Goal: Transaction & Acquisition: Purchase product/service

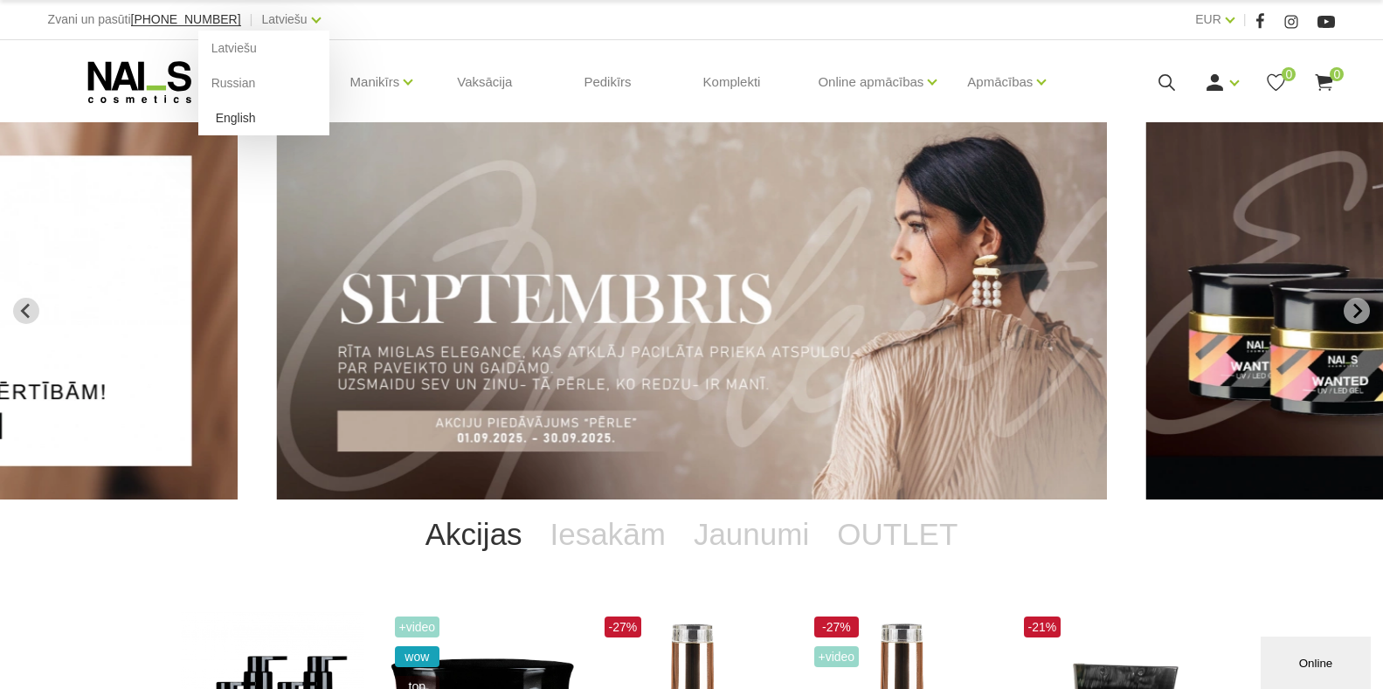
click at [198, 121] on link "English" at bounding box center [263, 117] width 131 height 35
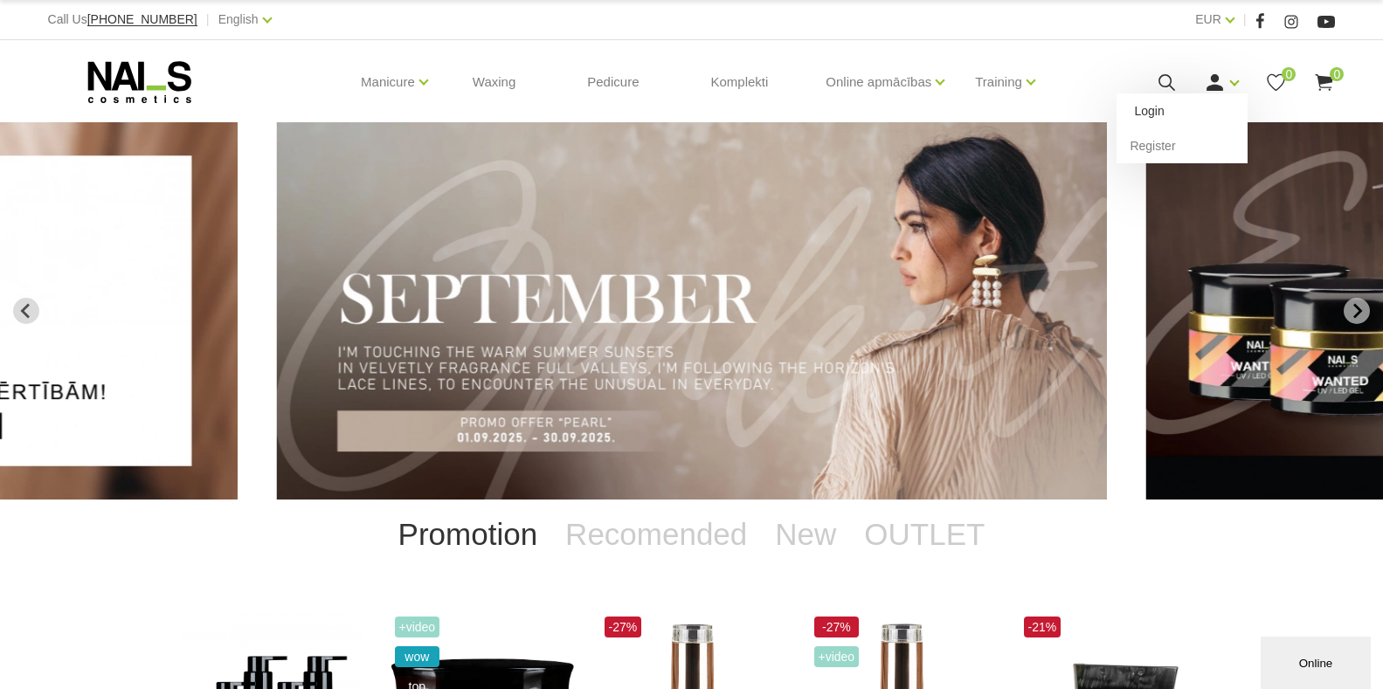
click at [1148, 109] on link "Login" at bounding box center [1181, 110] width 131 height 35
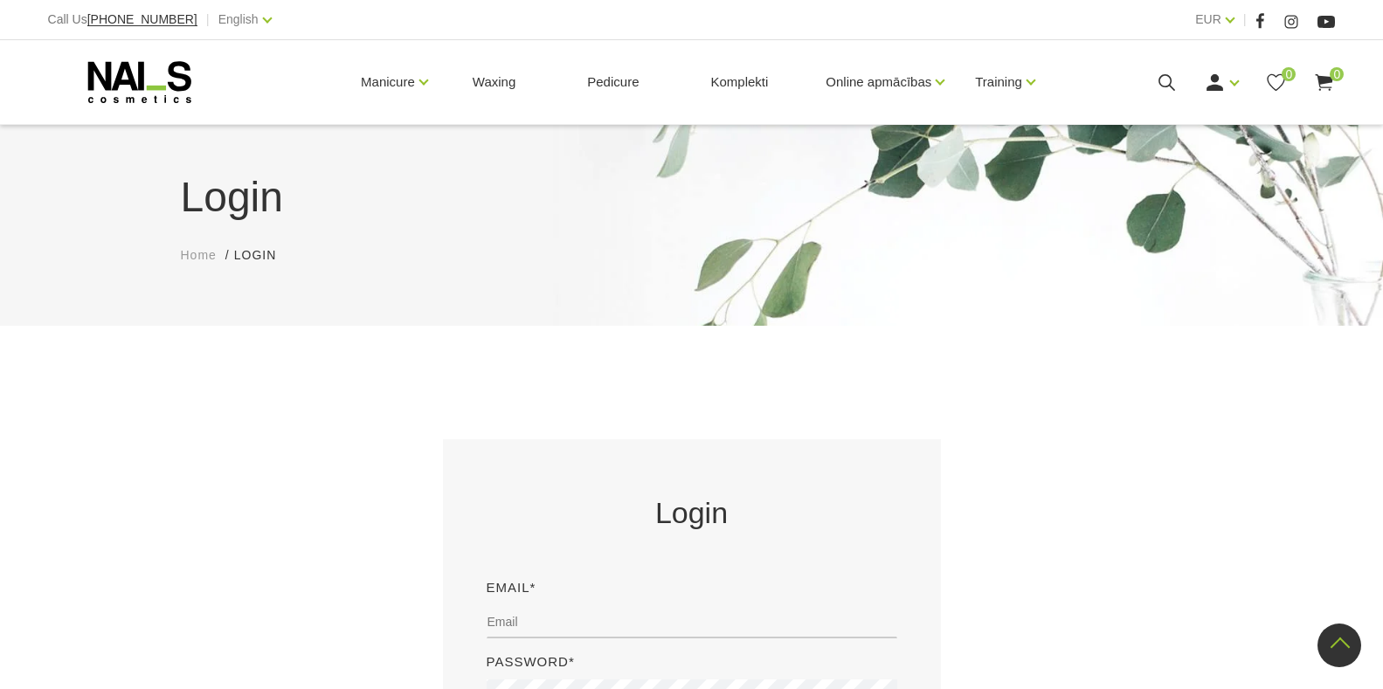
scroll to position [524, 0]
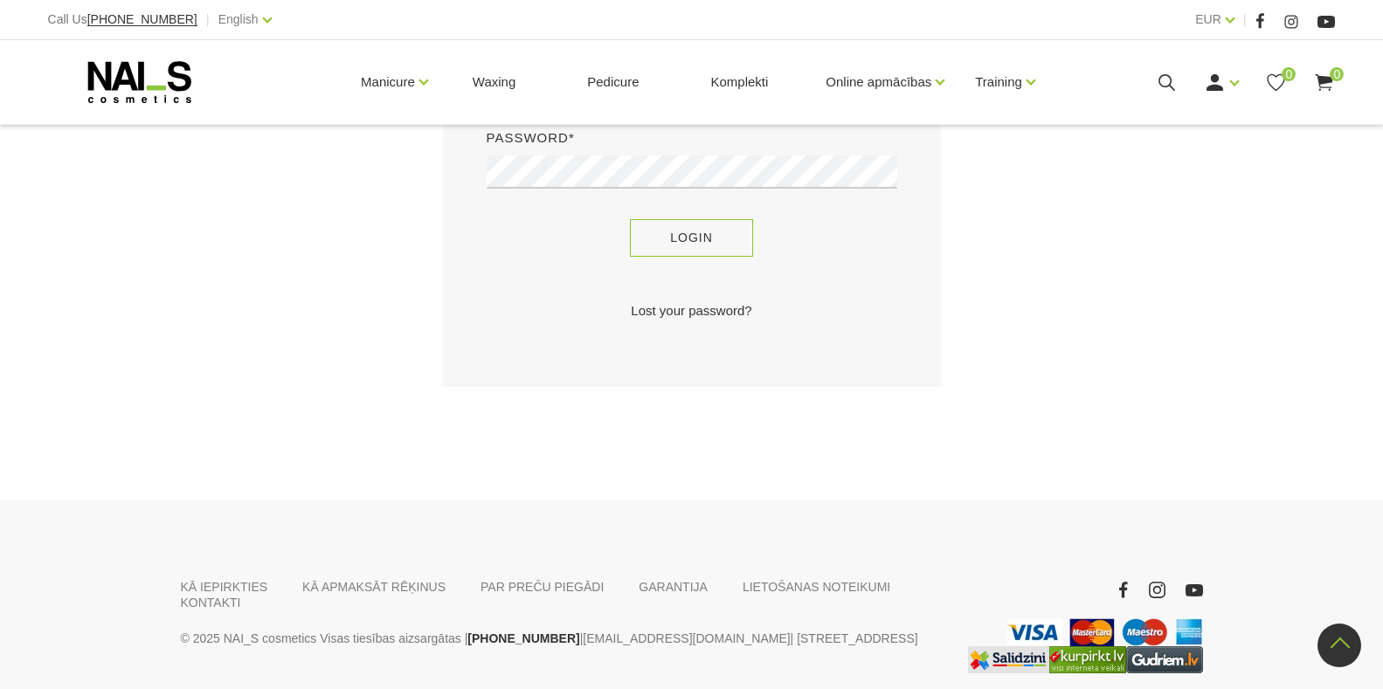
type input "junglezunda@gmail.com"
drag, startPoint x: 672, startPoint y: 238, endPoint x: 688, endPoint y: 288, distance: 53.3
click at [676, 232] on button "Login" at bounding box center [691, 238] width 123 height 38
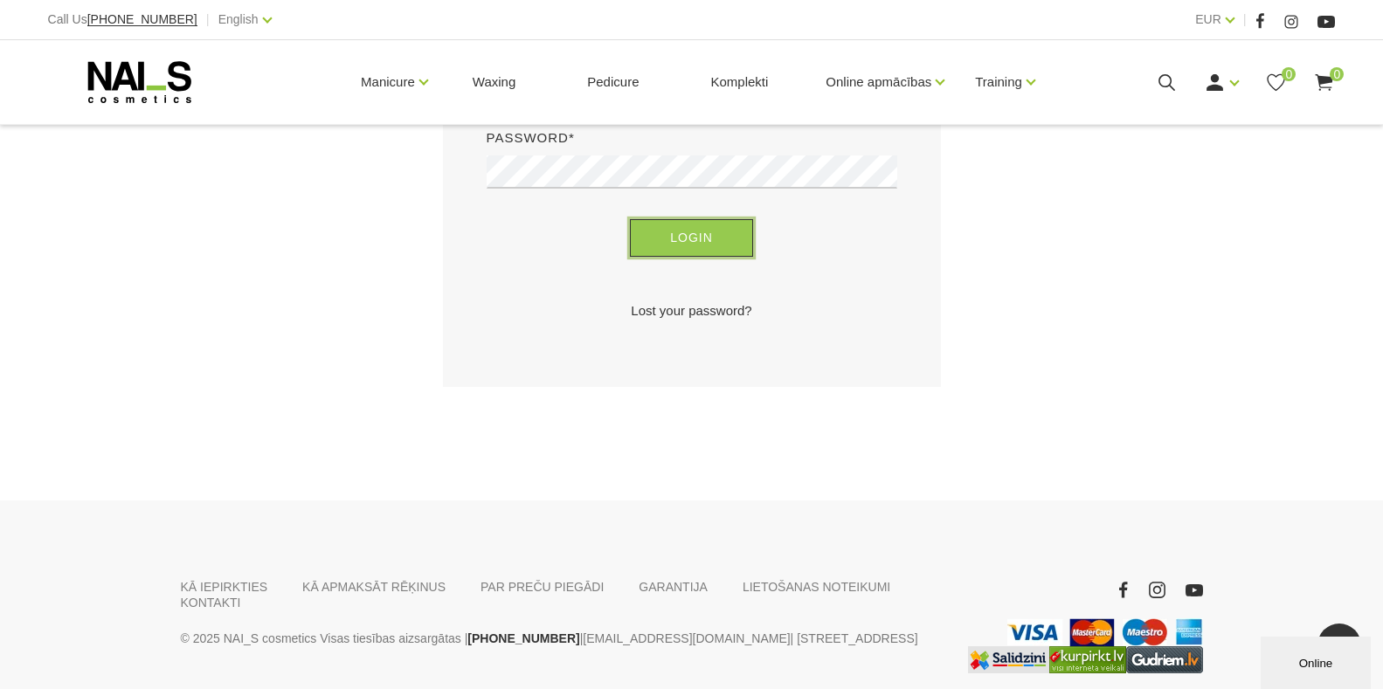
scroll to position [0, 0]
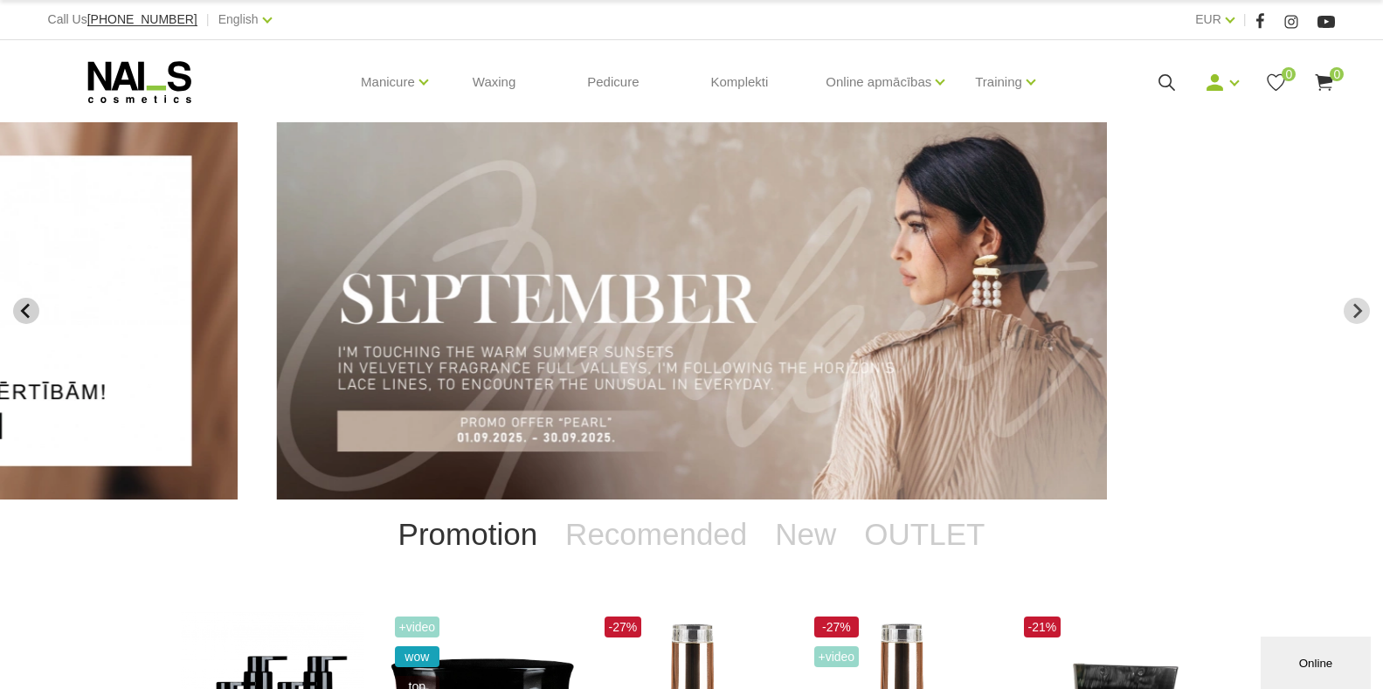
click at [21, 312] on icon "Previous slide" at bounding box center [26, 311] width 16 height 16
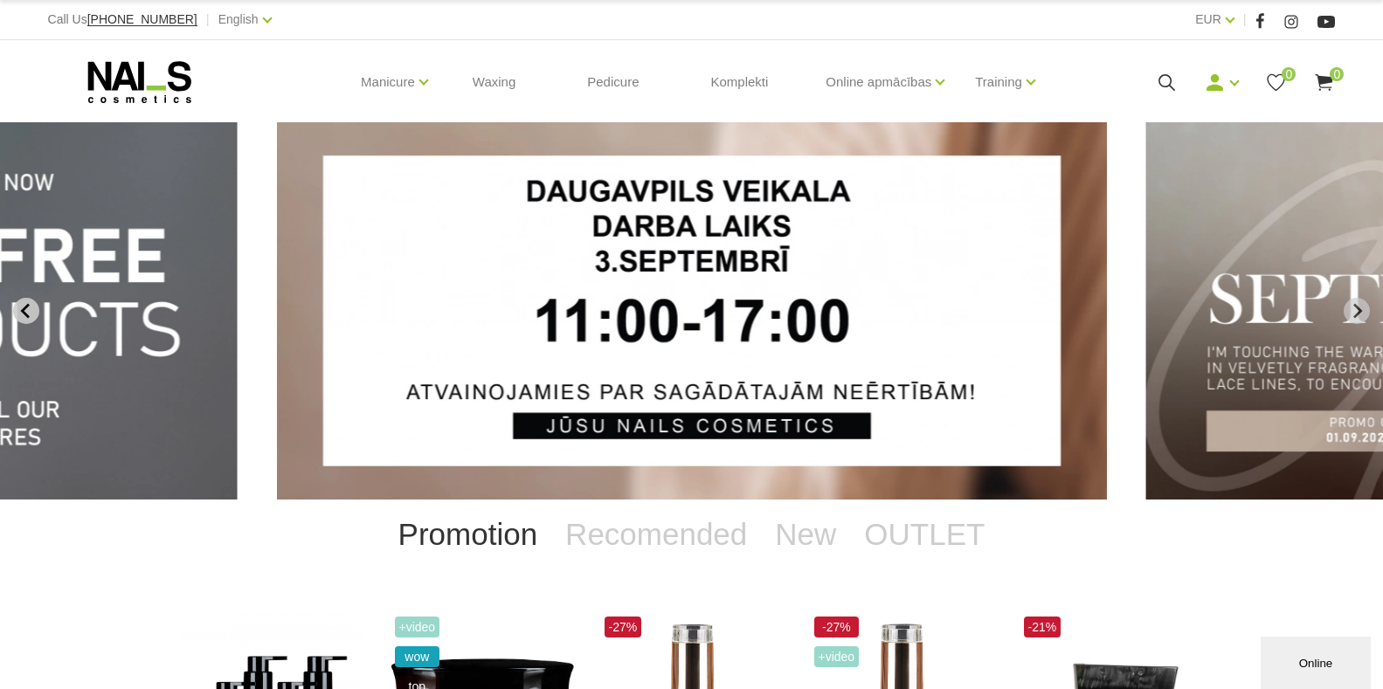
click at [21, 312] on icon "Previous slide" at bounding box center [26, 311] width 16 height 16
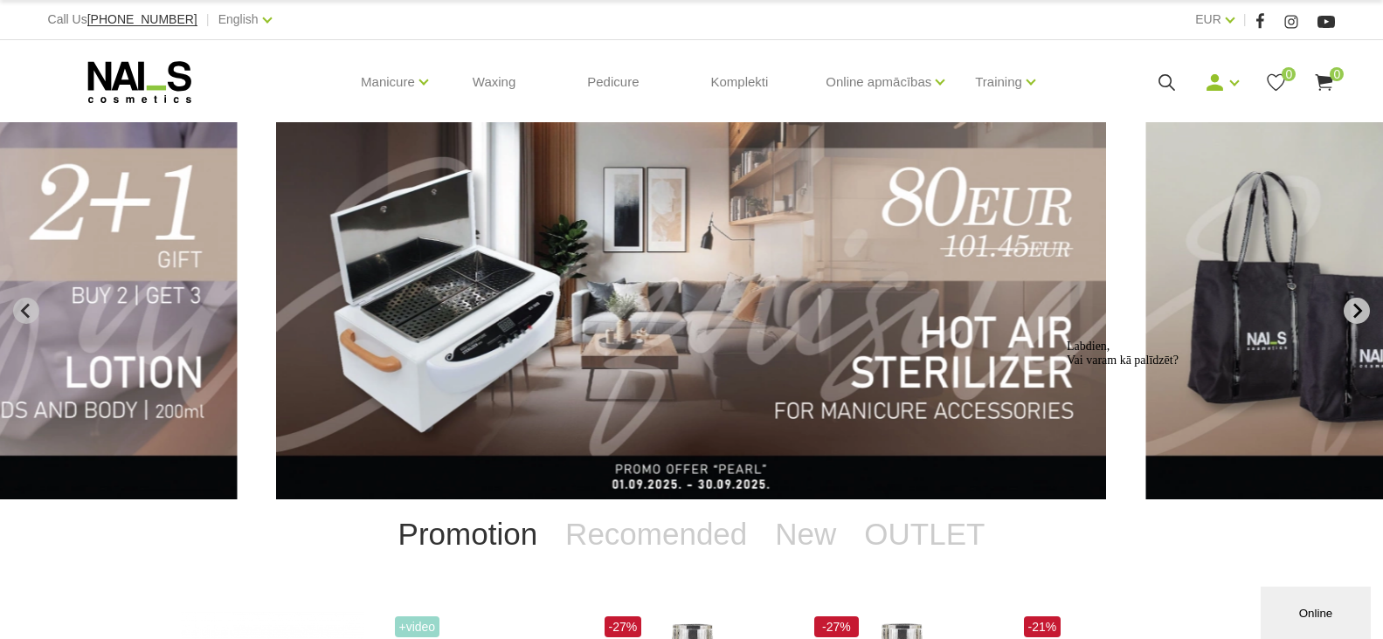
click at [1358, 307] on icon "Next slide" at bounding box center [1357, 310] width 9 height 15
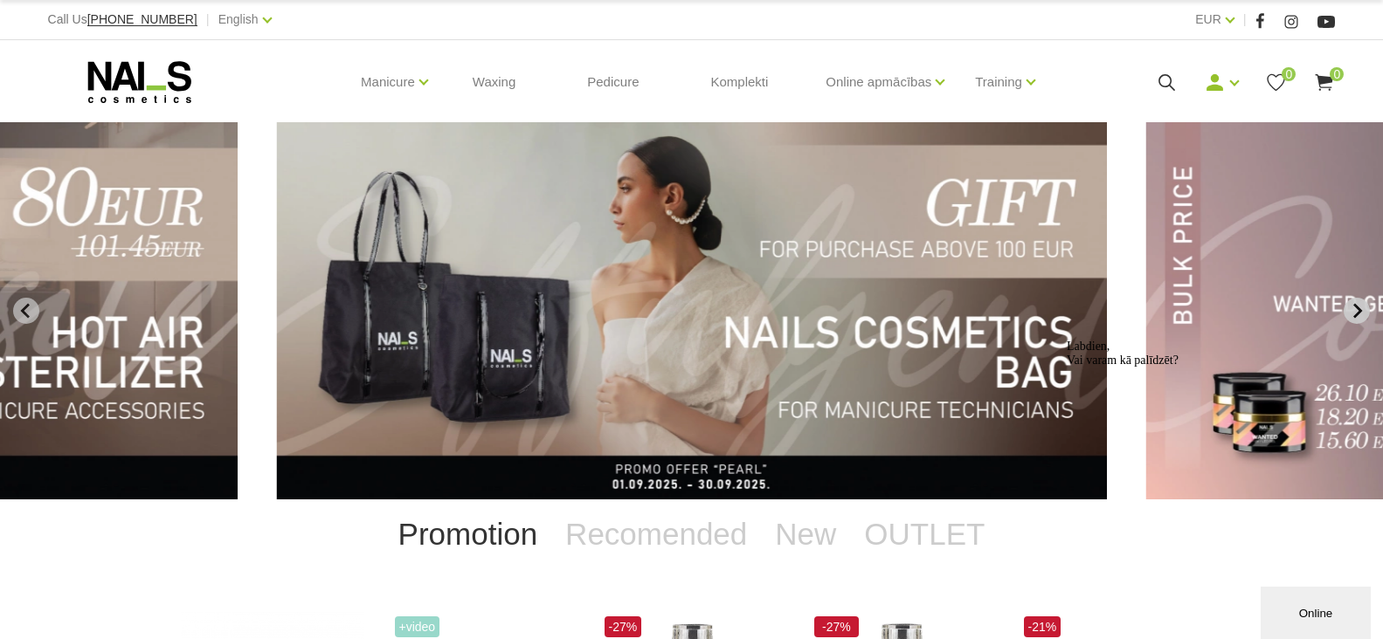
click at [1358, 307] on icon "Next slide" at bounding box center [1357, 310] width 9 height 15
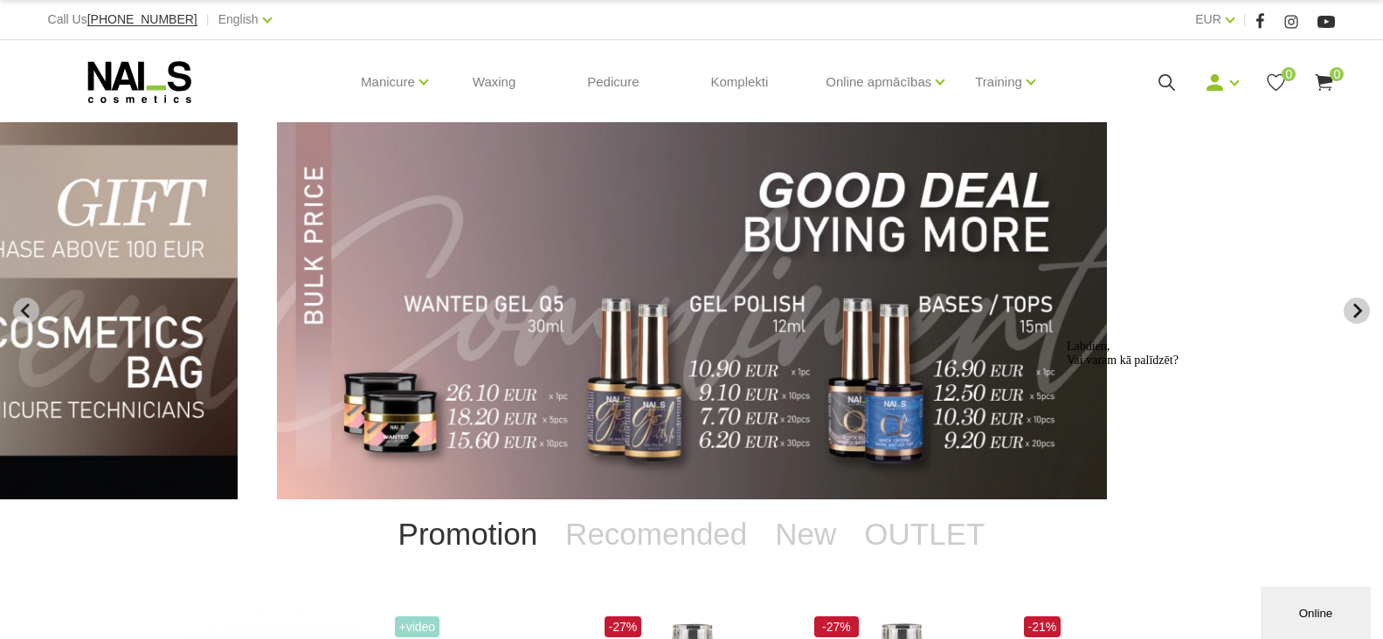
click at [1358, 307] on icon "Next slide" at bounding box center [1357, 310] width 9 height 15
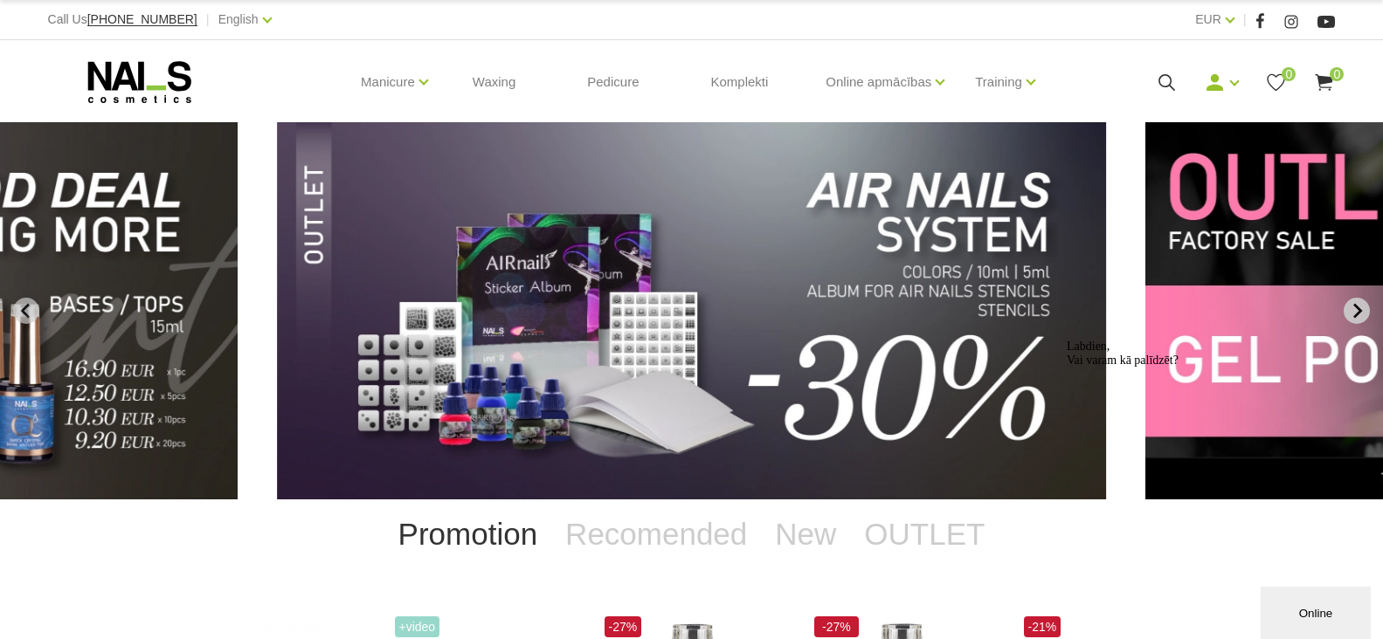
click at [1358, 307] on icon "Next slide" at bounding box center [1357, 310] width 9 height 15
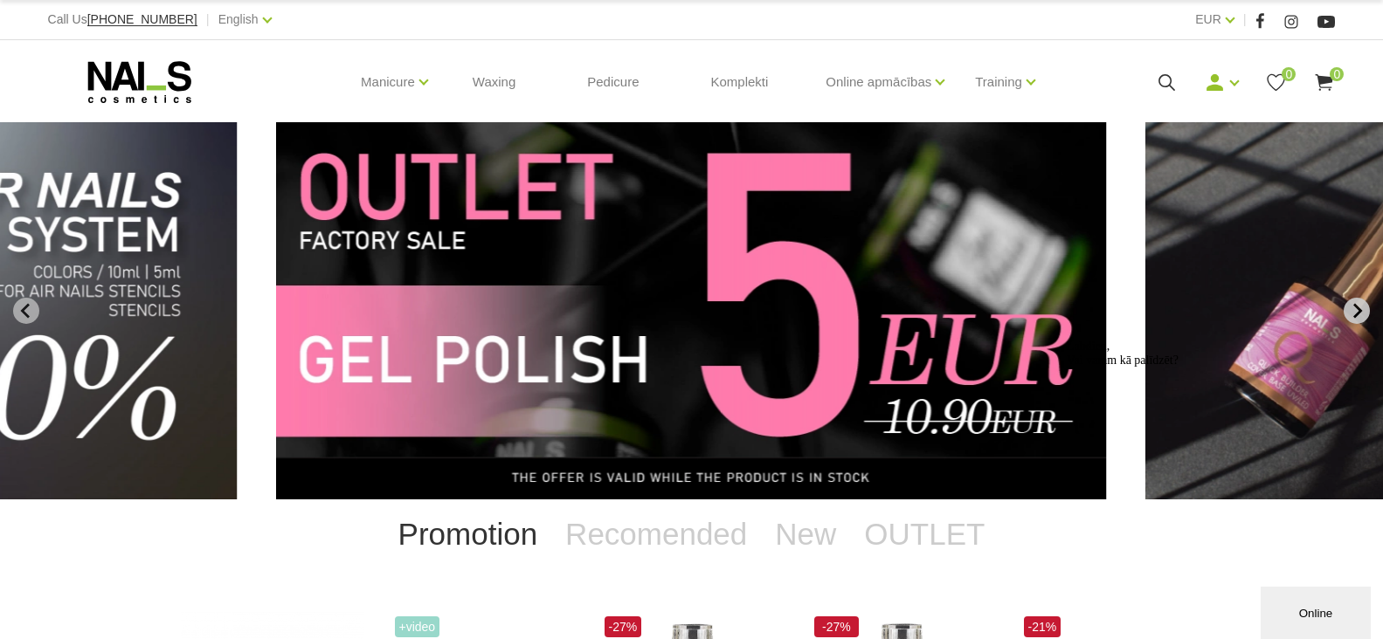
click at [1358, 307] on icon "Next slide" at bounding box center [1357, 310] width 9 height 15
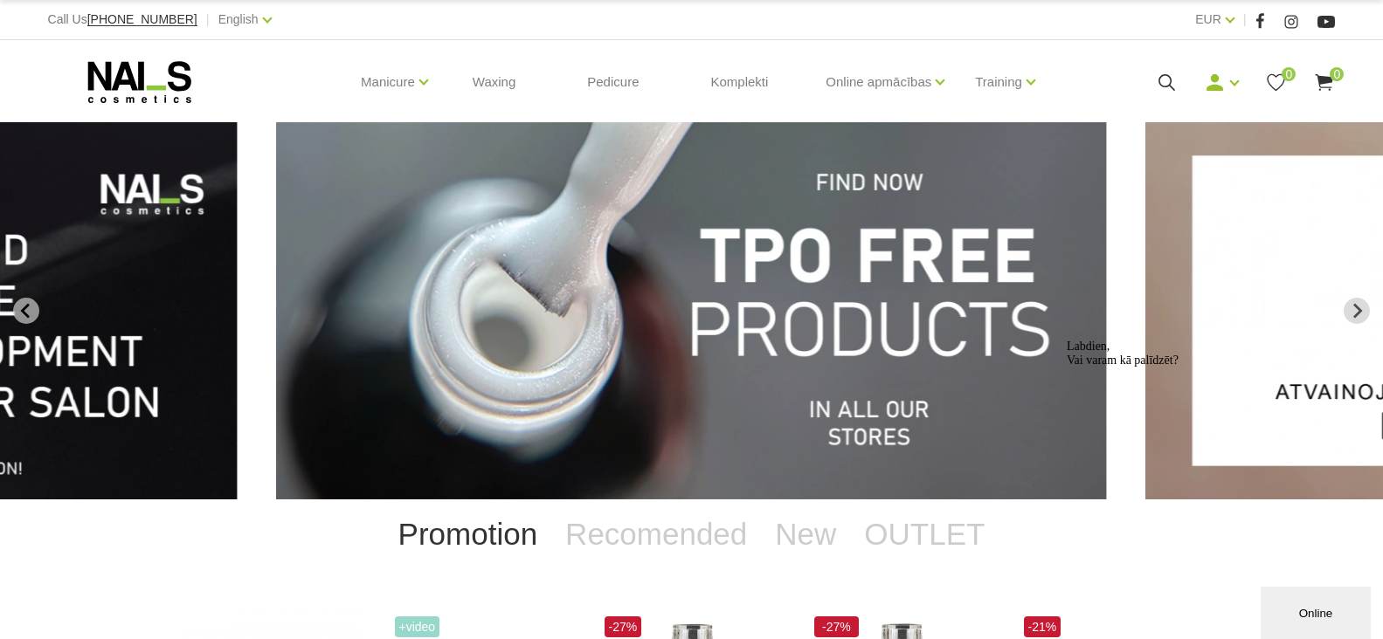
drag, startPoint x: 824, startPoint y: 282, endPoint x: 111, endPoint y: 280, distance: 712.8
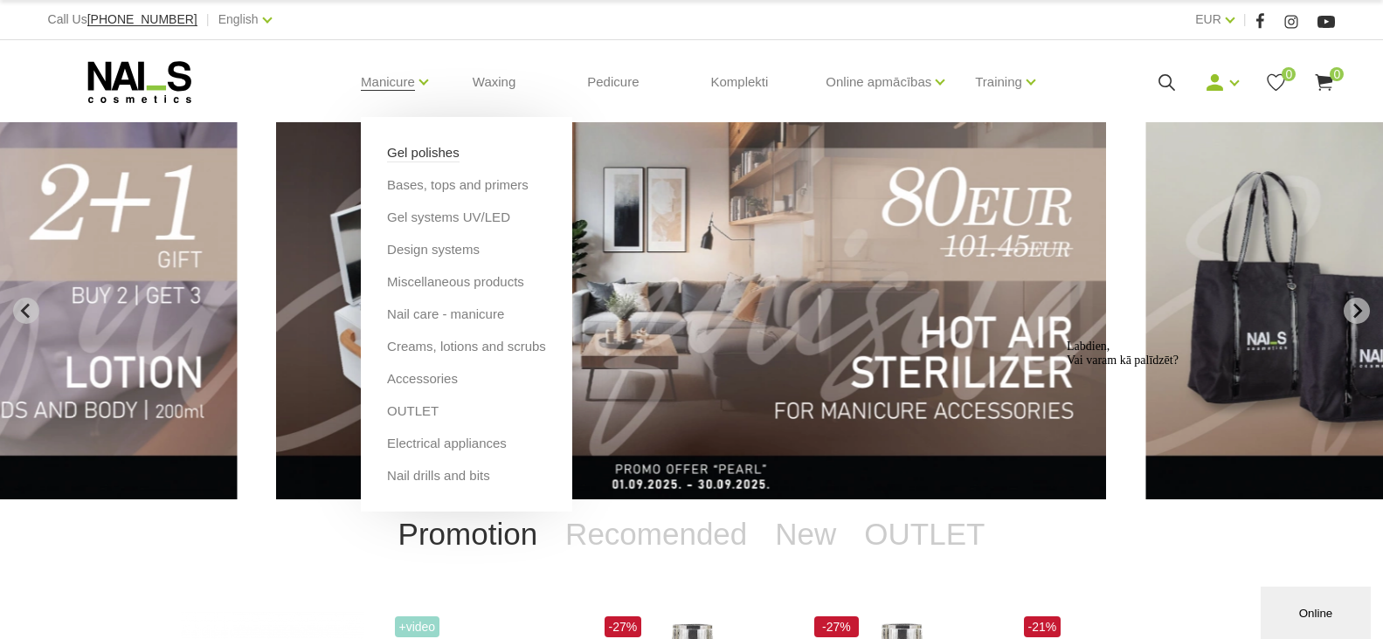
click at [399, 153] on link "Gel polishes" at bounding box center [423, 152] width 73 height 19
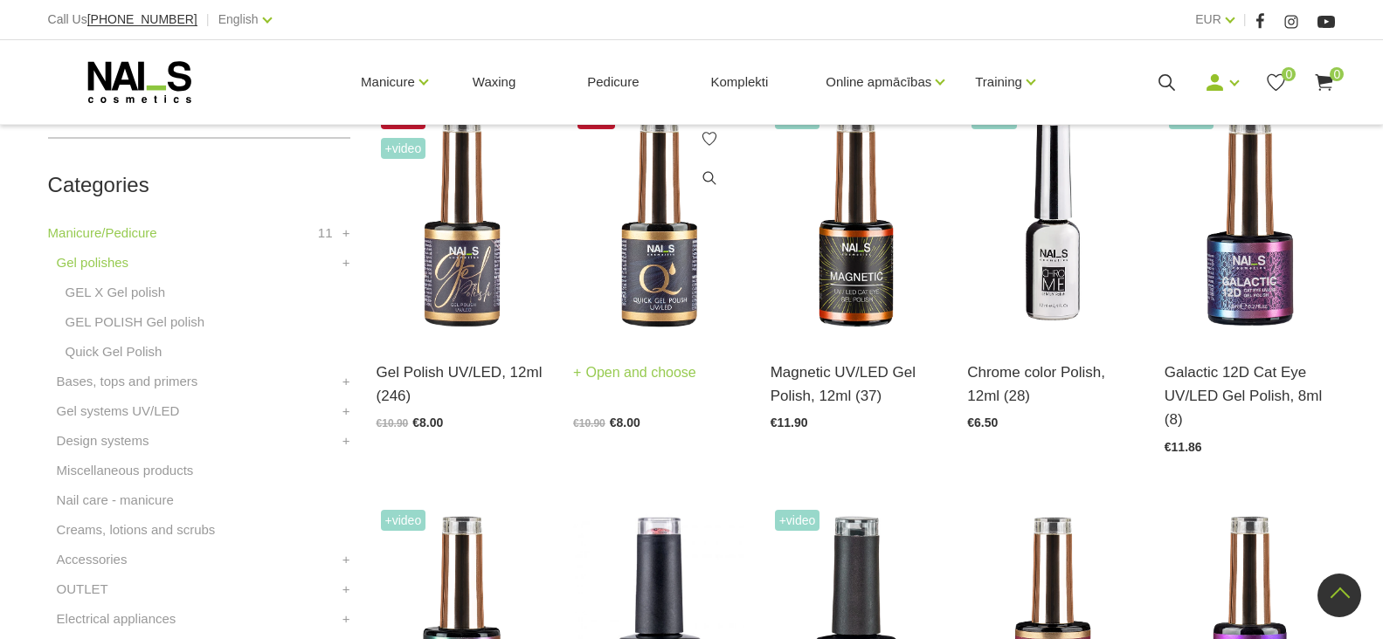
scroll to position [175, 0]
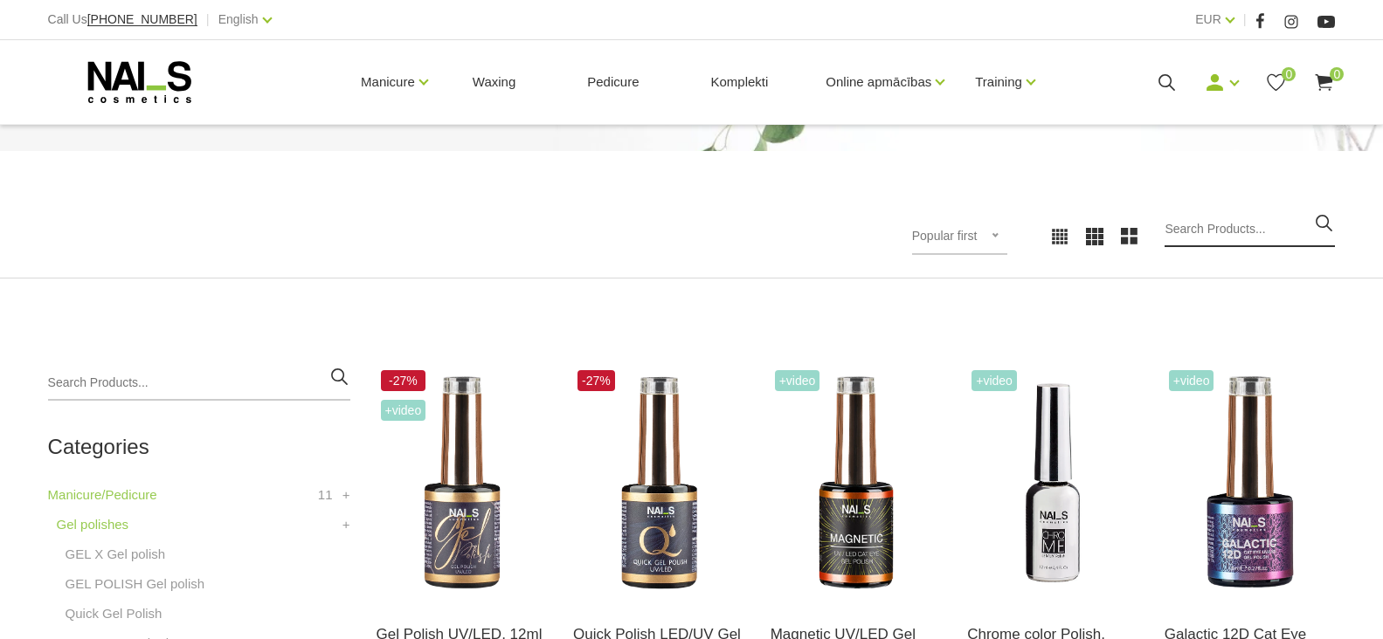
click at [1208, 230] on input "search" at bounding box center [1249, 229] width 170 height 35
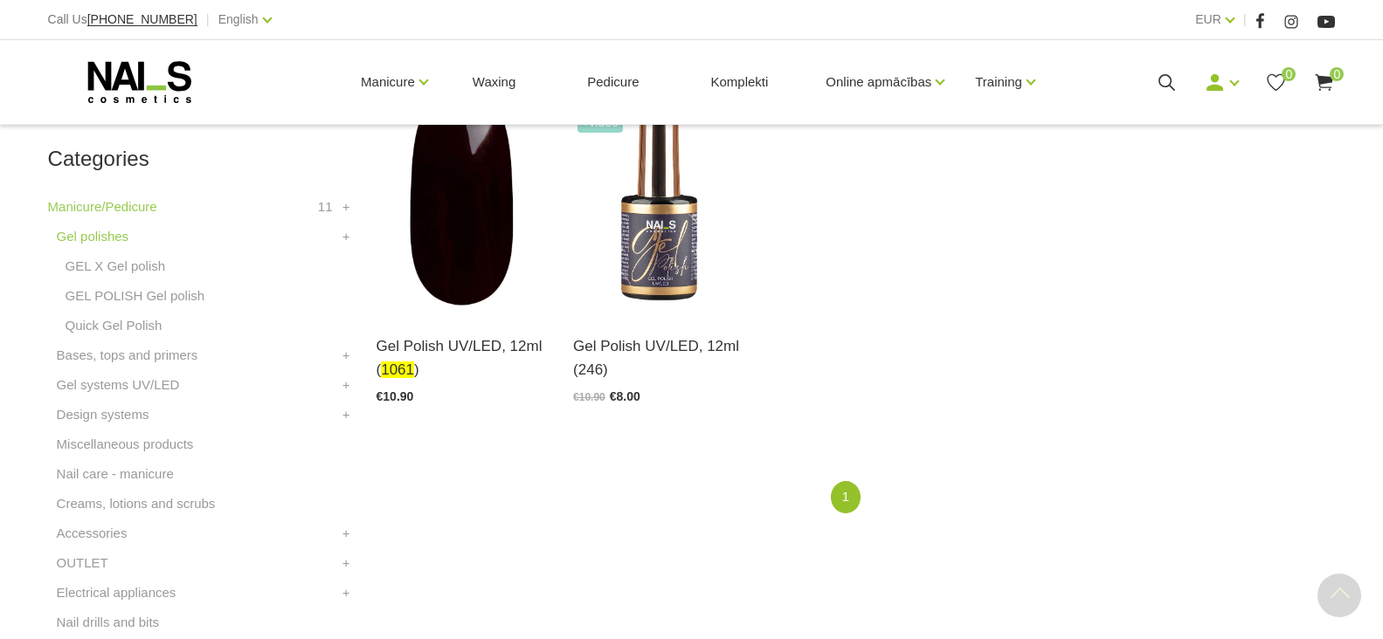
scroll to position [524, 0]
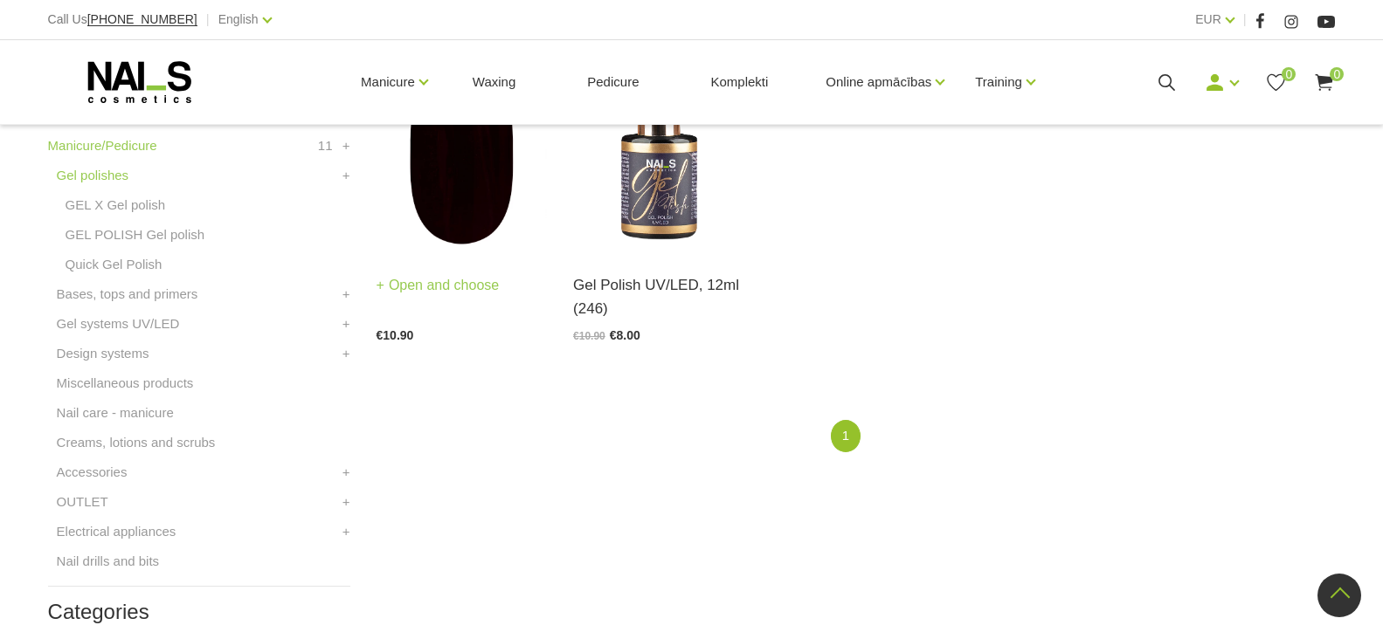
type input "1061"
click at [492, 286] on link "Open and choose" at bounding box center [438, 285] width 123 height 24
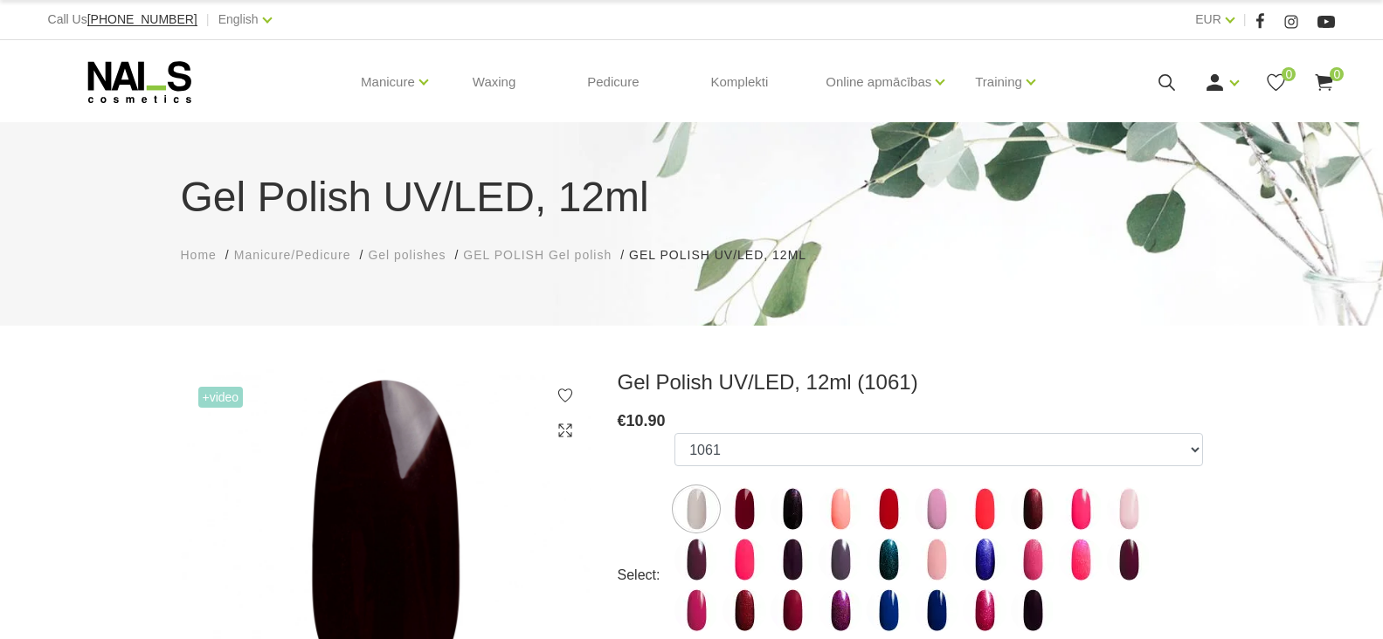
select select "5585"
click at [1164, 82] on icon at bounding box center [1167, 83] width 22 height 22
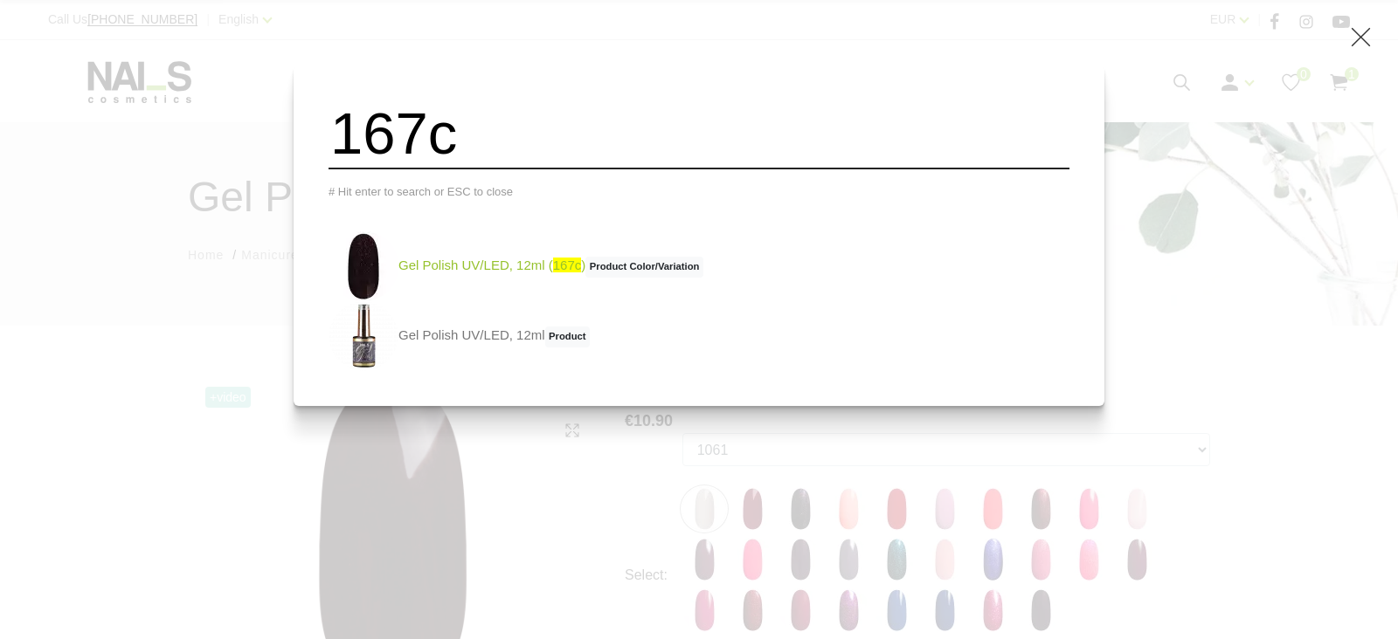
type input "167c"
click at [555, 279] on link "Gel Polish UV/LED, 12ml ( 167c ) Product Color/Variation" at bounding box center [515, 266] width 375 height 70
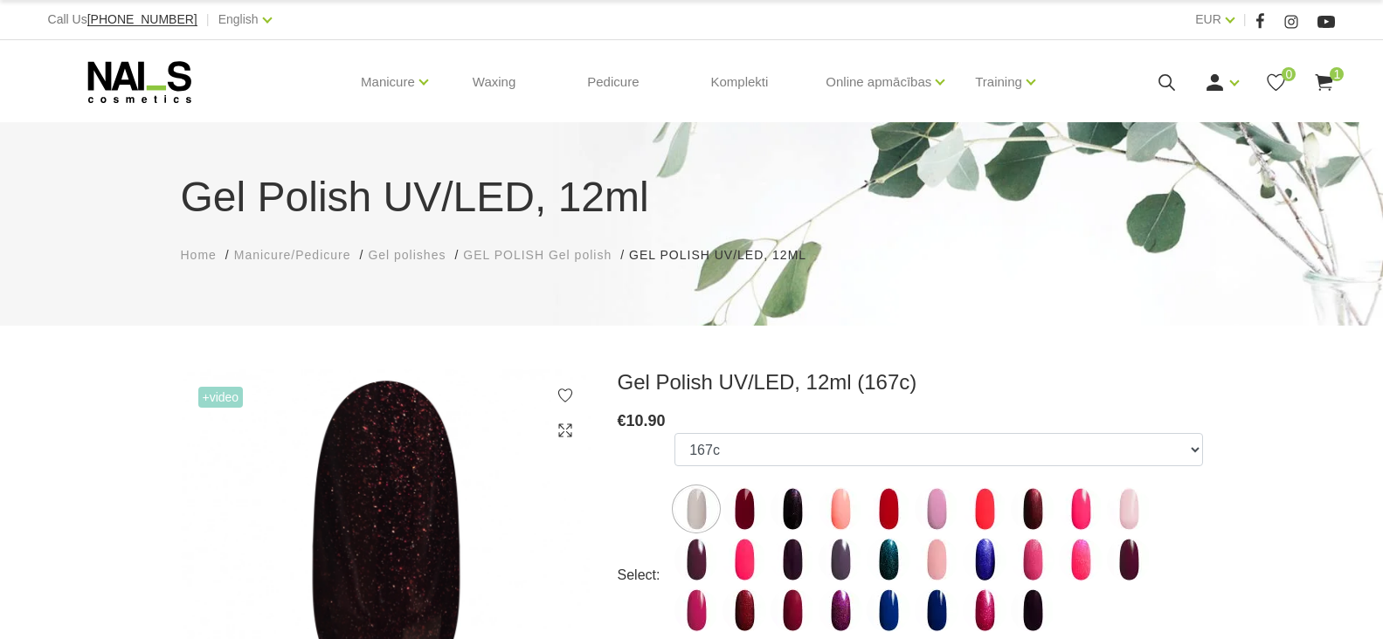
select select "4049"
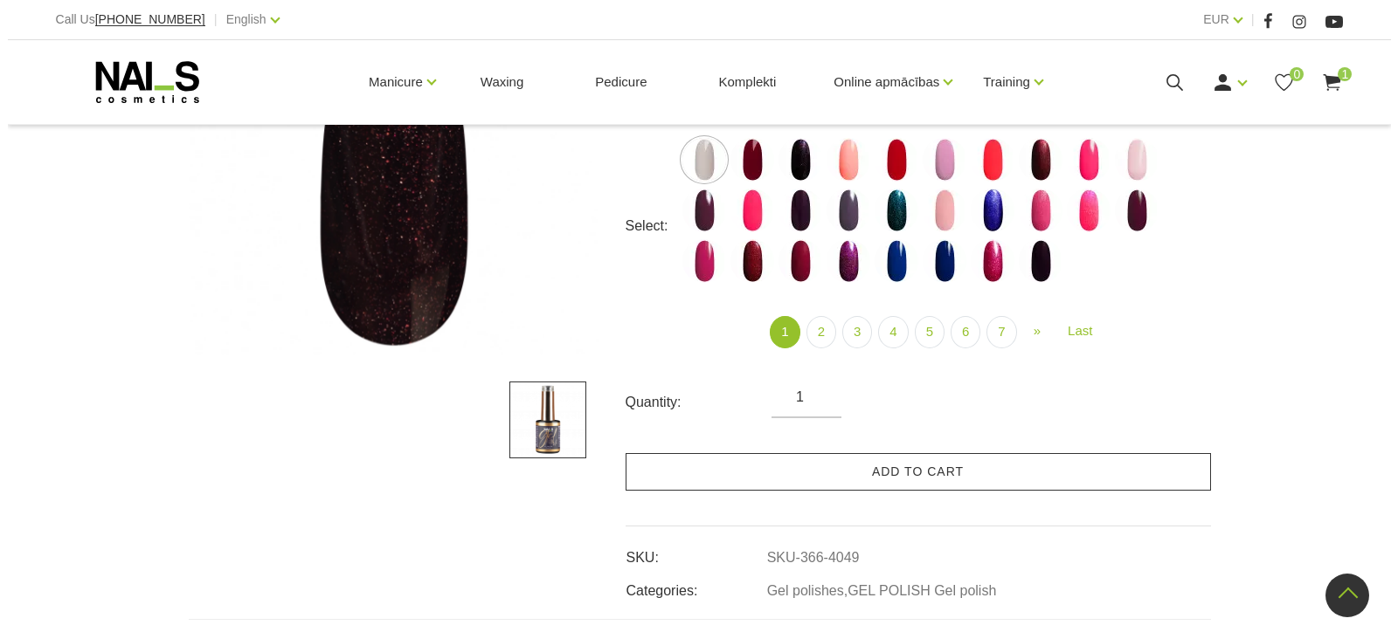
scroll to position [349, 0]
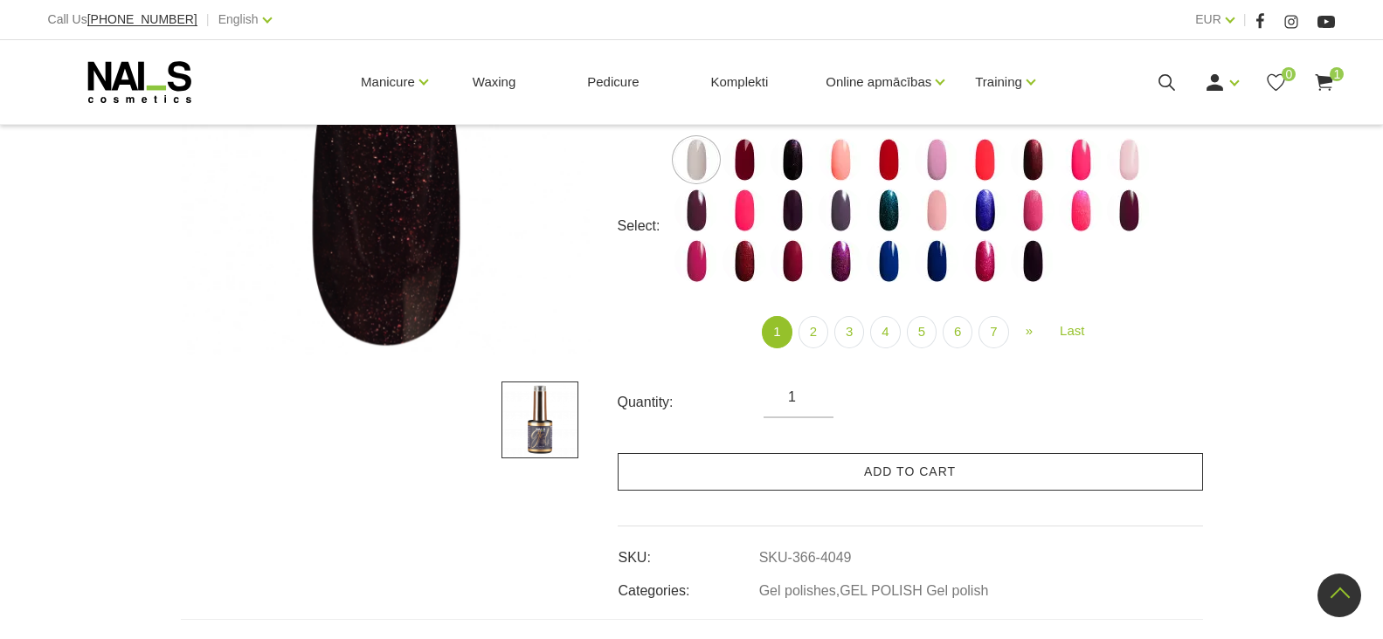
click at [877, 473] on link "Add to cart" at bounding box center [910, 472] width 585 height 38
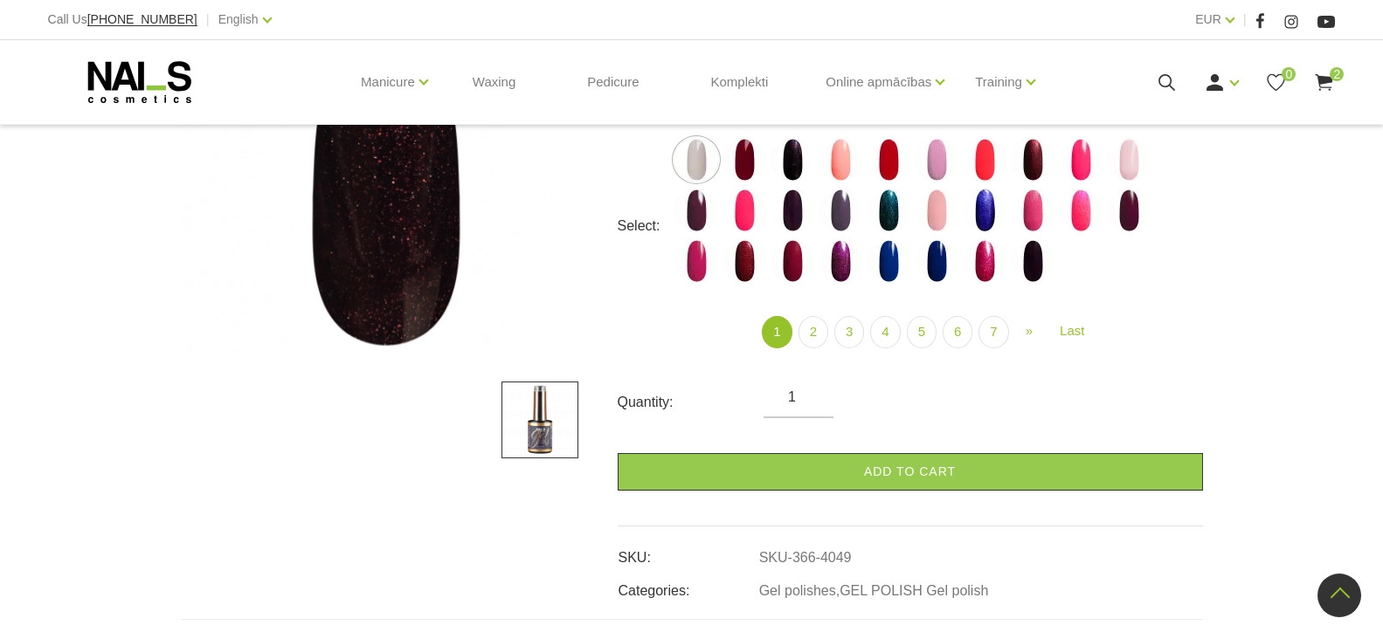
click at [1164, 79] on icon at bounding box center [1167, 83] width 22 height 22
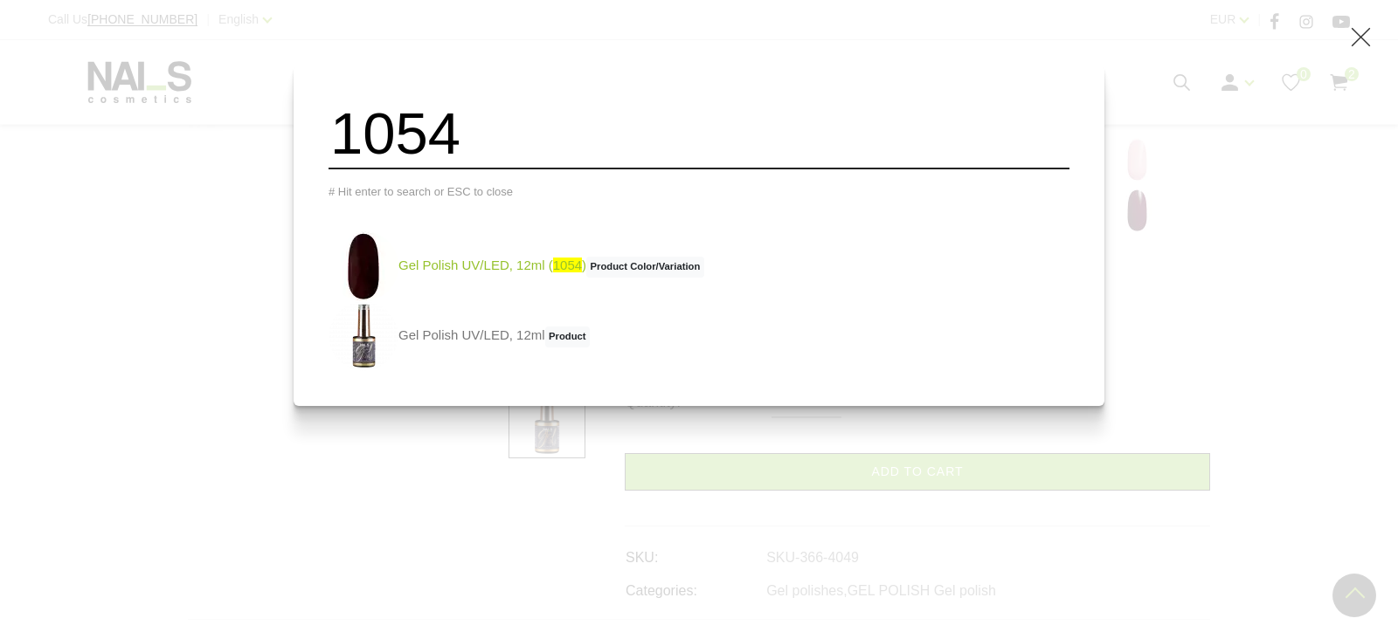
type input "1054"
click at [524, 282] on link "Gel Polish UV/LED, 12ml ( 1054 ) Product Color/Variation" at bounding box center [516, 266] width 376 height 70
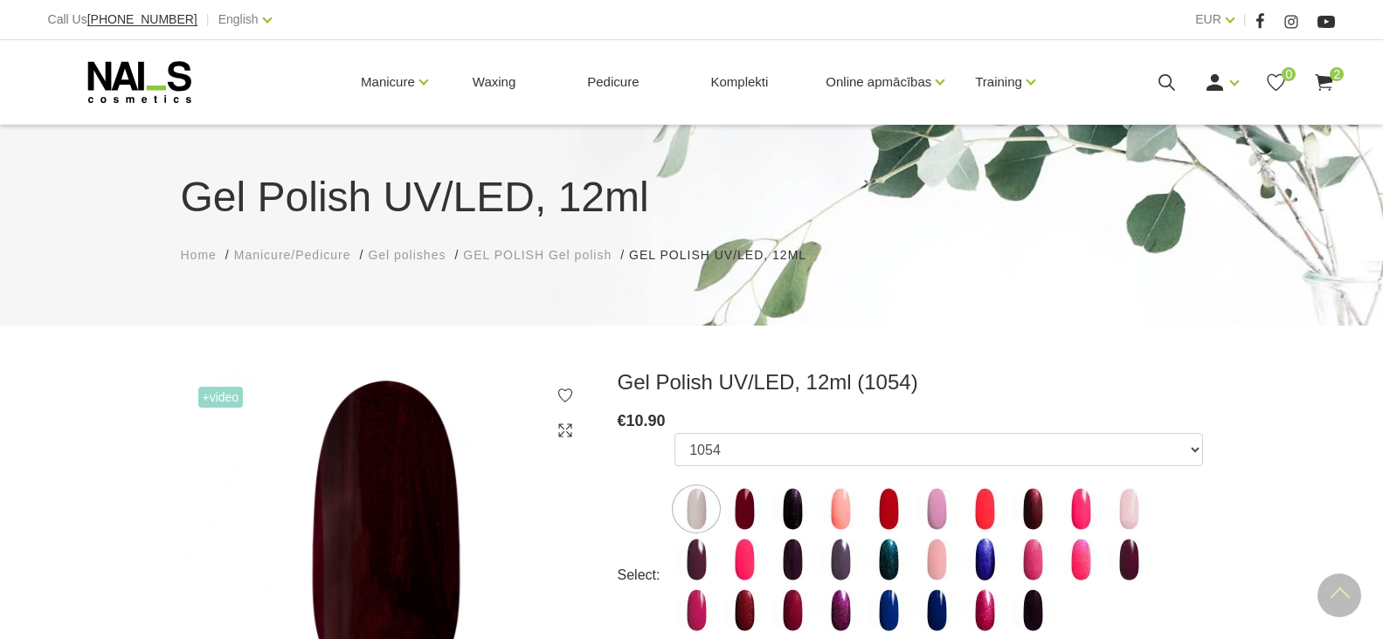
select select "5283"
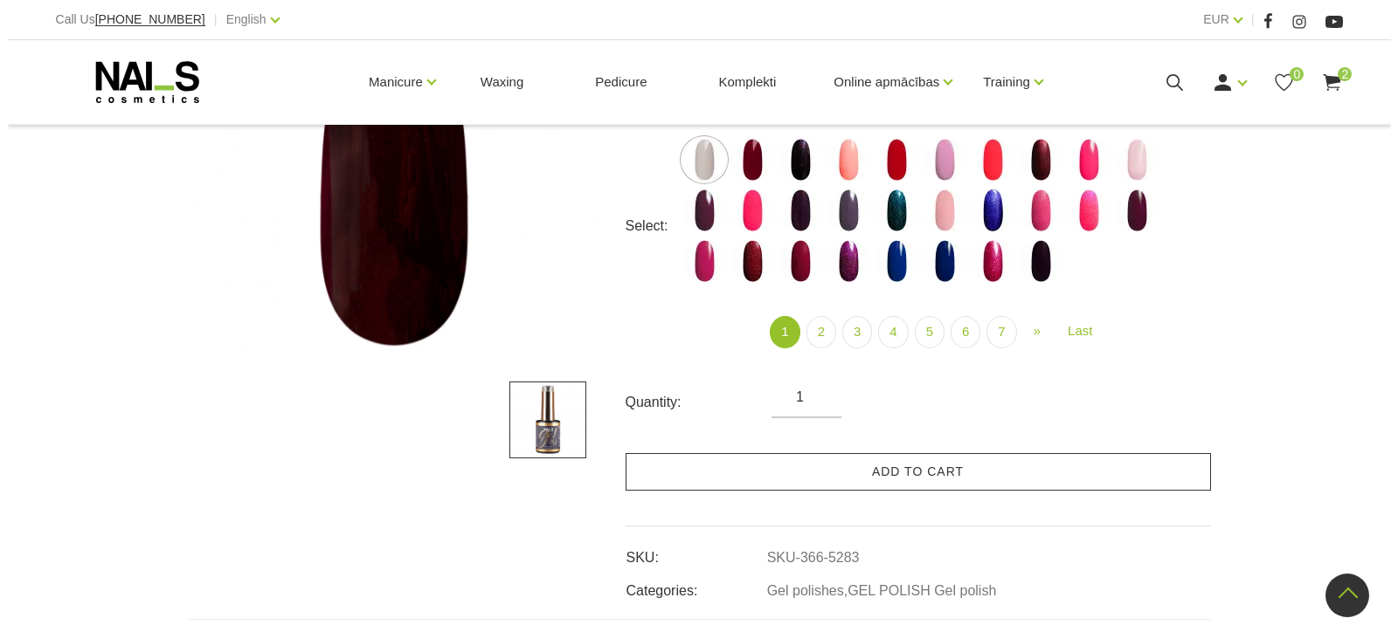
scroll to position [349, 0]
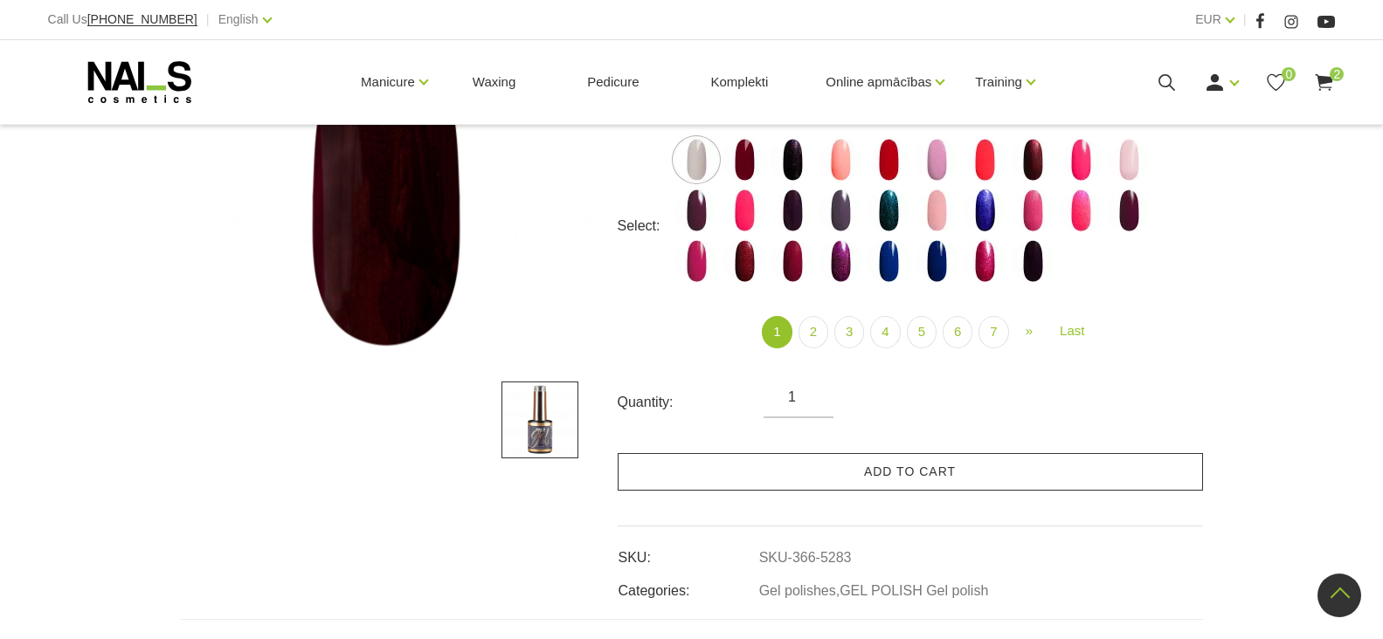
drag, startPoint x: 867, startPoint y: 470, endPoint x: 950, endPoint y: 483, distance: 84.9
click at [867, 469] on link "Add to cart" at bounding box center [910, 472] width 585 height 38
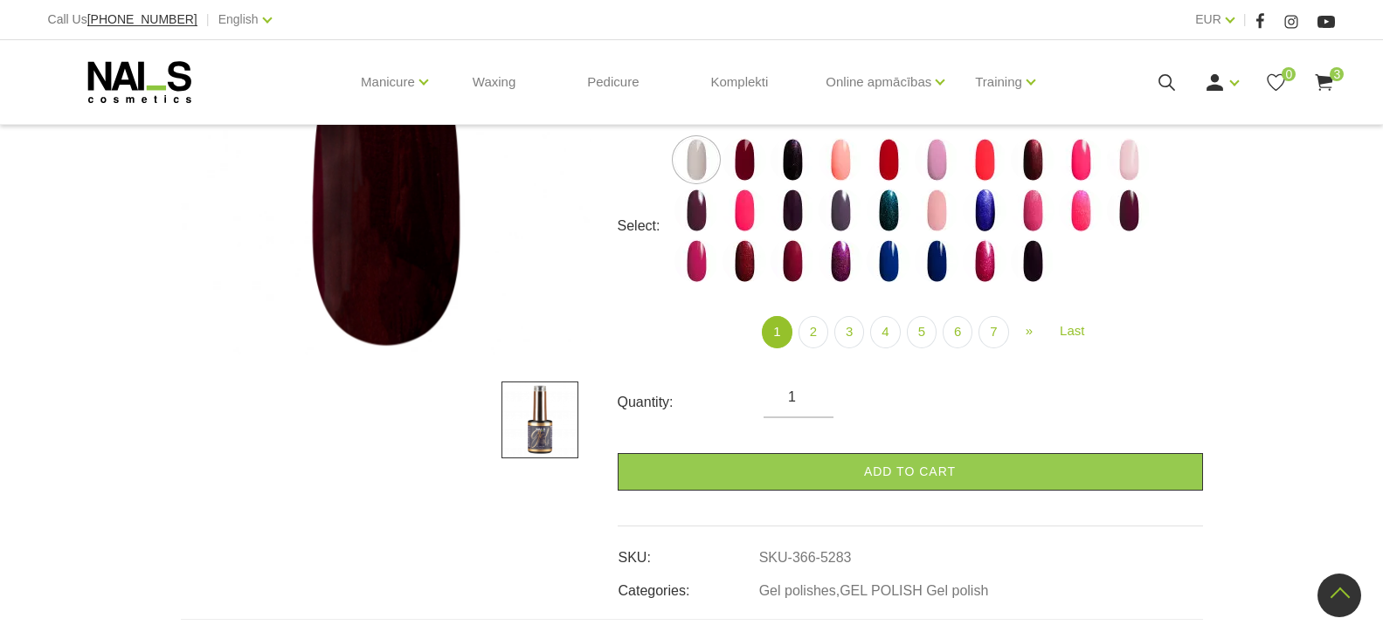
click at [1160, 79] on use at bounding box center [1167, 82] width 17 height 17
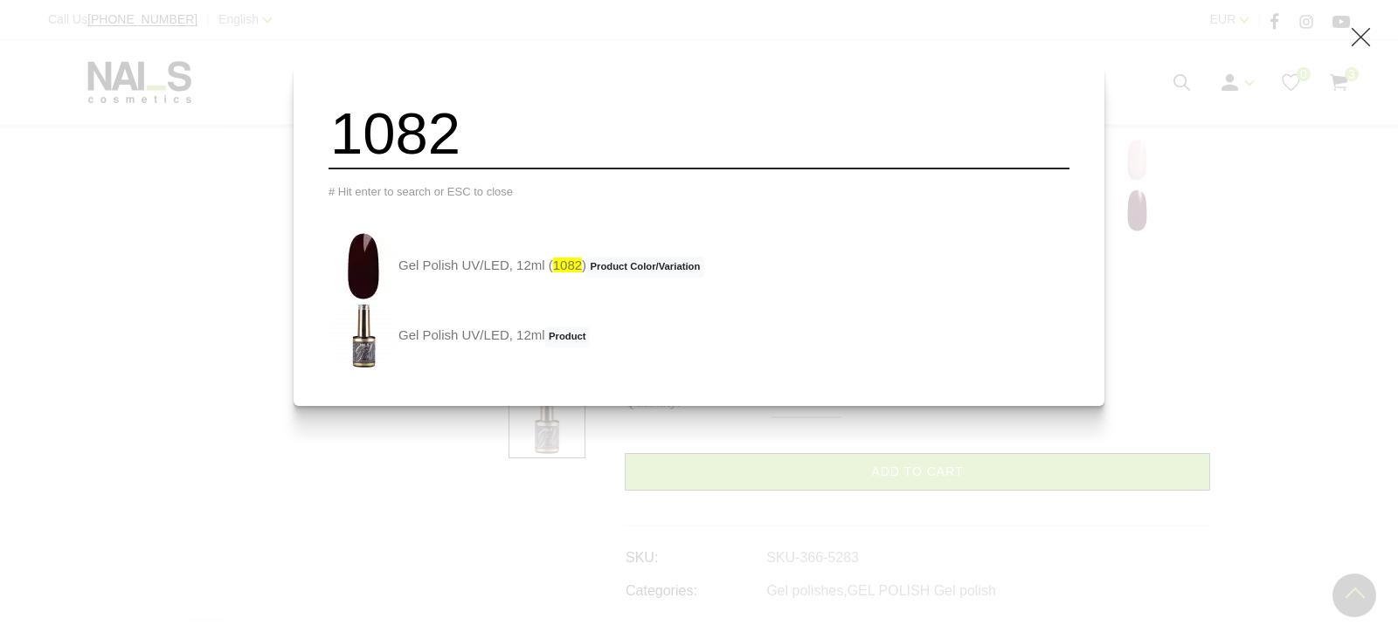
type input "1082"
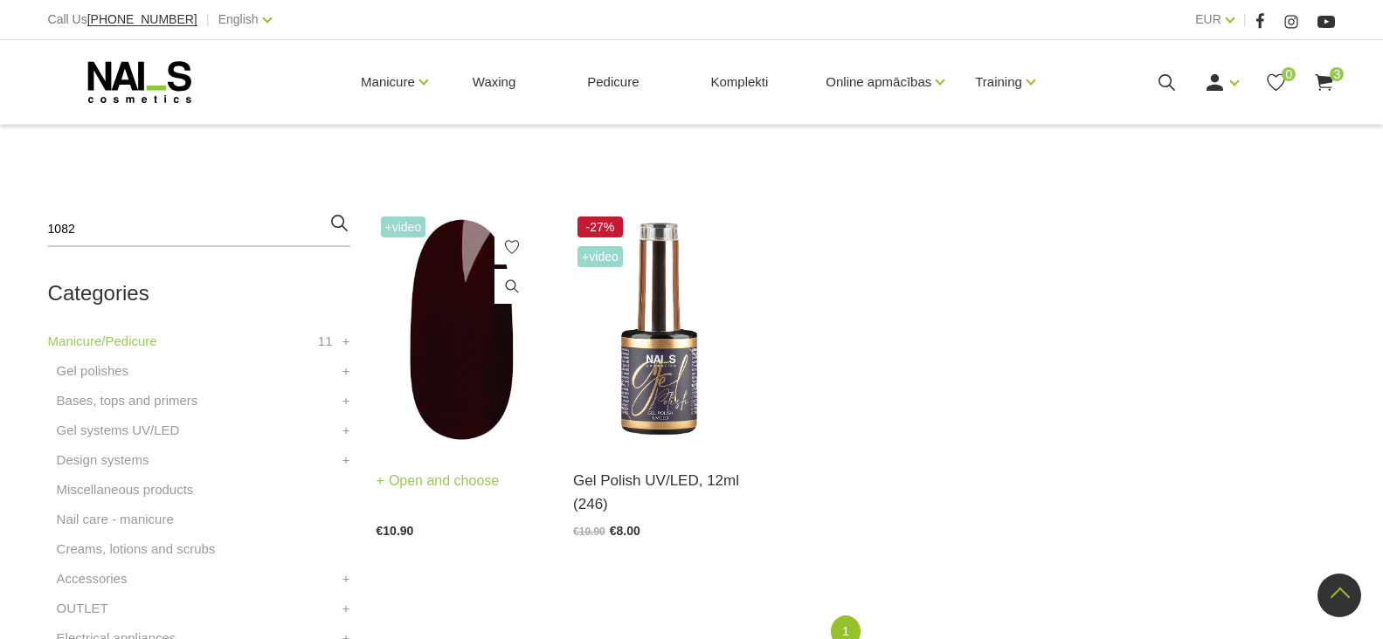
scroll to position [349, 0]
click at [453, 484] on link "Open and choose" at bounding box center [438, 481] width 123 height 24
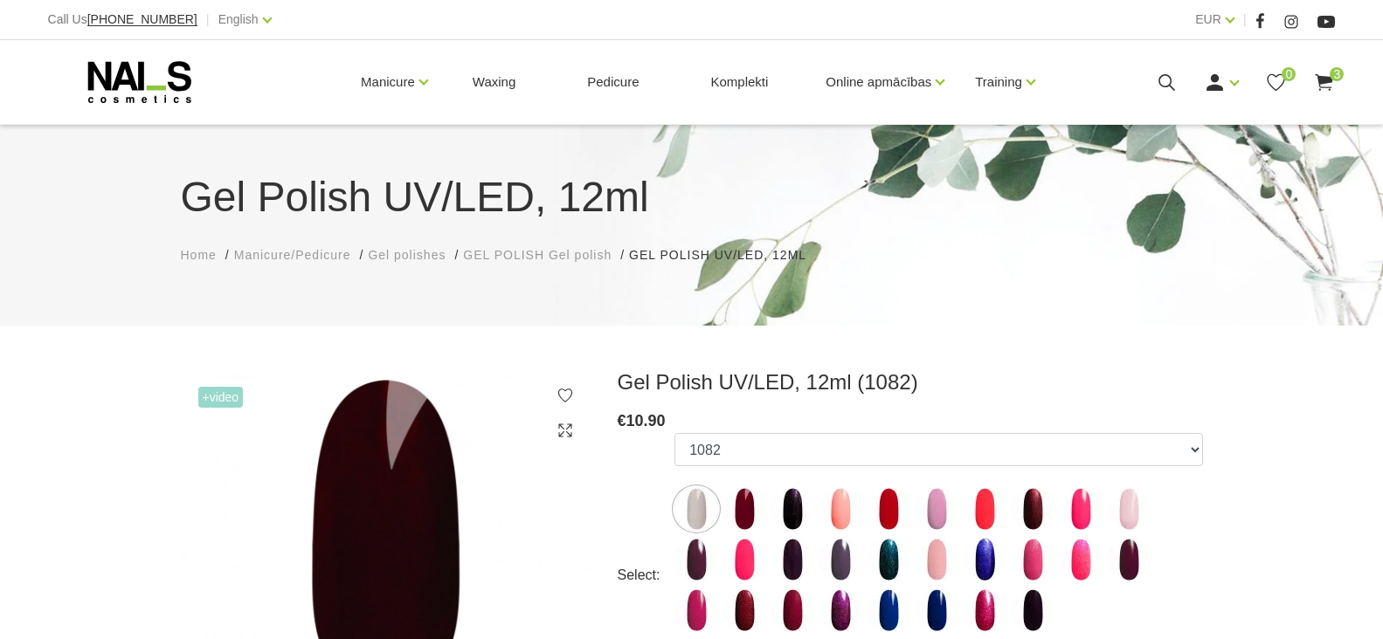
select select "5895"
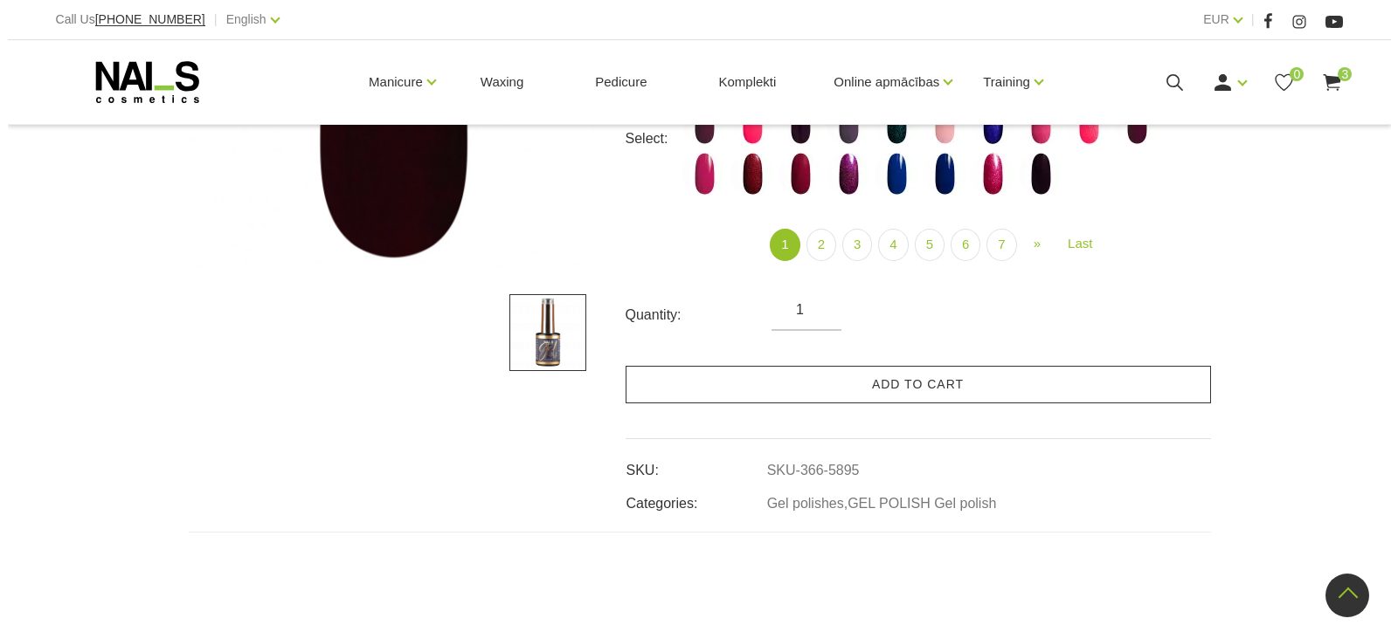
scroll to position [437, 0]
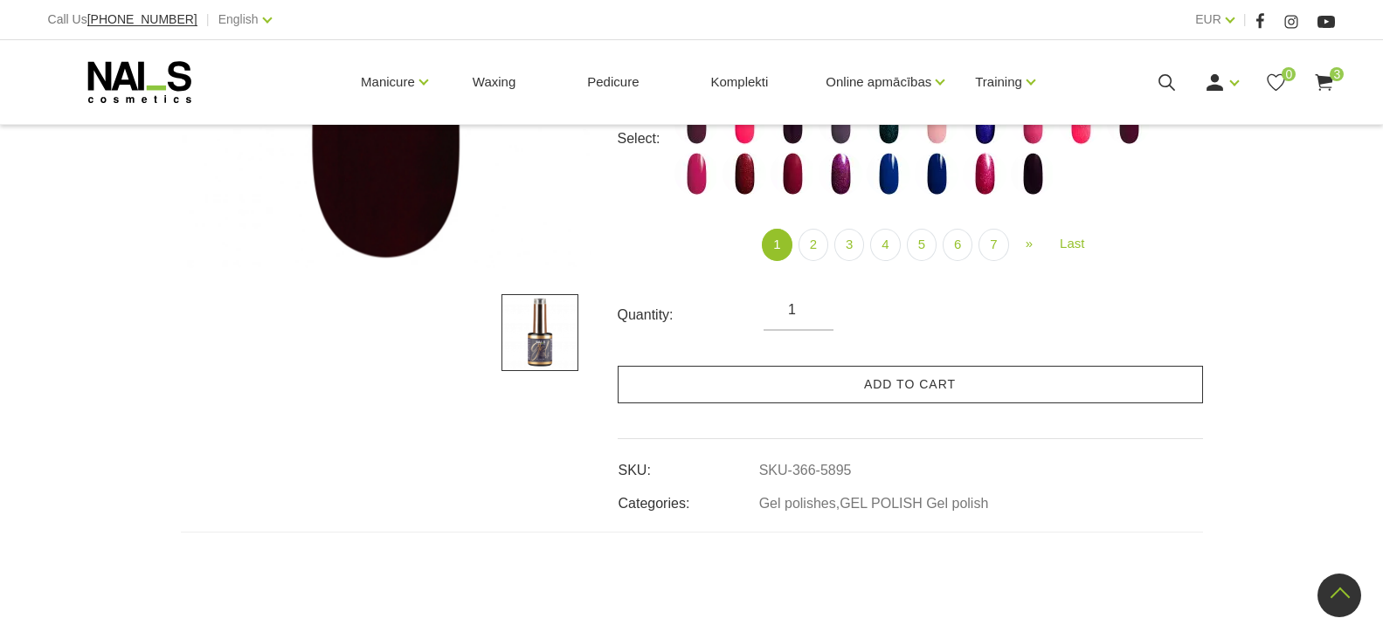
click at [848, 383] on link "Add to cart" at bounding box center [910, 385] width 585 height 38
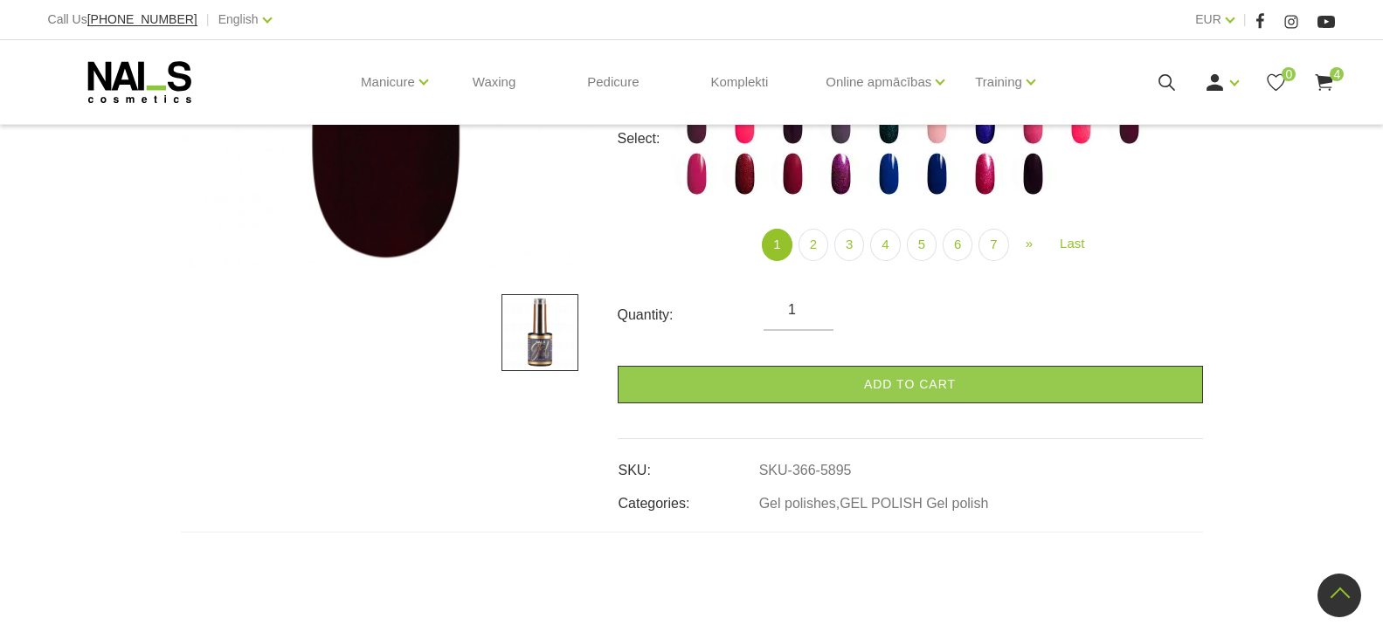
click at [1171, 80] on use at bounding box center [1167, 82] width 17 height 17
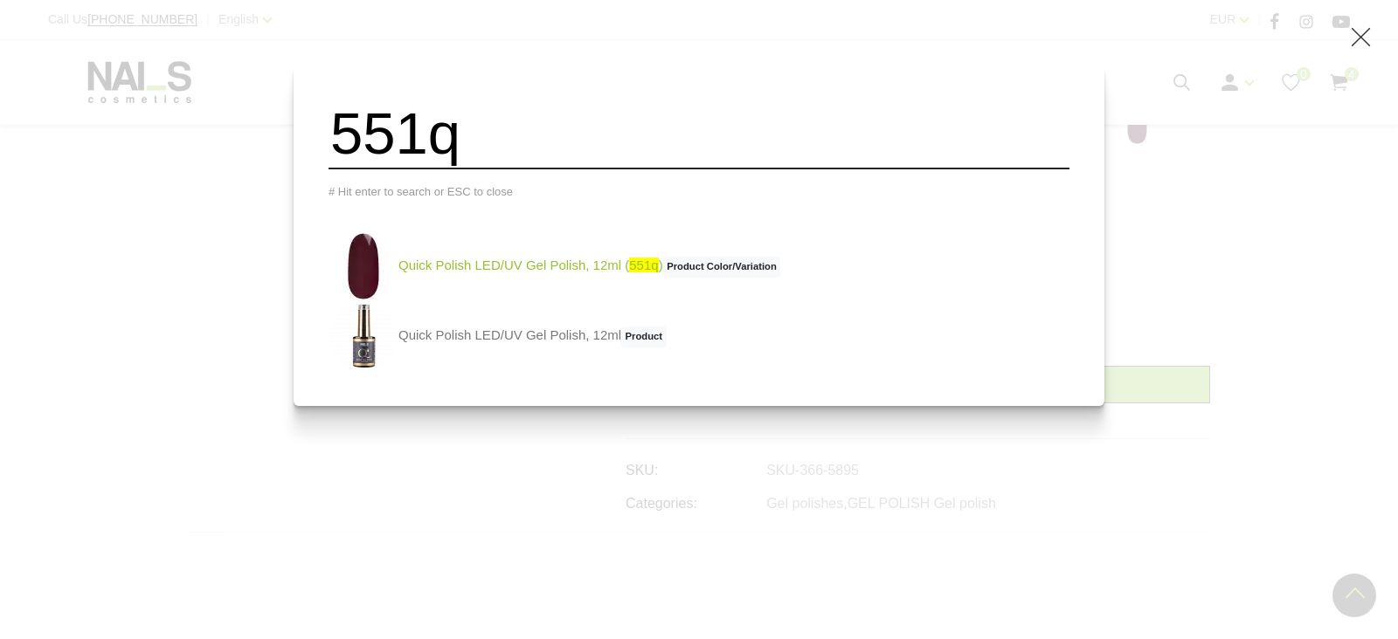
type input "551q"
click at [522, 276] on link "Quick Polish LED/UV Gel Polish, 12ml ( 551q ) Product Color/Variation" at bounding box center [554, 266] width 452 height 70
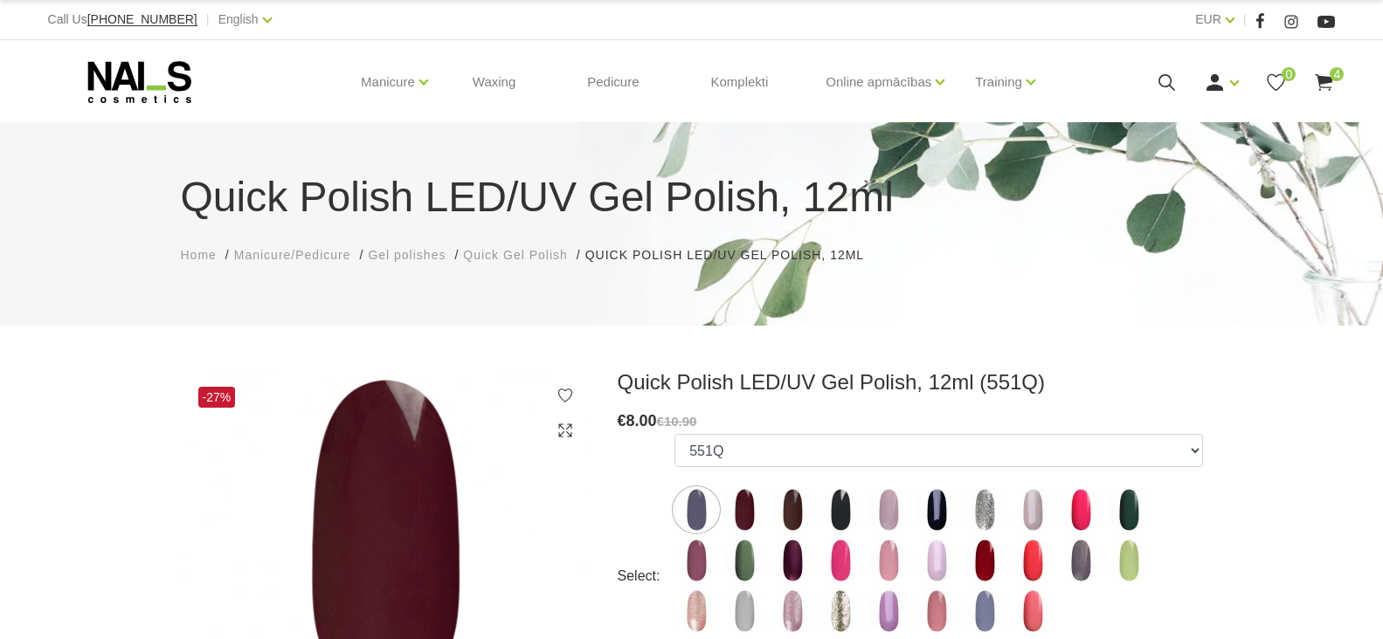
select select "4373"
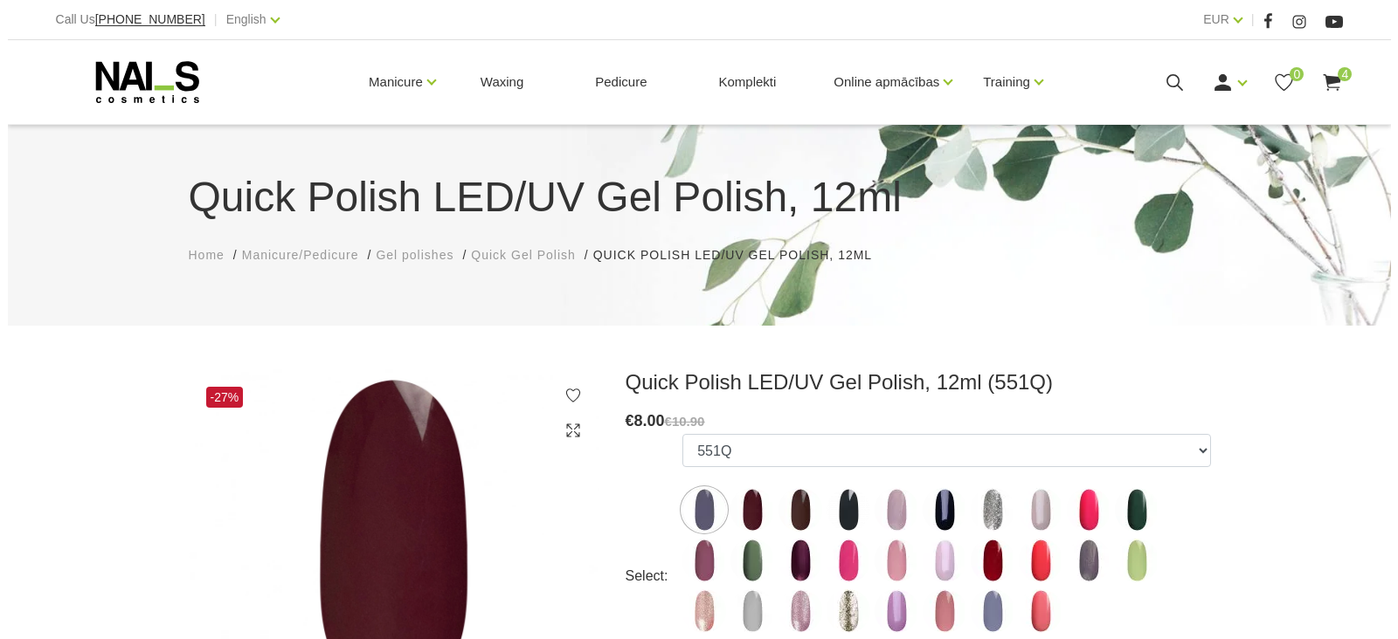
scroll to position [349, 0]
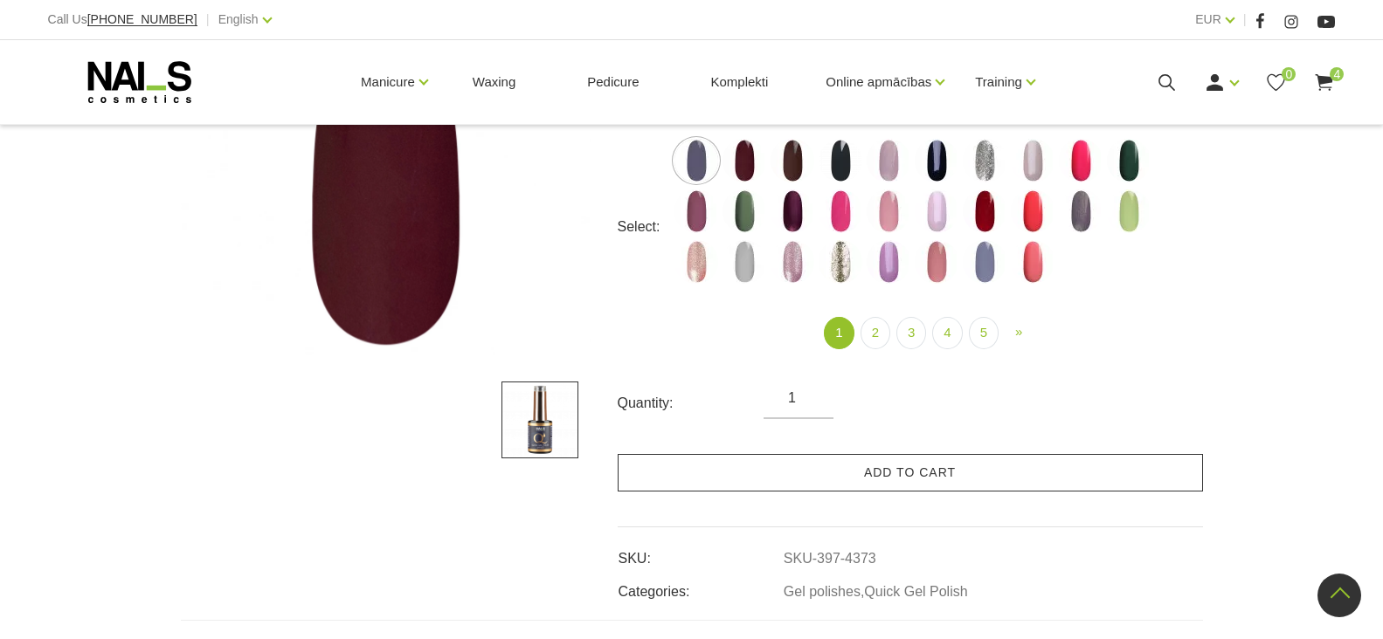
click at [801, 476] on link "Add to cart" at bounding box center [910, 473] width 585 height 38
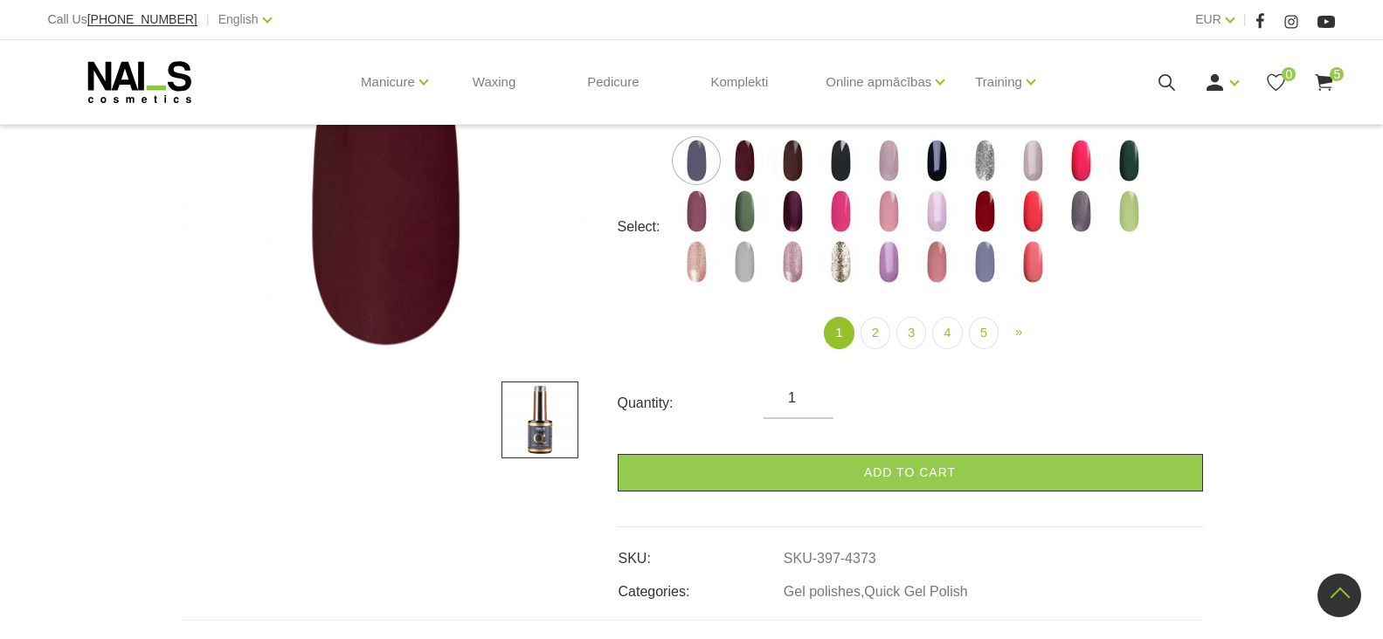
click at [1164, 79] on icon at bounding box center [1167, 83] width 22 height 22
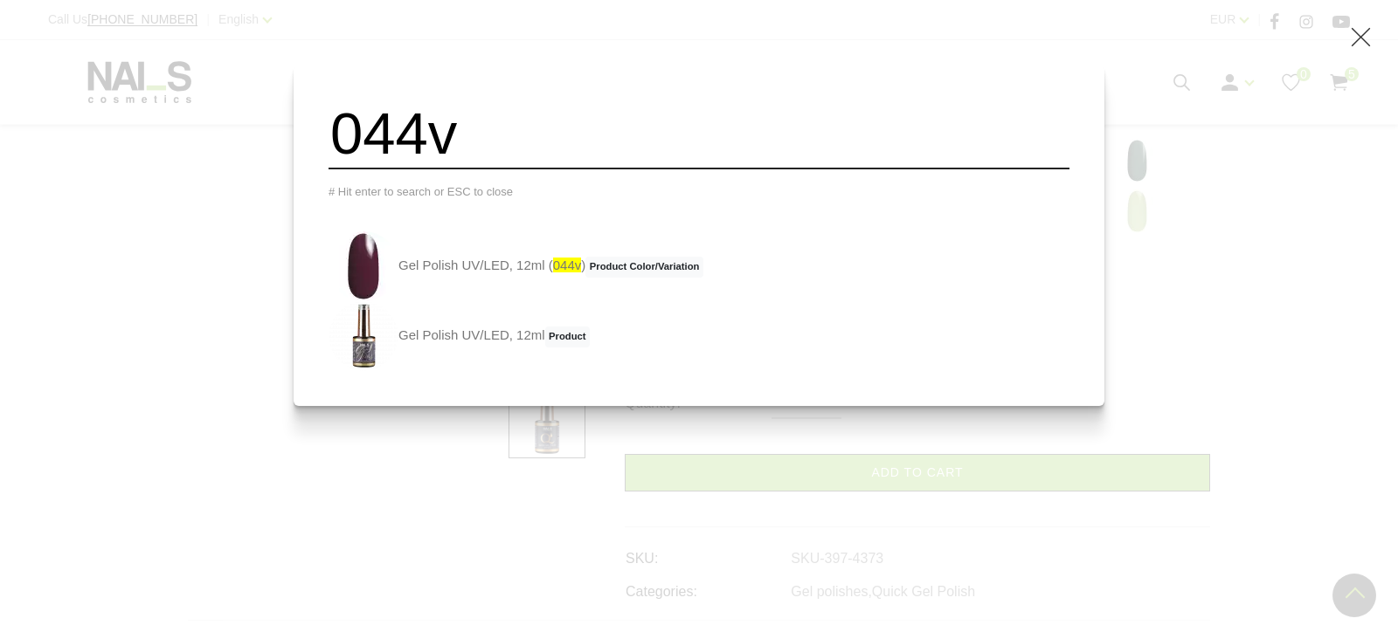
type input "044v"
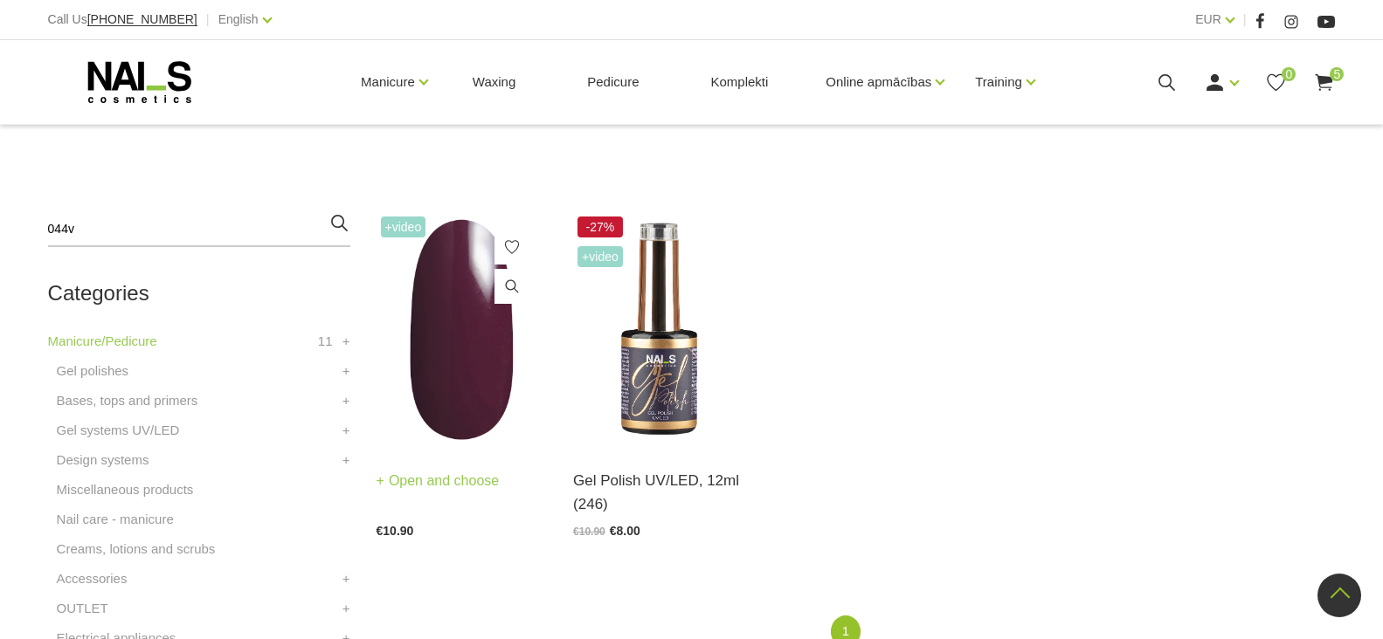
scroll to position [349, 0]
click at [431, 480] on link "Open and choose" at bounding box center [438, 481] width 123 height 24
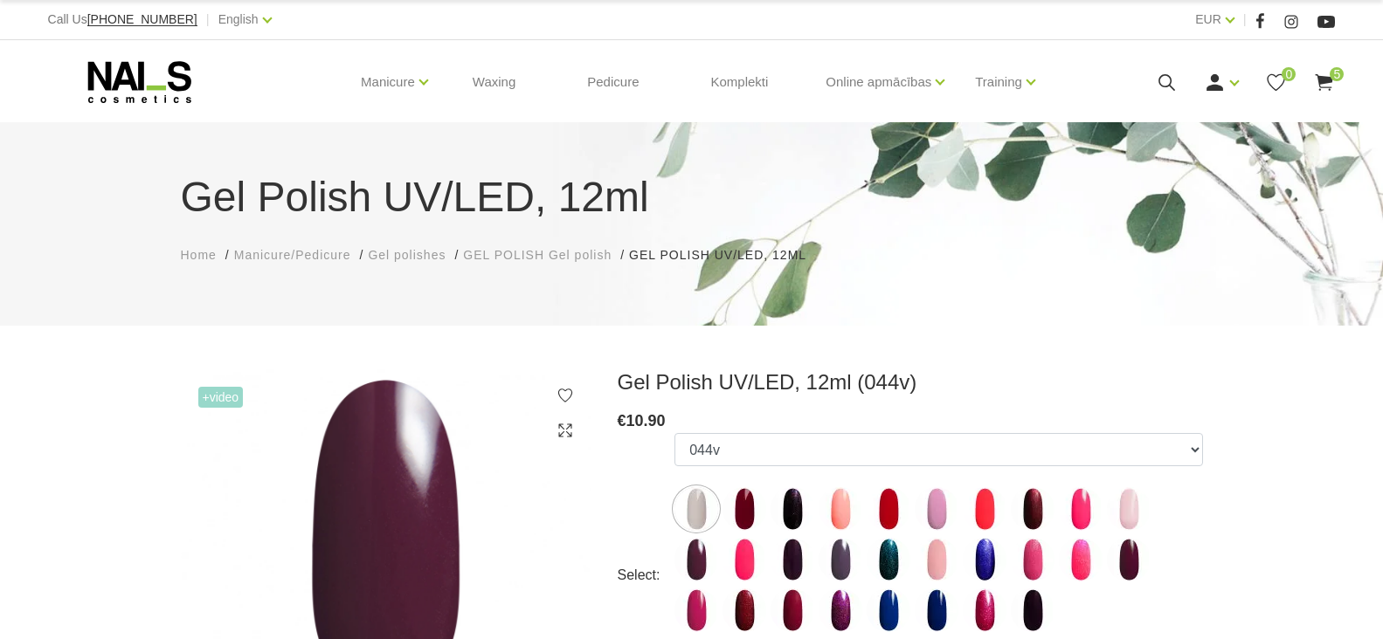
select select "3984"
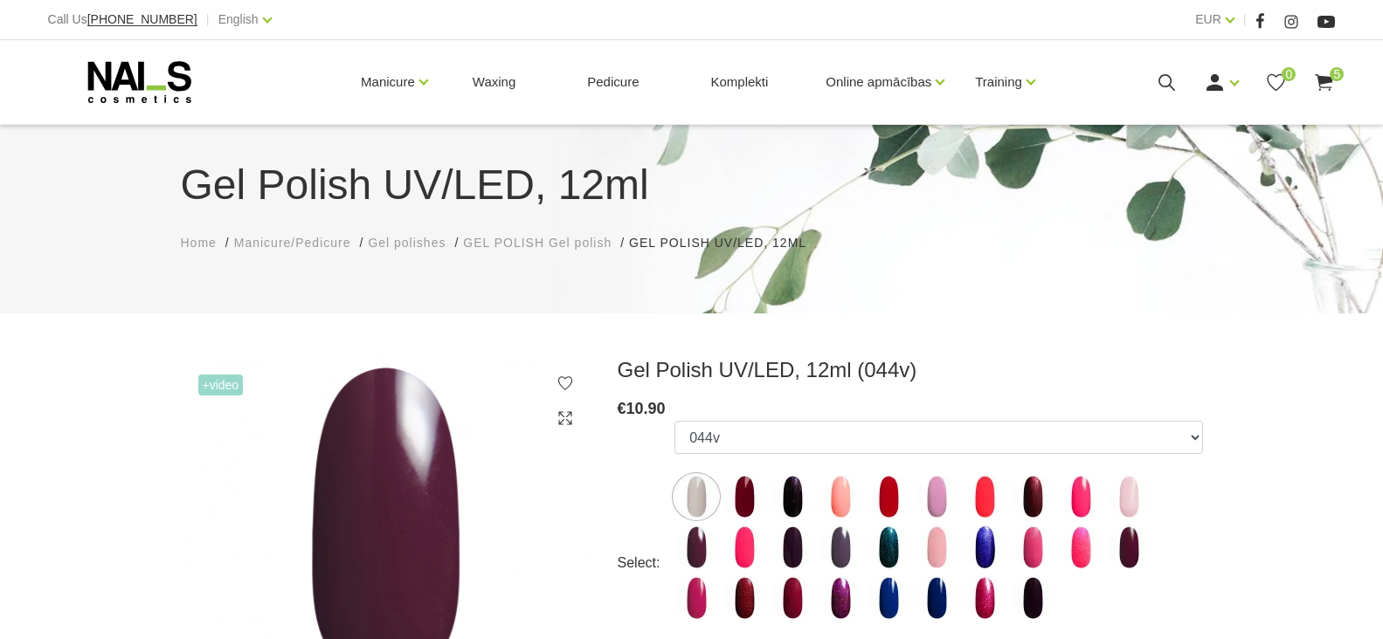
scroll to position [437, 0]
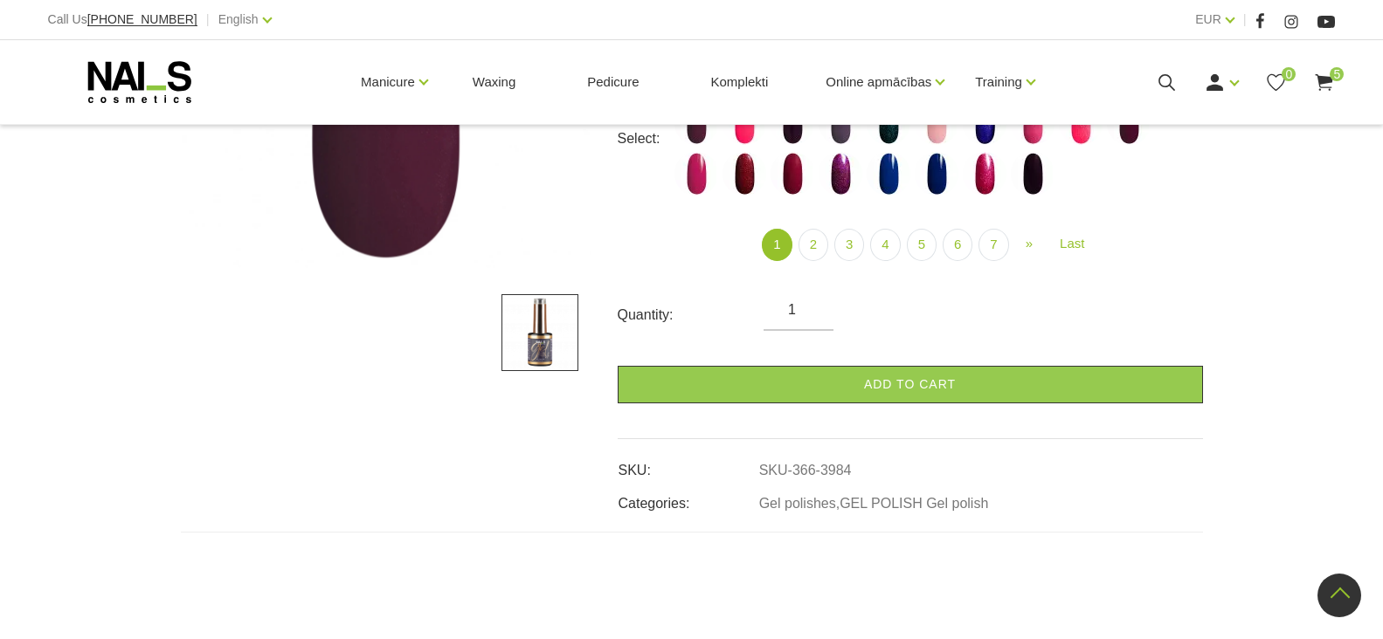
drag, startPoint x: 826, startPoint y: 395, endPoint x: 884, endPoint y: 425, distance: 65.6
click at [826, 395] on link "Add to cart" at bounding box center [910, 385] width 585 height 38
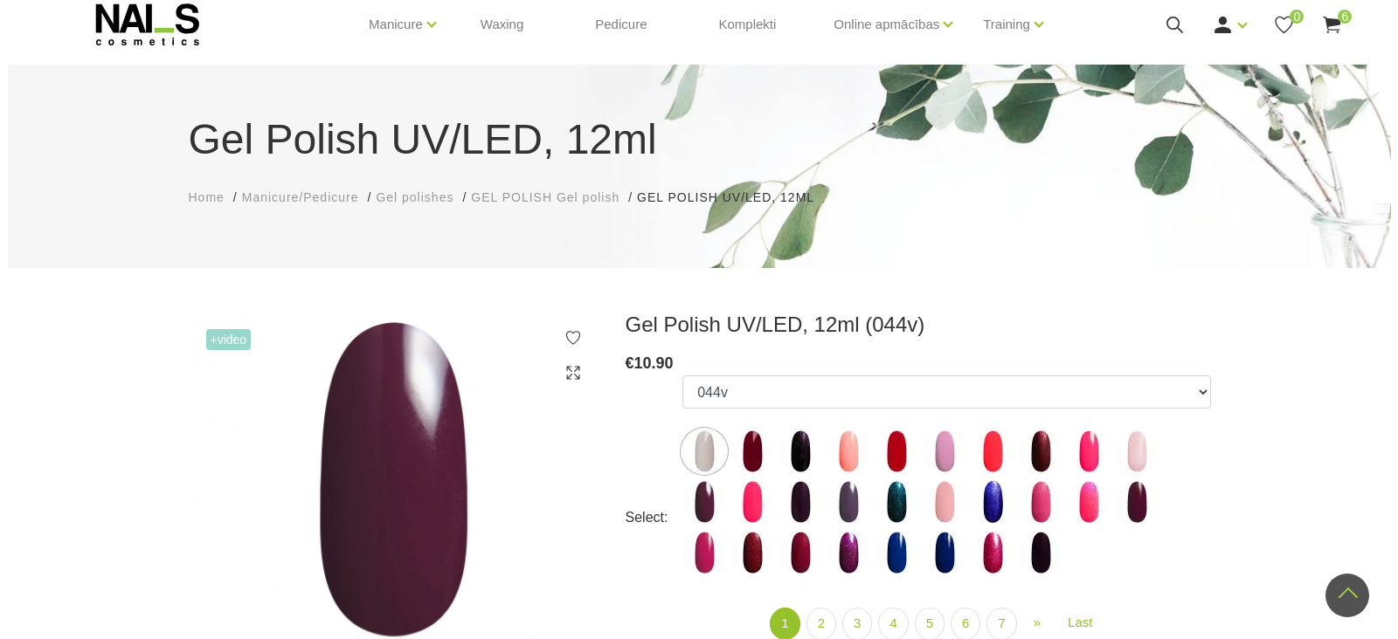
scroll to position [0, 0]
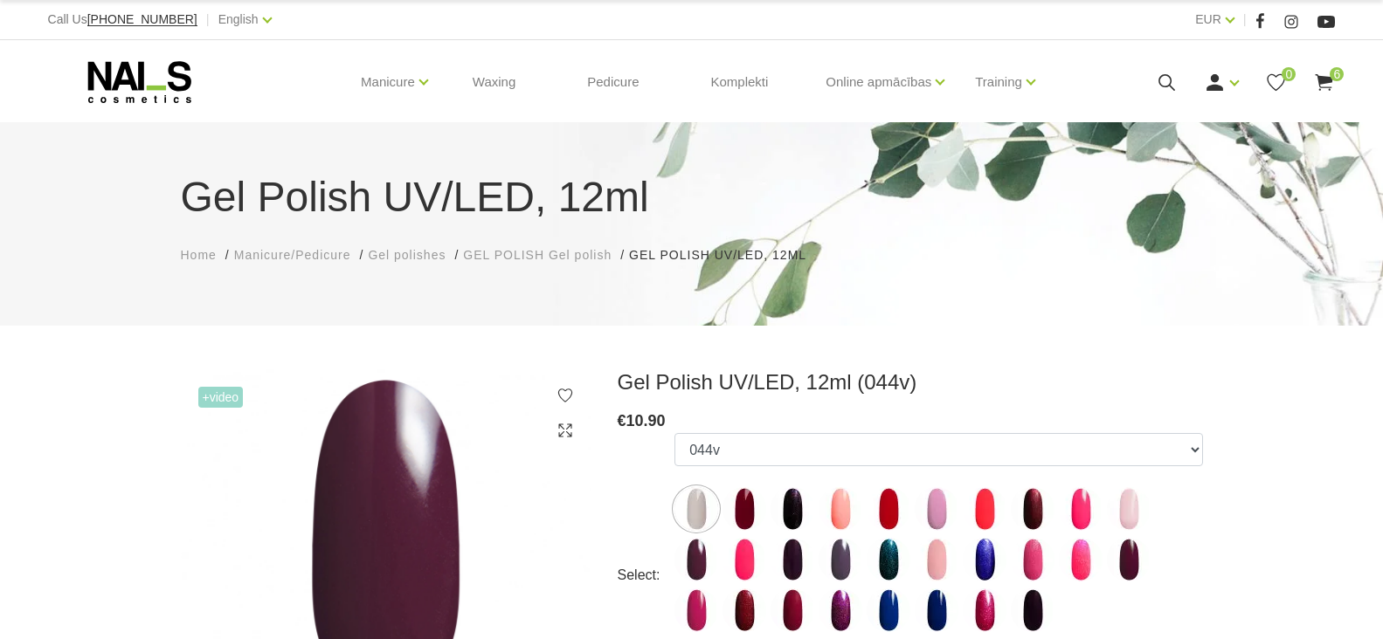
click at [1165, 85] on icon at bounding box center [1167, 83] width 22 height 22
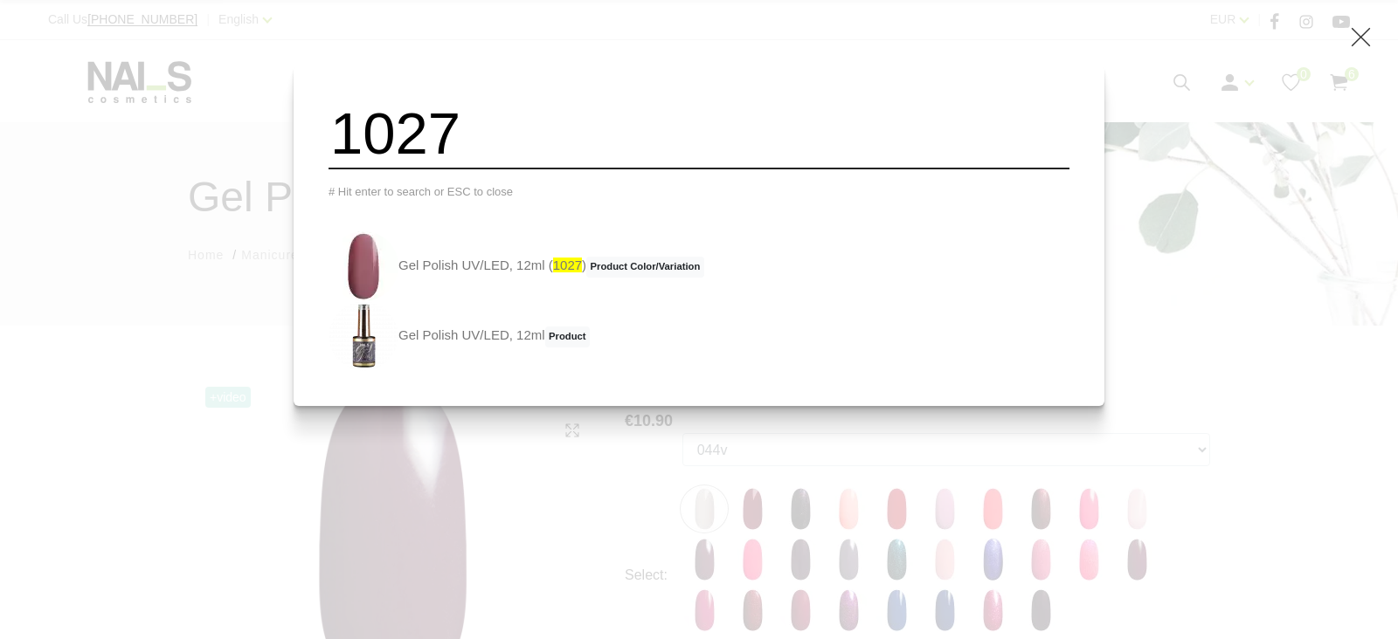
type input "1027"
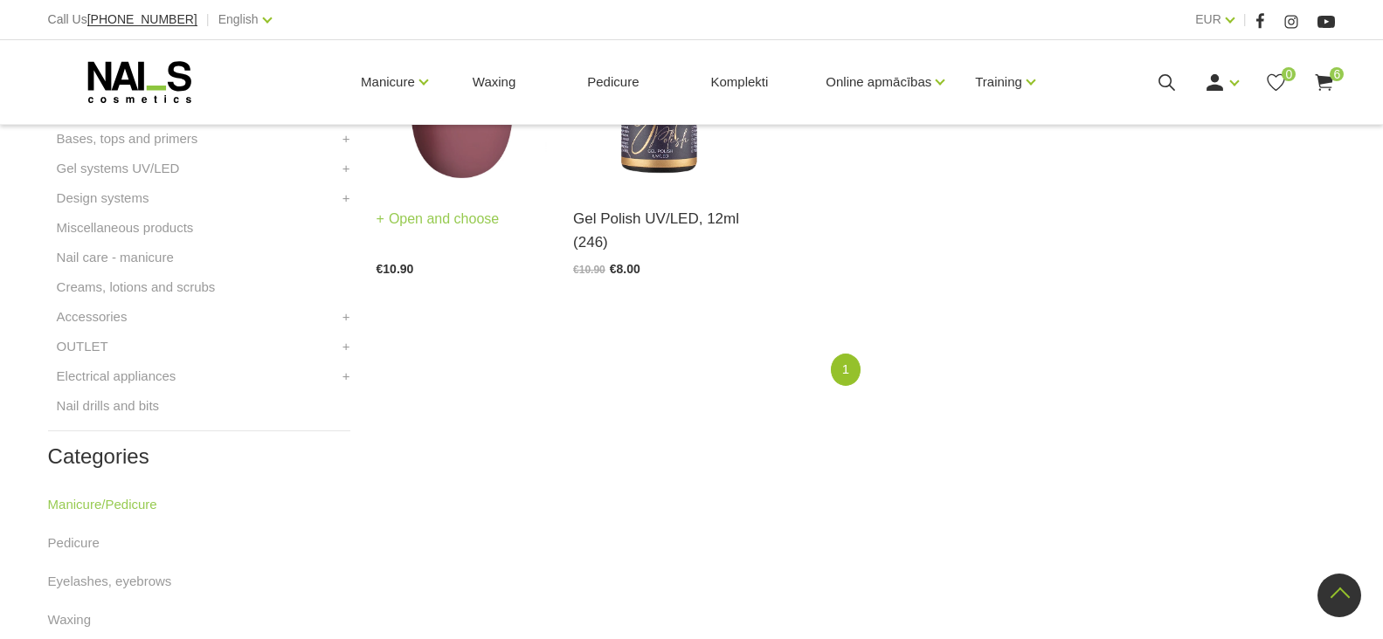
scroll to position [611, 0]
click at [454, 224] on link "Open and choose" at bounding box center [438, 219] width 123 height 24
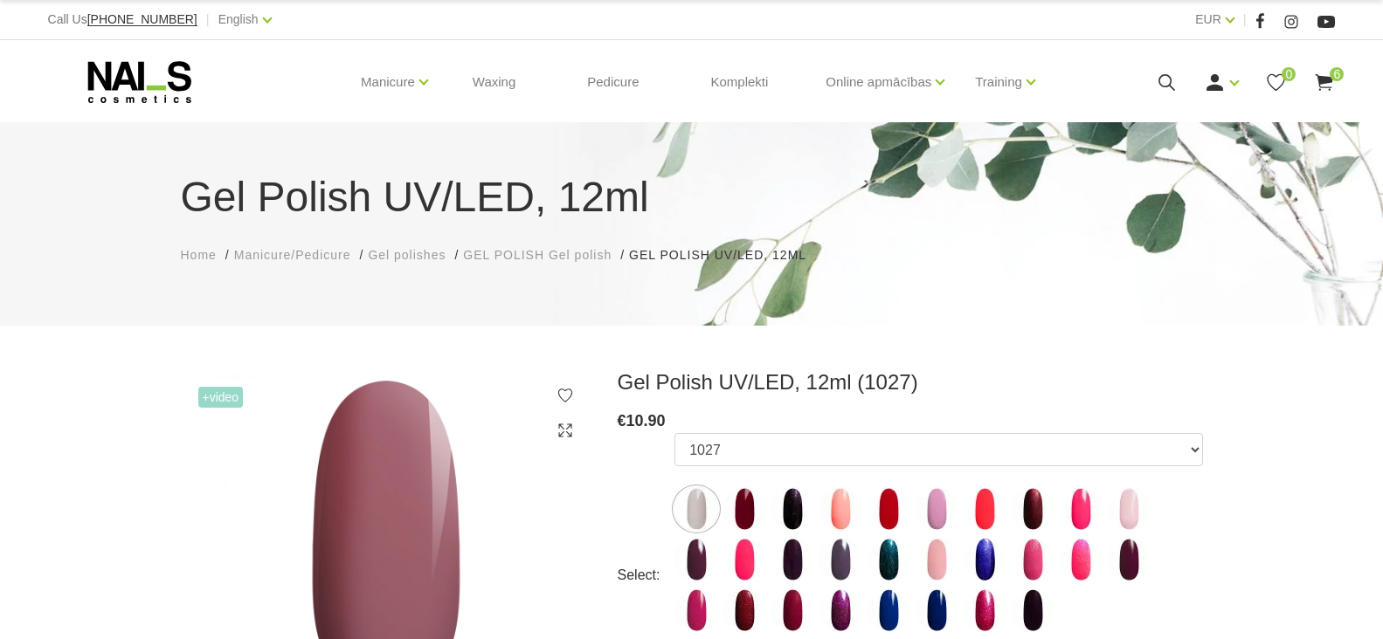
select select "4171"
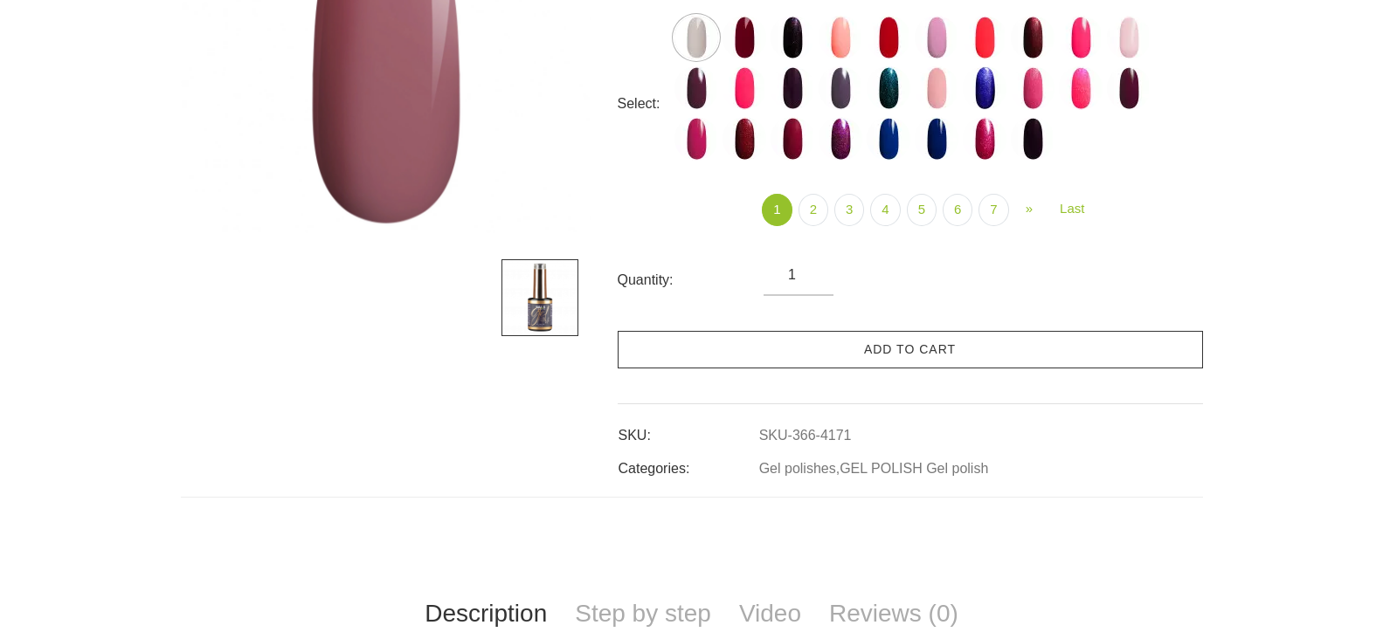
scroll to position [472, 0]
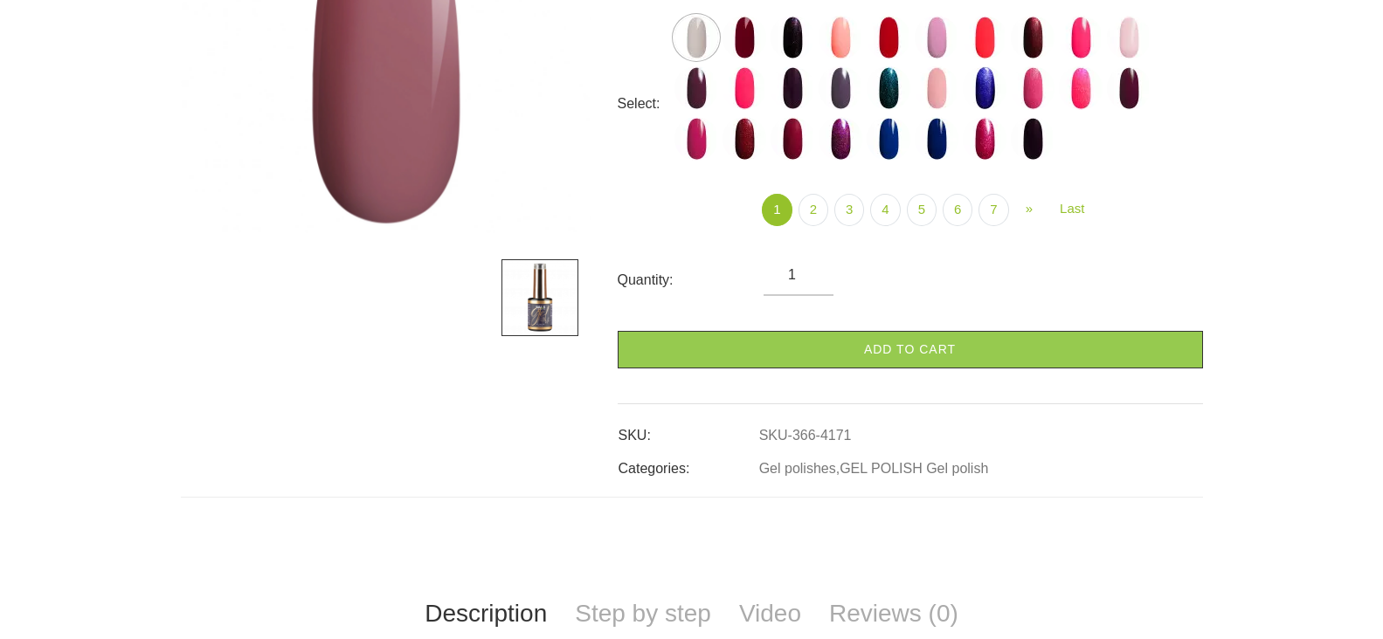
drag, startPoint x: 863, startPoint y: 353, endPoint x: 902, endPoint y: 386, distance: 51.5
click at [863, 352] on link "Add to cart" at bounding box center [910, 350] width 585 height 38
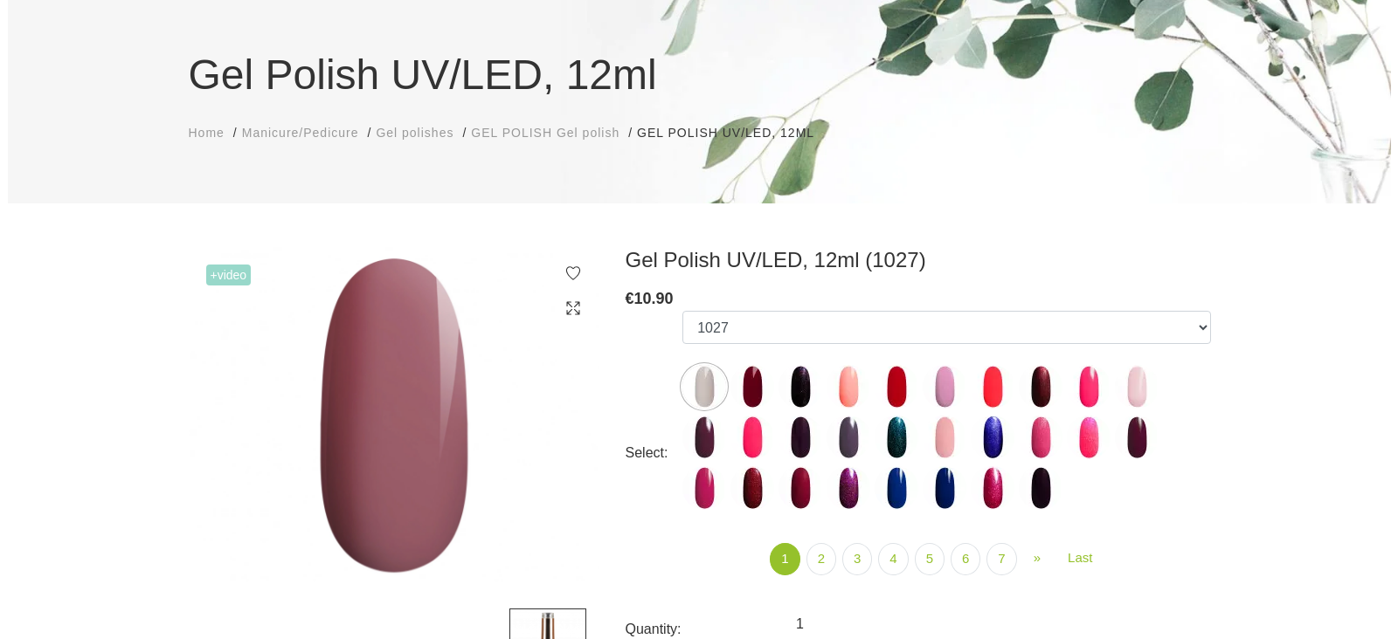
scroll to position [0, 0]
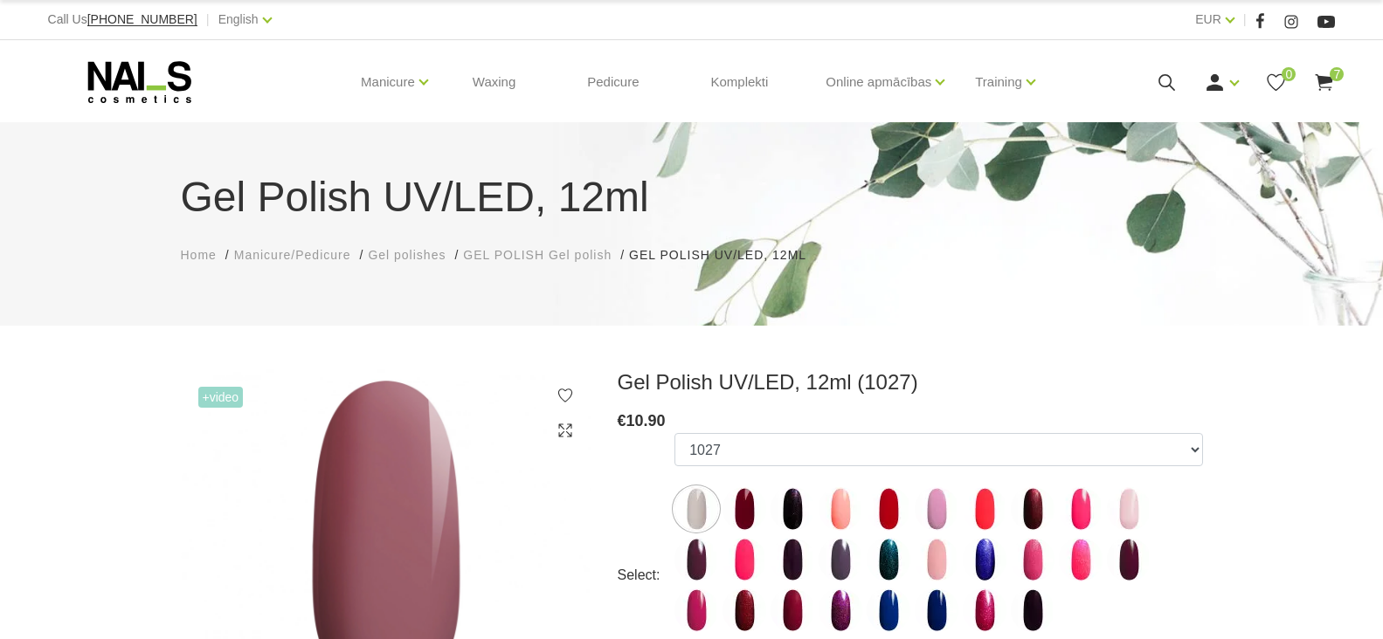
click at [1162, 83] on icon at bounding box center [1167, 83] width 22 height 22
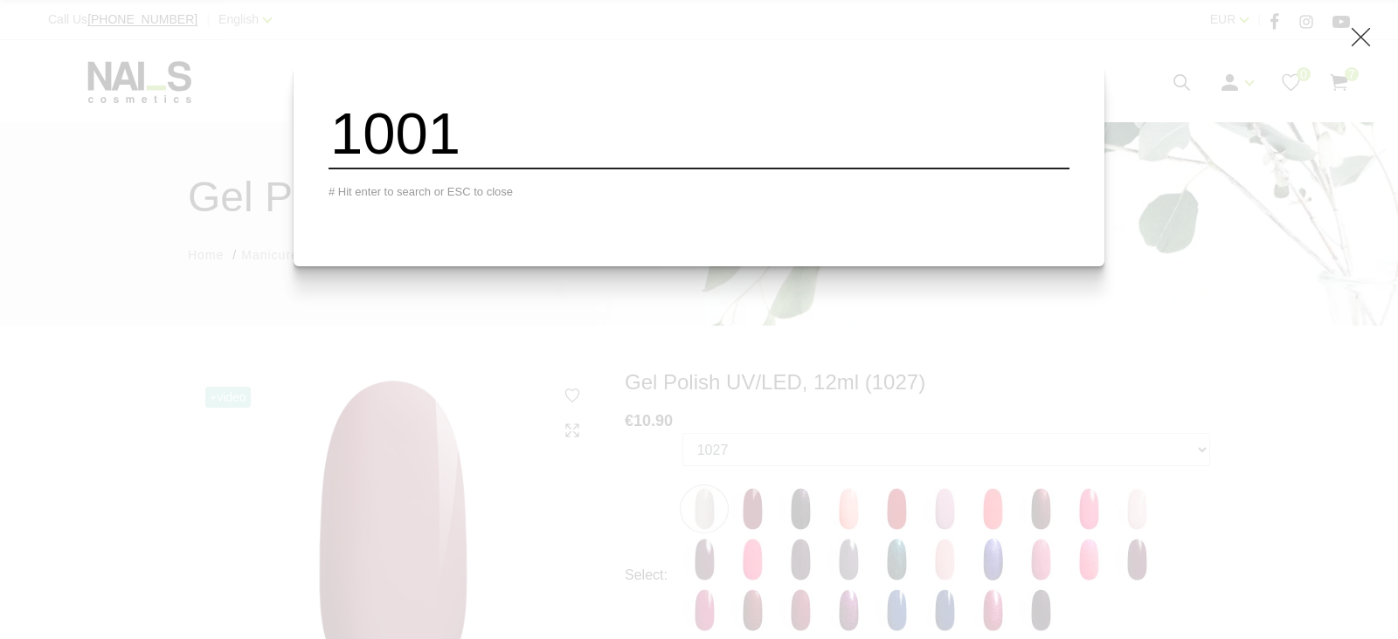
type input "1001"
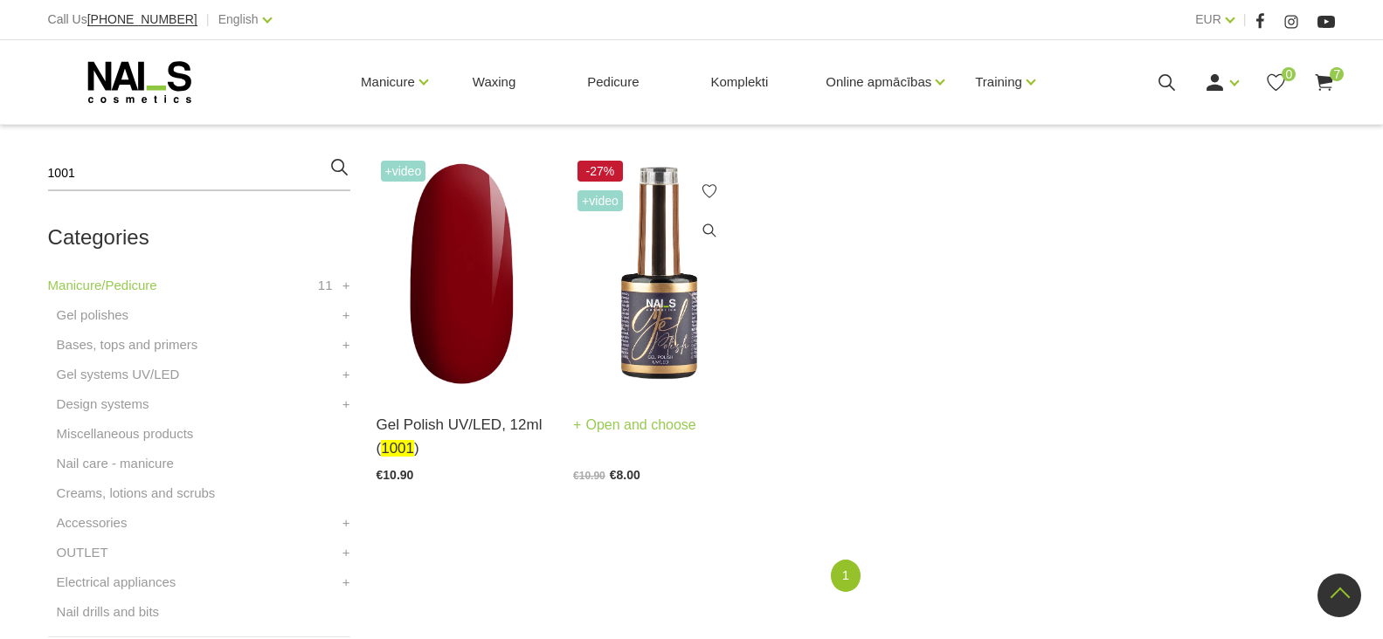
scroll to position [437, 0]
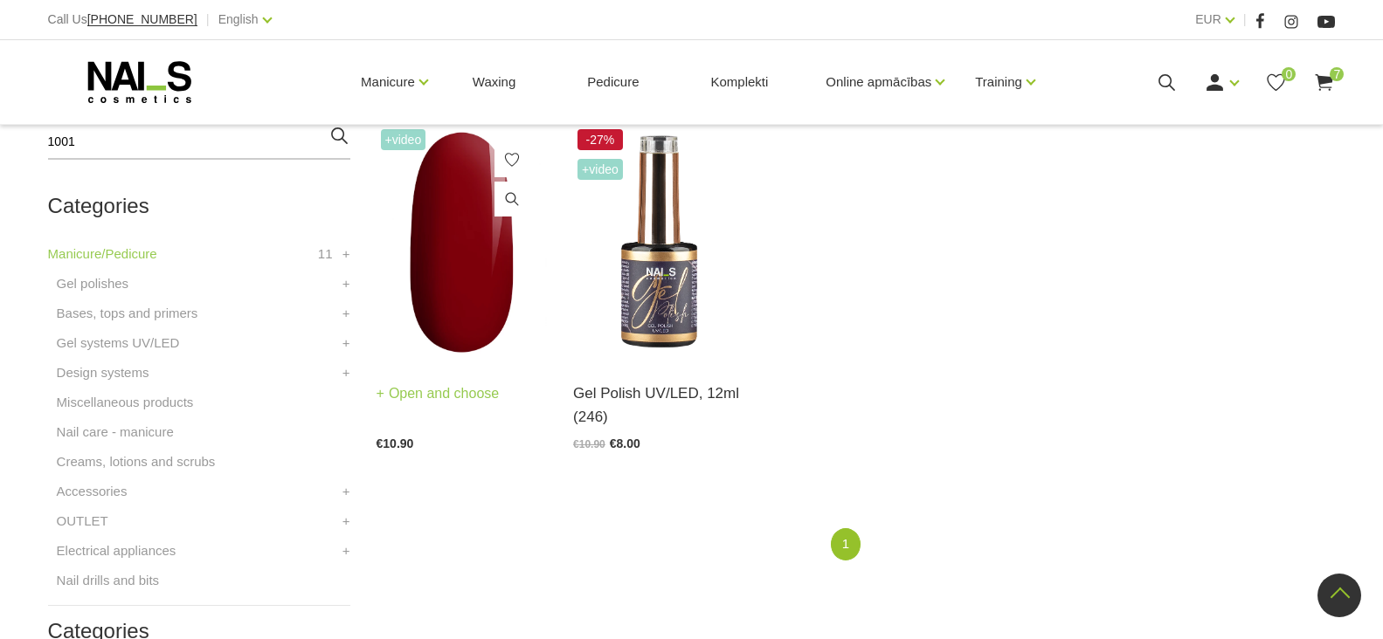
click at [446, 398] on link "Open and choose" at bounding box center [438, 394] width 123 height 24
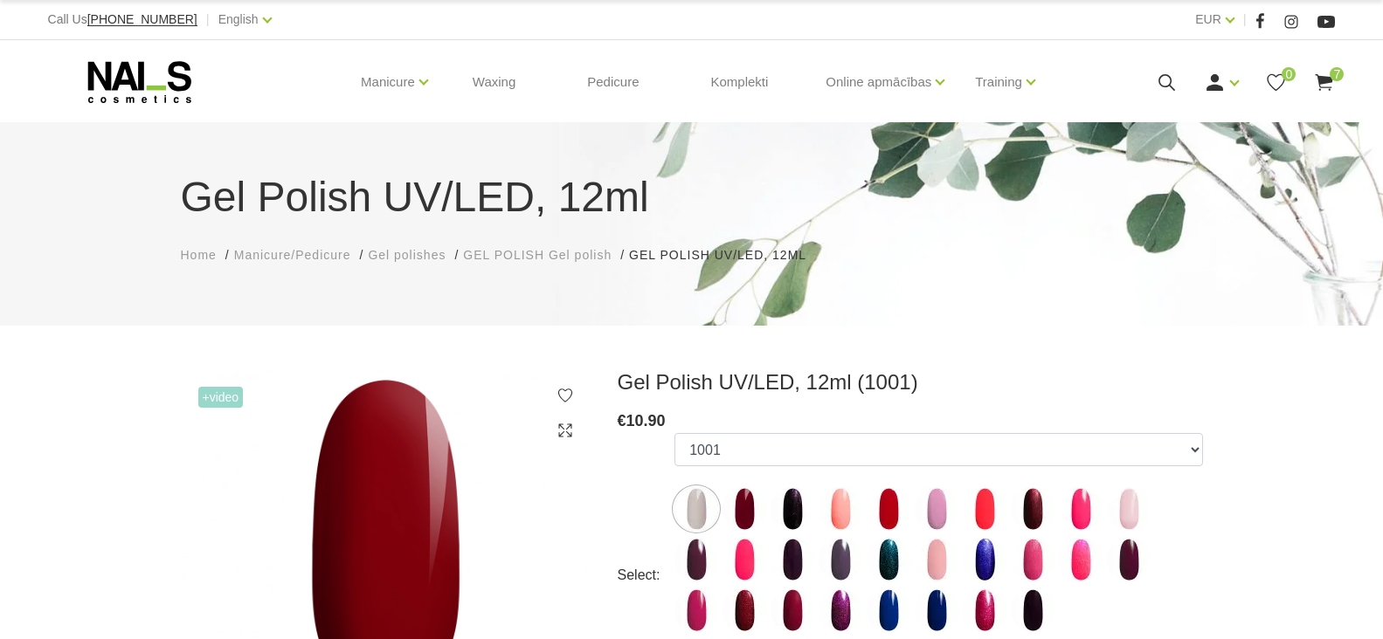
select select "4182"
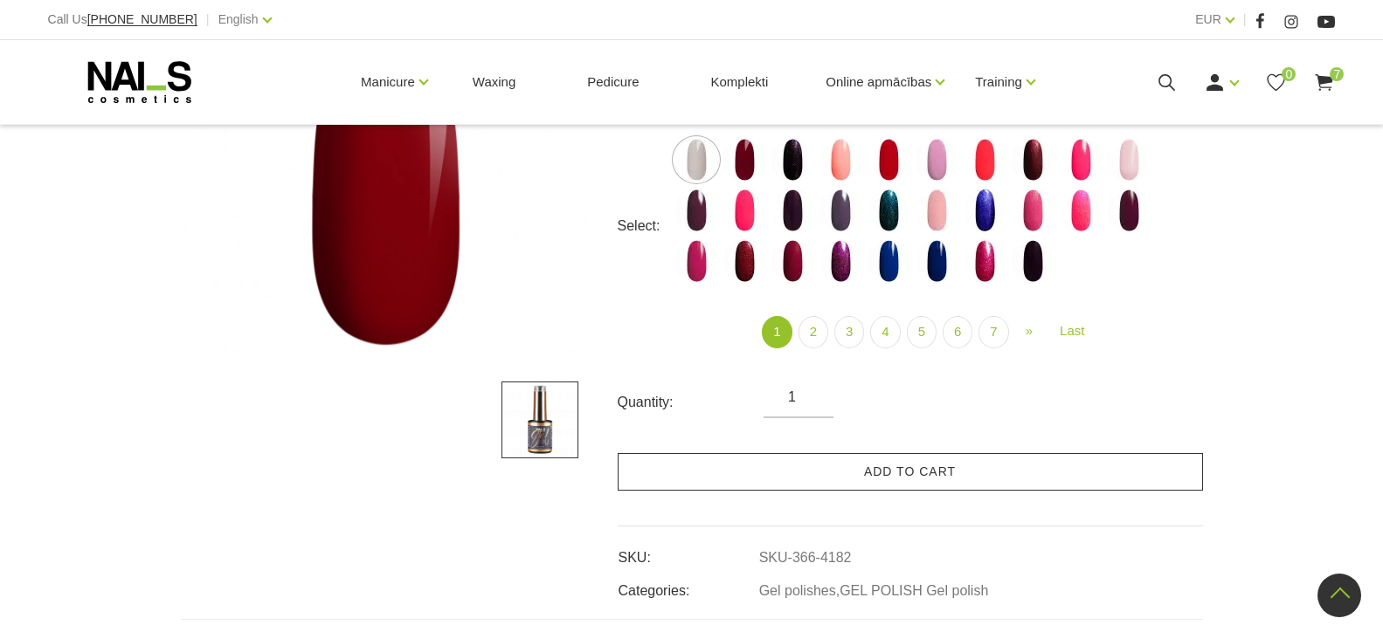
scroll to position [349, 0]
click at [874, 476] on link "Add to cart" at bounding box center [910, 472] width 585 height 38
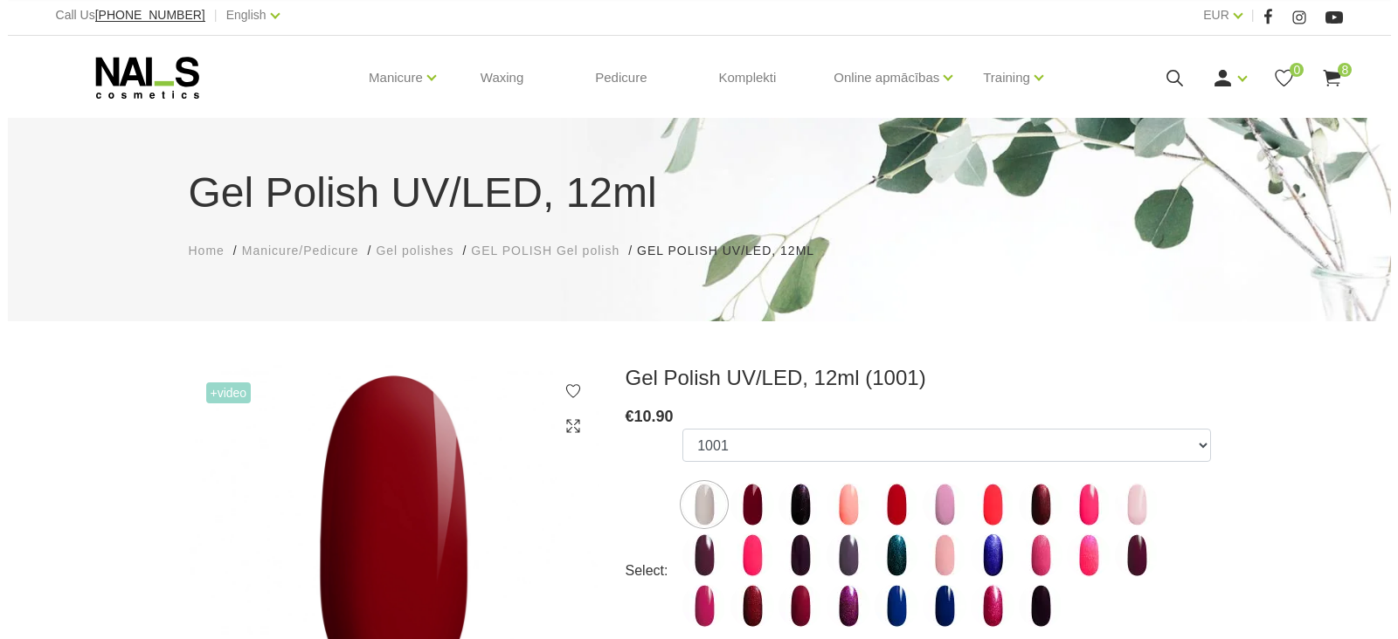
scroll to position [0, 0]
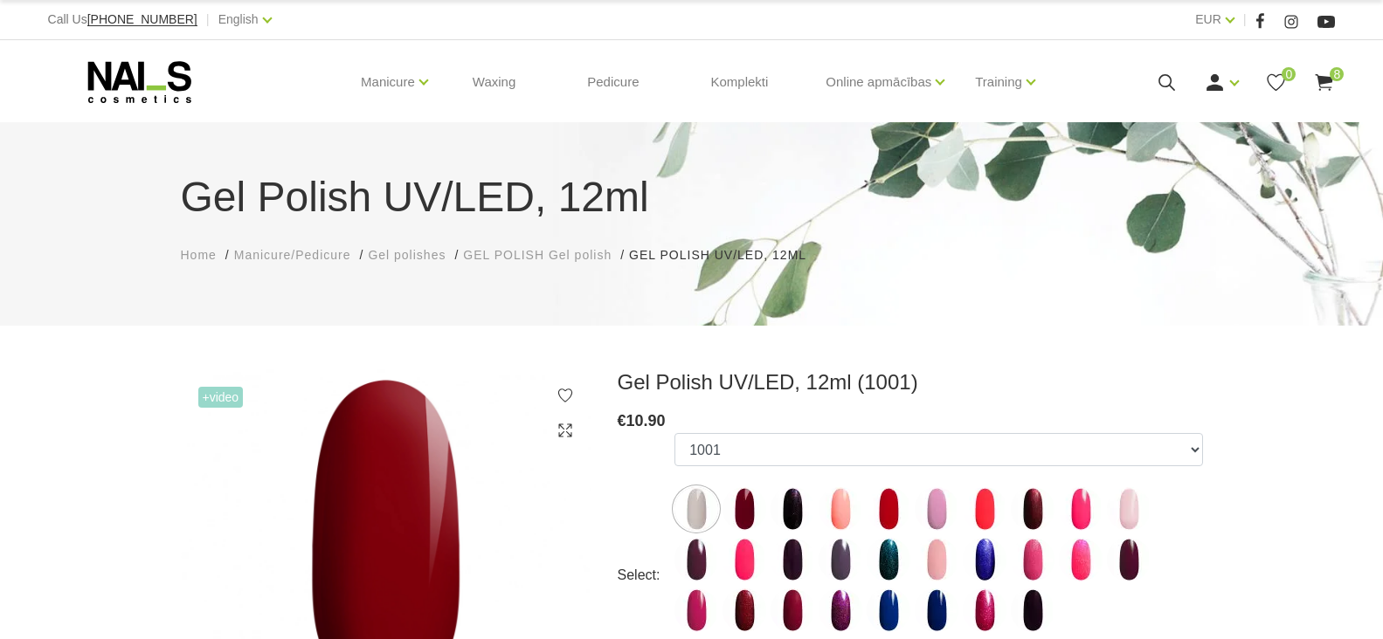
click at [1163, 82] on icon at bounding box center [1167, 83] width 22 height 22
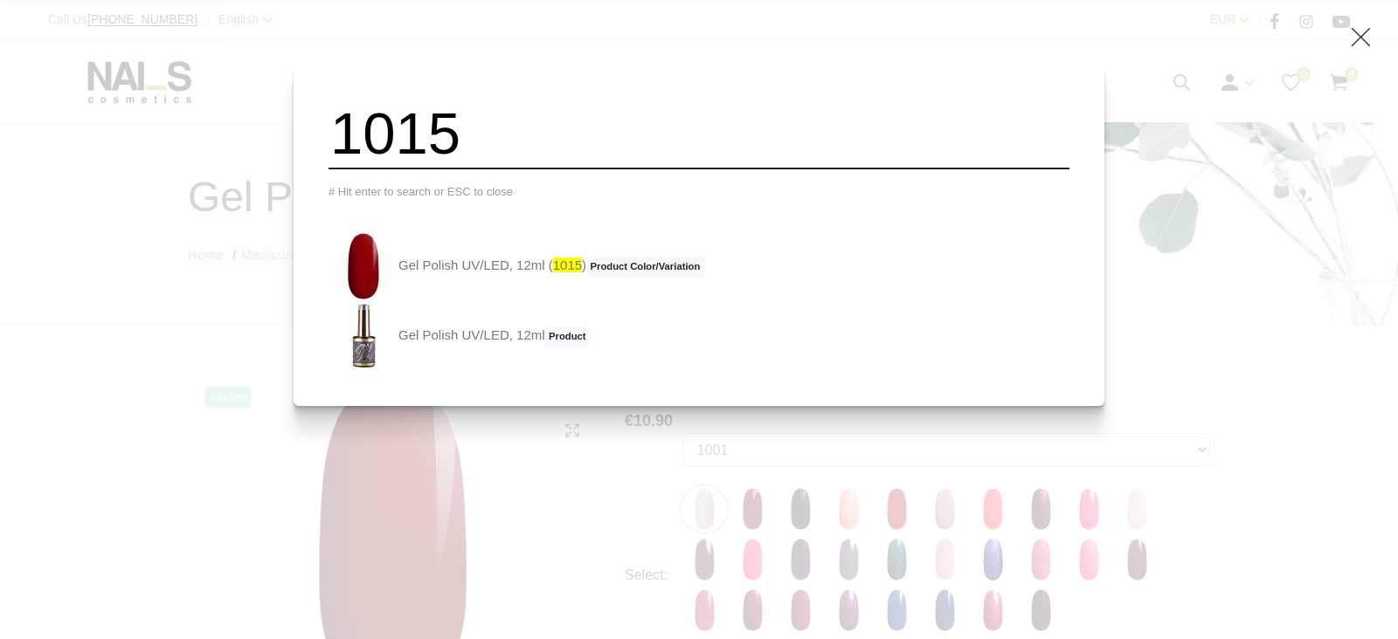
type input "1015"
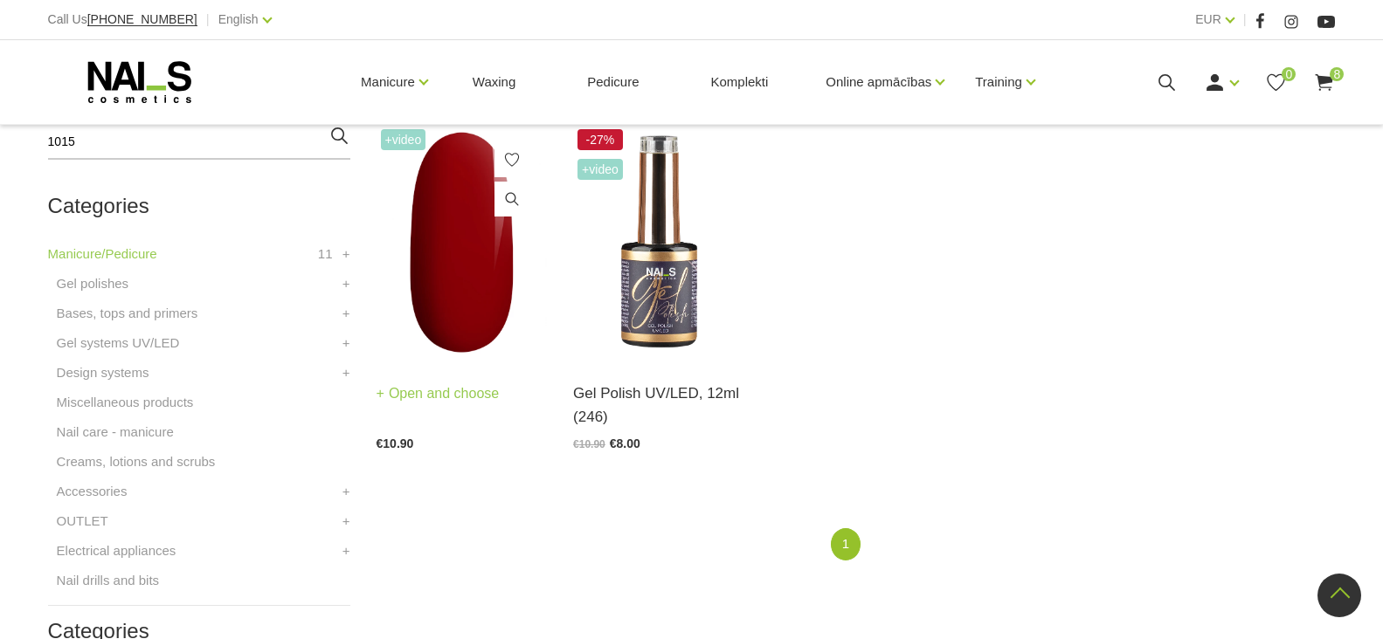
click at [463, 391] on link "Open and choose" at bounding box center [438, 394] width 123 height 24
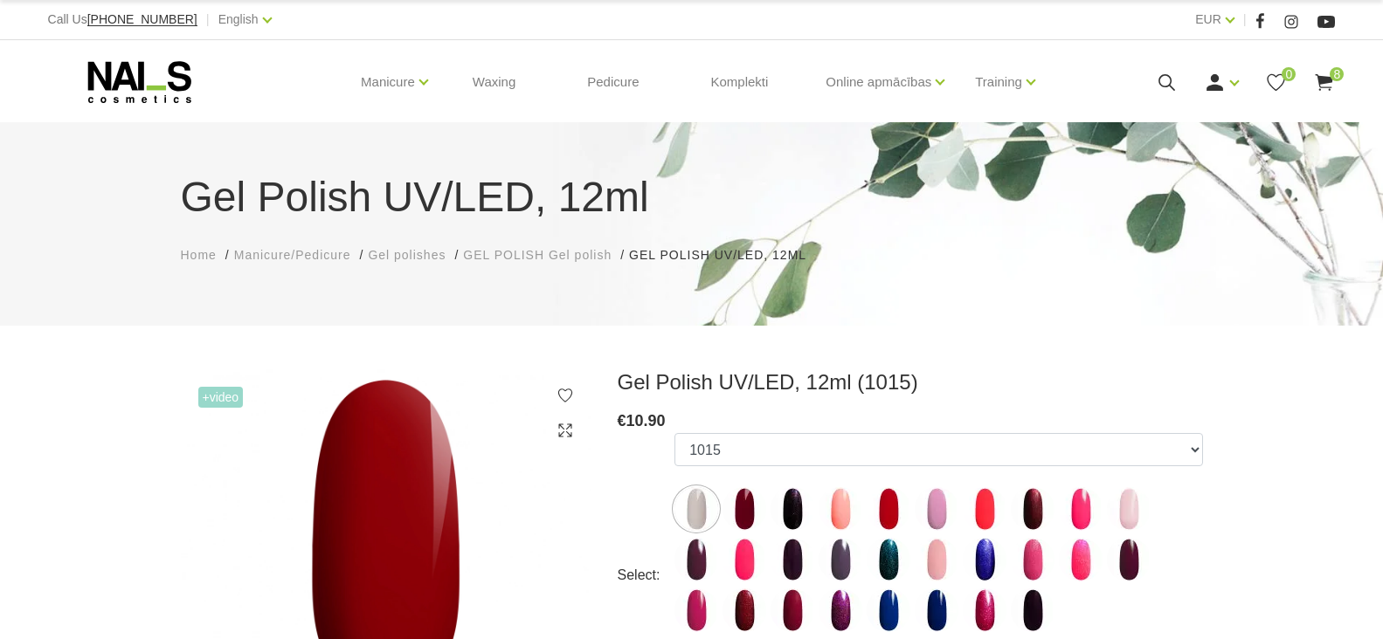
select select "4196"
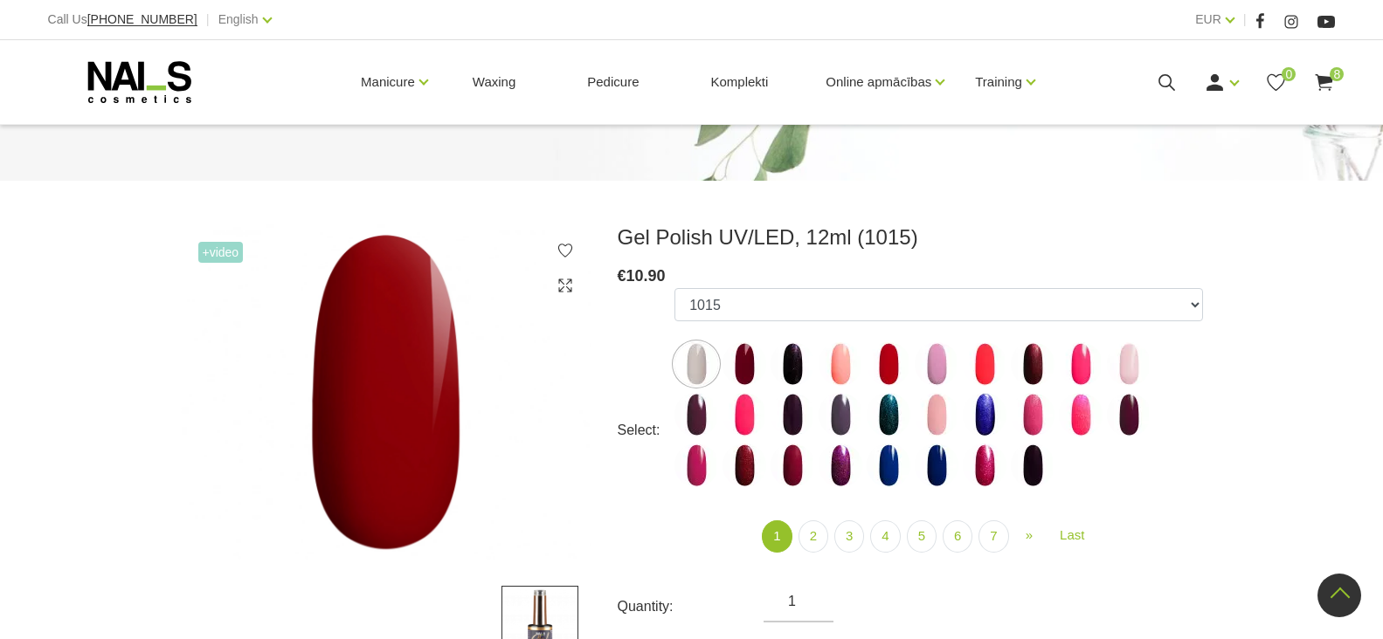
scroll to position [349, 0]
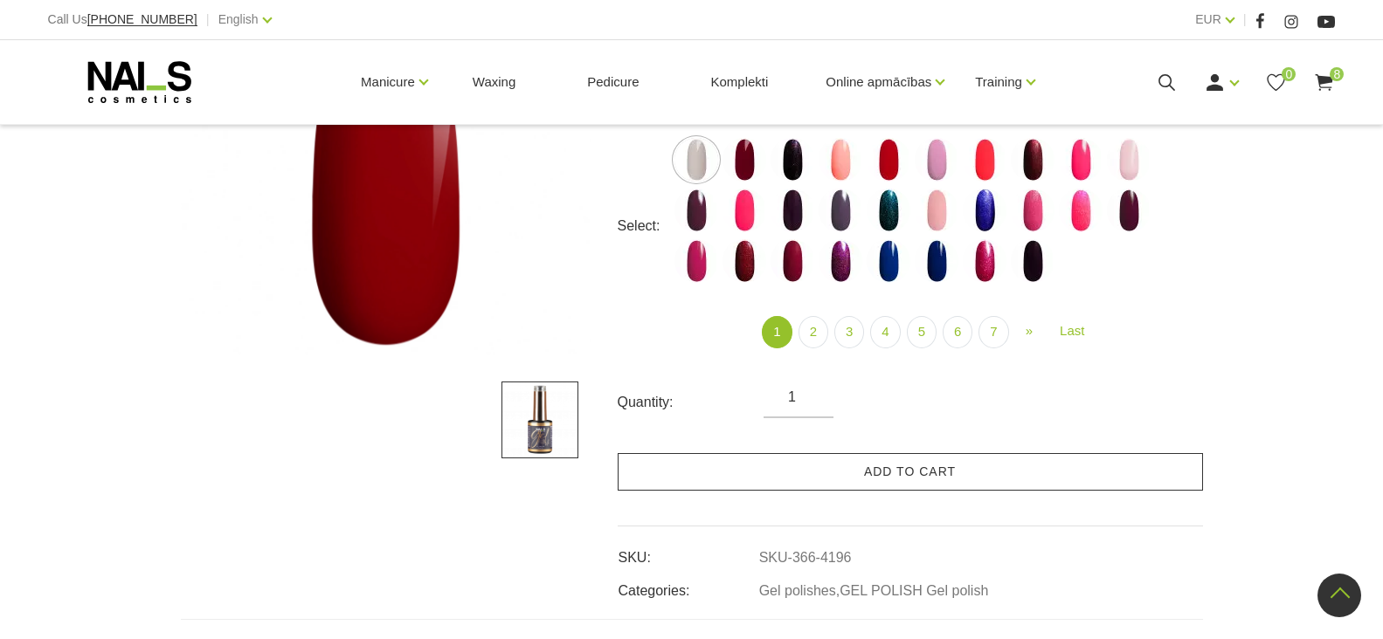
click at [846, 473] on link "Add to cart" at bounding box center [910, 472] width 585 height 38
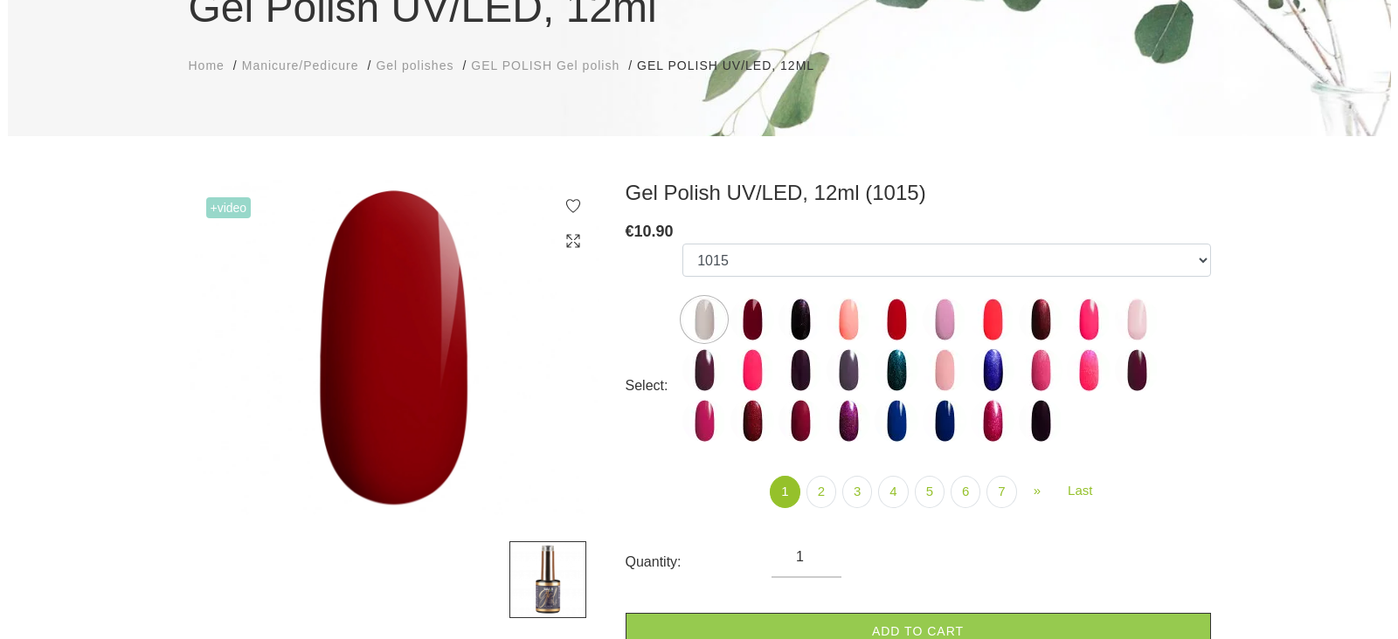
scroll to position [0, 0]
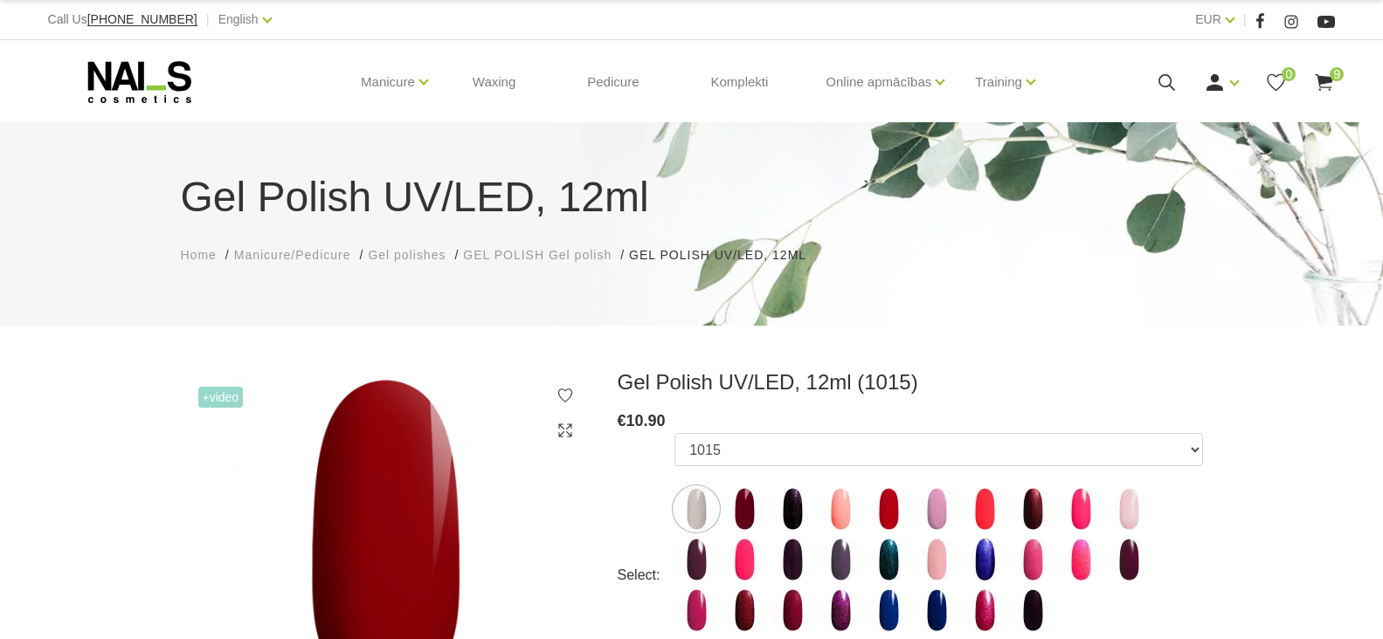
click at [1163, 84] on icon at bounding box center [1167, 83] width 22 height 22
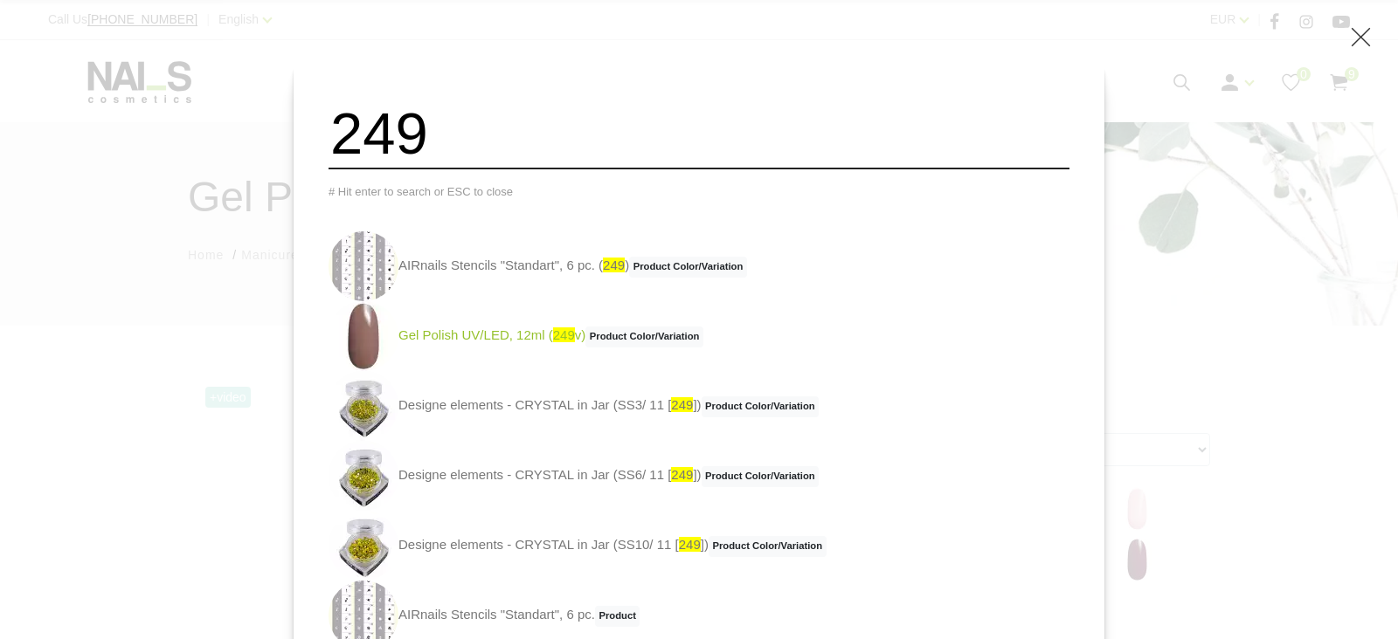
type input "249"
click at [523, 346] on link "Gel Polish UV/LED, 12ml ( 249 v) Product Color/Variation" at bounding box center [515, 336] width 375 height 70
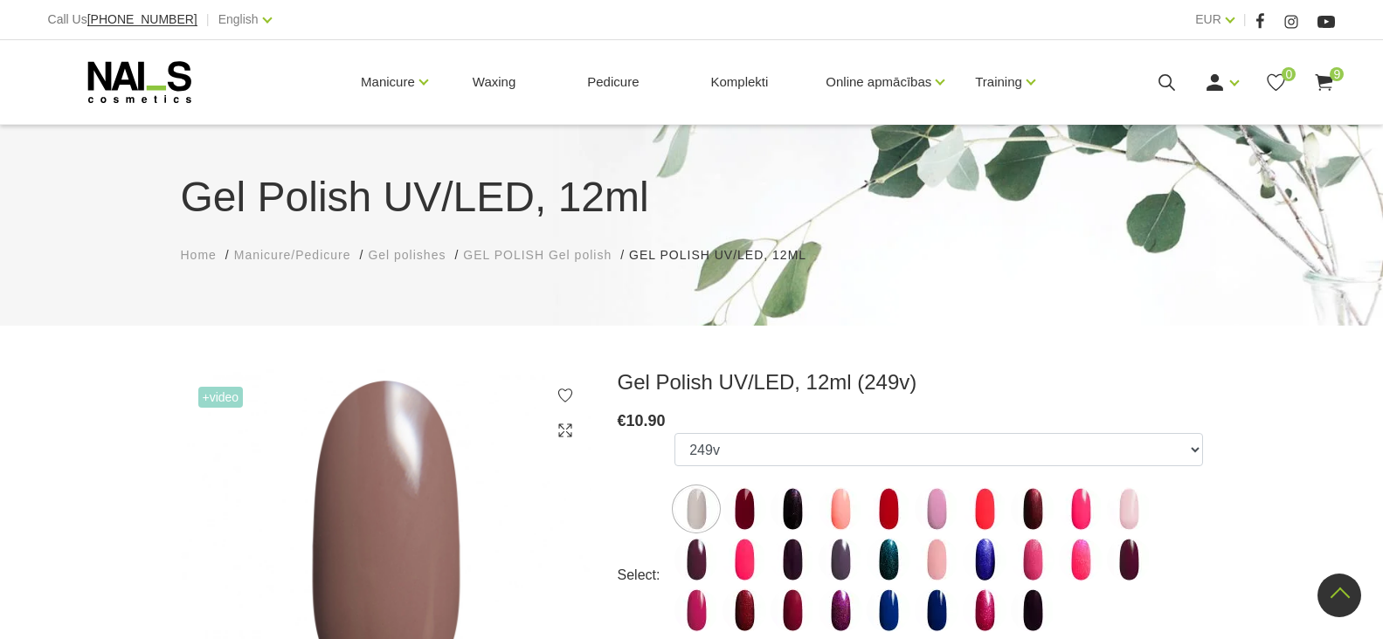
select select "4518"
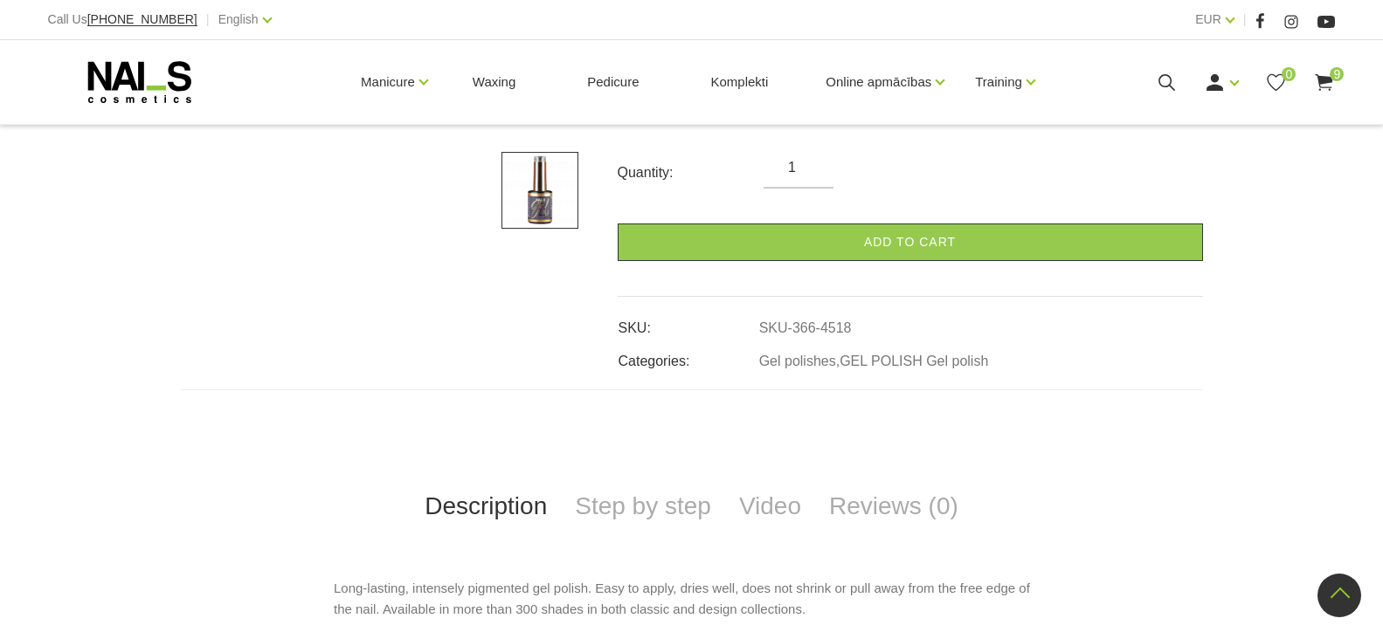
scroll to position [524, 0]
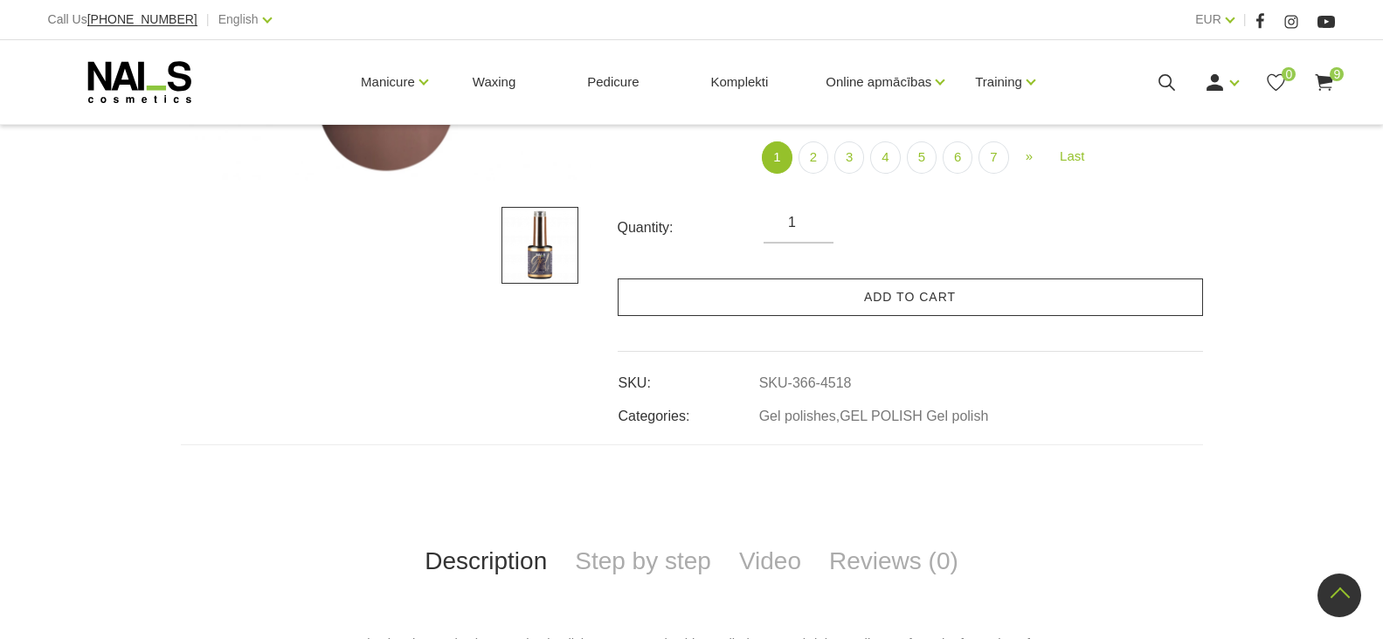
click at [791, 296] on link "Add to cart" at bounding box center [910, 298] width 585 height 38
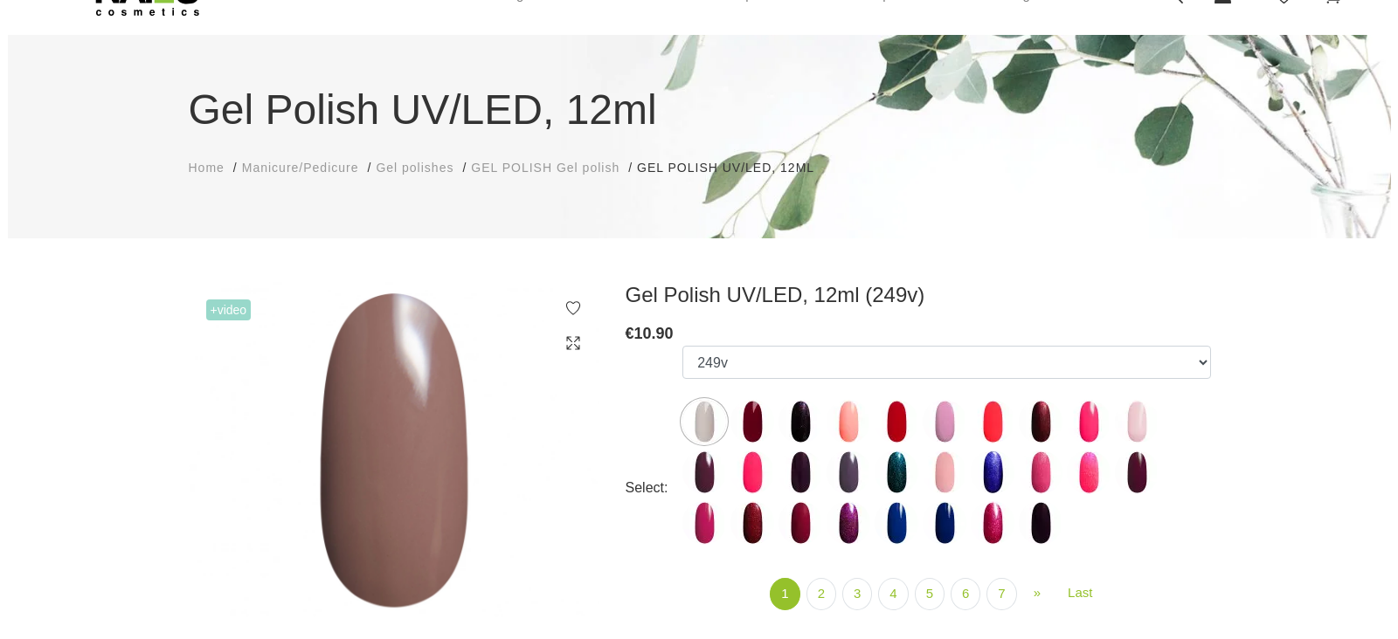
scroll to position [0, 0]
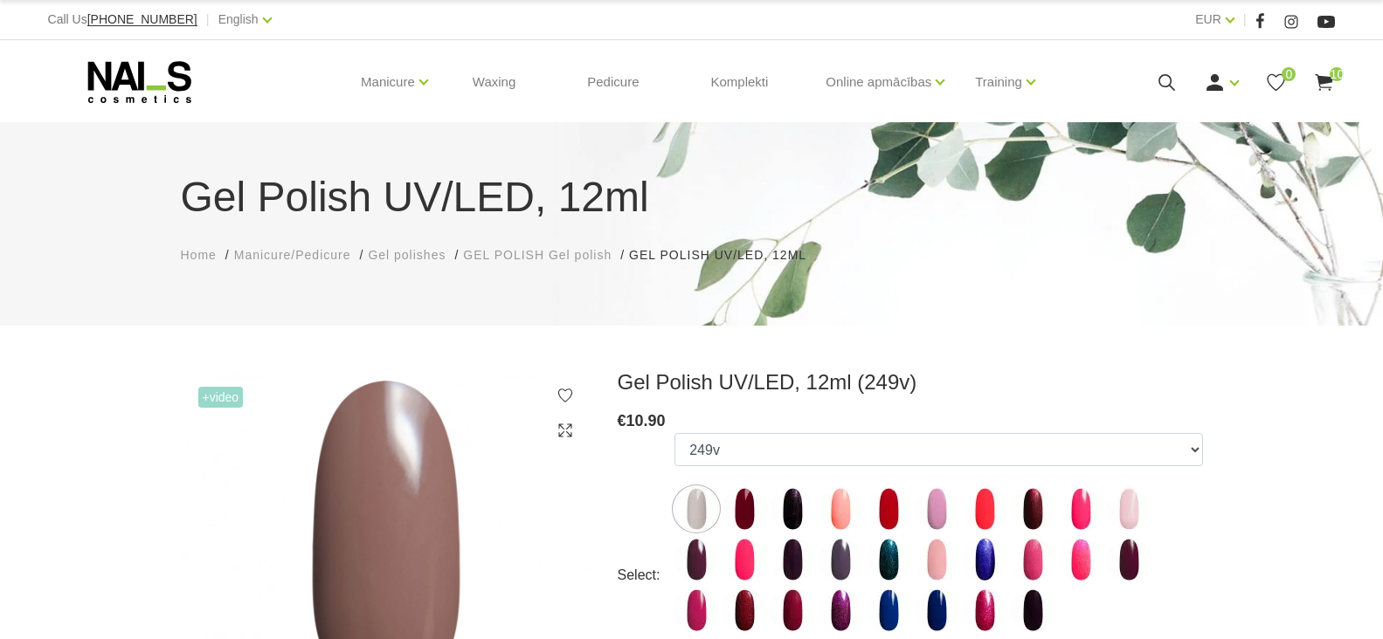
click at [1166, 82] on icon at bounding box center [1167, 83] width 22 height 22
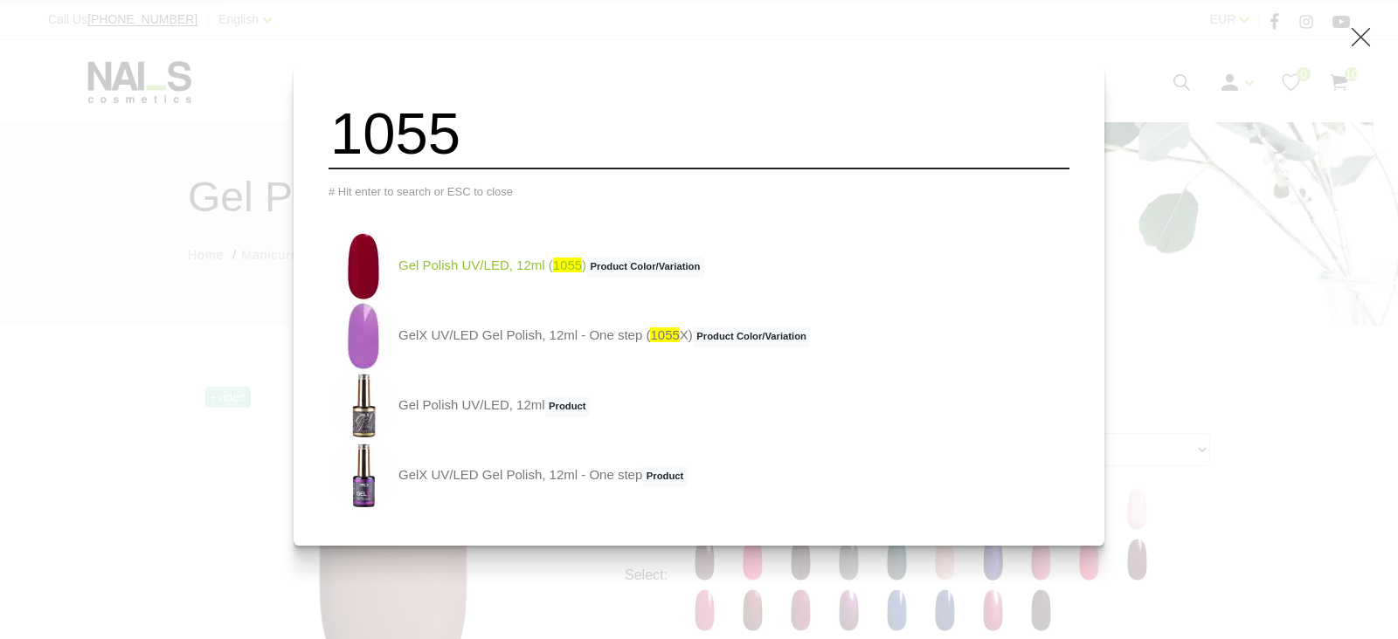
type input "1055"
click at [519, 275] on link "Gel Polish UV/LED, 12ml ( 1055 ) Product Color/Variation" at bounding box center [516, 266] width 376 height 70
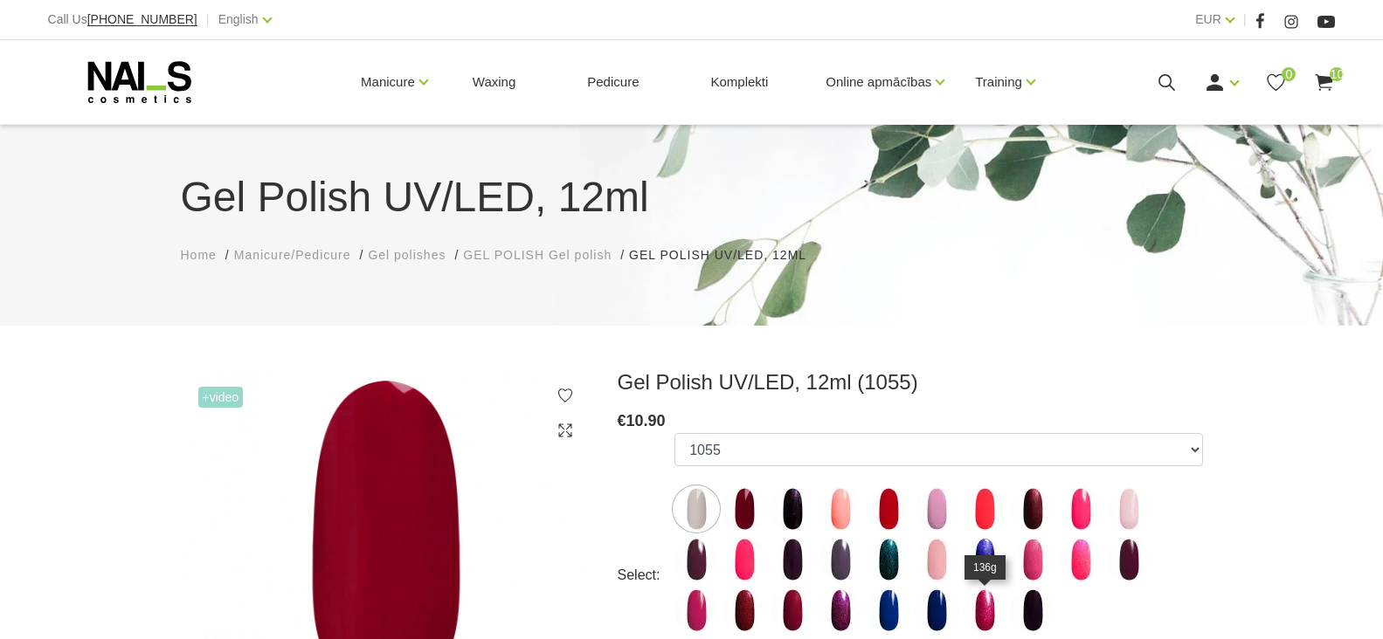
select select "5284"
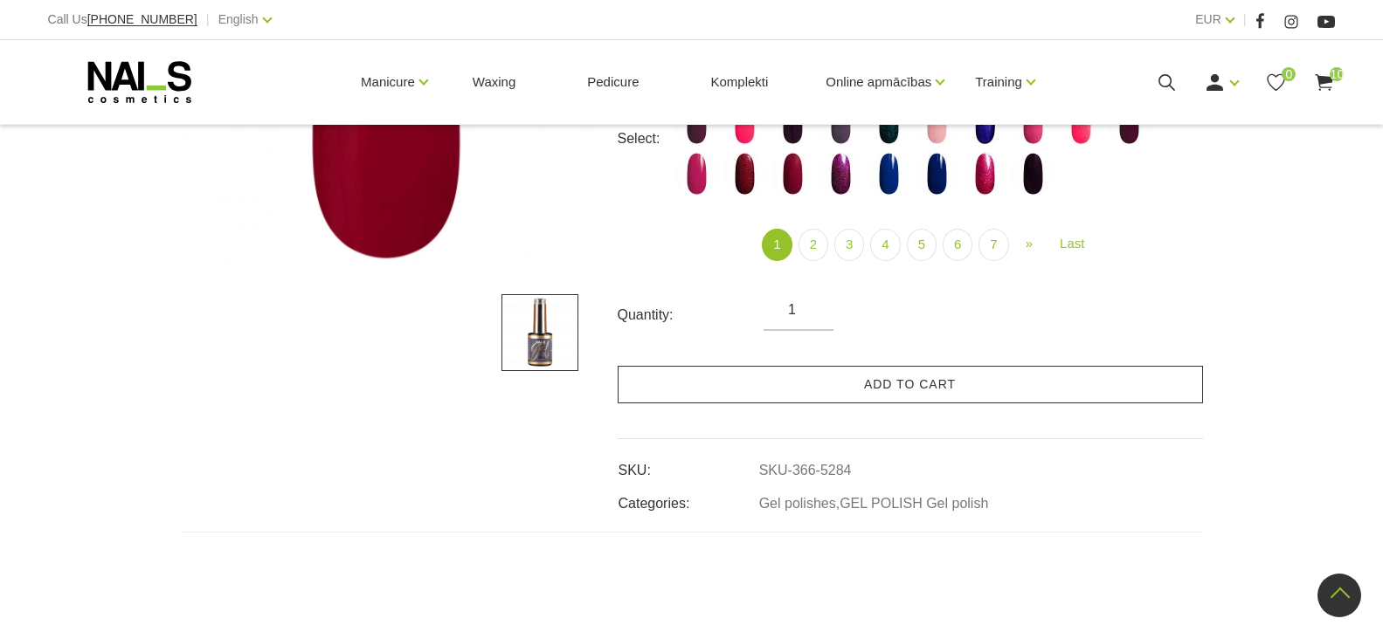
scroll to position [437, 0]
click at [862, 390] on link "Add to cart" at bounding box center [910, 385] width 585 height 38
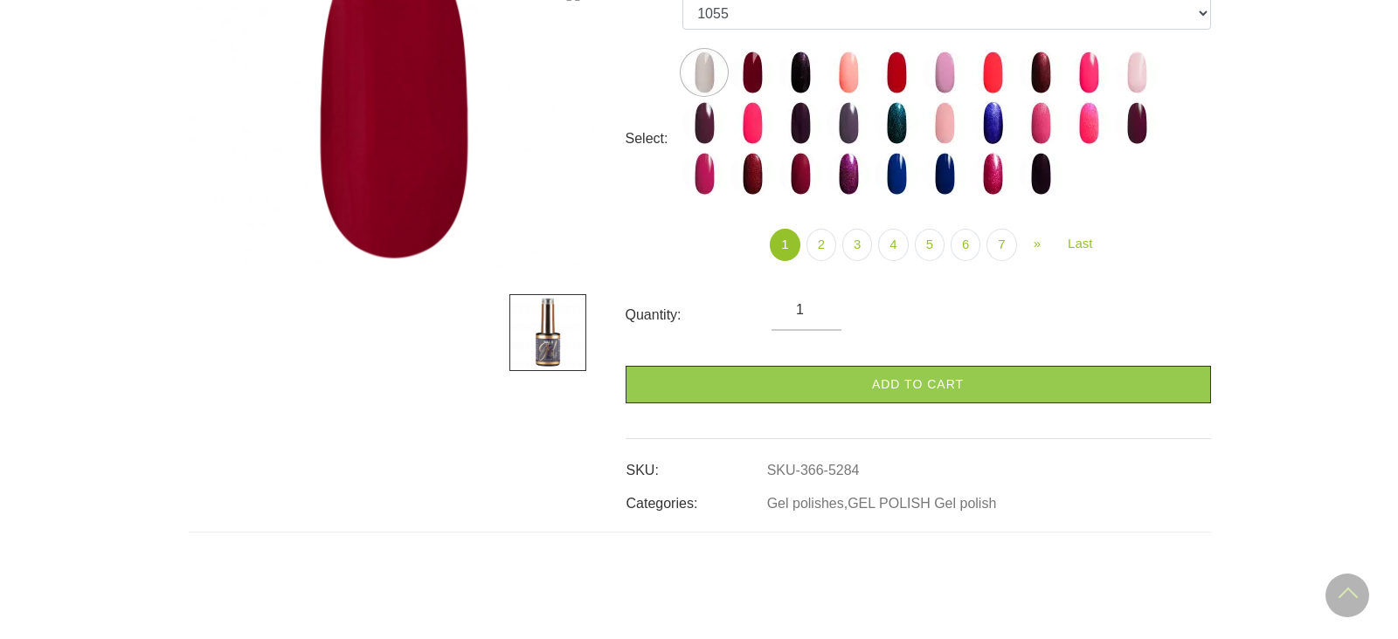
scroll to position [0, 0]
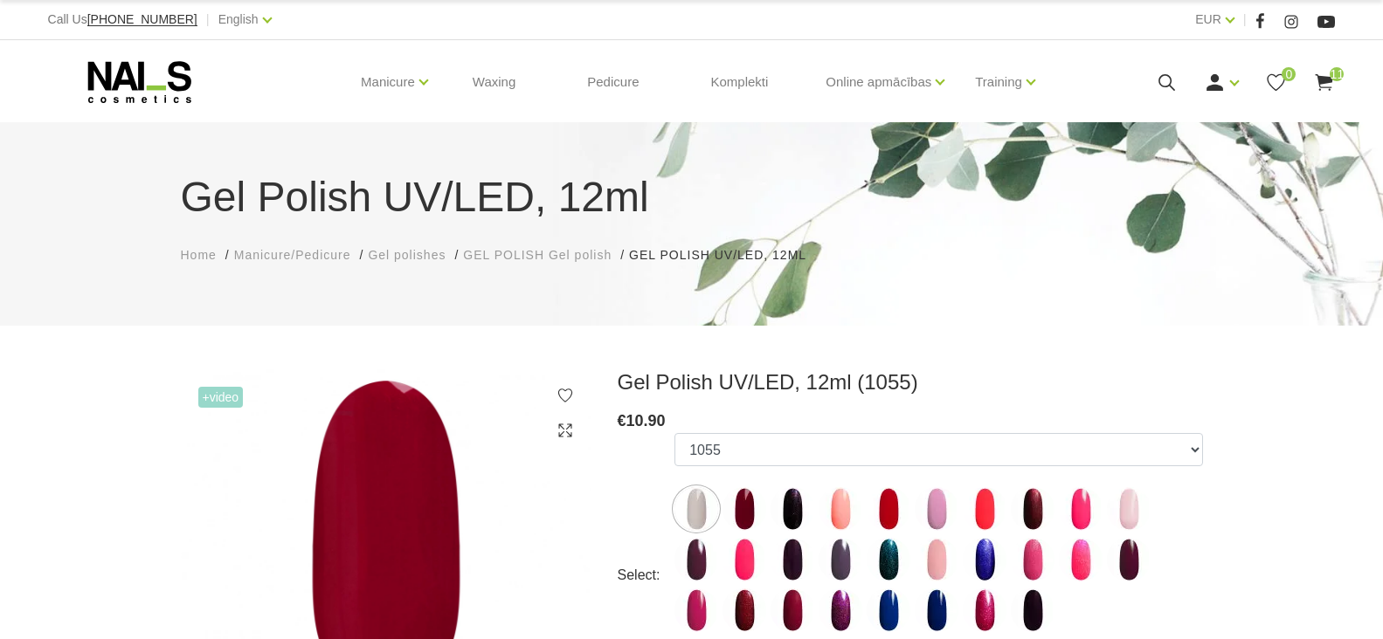
click at [1164, 88] on icon at bounding box center [1167, 83] width 22 height 22
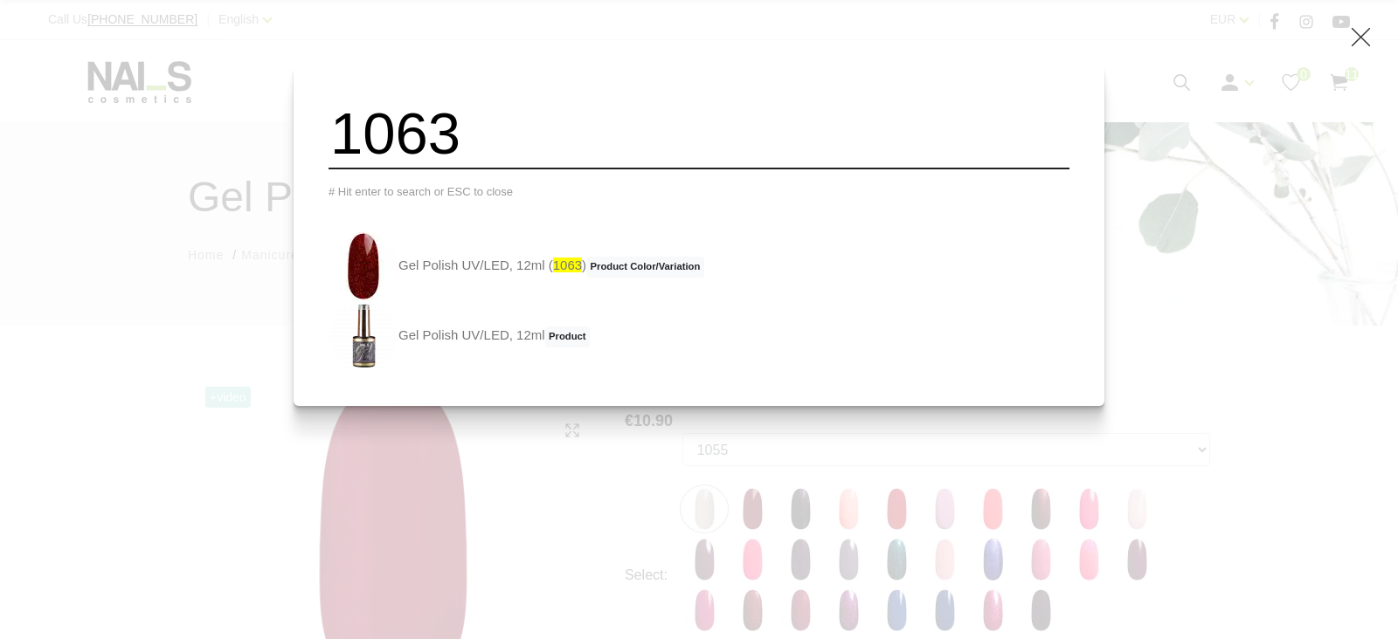
type input "1063"
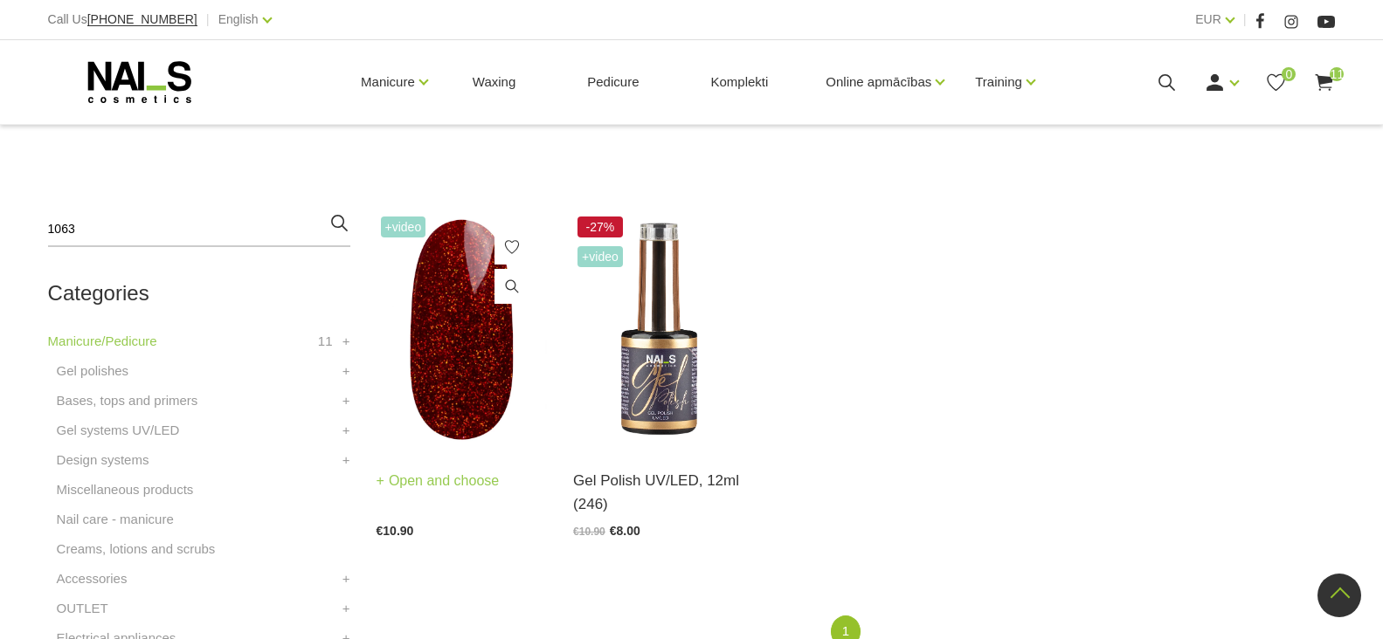
scroll to position [349, 0]
click at [418, 480] on link "Open and choose" at bounding box center [438, 481] width 123 height 24
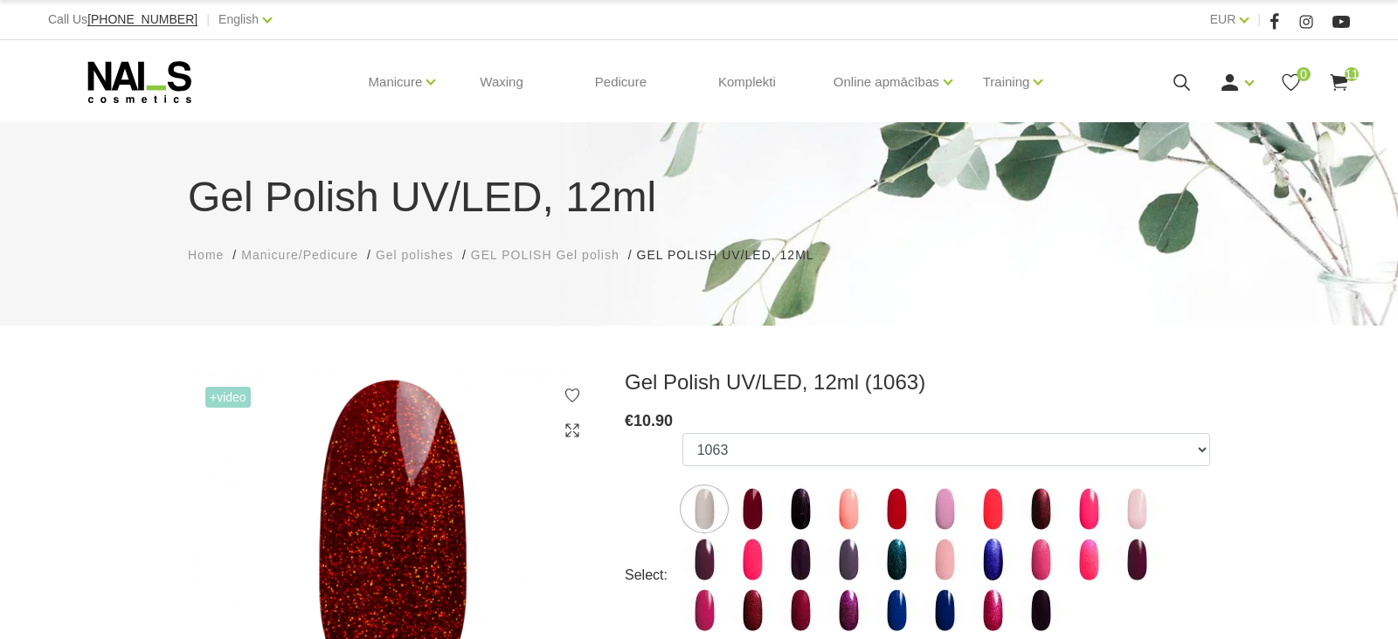
select select "5586"
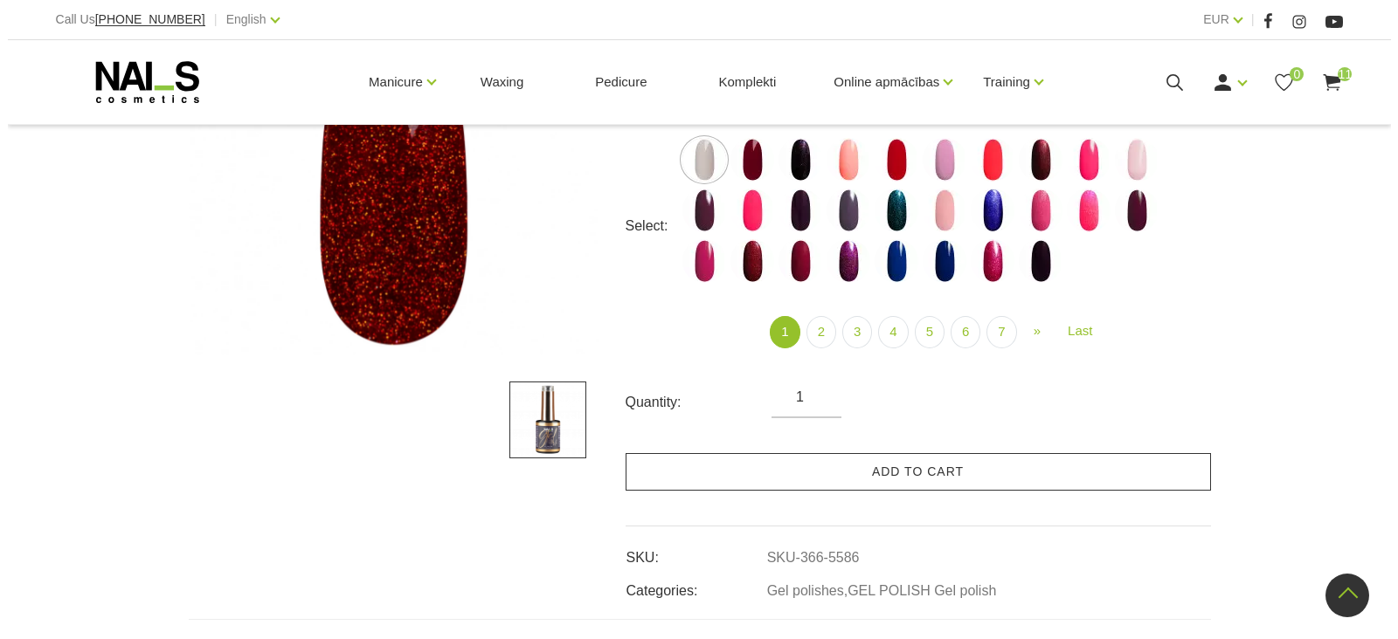
scroll to position [349, 0]
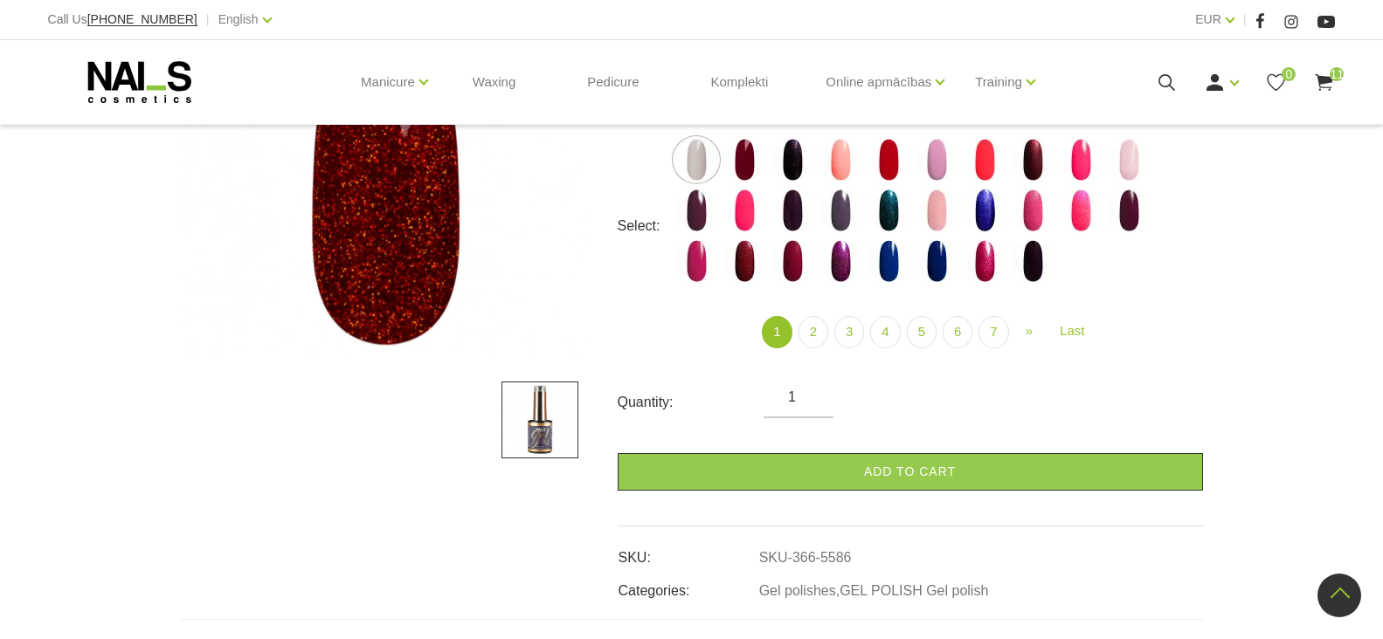
click at [1164, 79] on icon at bounding box center [1167, 83] width 22 height 22
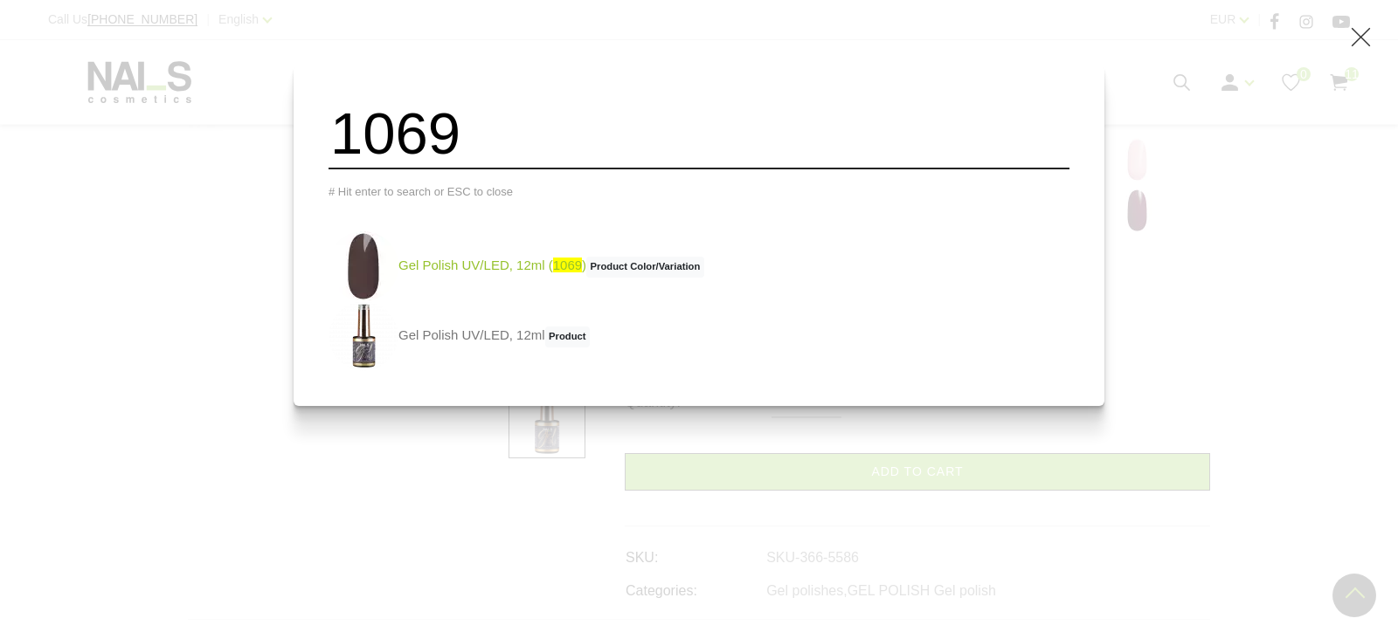
type input "1069"
click at [484, 275] on link "Gel Polish UV/LED, 12ml ( 1069 ) Product Color/Variation" at bounding box center [516, 266] width 376 height 70
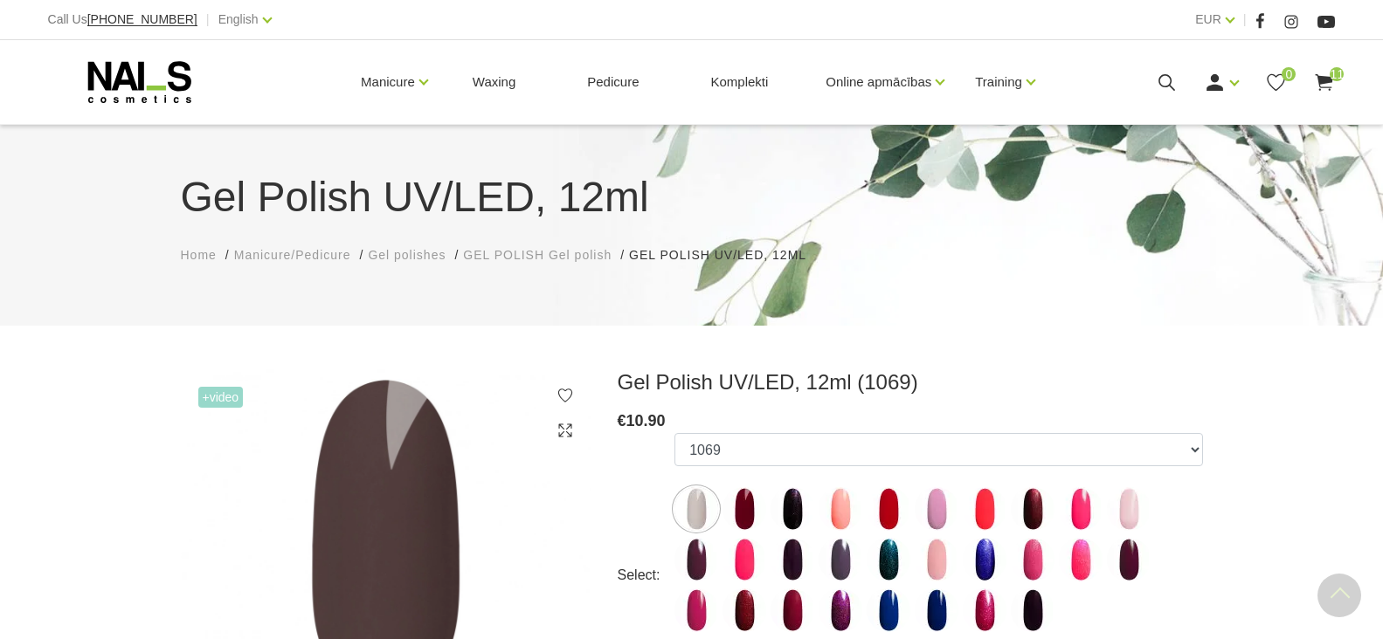
select select "5883"
click at [1161, 86] on icon at bounding box center [1167, 83] width 22 height 22
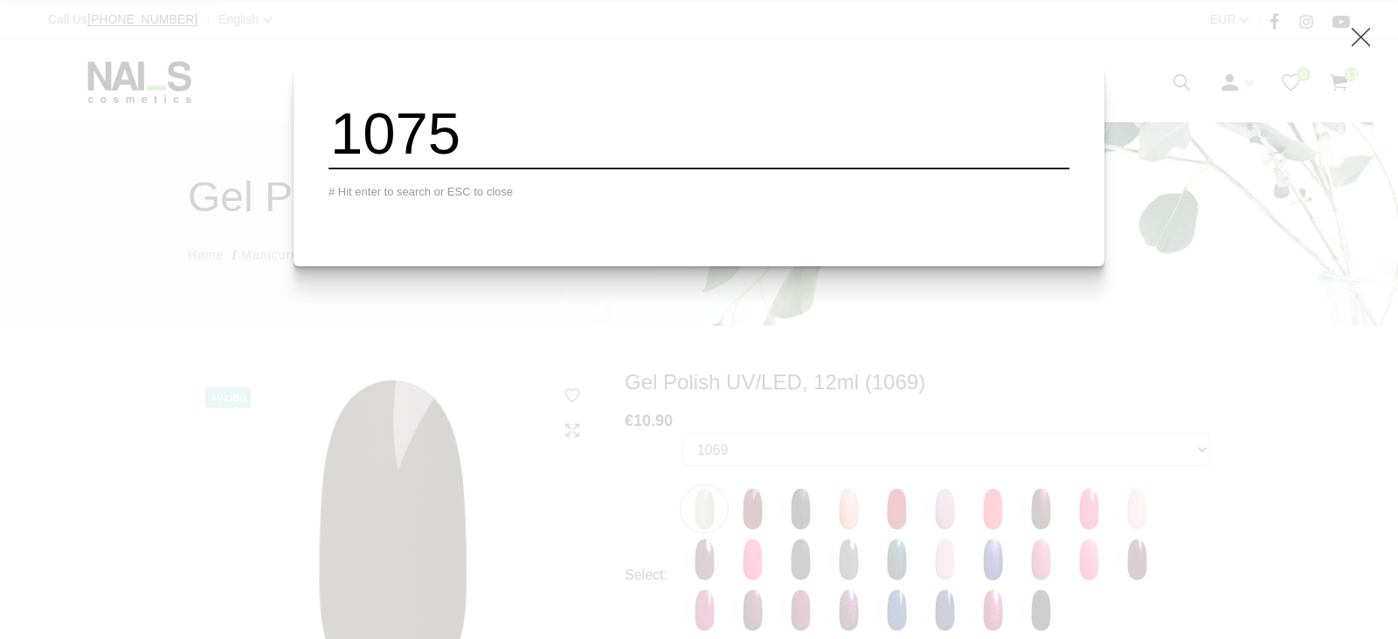
type input "1075"
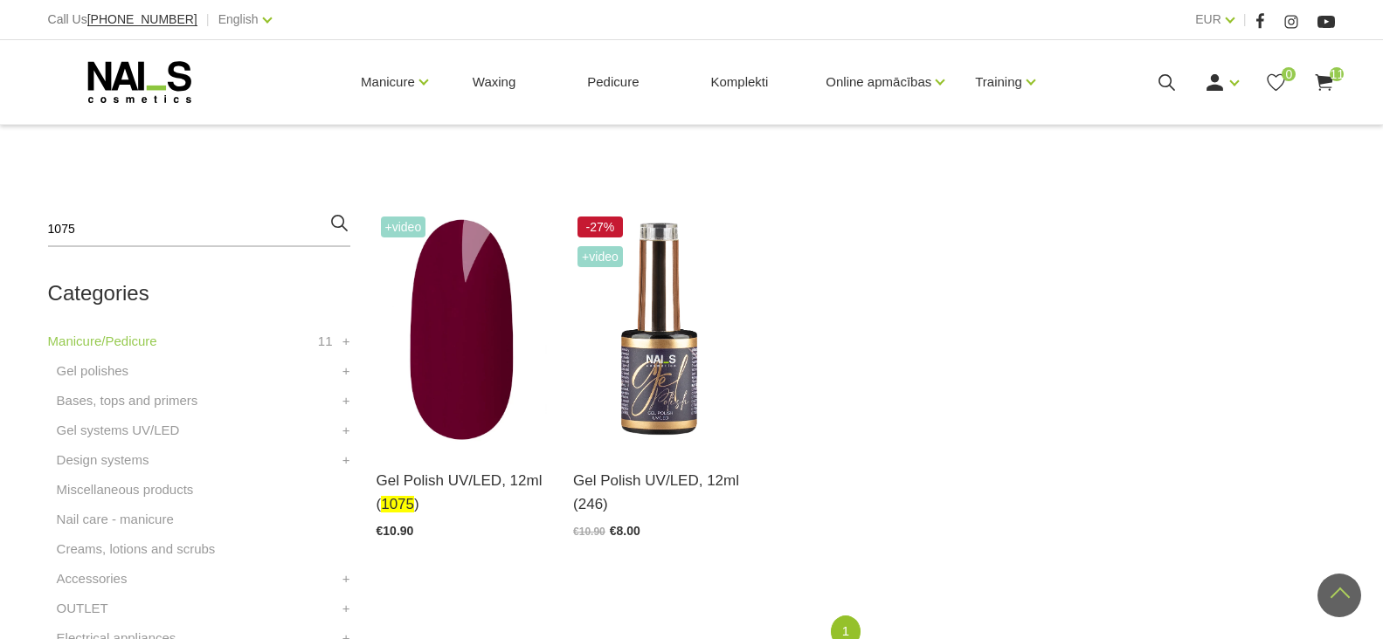
scroll to position [349, 0]
click at [459, 478] on link "Open and choose" at bounding box center [438, 481] width 123 height 24
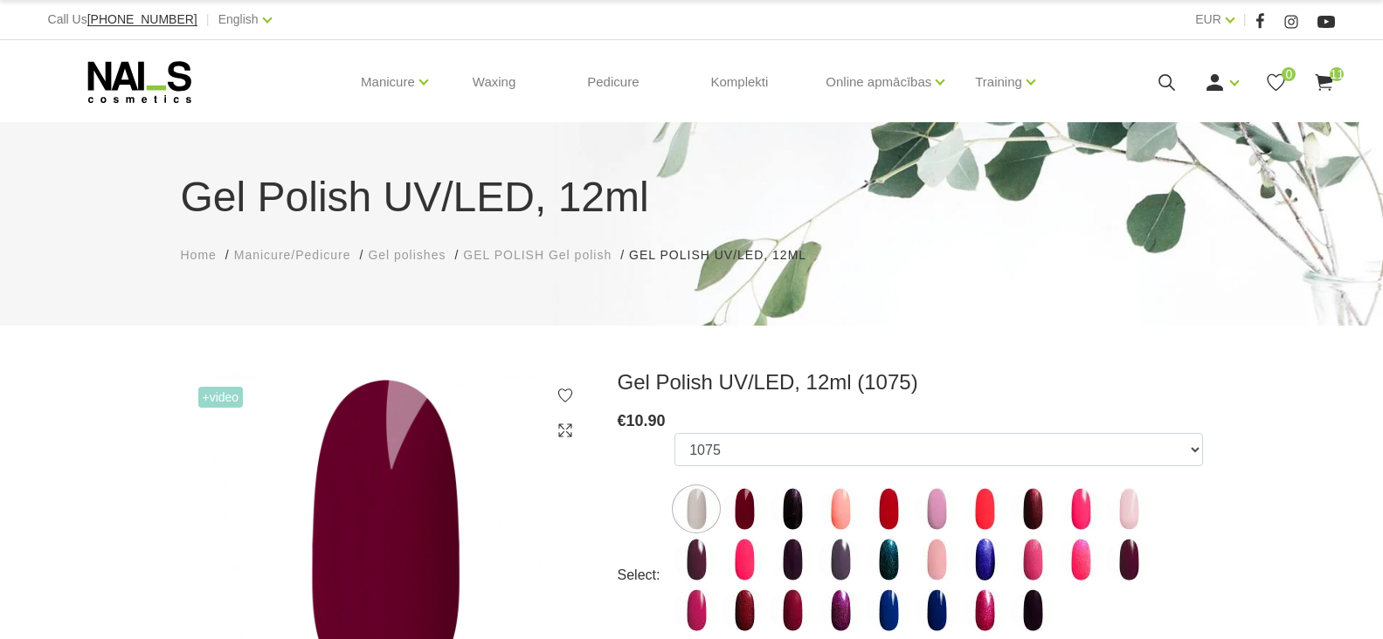
select select "5889"
click at [1164, 75] on use at bounding box center [1167, 82] width 17 height 17
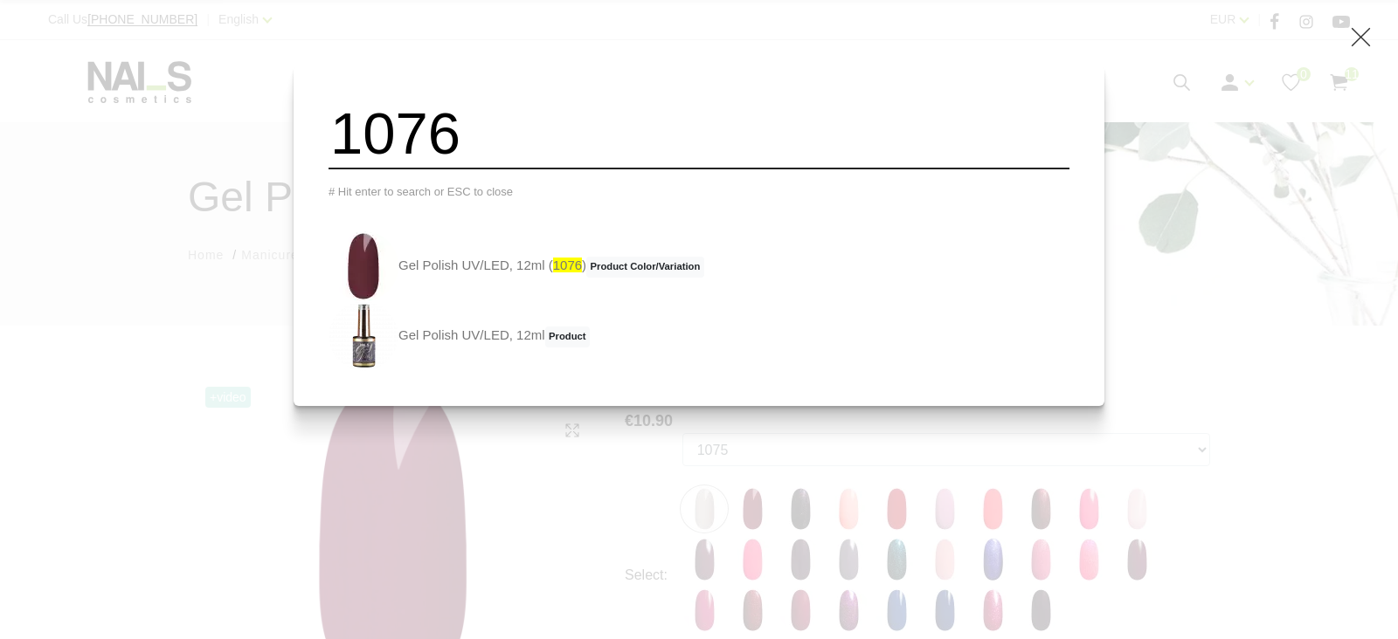
type input "1076"
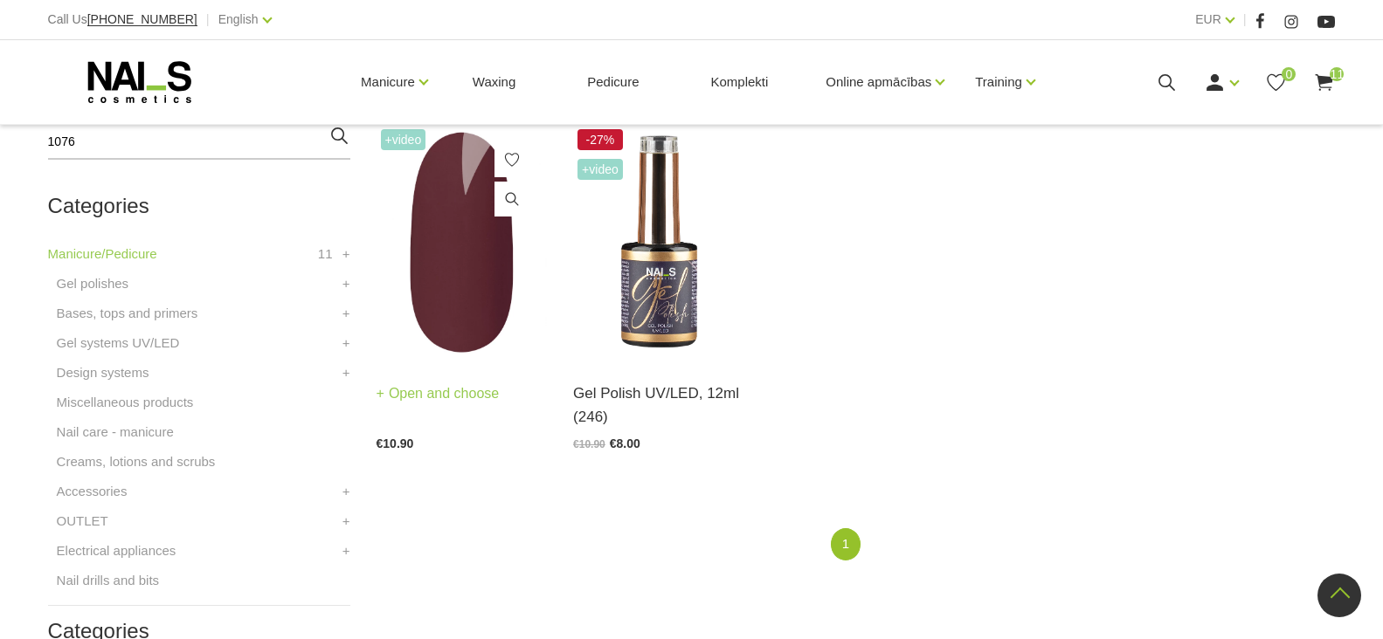
scroll to position [437, 0]
click at [448, 398] on link "Open and choose" at bounding box center [438, 394] width 123 height 24
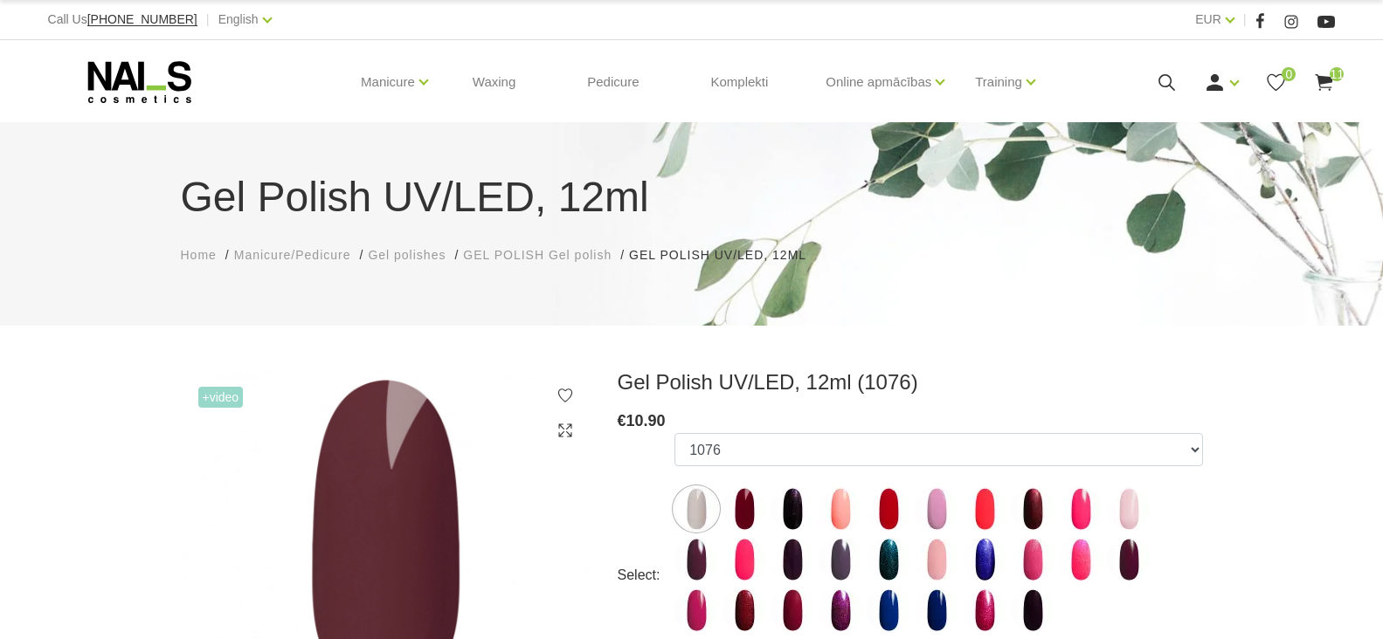
select select "5890"
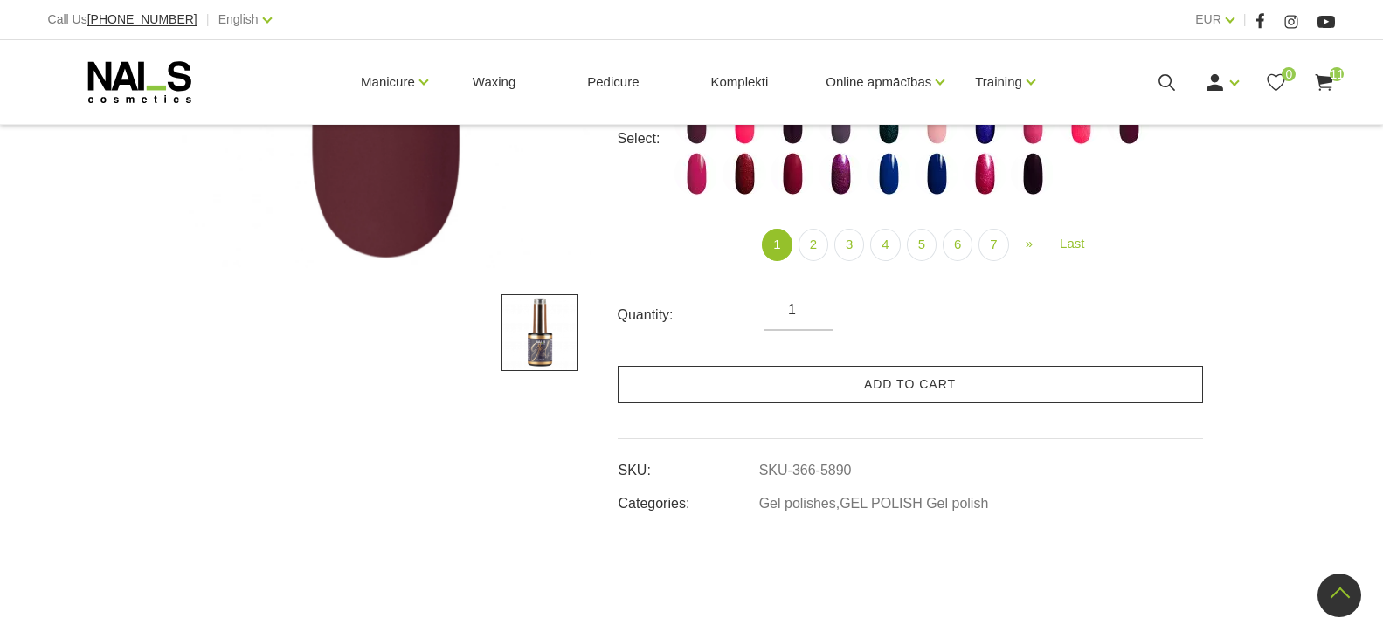
click at [822, 394] on link "Add to cart" at bounding box center [910, 385] width 585 height 38
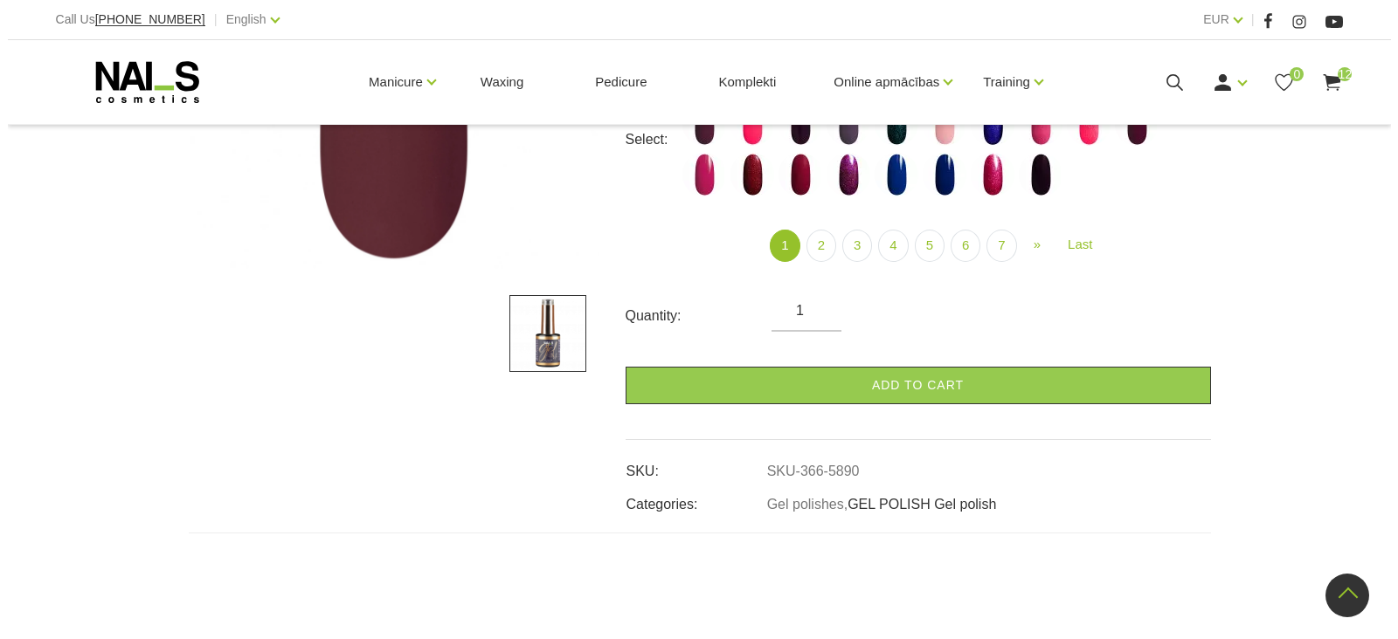
scroll to position [175, 0]
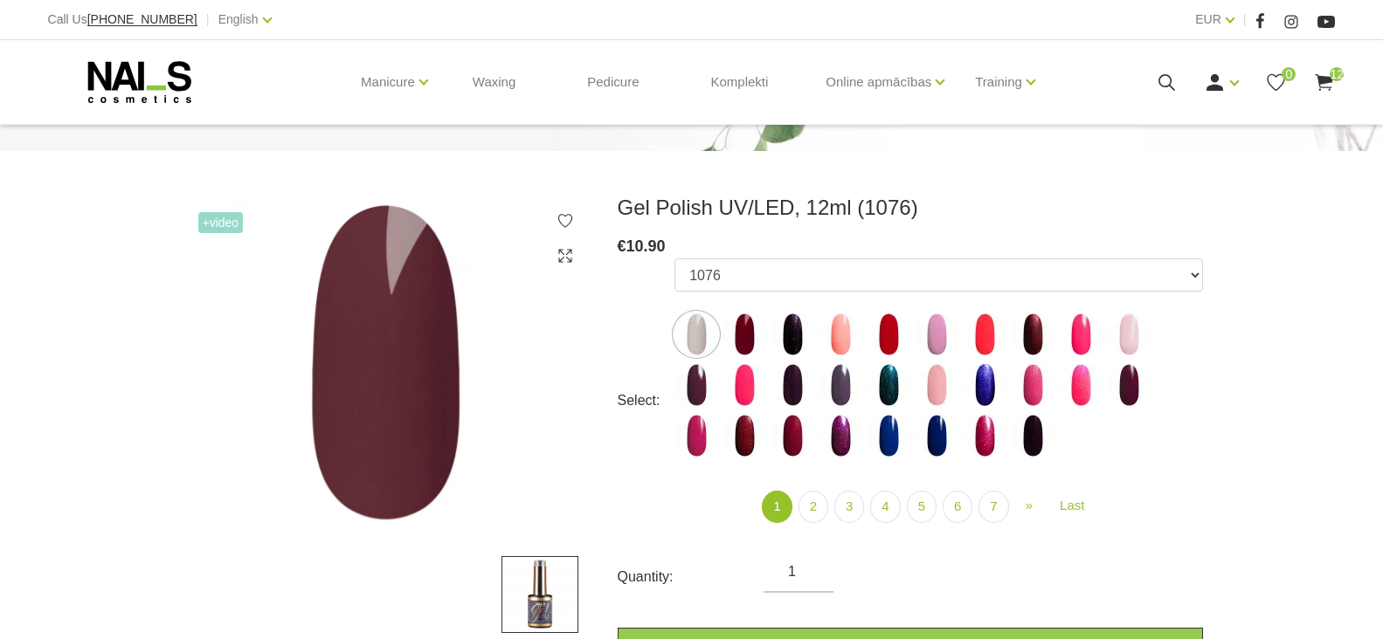
click at [1158, 79] on icon at bounding box center [1167, 83] width 22 height 22
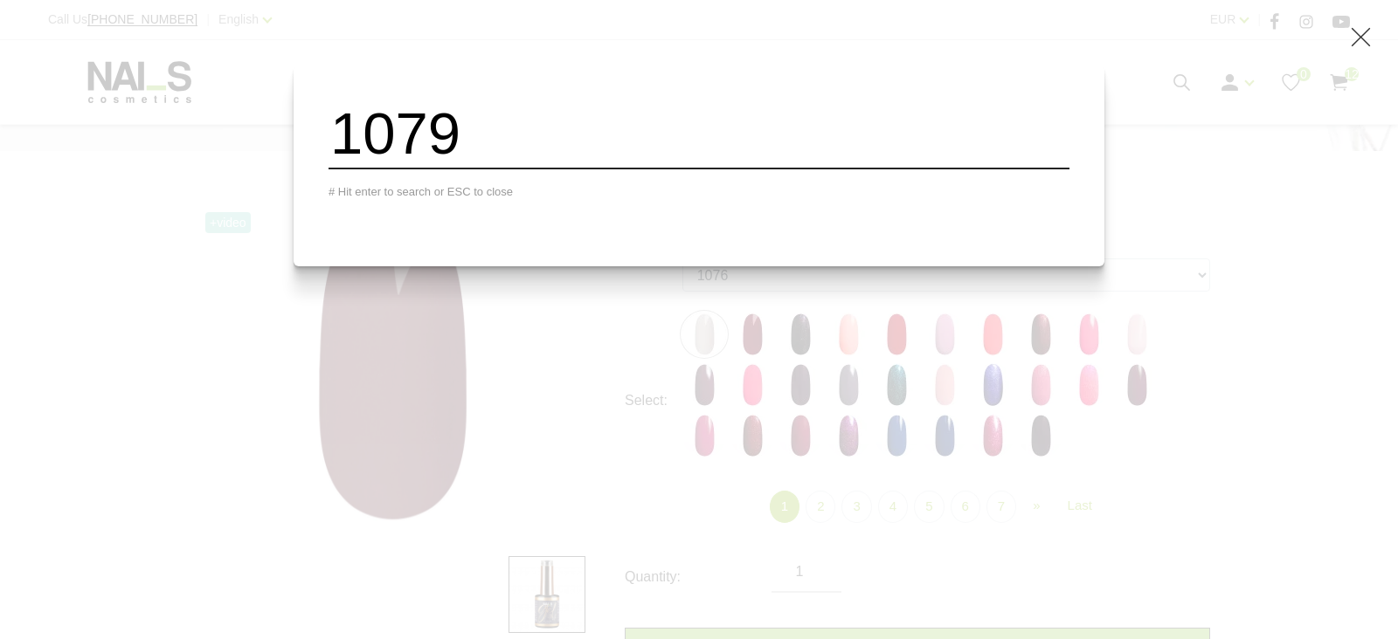
type input "1079"
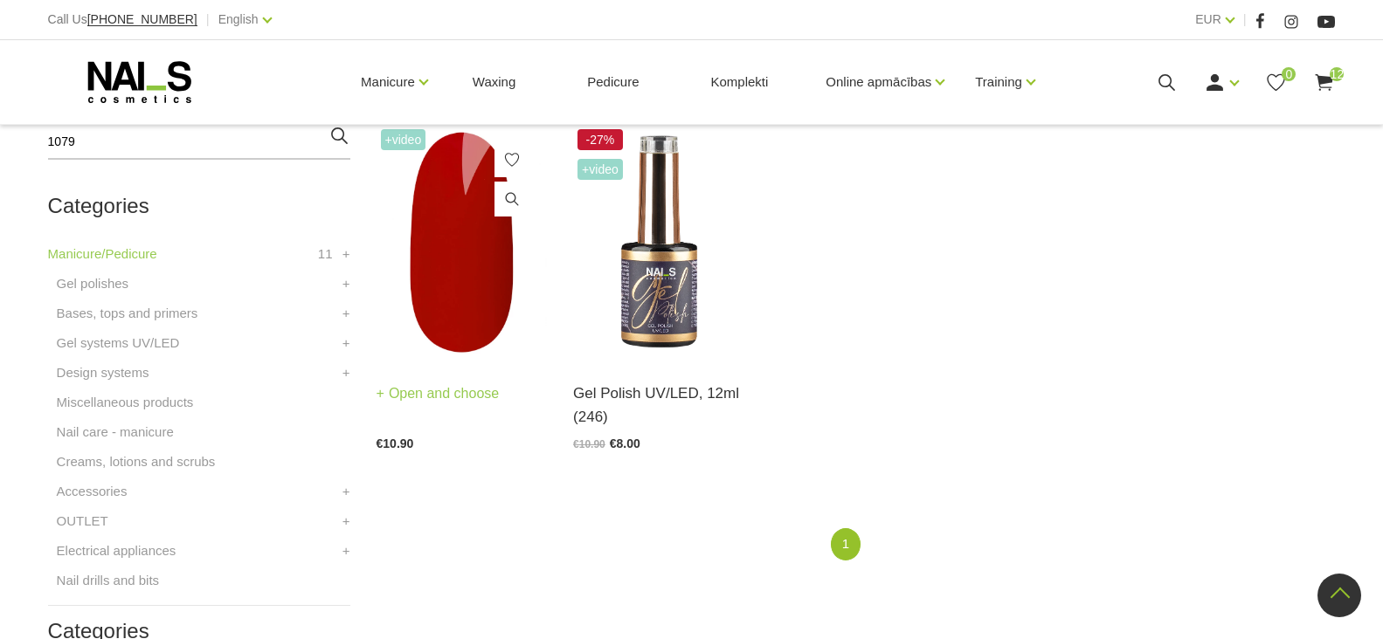
scroll to position [437, 0]
click at [437, 397] on link "Open and choose" at bounding box center [441, 396] width 123 height 24
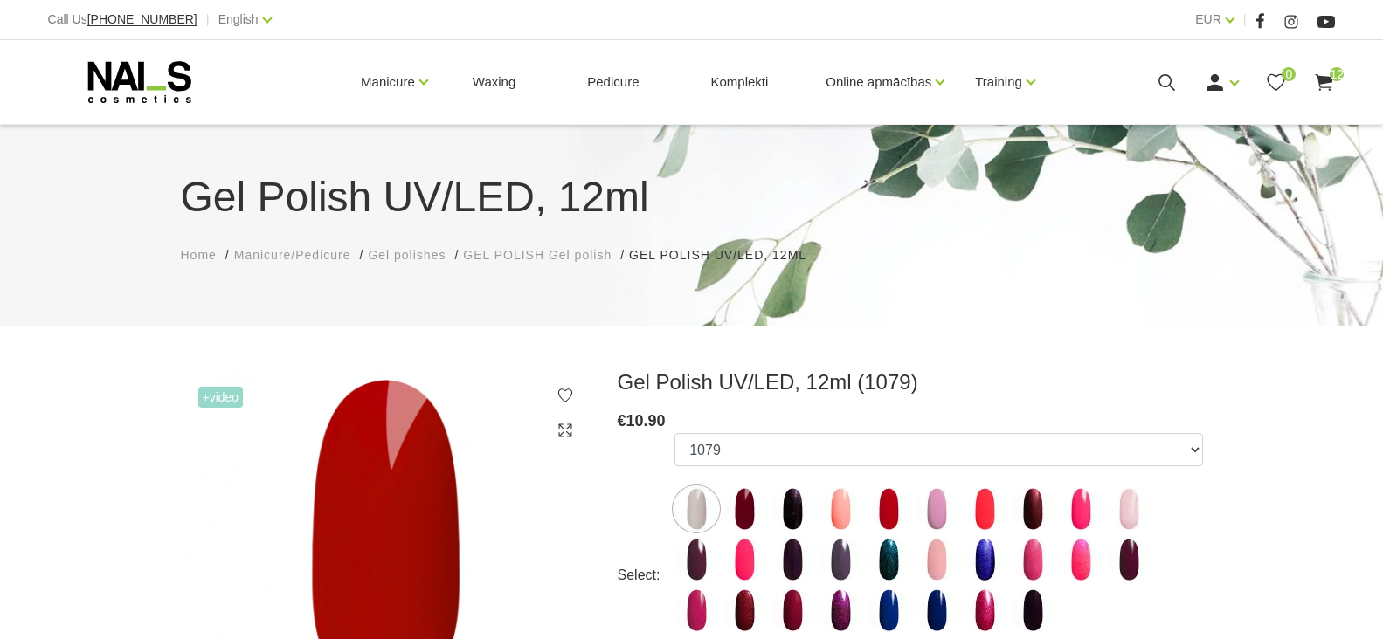
select select "5892"
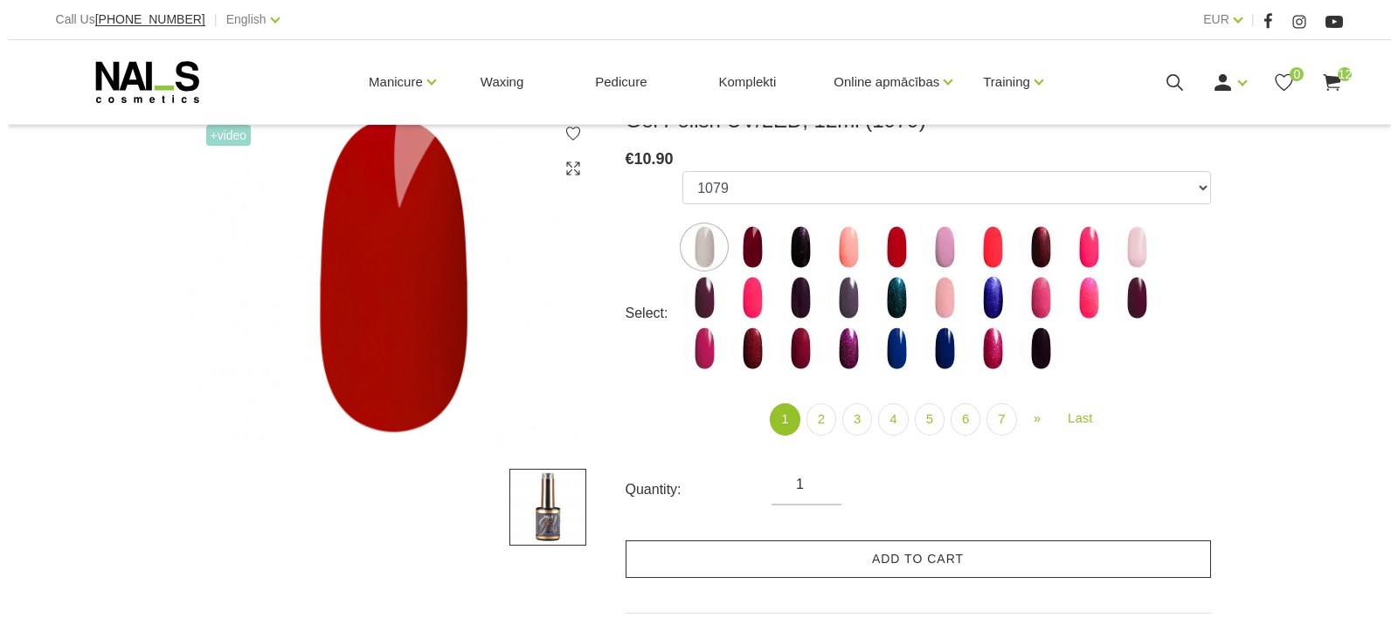
scroll to position [262, 0]
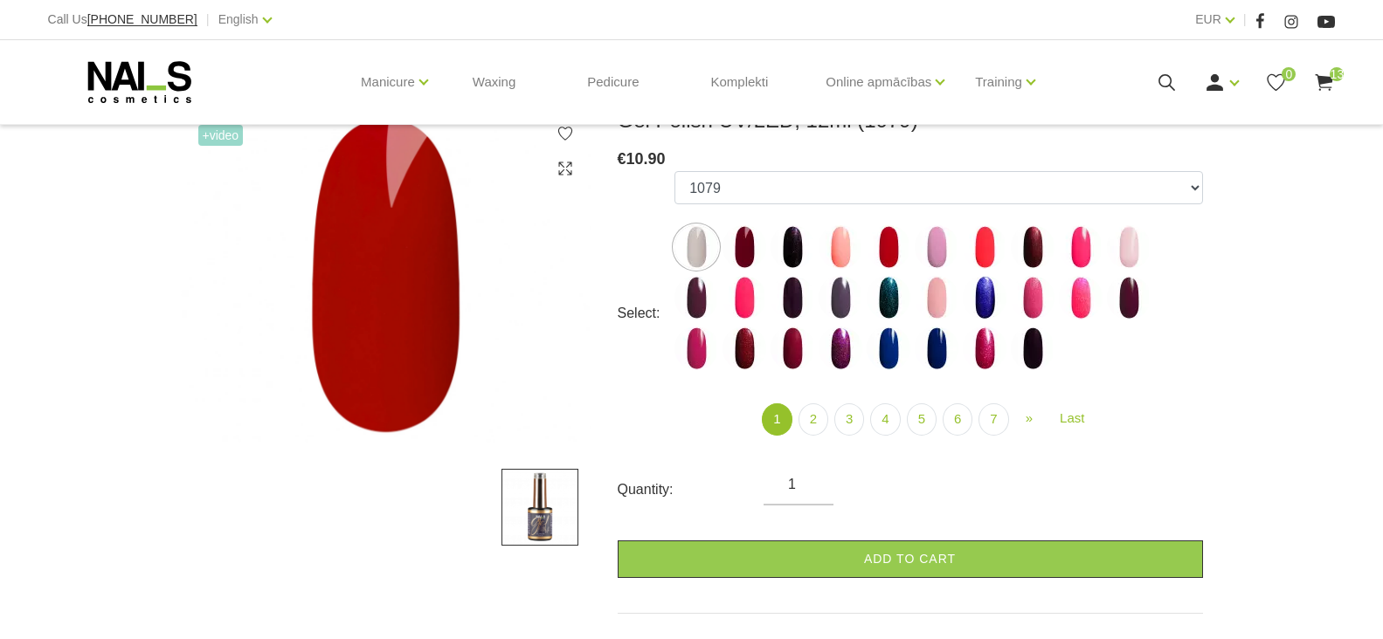
click at [1166, 76] on icon at bounding box center [1167, 83] width 22 height 22
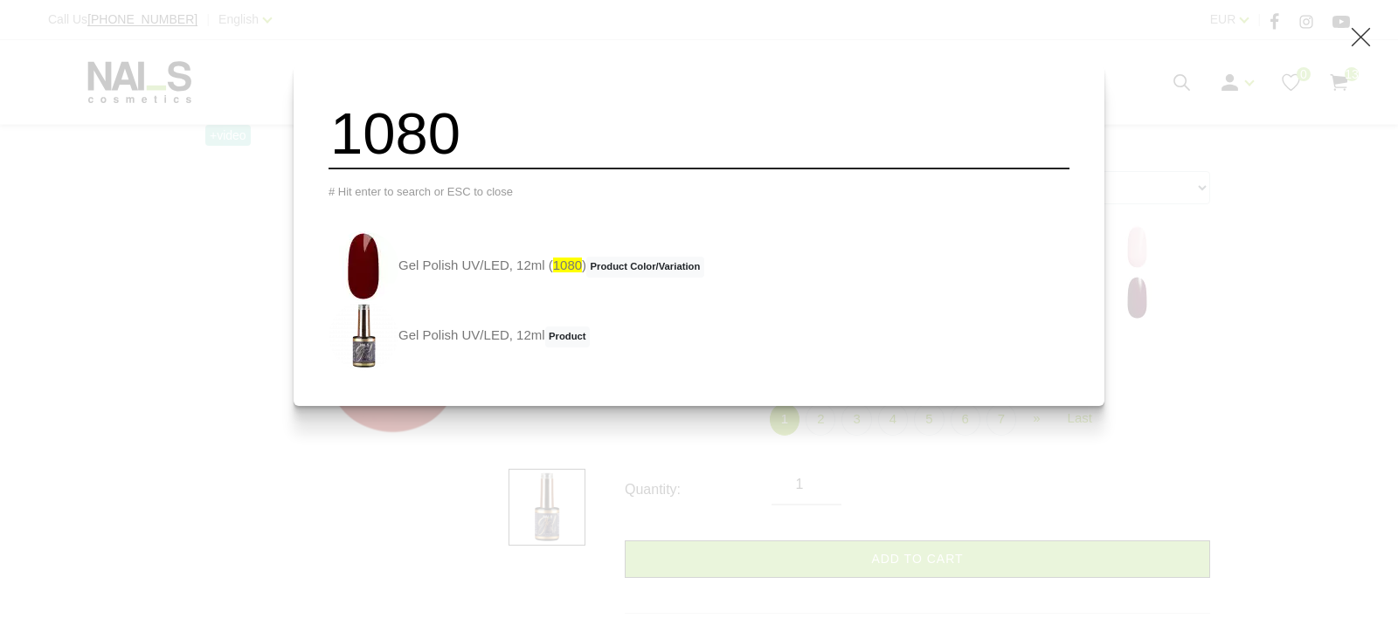
type input "1080"
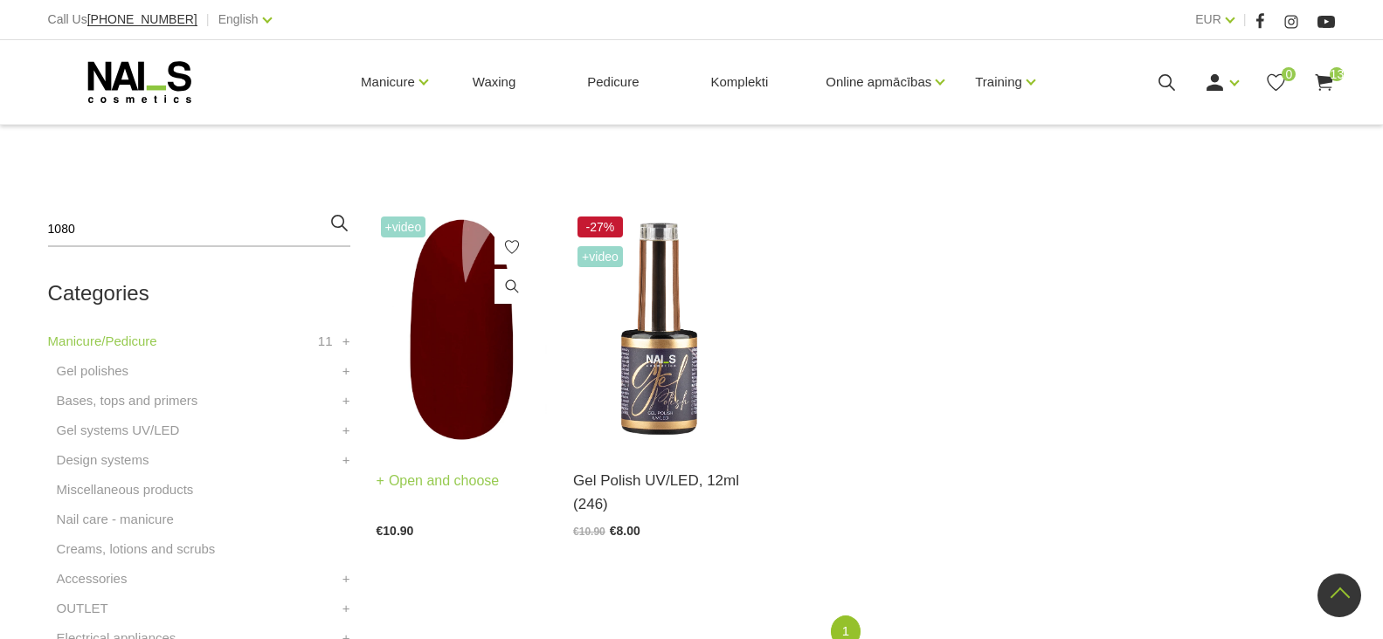
scroll to position [349, 0]
click at [440, 484] on link "Open and choose" at bounding box center [438, 481] width 123 height 24
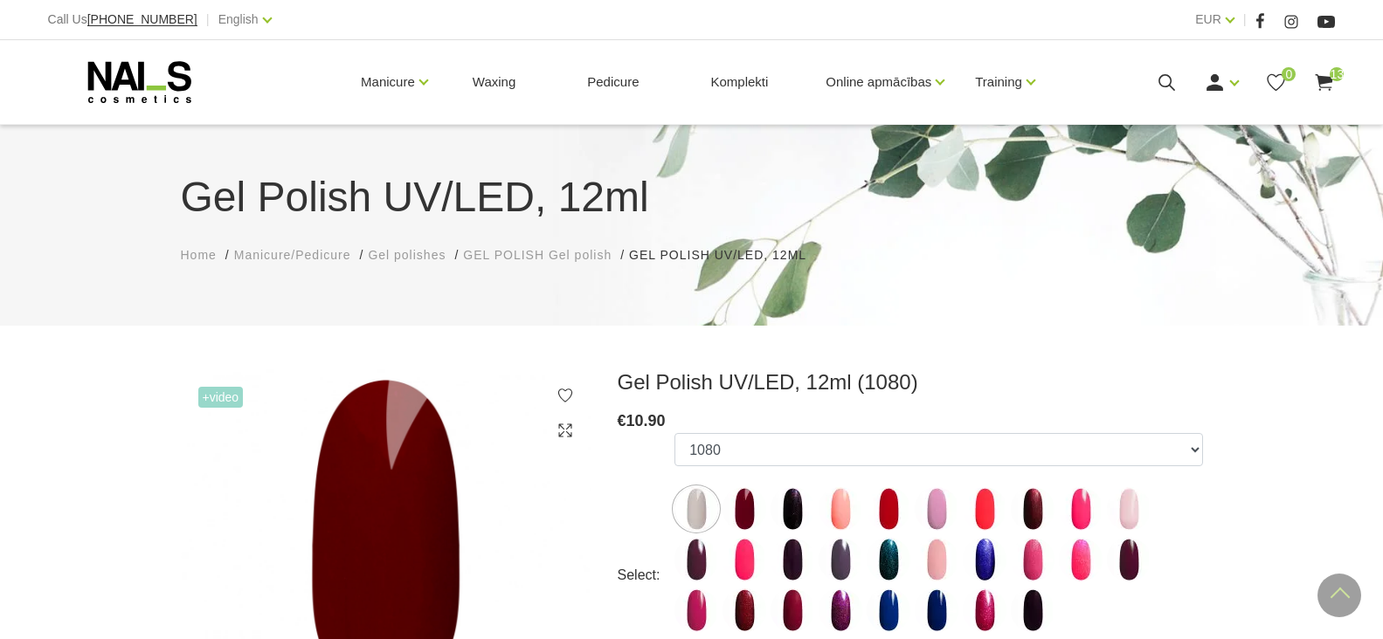
select select "5893"
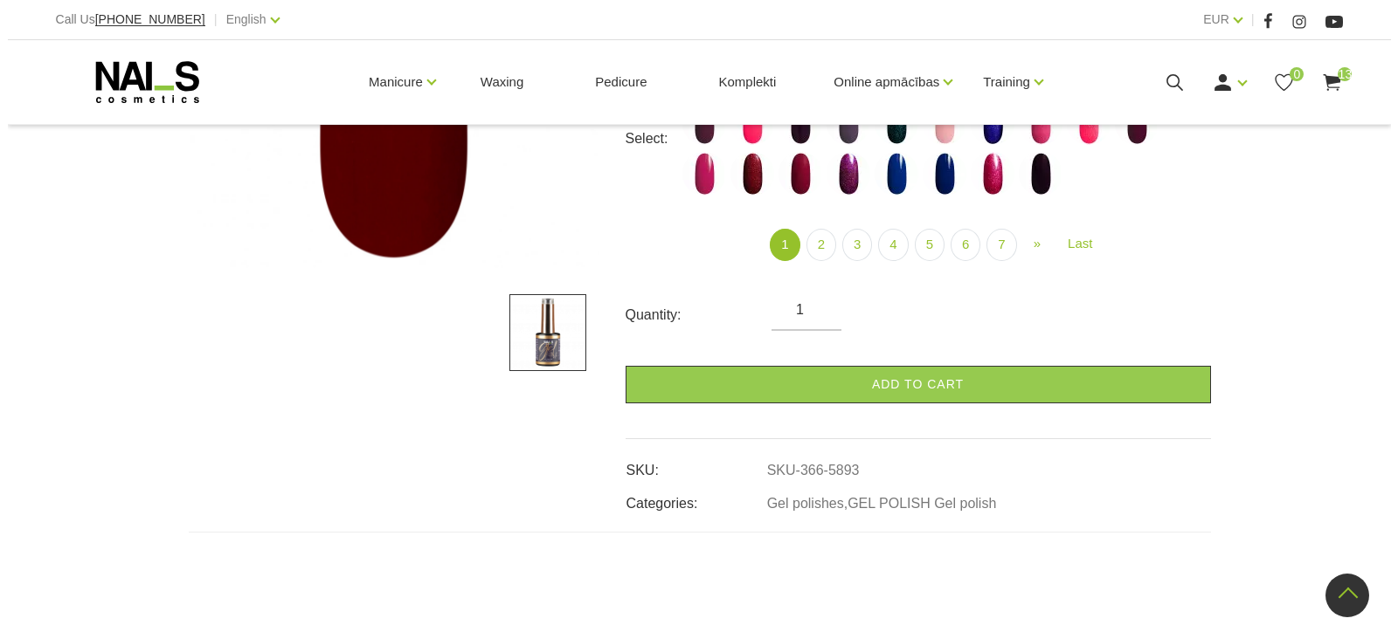
scroll to position [437, 0]
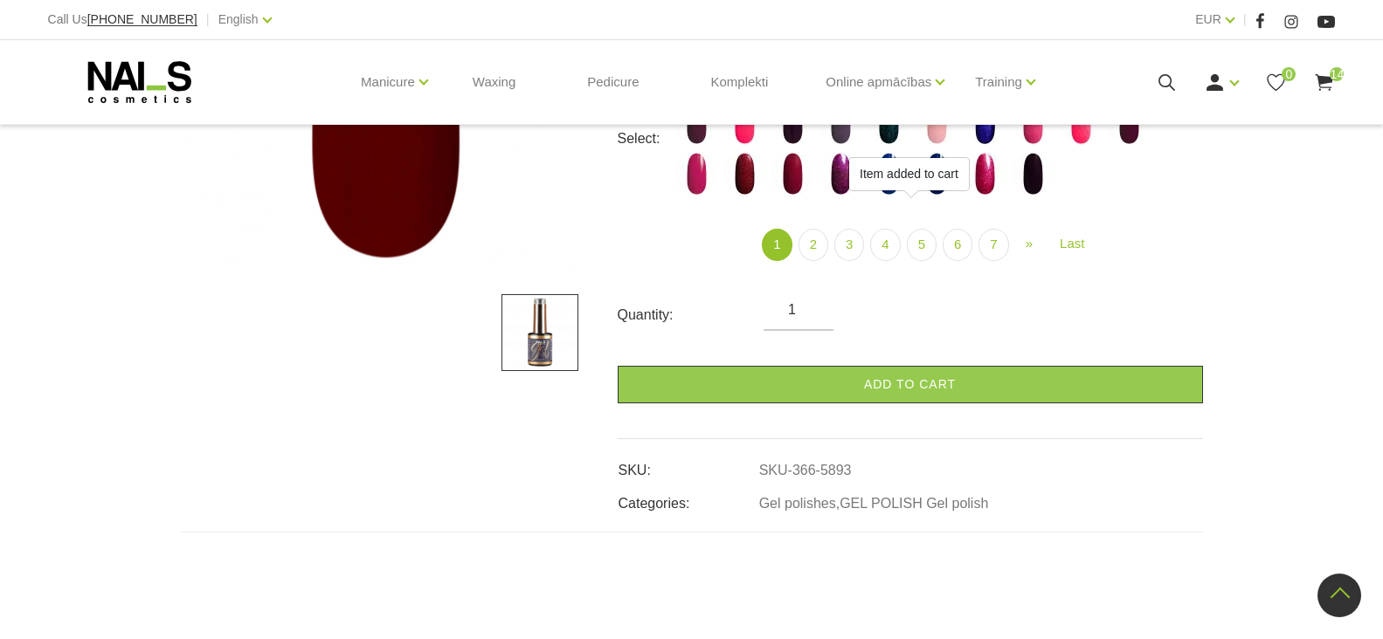
click at [1165, 80] on icon at bounding box center [1167, 83] width 22 height 22
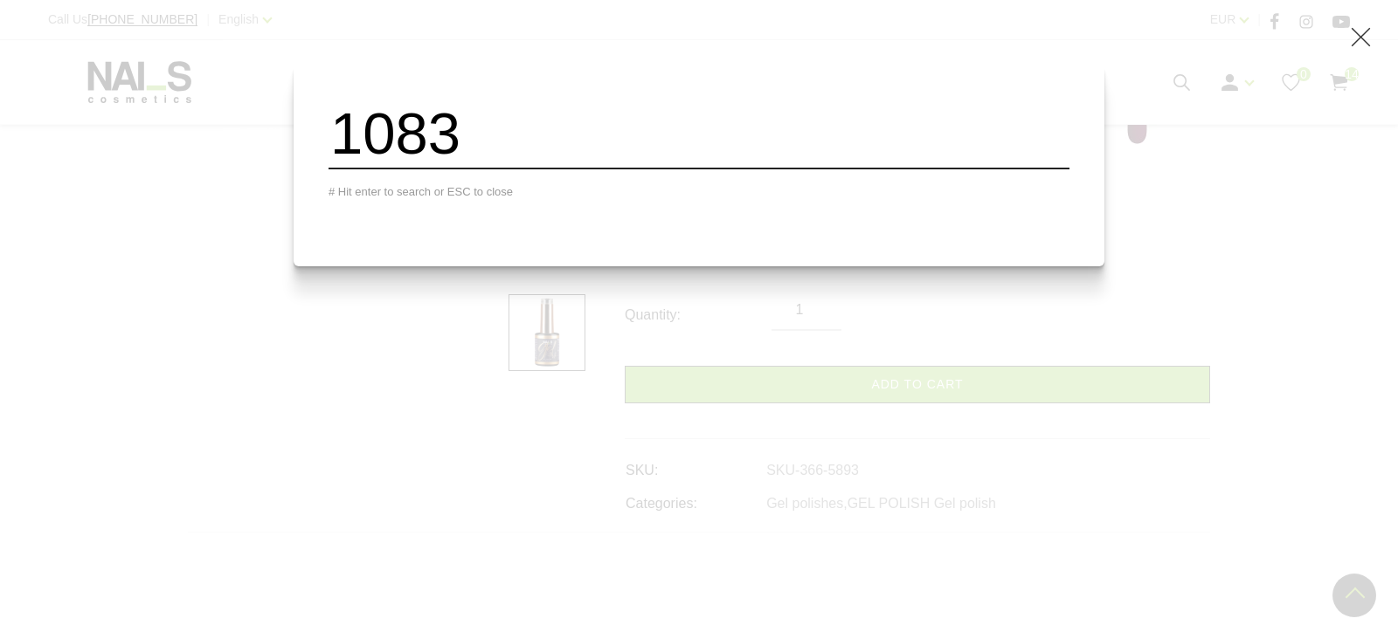
type input "1083"
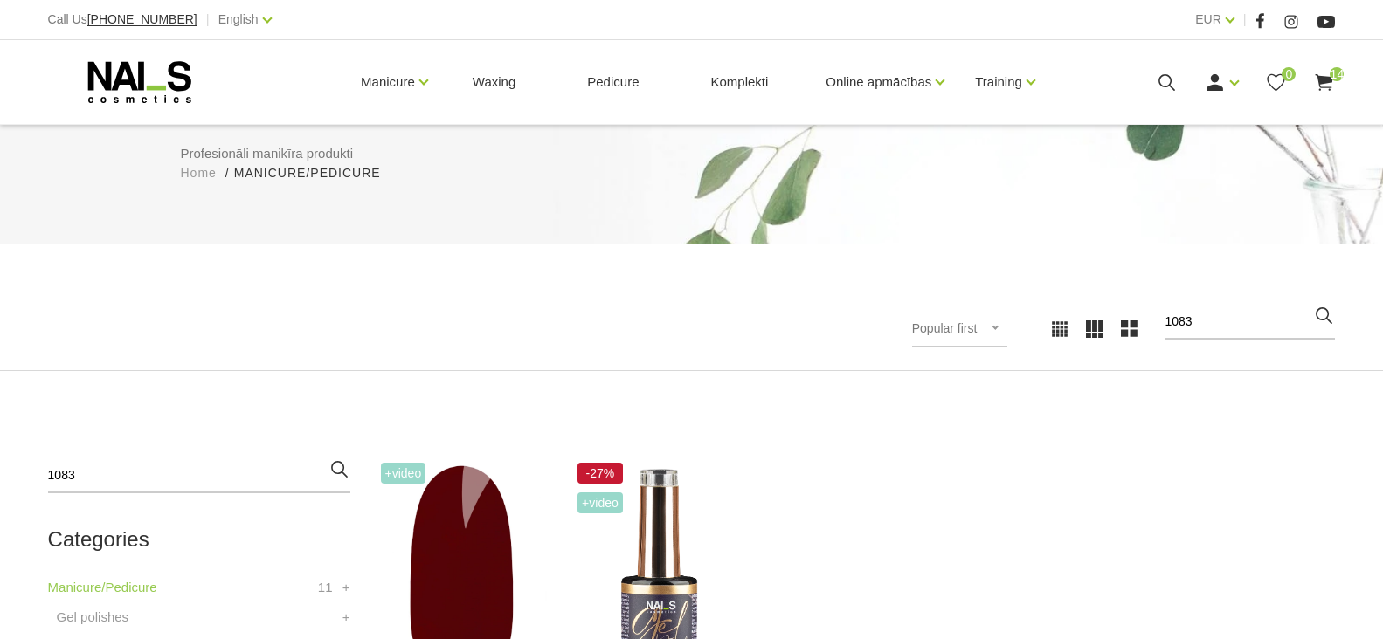
scroll to position [262, 0]
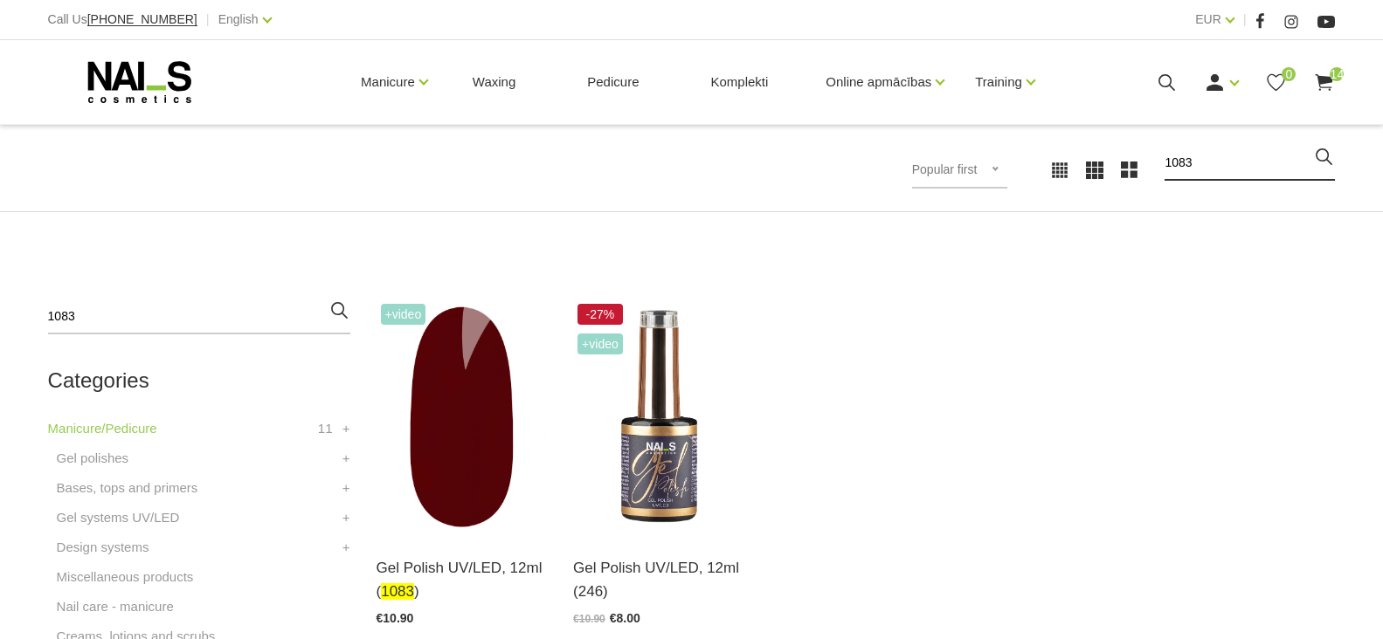
click at [1220, 165] on input "1083" at bounding box center [1249, 163] width 170 height 35
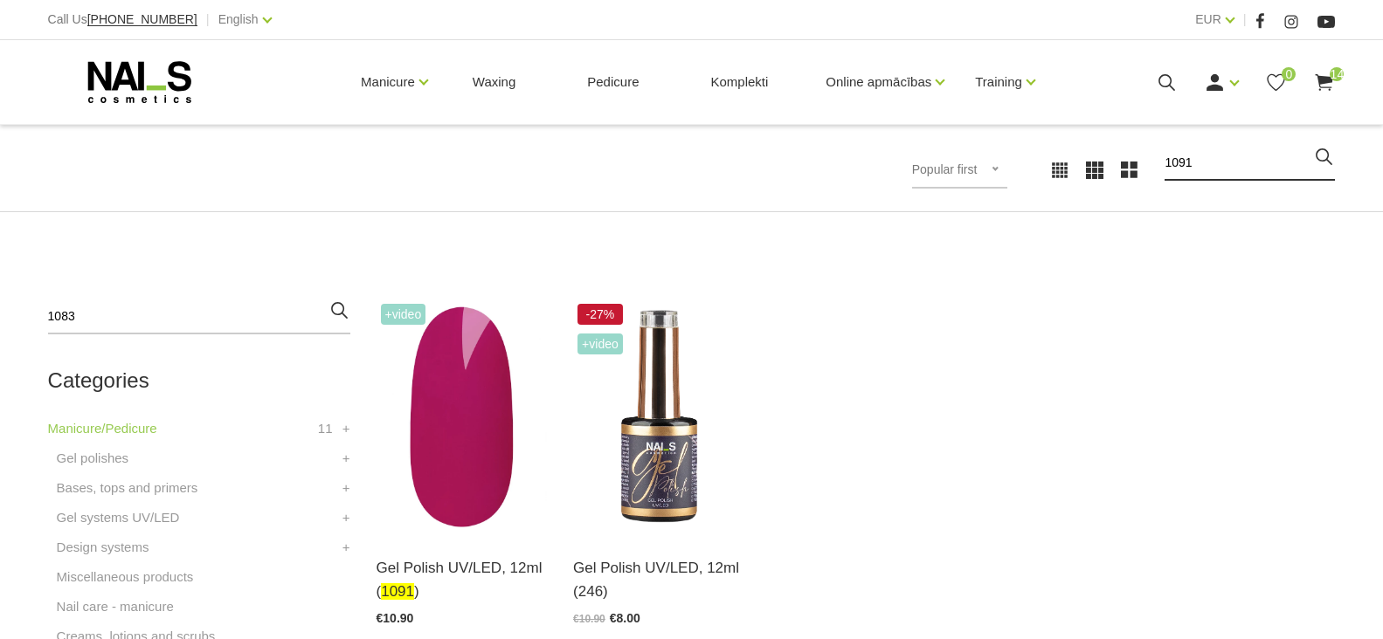
type input "1091"
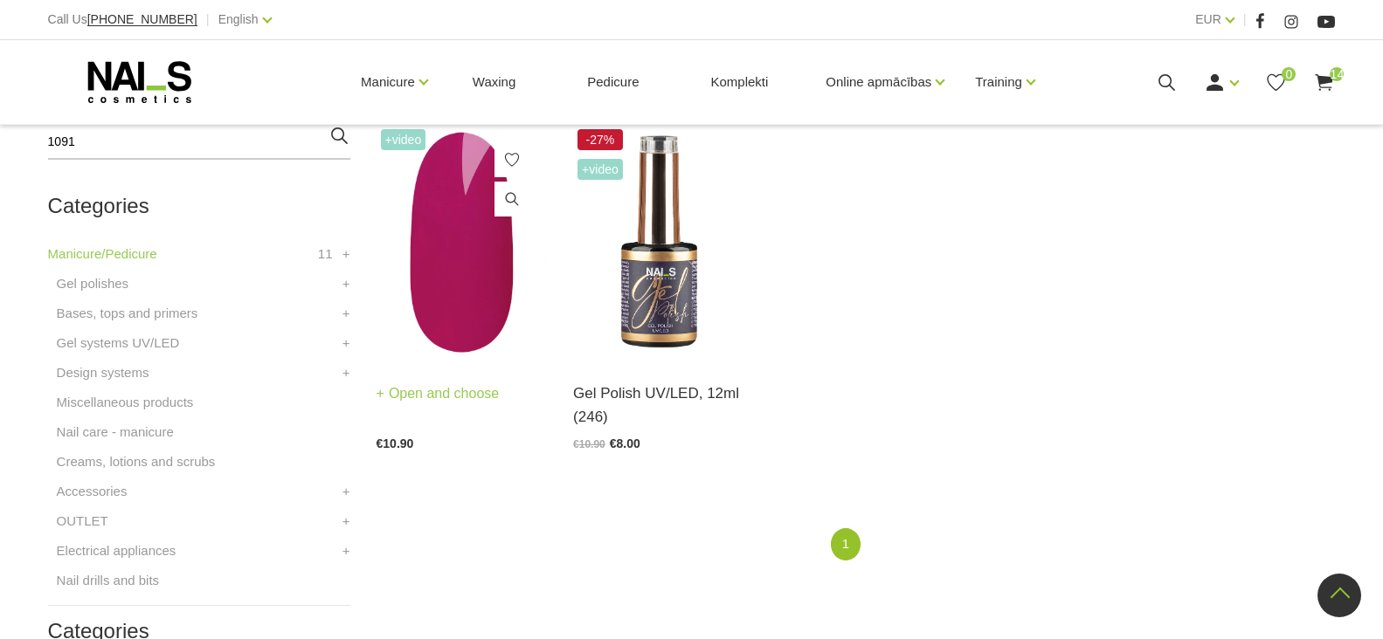
scroll to position [437, 0]
drag, startPoint x: 467, startPoint y: 393, endPoint x: 486, endPoint y: 397, distance: 18.7
click at [466, 393] on link "Open and choose" at bounding box center [438, 394] width 123 height 24
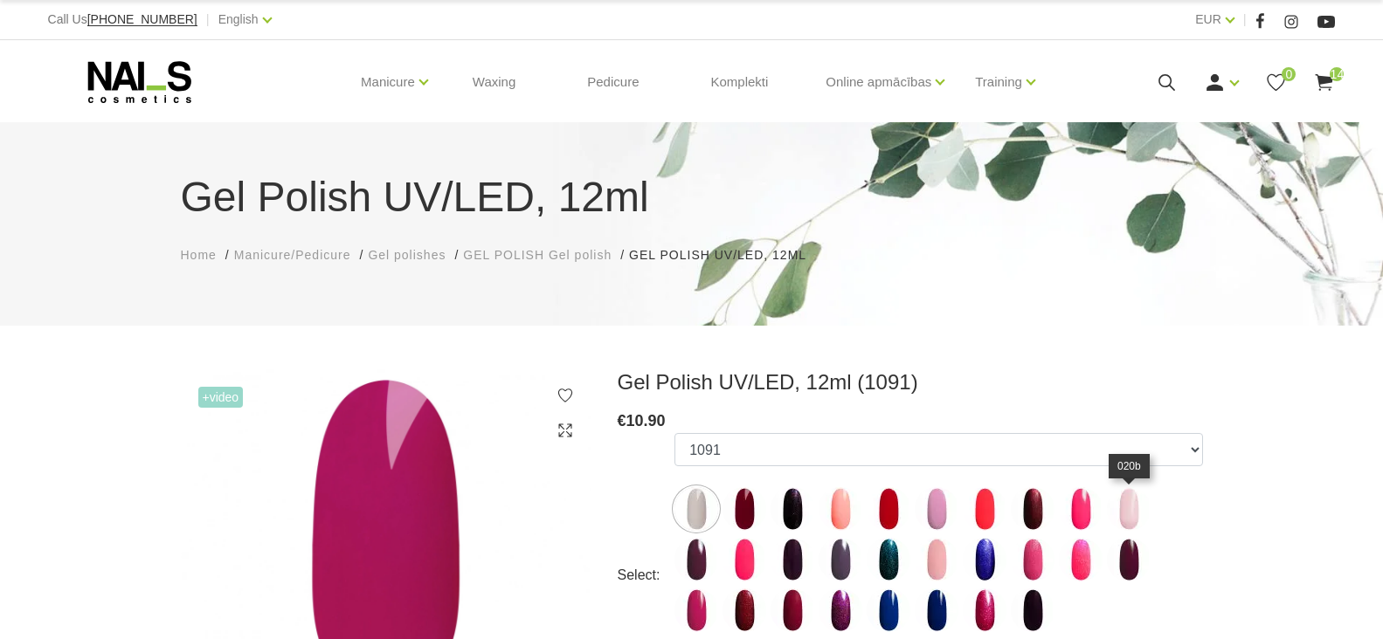
select select "5904"
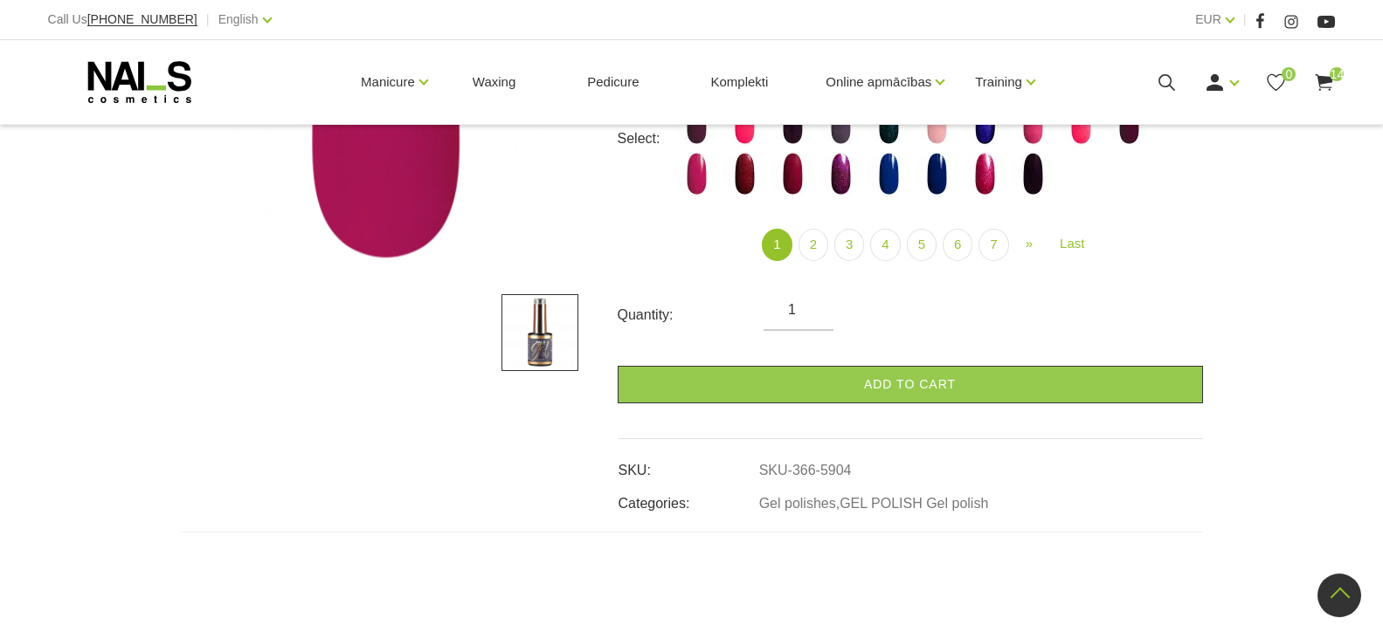
click at [902, 382] on link "Add to cart" at bounding box center [910, 385] width 585 height 38
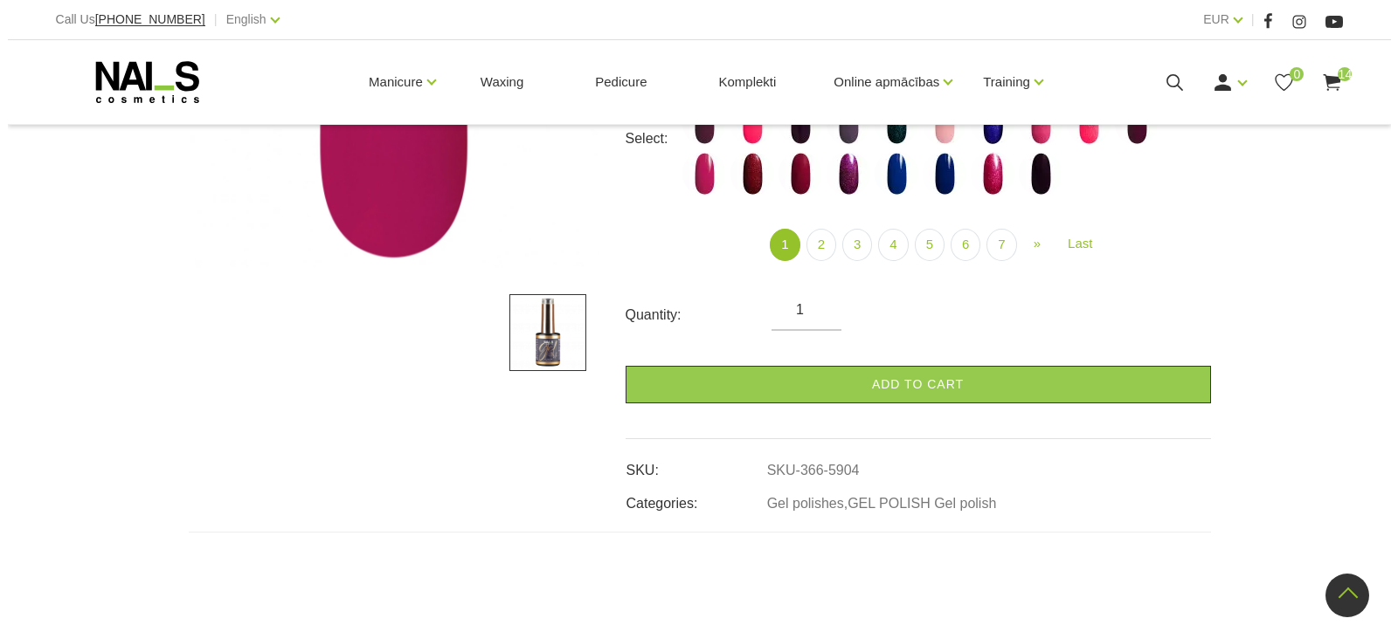
scroll to position [437, 0]
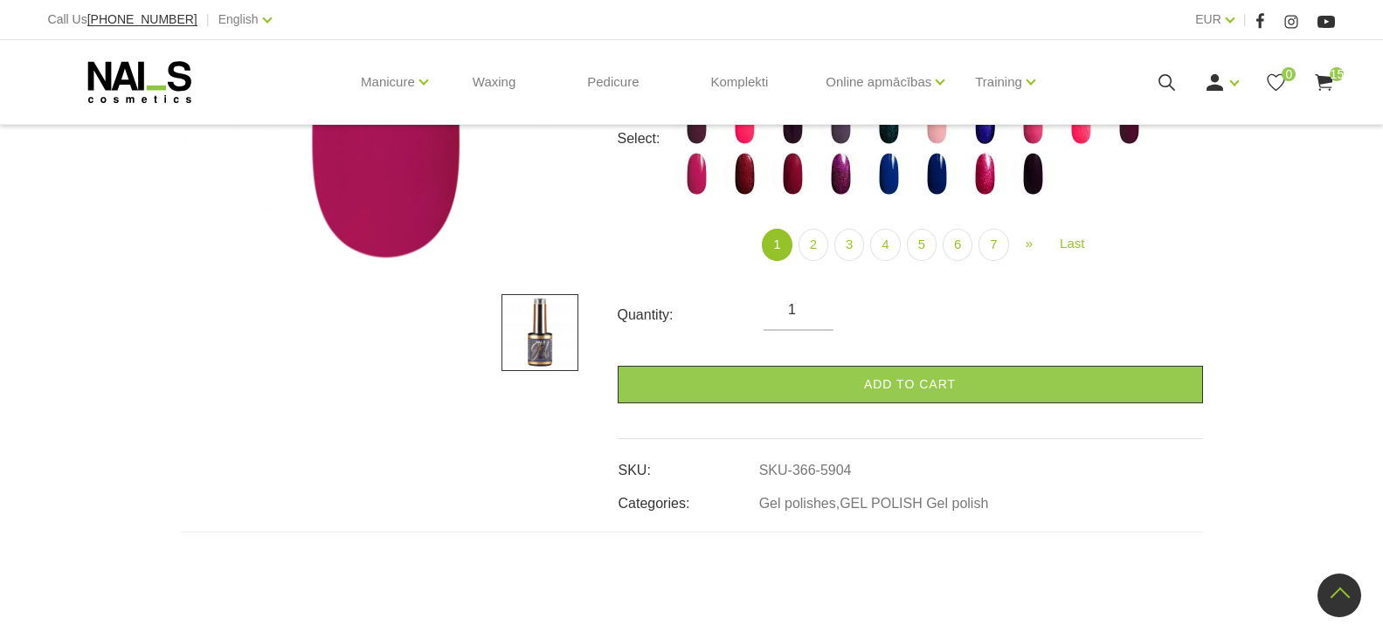
click at [1168, 80] on icon at bounding box center [1167, 83] width 22 height 22
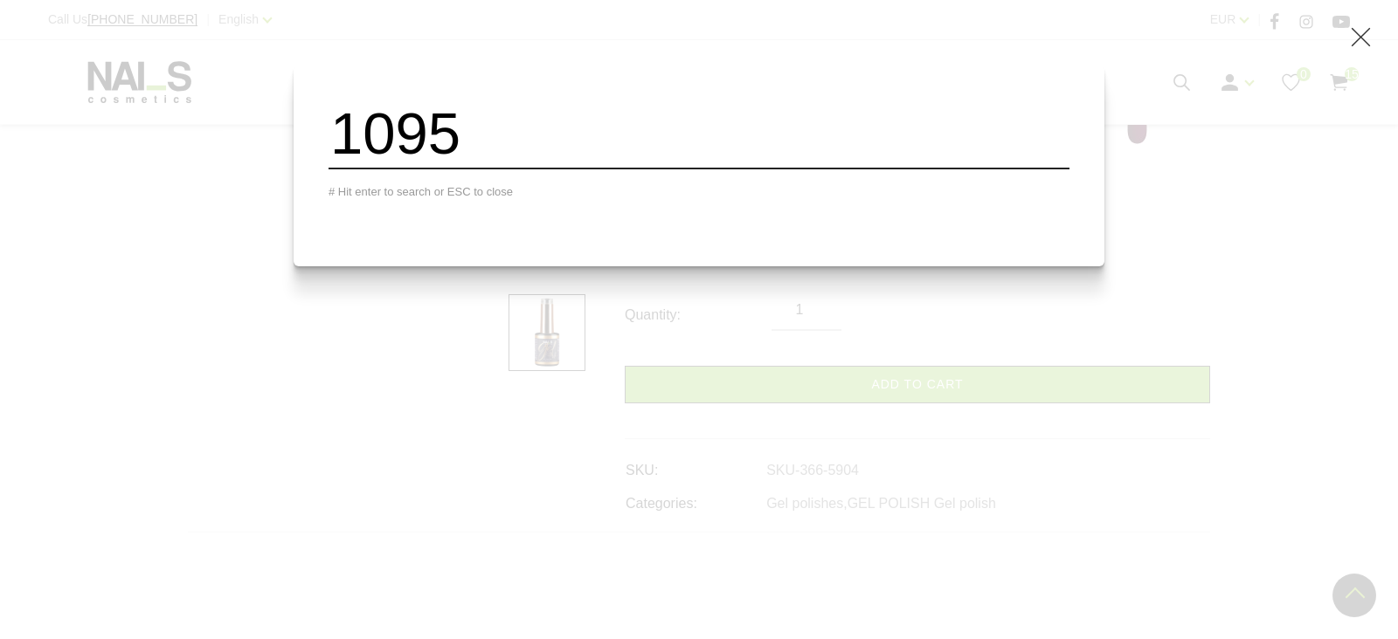
type input "1095"
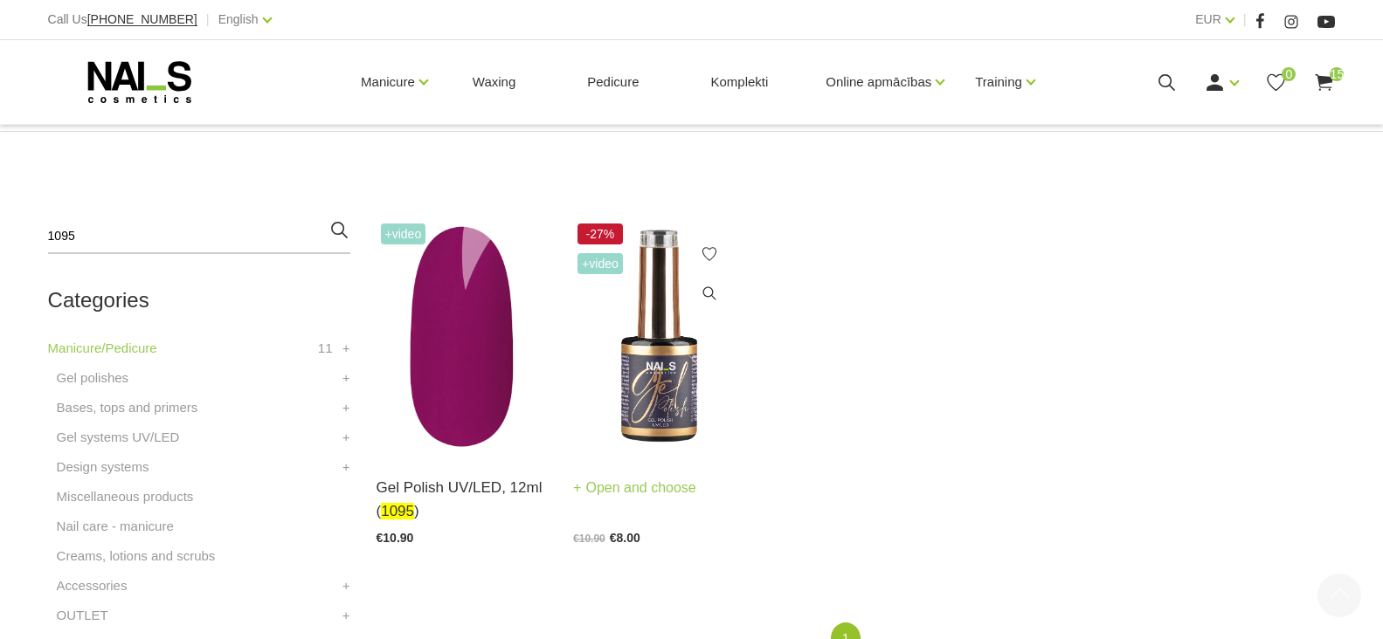
scroll to position [349, 0]
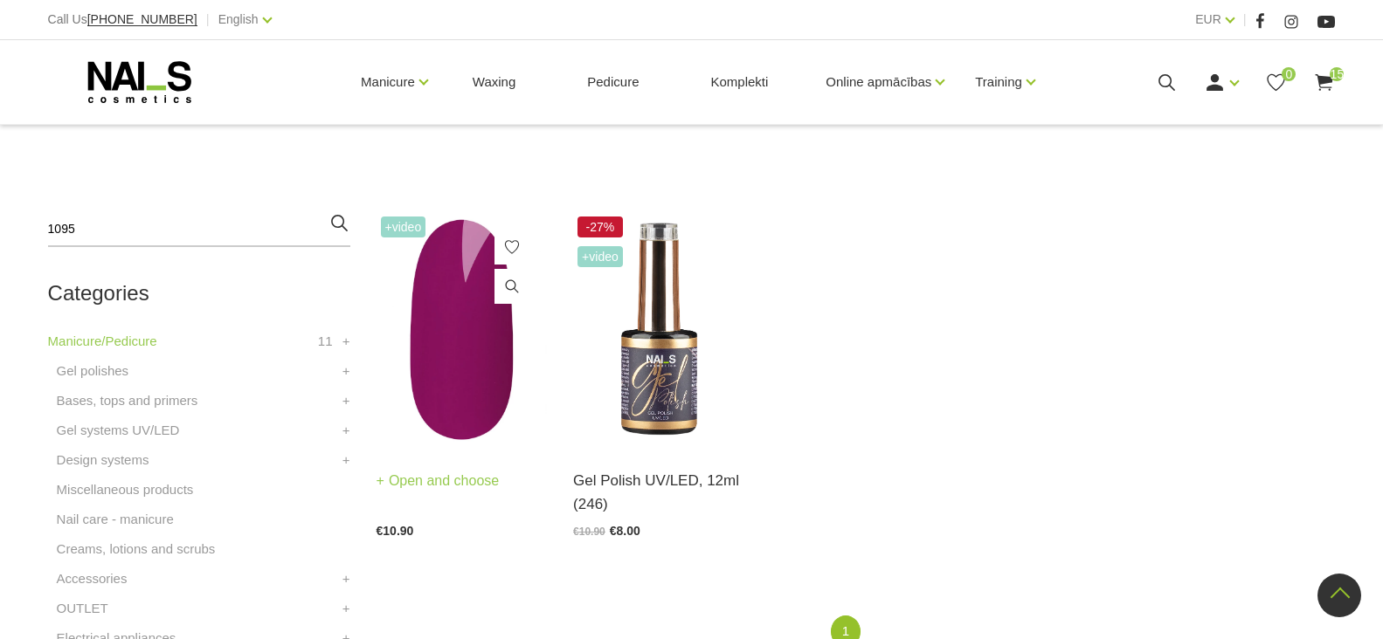
drag, startPoint x: 440, startPoint y: 482, endPoint x: 520, endPoint y: 495, distance: 80.6
click at [443, 485] on link "Open and choose" at bounding box center [438, 481] width 123 height 24
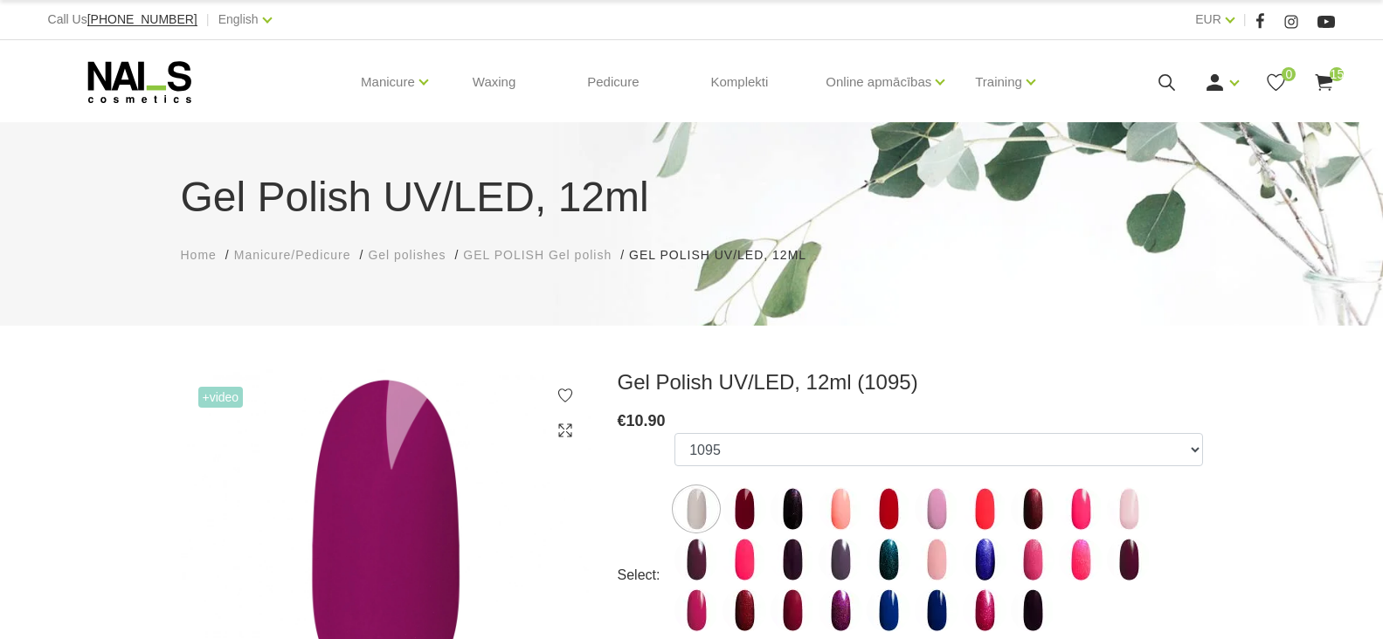
select select "5907"
click at [1165, 77] on icon at bounding box center [1167, 83] width 22 height 22
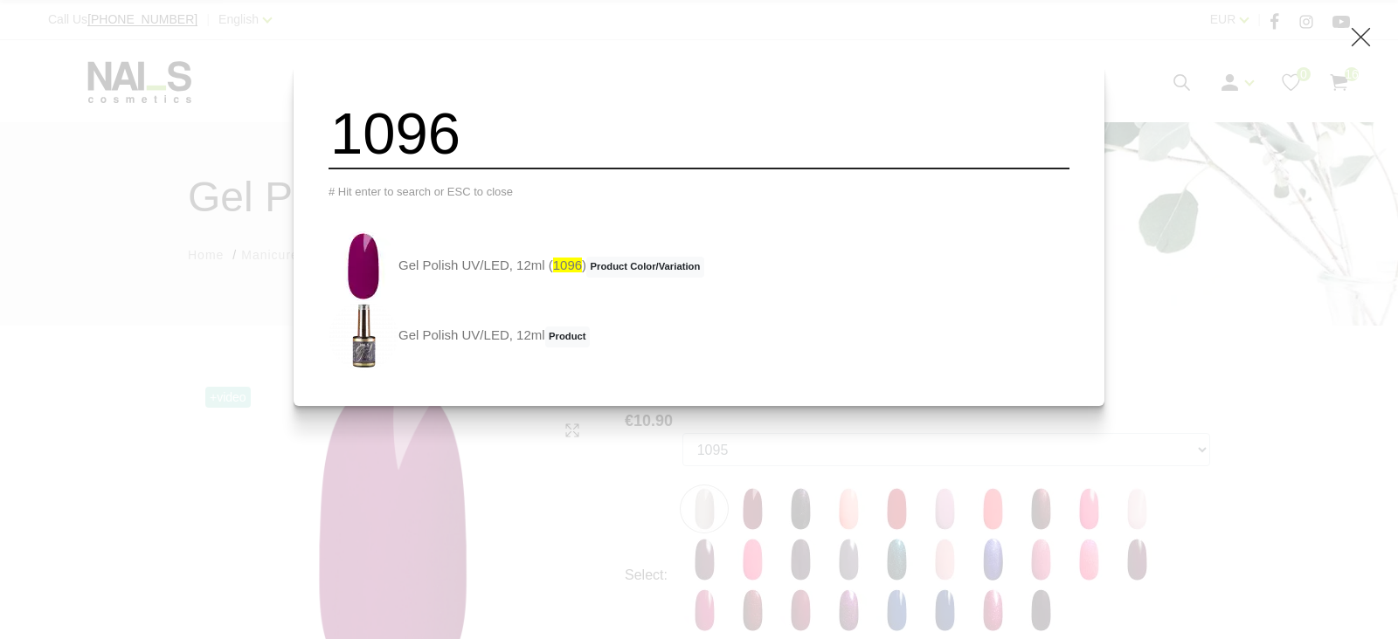
type input "1096"
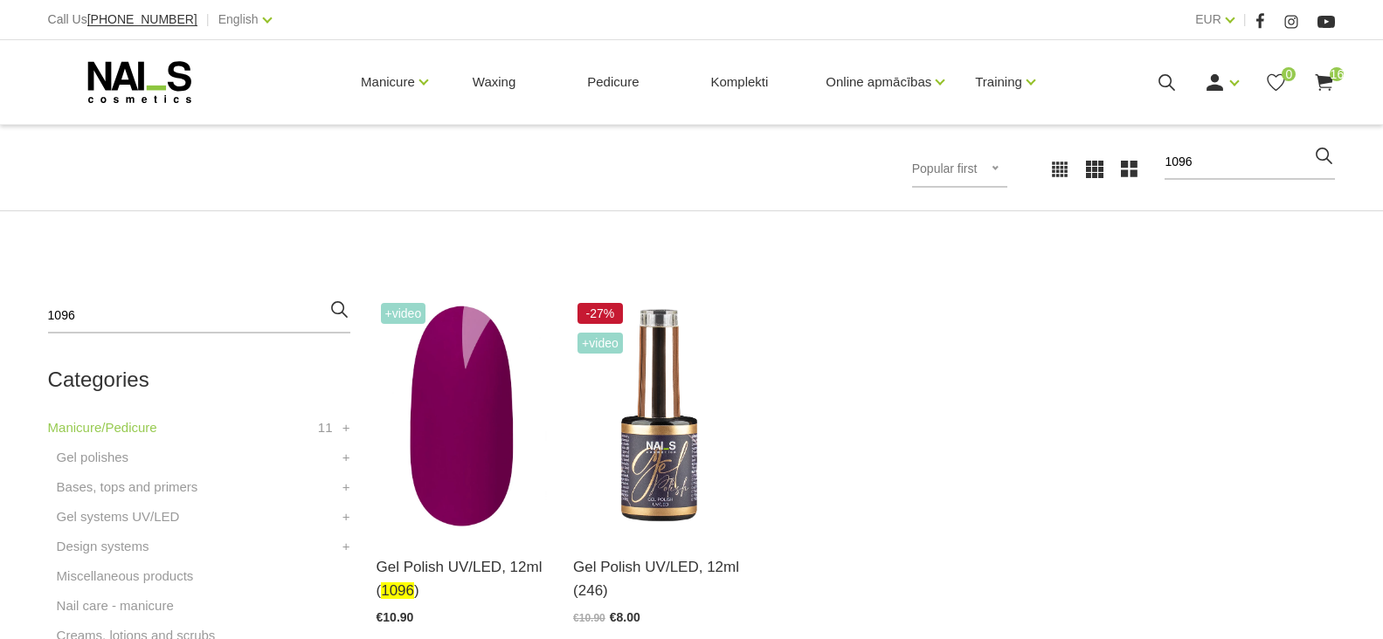
scroll to position [349, 0]
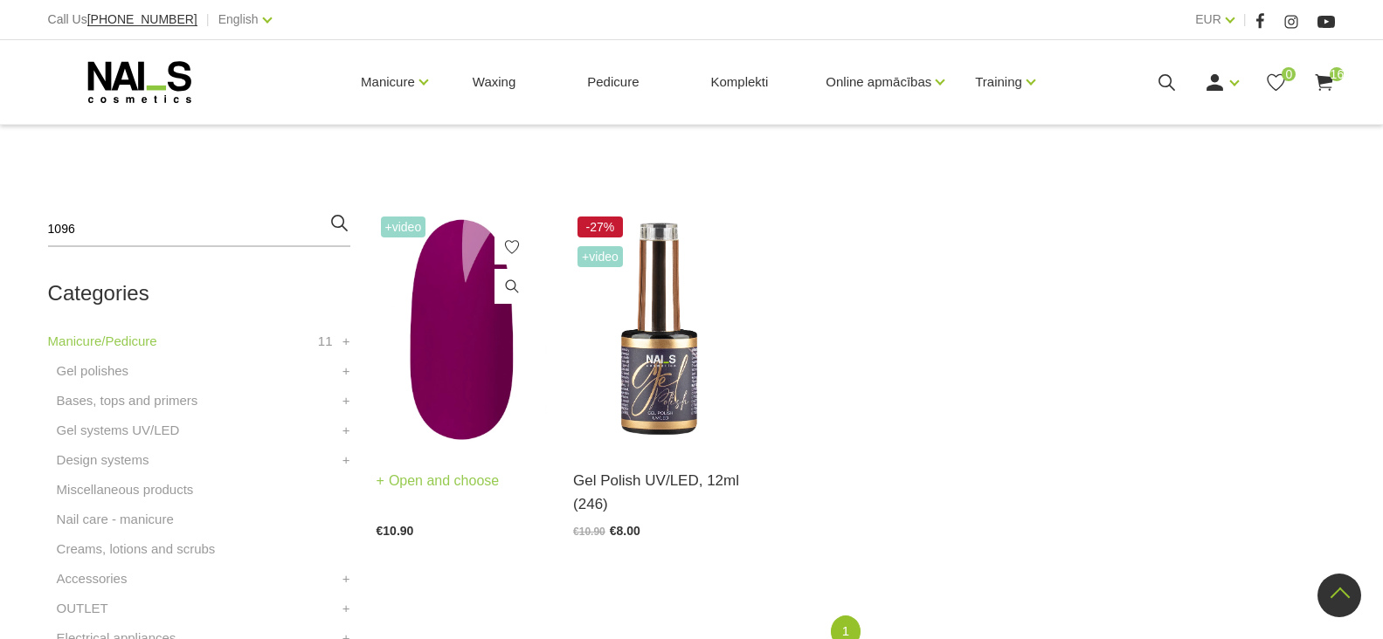
click at [438, 483] on link "Open and choose" at bounding box center [438, 481] width 123 height 24
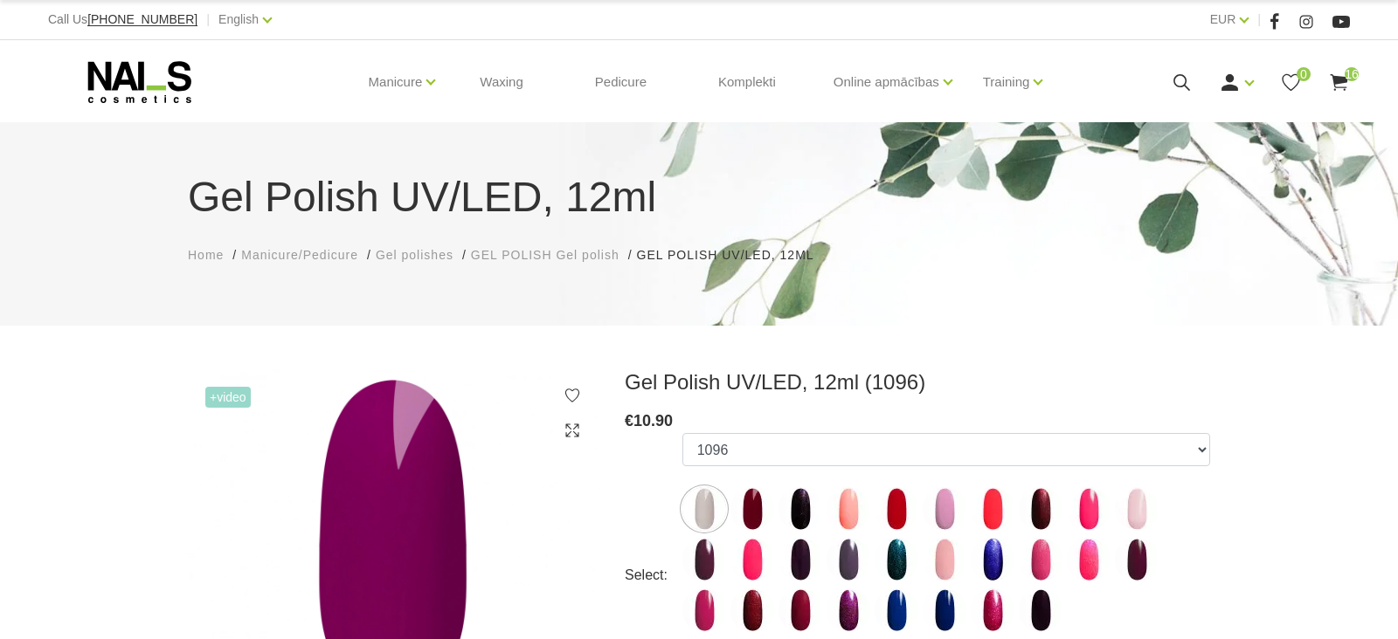
select select "5908"
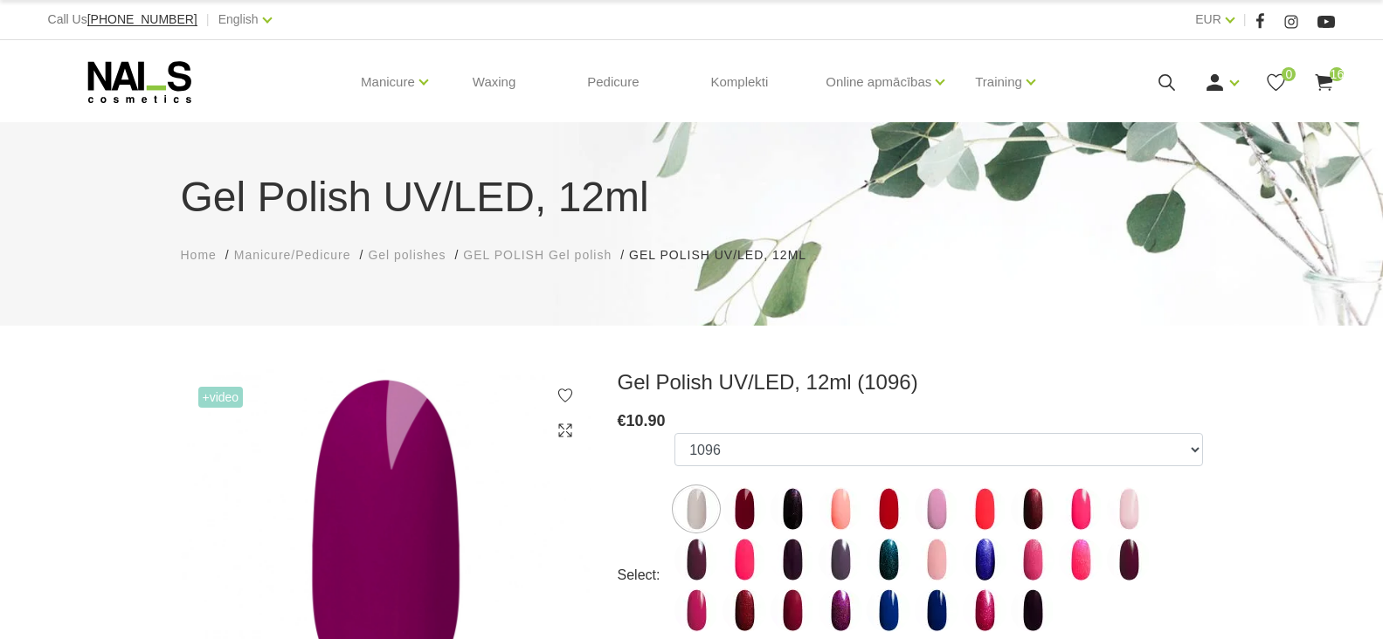
click at [1168, 79] on icon at bounding box center [1167, 83] width 22 height 22
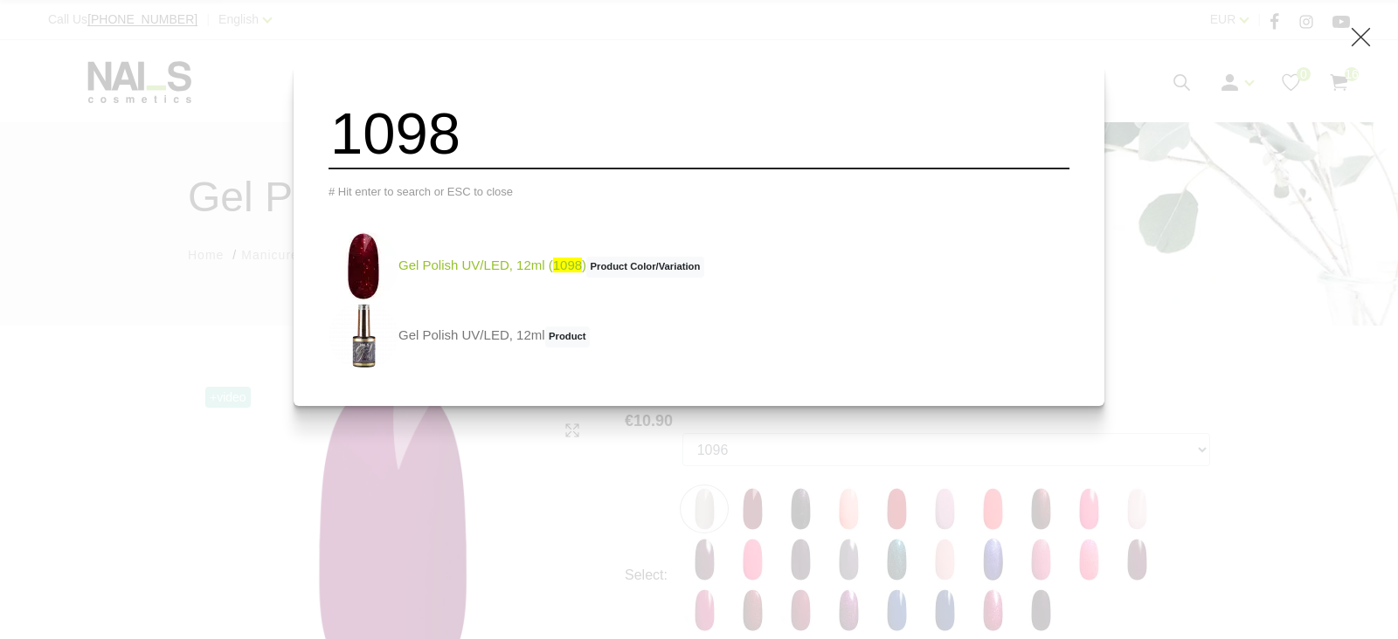
type input "1098"
click at [509, 275] on link "Gel Polish UV/LED, 12ml ( 1098 ) Product Color/Variation" at bounding box center [516, 266] width 376 height 70
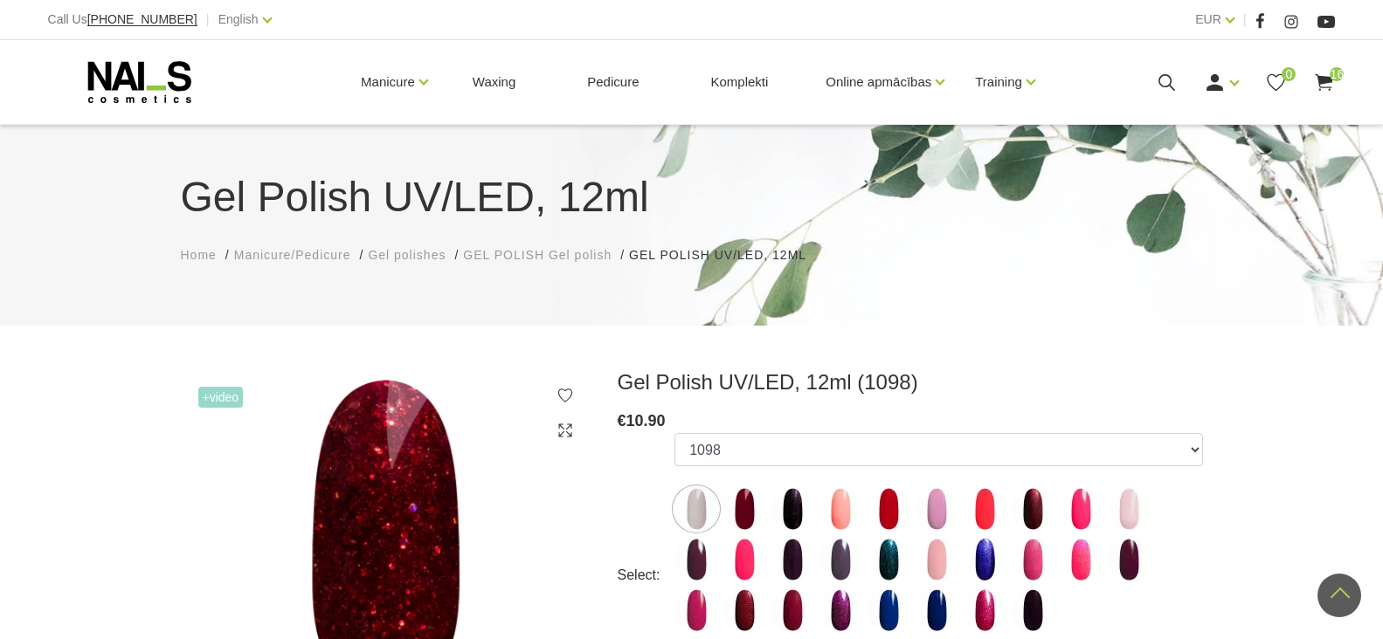
select select "6020"
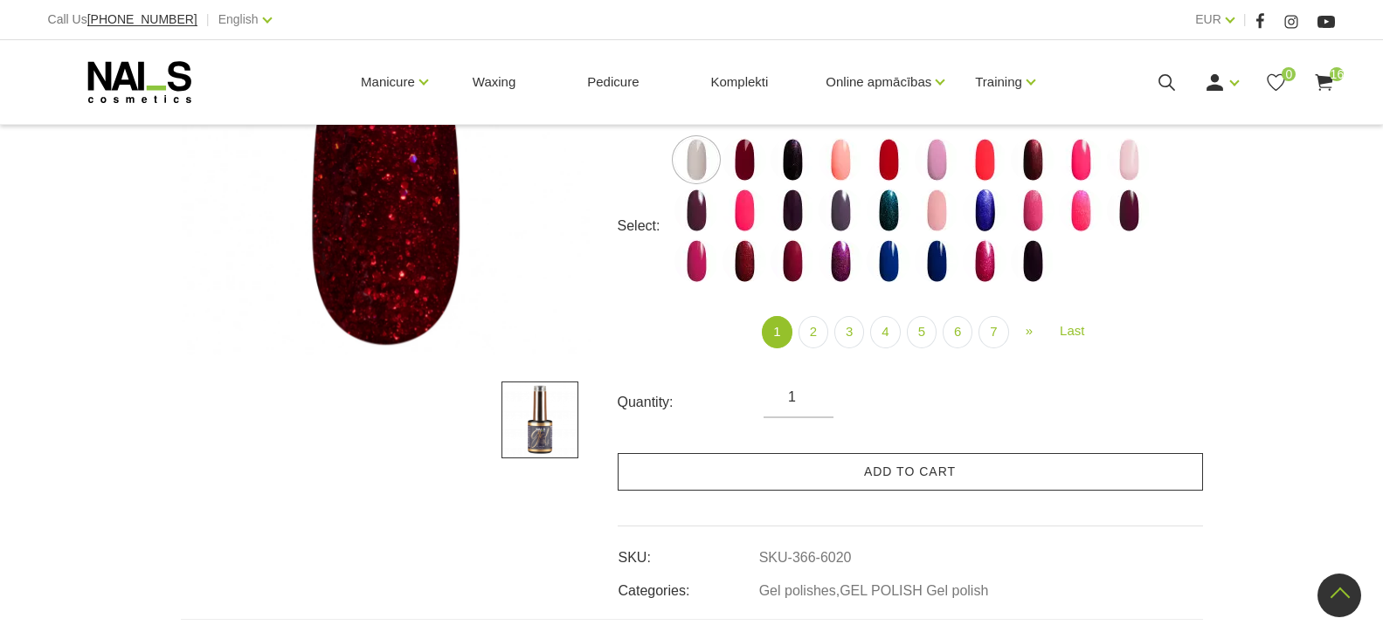
scroll to position [349, 0]
click at [833, 462] on link "Add to cart" at bounding box center [910, 472] width 585 height 38
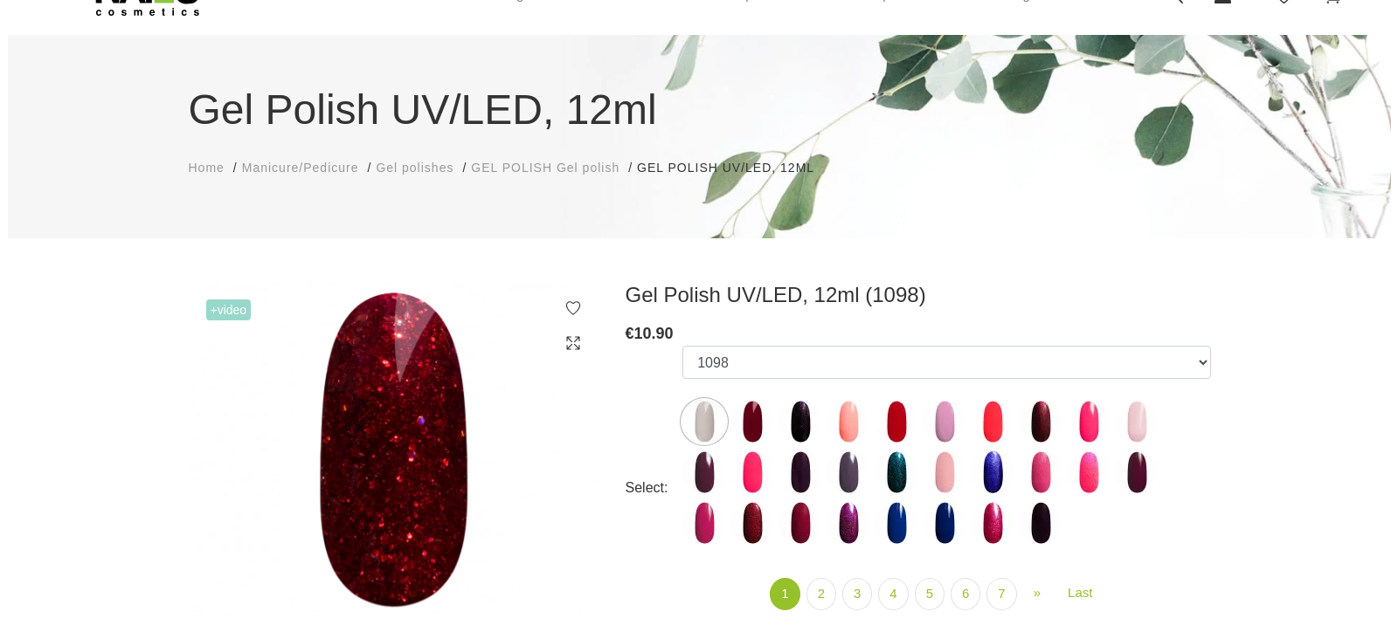
scroll to position [0, 0]
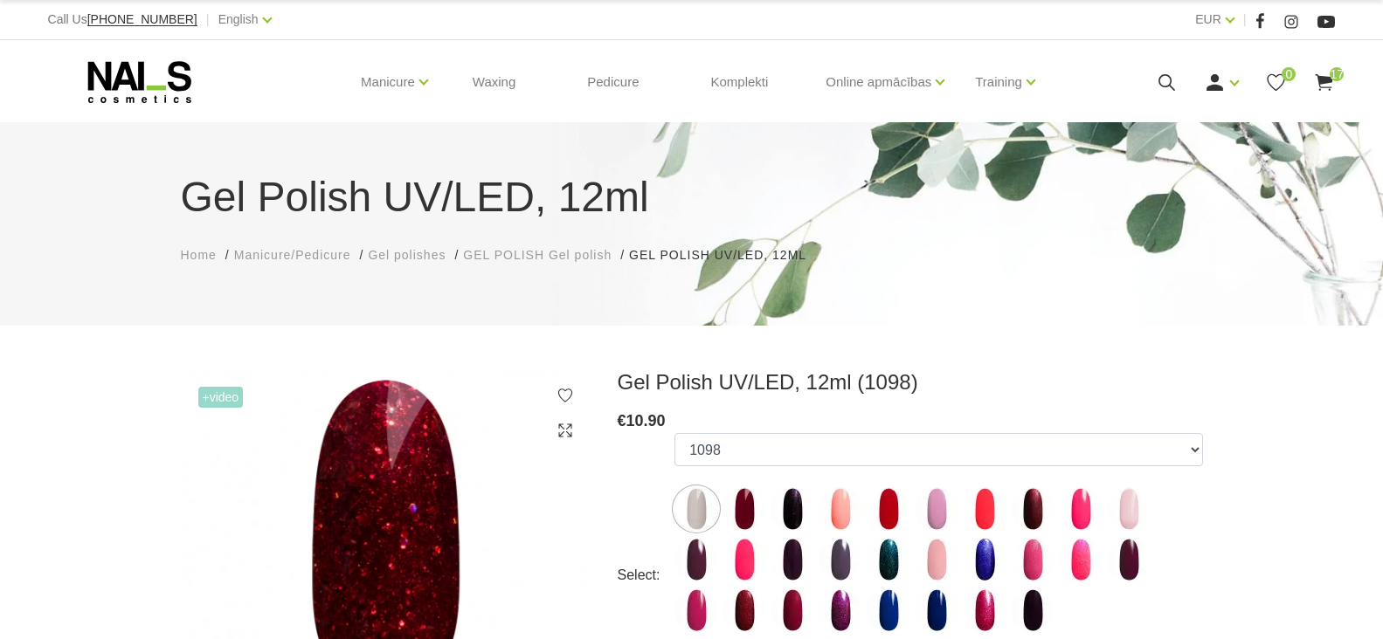
click at [1167, 78] on icon at bounding box center [1167, 83] width 22 height 22
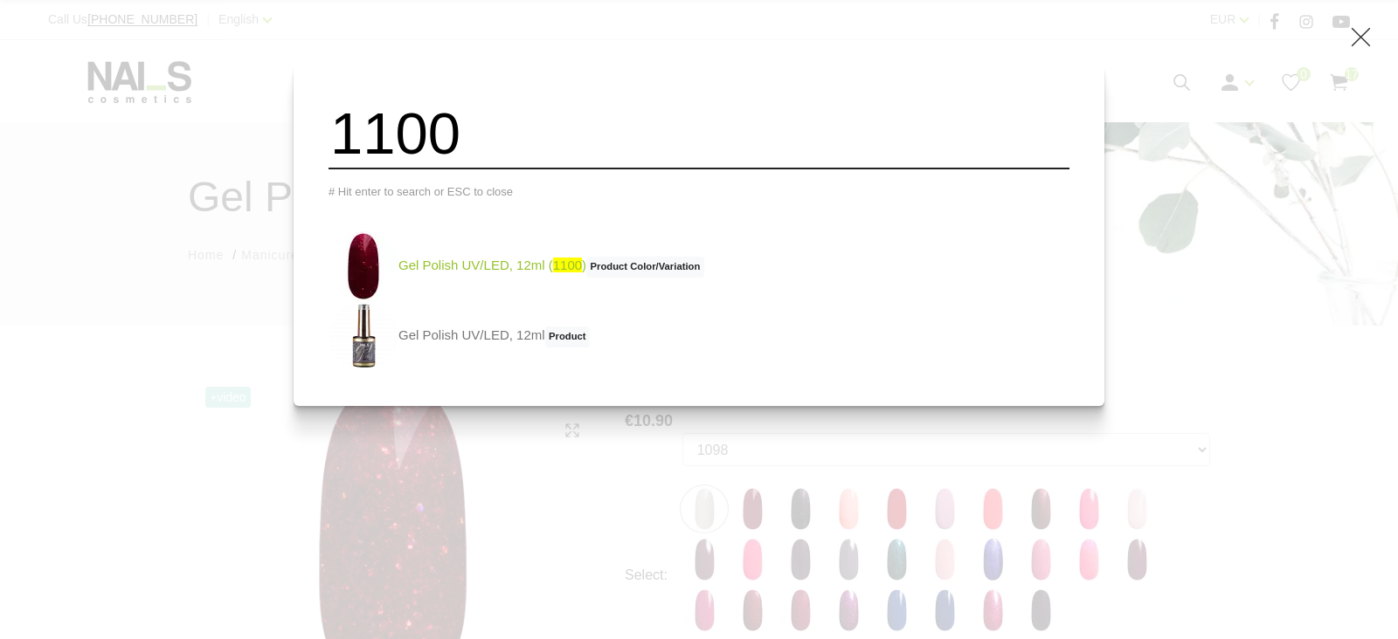
type input "1100"
click at [508, 275] on link "Gel Polish UV/LED, 12ml ( 1100 ) Product Color/Variation" at bounding box center [516, 266] width 376 height 70
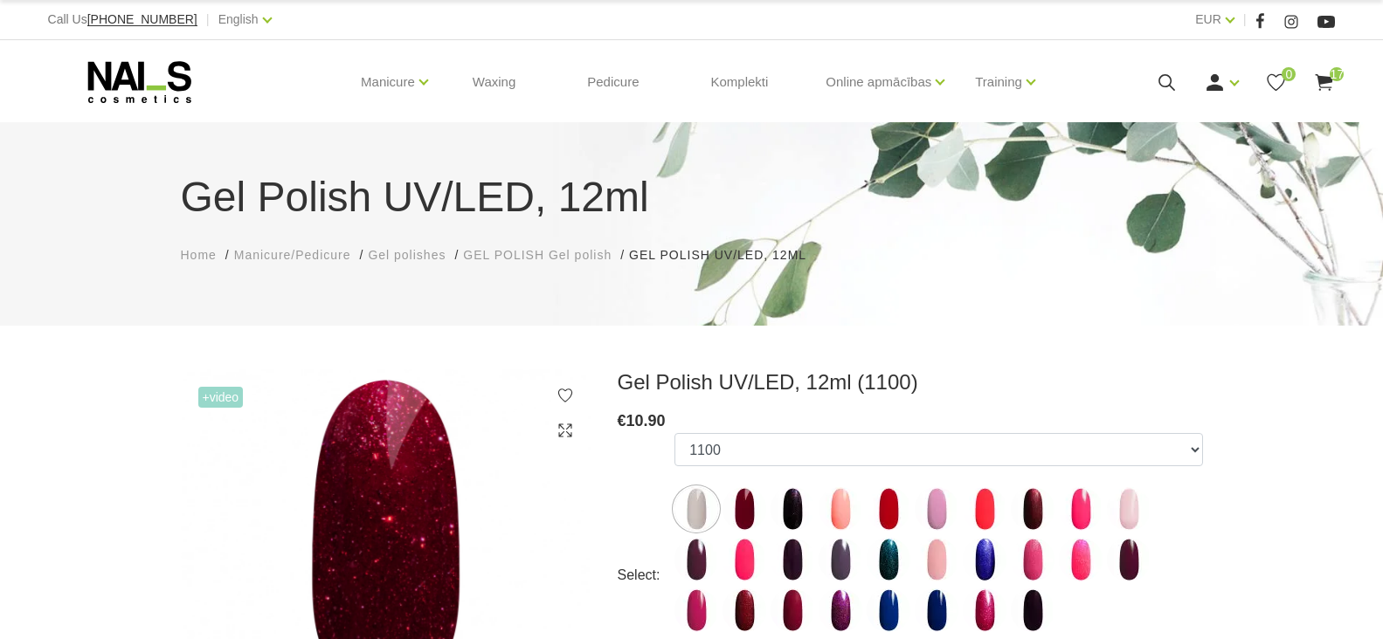
select select "6022"
click at [1167, 80] on icon at bounding box center [1167, 83] width 22 height 22
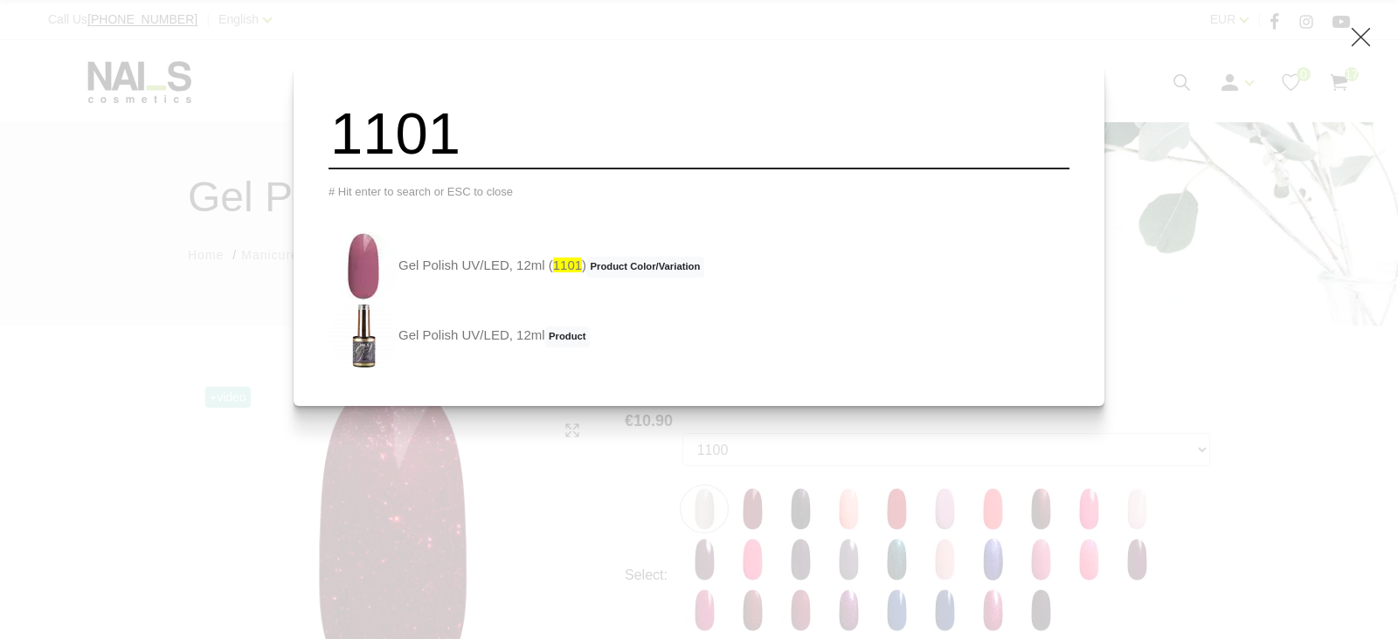
type input "1101"
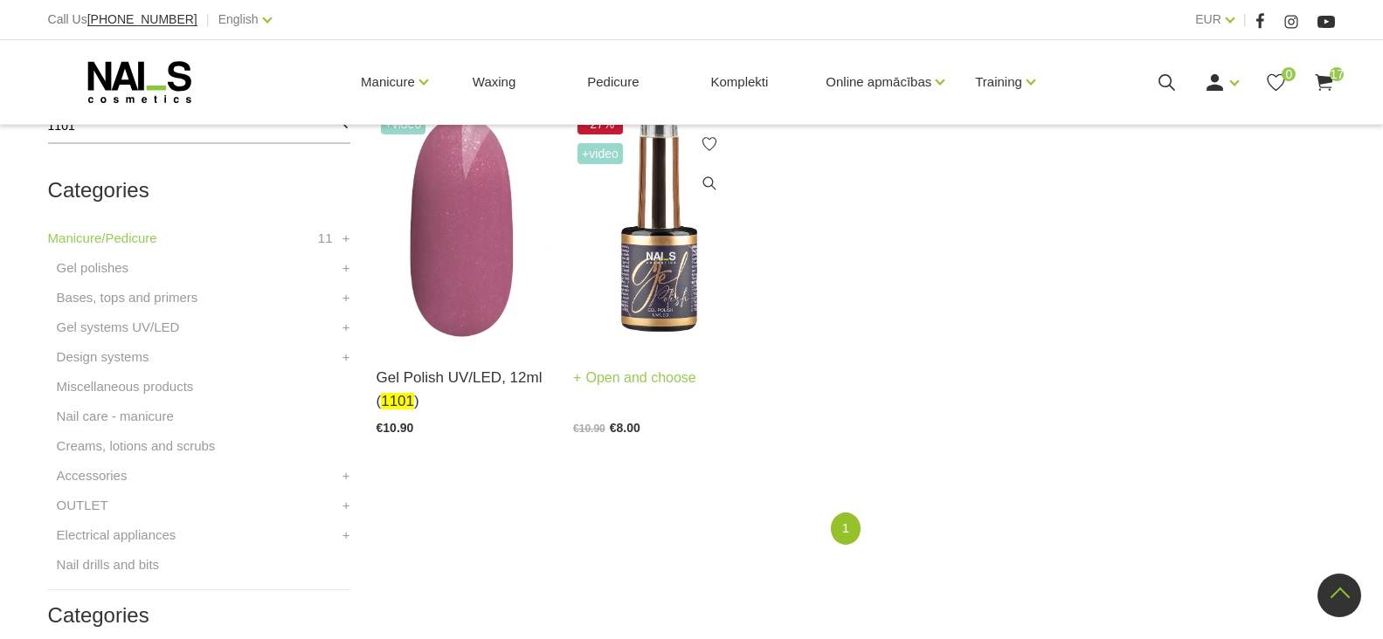
scroll to position [262, 0]
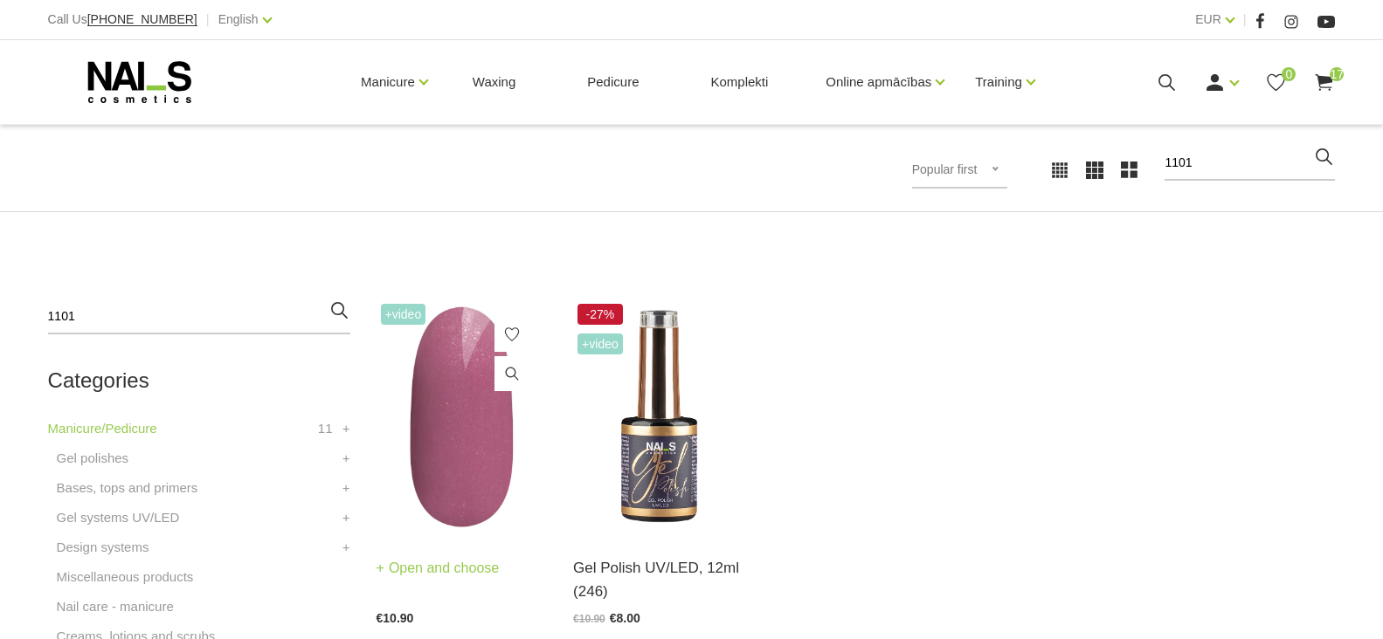
click at [452, 565] on link "Open and choose" at bounding box center [438, 568] width 123 height 24
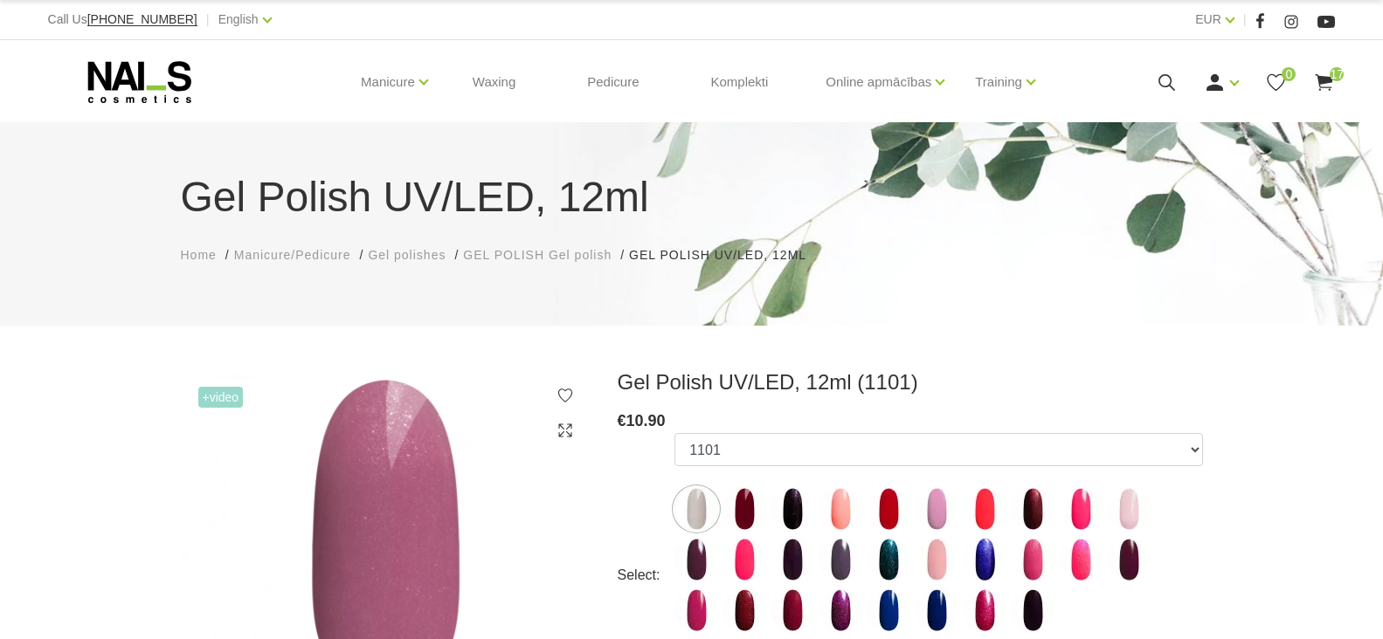
select select "6023"
click at [1168, 86] on use at bounding box center [1167, 82] width 17 height 17
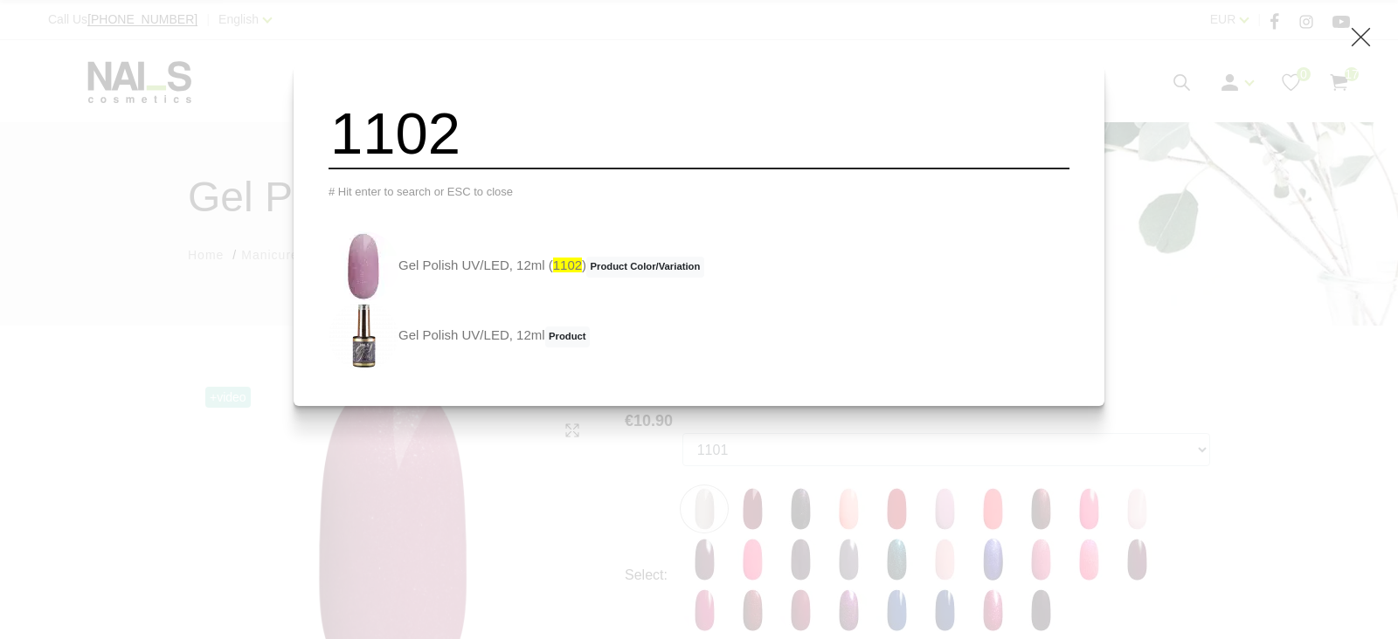
type input "1102"
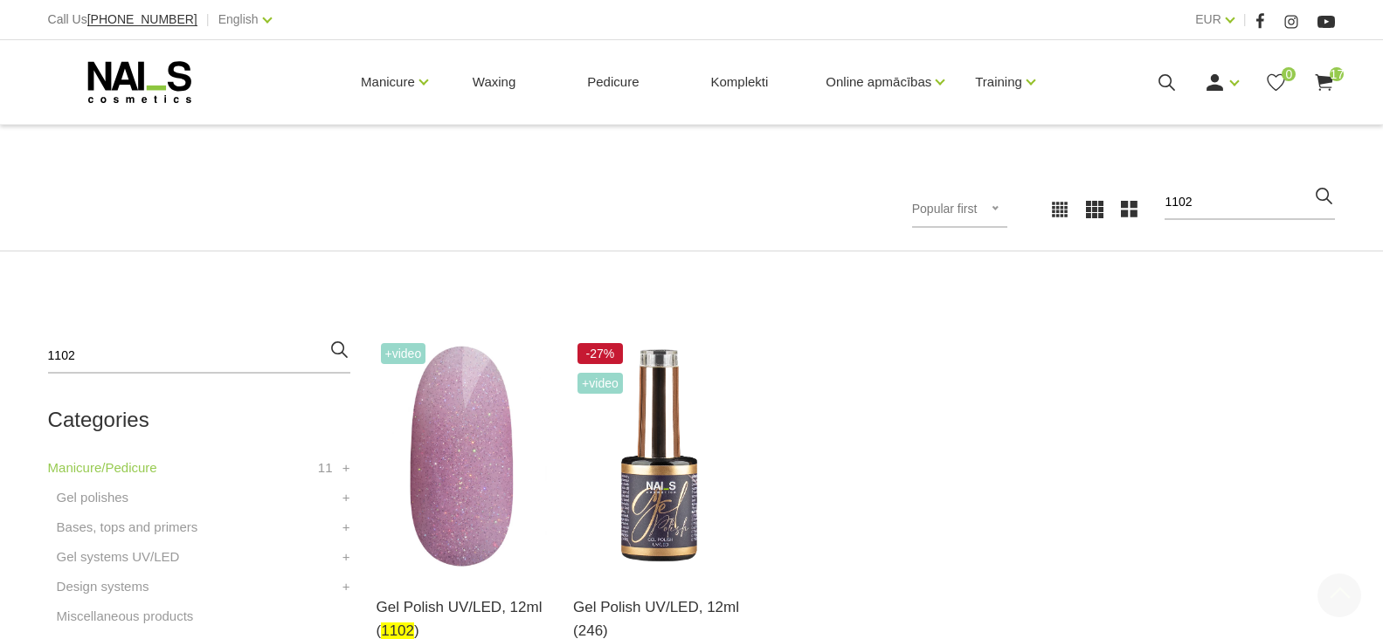
scroll to position [349, 0]
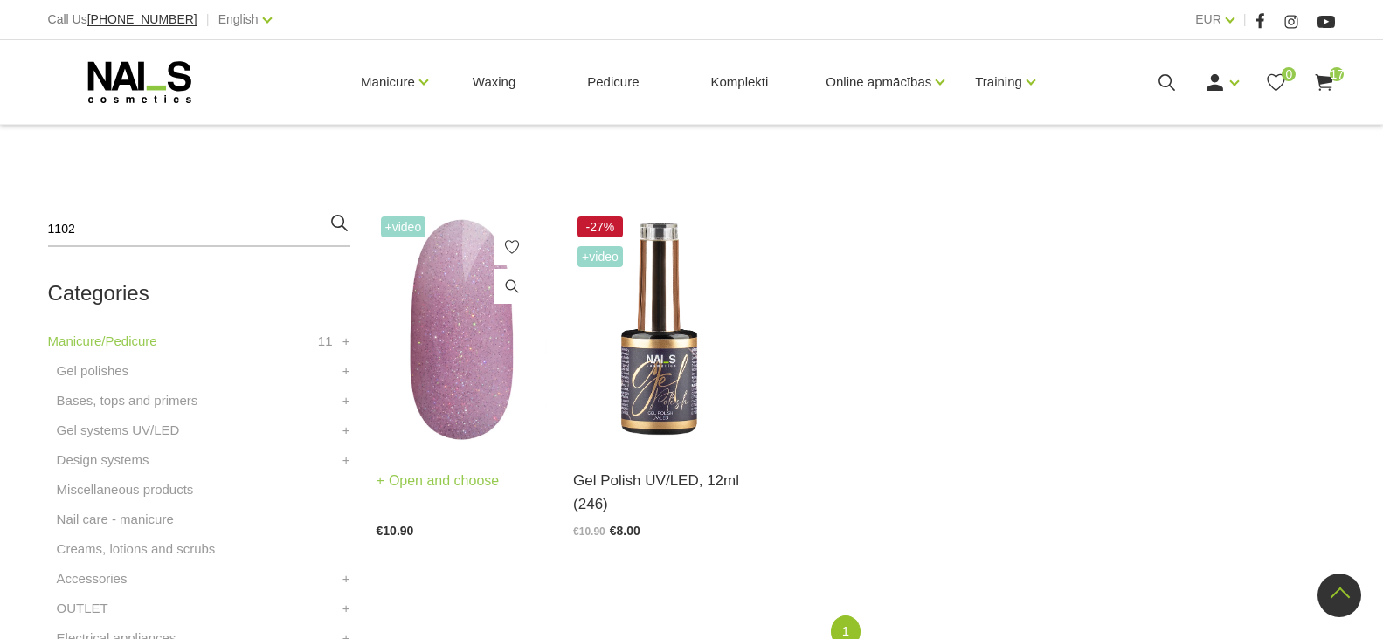
click at [445, 484] on link "Open and choose" at bounding box center [438, 481] width 123 height 24
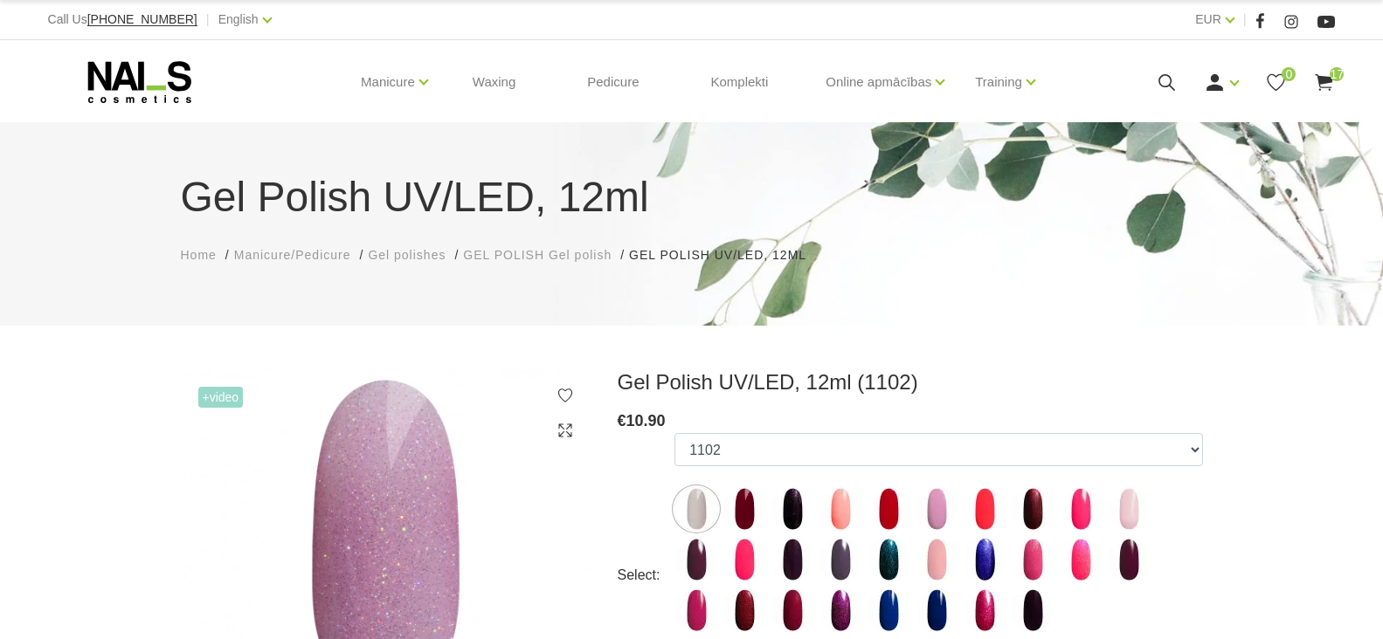
select select "6024"
click at [1167, 73] on icon at bounding box center [1167, 83] width 22 height 22
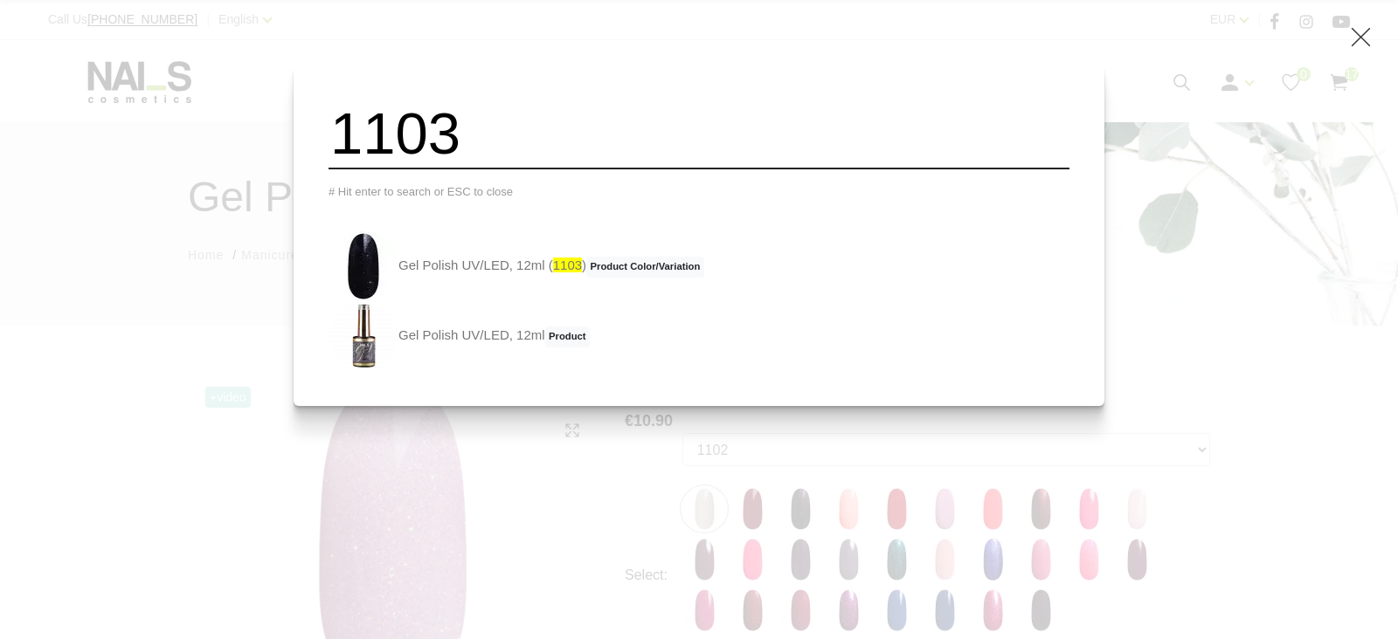
type input "1103"
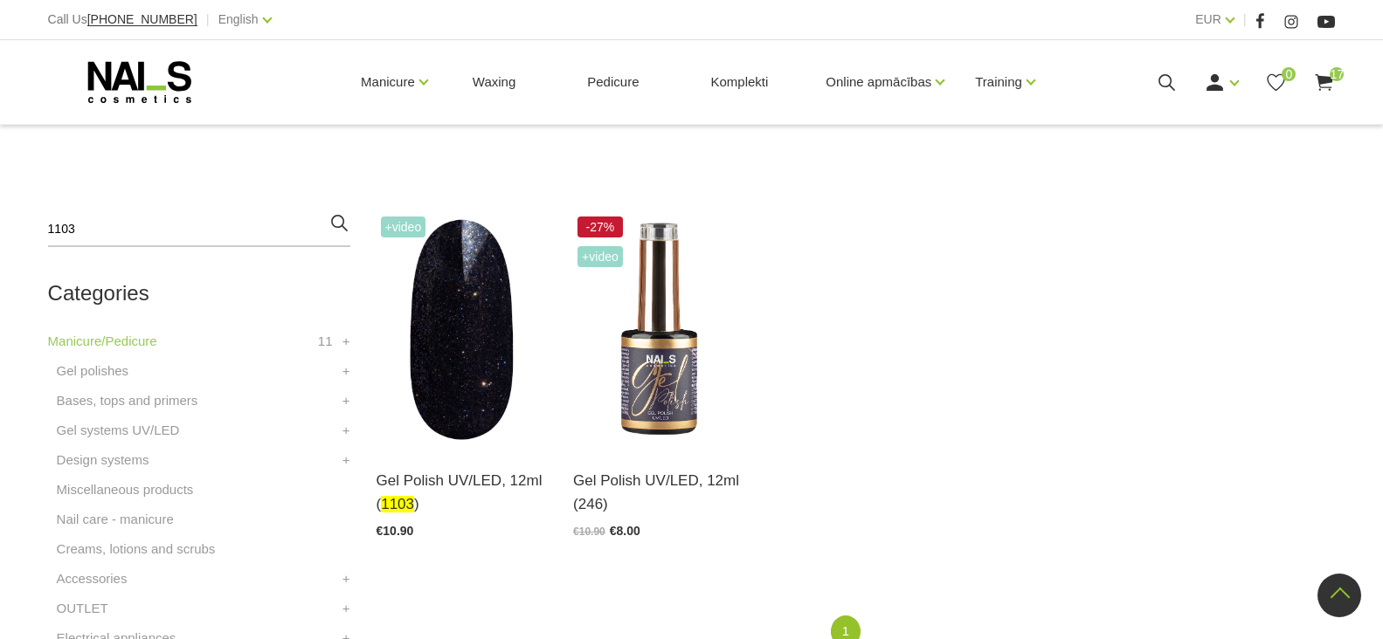
scroll to position [349, 0]
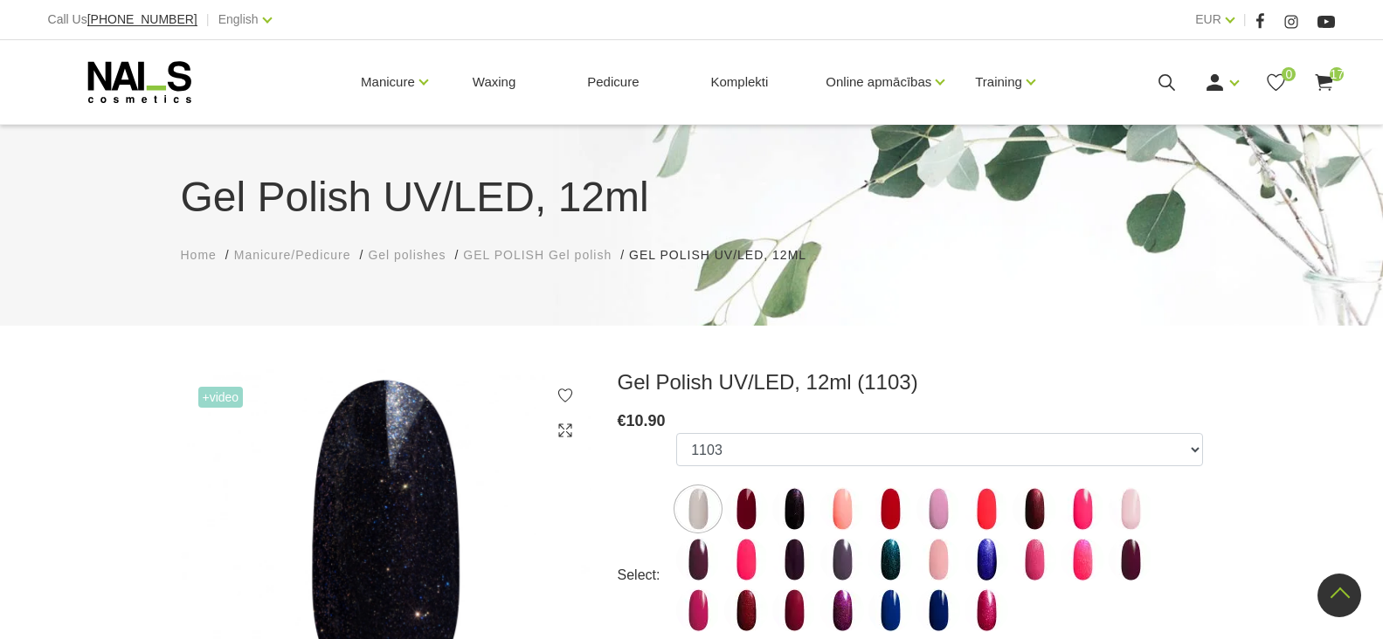
select select "6025"
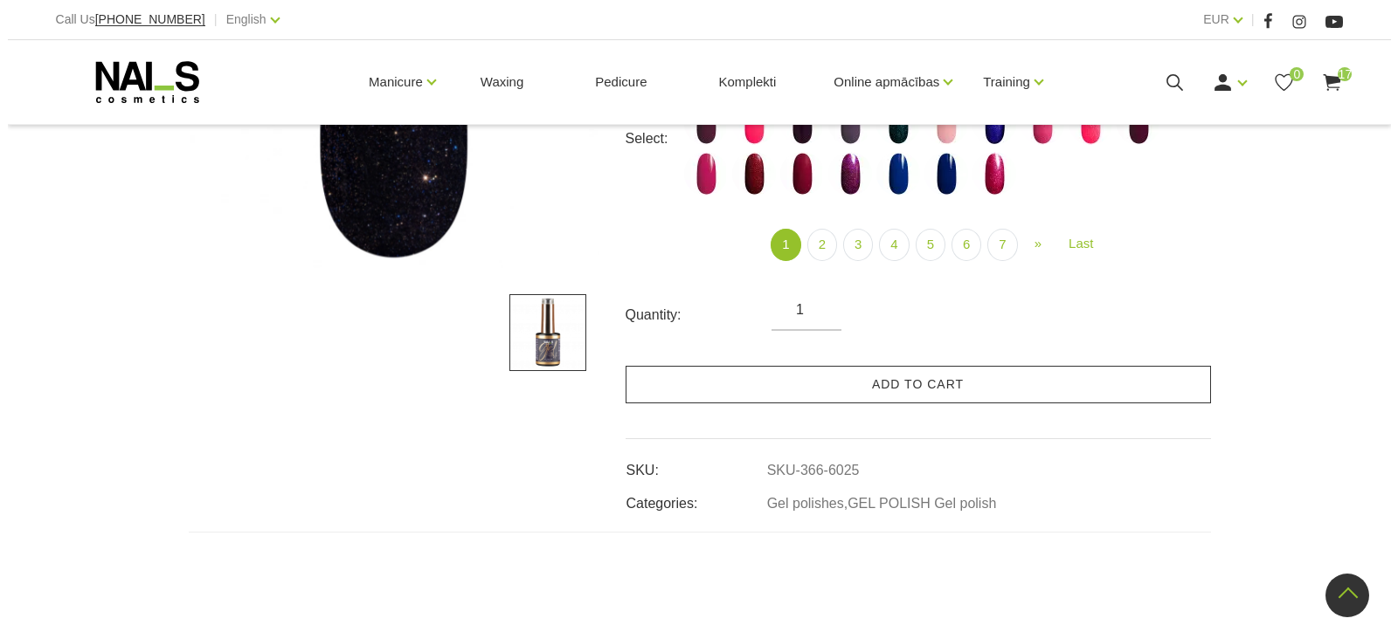
scroll to position [437, 0]
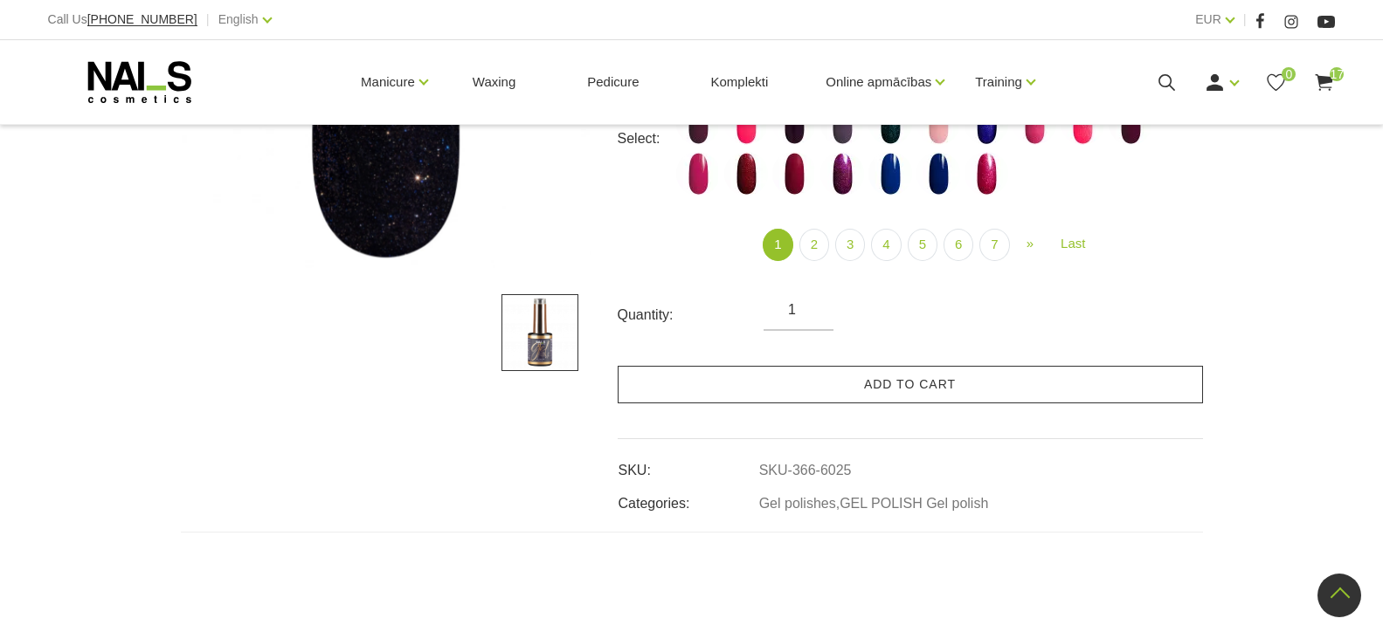
click at [823, 394] on link "Add to cart" at bounding box center [910, 385] width 585 height 38
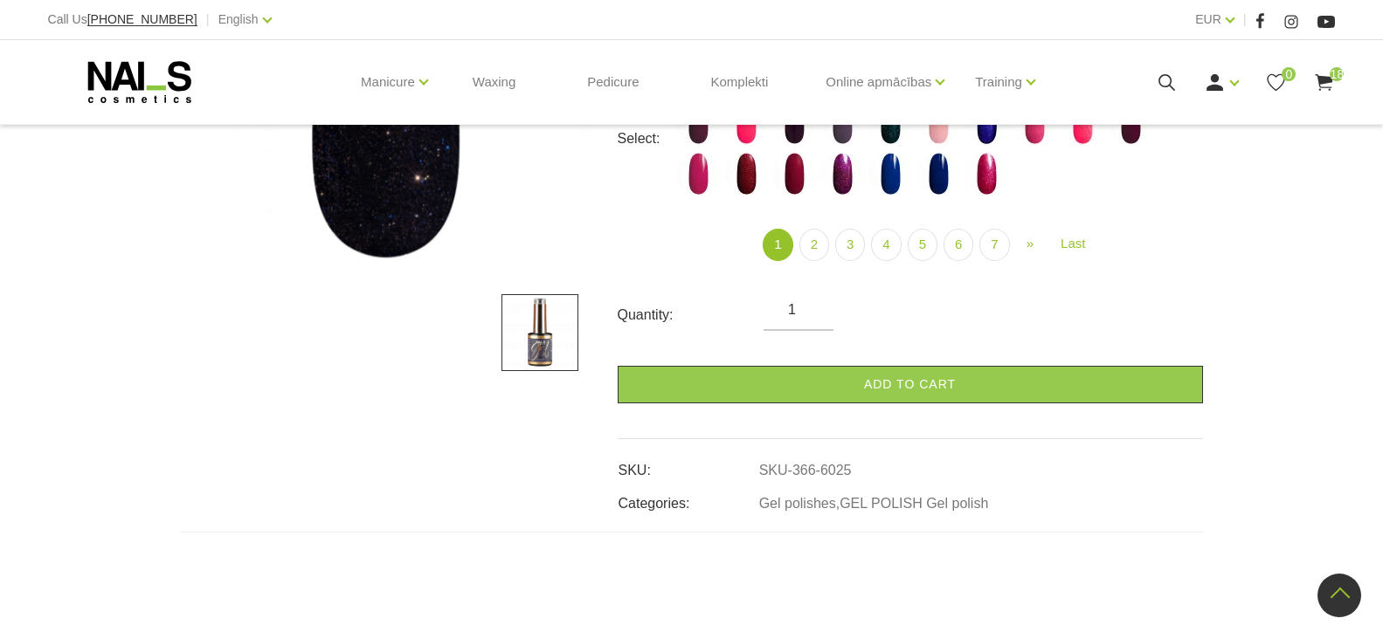
click at [1170, 79] on icon at bounding box center [1167, 83] width 22 height 22
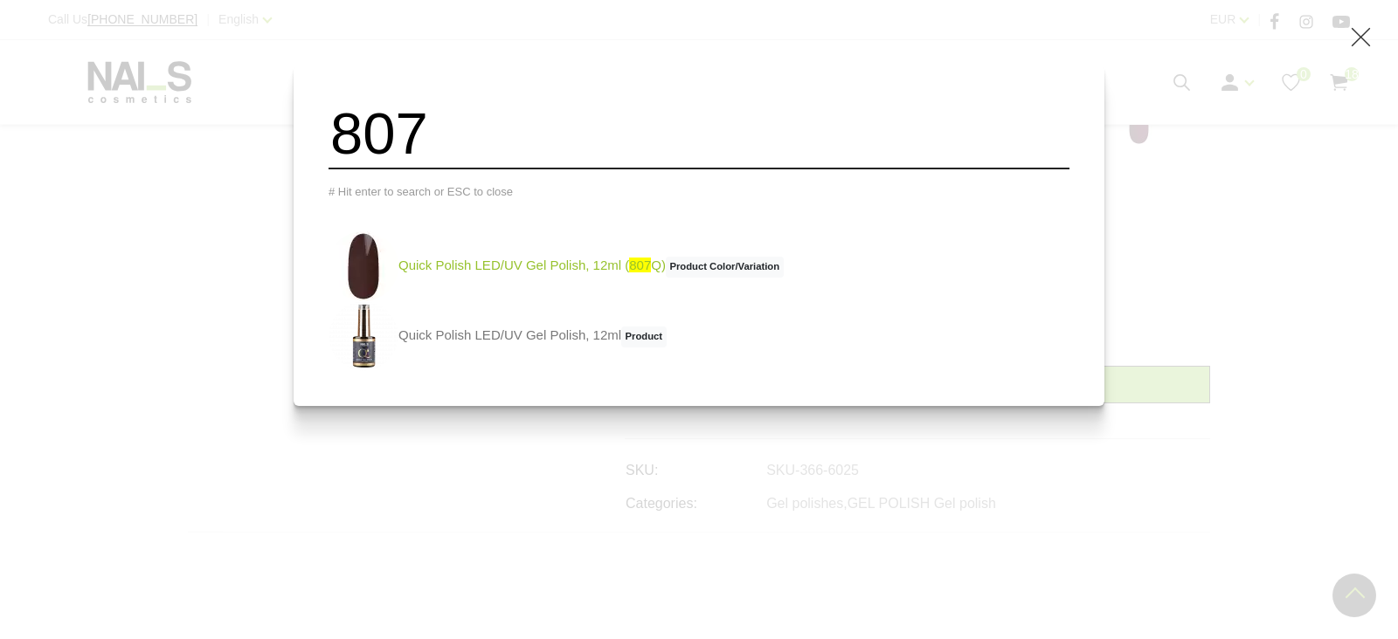
type input "807"
click at [514, 274] on link "Quick Polish LED/UV Gel Polish, 12ml ( 807 Q) Product Color/Variation" at bounding box center [555, 266] width 455 height 70
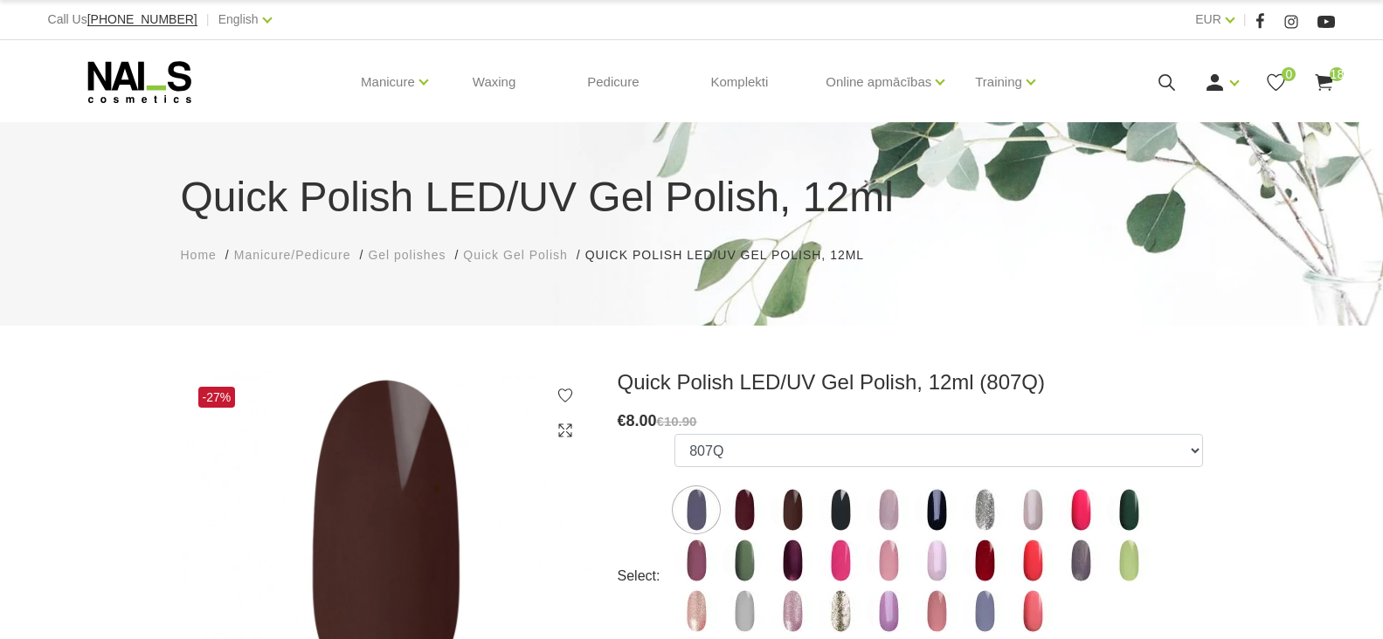
select select "5731"
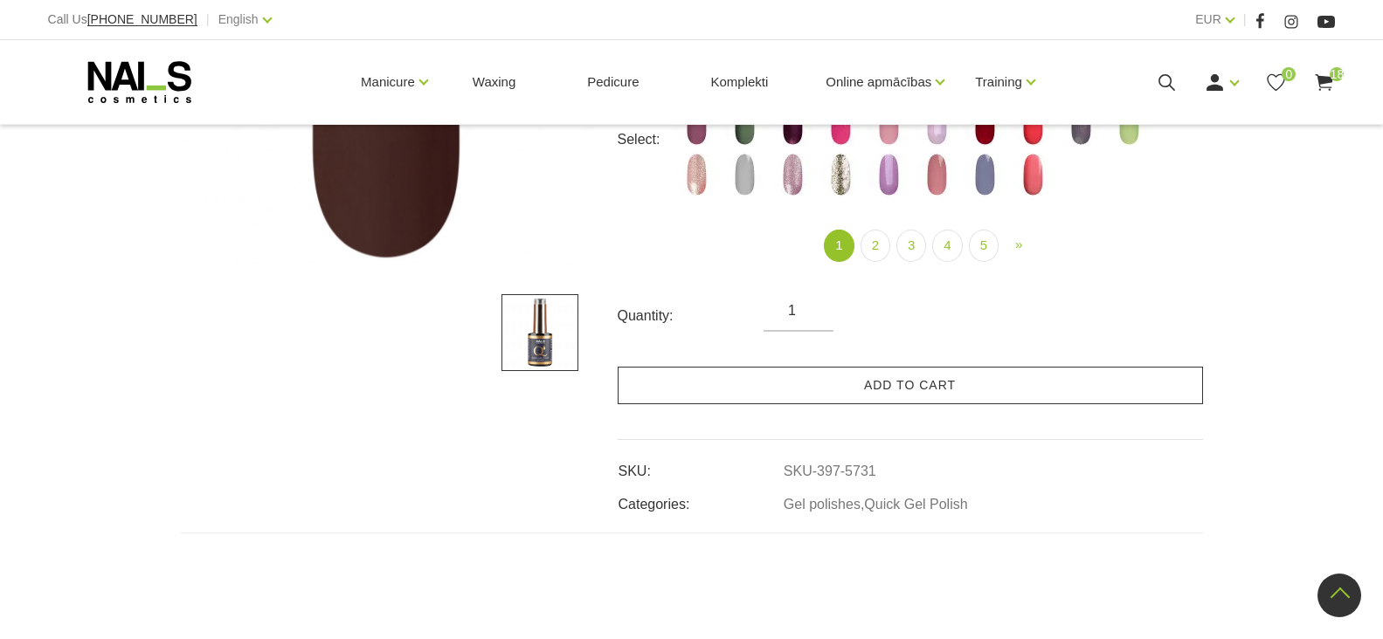
scroll to position [437, 0]
click at [830, 391] on link "Add to cart" at bounding box center [910, 386] width 585 height 38
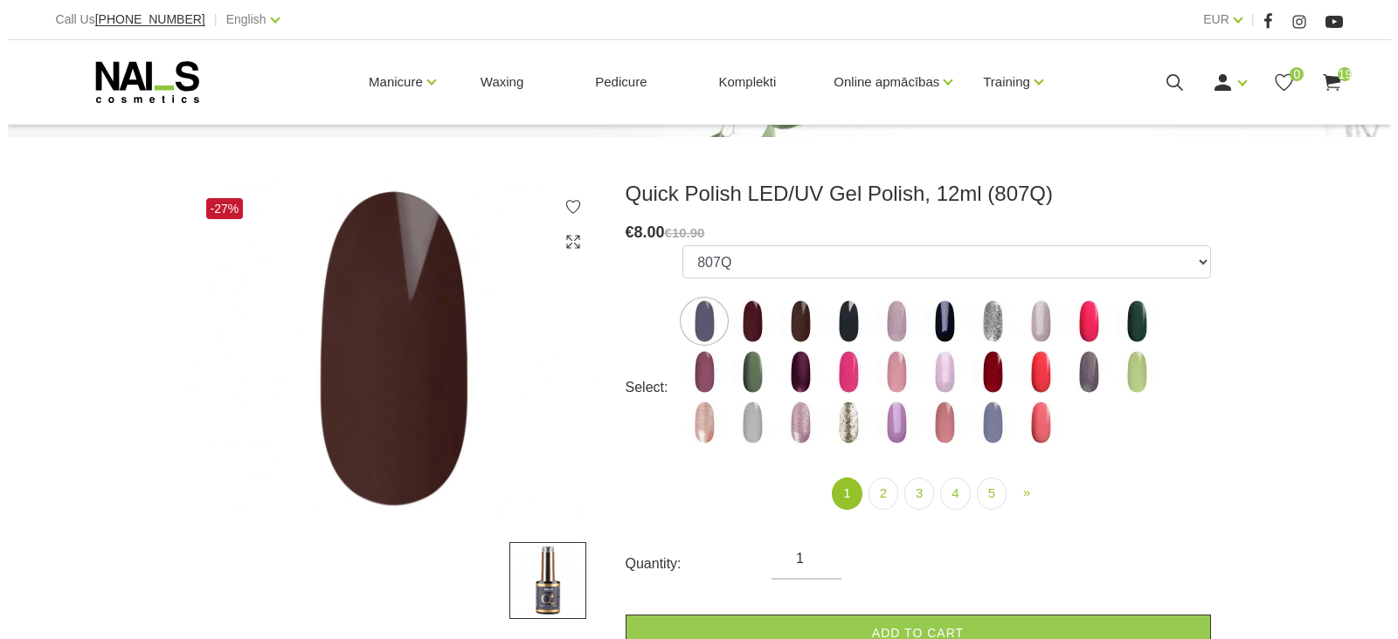
scroll to position [175, 0]
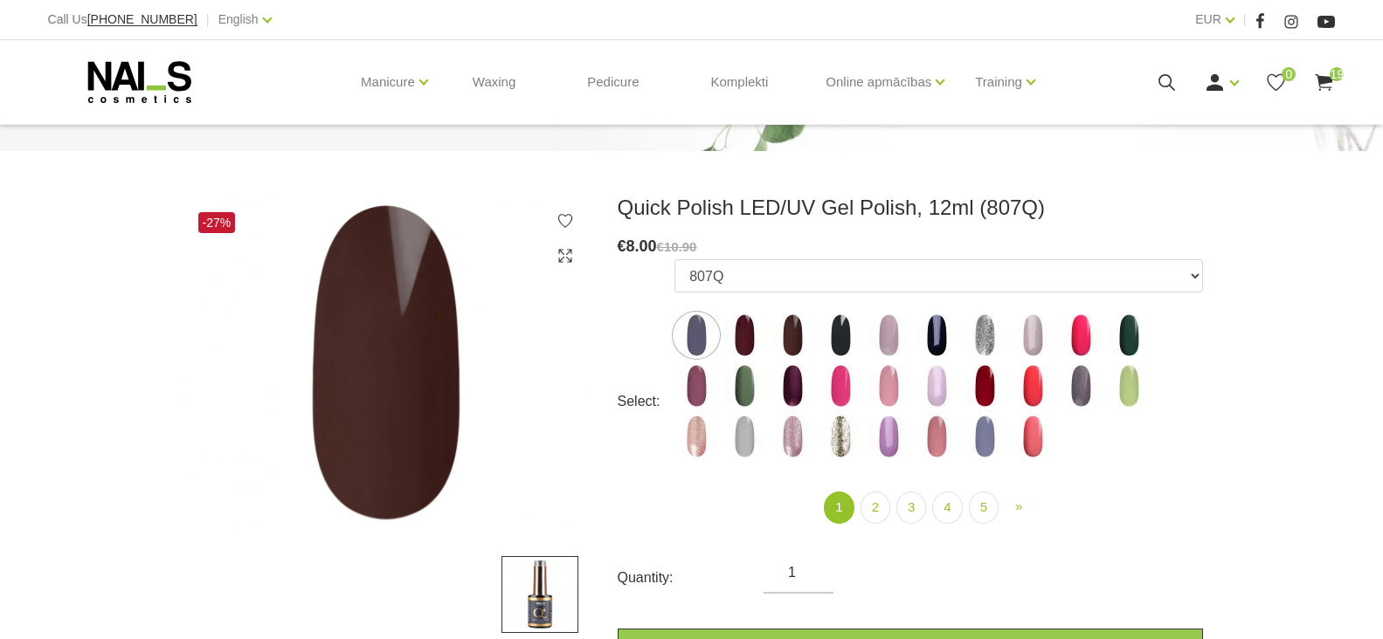
click at [1162, 89] on icon at bounding box center [1167, 83] width 22 height 22
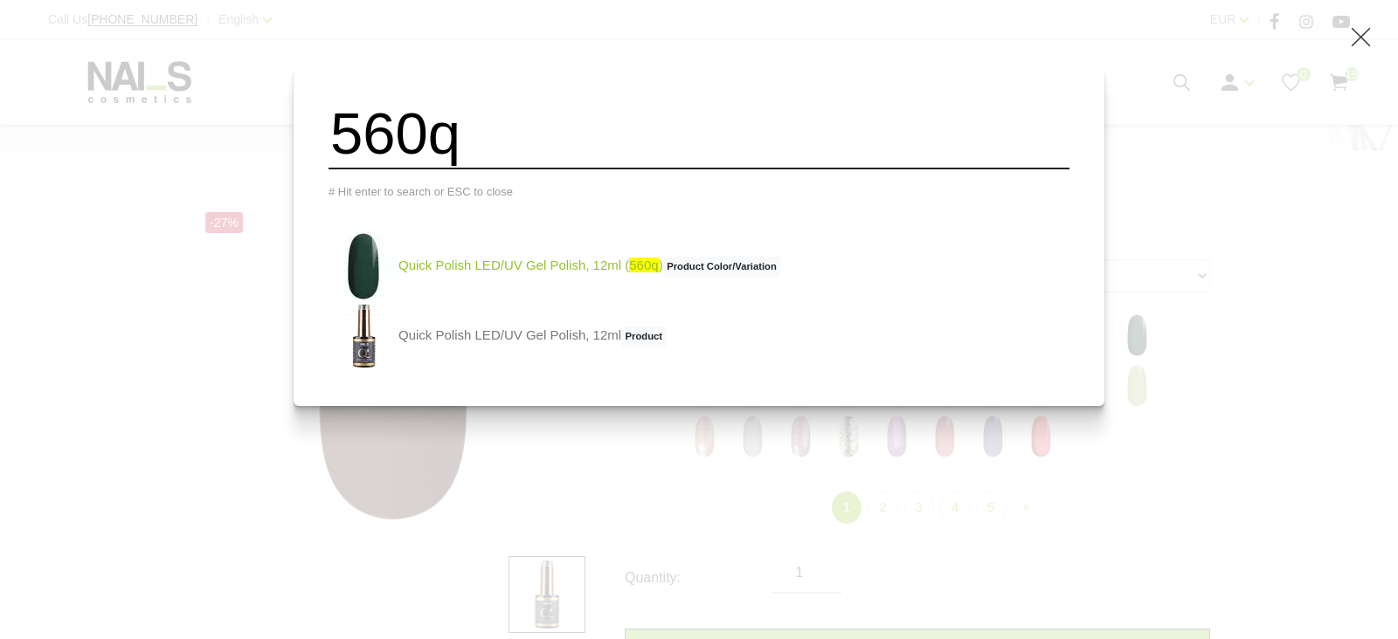
type input "560q"
drag, startPoint x: 502, startPoint y: 276, endPoint x: 749, endPoint y: 316, distance: 249.6
click at [501, 276] on link "Quick Polish LED/UV Gel Polish, 12ml ( 560q ) Product Color/Variation" at bounding box center [554, 266] width 452 height 70
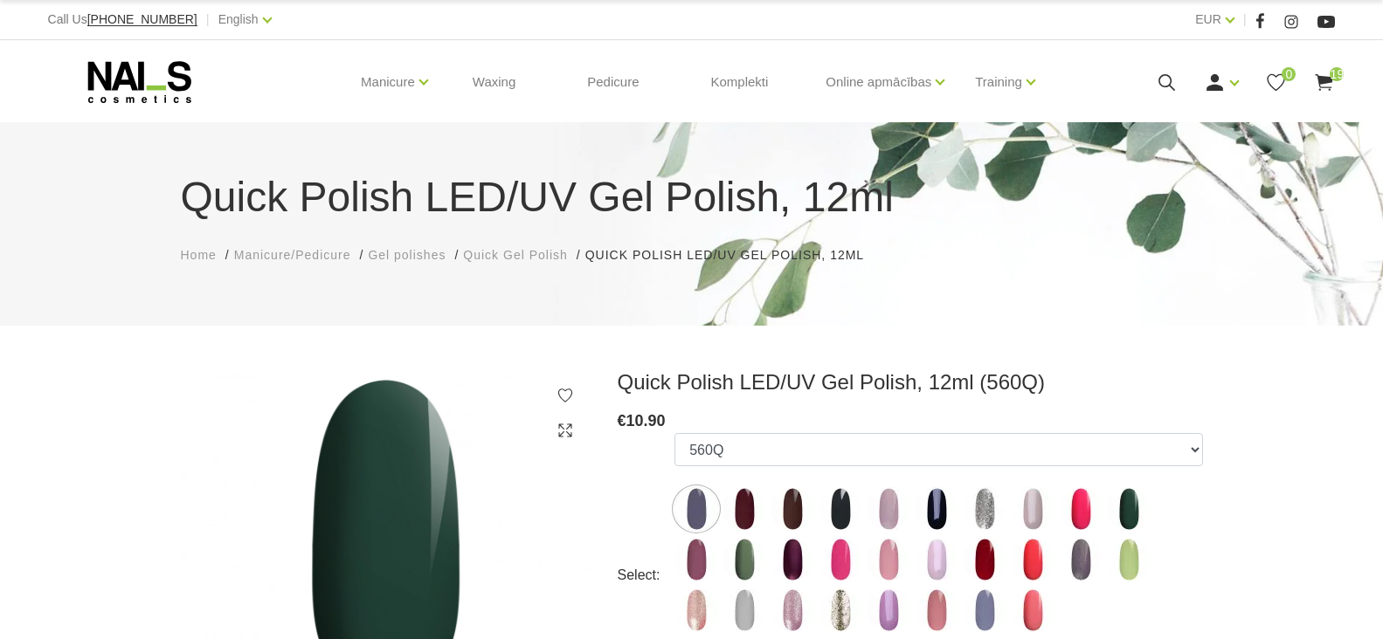
select select "4334"
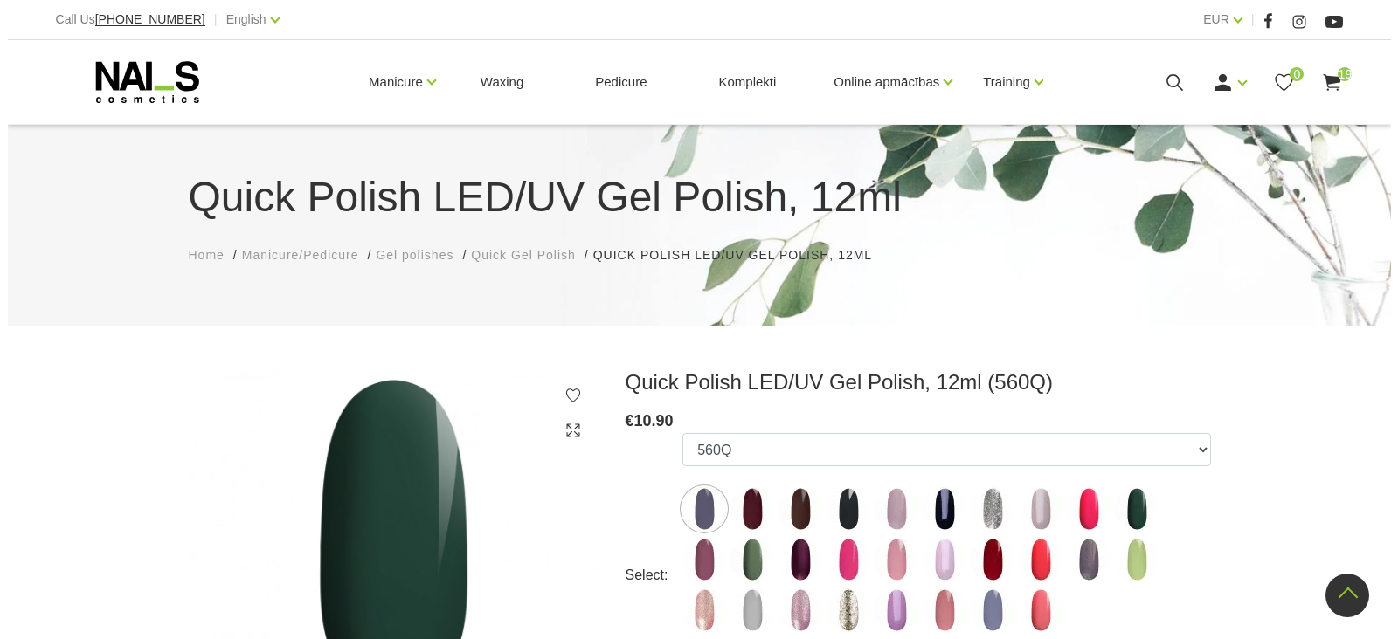
scroll to position [349, 0]
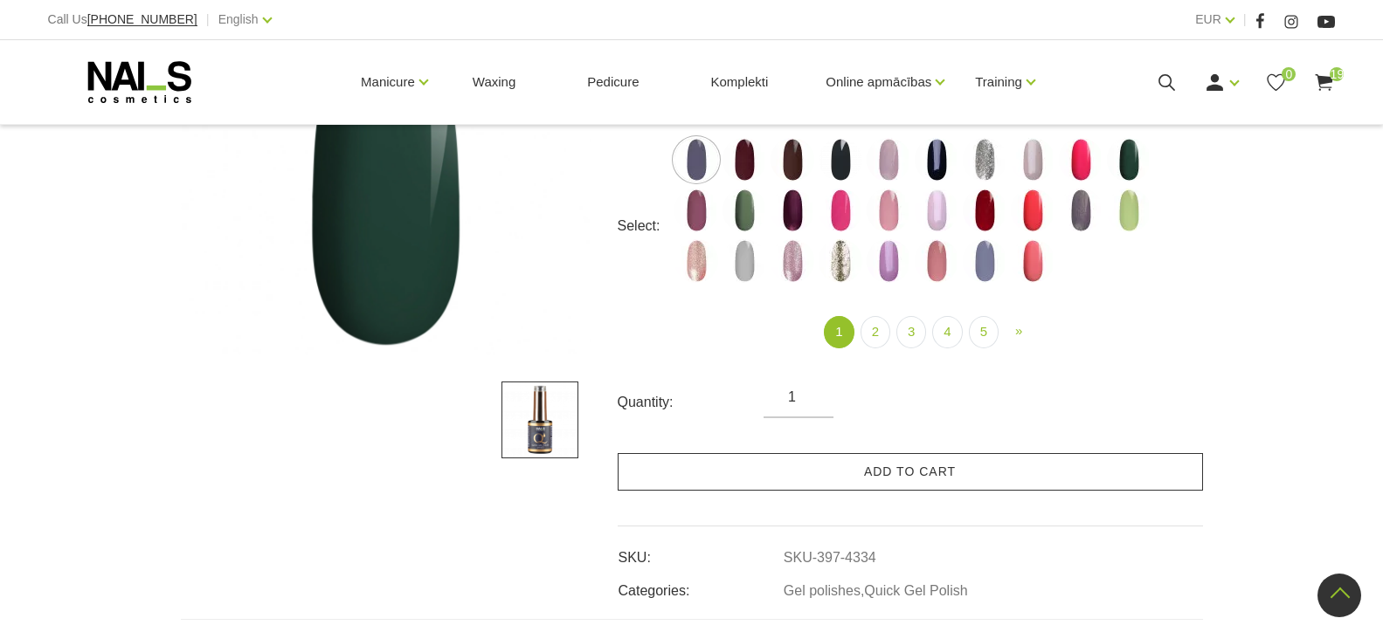
click at [840, 479] on link "Add to cart" at bounding box center [910, 472] width 585 height 38
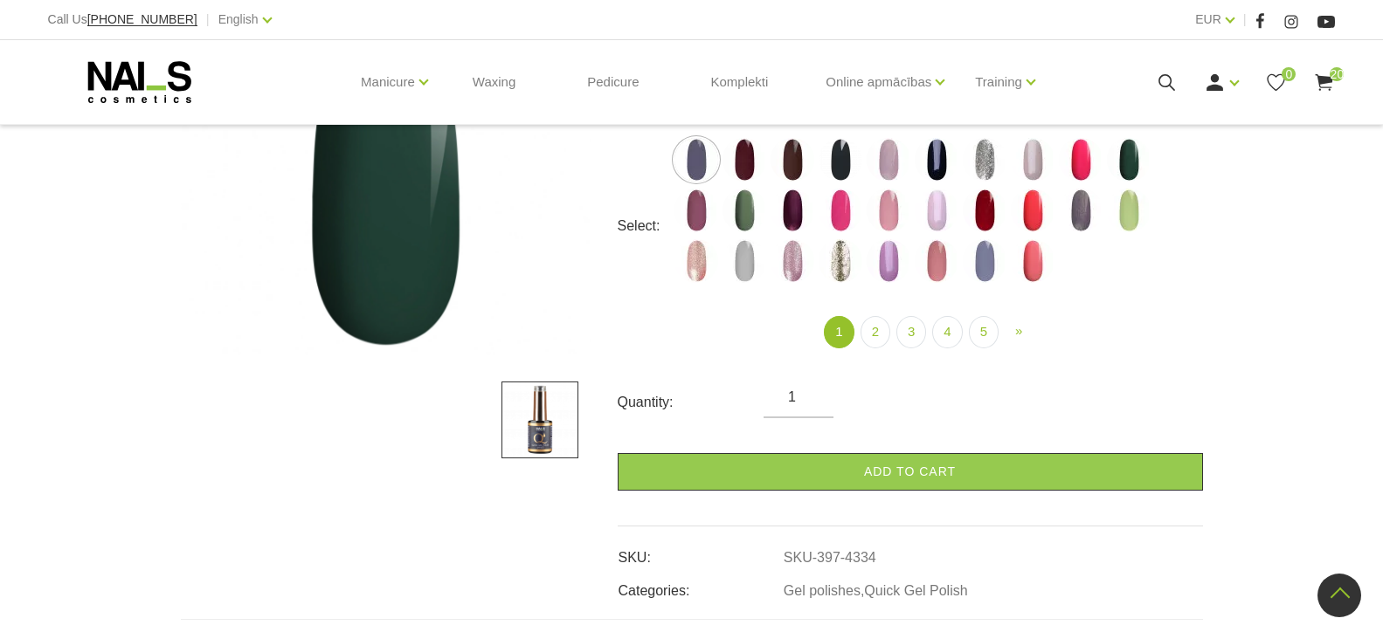
click at [1171, 81] on icon at bounding box center [1167, 83] width 22 height 22
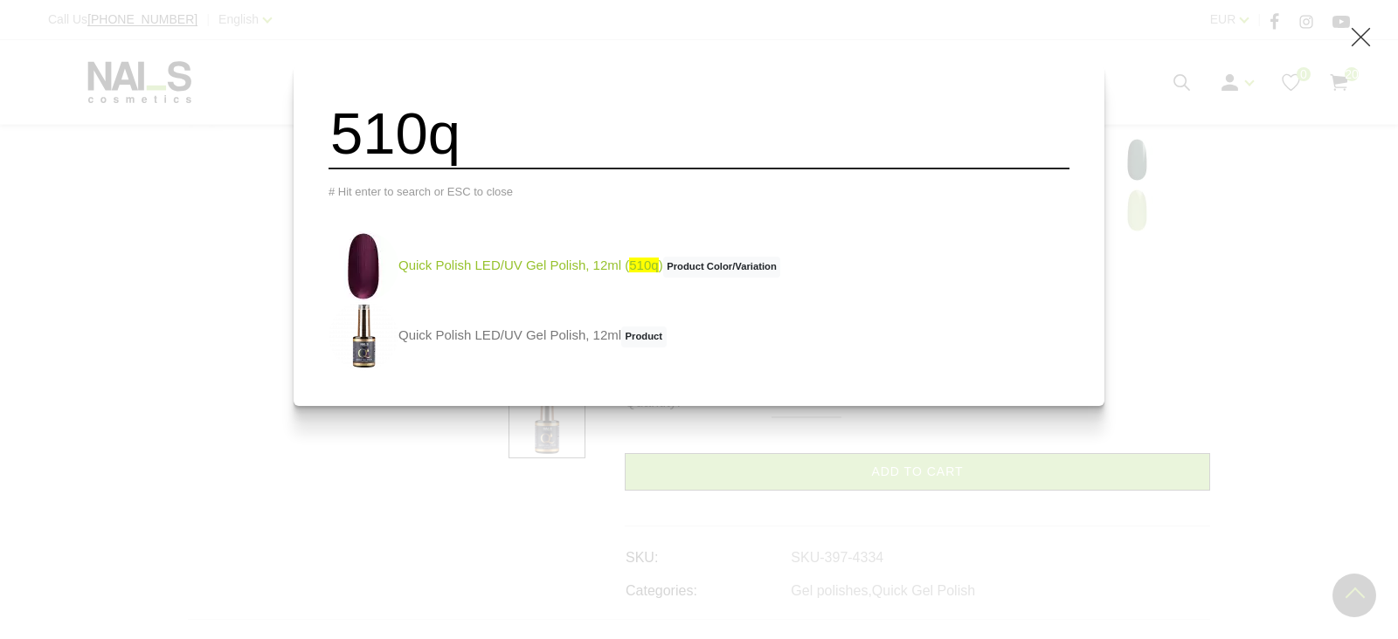
type input "510q"
click at [508, 280] on link "Quick Polish LED/UV Gel Polish, 12ml ( 510q ) Product Color/Variation" at bounding box center [554, 266] width 452 height 70
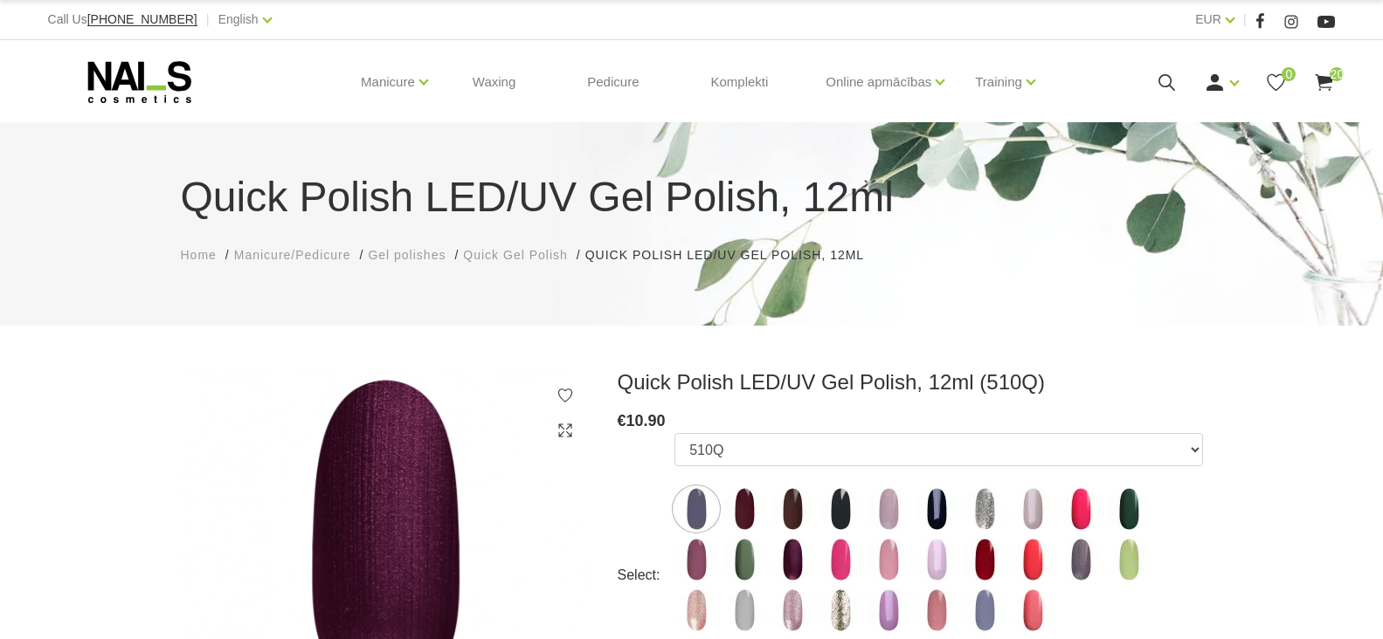
select select "4337"
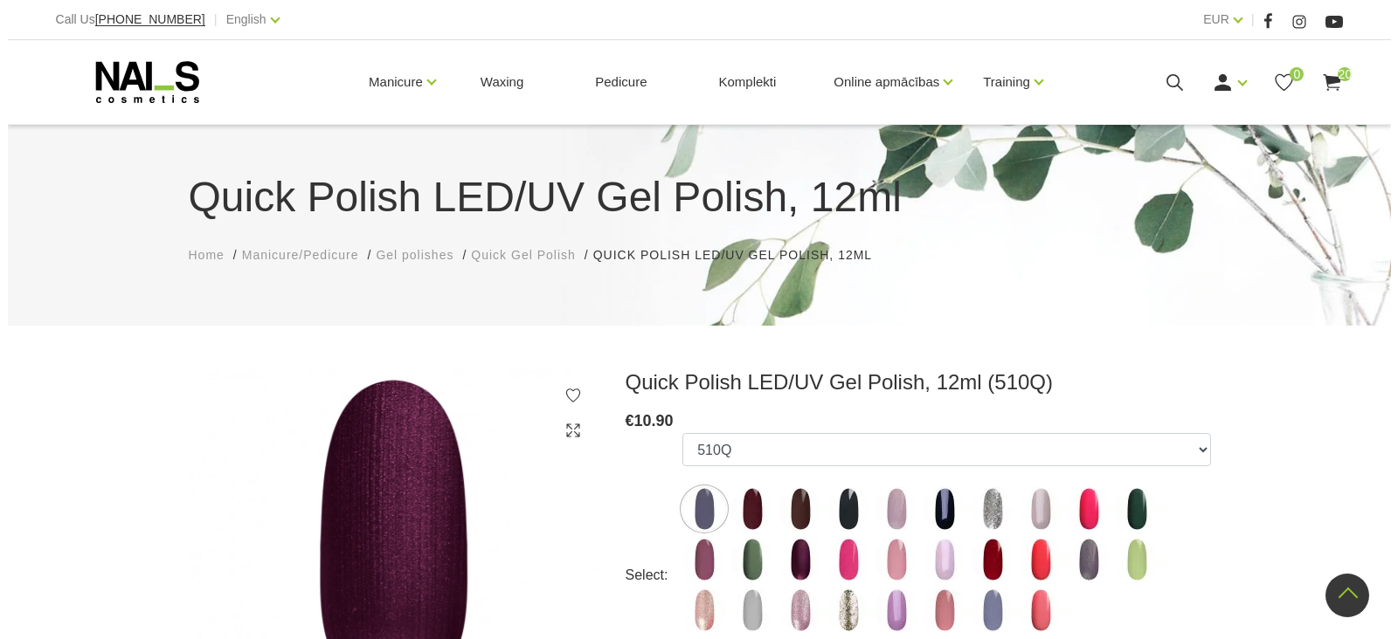
scroll to position [349, 0]
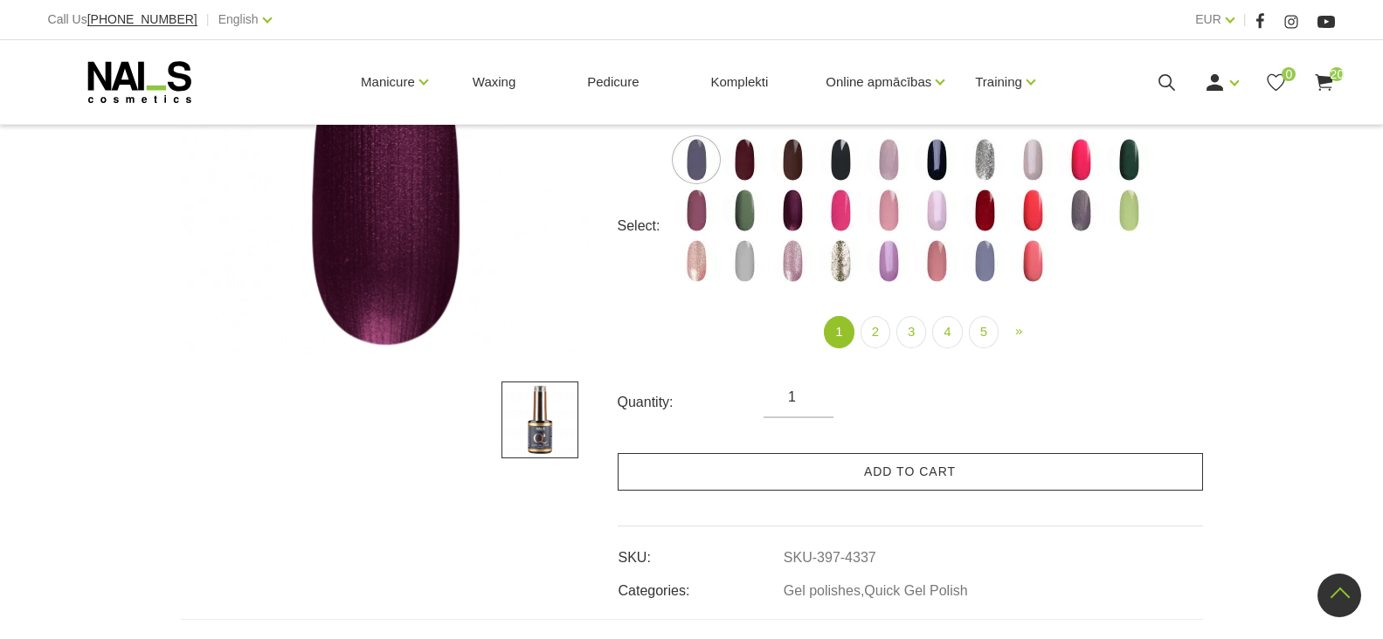
click at [897, 469] on link "Add to cart" at bounding box center [910, 472] width 585 height 38
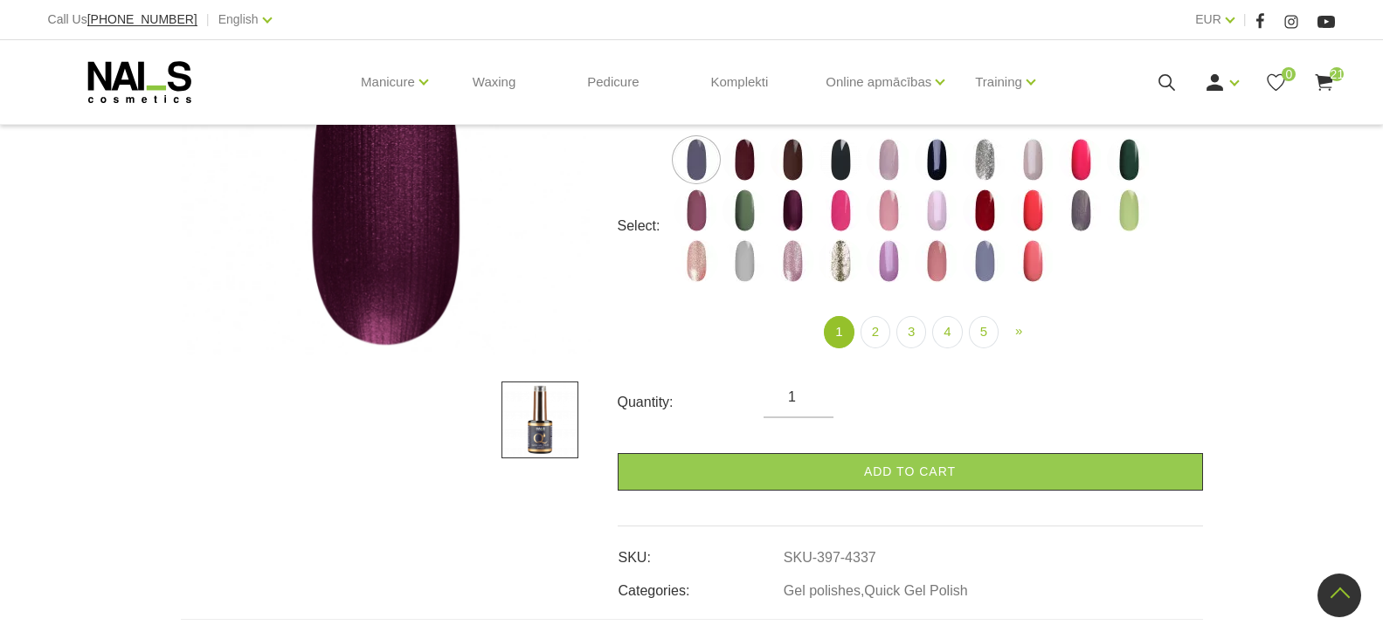
click at [1164, 82] on icon at bounding box center [1167, 83] width 22 height 22
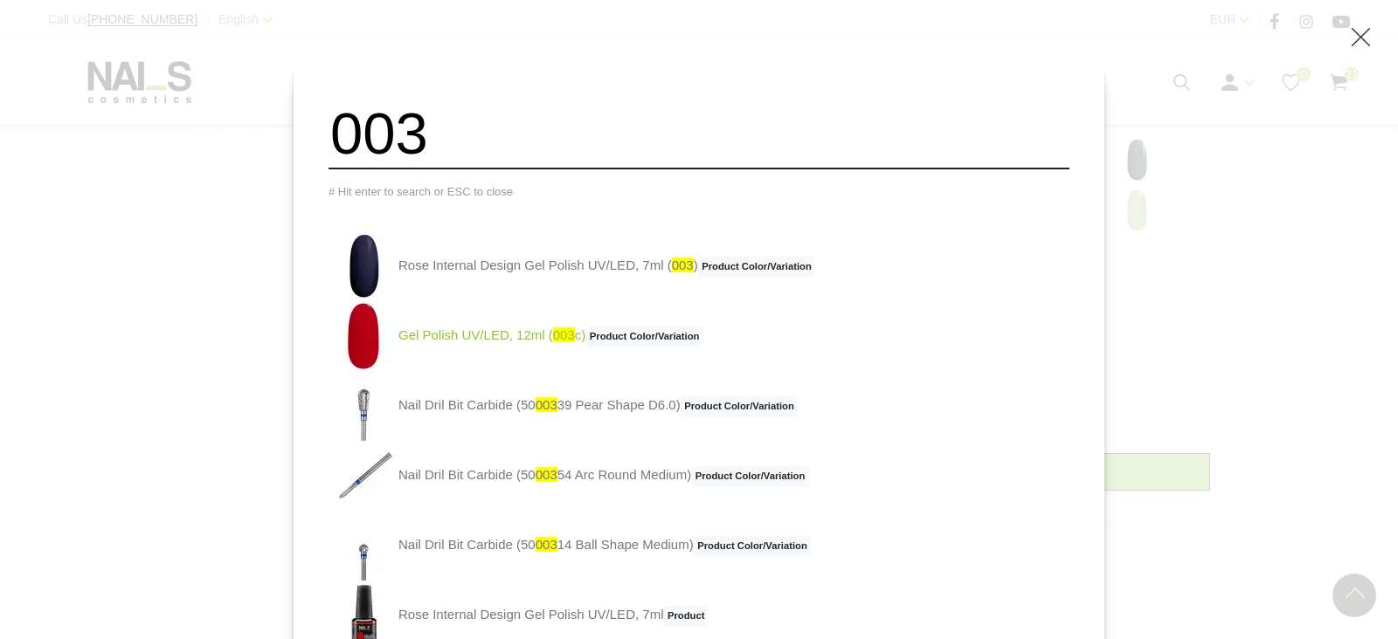
type input "003"
click at [537, 349] on link "Gel Polish UV/LED, 12ml ( 003 c) Product Color/Variation" at bounding box center [515, 336] width 375 height 70
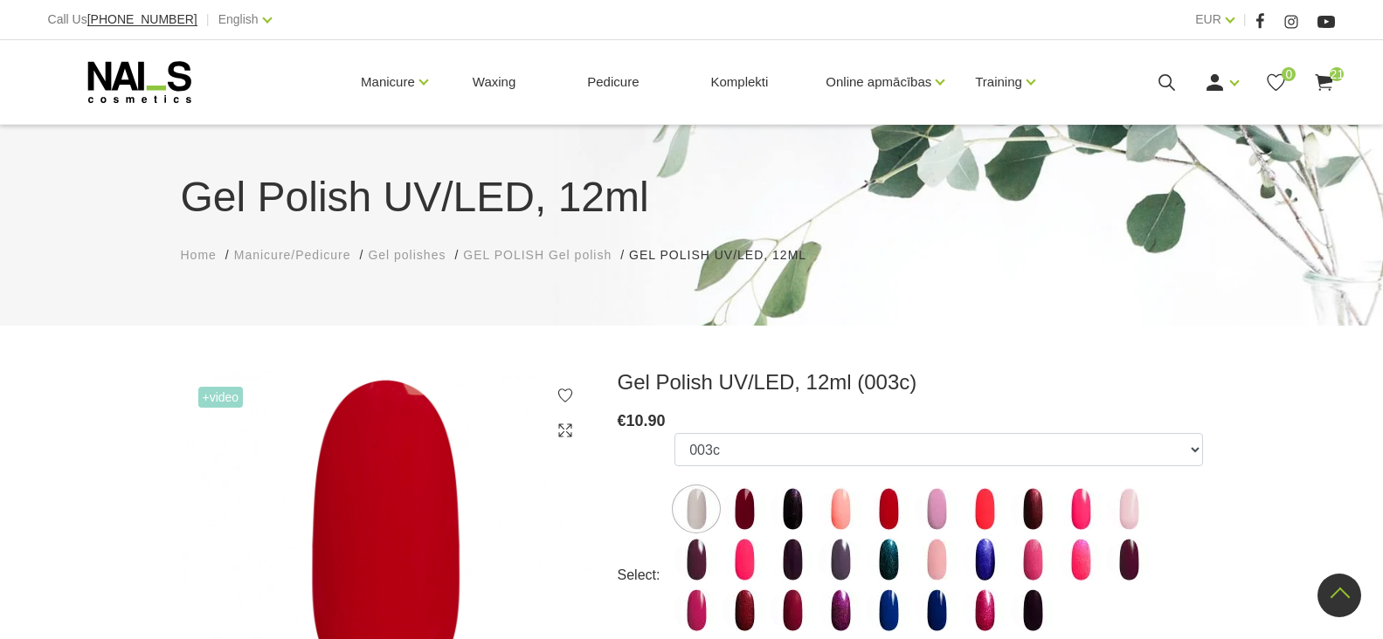
select select "3952"
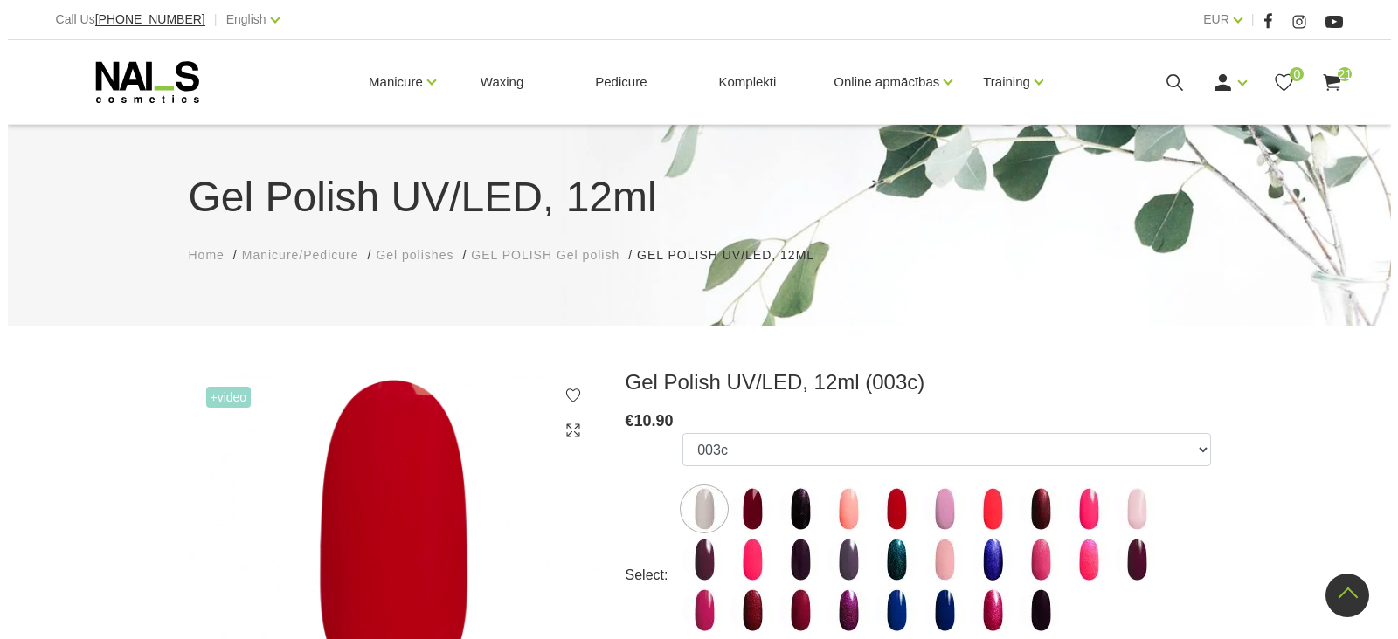
scroll to position [349, 0]
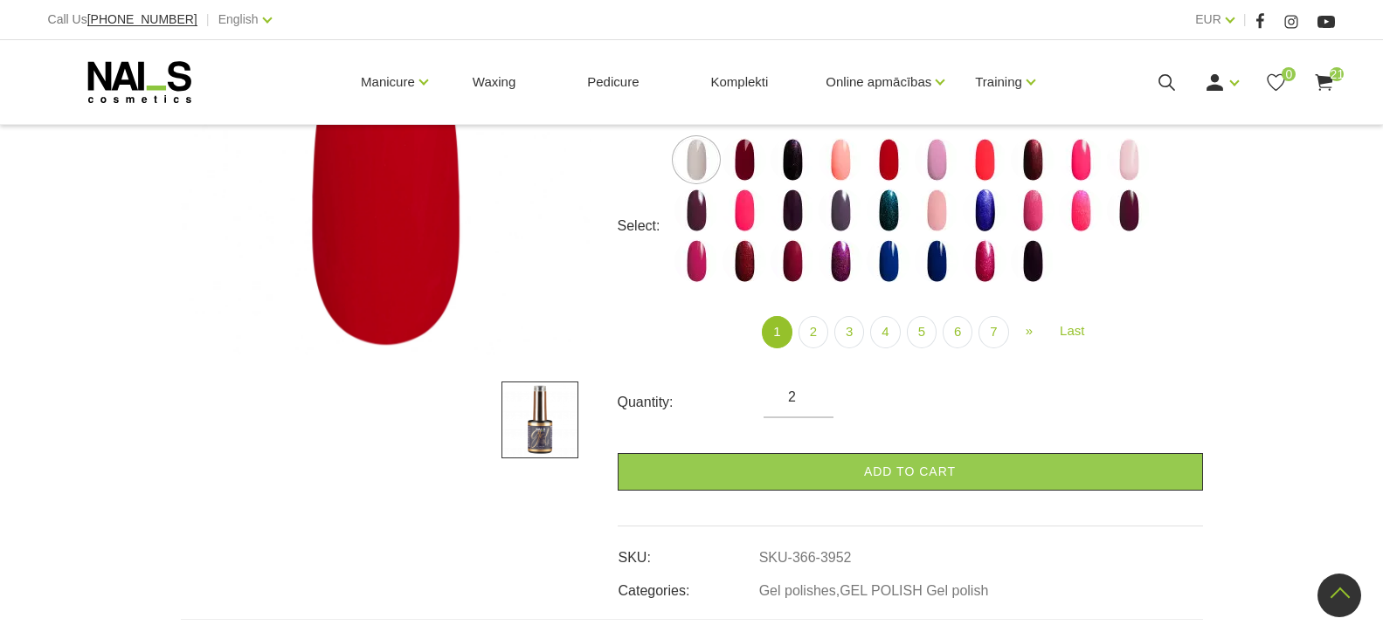
type input "2"
click at [813, 394] on input "2" at bounding box center [798, 397] width 70 height 21
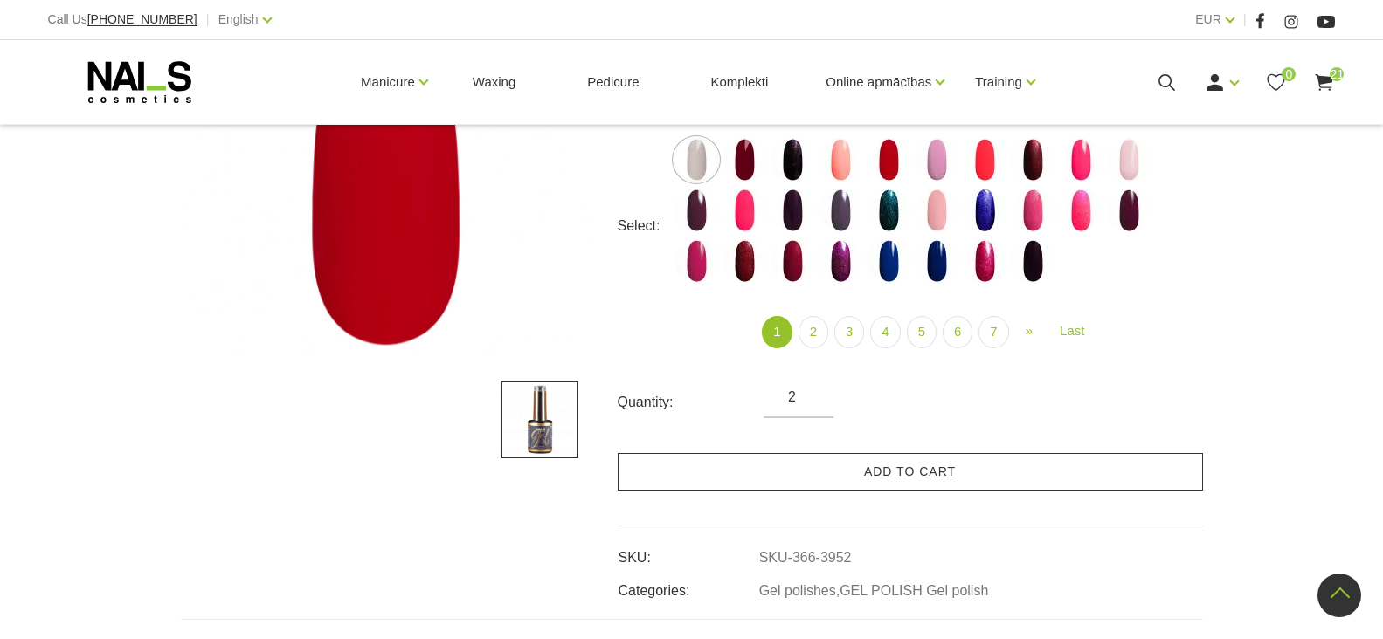
click at [867, 471] on link "Add to cart" at bounding box center [910, 472] width 585 height 38
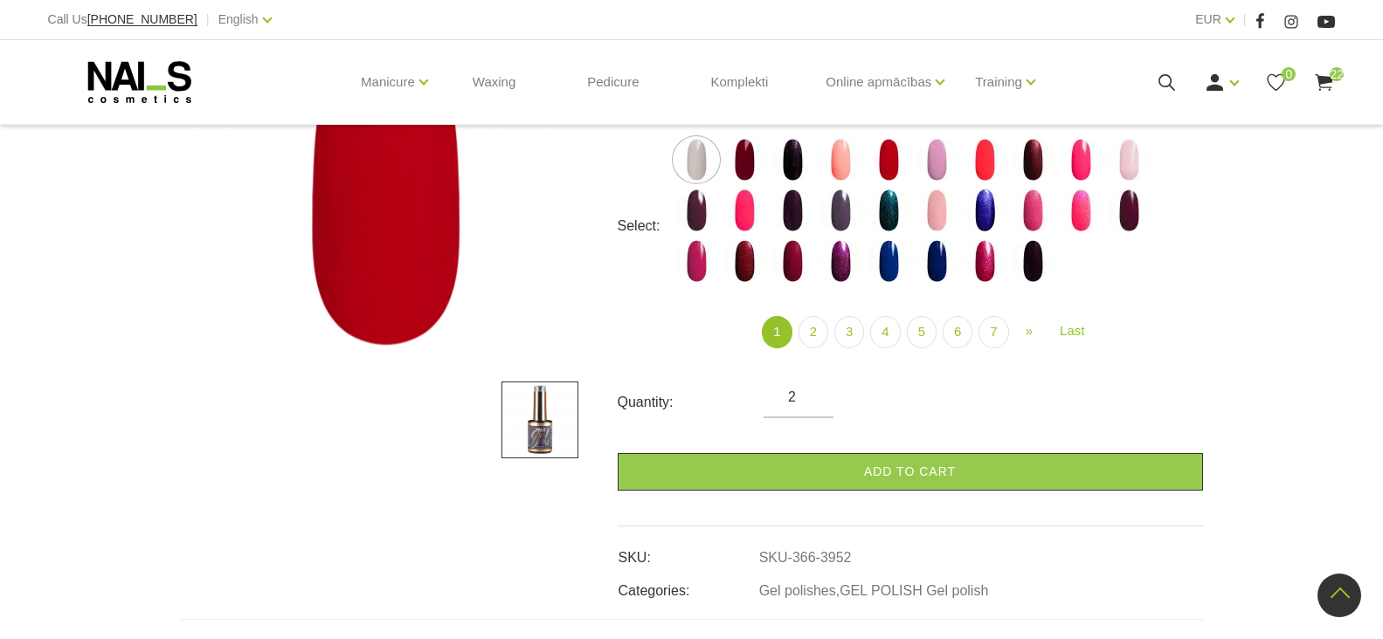
click at [1164, 86] on use at bounding box center [1167, 82] width 17 height 17
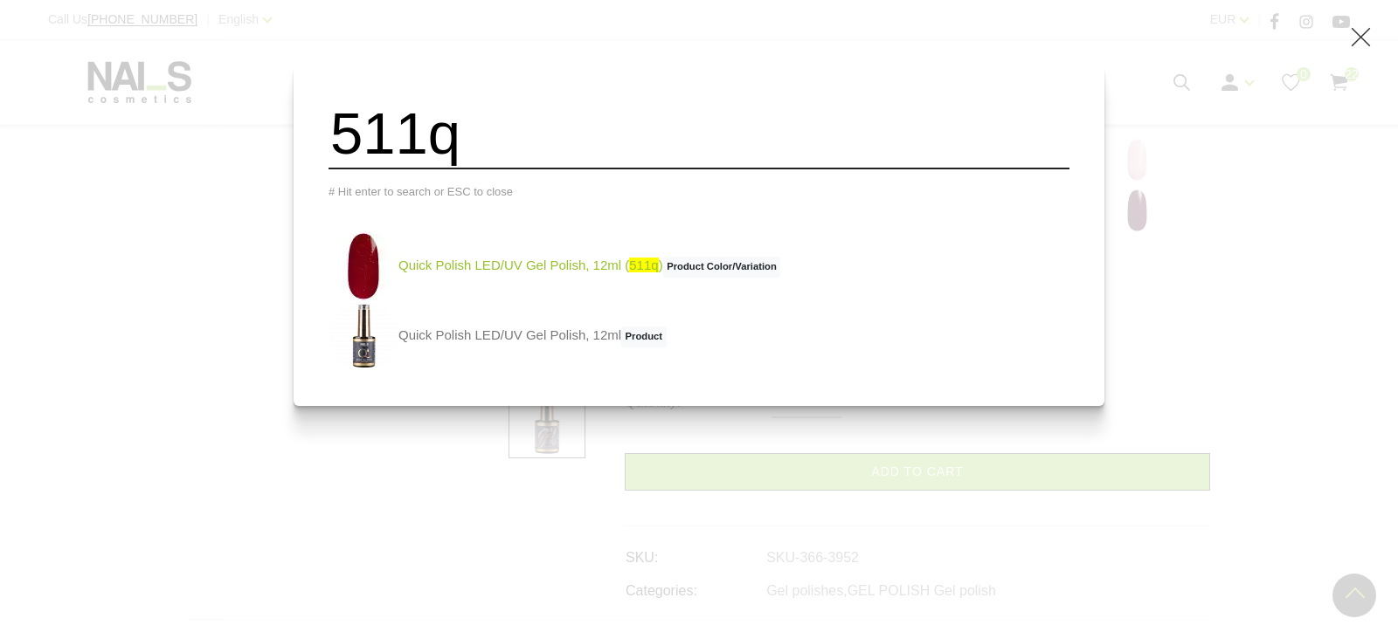
type input "511q"
click at [523, 280] on link "Quick Polish LED/UV Gel Polish, 12ml ( 511q ) Product Color/Variation" at bounding box center [554, 266] width 452 height 70
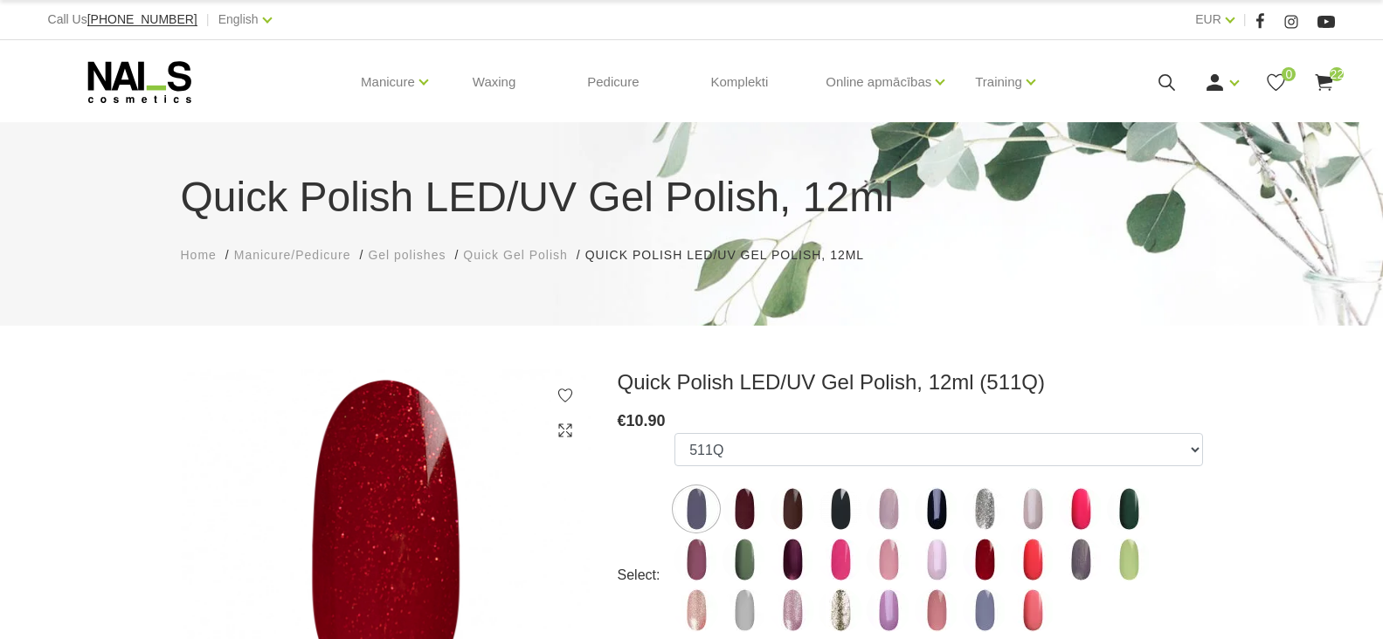
select select "4344"
click at [1162, 80] on icon at bounding box center [1167, 83] width 22 height 22
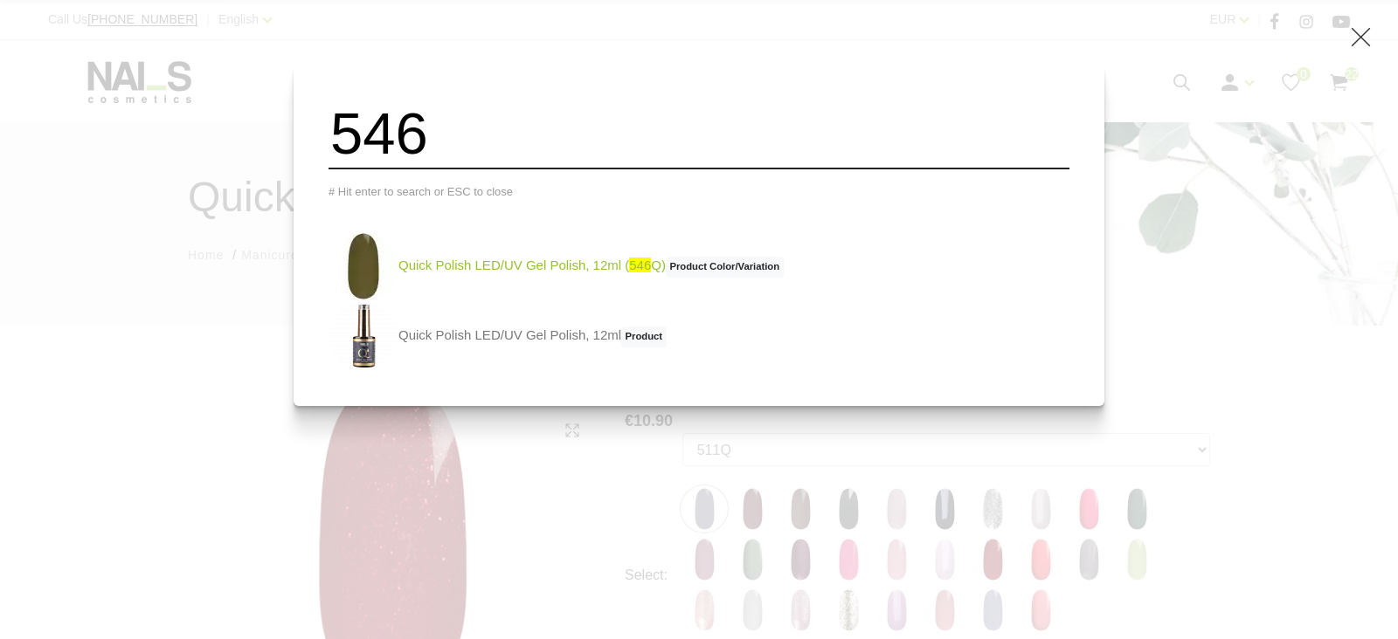
type input "546"
click at [588, 277] on link "Quick Polish LED/UV Gel Polish, 12ml ( 546 Q) Product Color/Variation" at bounding box center [555, 266] width 455 height 70
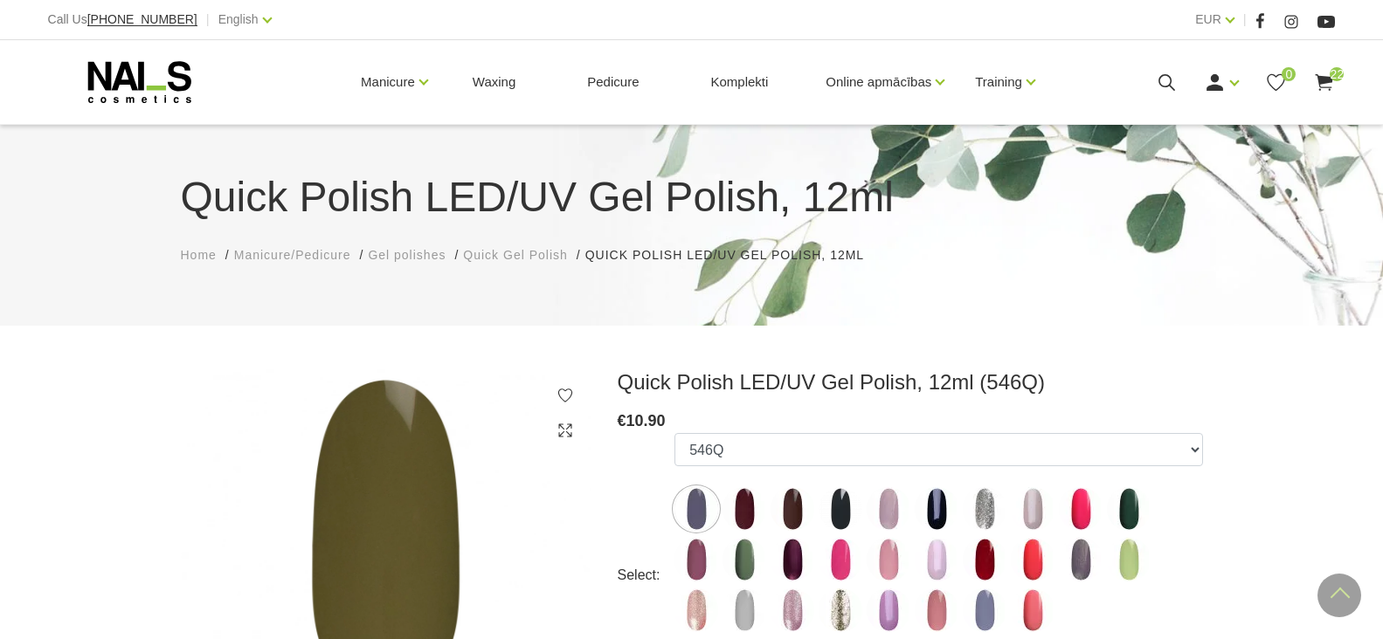
select select "4365"
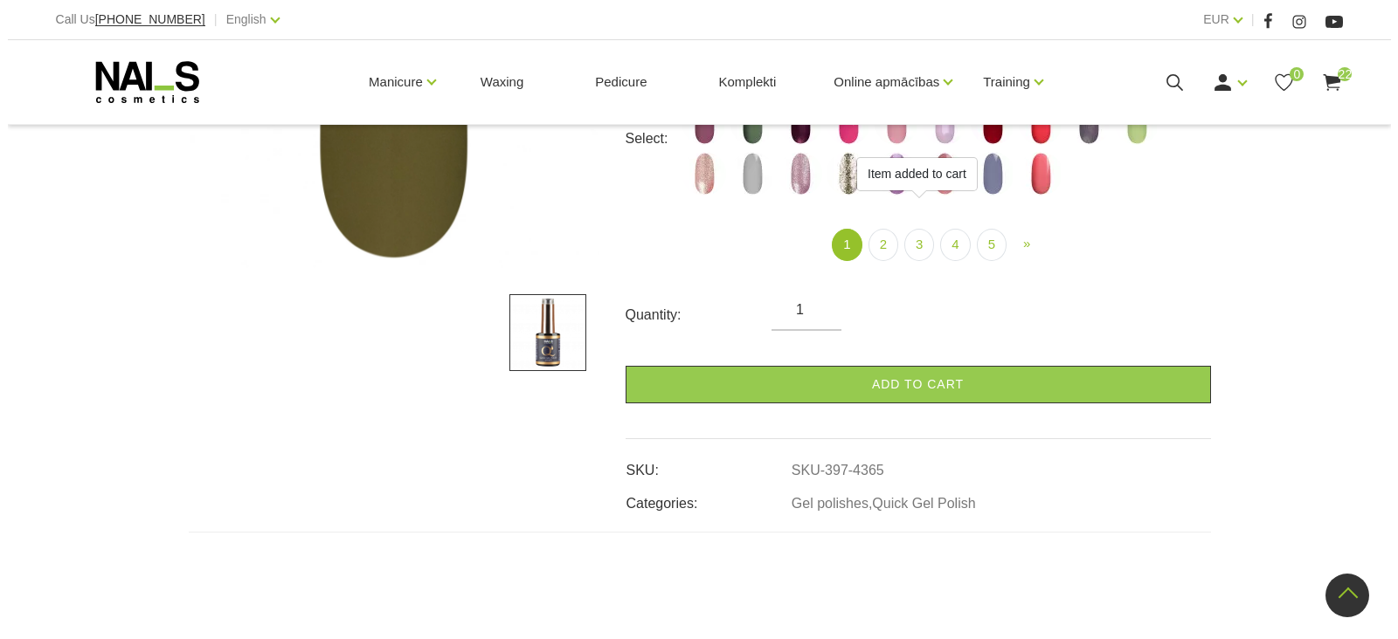
scroll to position [437, 0]
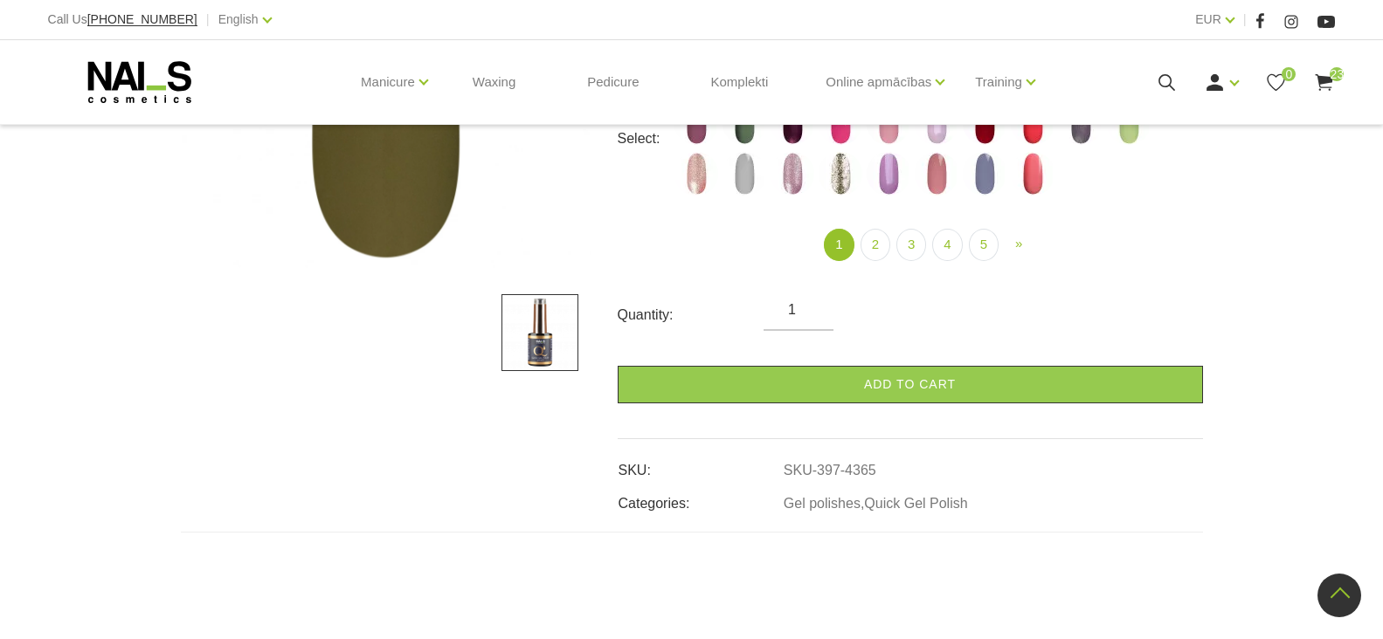
click at [1160, 72] on icon at bounding box center [1167, 83] width 22 height 22
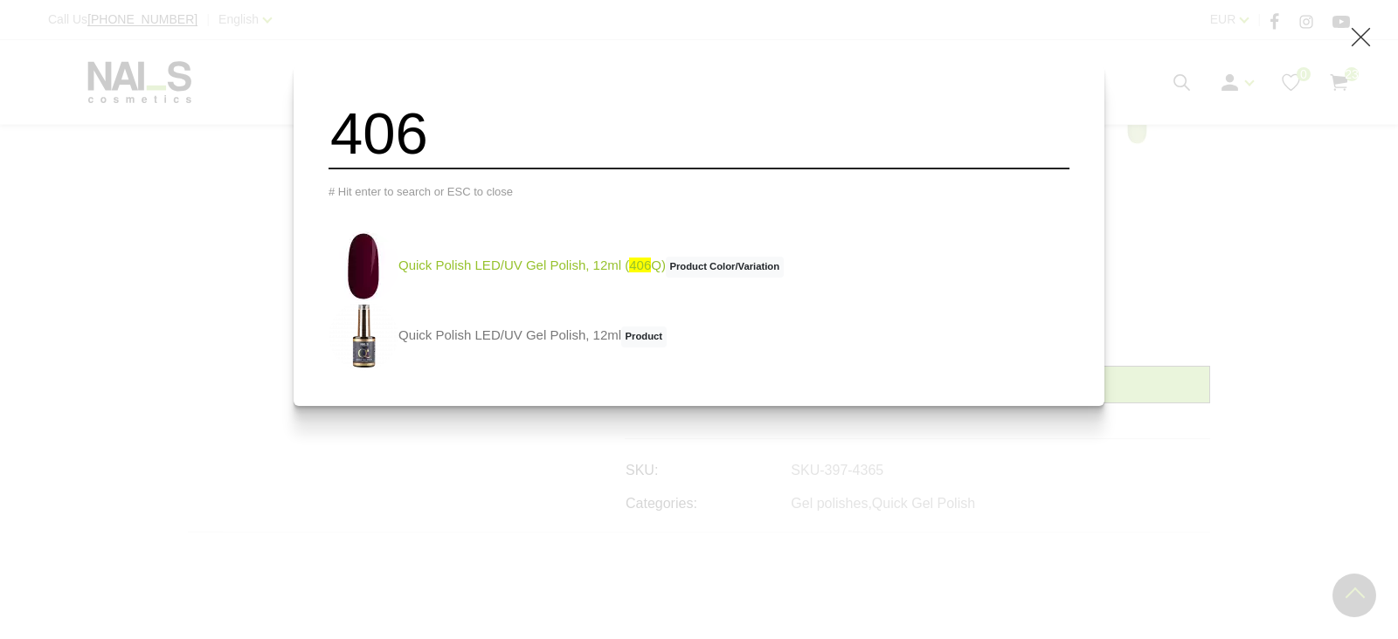
type input "406"
click at [558, 279] on link "Quick Polish LED/UV Gel Polish, 12ml ( 406 Q) Product Color/Variation" at bounding box center [555, 266] width 455 height 70
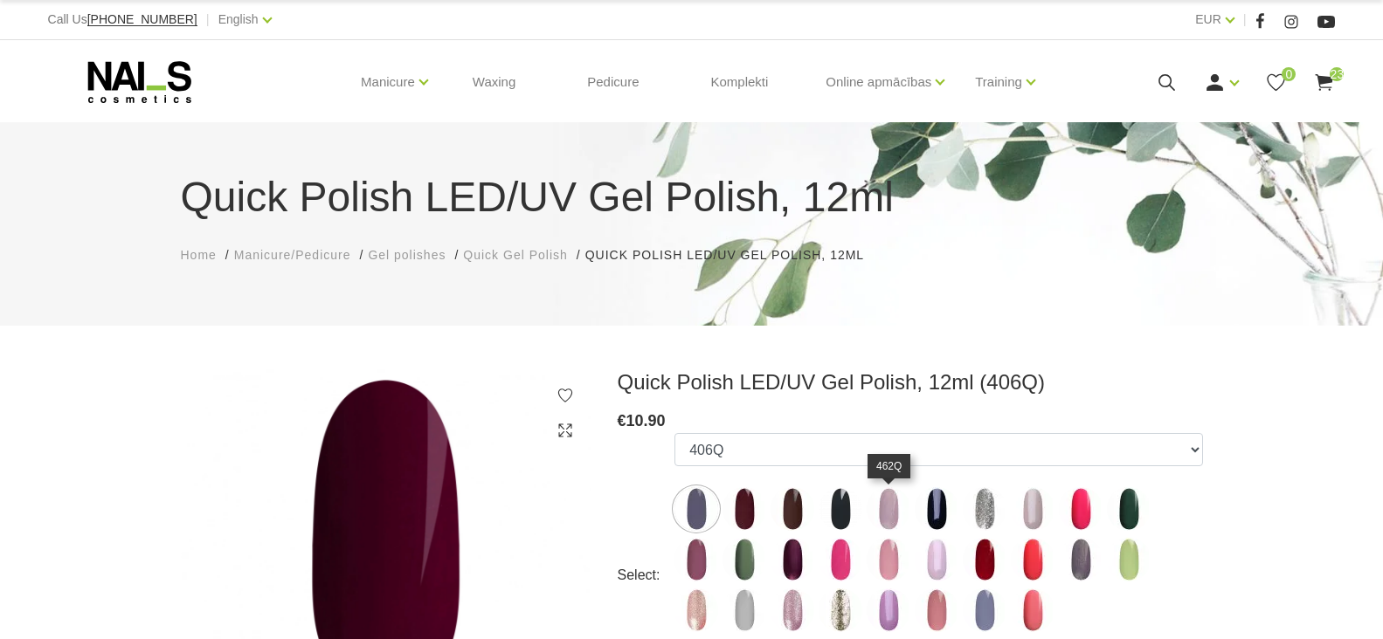
select select "4372"
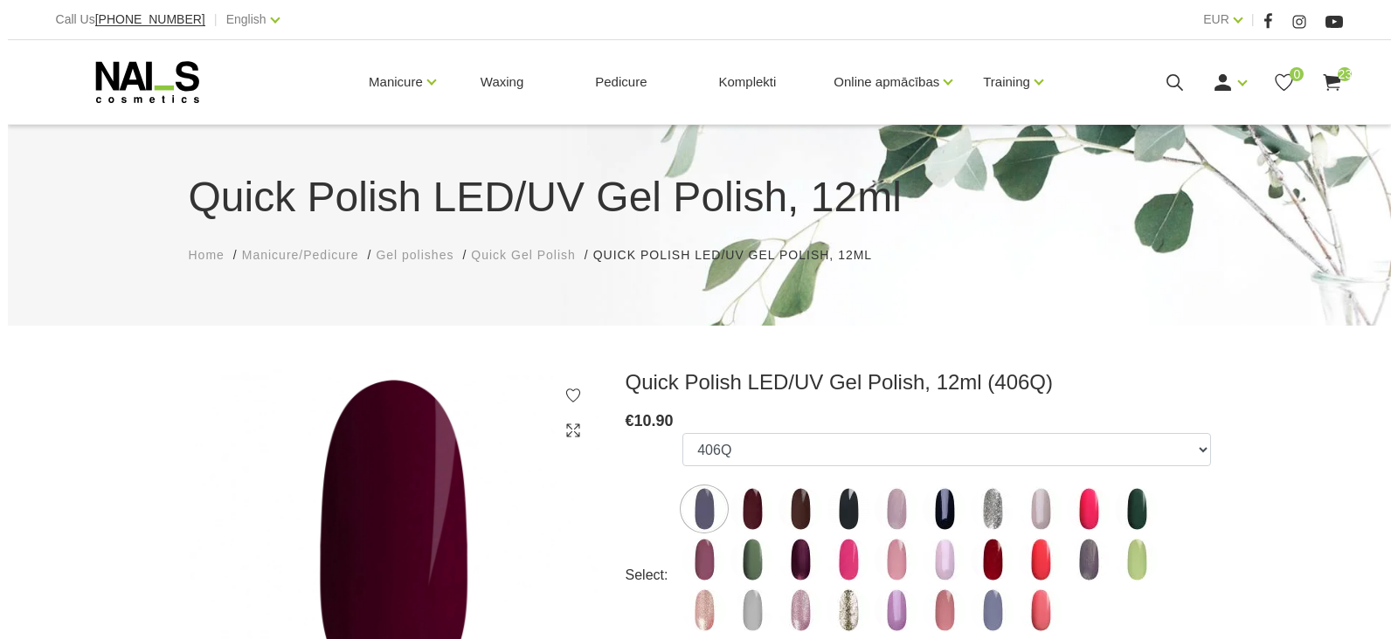
scroll to position [262, 0]
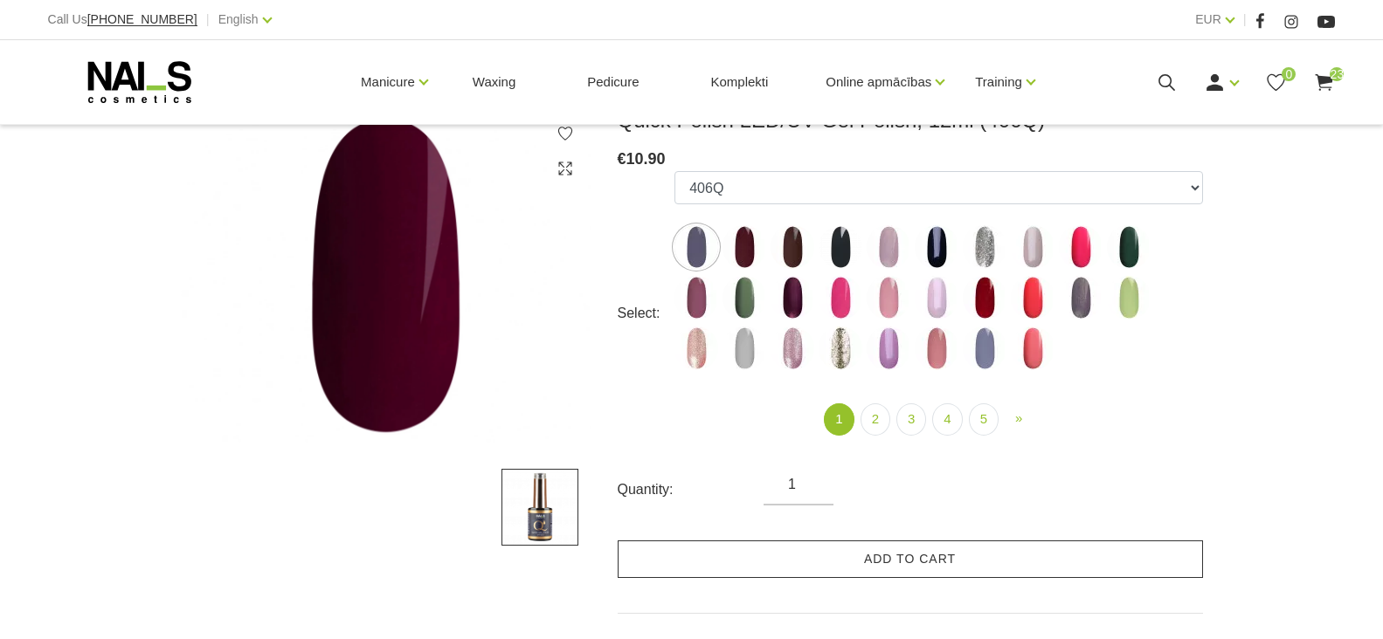
click at [803, 558] on link "Add to cart" at bounding box center [910, 560] width 585 height 38
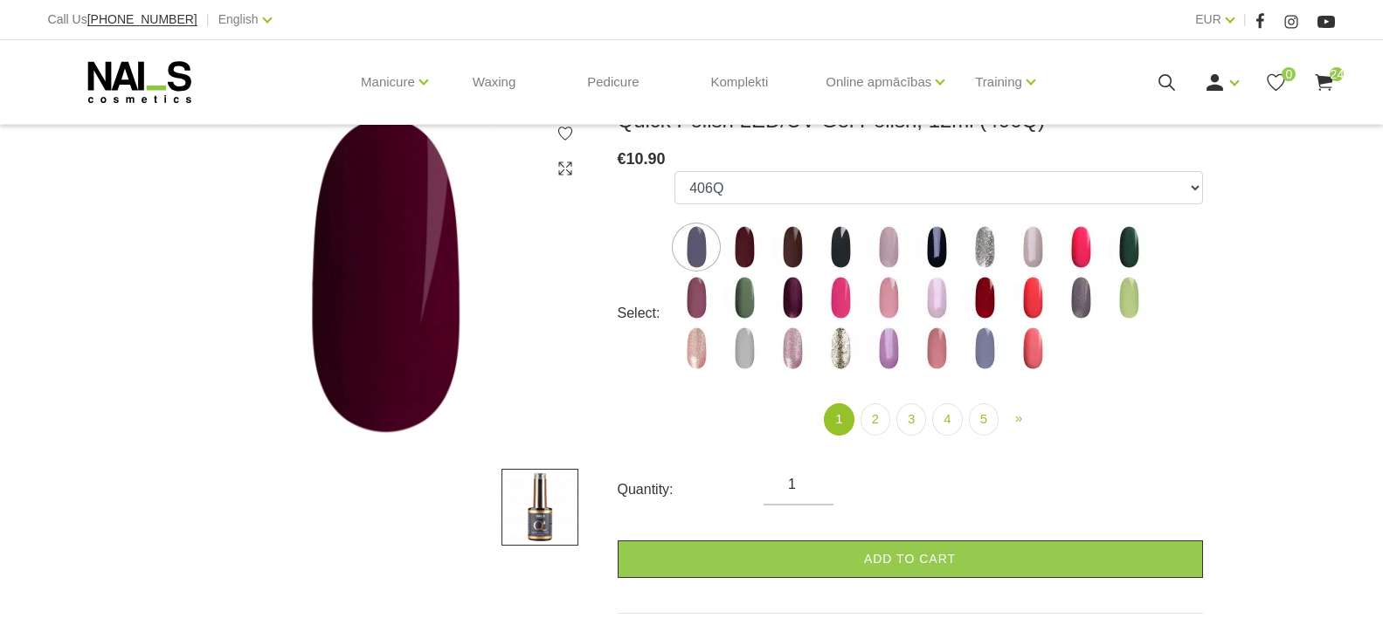
click at [1165, 73] on icon at bounding box center [1167, 83] width 22 height 22
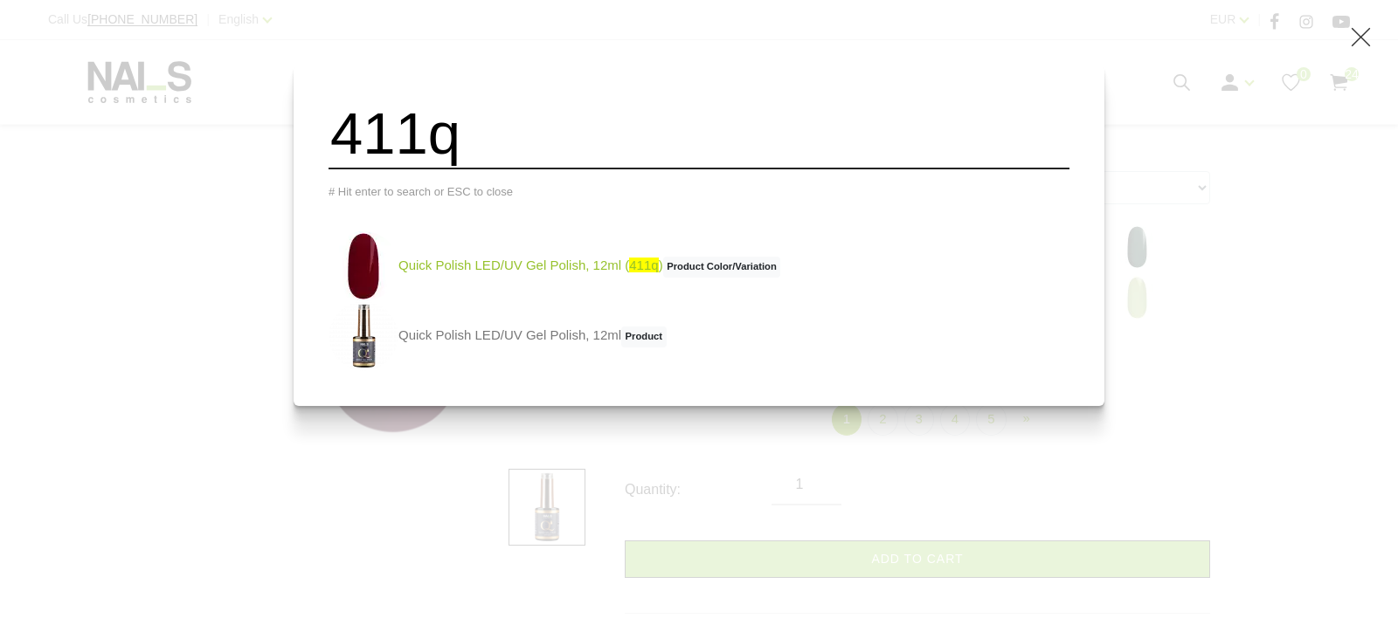
type input "411q"
click at [532, 280] on link "Quick Polish LED/UV Gel Polish, 12ml ( 411q ) Product Color/Variation" at bounding box center [554, 266] width 452 height 70
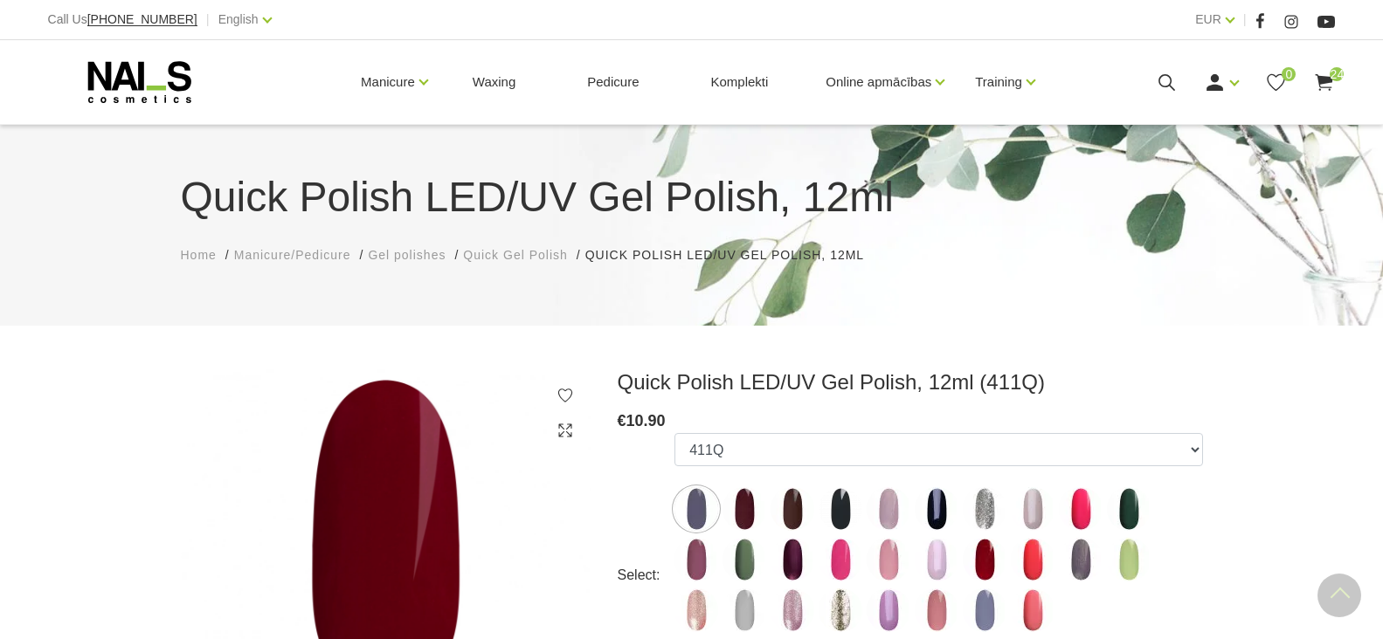
select select "4375"
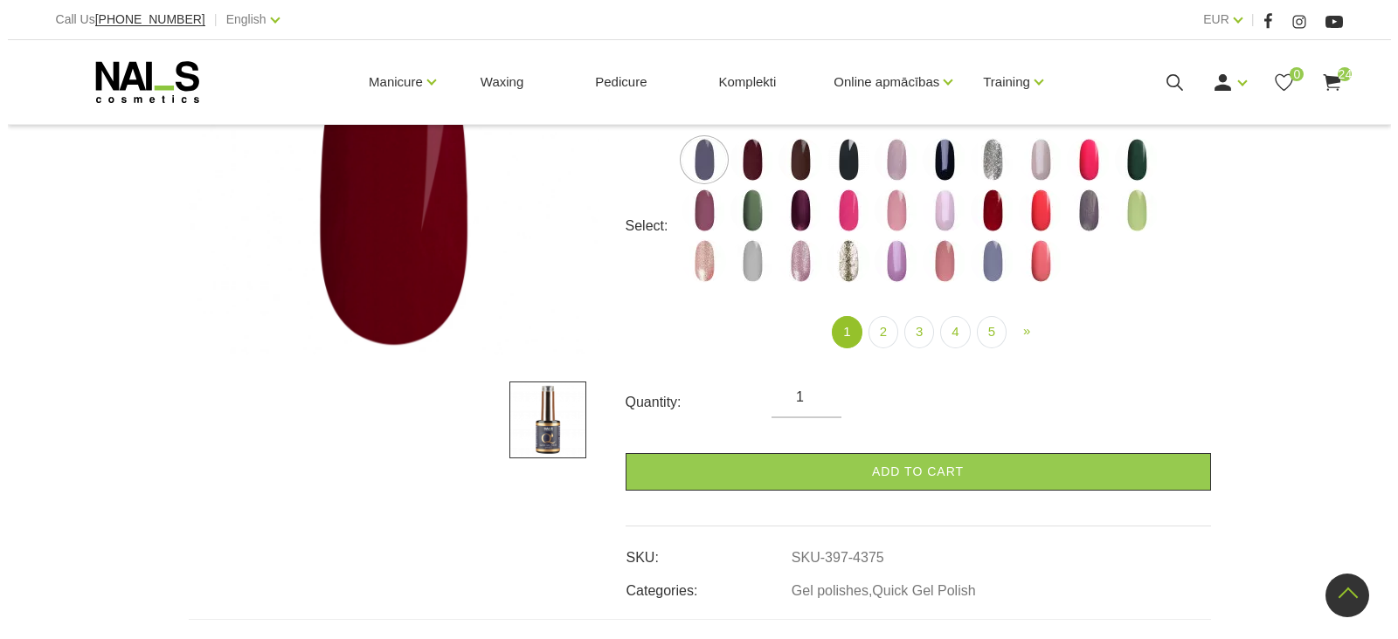
scroll to position [349, 0]
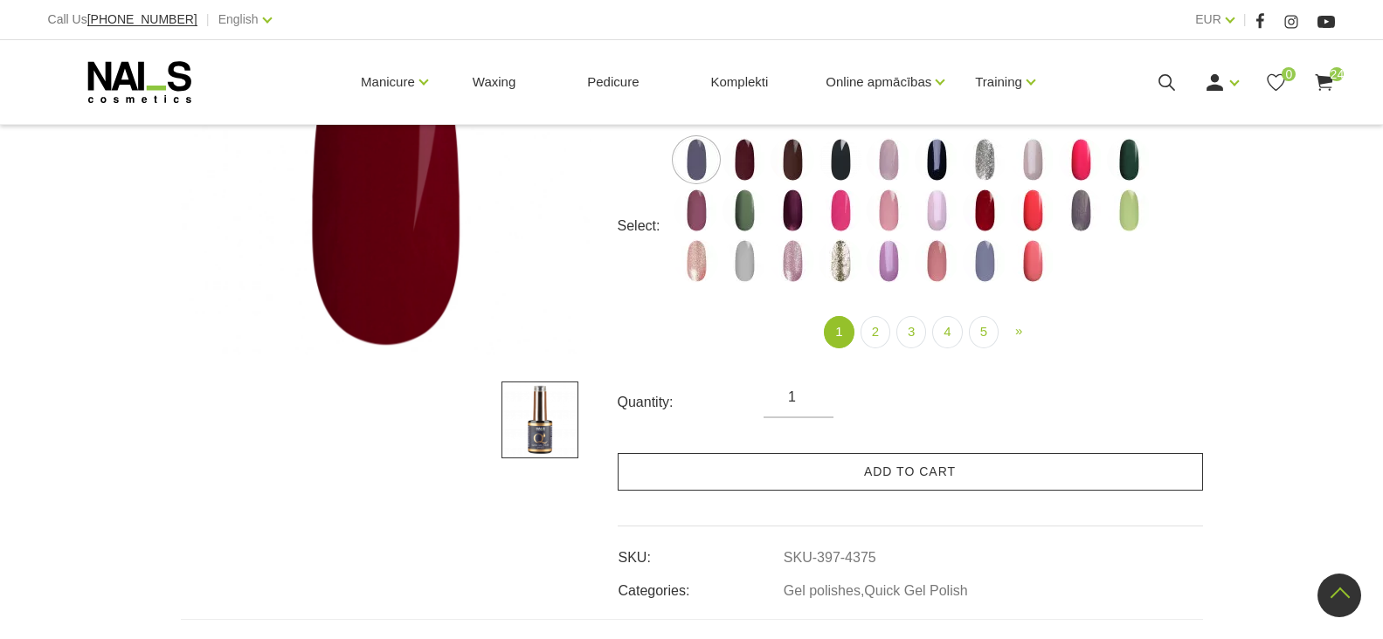
click at [875, 478] on link "Add to cart" at bounding box center [910, 472] width 585 height 38
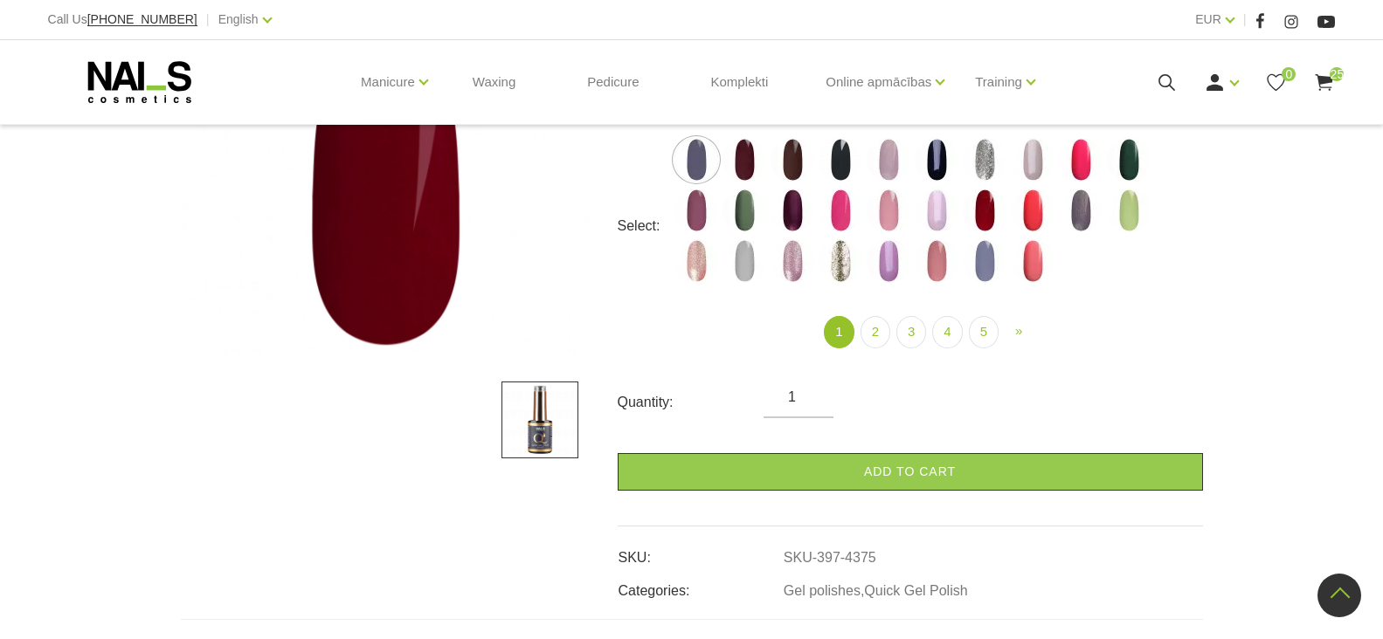
click at [1158, 79] on icon at bounding box center [1167, 83] width 22 height 22
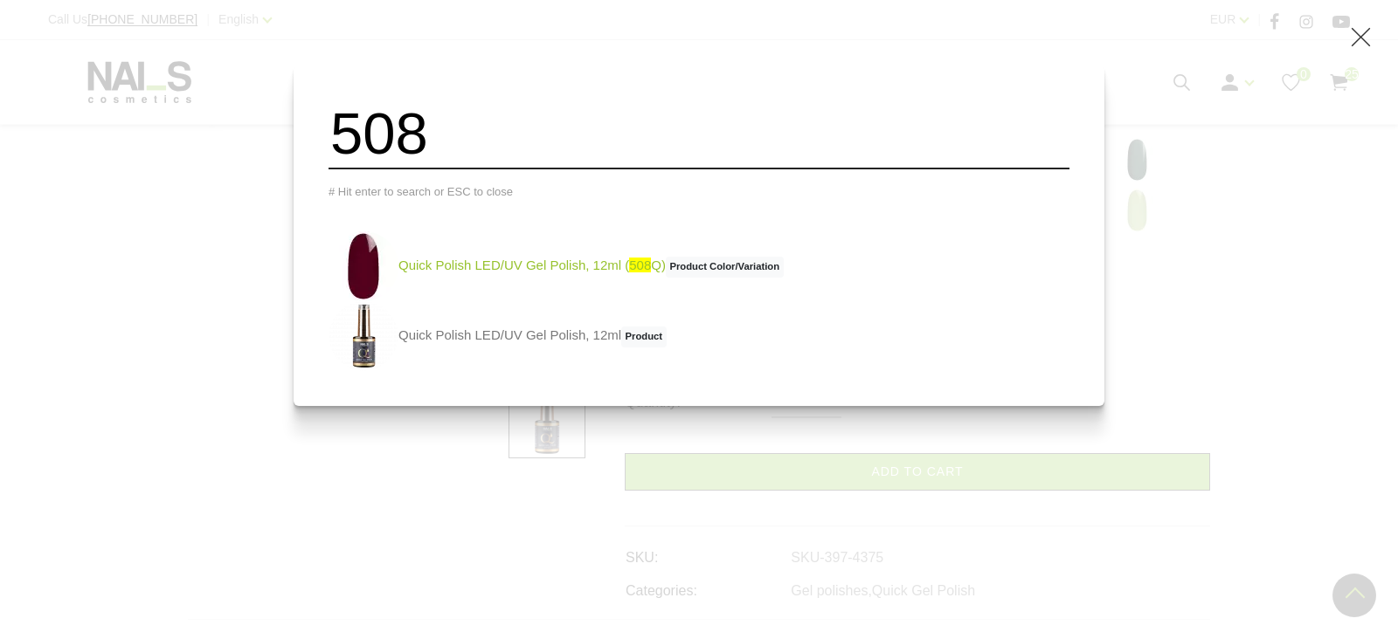
type input "508"
drag, startPoint x: 523, startPoint y: 275, endPoint x: 583, endPoint y: 288, distance: 60.8
click at [523, 276] on link "Quick Polish LED/UV Gel Polish, 12ml ( 508 Q) Product Color/Variation" at bounding box center [555, 266] width 455 height 70
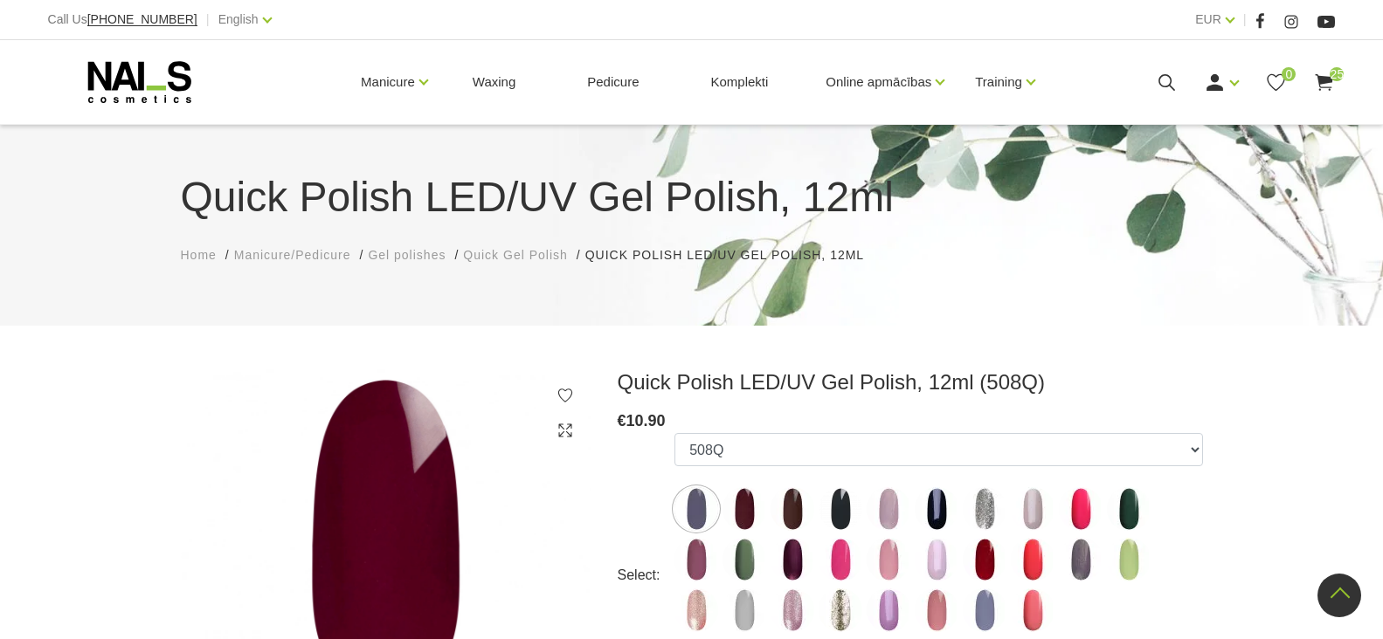
select select "4383"
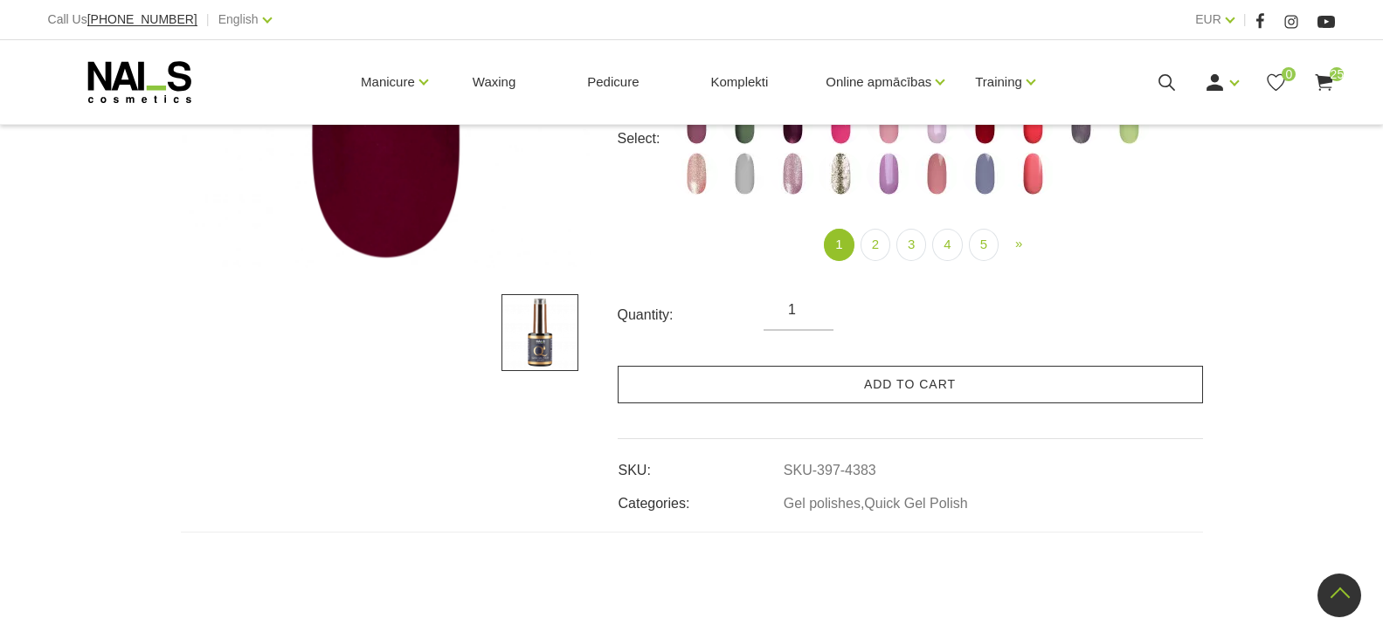
scroll to position [437, 0]
click at [841, 390] on link "Add to cart" at bounding box center [910, 385] width 585 height 38
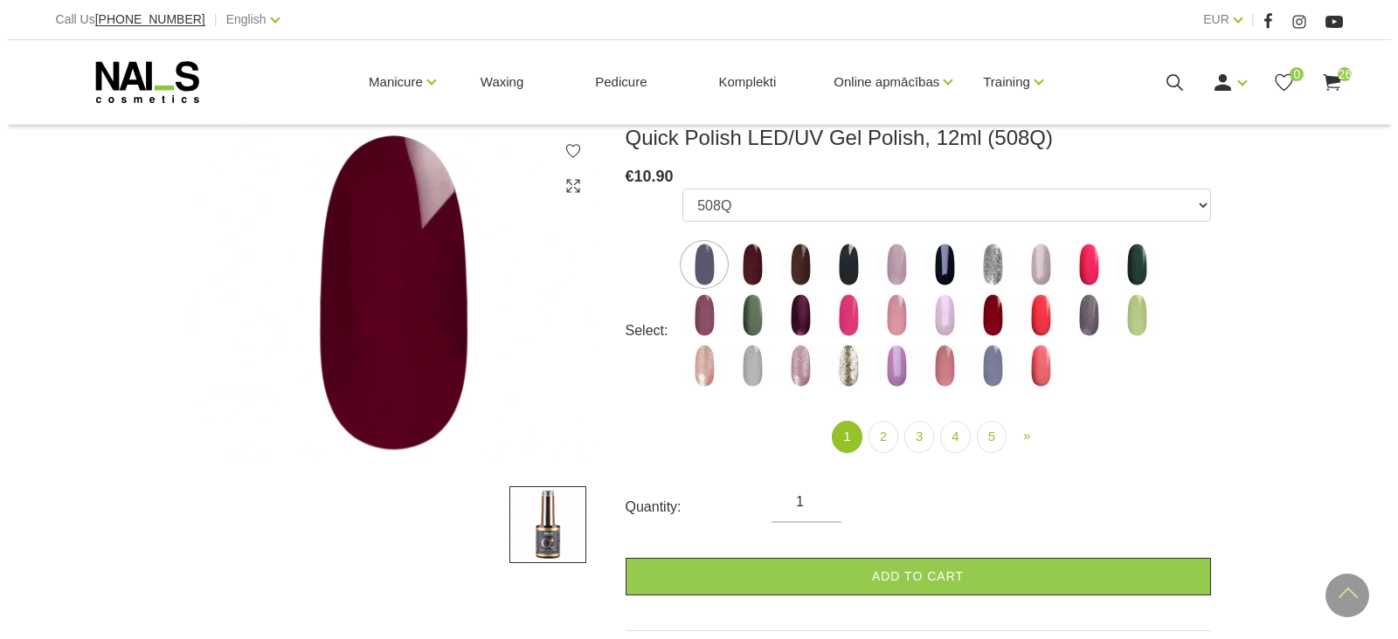
scroll to position [175, 0]
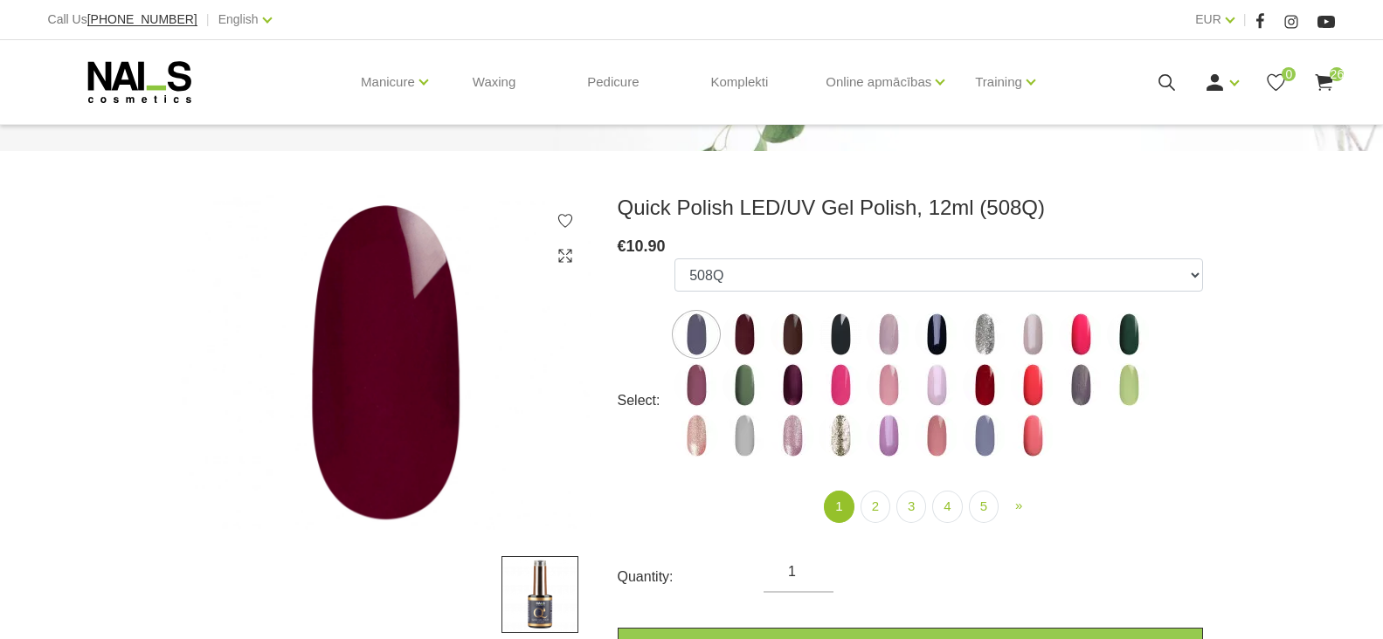
click at [1164, 81] on icon at bounding box center [1167, 83] width 22 height 22
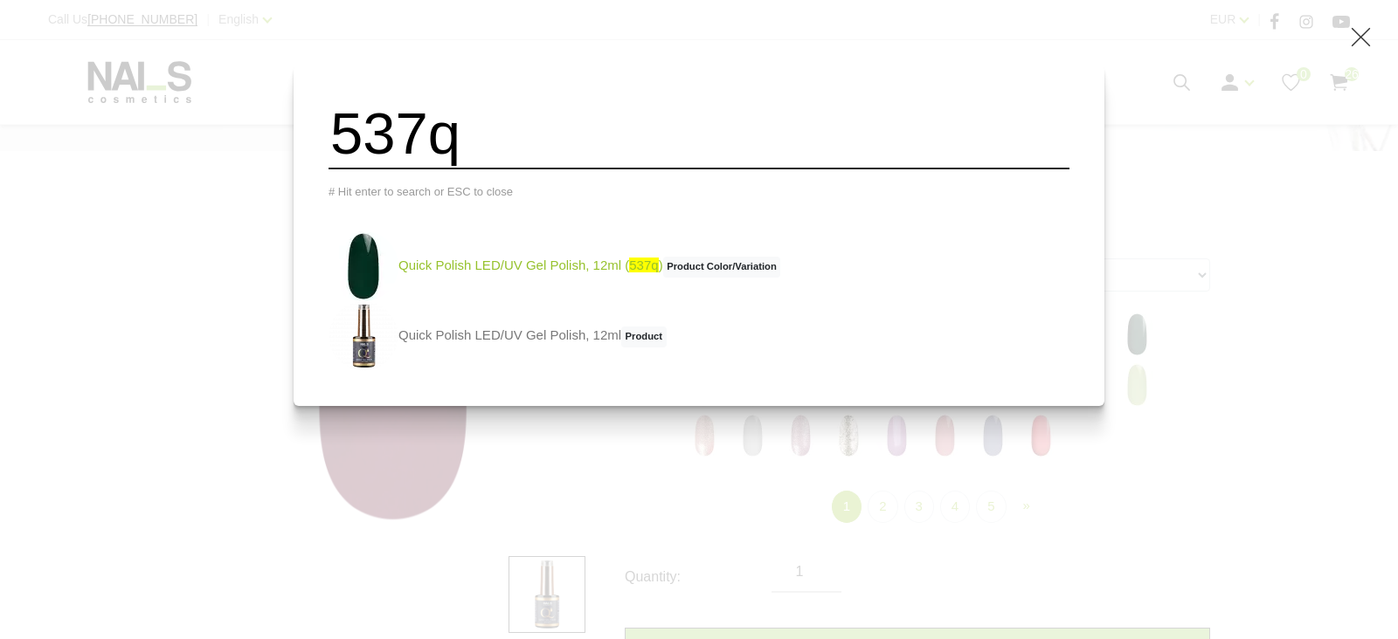
type input "537q"
click at [562, 273] on link "Quick Polish LED/UV Gel Polish, 12ml ( 537q ) Product Color/Variation" at bounding box center [554, 266] width 452 height 70
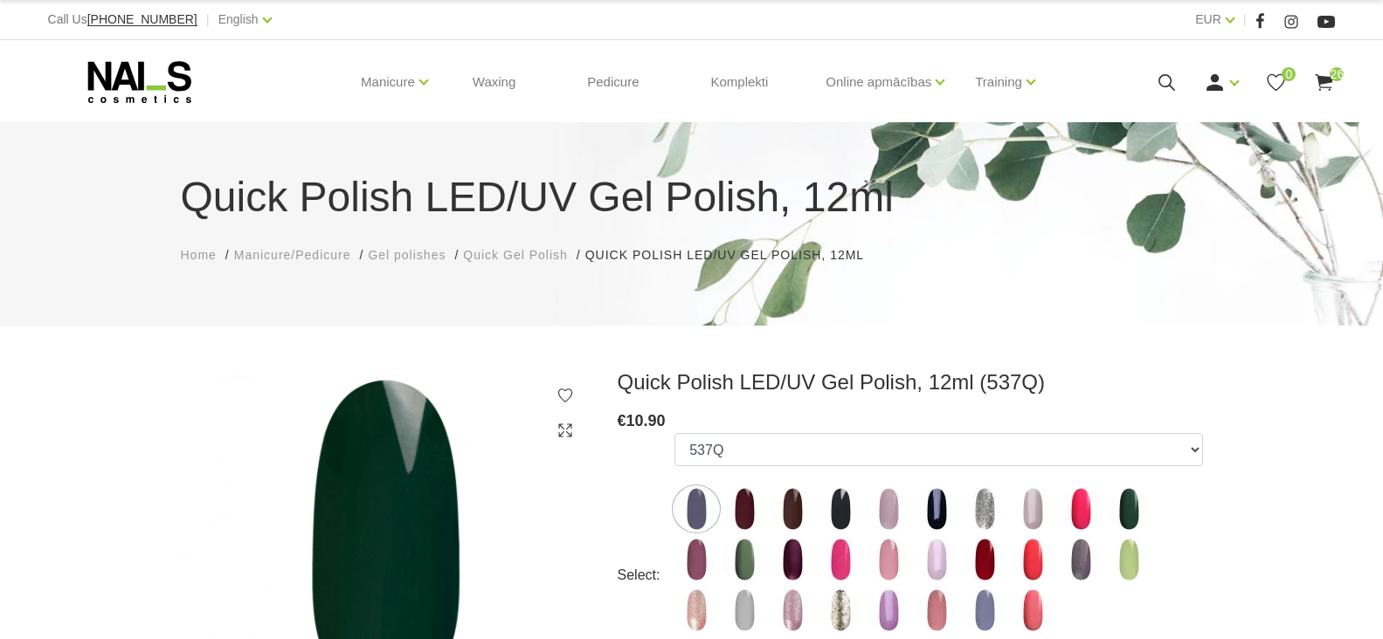
select select "4422"
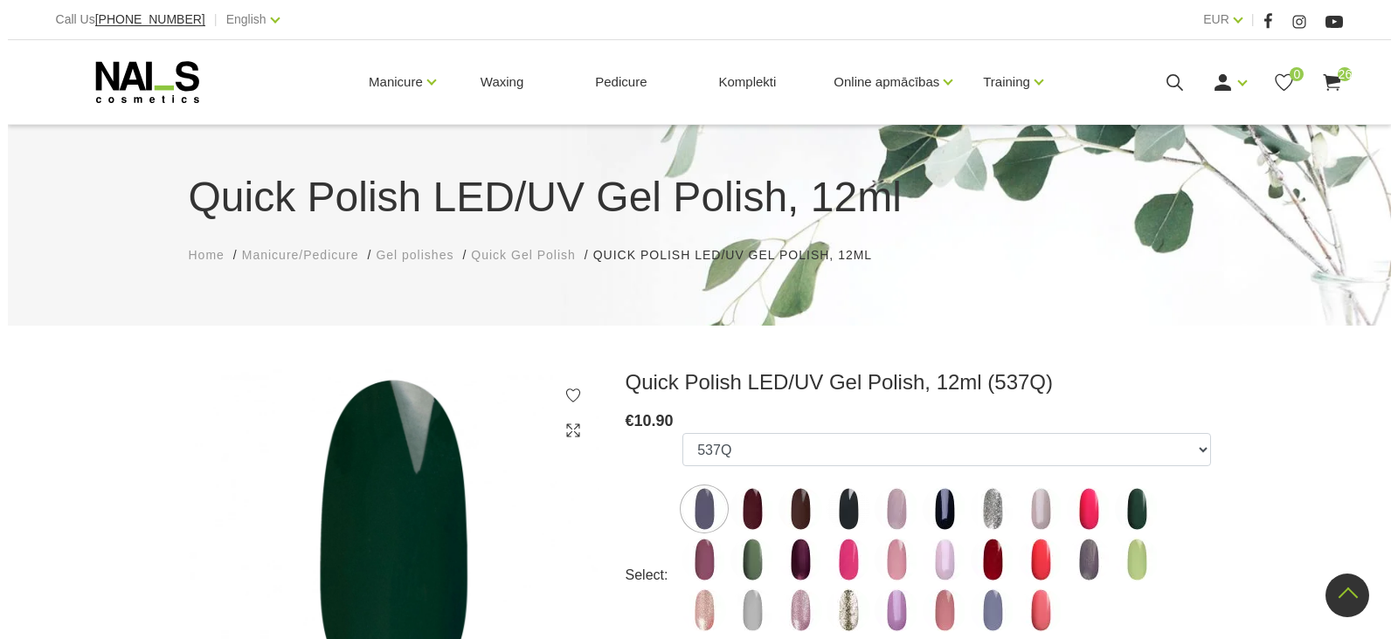
scroll to position [349, 0]
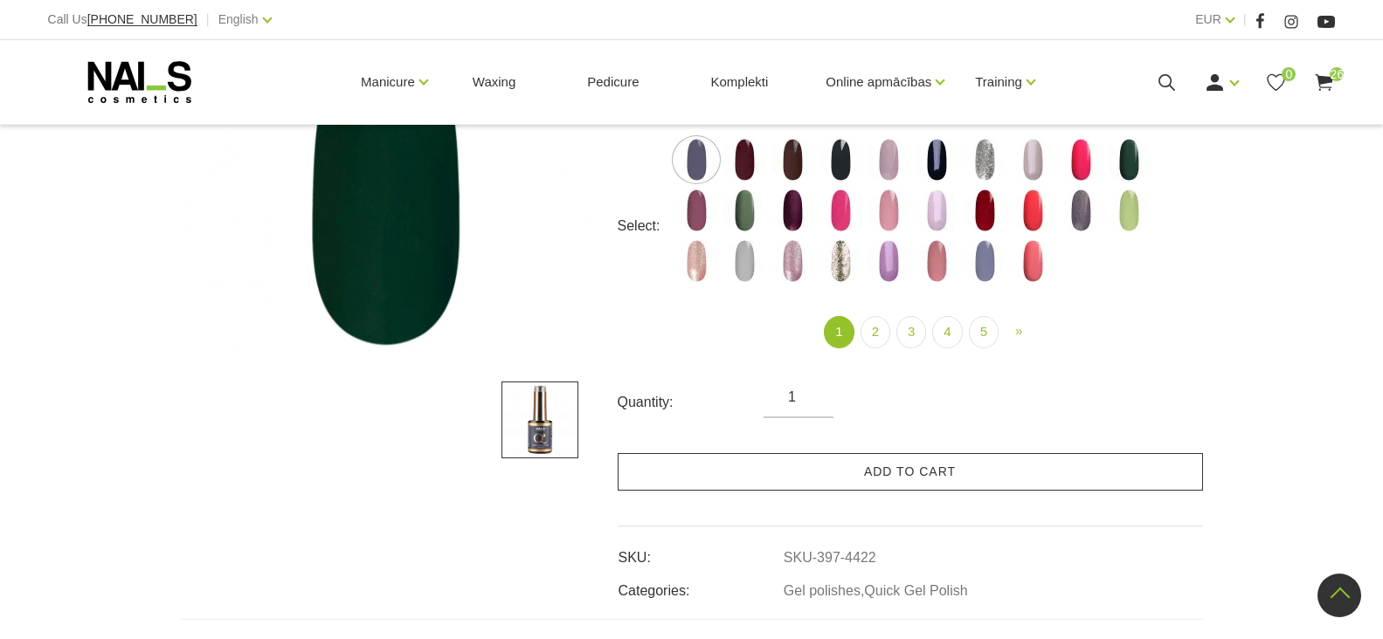
click at [855, 466] on link "Add to cart" at bounding box center [910, 472] width 585 height 38
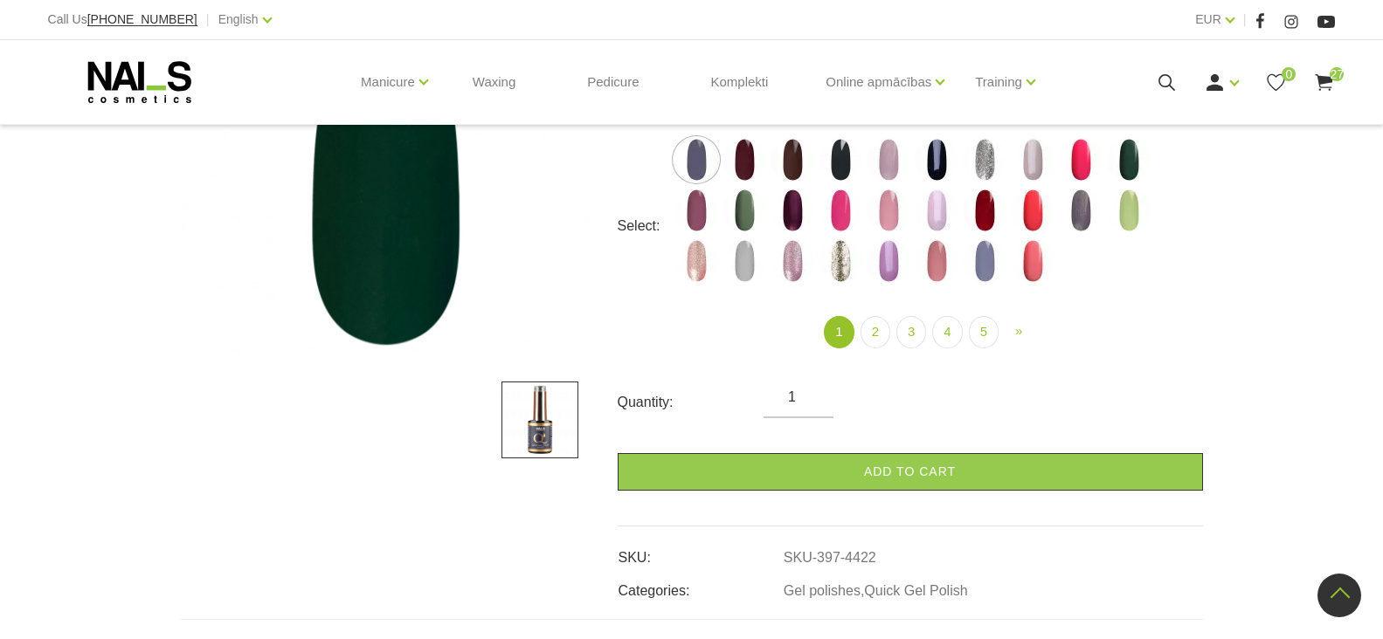
click at [1165, 79] on icon at bounding box center [1167, 83] width 22 height 22
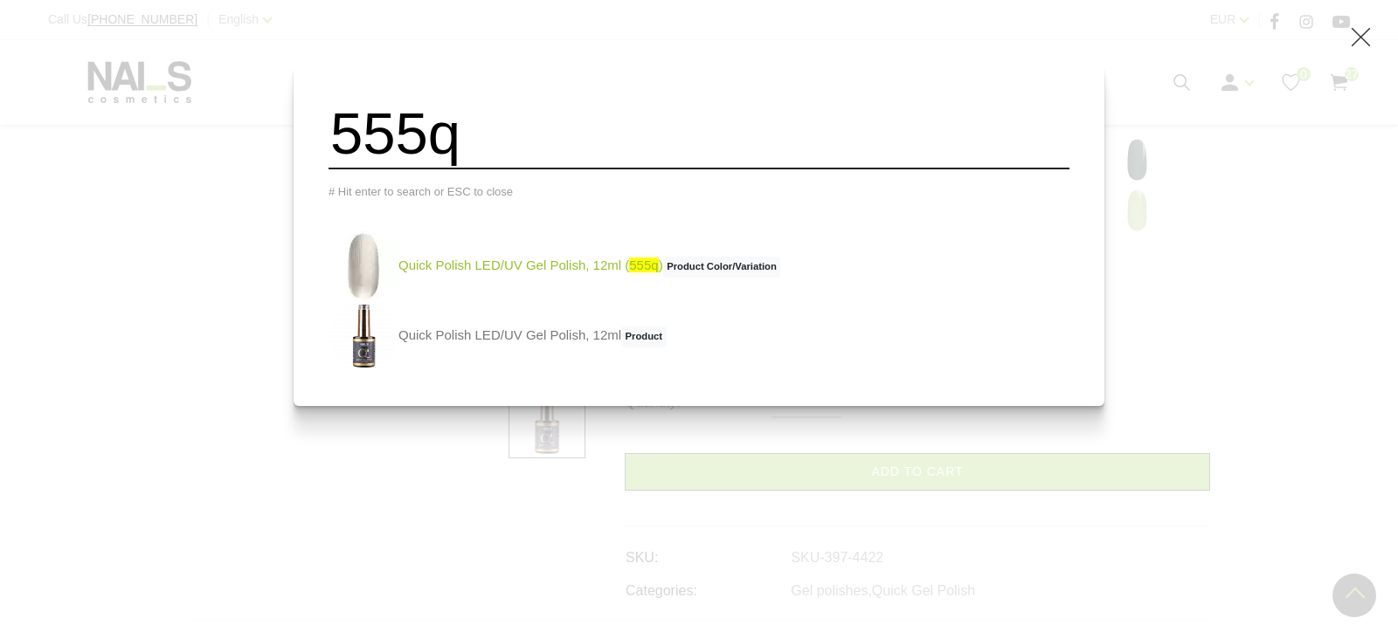
type input "555q"
click at [598, 273] on link "Quick Polish LED/UV Gel Polish, 12ml ( 555q ) Product Color/Variation" at bounding box center [554, 266] width 452 height 70
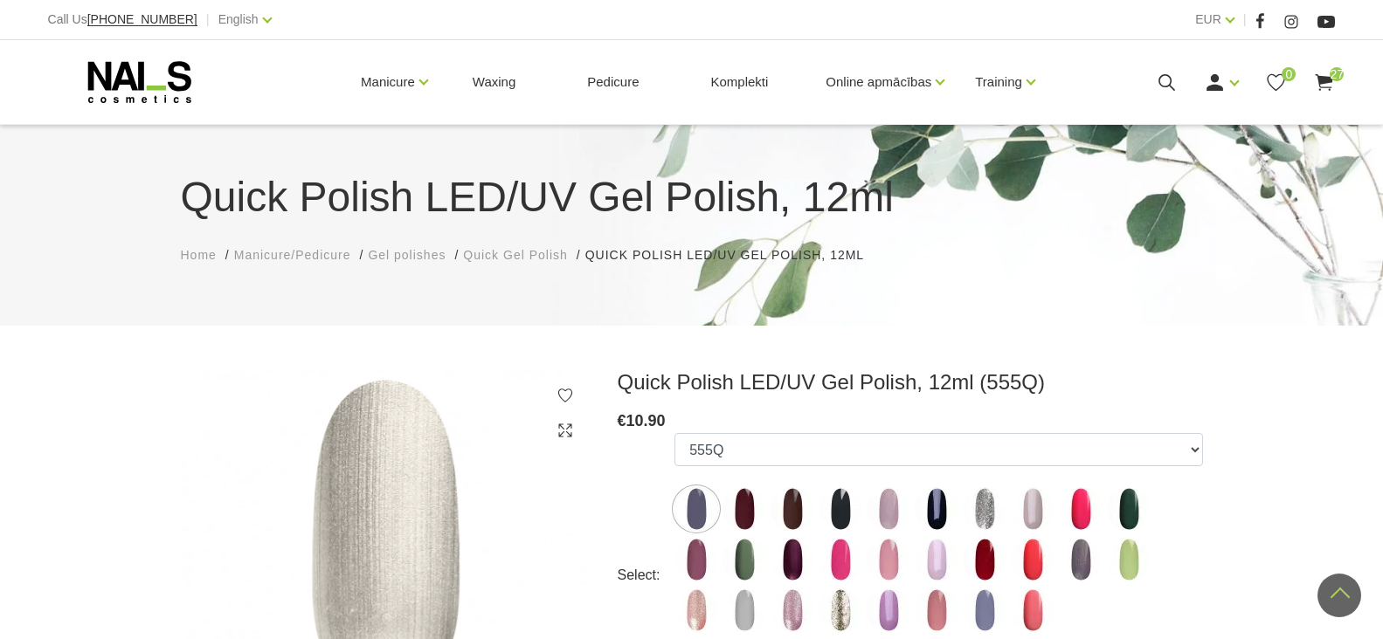
select select "4436"
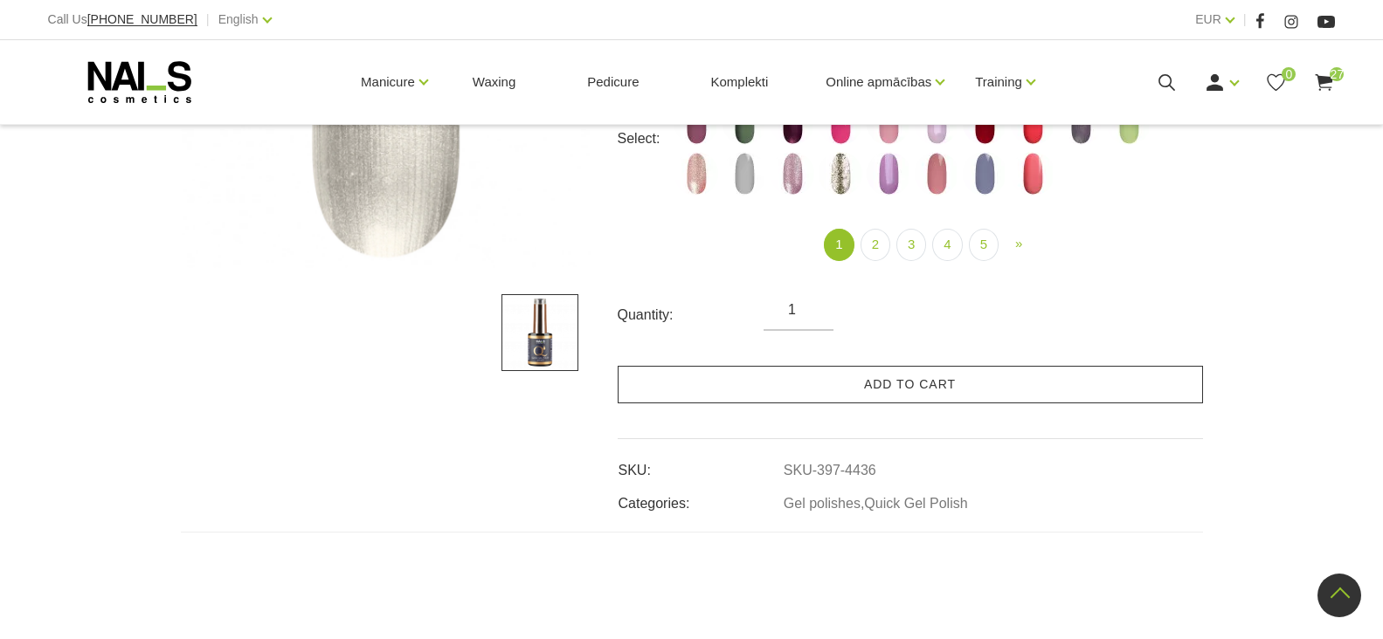
scroll to position [437, 0]
click at [874, 388] on link "Add to cart" at bounding box center [910, 385] width 585 height 38
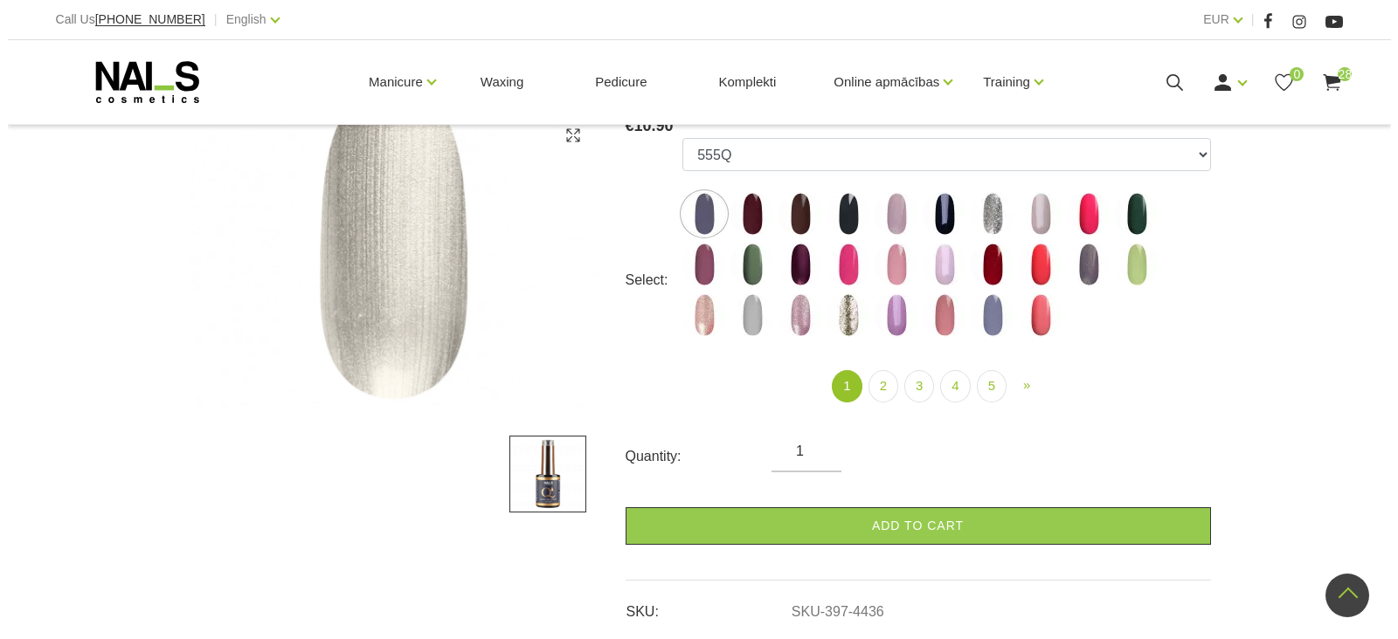
scroll to position [175, 0]
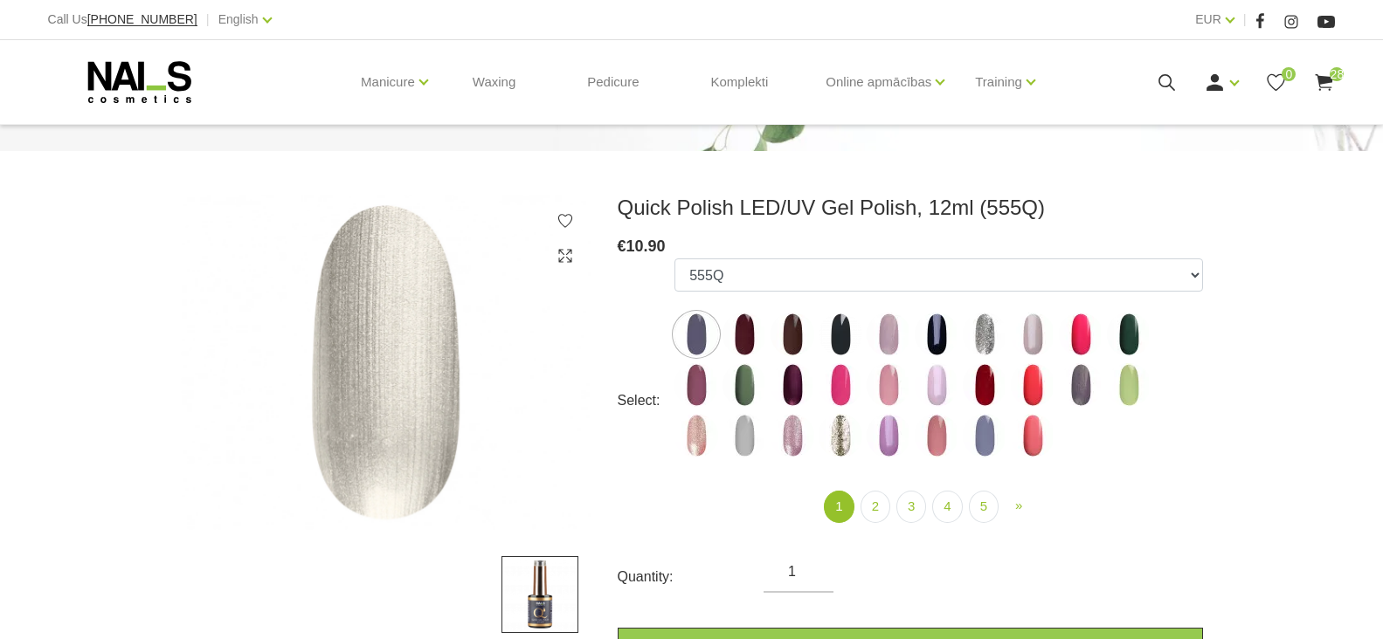
click at [1161, 81] on icon at bounding box center [1167, 83] width 22 height 22
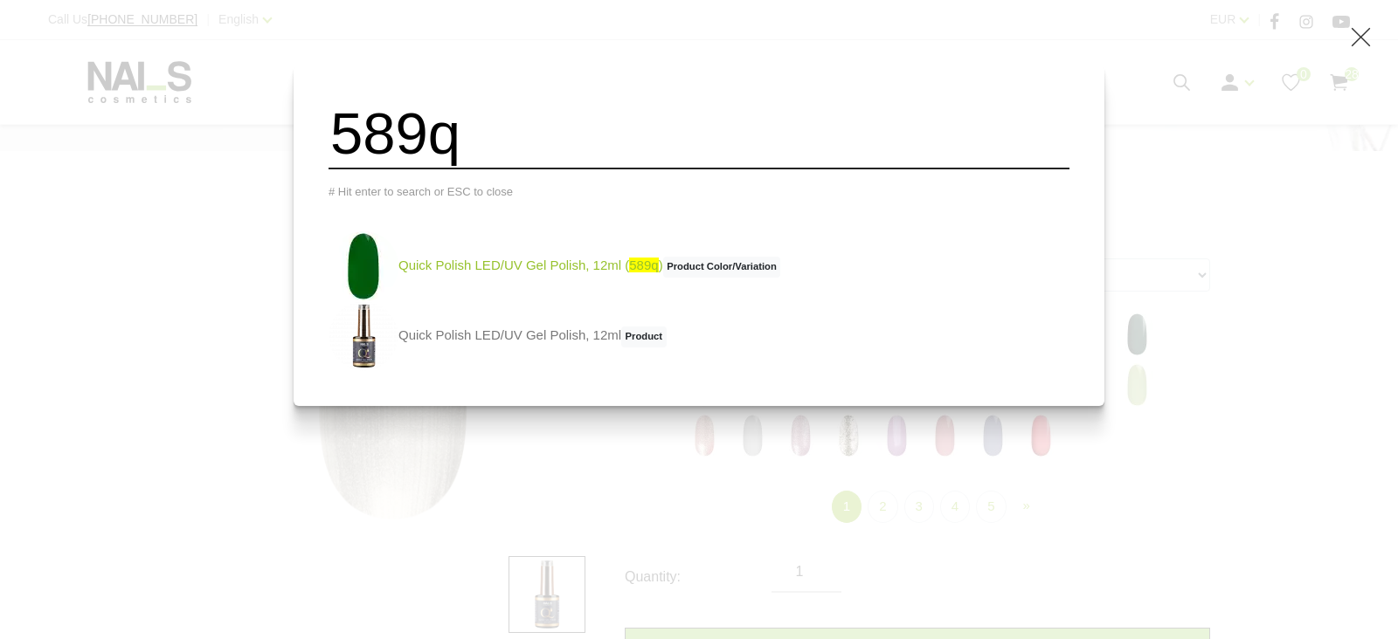
type input "589q"
click at [525, 279] on link "Quick Polish LED/UV Gel Polish, 12ml ( 589q ) Product Color/Variation" at bounding box center [554, 266] width 452 height 70
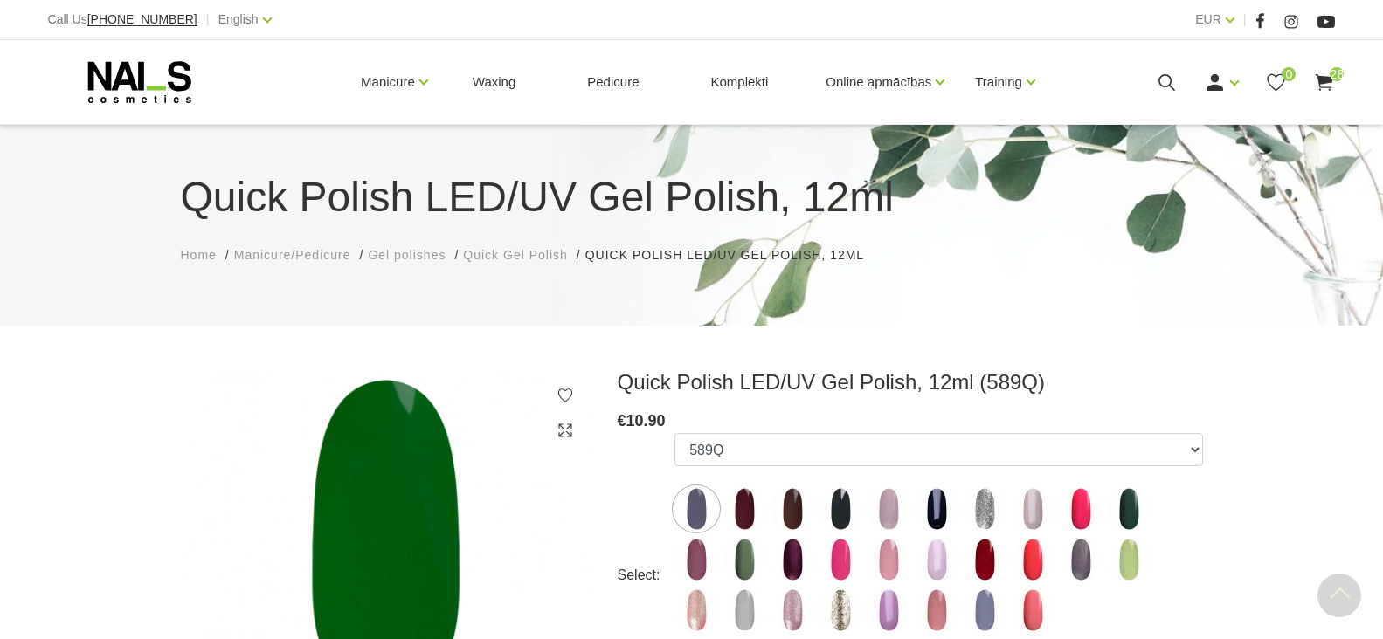
select select "5438"
click at [1164, 80] on icon at bounding box center [1167, 83] width 22 height 22
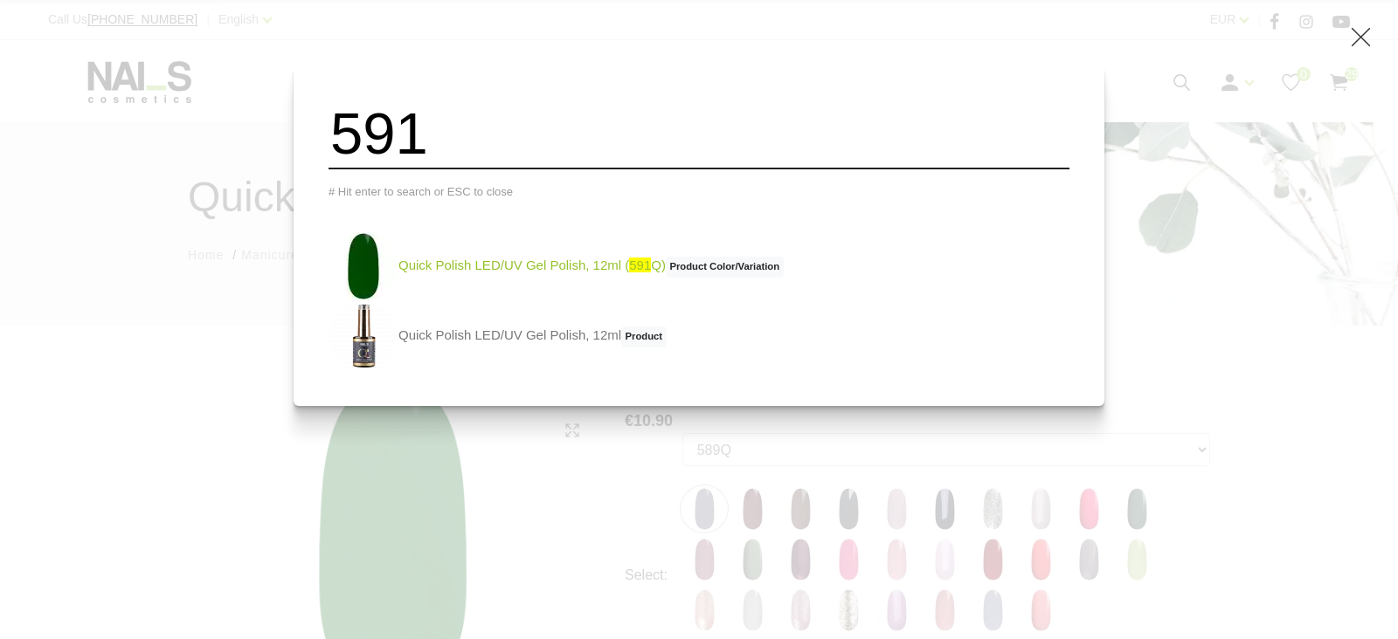
type input "591"
click at [508, 264] on link "Quick Polish LED/UV Gel Polish, 12ml ( 591 Q) Product Color/Variation" at bounding box center [555, 266] width 455 height 70
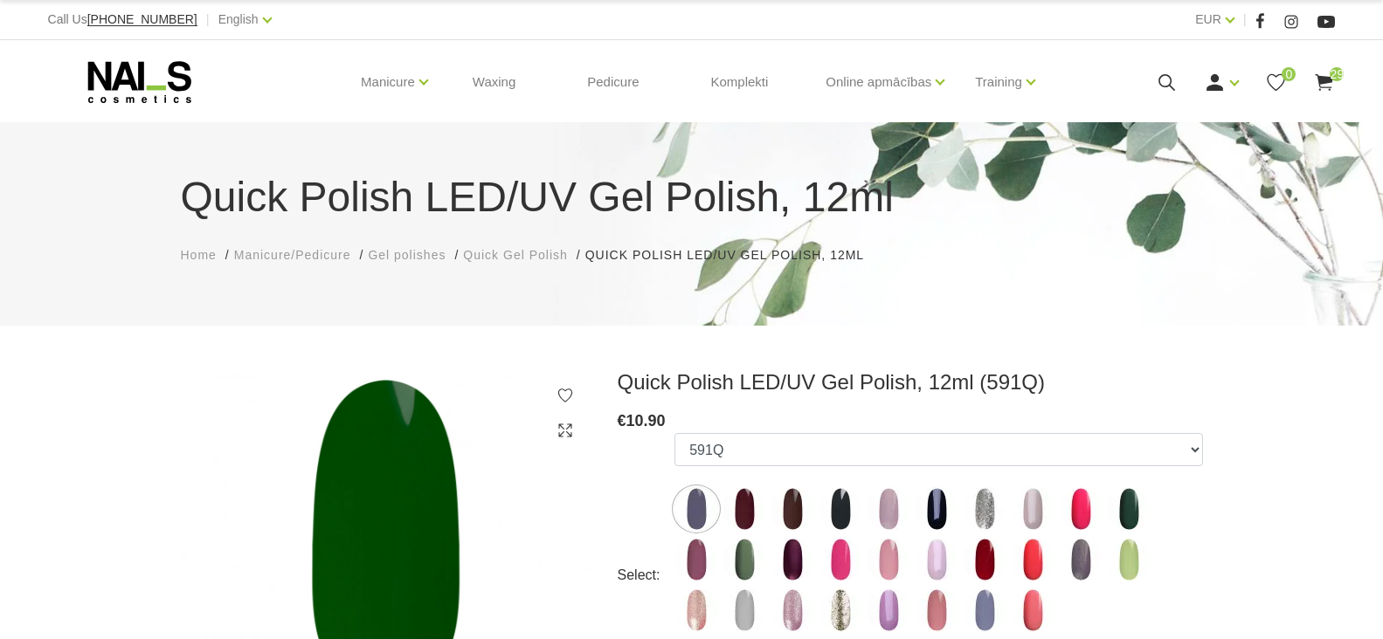
select select "5440"
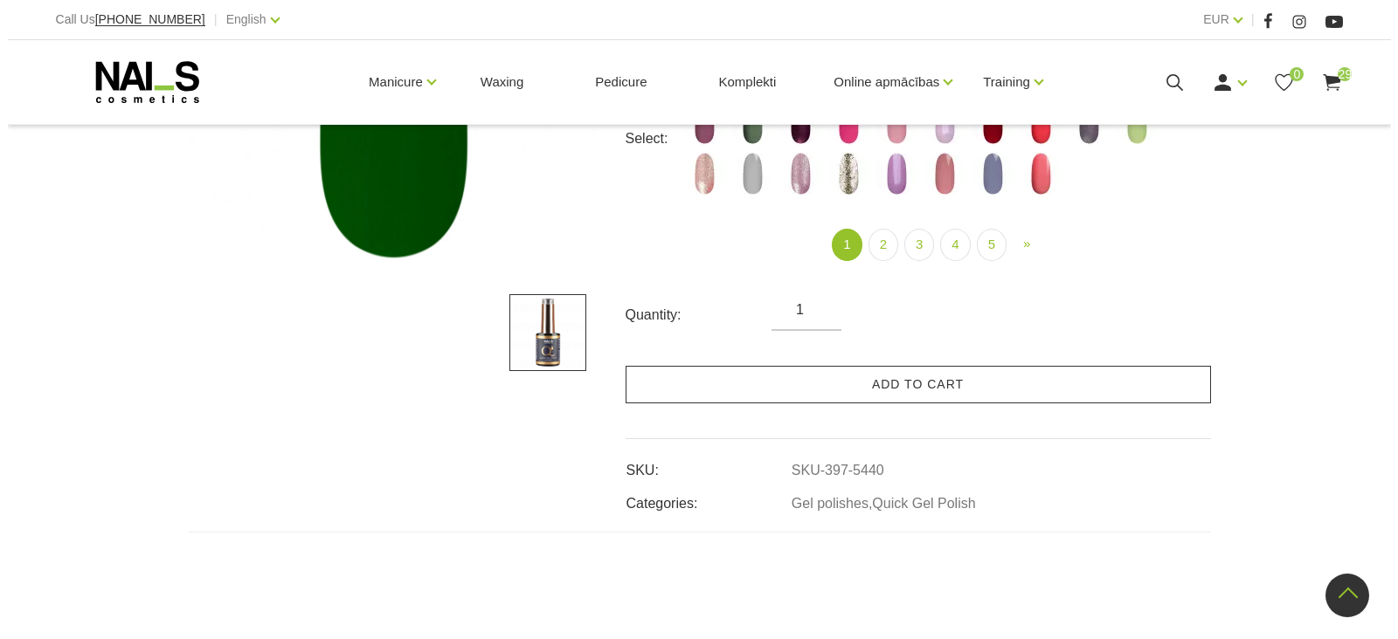
scroll to position [437, 0]
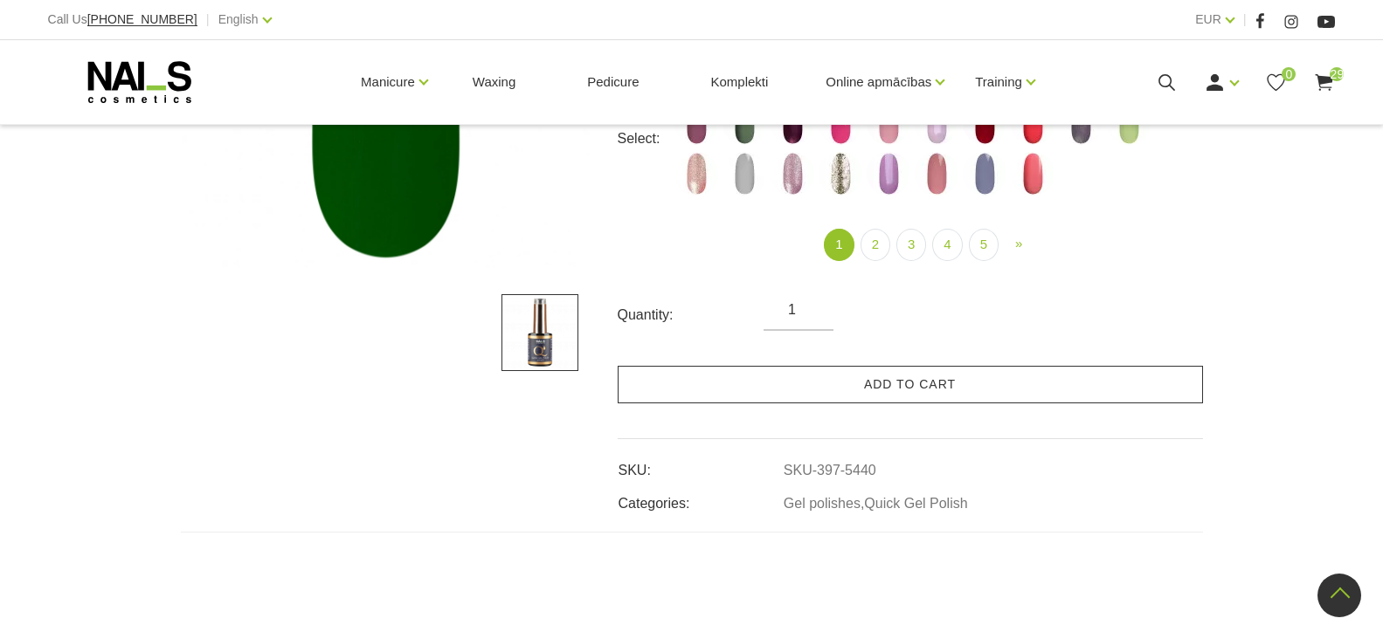
click at [839, 385] on link "Add to cart" at bounding box center [910, 385] width 585 height 38
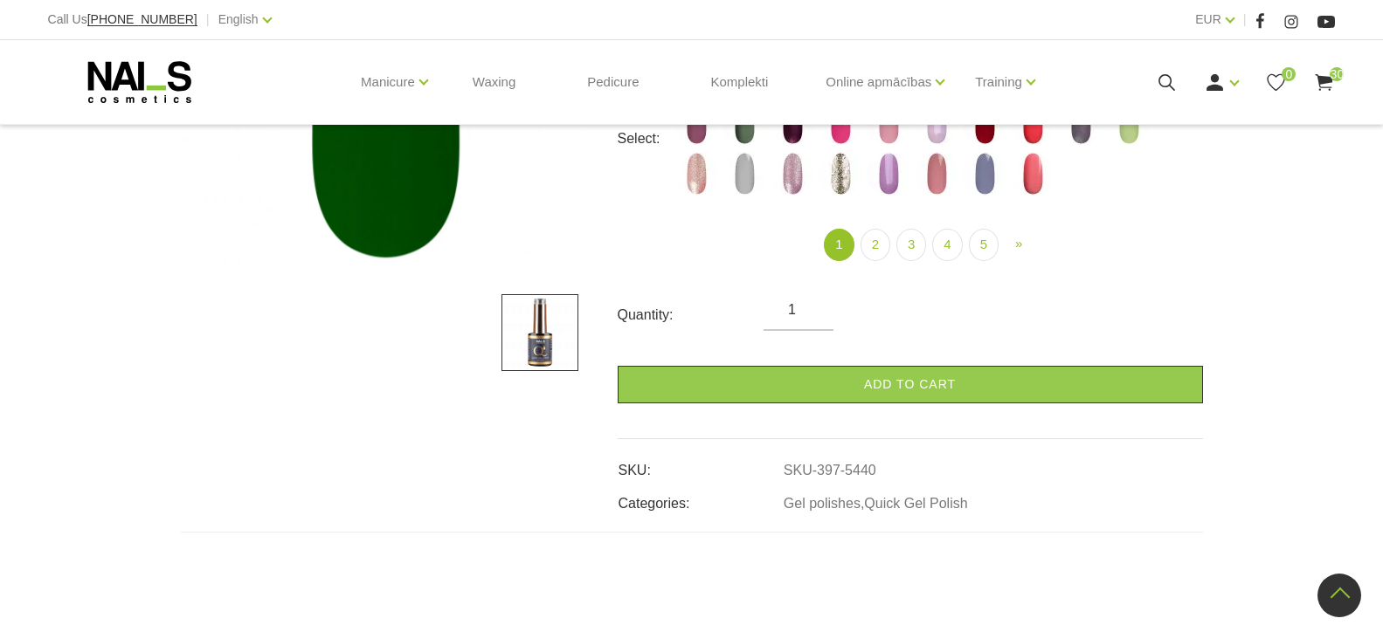
click at [1169, 87] on icon at bounding box center [1167, 83] width 22 height 22
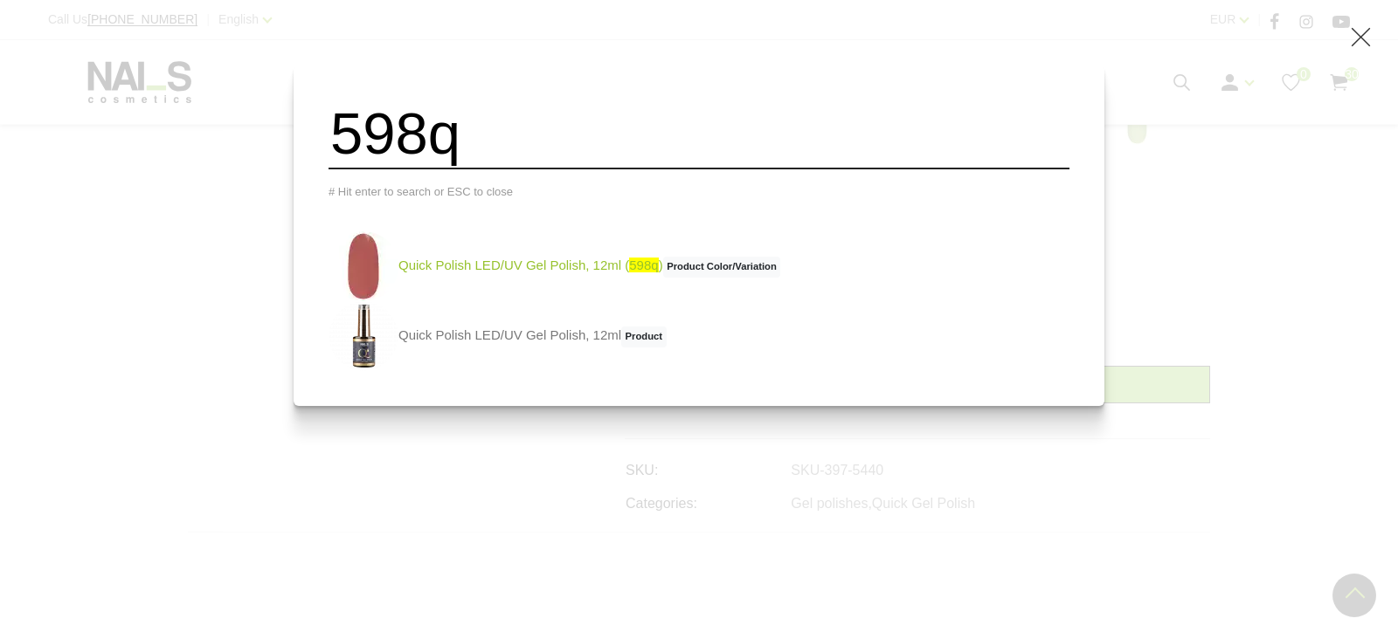
type input "598q"
click at [531, 271] on link "Quick Polish LED/UV Gel Polish, 12ml ( 598q ) Product Color/Variation" at bounding box center [554, 266] width 452 height 70
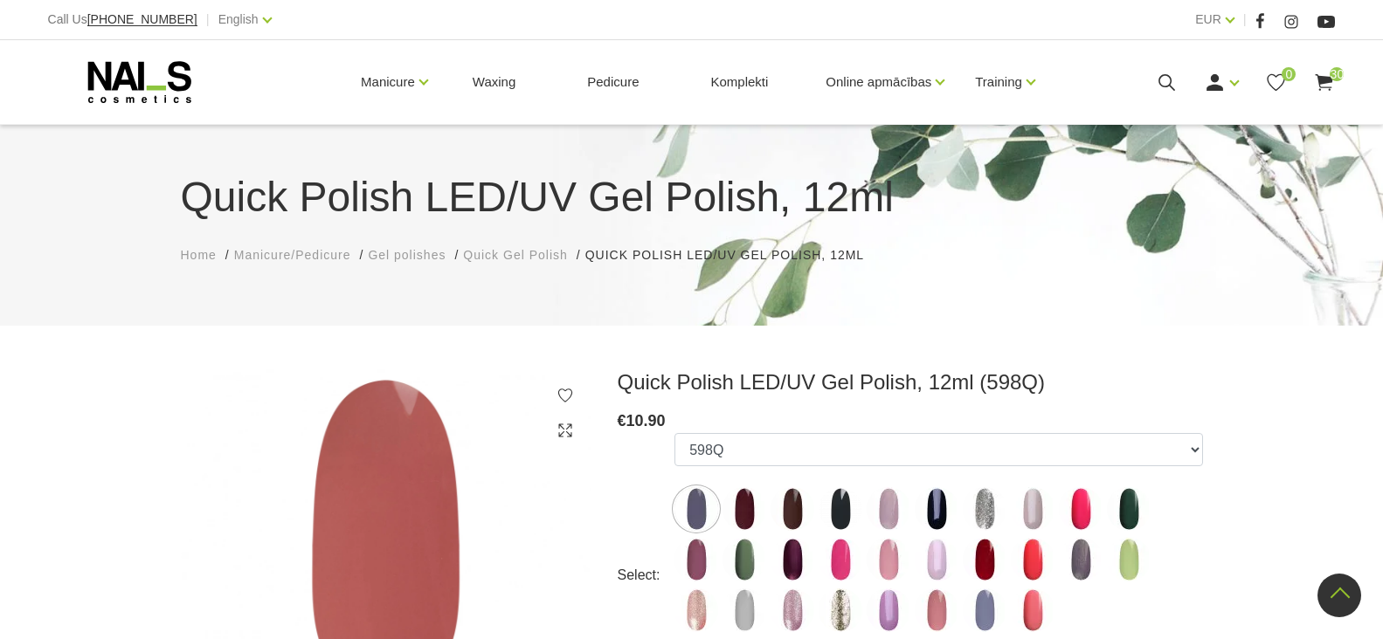
select select "5447"
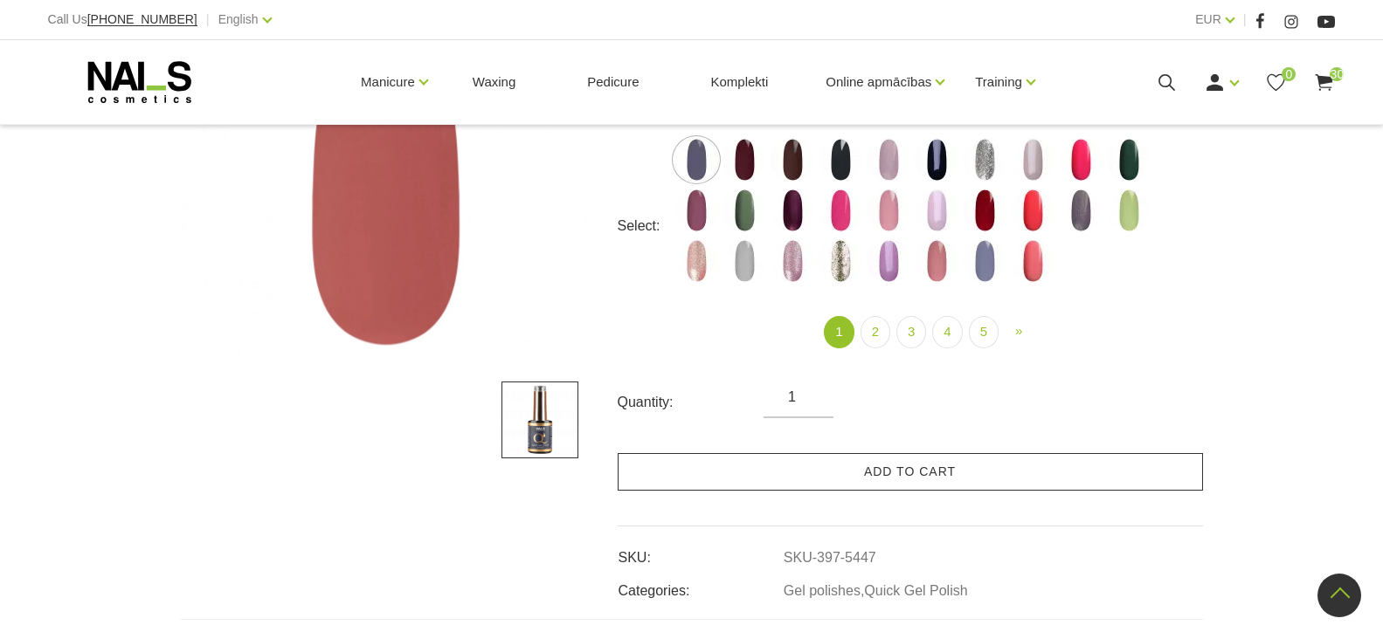
click at [888, 477] on link "Add to cart" at bounding box center [910, 472] width 585 height 38
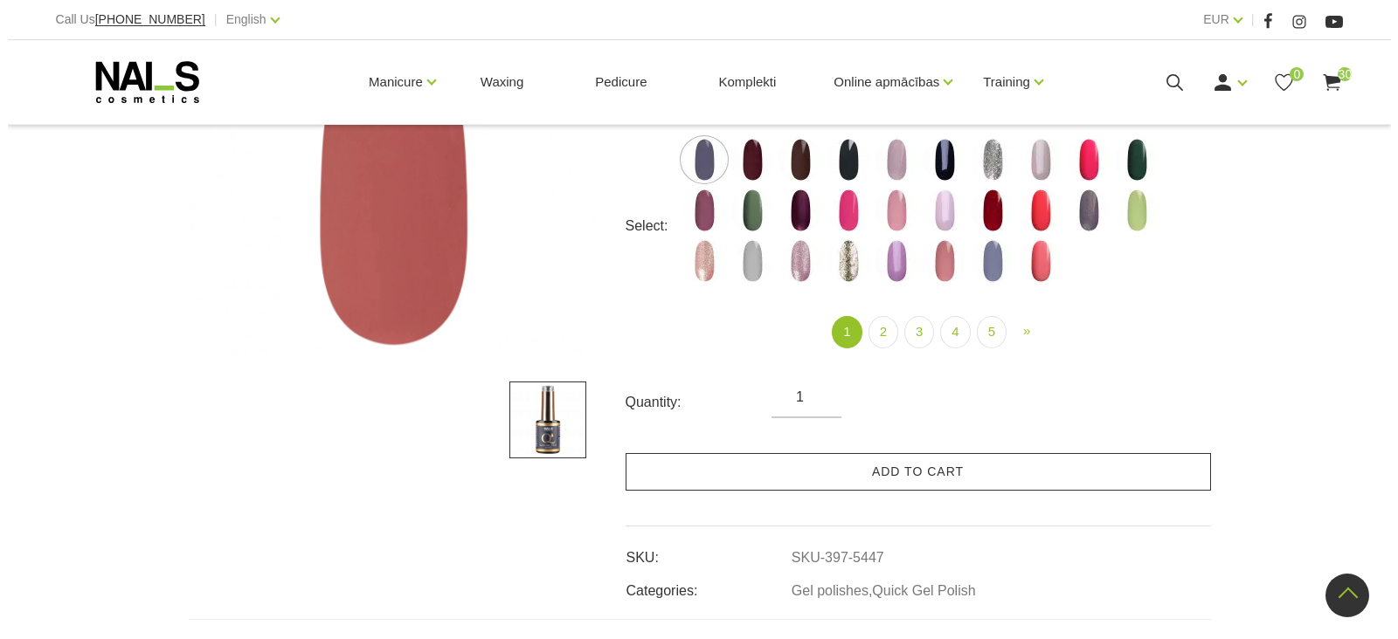
scroll to position [349, 0]
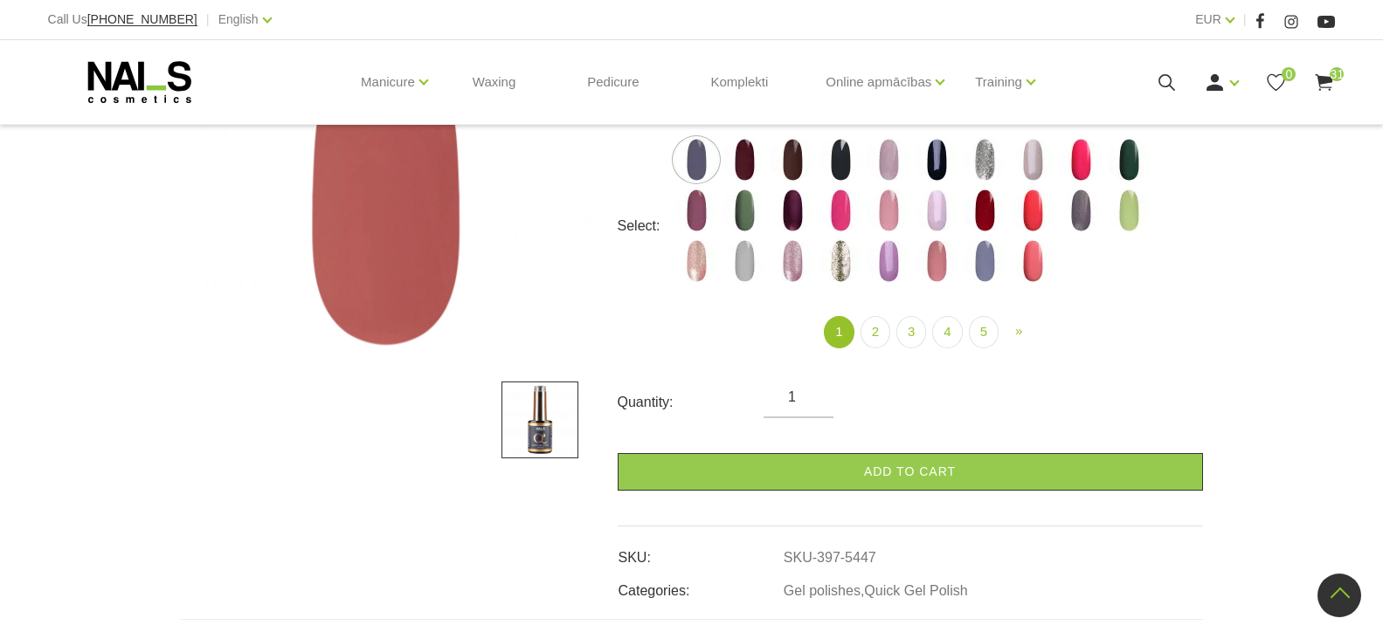
click at [1165, 83] on icon at bounding box center [1167, 83] width 22 height 22
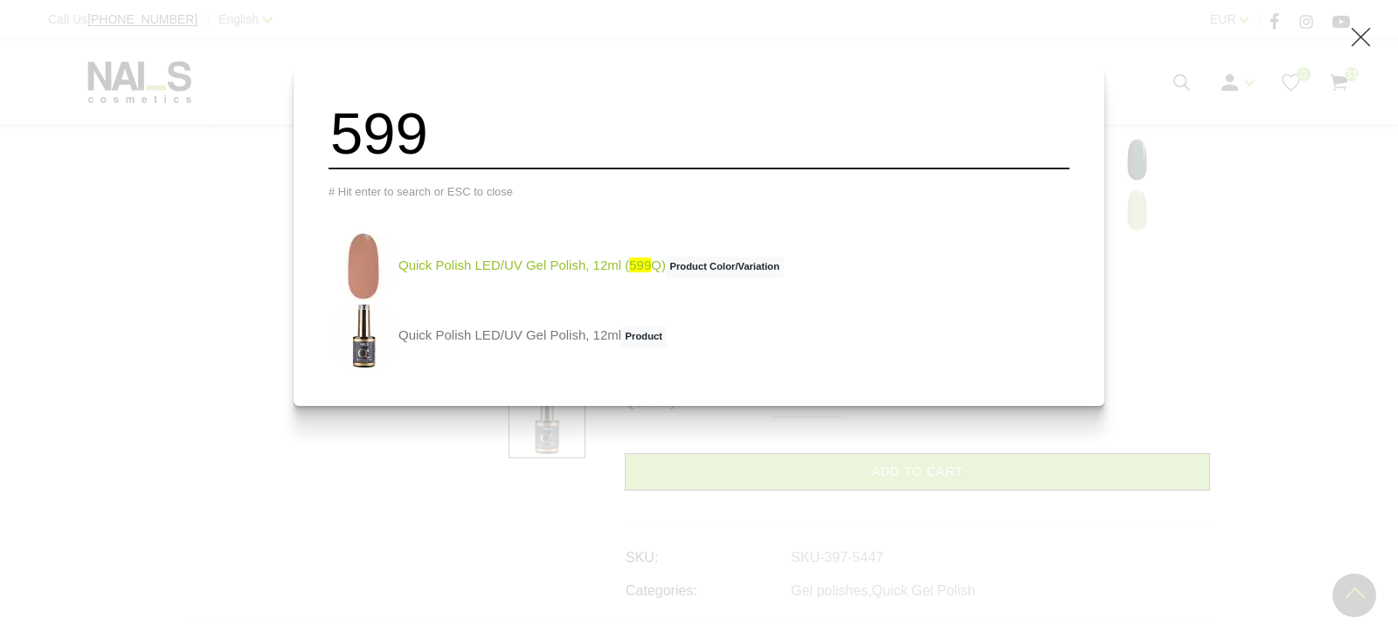
type input "599"
click at [557, 275] on link "Quick Polish LED/UV Gel Polish, 12ml ( 599 Q) Product Color/Variation" at bounding box center [555, 266] width 455 height 70
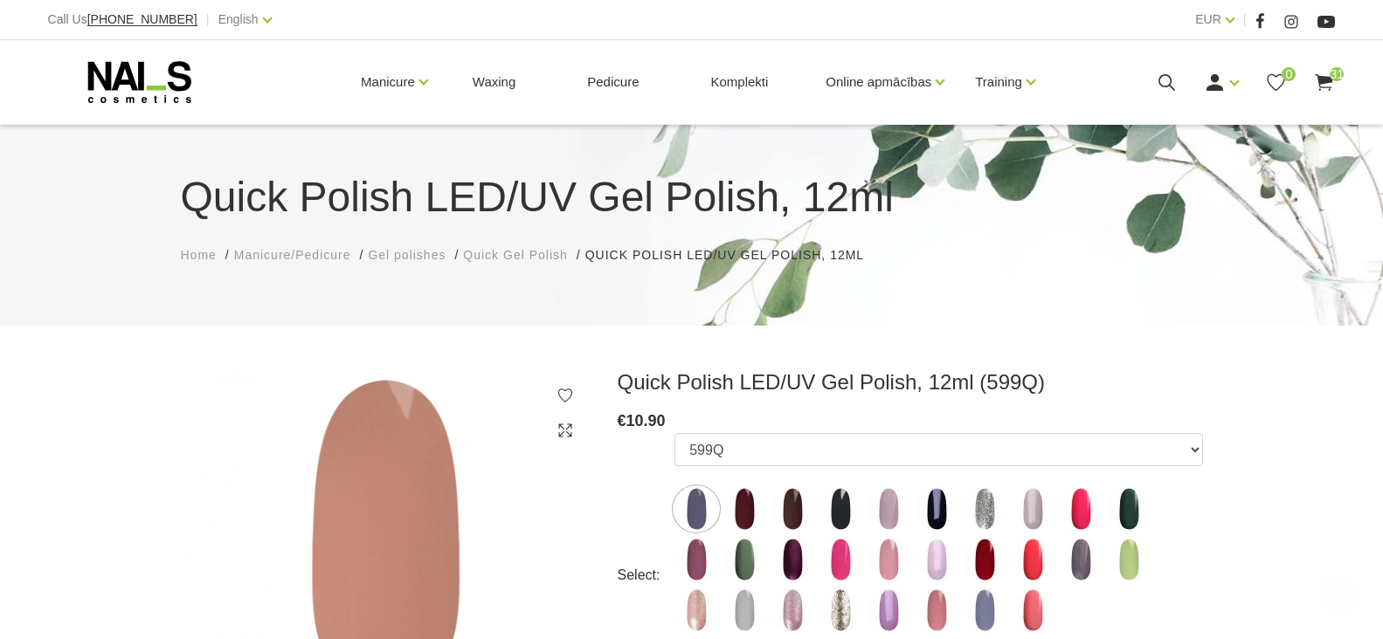
select select "5448"
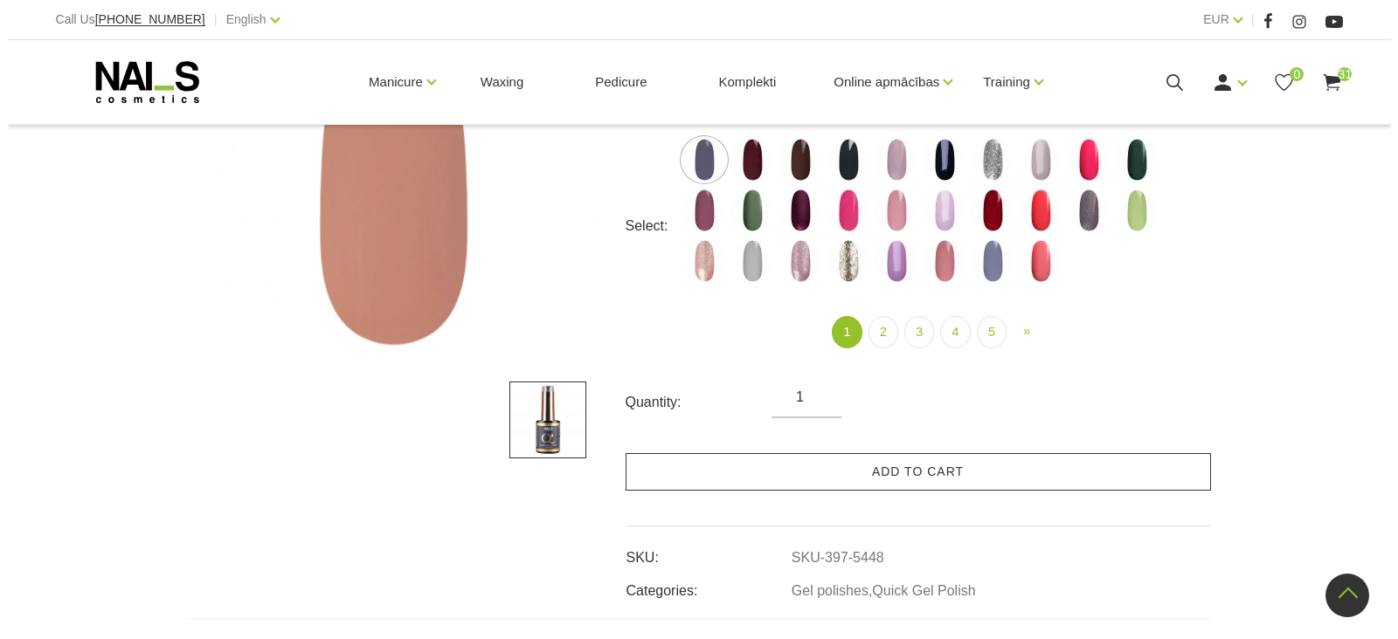
scroll to position [349, 0]
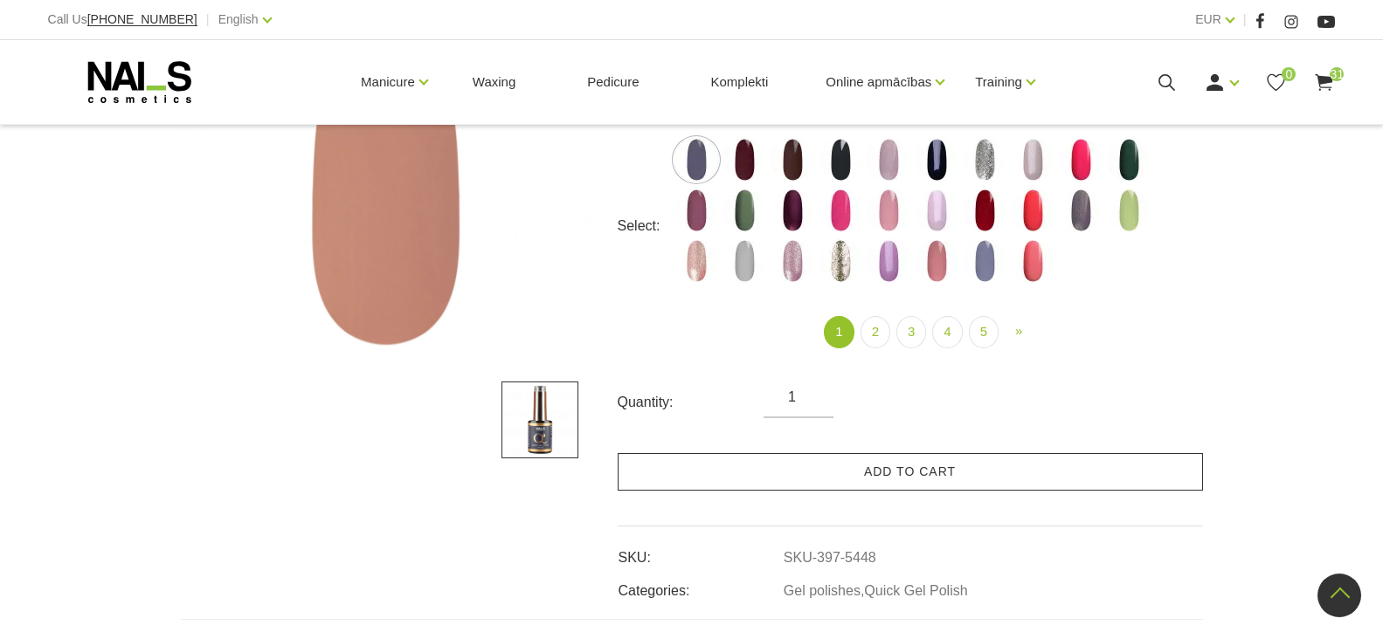
click at [871, 475] on link "Add to cart" at bounding box center [910, 472] width 585 height 38
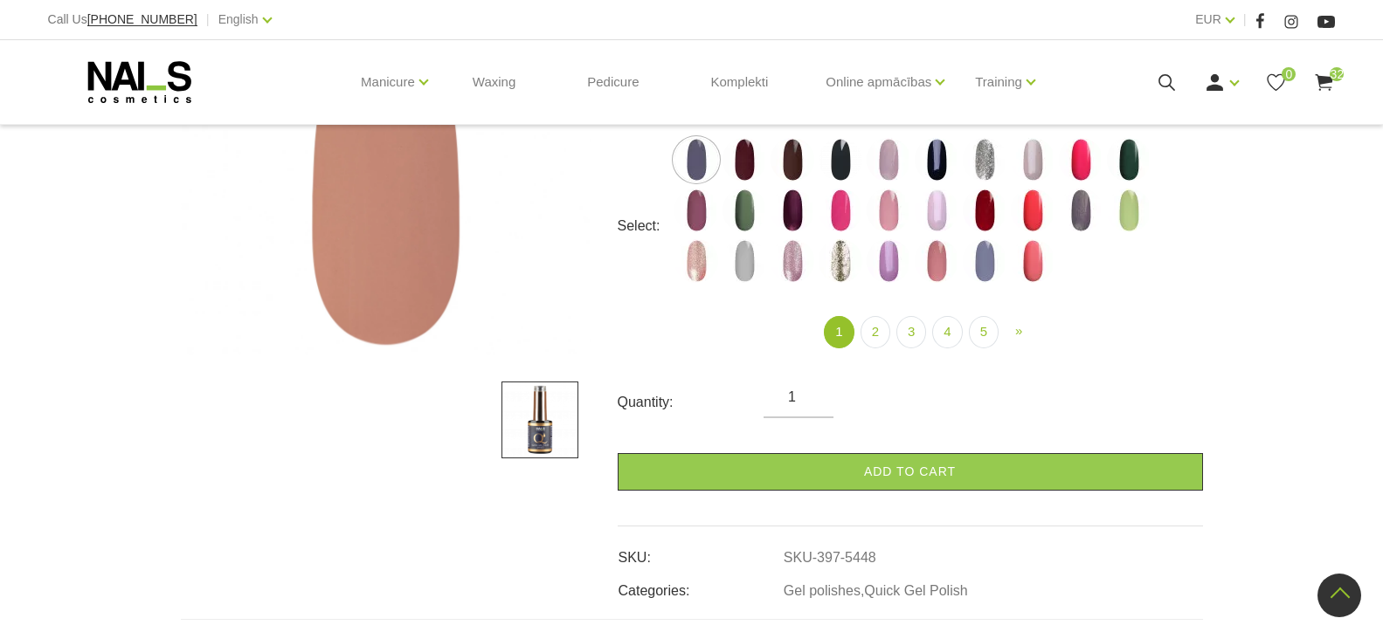
click at [1161, 77] on use at bounding box center [1167, 82] width 17 height 17
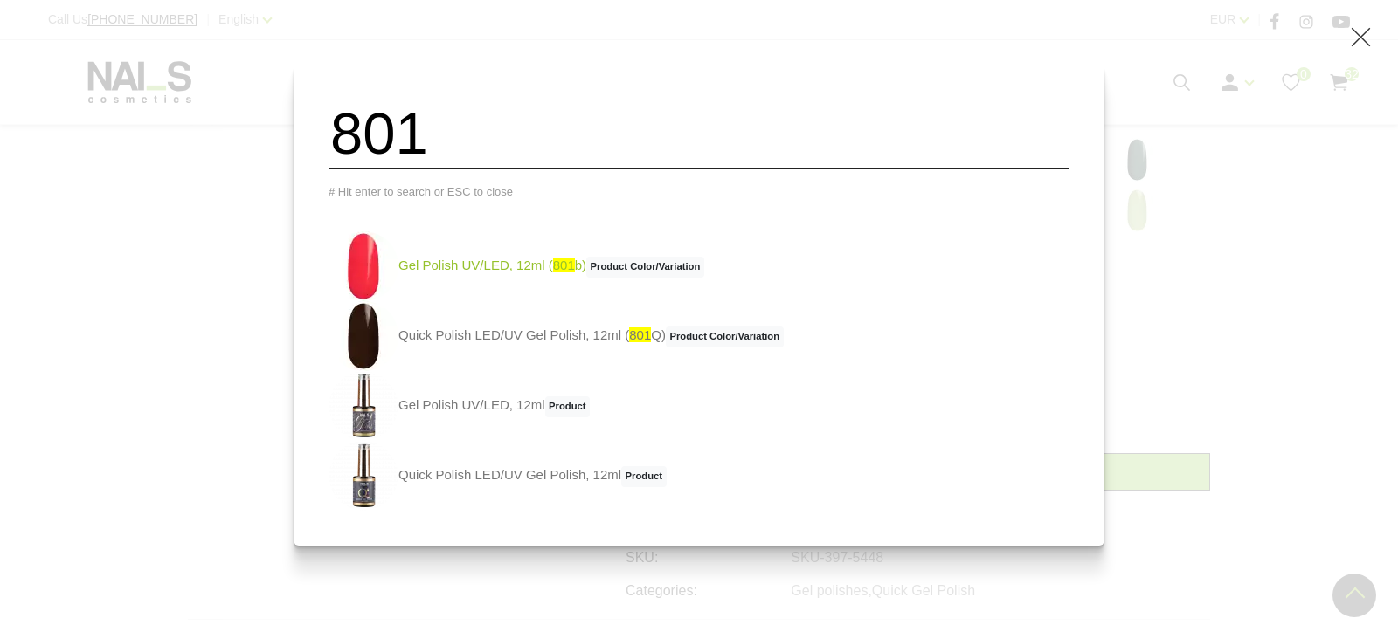
type input "801"
drag, startPoint x: 560, startPoint y: 278, endPoint x: 576, endPoint y: 292, distance: 21.0
click at [560, 277] on link "Gel Polish UV/LED, 12ml ( 801 b) Product Color/Variation" at bounding box center [516, 266] width 376 height 70
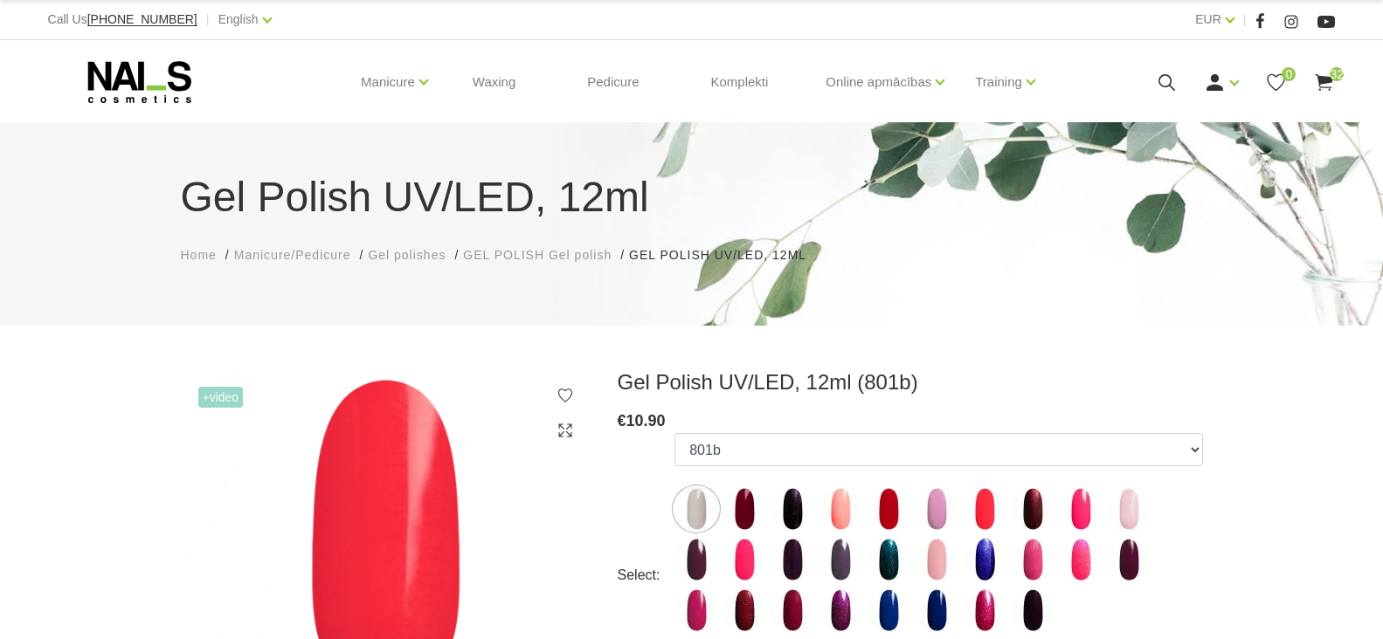
select select "4130"
click at [1157, 79] on icon at bounding box center [1167, 83] width 22 height 22
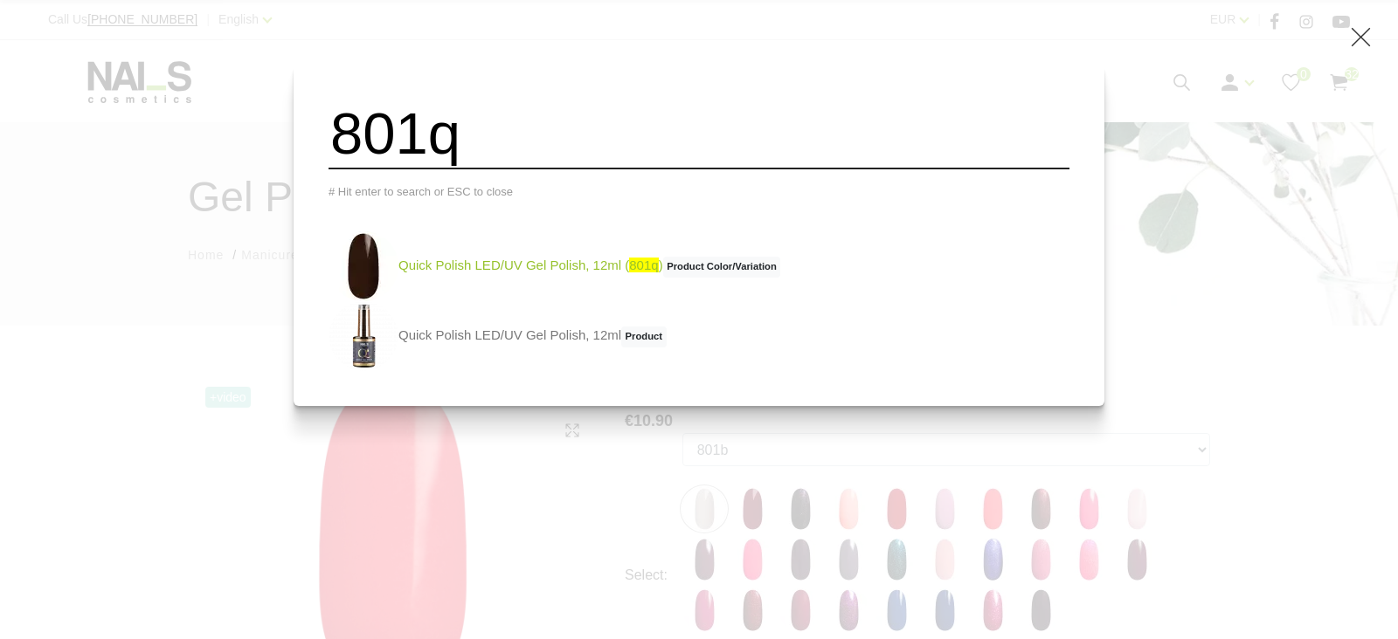
type input "801q"
click at [523, 273] on link "Quick Polish LED/UV Gel Polish, 12ml ( 801q ) Product Color/Variation" at bounding box center [554, 266] width 452 height 70
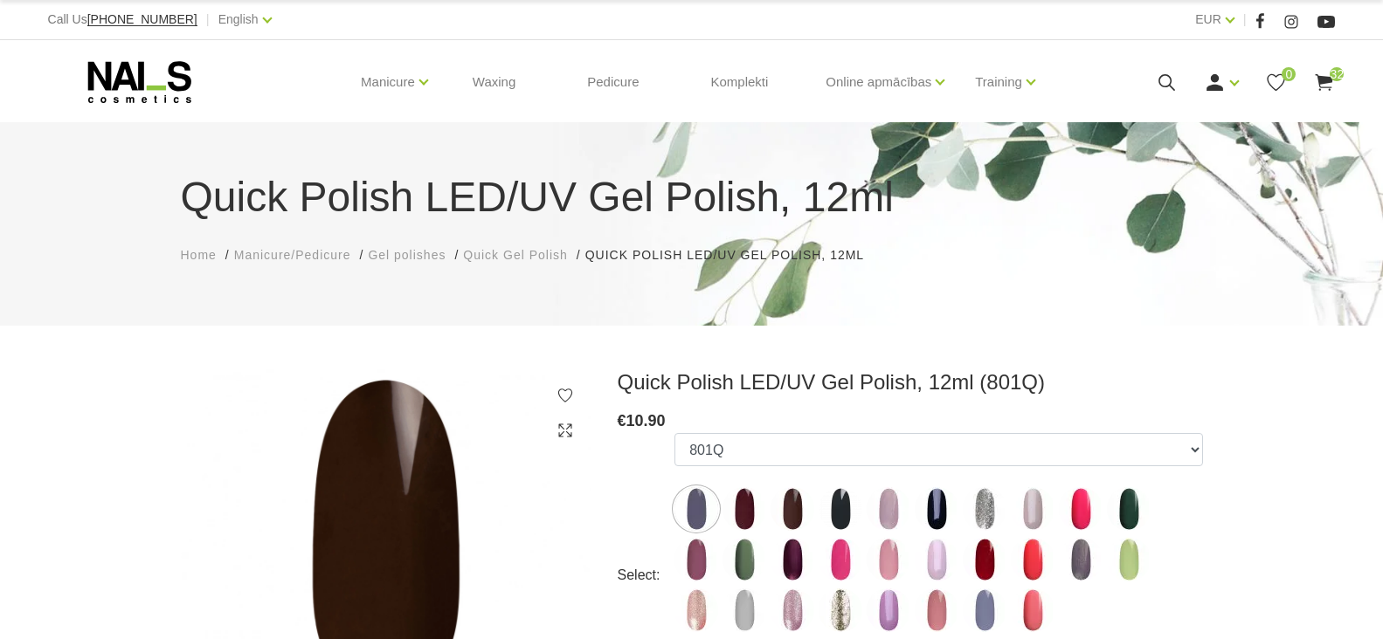
select select "5725"
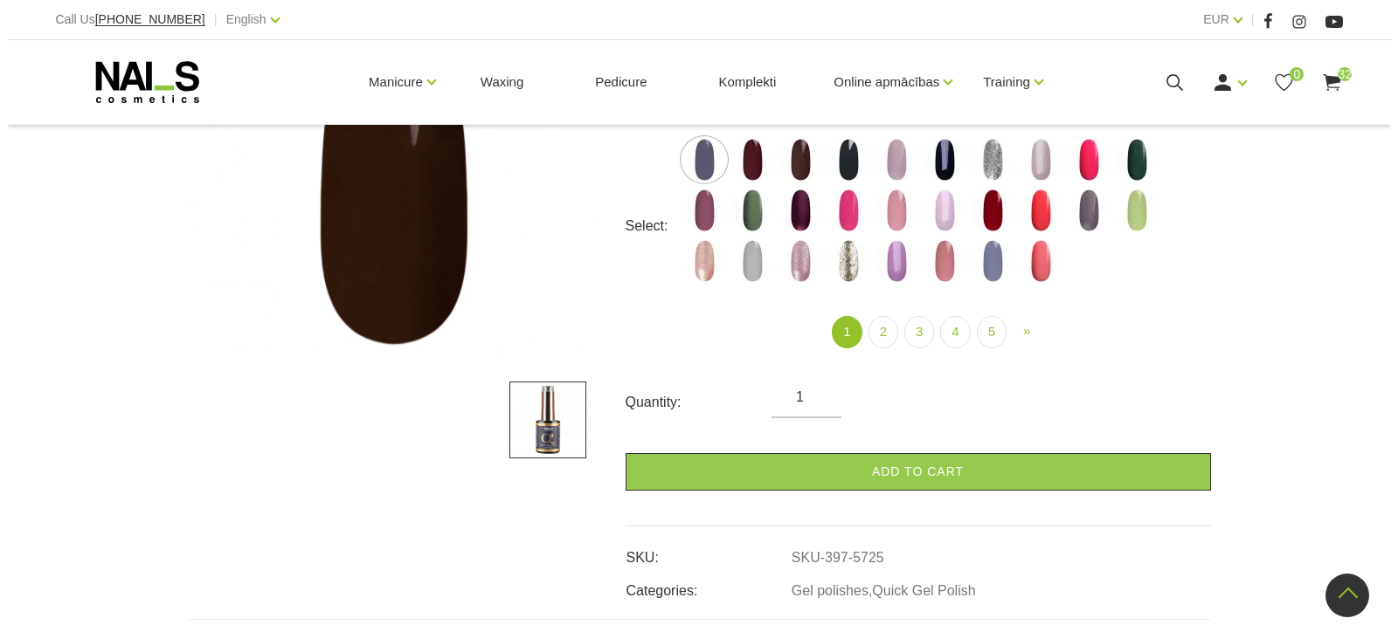
scroll to position [349, 0]
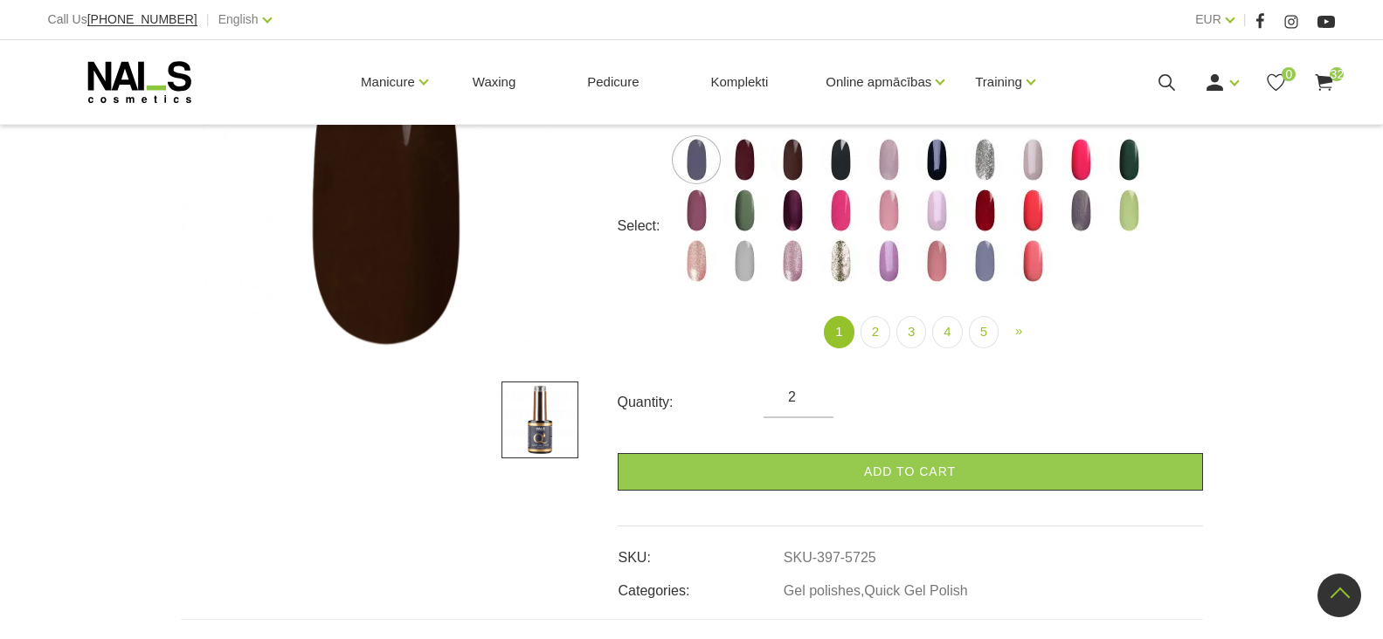
type input "2"
click at [812, 388] on input "2" at bounding box center [798, 397] width 70 height 21
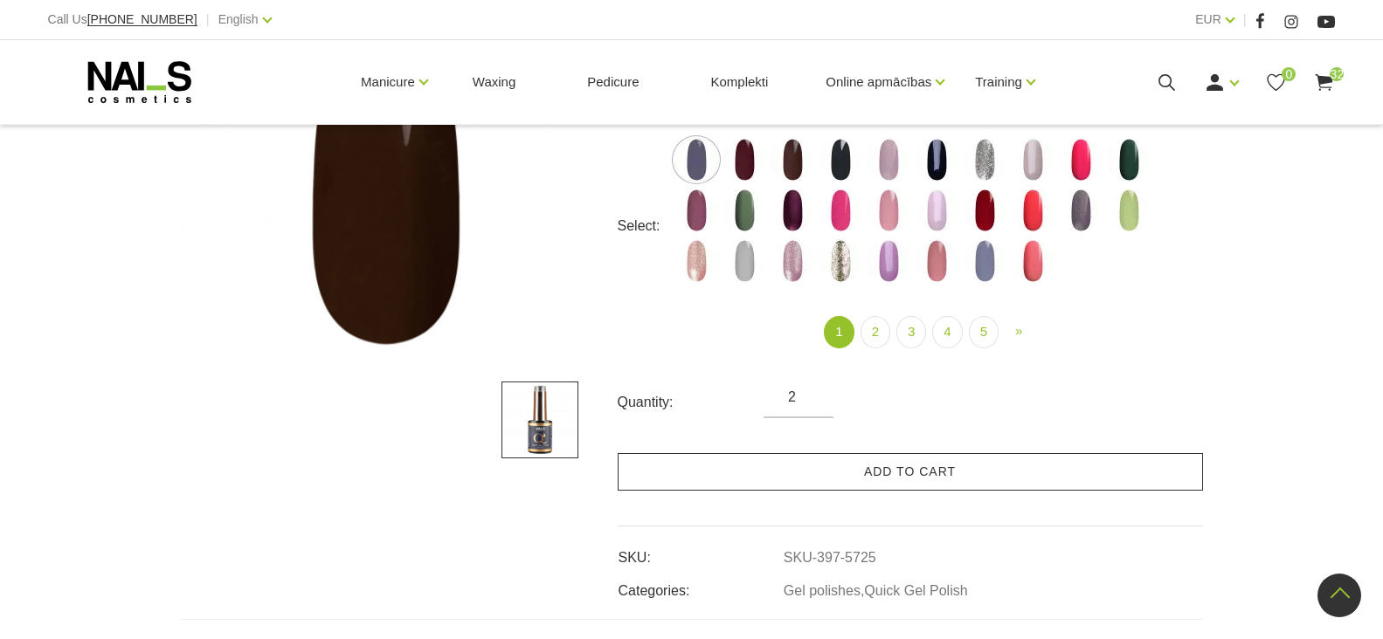
click at [851, 466] on link "Add to cart" at bounding box center [910, 472] width 585 height 38
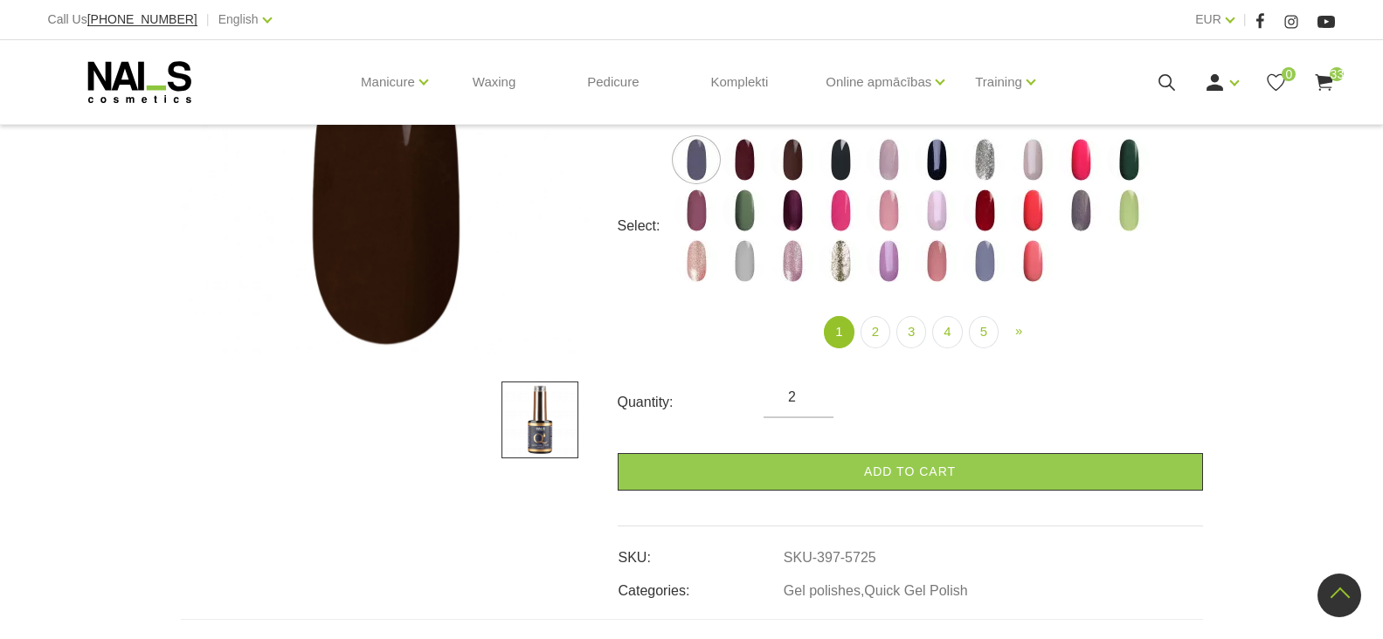
click at [1161, 77] on use at bounding box center [1167, 82] width 17 height 17
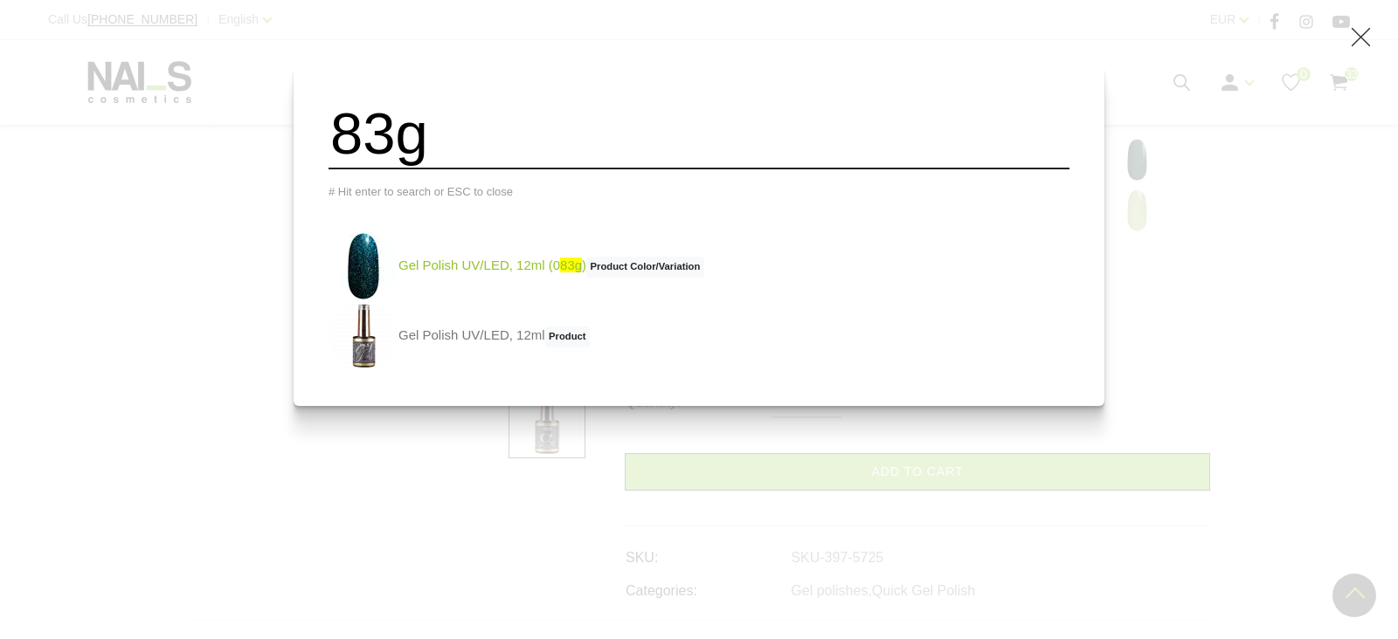
type input "83g"
click at [508, 274] on link "Gel Polish UV/LED, 12ml (0 83g ) Product Color/Variation" at bounding box center [516, 266] width 376 height 70
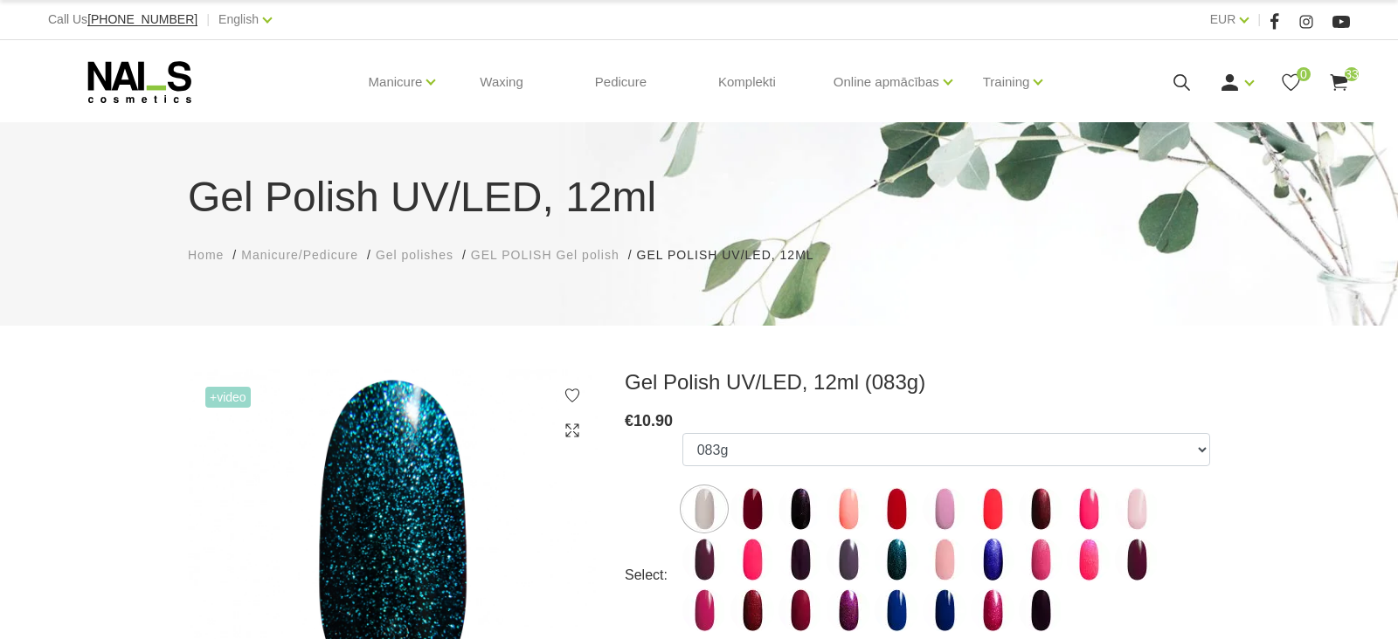
select select "4002"
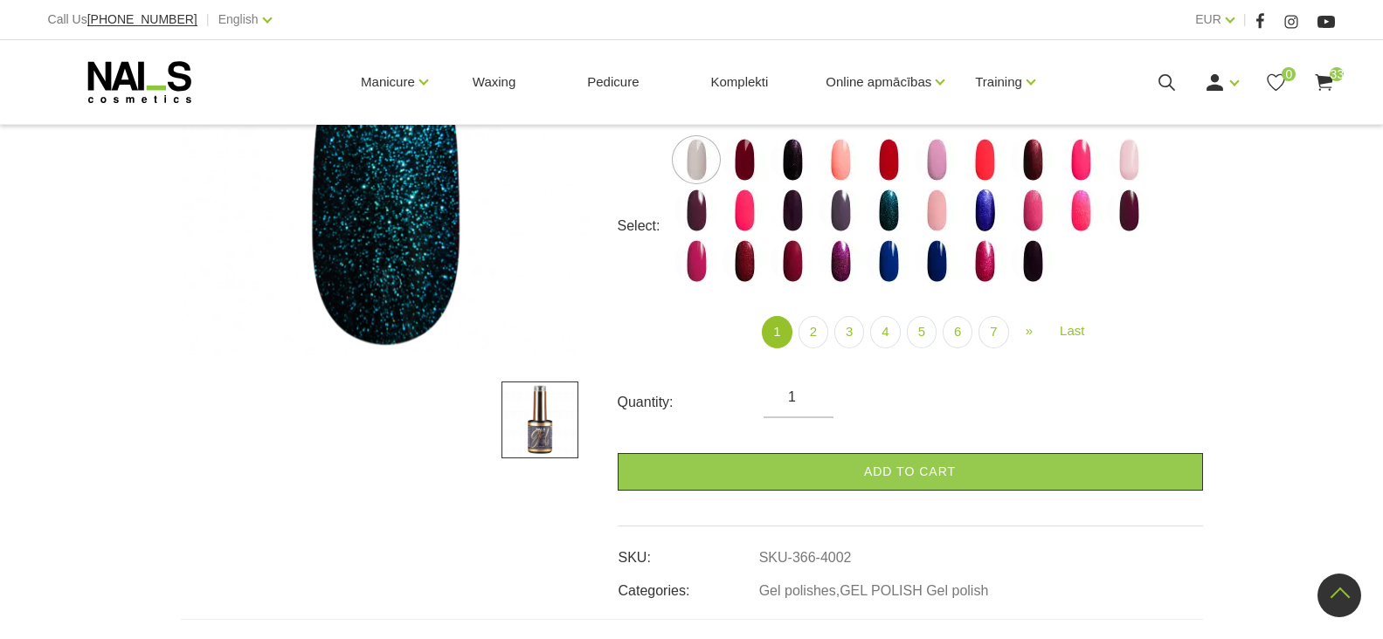
scroll to position [349, 0]
type input "2"
click at [814, 389] on input "2" at bounding box center [798, 397] width 70 height 21
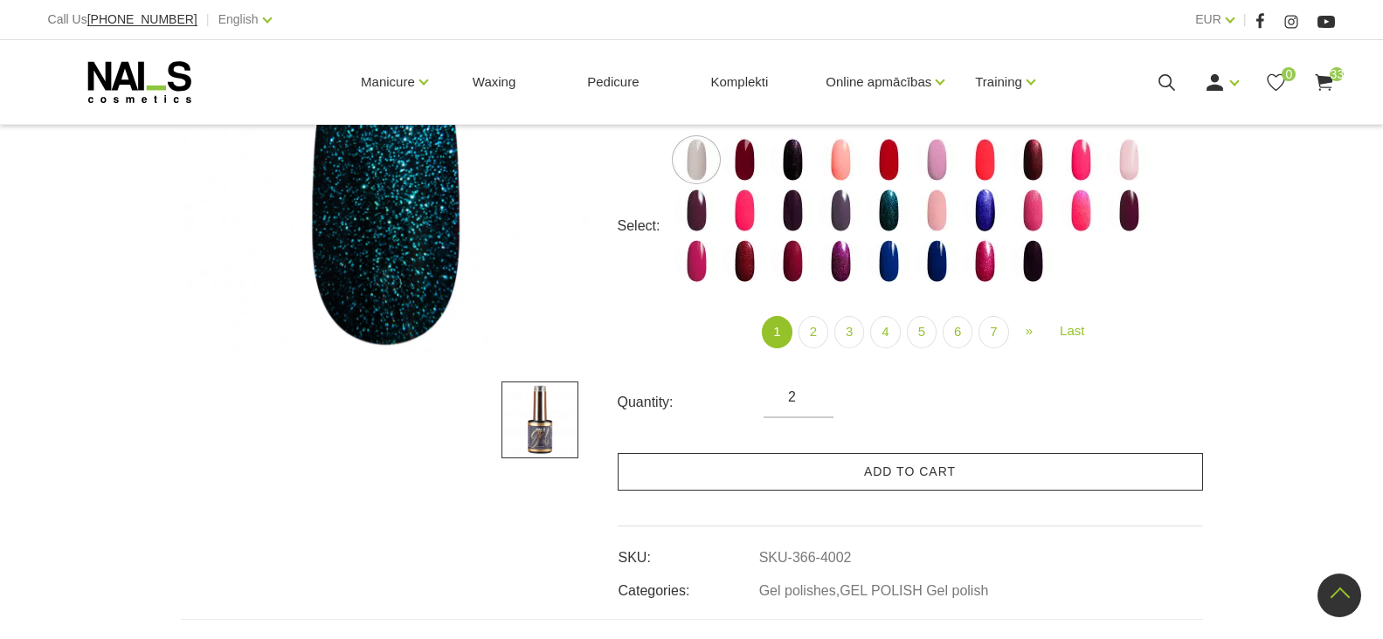
click at [890, 472] on link "Add to cart" at bounding box center [910, 472] width 585 height 38
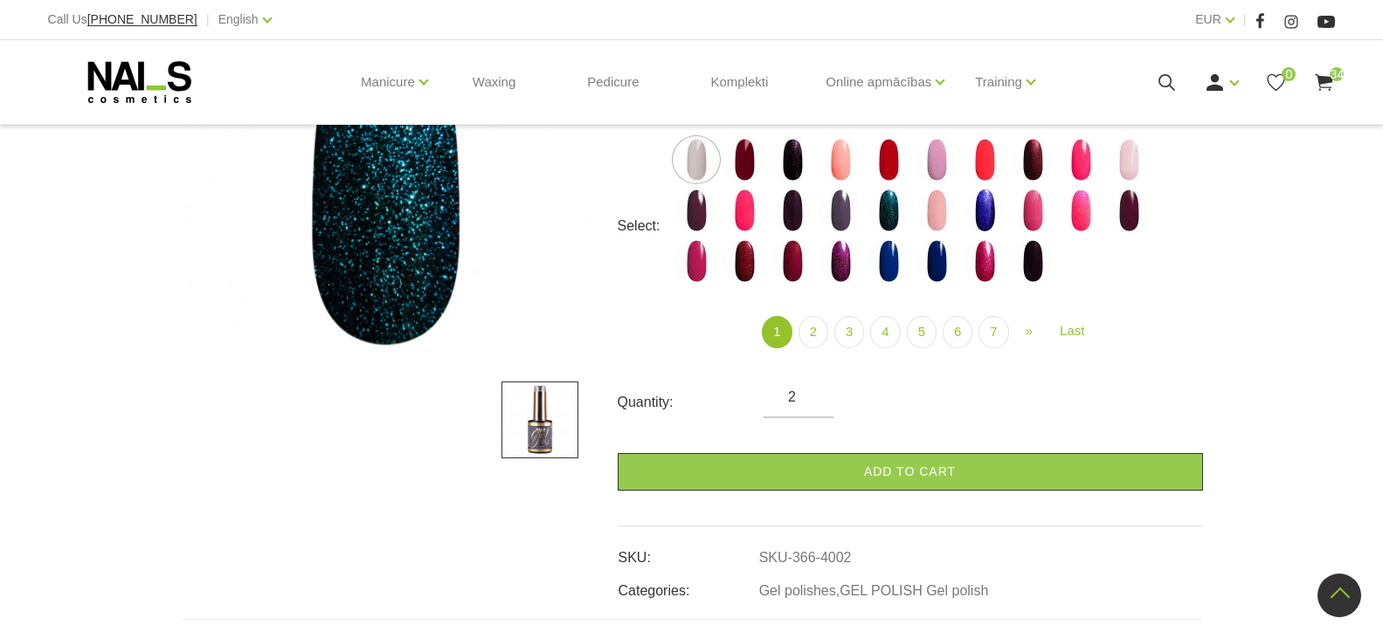
click at [1163, 83] on icon at bounding box center [1167, 83] width 22 height 22
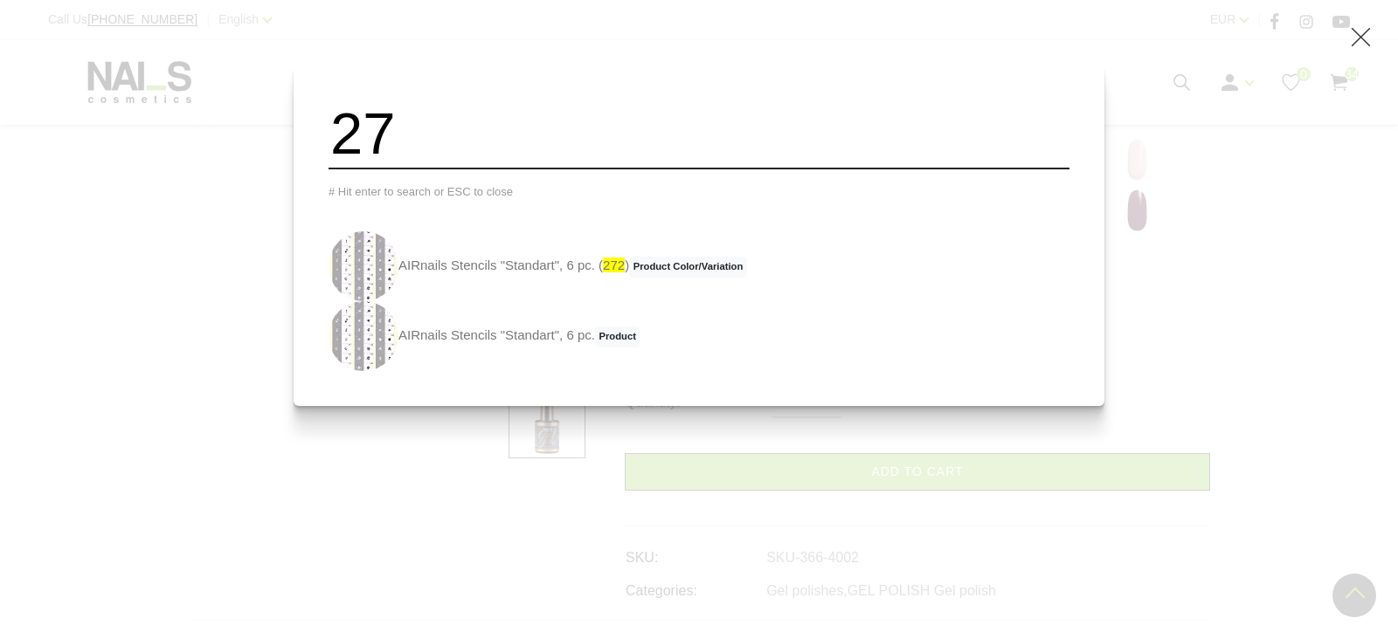
type input "2"
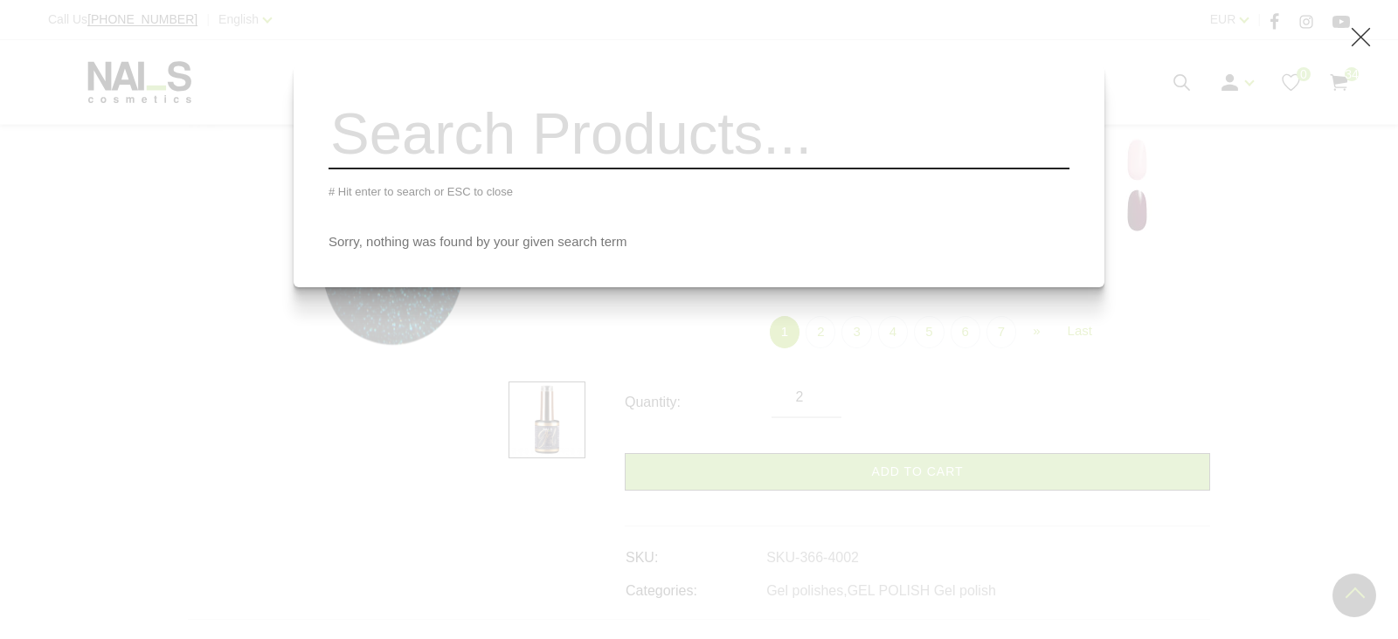
click at [1212, 333] on div "# Hit enter to search or ESC to close Sorry, nothing was found by your given se…" at bounding box center [699, 319] width 1398 height 639
click at [1360, 38] on use at bounding box center [1360, 37] width 19 height 19
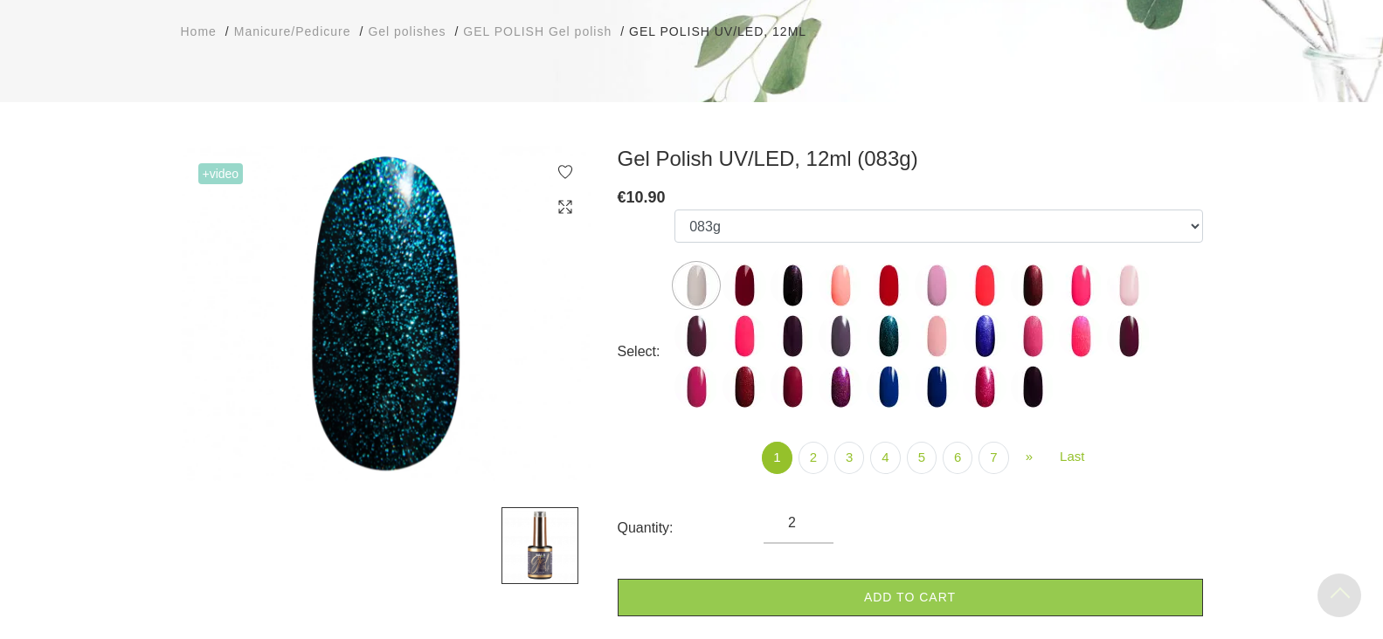
scroll to position [0, 0]
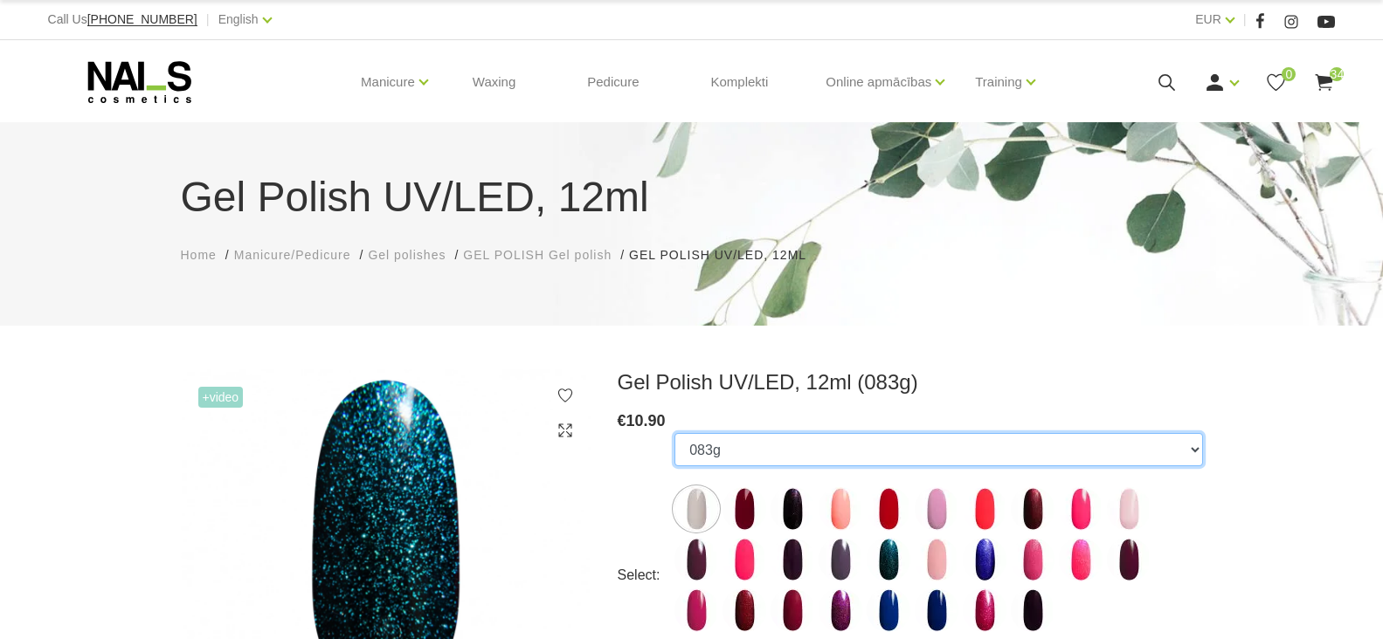
click at [1192, 448] on select "1078 1081 001g 001n 003c 008b 011n 012g 016n 020b 044v 065v 068p 069v 083g 085p…" at bounding box center [938, 449] width 528 height 33
select select "4145"
click at [674, 433] on select "1078 1081 001g 001n 003c 008b 011n 012g 016n 020b 044v 065v 068p 069v 083g 085p…" at bounding box center [938, 449] width 528 height 33
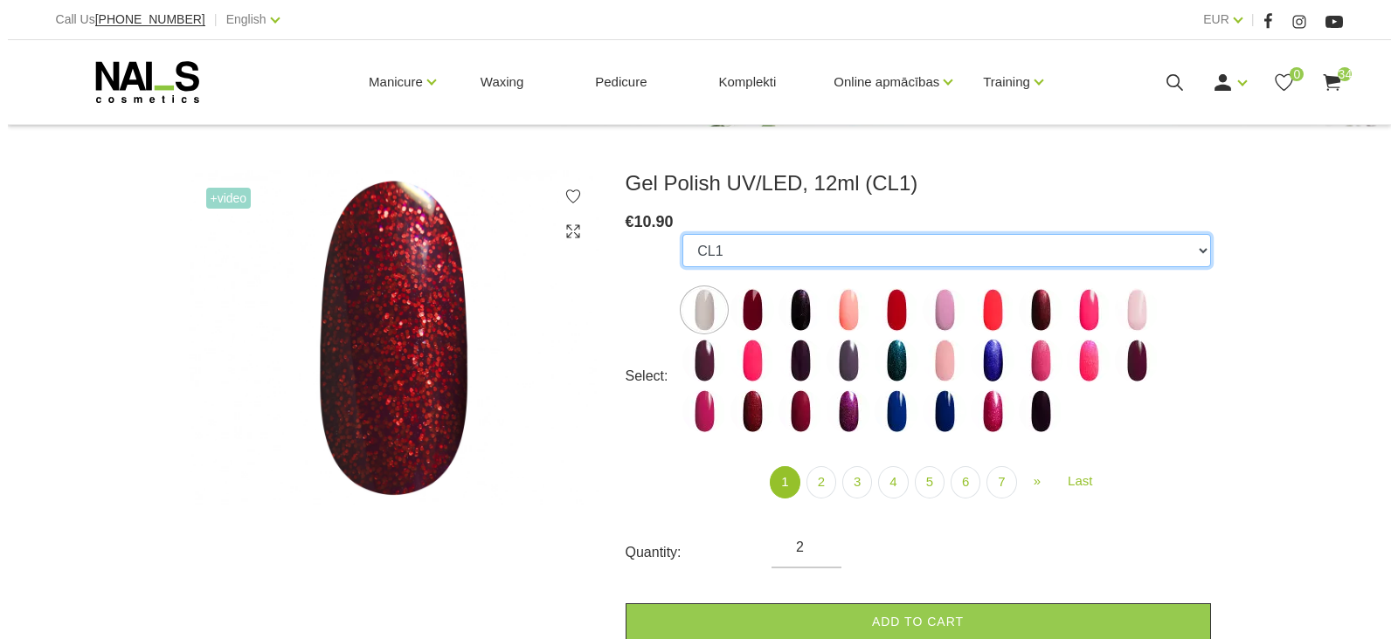
scroll to position [262, 0]
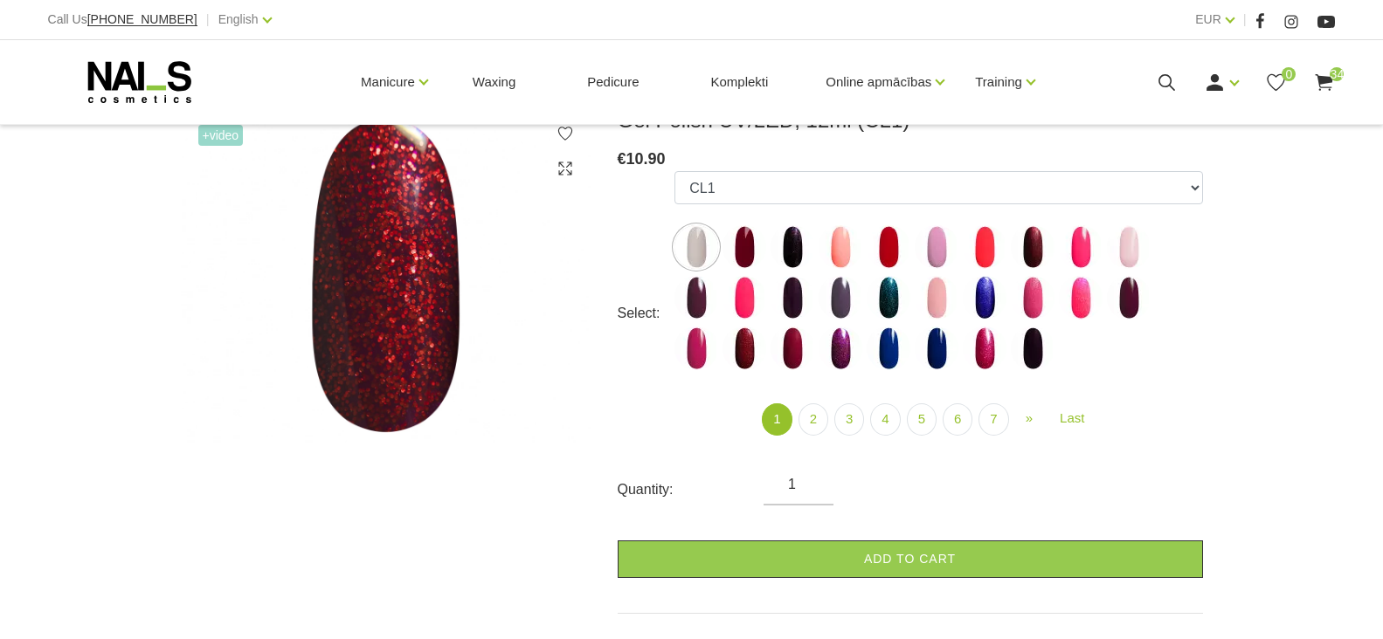
type input "1"
click at [811, 490] on input "1" at bounding box center [798, 484] width 70 height 21
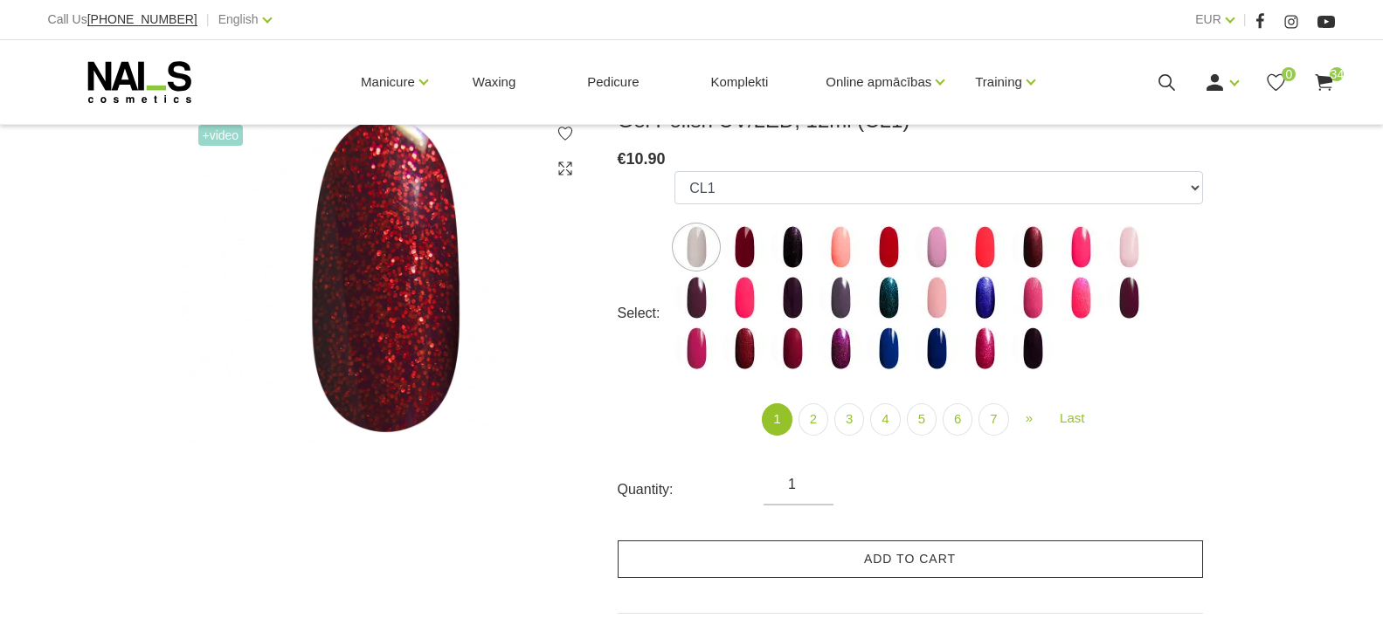
click at [851, 556] on link "Add to cart" at bounding box center [910, 560] width 585 height 38
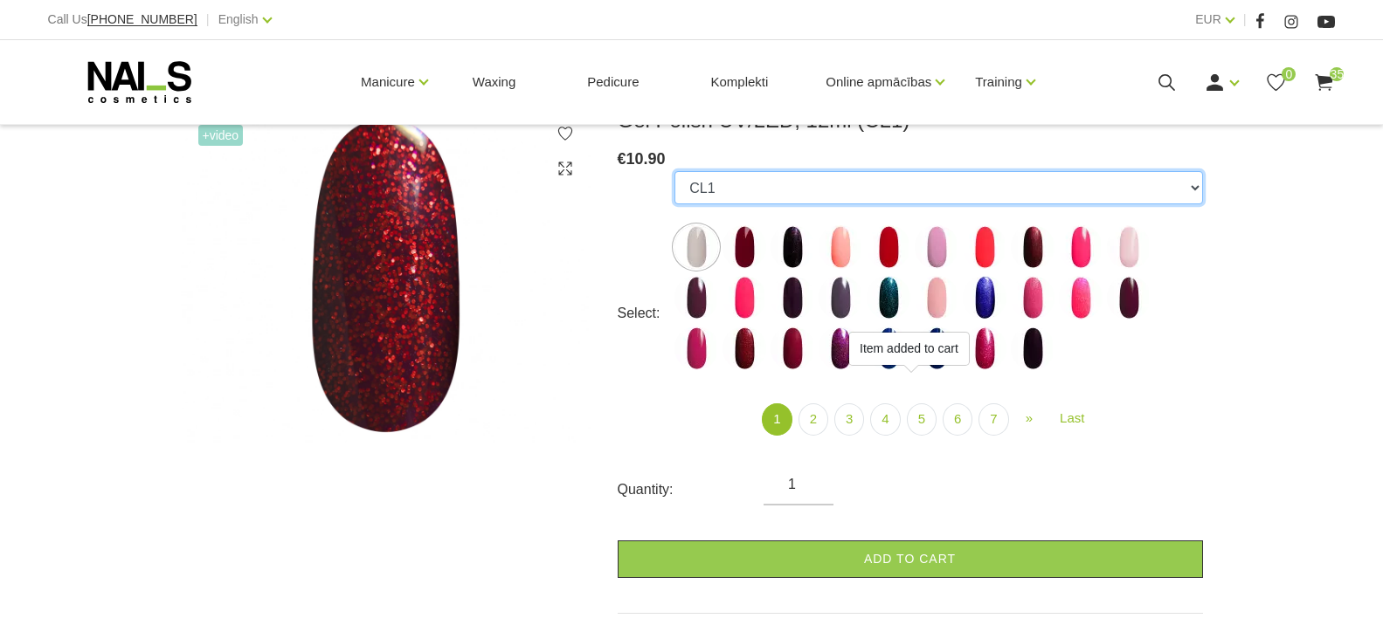
click at [1192, 184] on select "1078 1081 001g 001n 003c 008b 011n 012g 016n 020b 044v 065v 068p 069v 083g 085p…" at bounding box center [938, 187] width 528 height 33
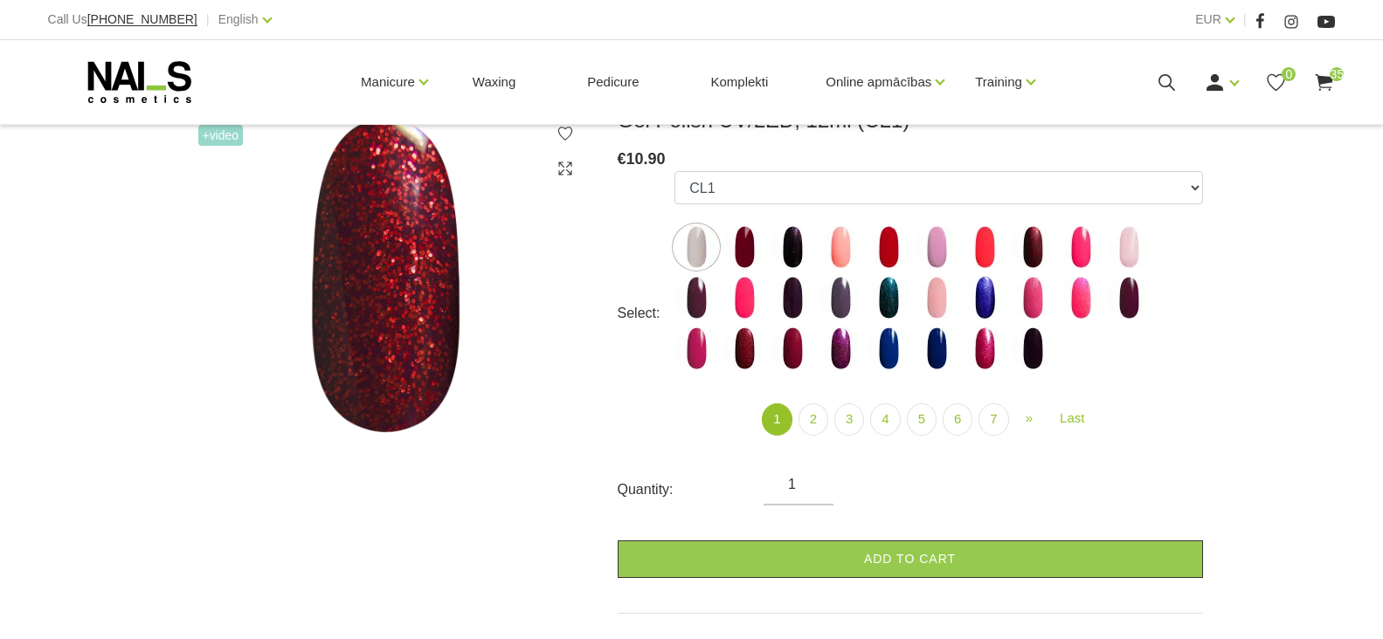
click at [1323, 276] on div "+Video Gel Polish UV/LED, 12ml (CL1) € 10.90 Select: 1078 1081 001g 001n 003c 0…" at bounding box center [691, 647] width 1383 height 1081
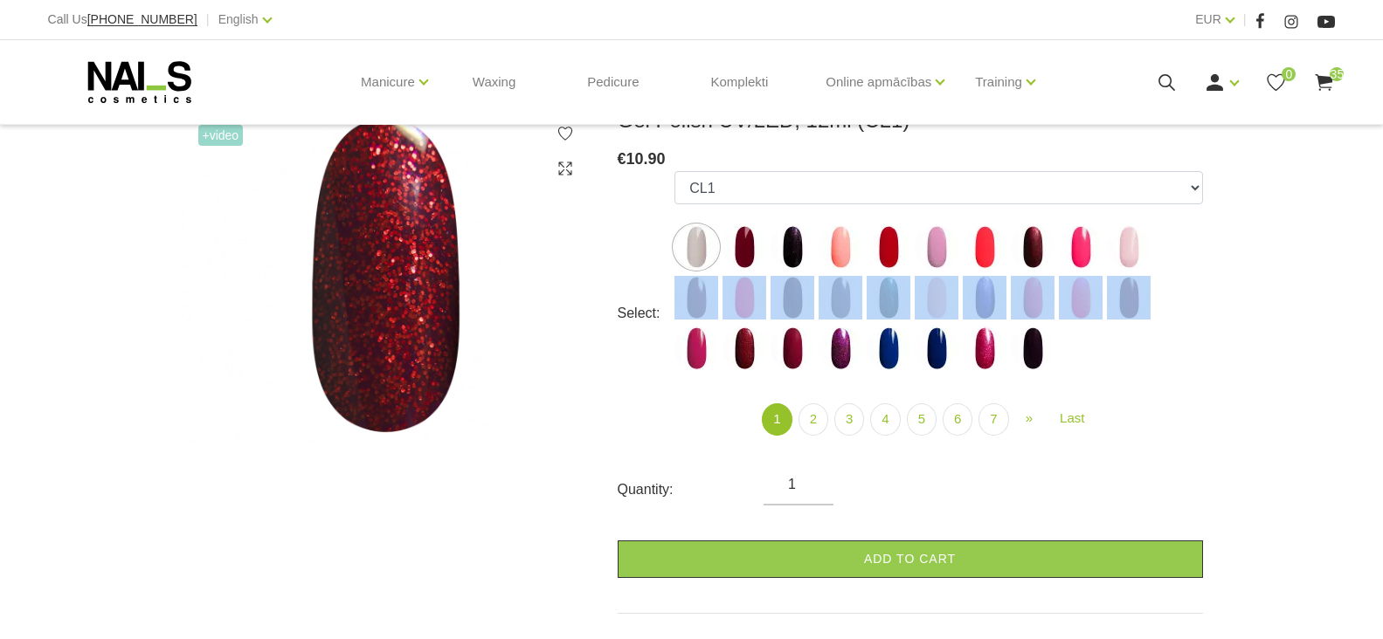
click at [1322, 81] on use at bounding box center [1324, 82] width 17 height 17
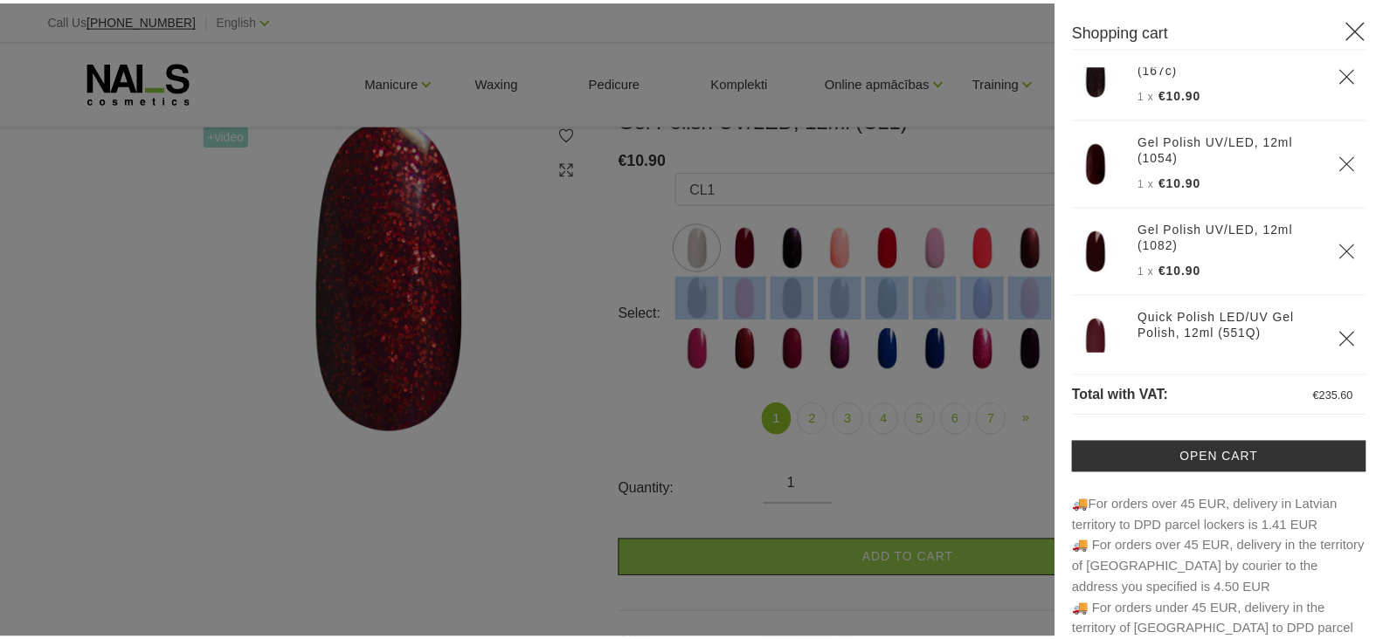
scroll to position [0, 0]
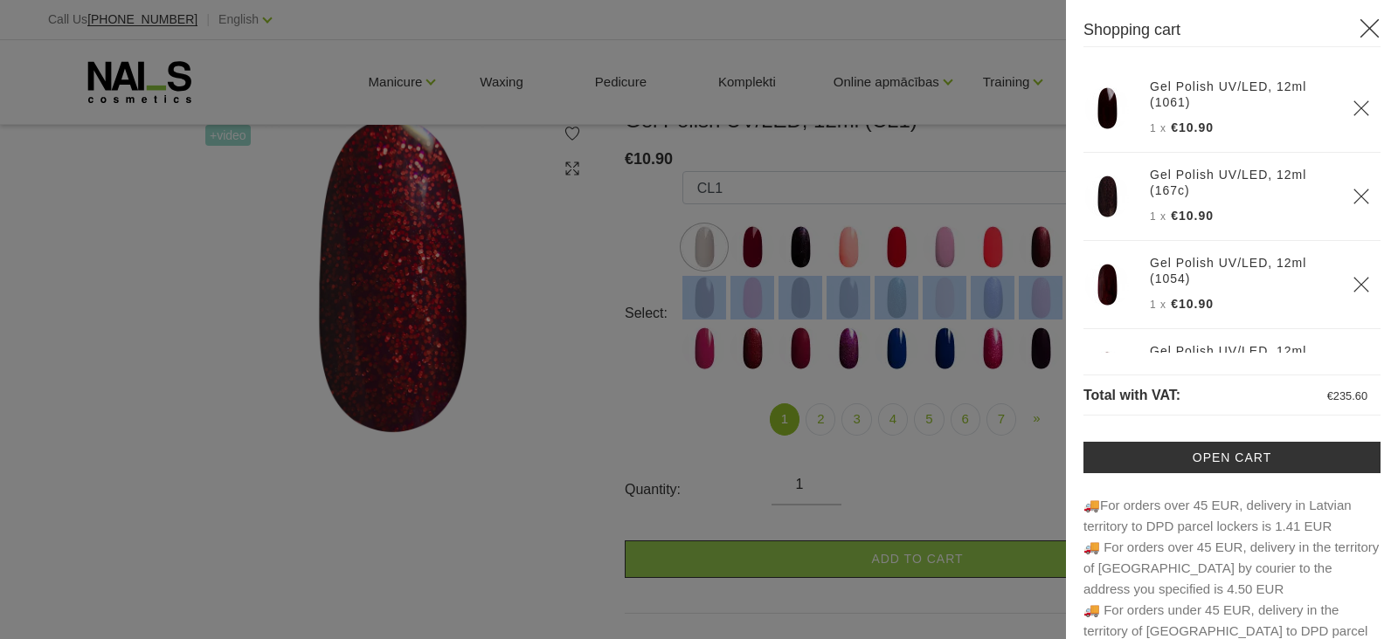
click at [1360, 27] on icon at bounding box center [1369, 28] width 22 height 22
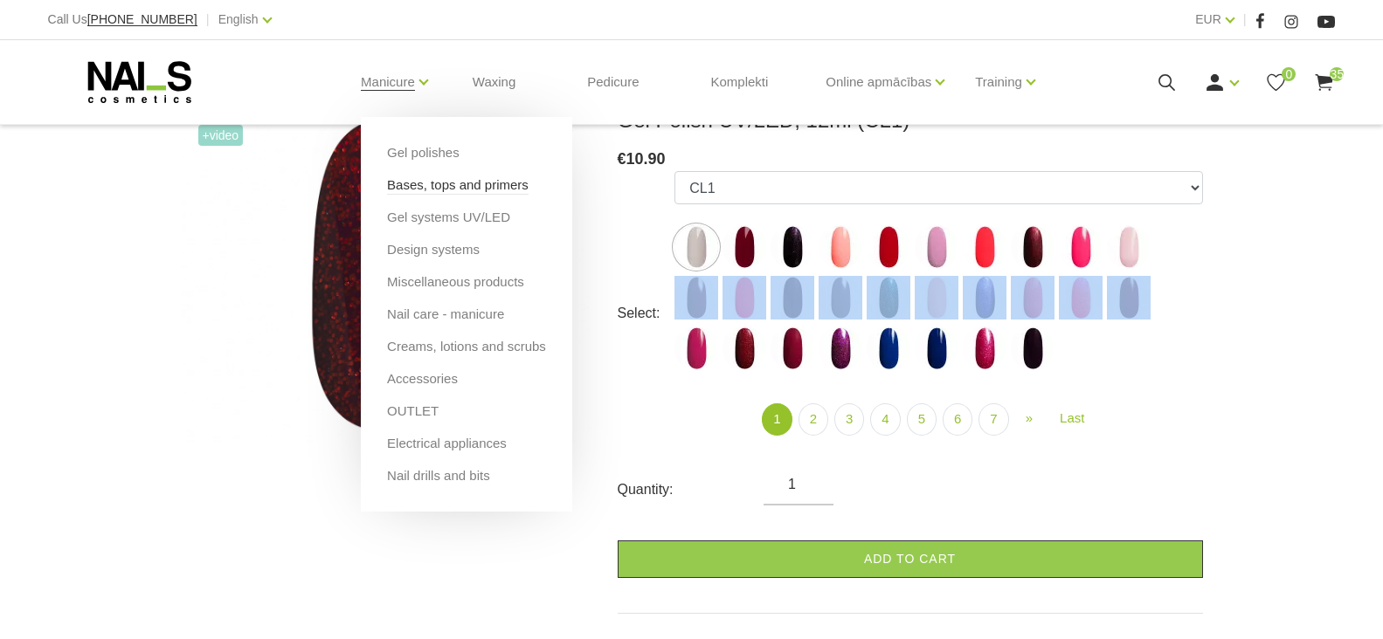
click at [400, 185] on link "Bases, tops and primers" at bounding box center [458, 185] width 142 height 19
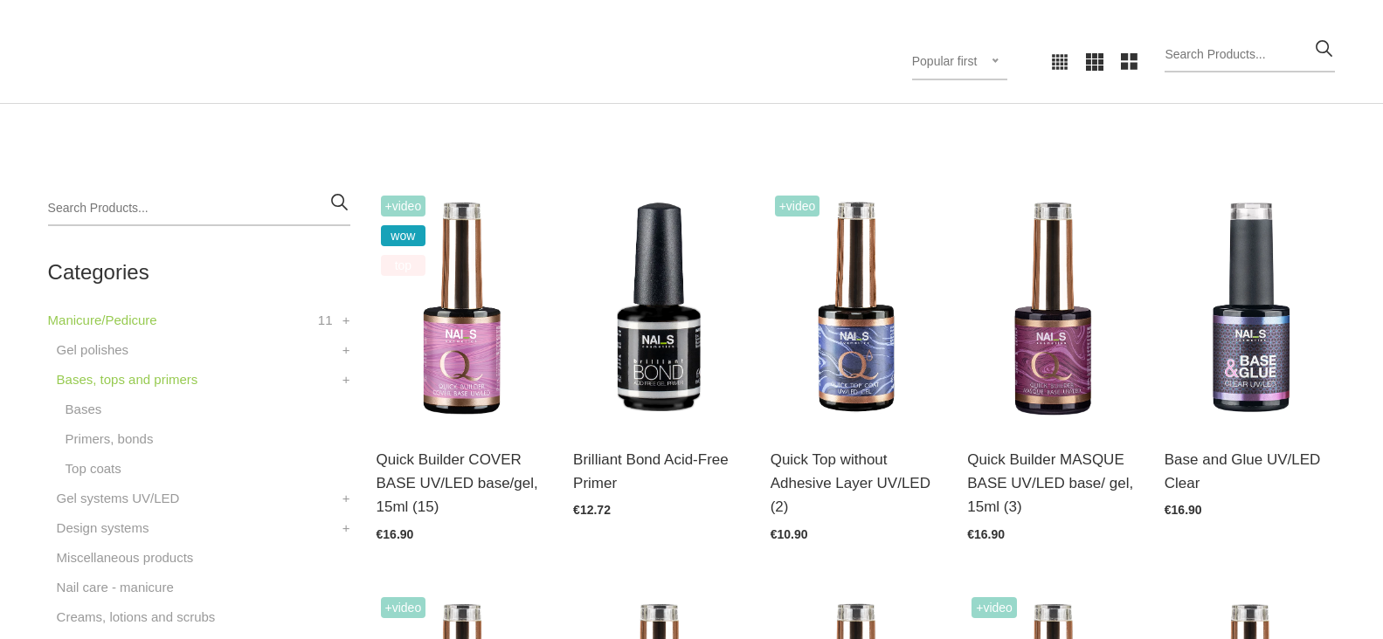
scroll to position [349, 0]
click at [457, 461] on link "Open and choose" at bounding box center [438, 460] width 123 height 24
click at [639, 457] on link "Open and choose" at bounding box center [634, 460] width 123 height 24
click at [837, 465] on link "Open and choose" at bounding box center [831, 460] width 123 height 24
click at [1034, 461] on link "Open and choose" at bounding box center [1028, 460] width 123 height 24
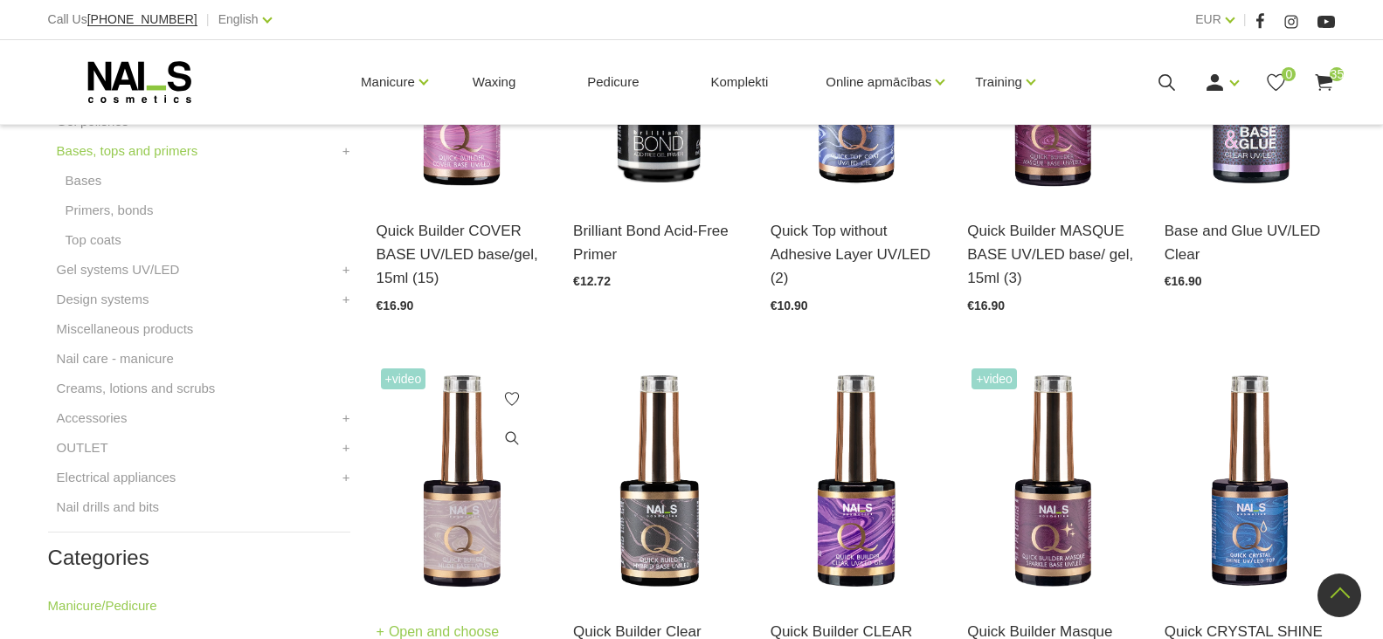
scroll to position [611, 0]
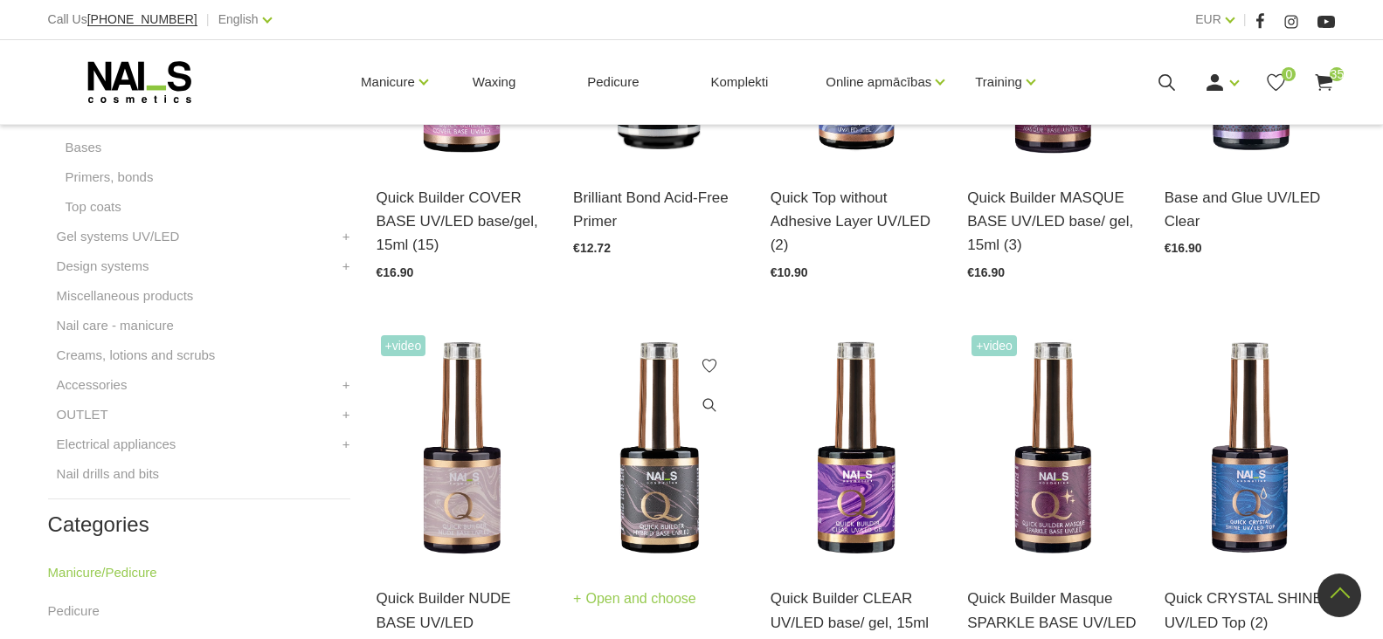
click at [617, 600] on link "Open and choose" at bounding box center [634, 599] width 123 height 24
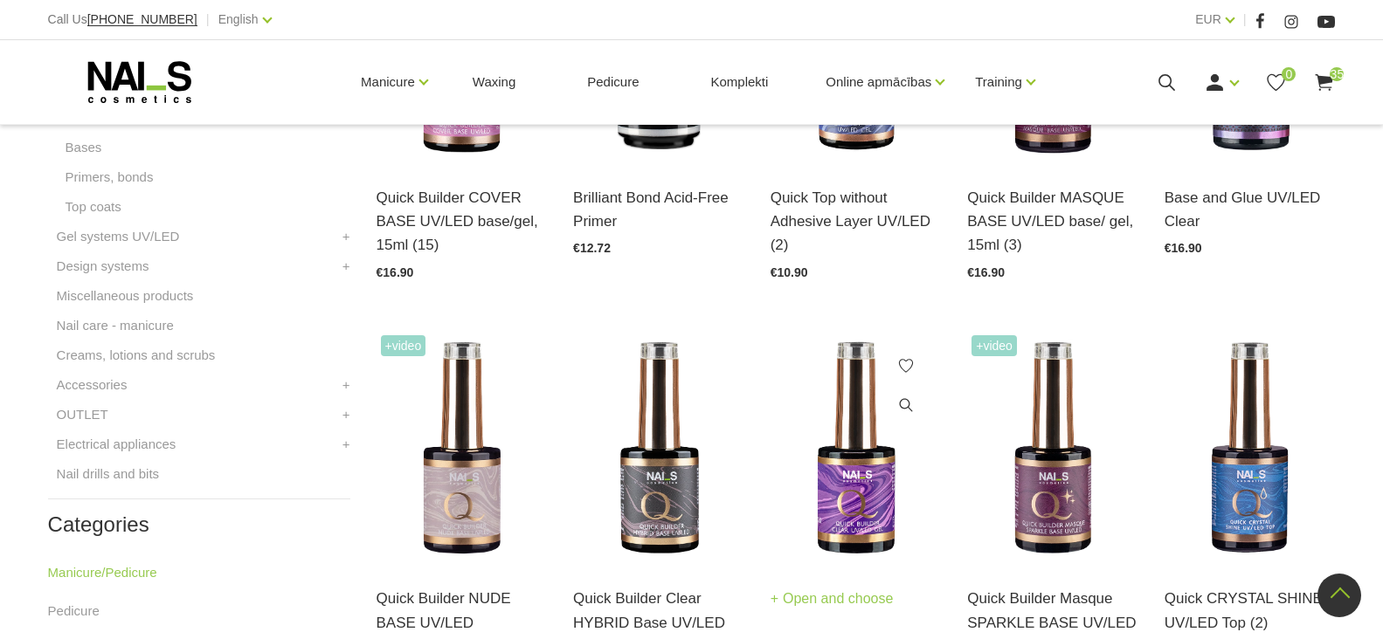
click at [835, 599] on link "Open and choose" at bounding box center [831, 599] width 123 height 24
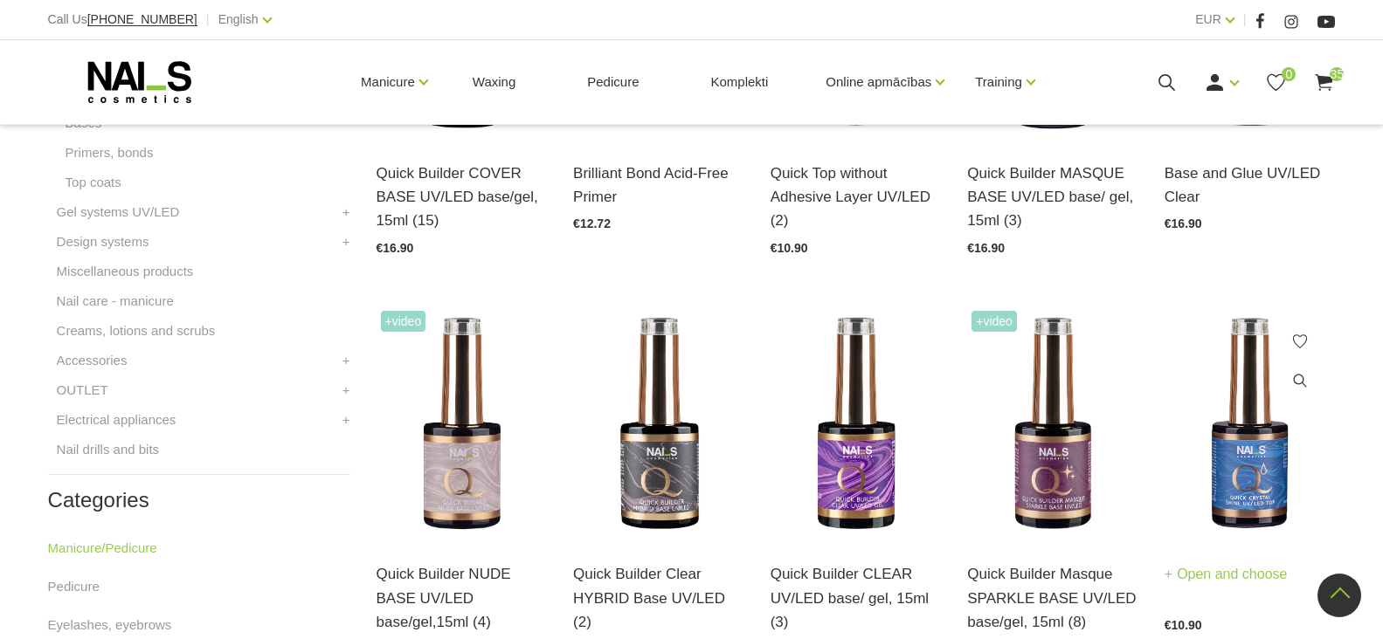
scroll to position [786, 0]
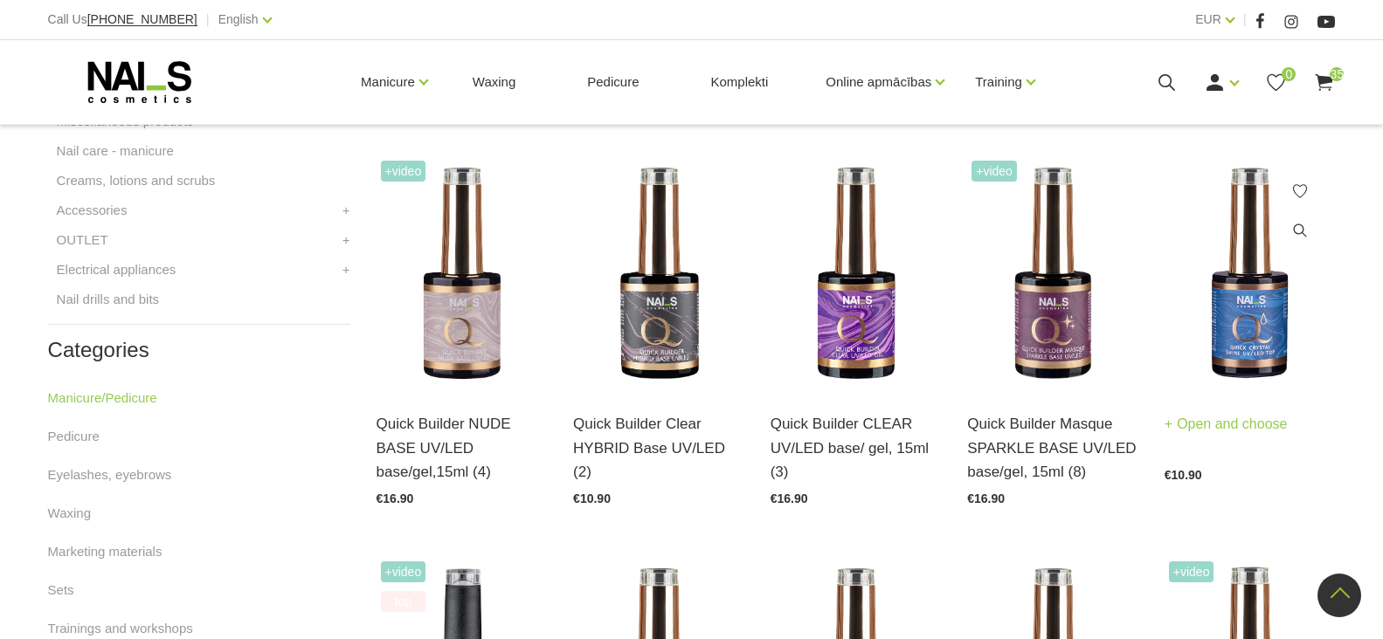
click at [1222, 422] on link "Open and choose" at bounding box center [1225, 424] width 123 height 24
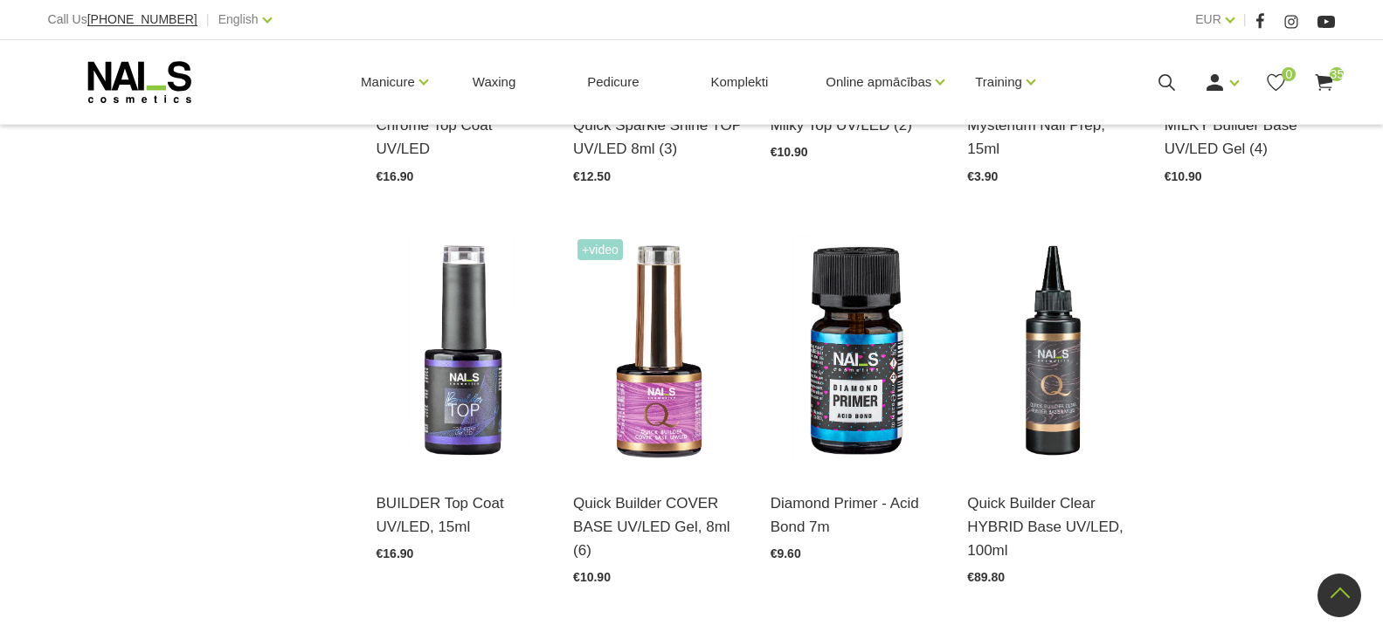
scroll to position [1922, 0]
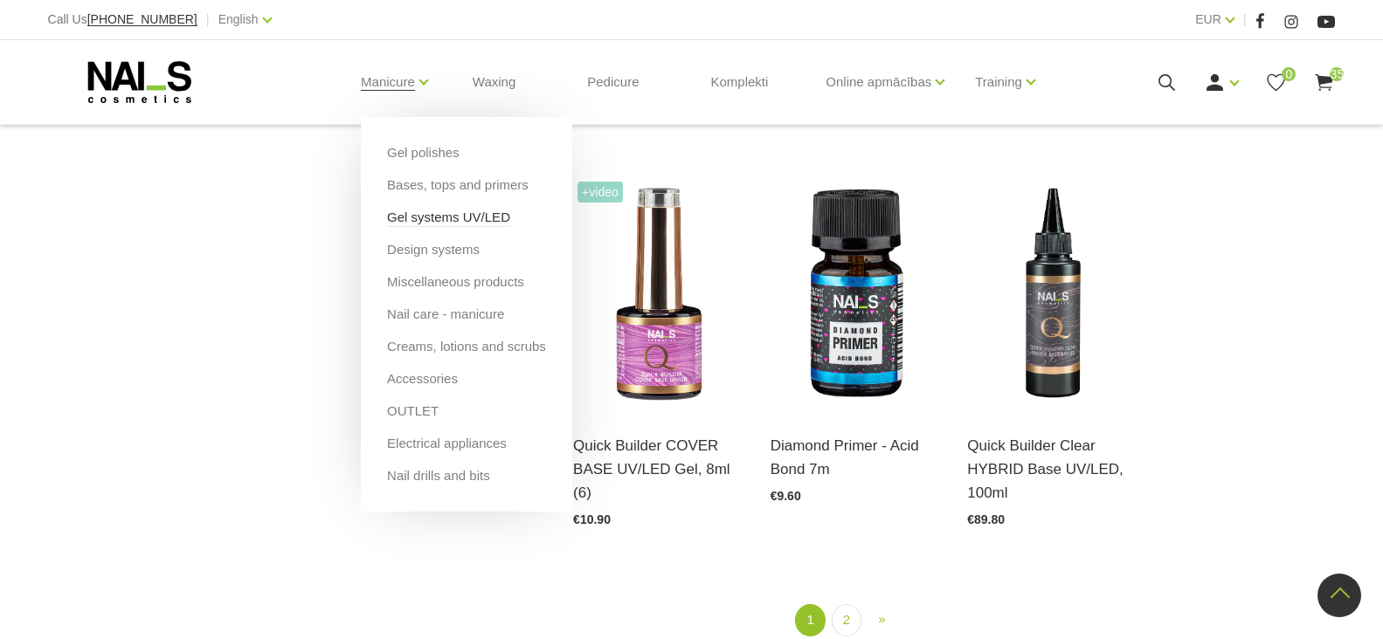
click at [417, 214] on link "Gel systems UV/LED" at bounding box center [448, 217] width 123 height 19
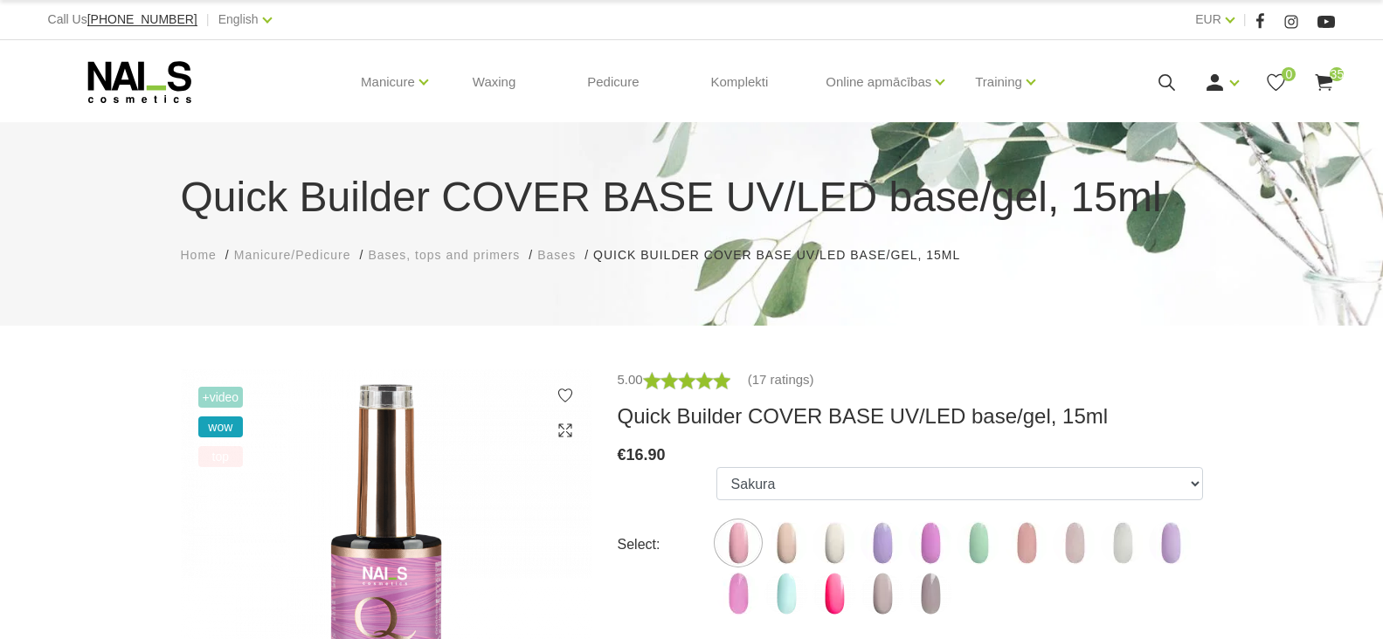
drag, startPoint x: 0, startPoint y: 0, endPoint x: 1121, endPoint y: 547, distance: 1247.1
click at [1121, 547] on img at bounding box center [1123, 544] width 44 height 44
click at [1126, 551] on img at bounding box center [1123, 544] width 44 height 44
select select "5208"
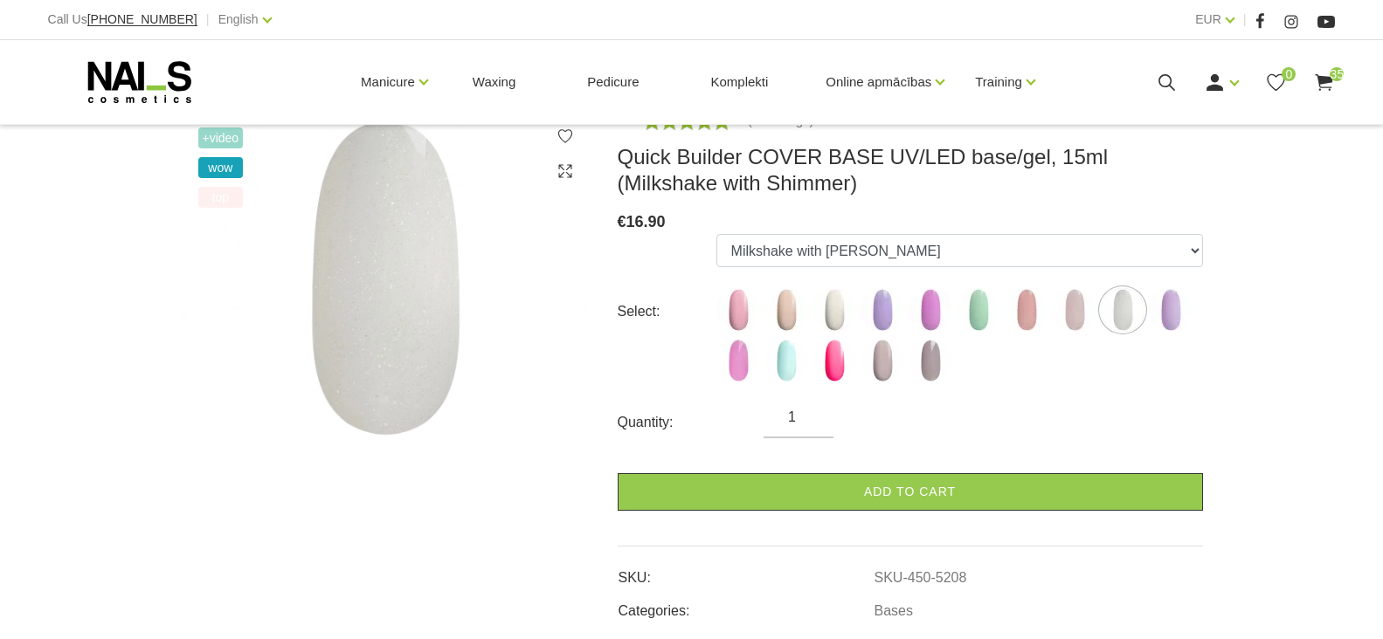
scroll to position [262, 0]
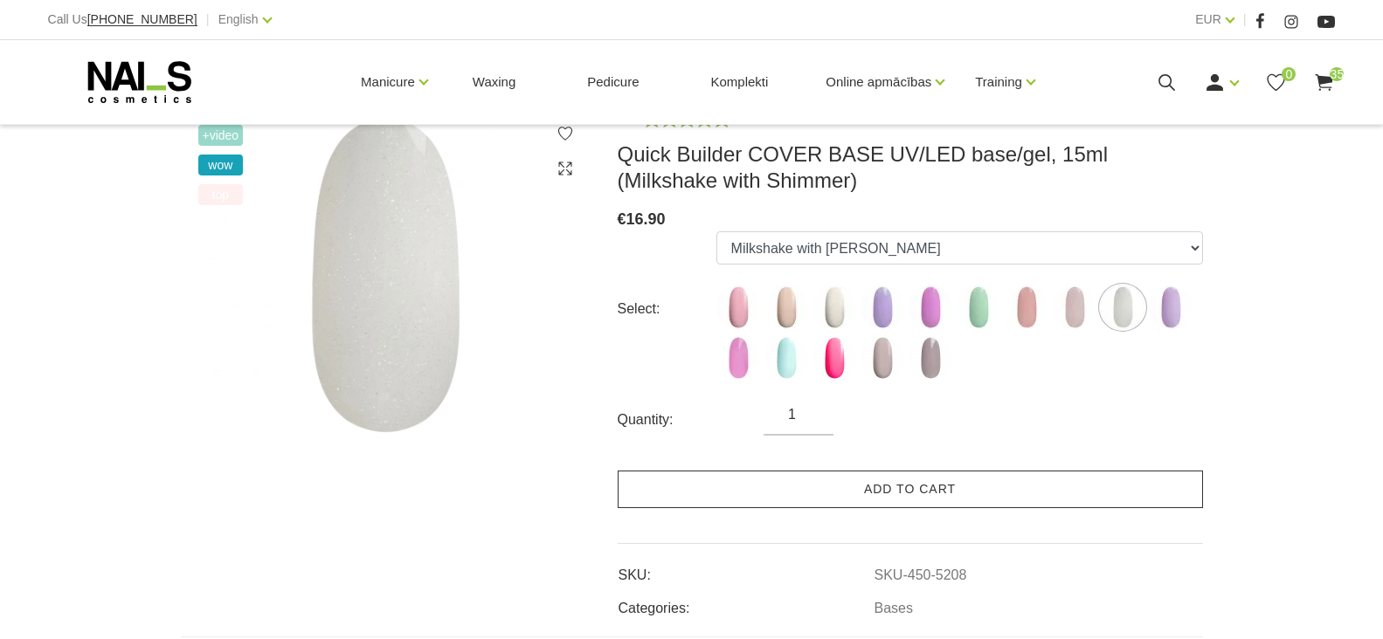
click at [885, 493] on link "Add to cart" at bounding box center [910, 490] width 585 height 38
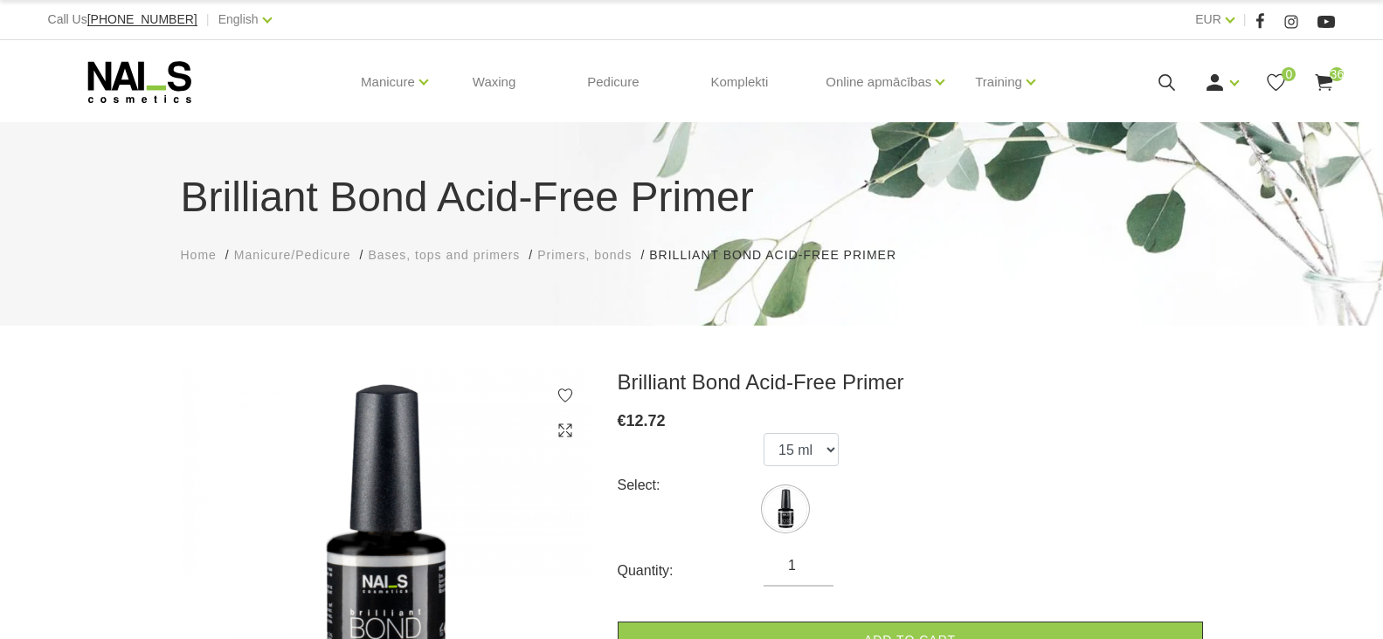
click at [812, 555] on form "Select: 15 ml Quantity: 1 Add to cart" at bounding box center [910, 546] width 585 height 226
click at [814, 559] on input "2" at bounding box center [798, 566] width 70 height 21
click at [814, 559] on input "3" at bounding box center [798, 566] width 70 height 21
click at [814, 559] on input "4" at bounding box center [798, 566] width 70 height 21
type input "5"
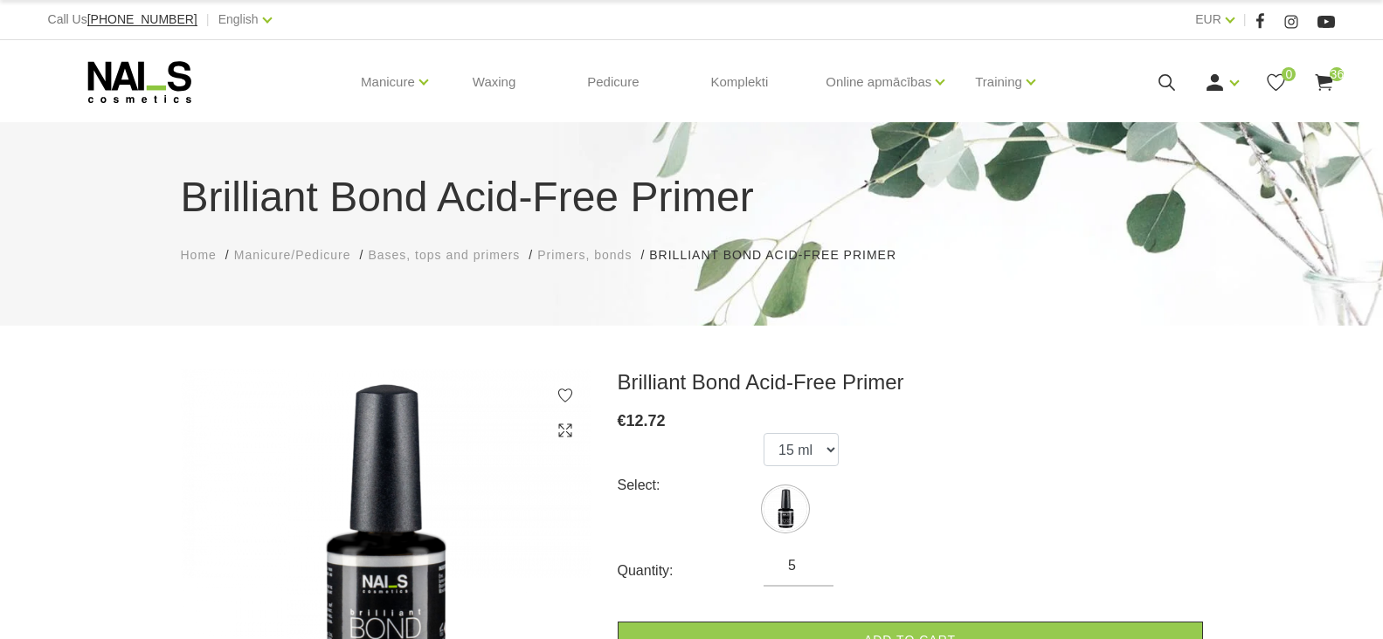
click at [814, 559] on input "5" at bounding box center [798, 566] width 70 height 21
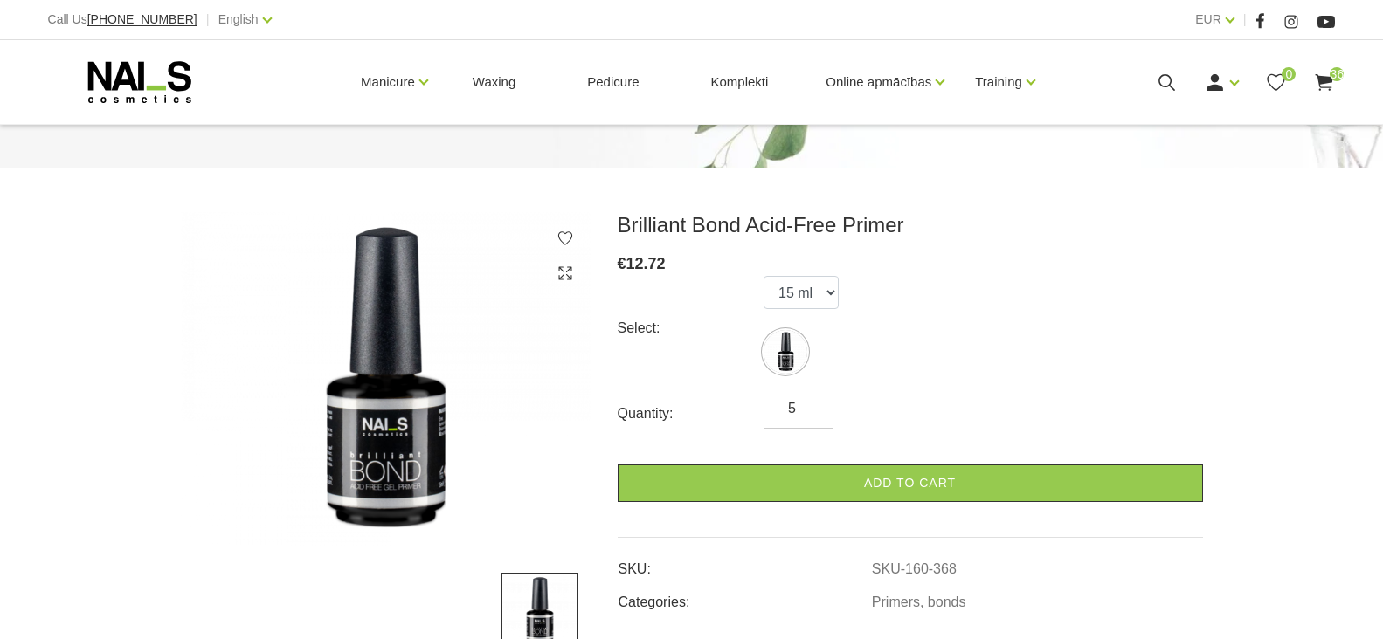
scroll to position [175, 0]
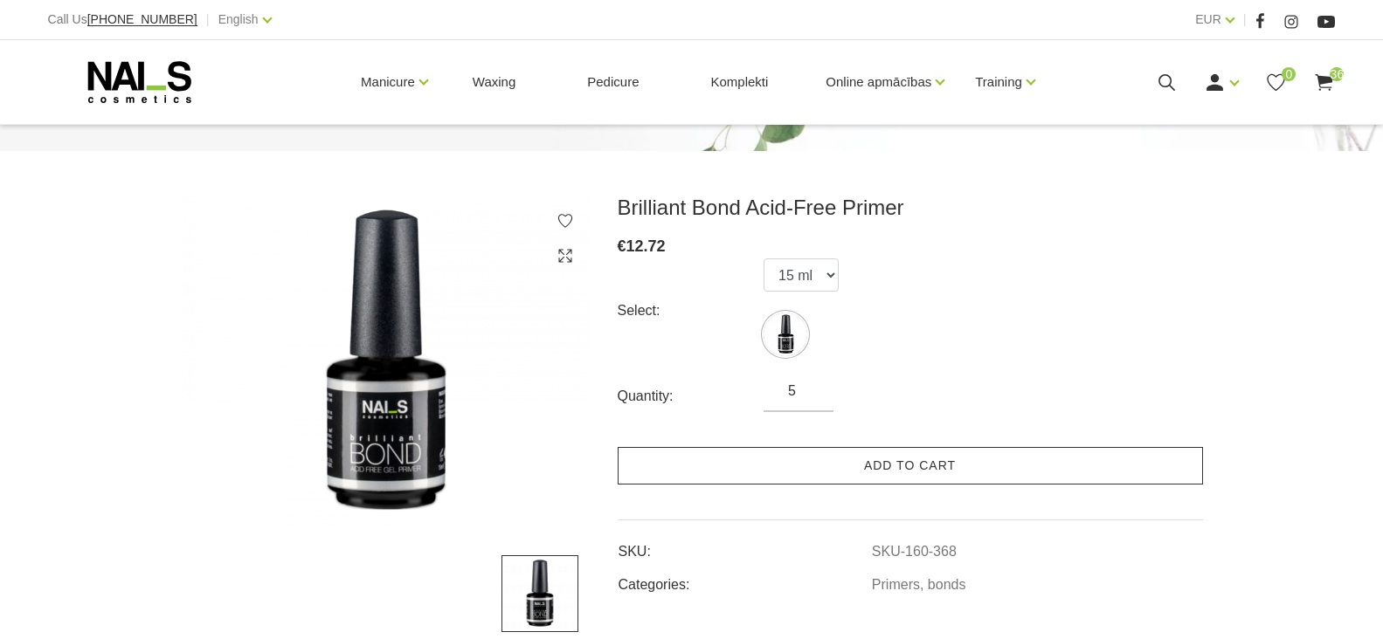
click at [868, 459] on link "Add to cart" at bounding box center [910, 466] width 585 height 38
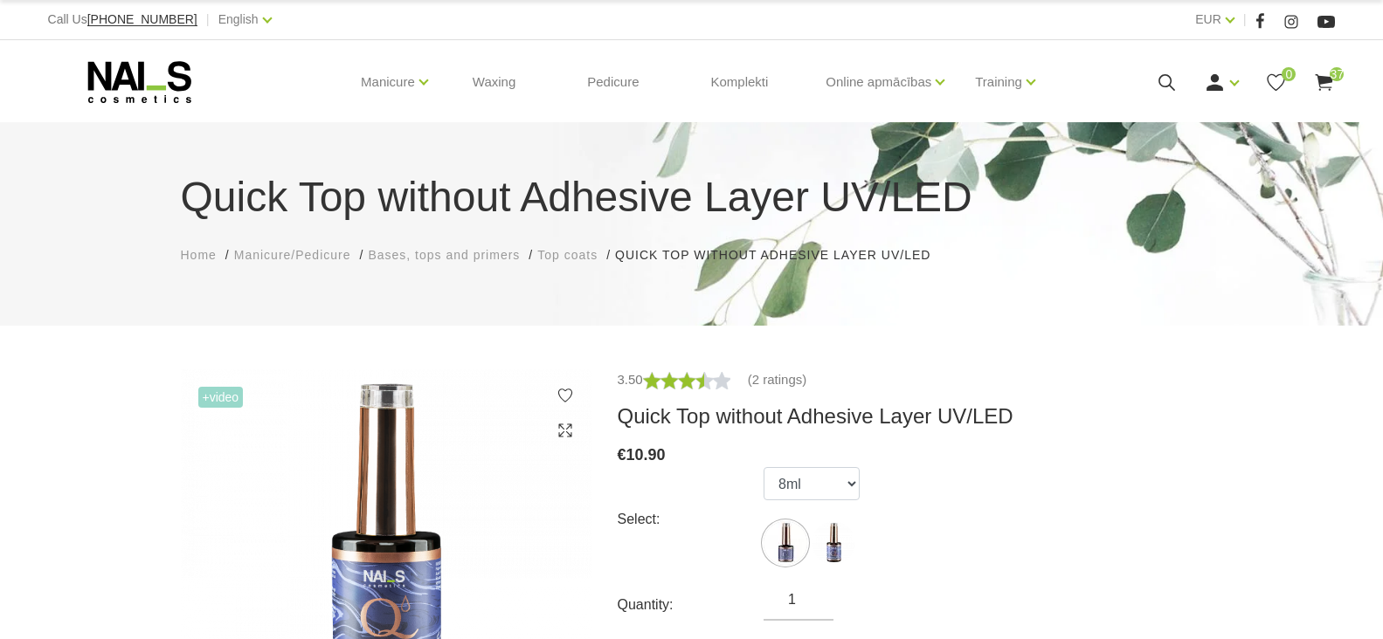
click at [831, 545] on img at bounding box center [834, 544] width 44 height 44
select select "4269"
click at [804, 609] on input "1" at bounding box center [798, 600] width 70 height 21
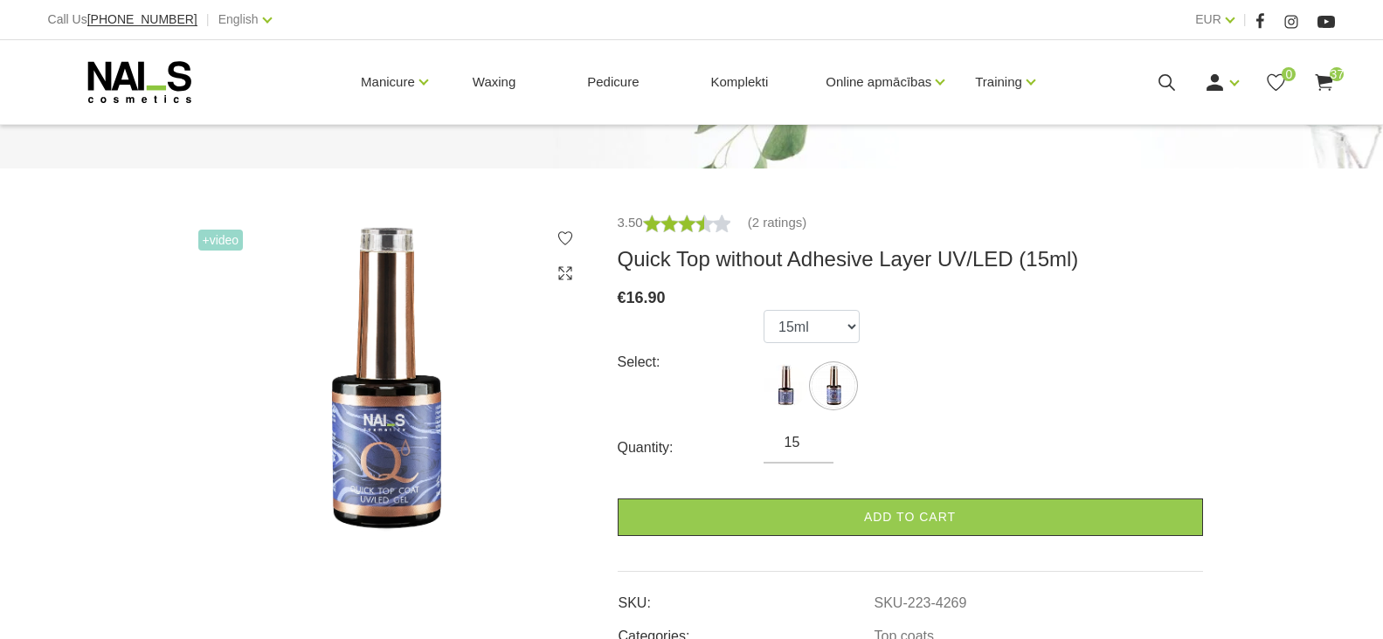
scroll to position [175, 0]
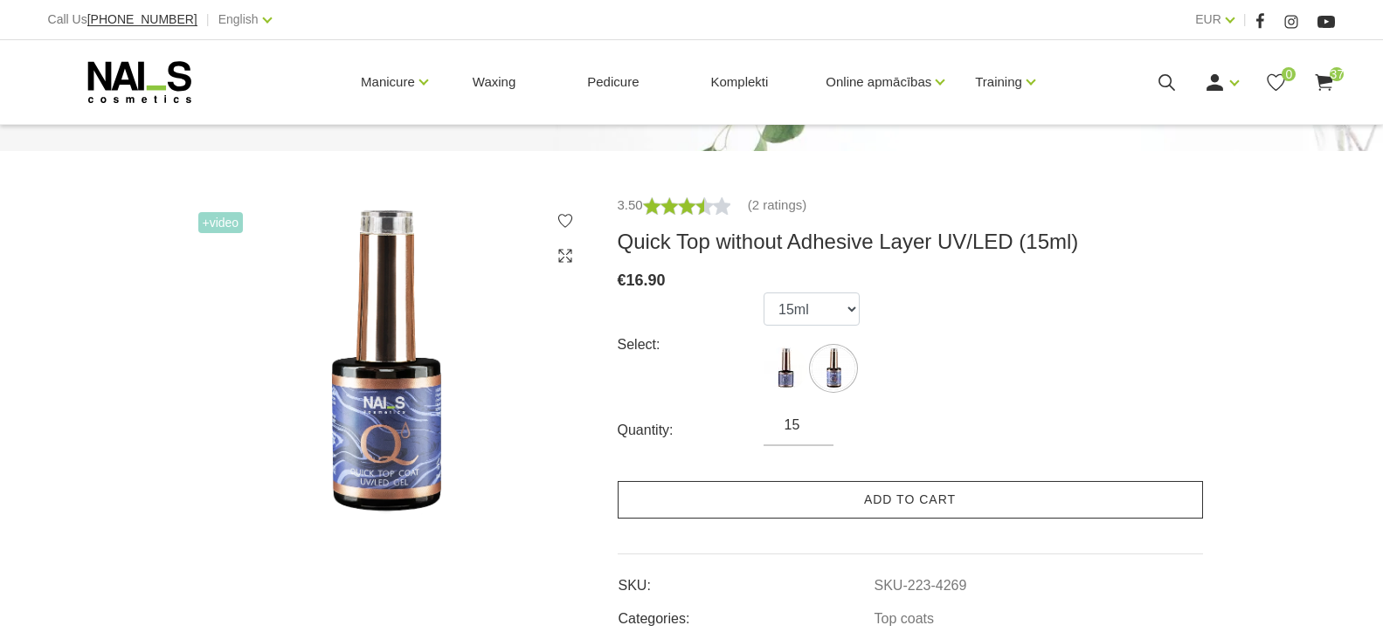
type input "15"
click at [854, 500] on link "Add to cart" at bounding box center [910, 500] width 585 height 38
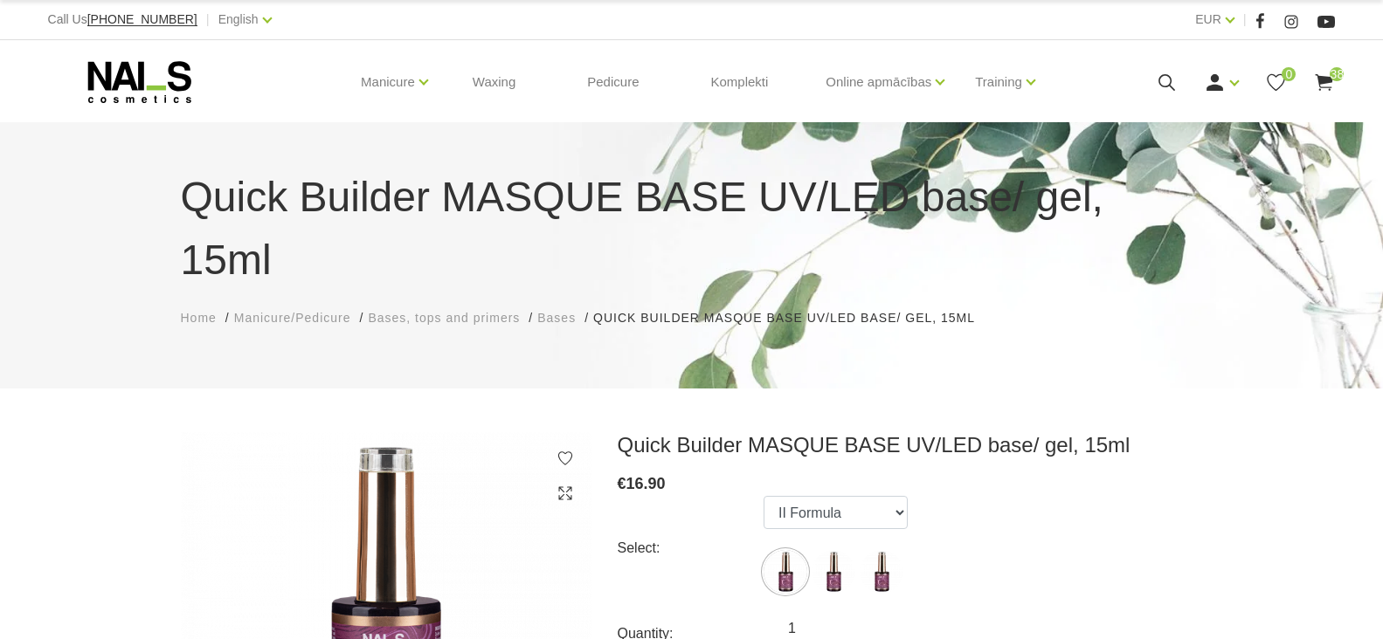
drag, startPoint x: 795, startPoint y: 565, endPoint x: 784, endPoint y: 568, distance: 10.8
click at [784, 618] on input "1" at bounding box center [798, 628] width 70 height 21
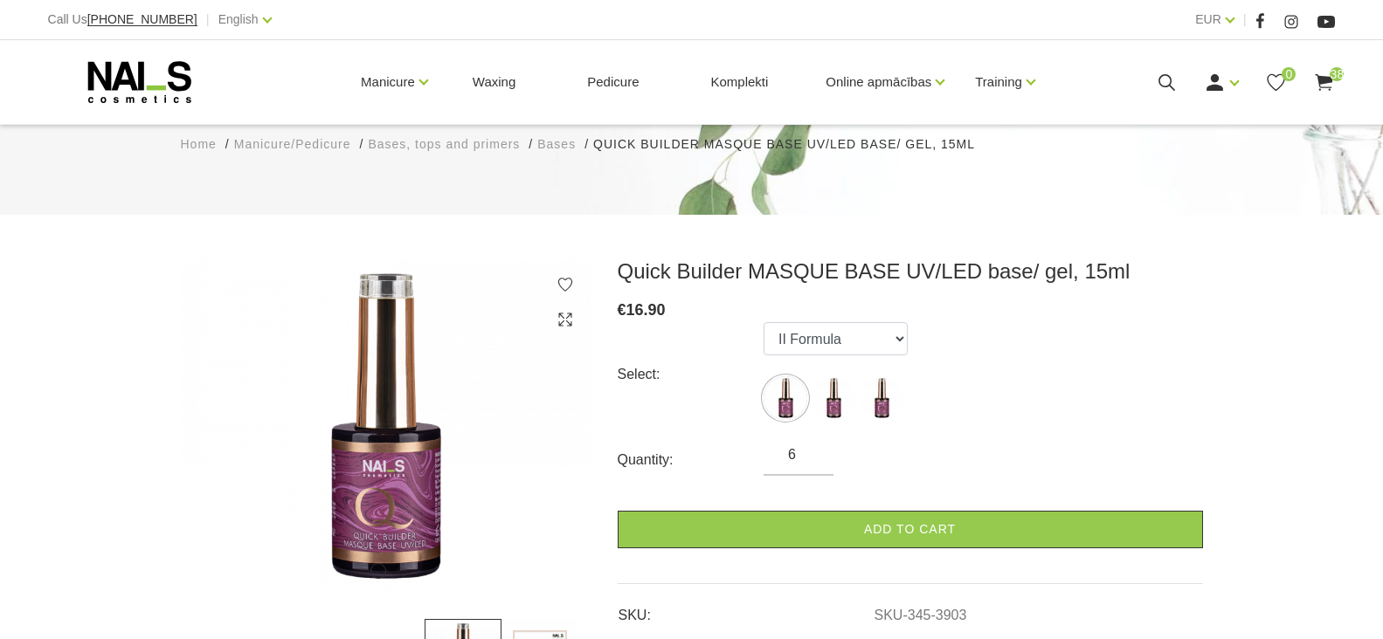
scroll to position [175, 0]
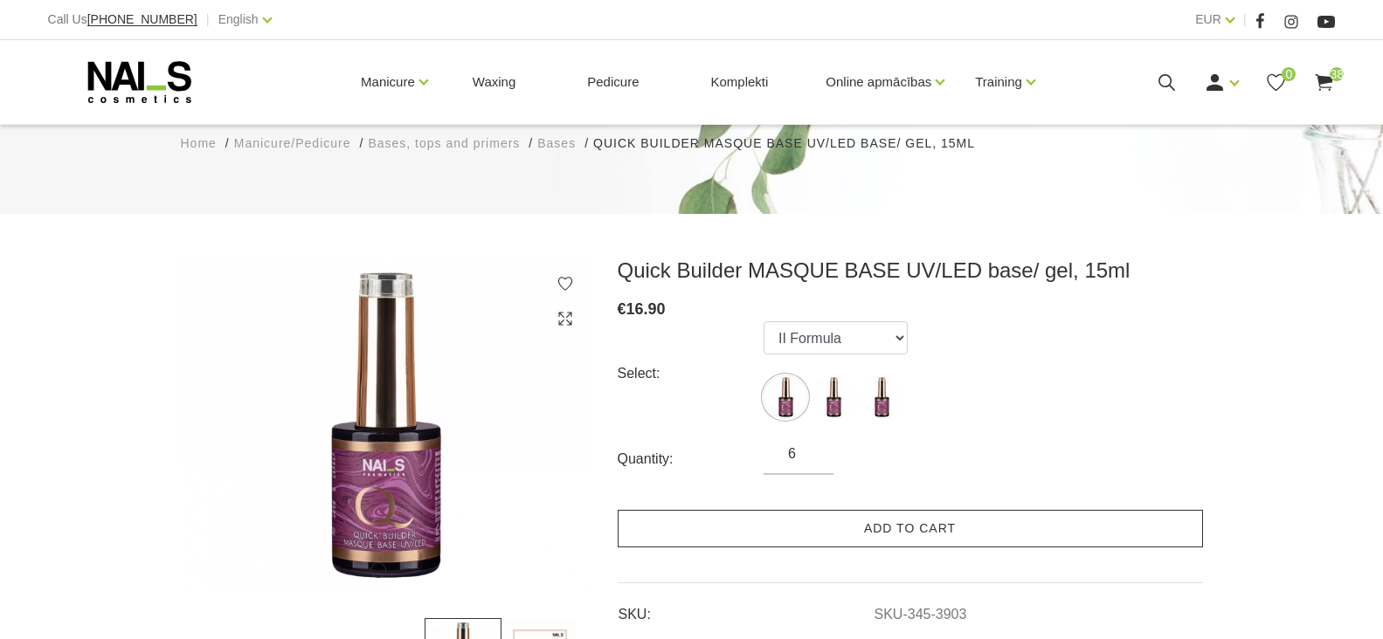
type input "6"
click at [861, 510] on link "Add to cart" at bounding box center [910, 529] width 585 height 38
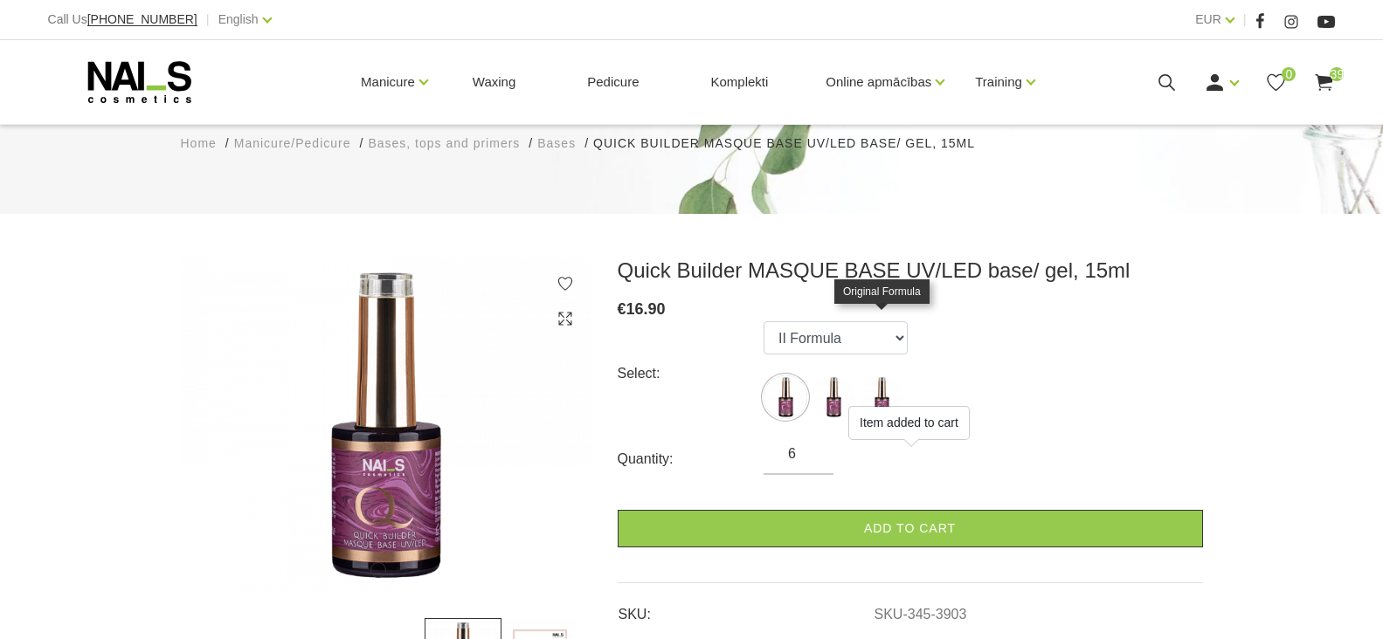
click at [886, 376] on img at bounding box center [882, 398] width 44 height 44
select select "3905"
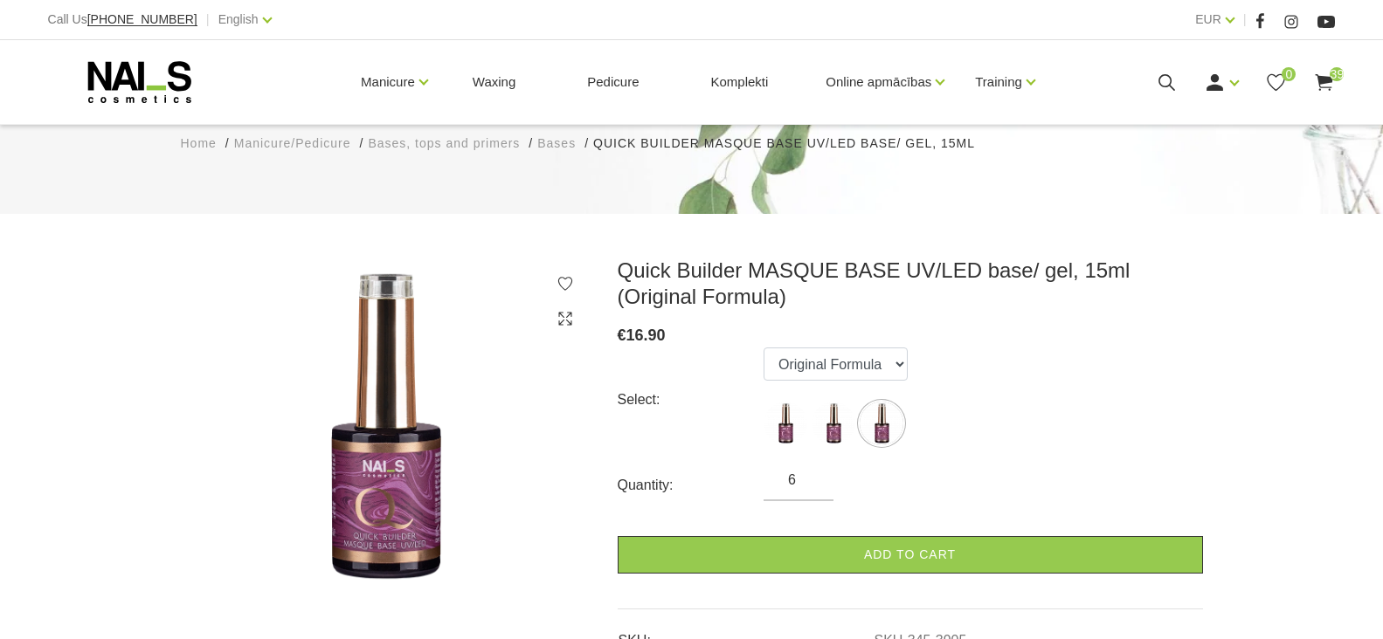
click at [796, 470] on input "6" at bounding box center [798, 480] width 70 height 21
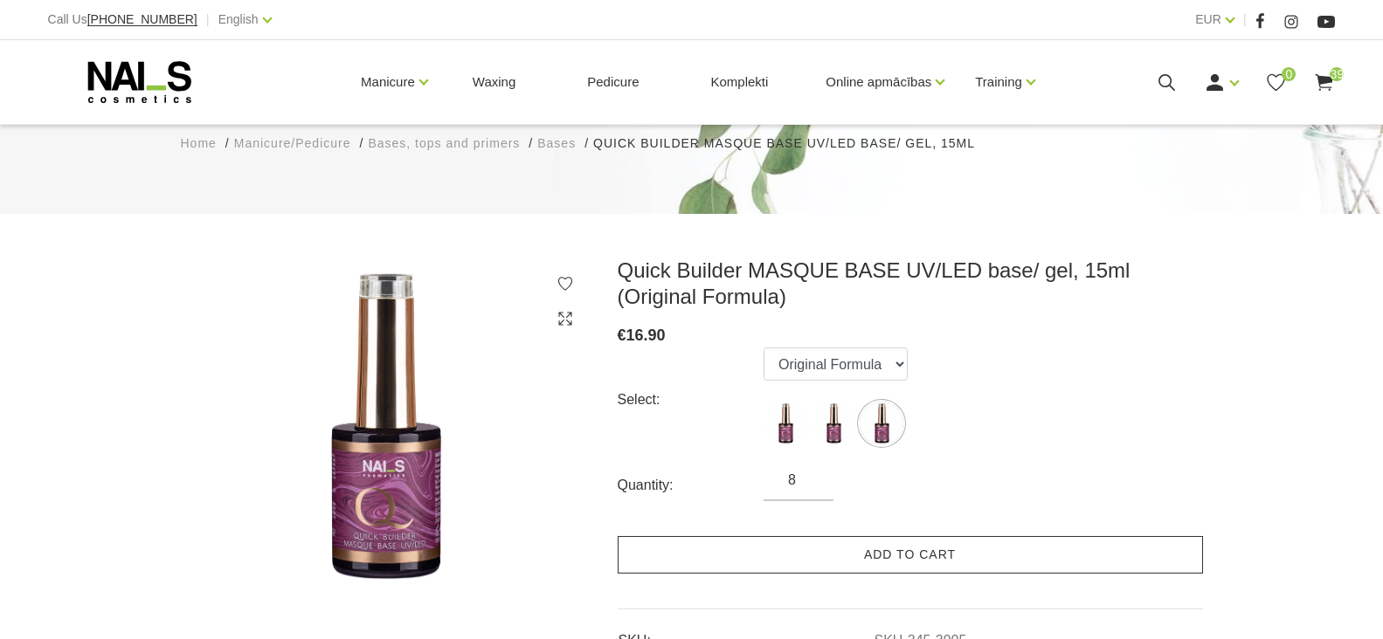
type input "8"
click at [865, 536] on link "Add to cart" at bounding box center [910, 555] width 585 height 38
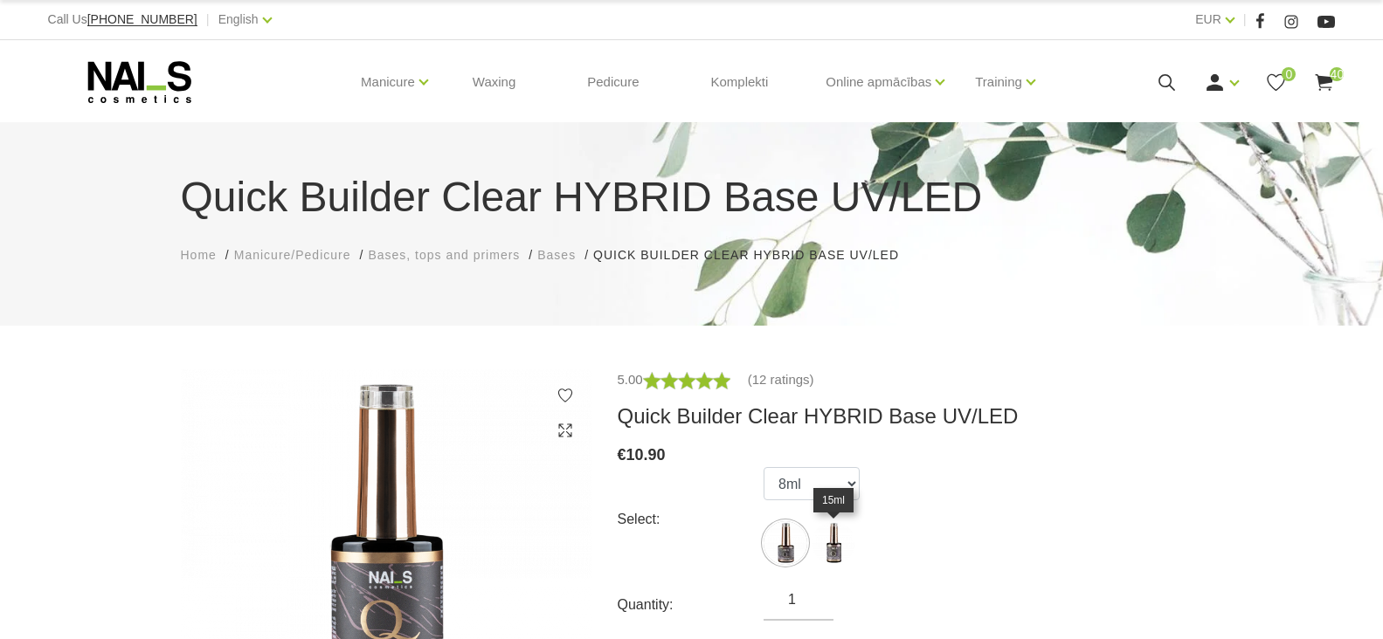
click at [837, 555] on img at bounding box center [834, 544] width 44 height 44
select select "5598"
drag, startPoint x: 798, startPoint y: 605, endPoint x: 760, endPoint y: 602, distance: 38.6
click at [760, 602] on div "Quantity: 1" at bounding box center [910, 605] width 585 height 31
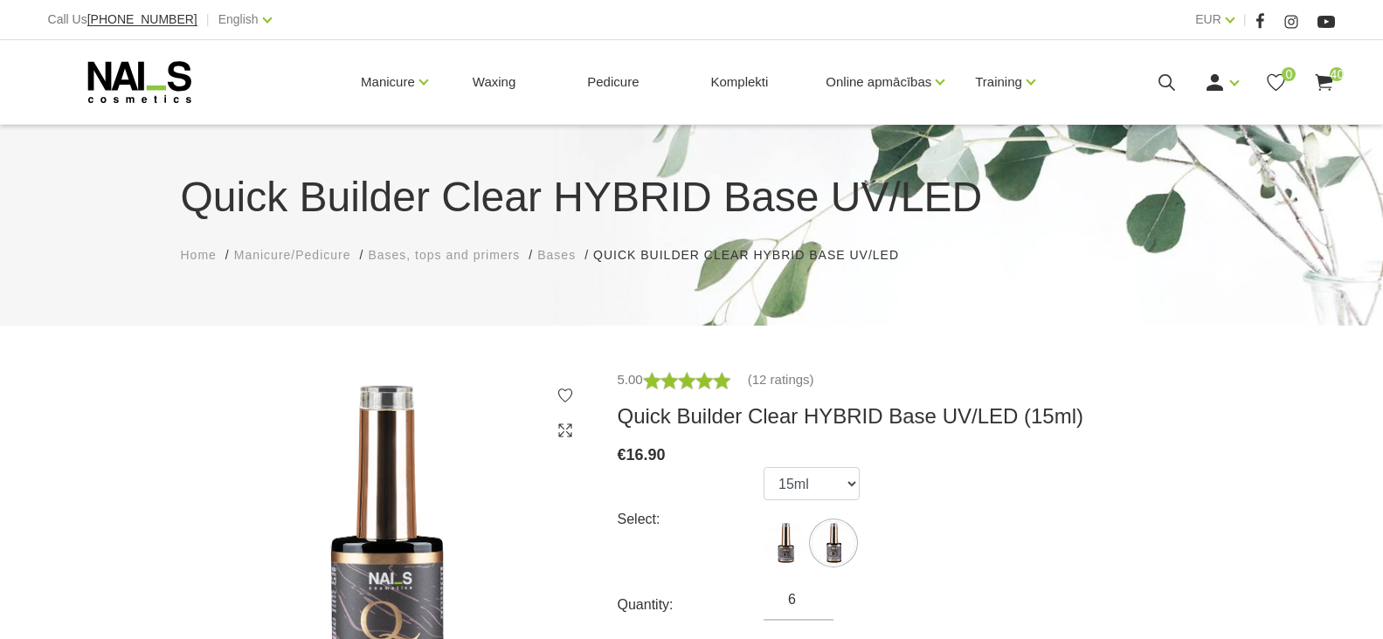
scroll to position [175, 0]
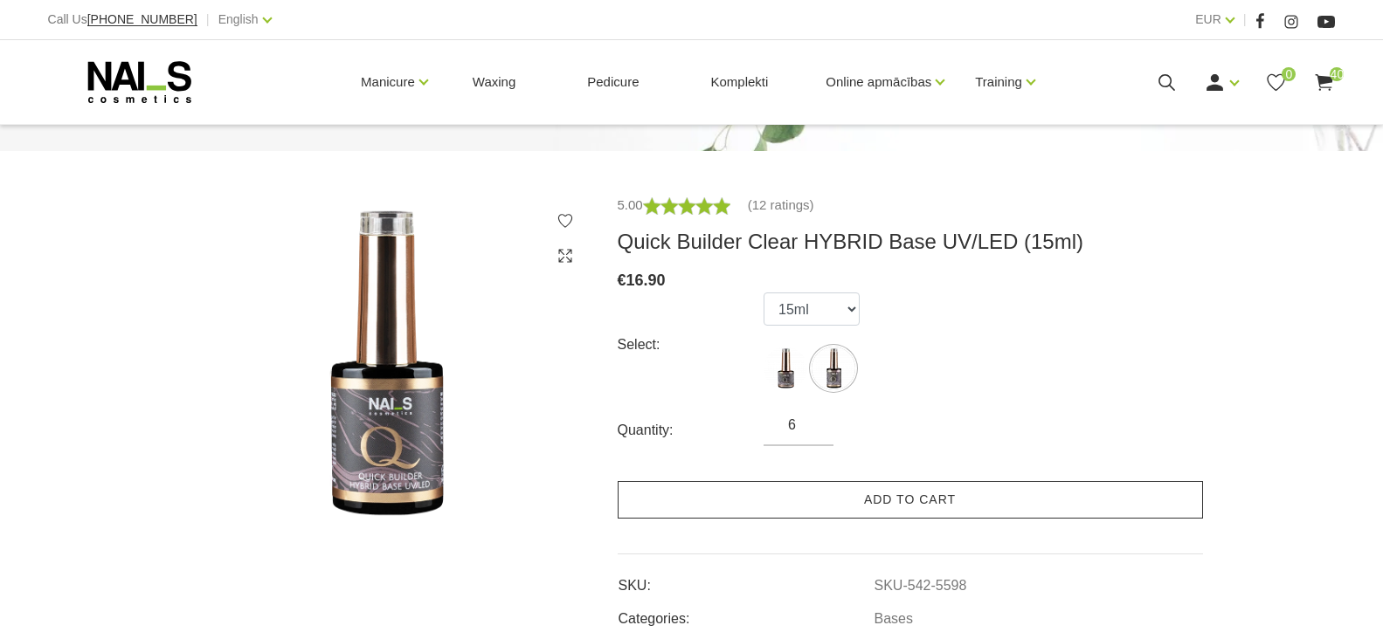
type input "6"
click at [802, 503] on link "Add to cart" at bounding box center [910, 500] width 585 height 38
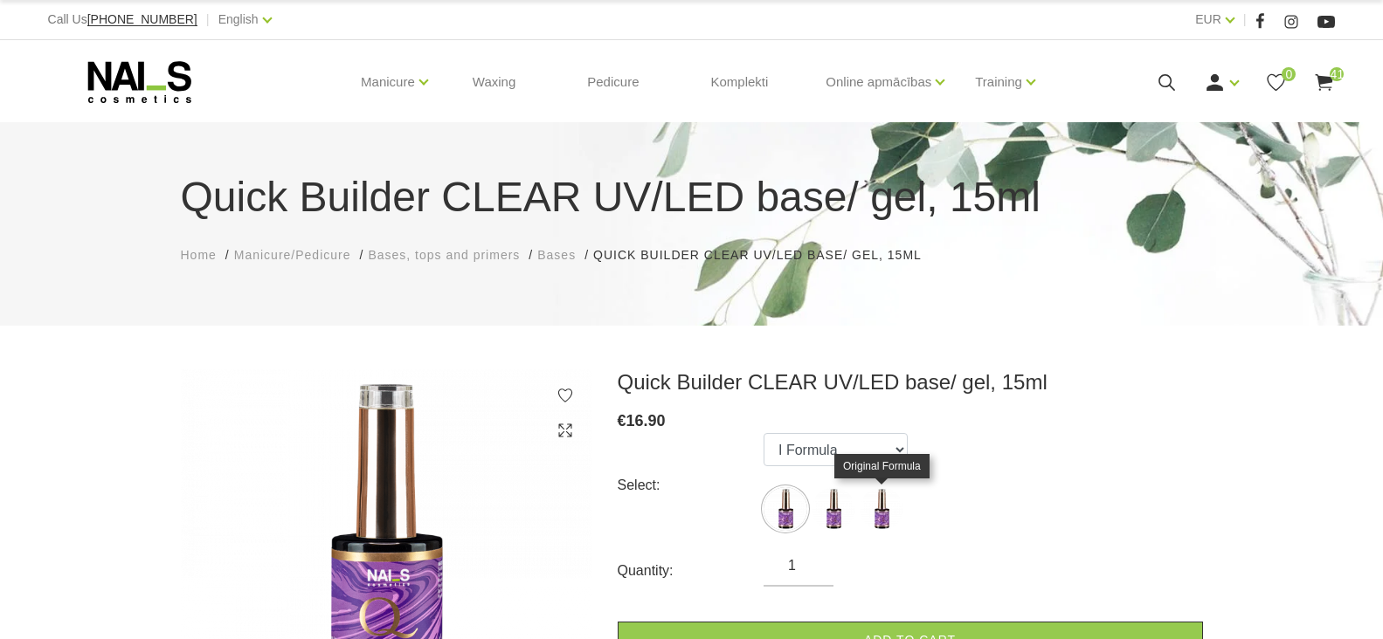
click at [881, 519] on img at bounding box center [882, 509] width 44 height 44
select select "3908"
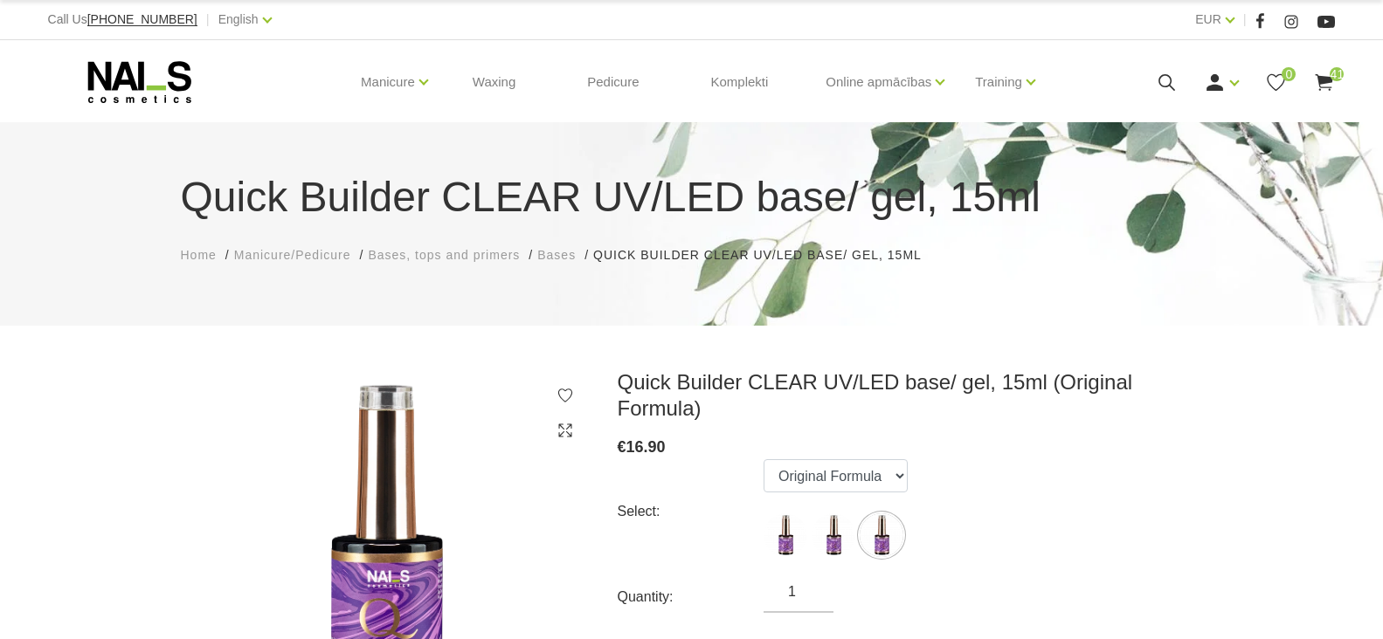
drag, startPoint x: 799, startPoint y: 571, endPoint x: 698, endPoint y: 572, distance: 101.3
click at [698, 582] on div "Quantity: 1" at bounding box center [910, 597] width 585 height 31
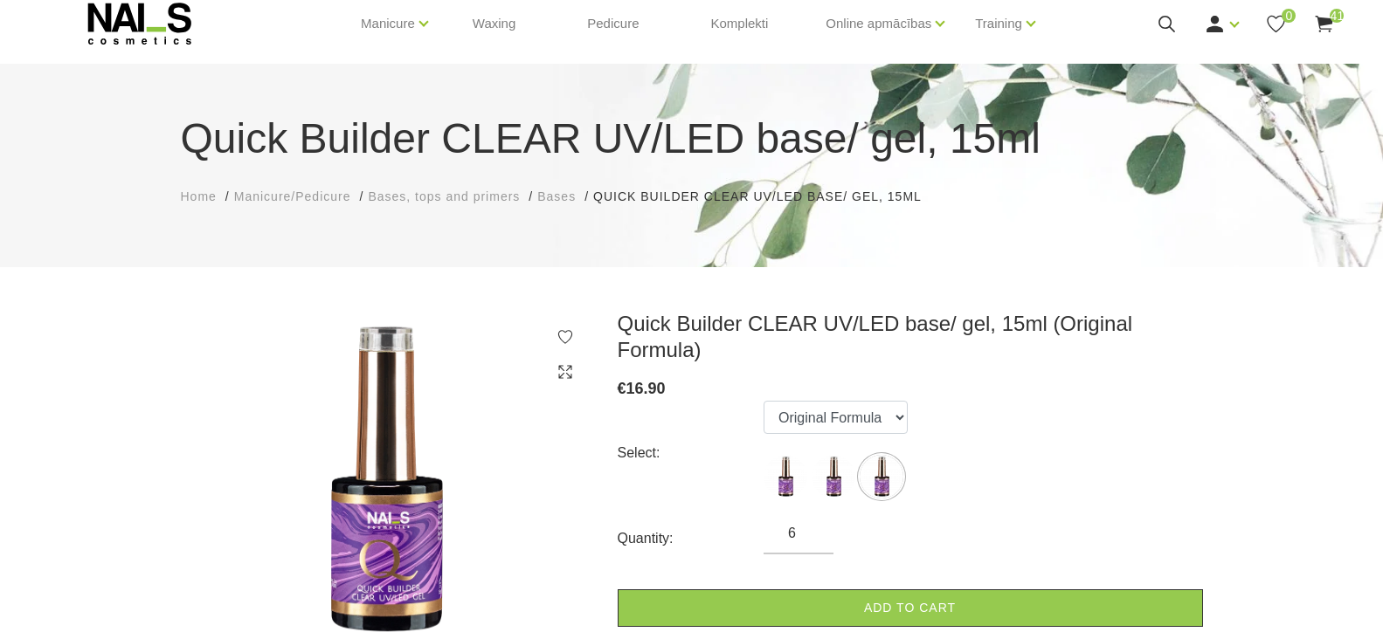
scroll to position [175, 0]
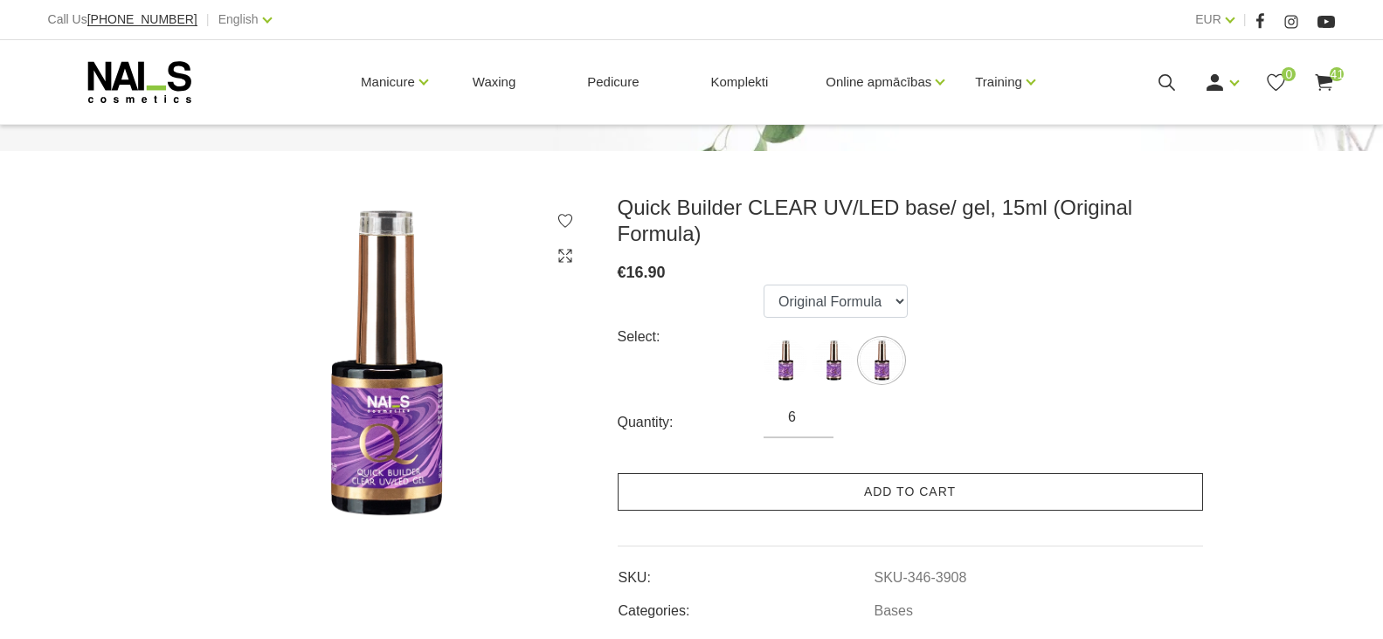
type input "6"
click at [898, 475] on link "Add to cart" at bounding box center [910, 492] width 585 height 38
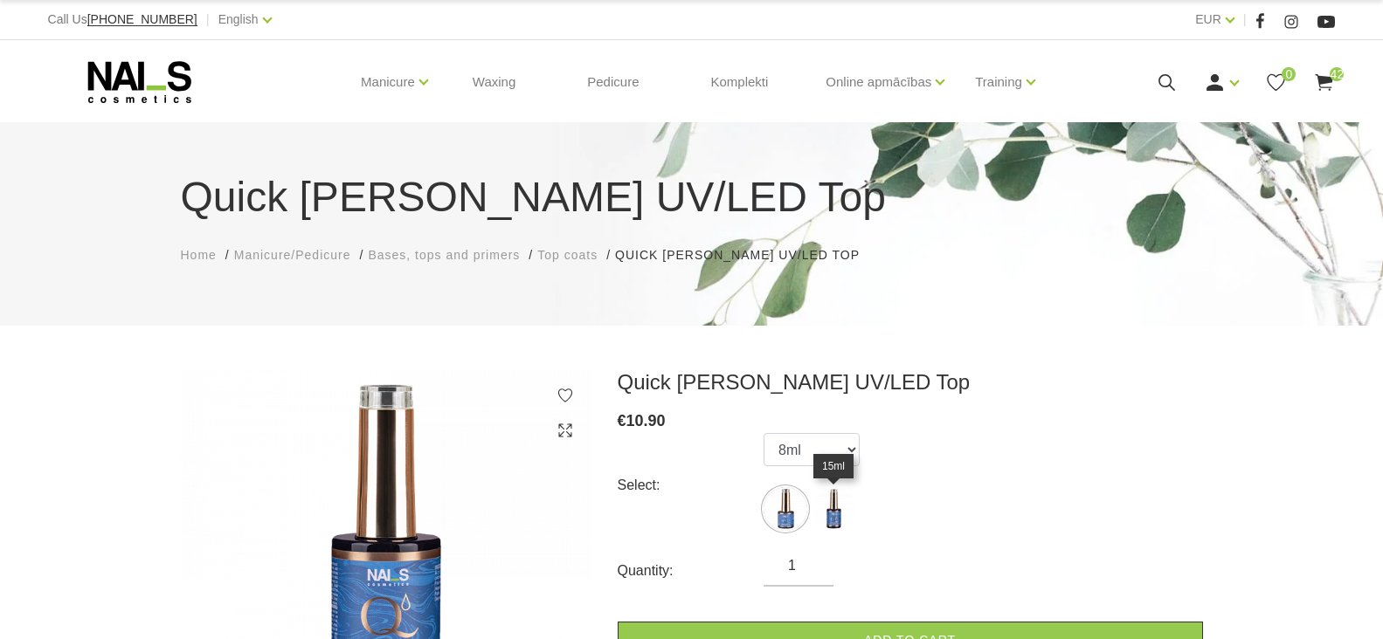
click at [829, 500] on img at bounding box center [834, 509] width 44 height 44
select select "5434"
click at [799, 570] on input "1" at bounding box center [798, 566] width 70 height 21
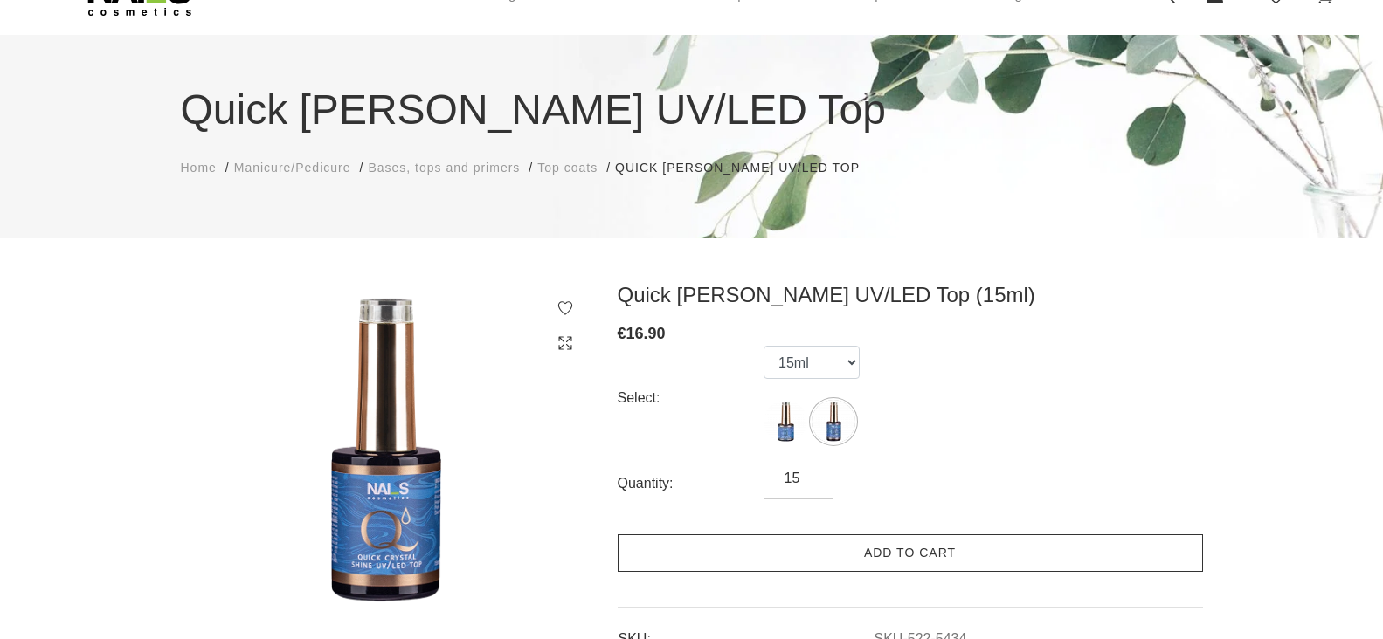
type input "15"
click at [840, 556] on link "Add to cart" at bounding box center [910, 554] width 585 height 38
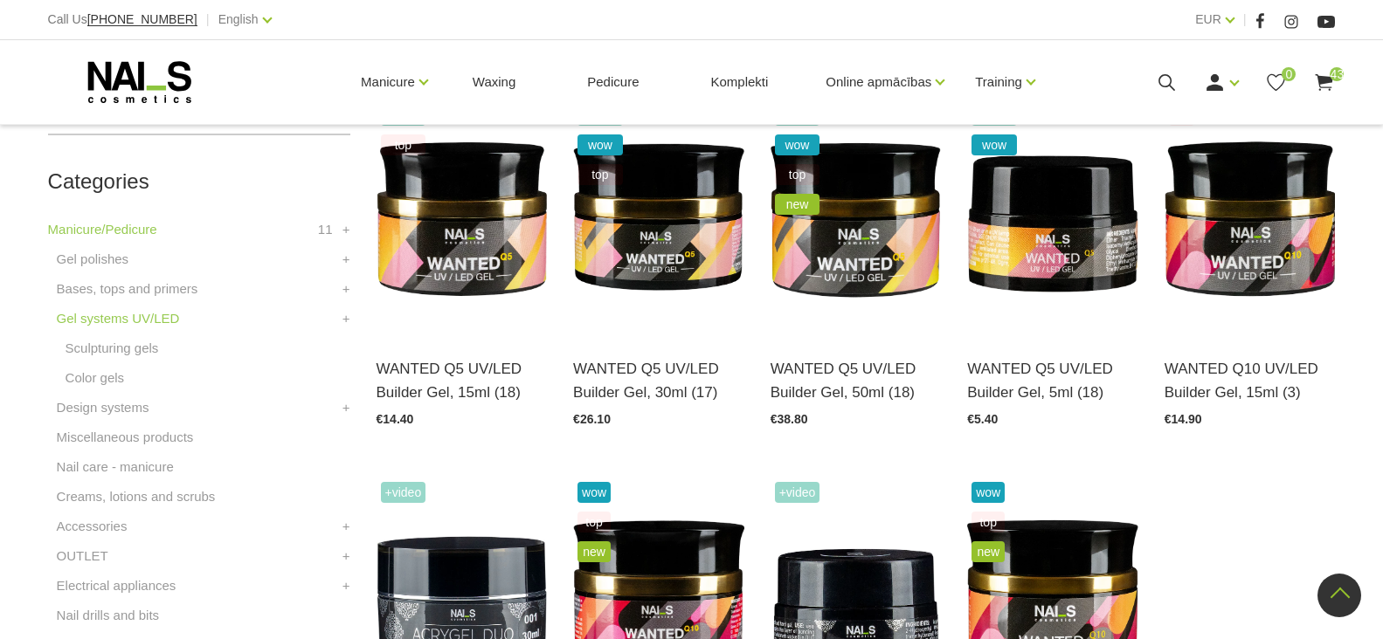
scroll to position [524, 0]
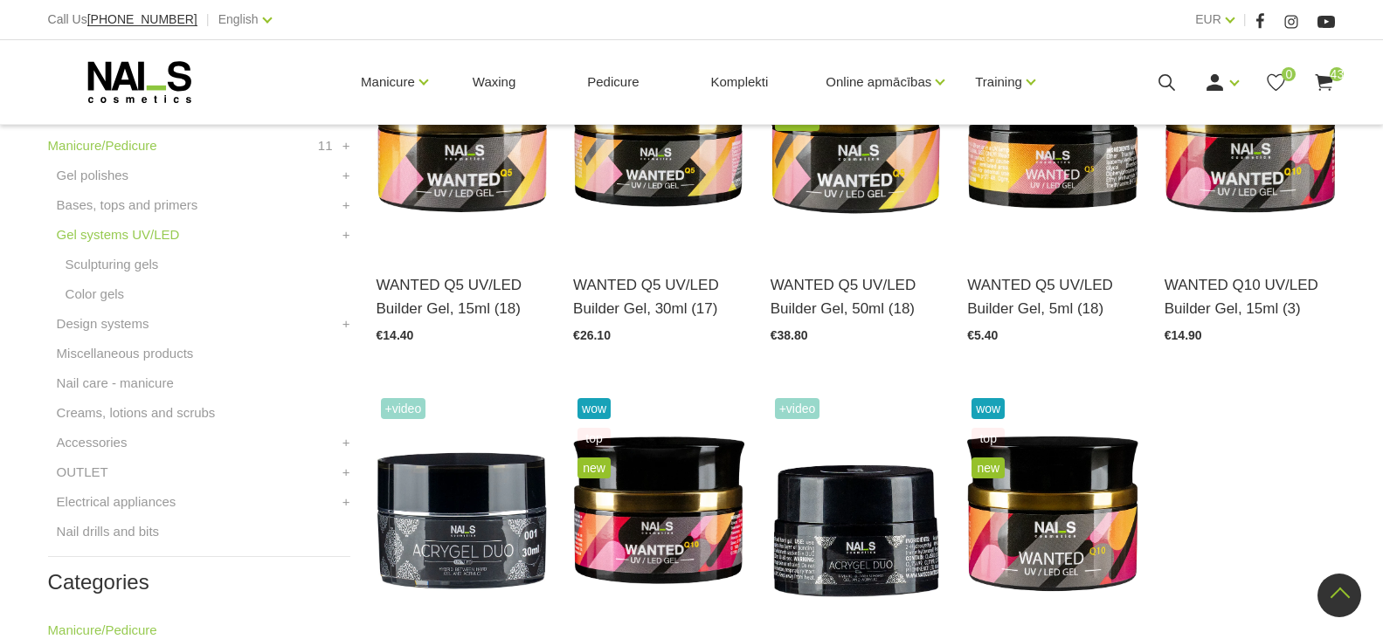
drag, startPoint x: 831, startPoint y: 287, endPoint x: 810, endPoint y: 357, distance: 73.0
click at [831, 288] on link "Open and choose" at bounding box center [831, 300] width 123 height 24
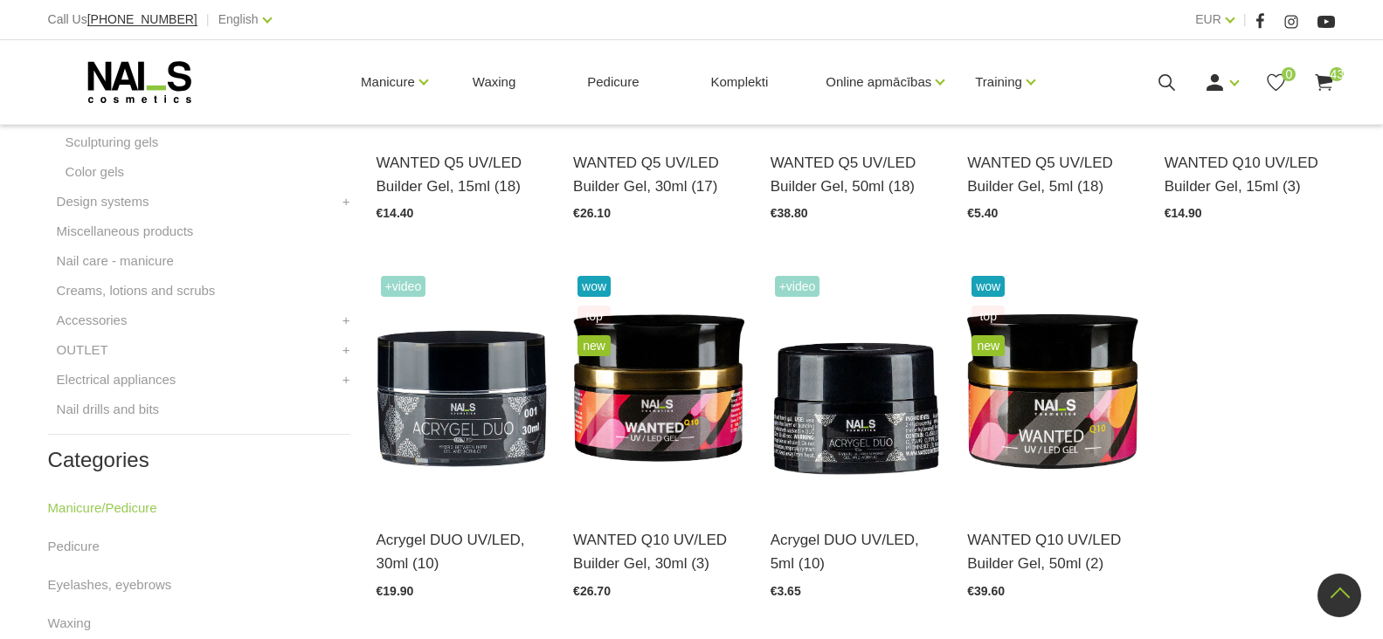
scroll to position [786, 0]
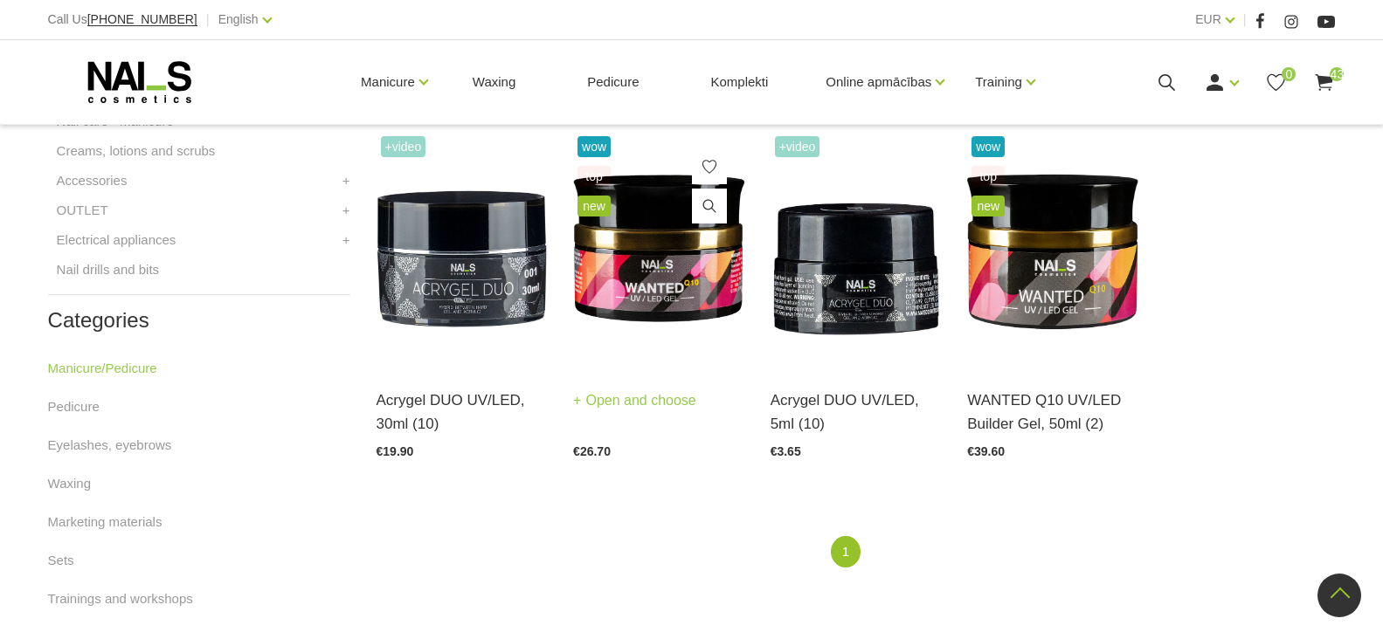
click at [628, 404] on link "Open and choose" at bounding box center [634, 401] width 123 height 24
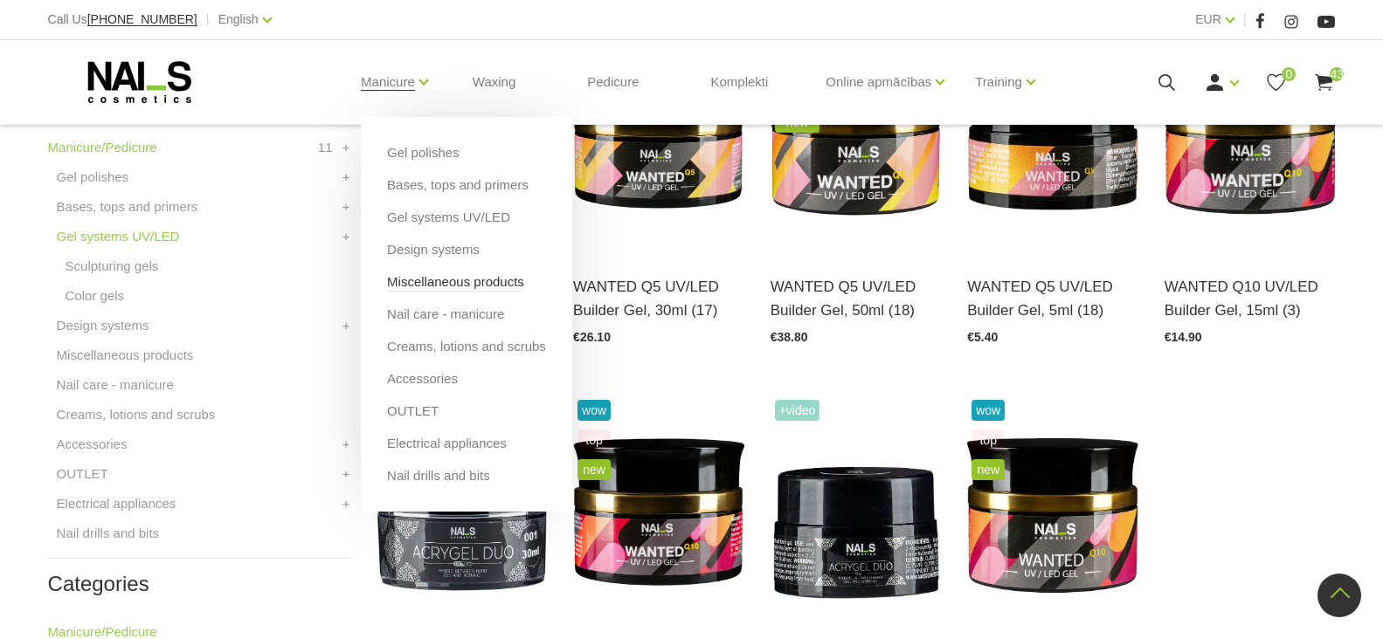
scroll to position [524, 0]
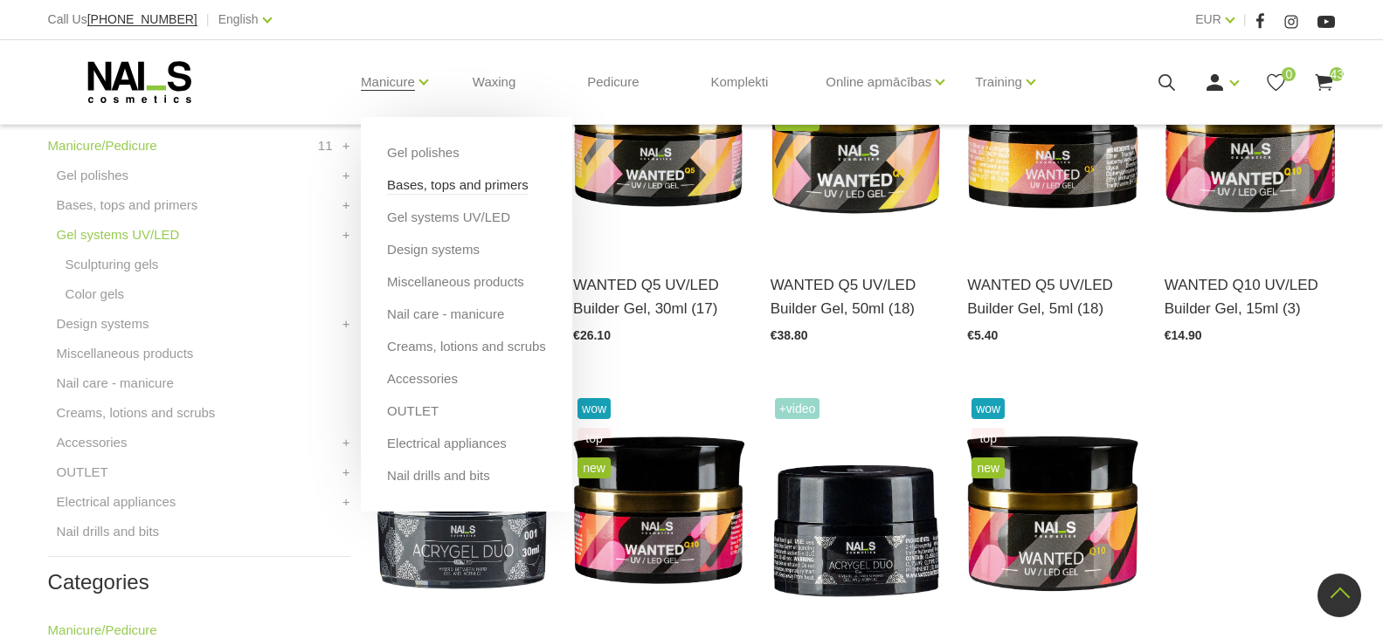
click at [425, 182] on link "Bases, tops and primers" at bounding box center [458, 185] width 142 height 19
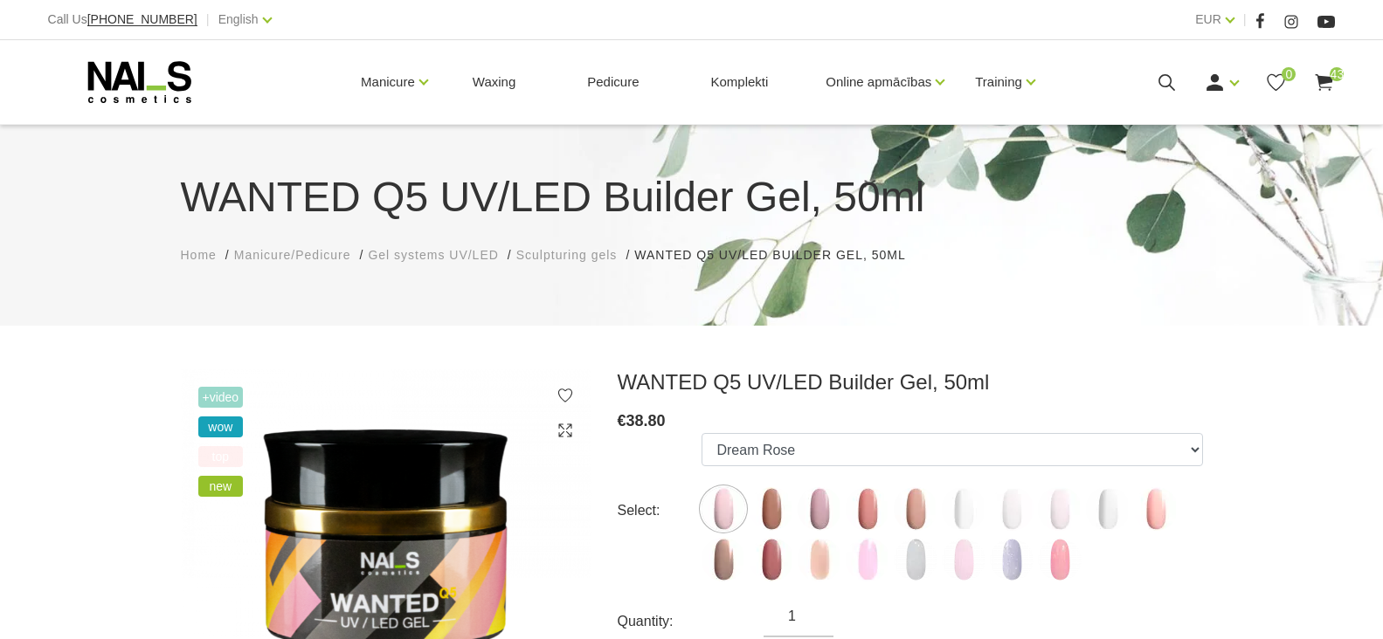
scroll to position [262, 0]
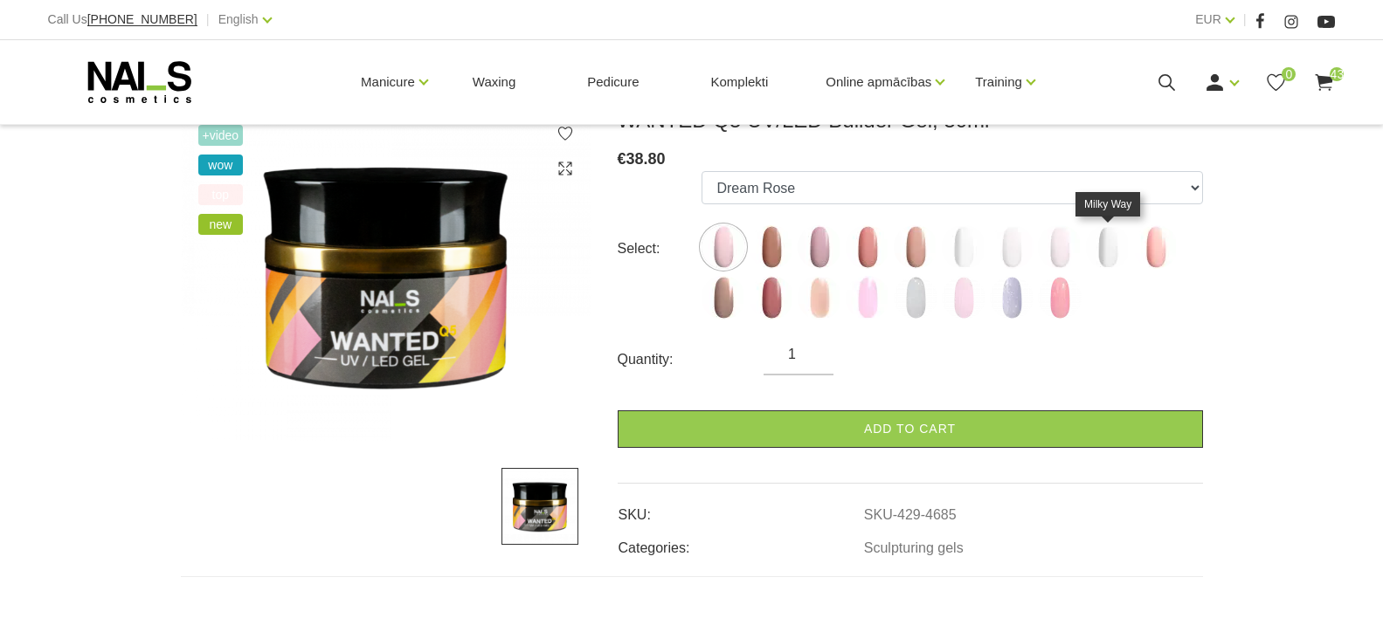
click at [1102, 248] on img at bounding box center [1108, 247] width 44 height 44
select select "5852"
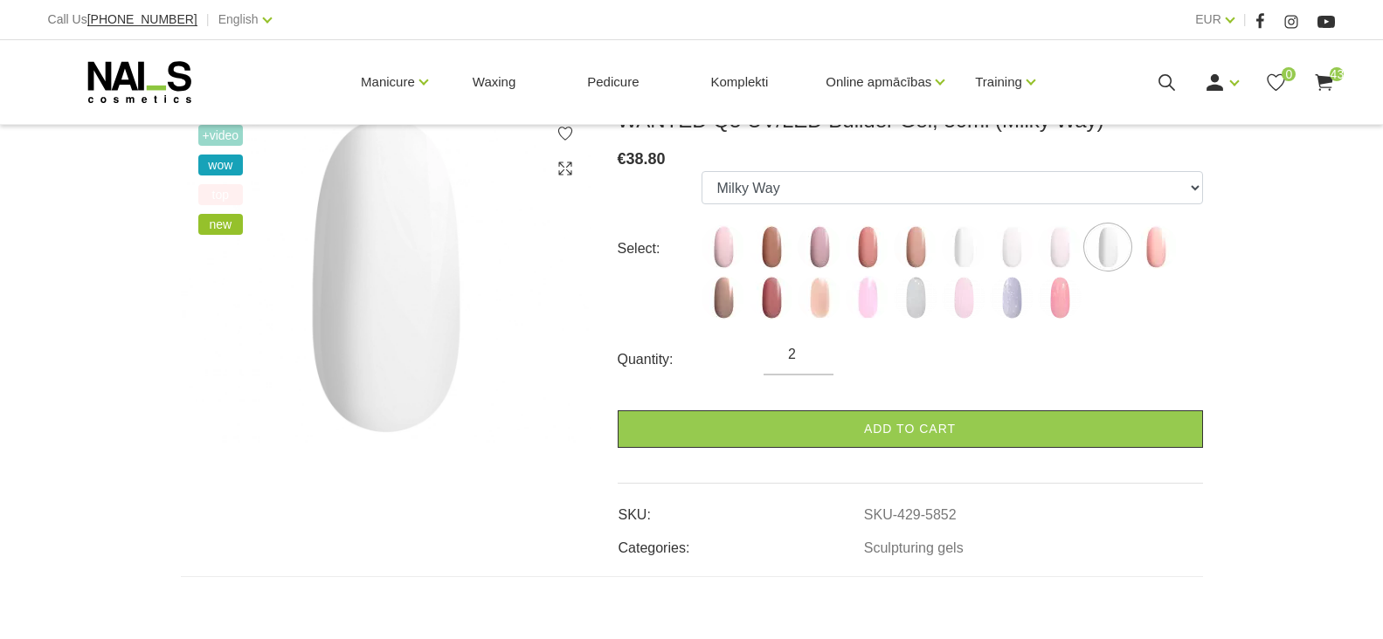
type input "2"
click at [812, 354] on input "2" at bounding box center [798, 354] width 70 height 21
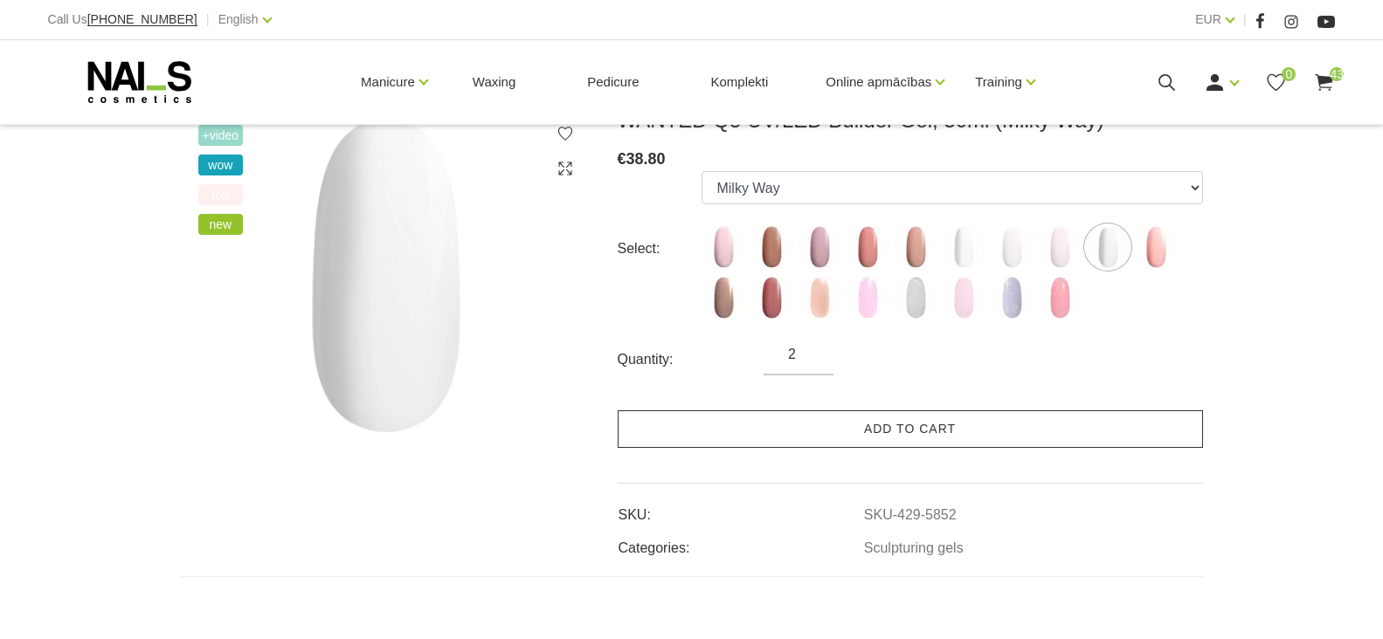
click at [877, 432] on link "Add to cart" at bounding box center [910, 430] width 585 height 38
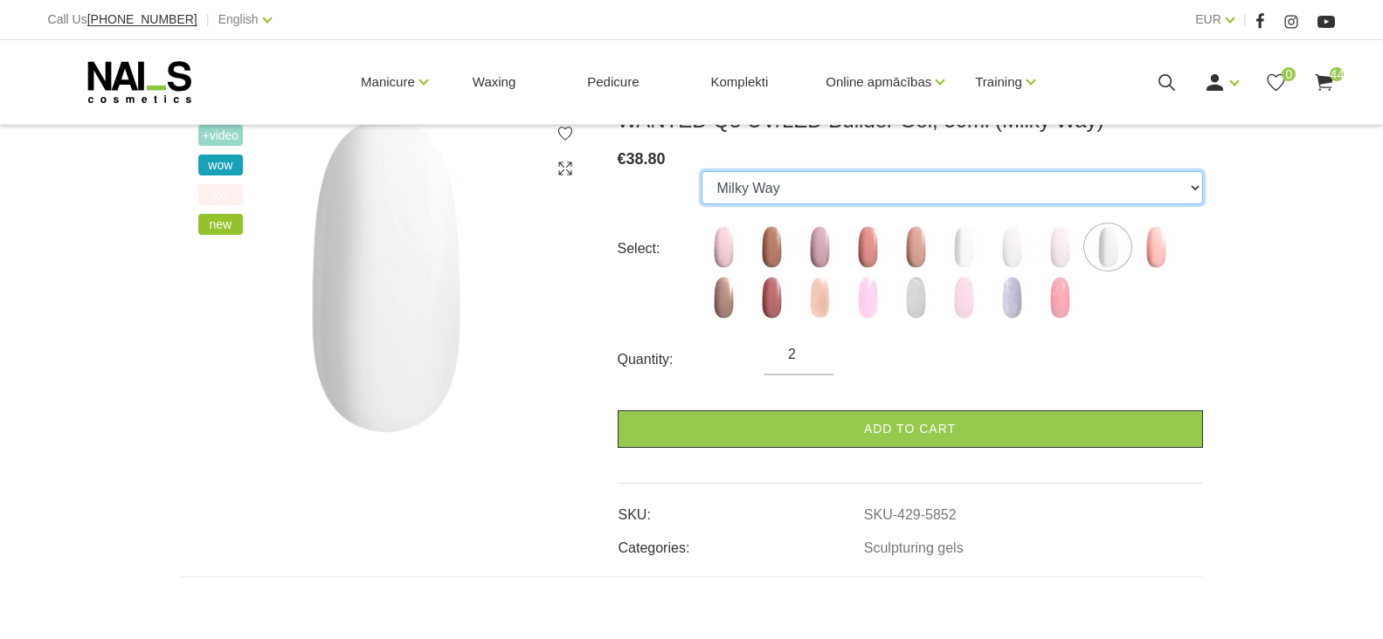
click at [1194, 183] on select "Dream Rose Caramel Nude Sparkle Mood Macchiato Premium Clear Pastel Porcelain B…" at bounding box center [951, 187] width 501 height 33
click at [701, 171] on select "Dream Rose Caramel Nude Sparkle Mood Macchiato Premium Clear Pastel Porcelain B…" at bounding box center [951, 187] width 501 height 33
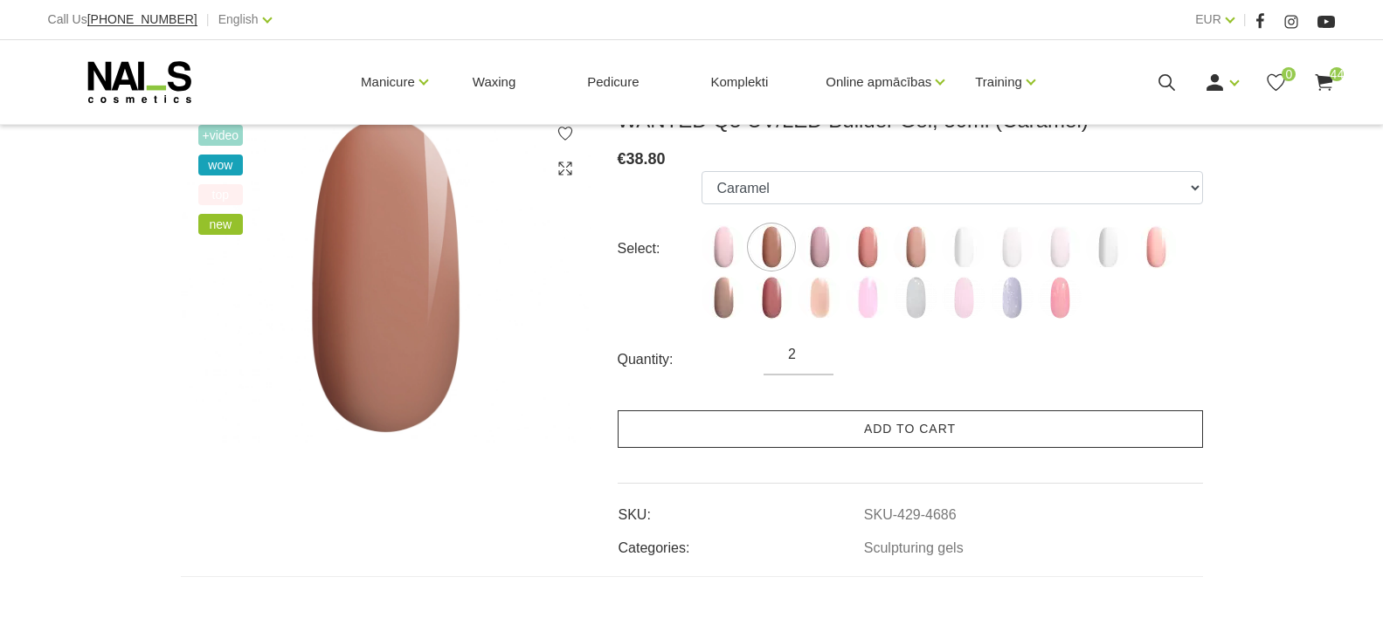
click at [848, 429] on link "Add to cart" at bounding box center [910, 430] width 585 height 38
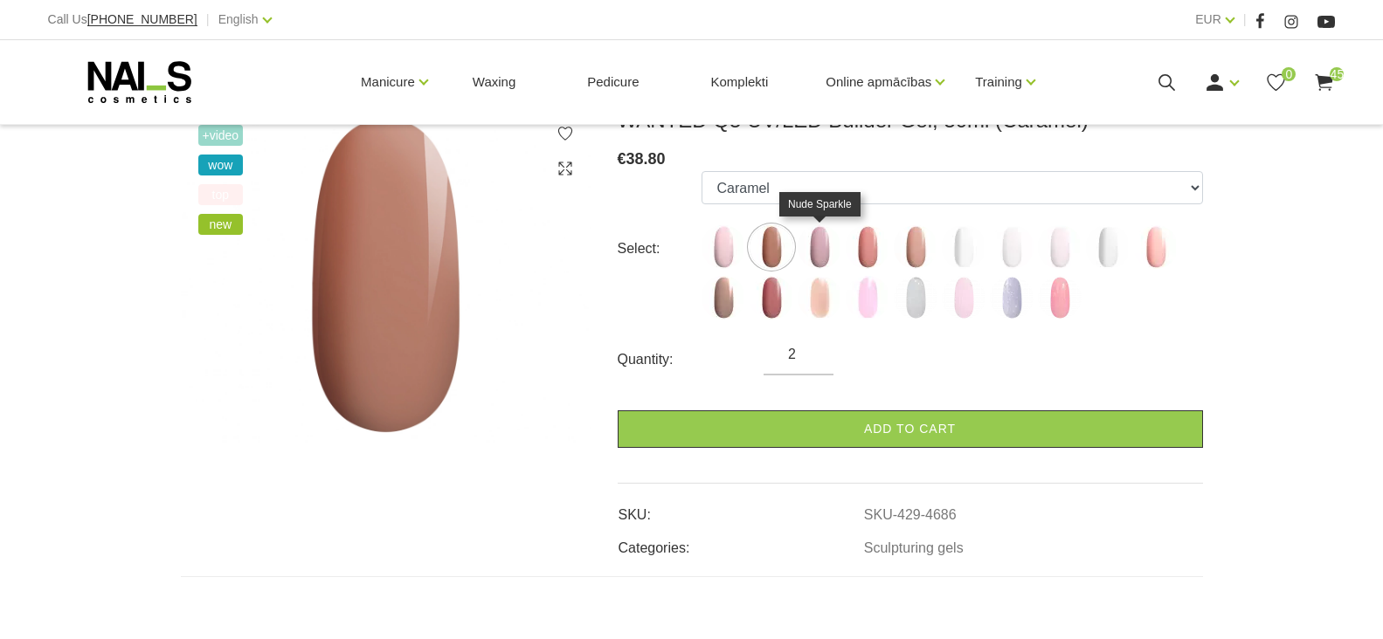
click at [812, 246] on img at bounding box center [820, 247] width 44 height 44
select select "4687"
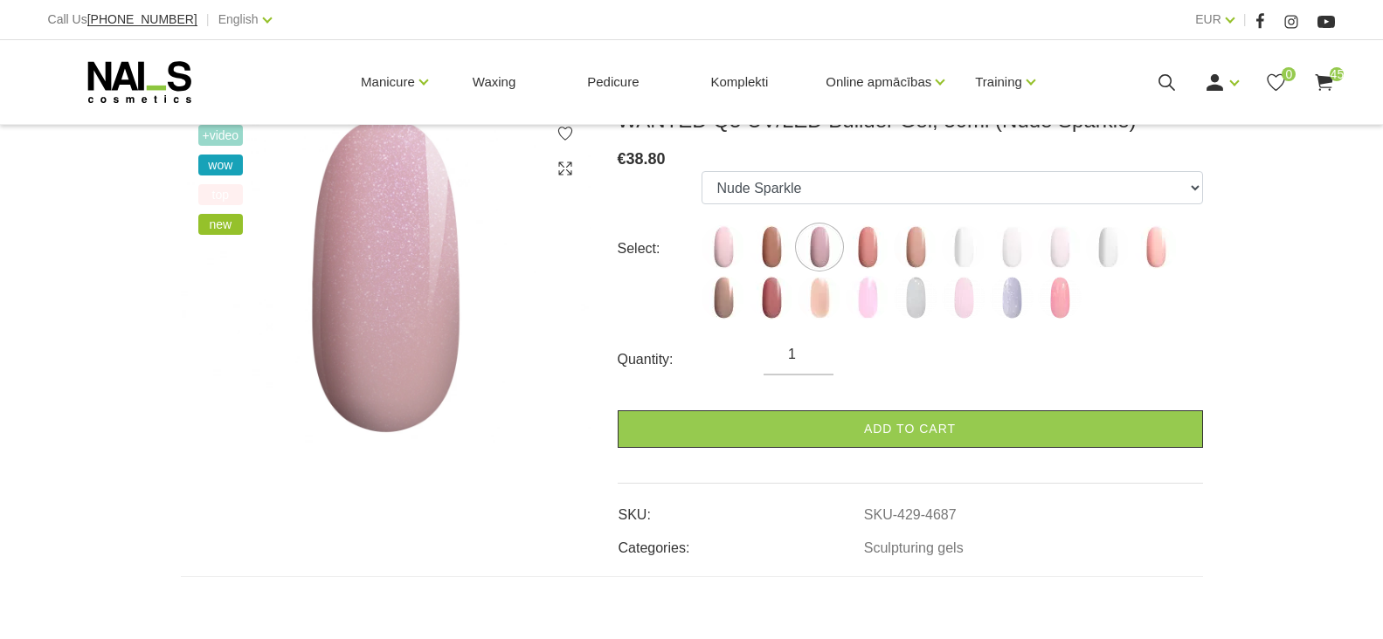
type input "1"
click at [814, 363] on input "1" at bounding box center [798, 354] width 70 height 21
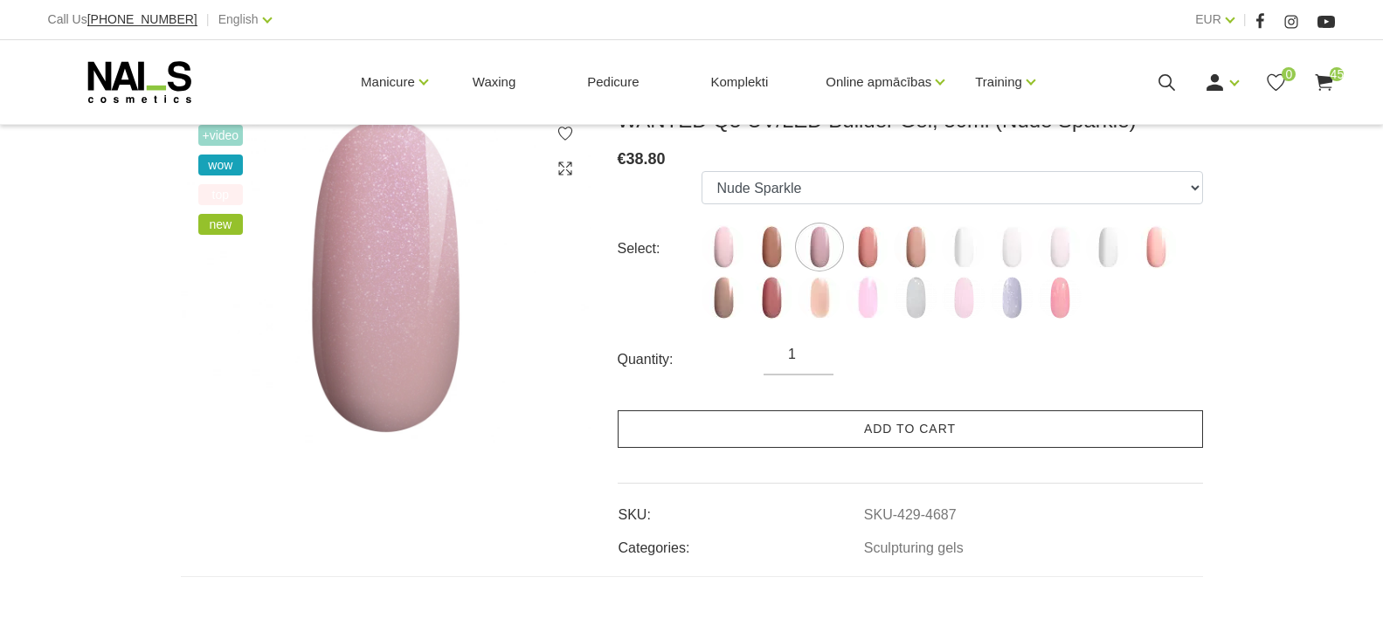
click at [853, 433] on link "Add to cart" at bounding box center [910, 430] width 585 height 38
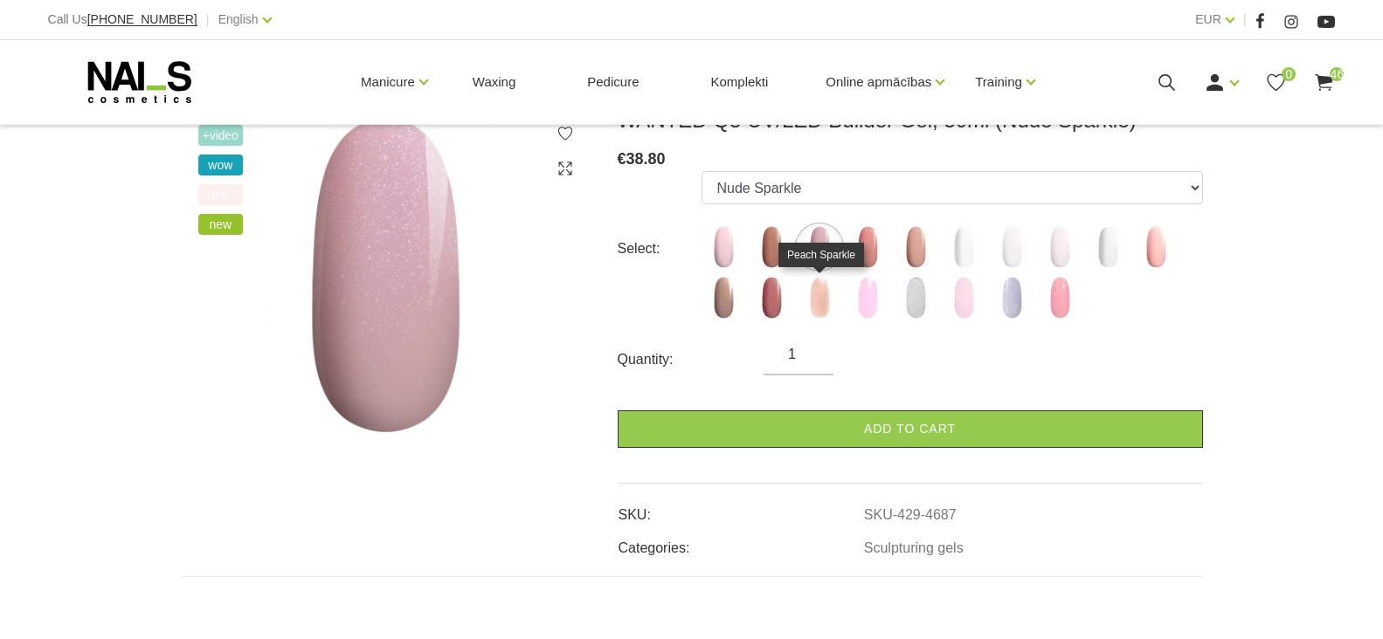
click at [812, 306] on img at bounding box center [820, 298] width 44 height 44
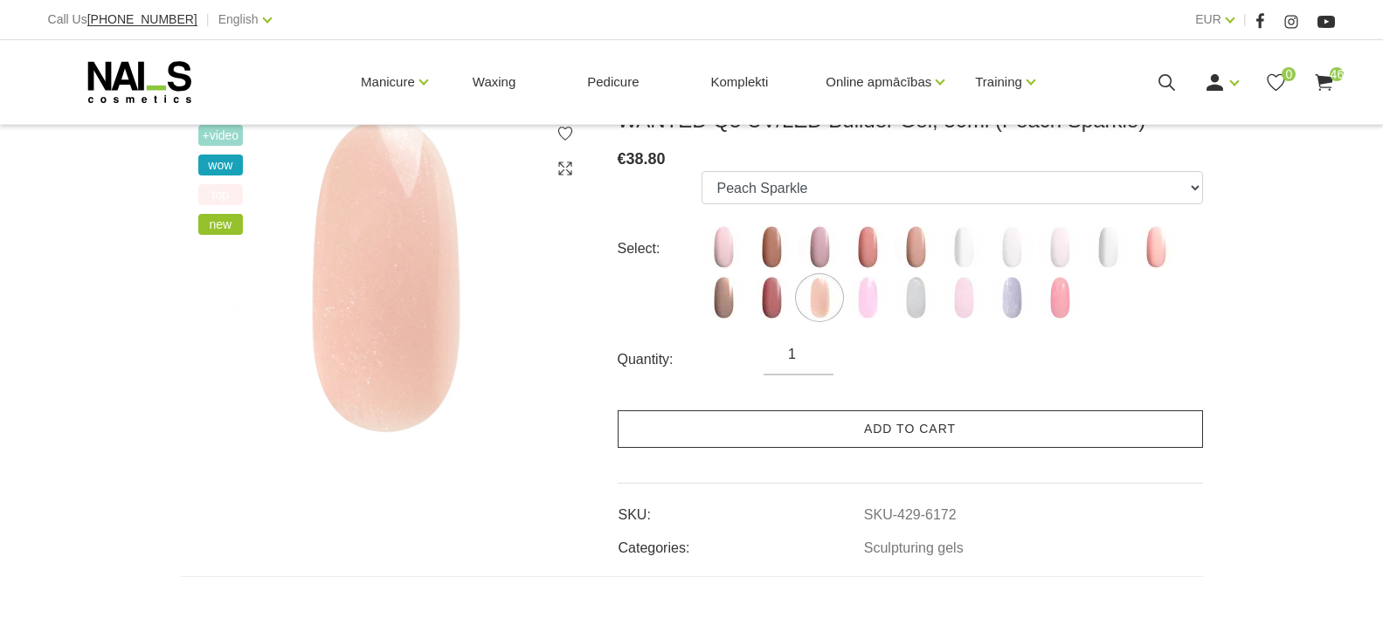
click at [863, 441] on link "Add to cart" at bounding box center [910, 430] width 585 height 38
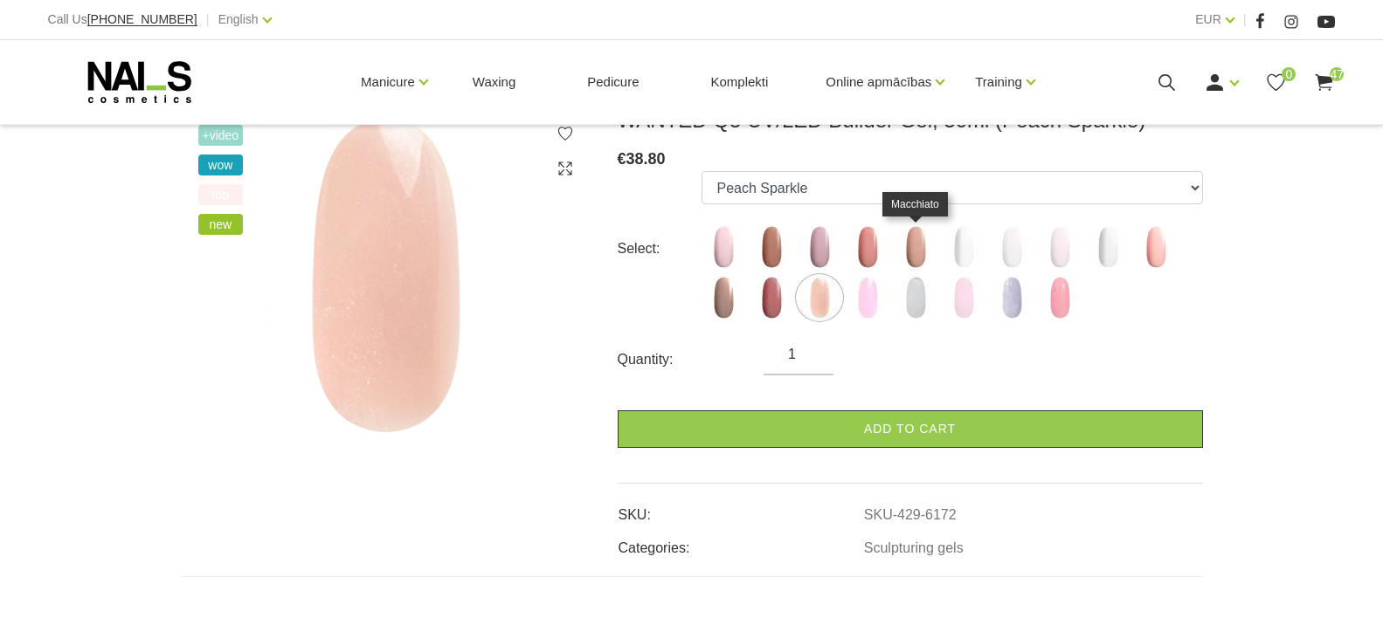
click at [914, 245] on img at bounding box center [916, 247] width 44 height 44
select select "4689"
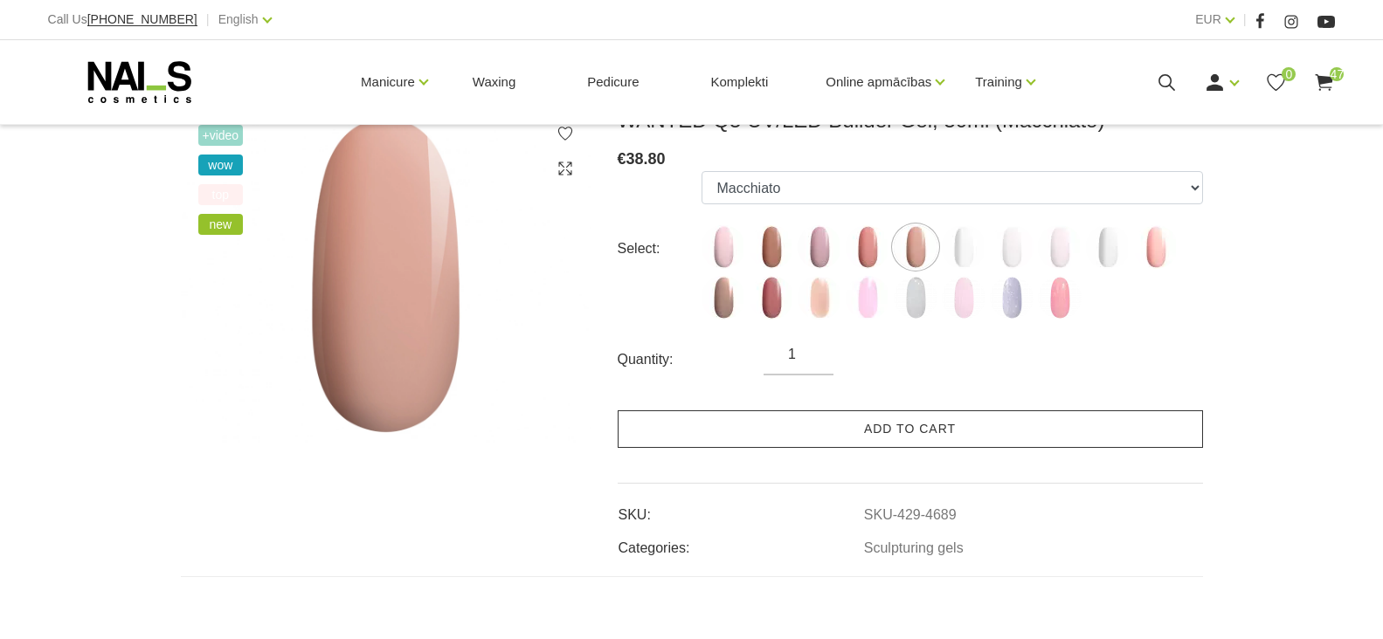
click at [894, 434] on link "Add to cart" at bounding box center [910, 430] width 585 height 38
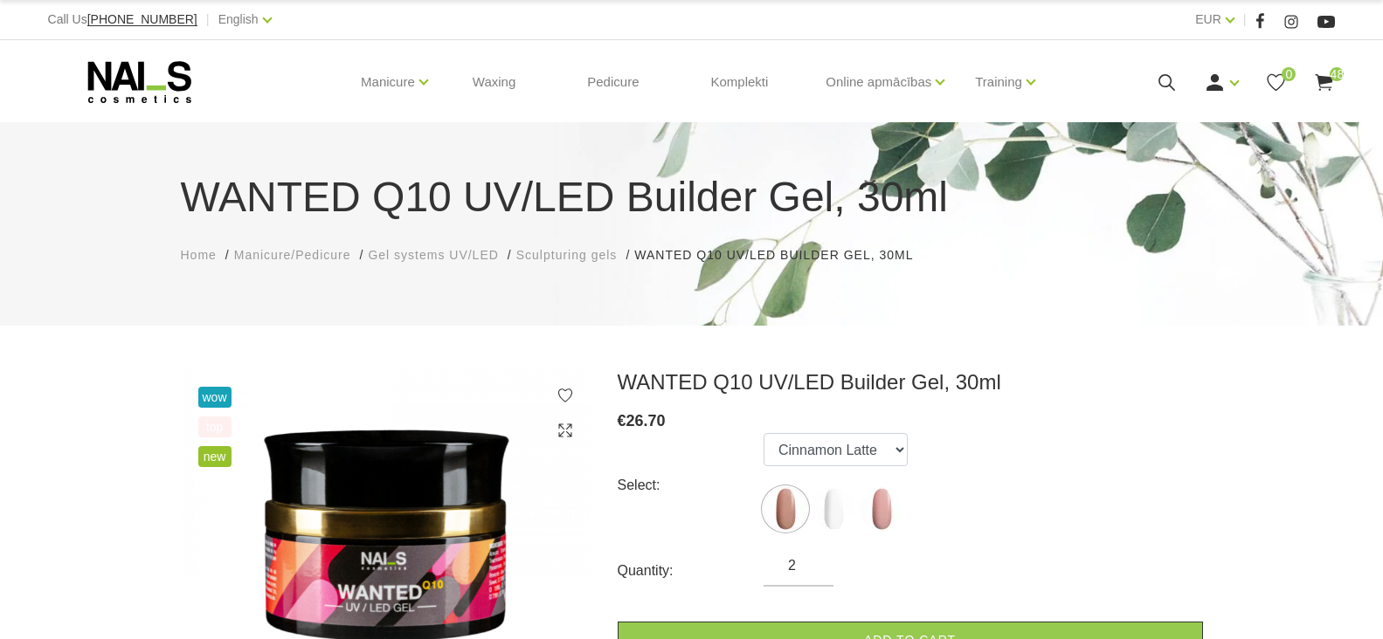
type input "2"
click at [812, 561] on input "2" at bounding box center [798, 566] width 70 height 21
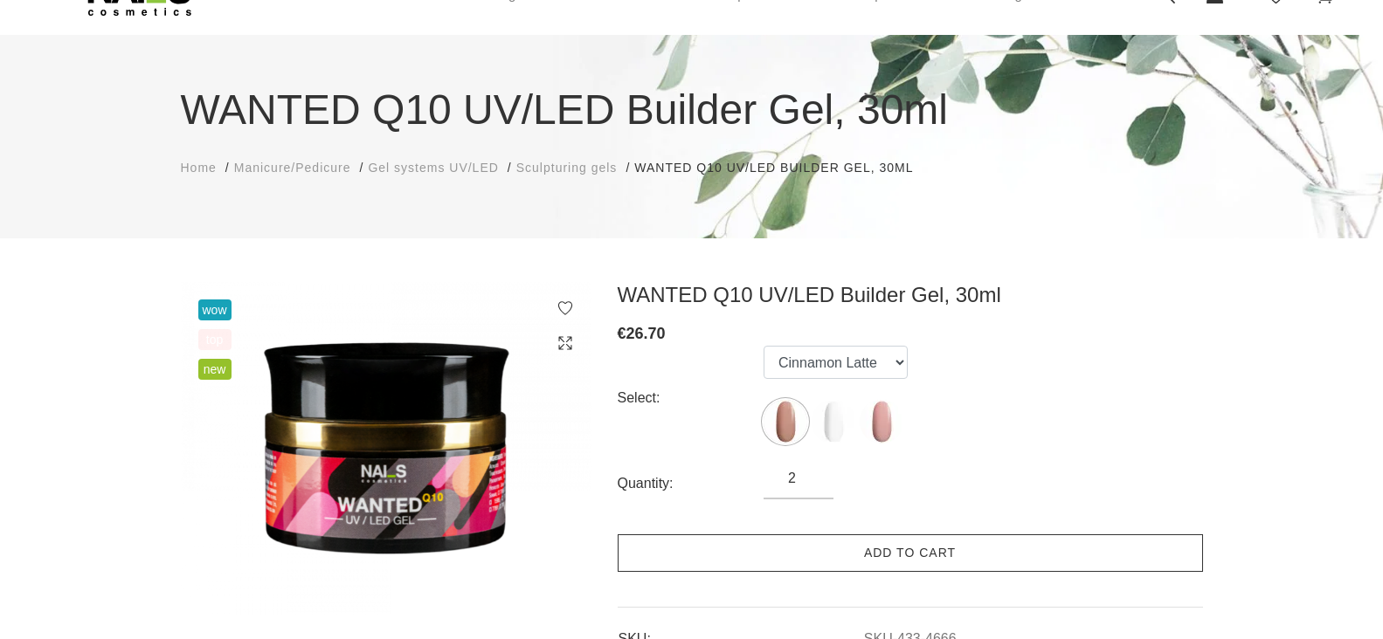
click at [839, 547] on link "Add to cart" at bounding box center [910, 554] width 585 height 38
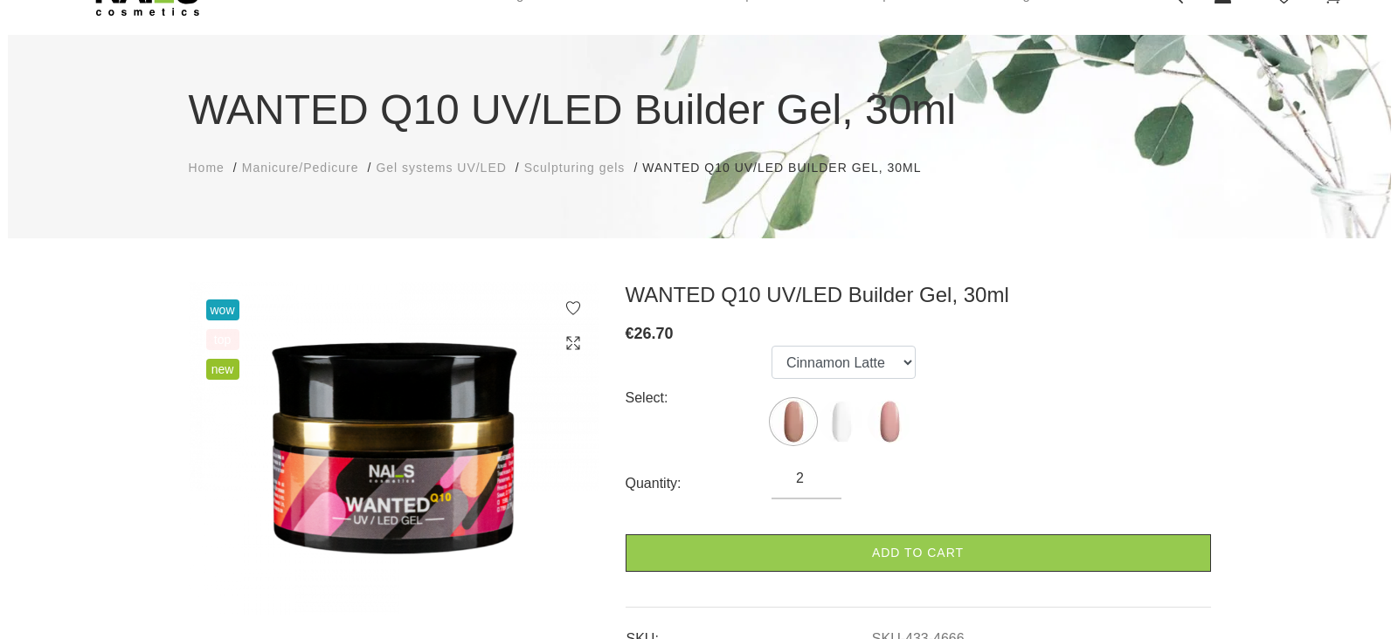
scroll to position [0, 0]
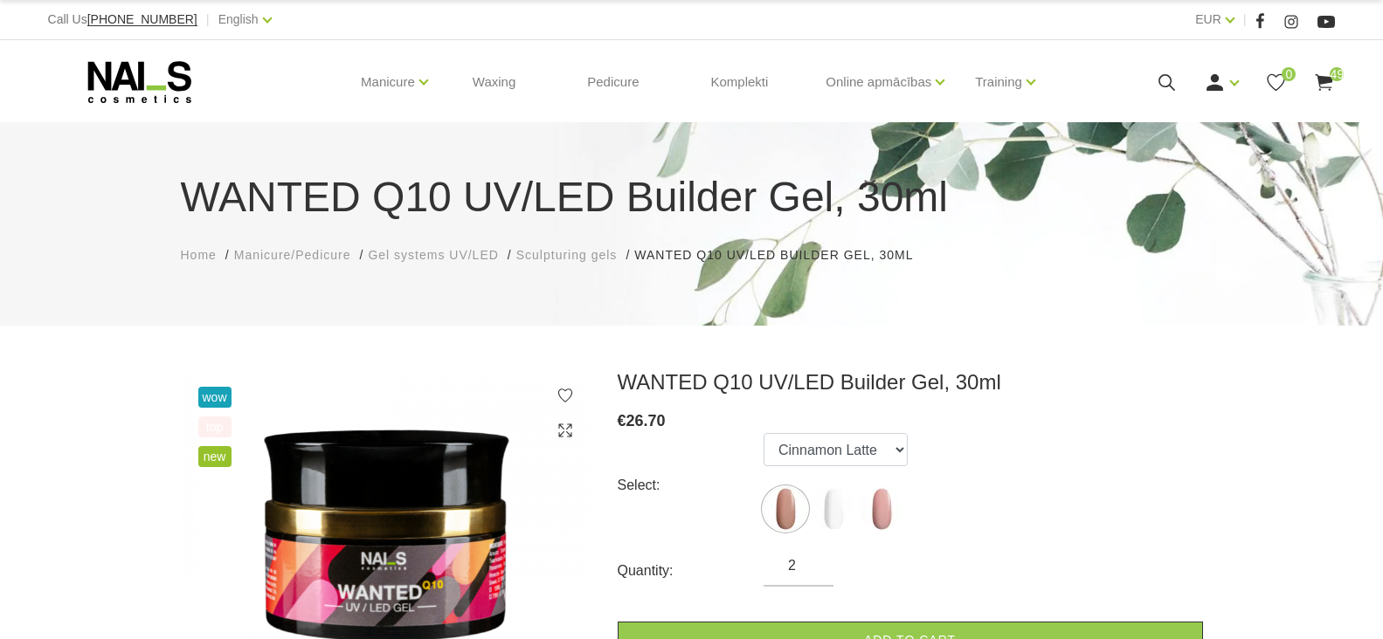
click at [1334, 75] on span "49" at bounding box center [1337, 74] width 14 height 14
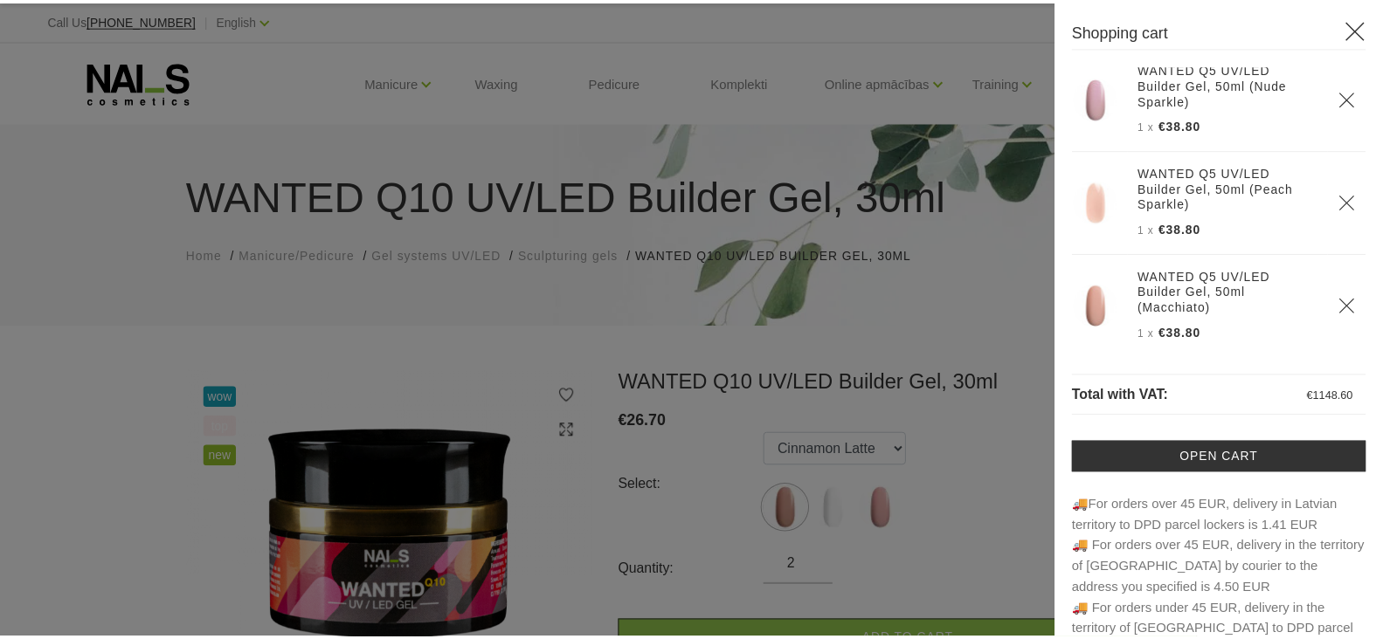
scroll to position [4157, 0]
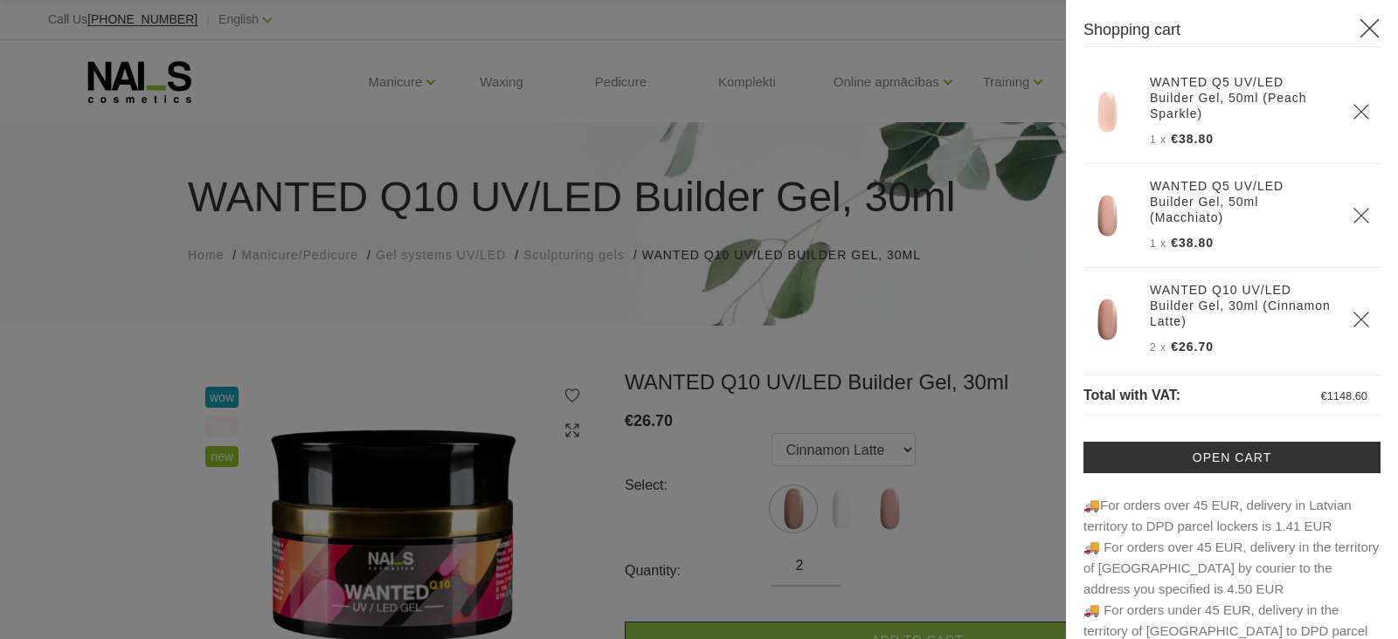
click at [1358, 21] on icon at bounding box center [1369, 28] width 22 height 22
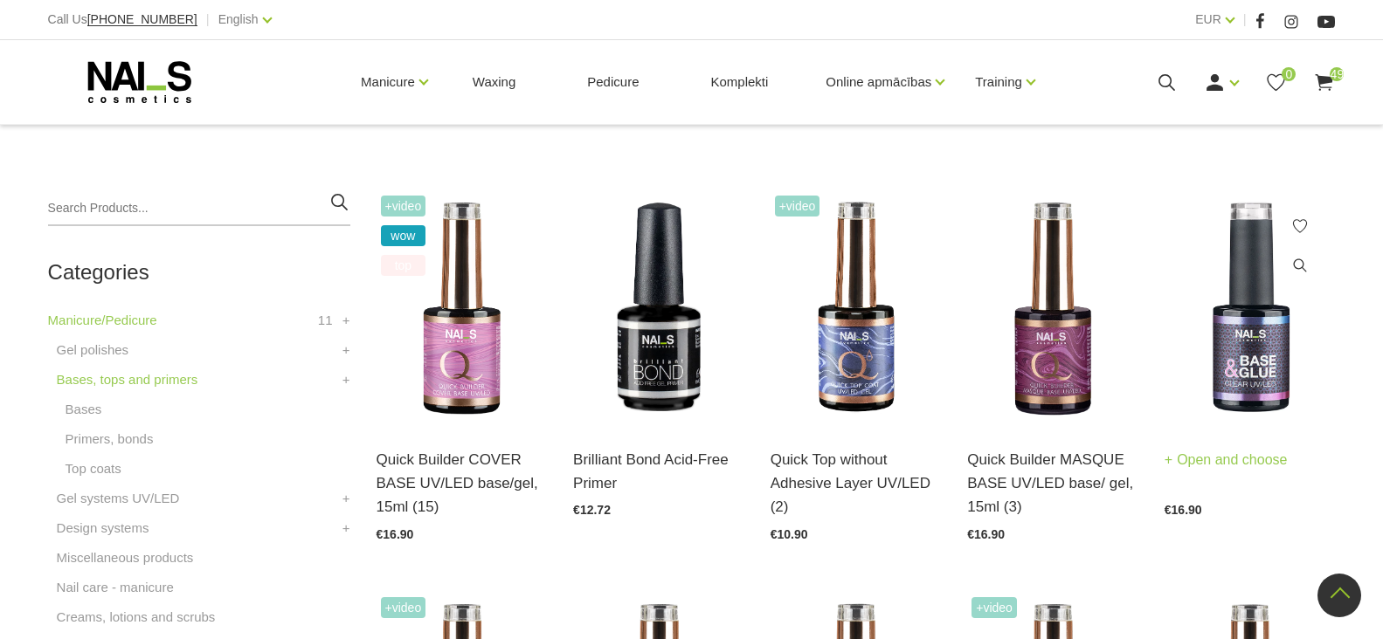
scroll to position [349, 0]
click at [1197, 457] on link "Open and choose" at bounding box center [1225, 460] width 123 height 24
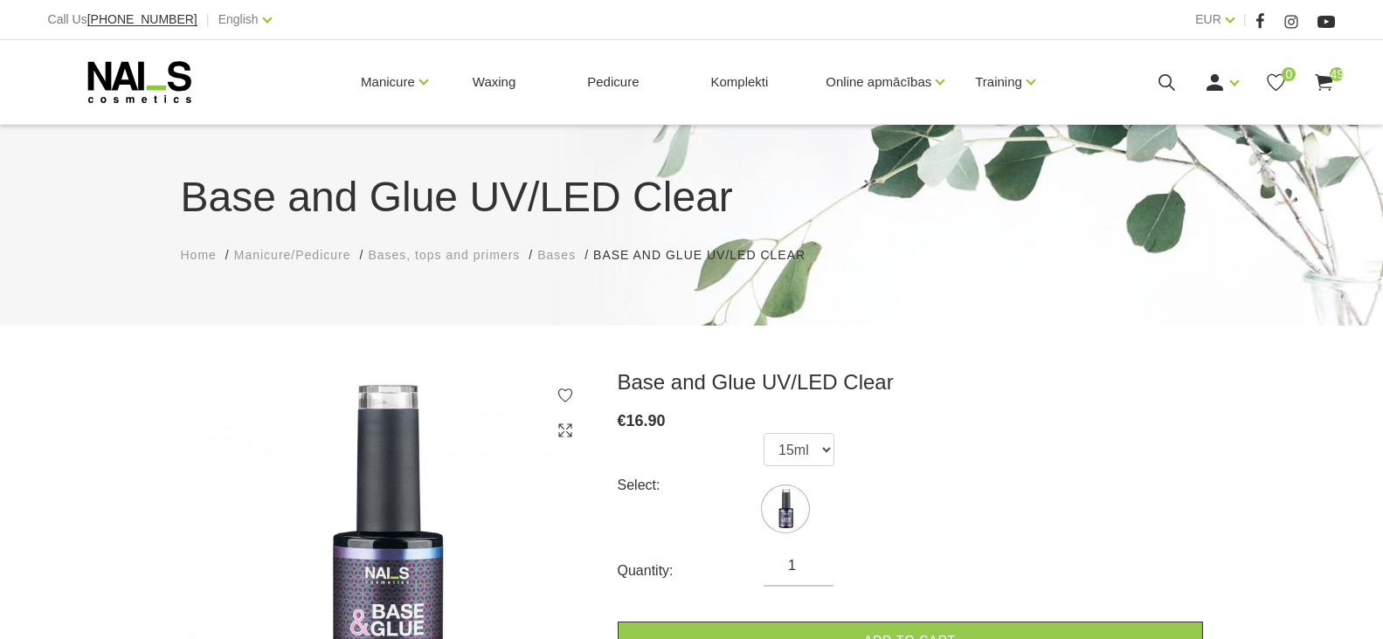
scroll to position [262, 0]
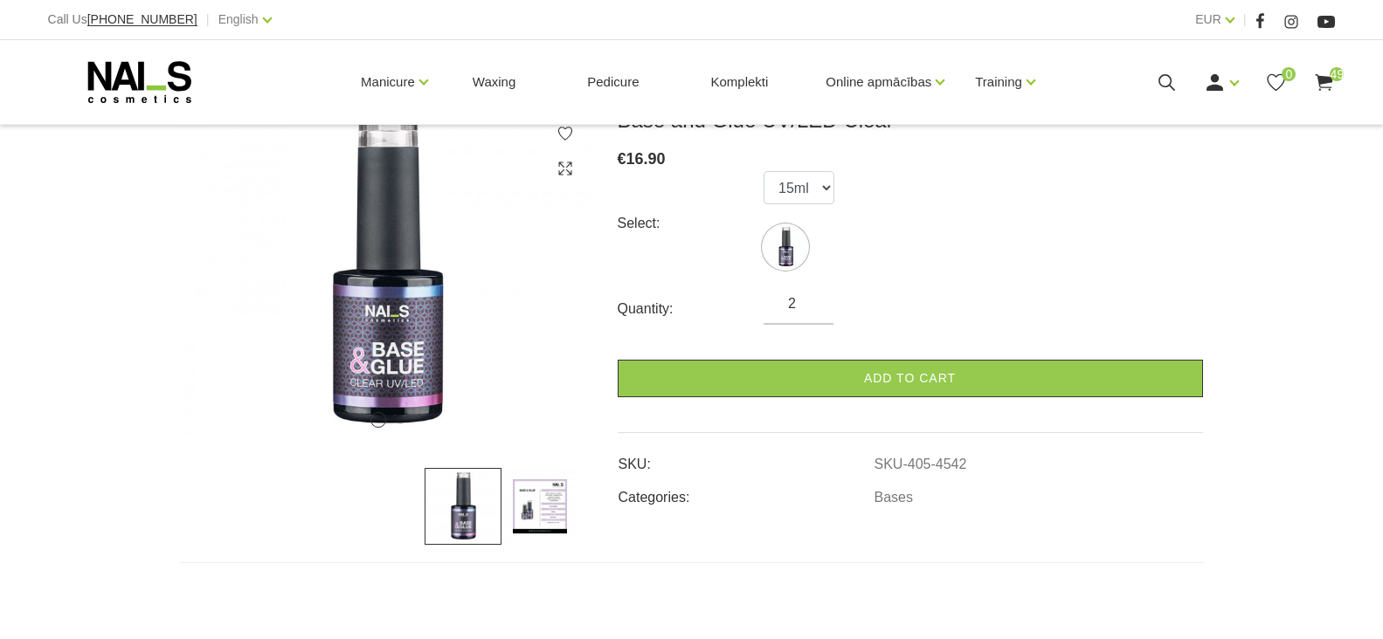
click at [811, 300] on input "2" at bounding box center [798, 304] width 70 height 21
type input "3"
click at [811, 300] on input "3" at bounding box center [798, 304] width 70 height 21
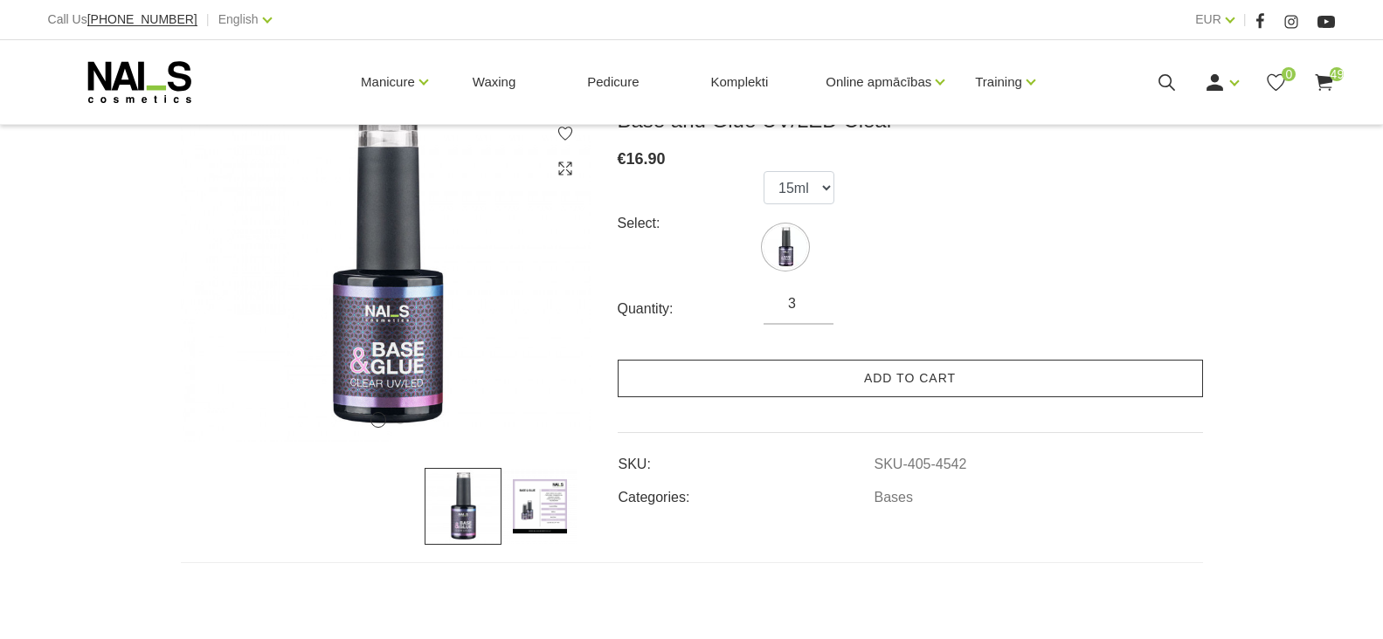
click at [866, 381] on link "Add to cart" at bounding box center [910, 379] width 585 height 38
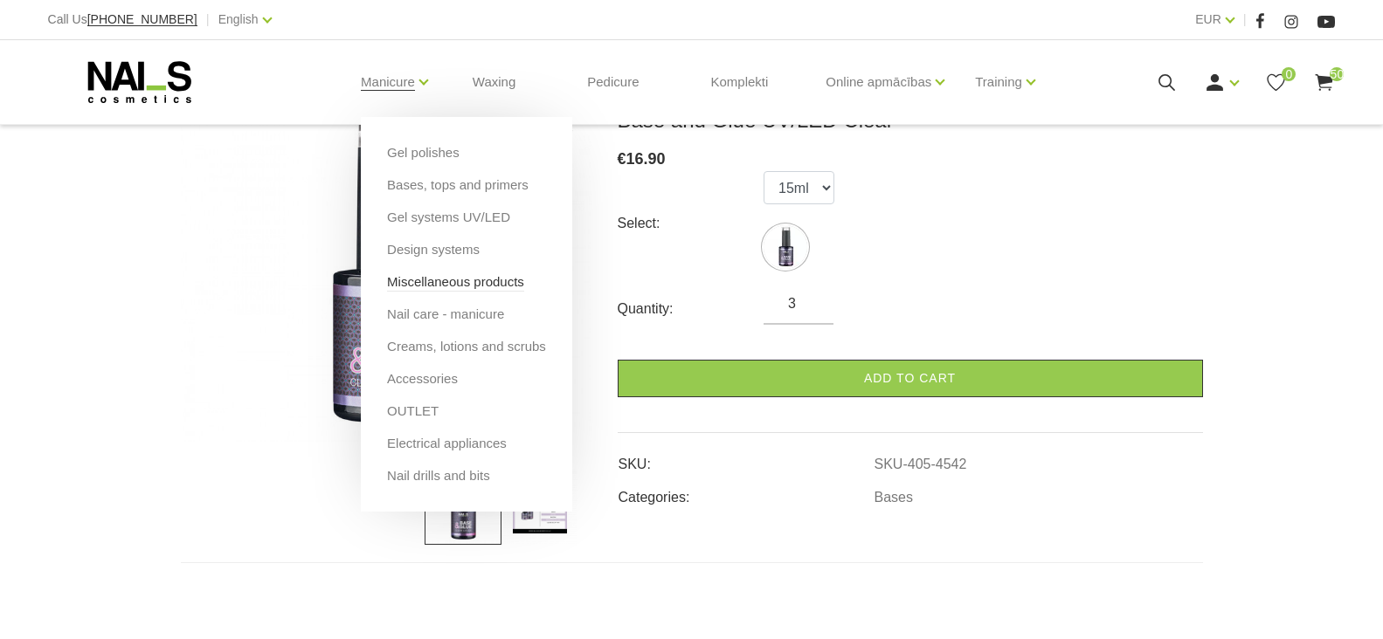
click at [432, 288] on link "Miscellaneous products" at bounding box center [455, 282] width 137 height 19
click at [411, 314] on link "Nail care - manicure" at bounding box center [445, 314] width 117 height 19
click at [416, 351] on link "Creams, lotions and scrubs" at bounding box center [466, 346] width 159 height 19
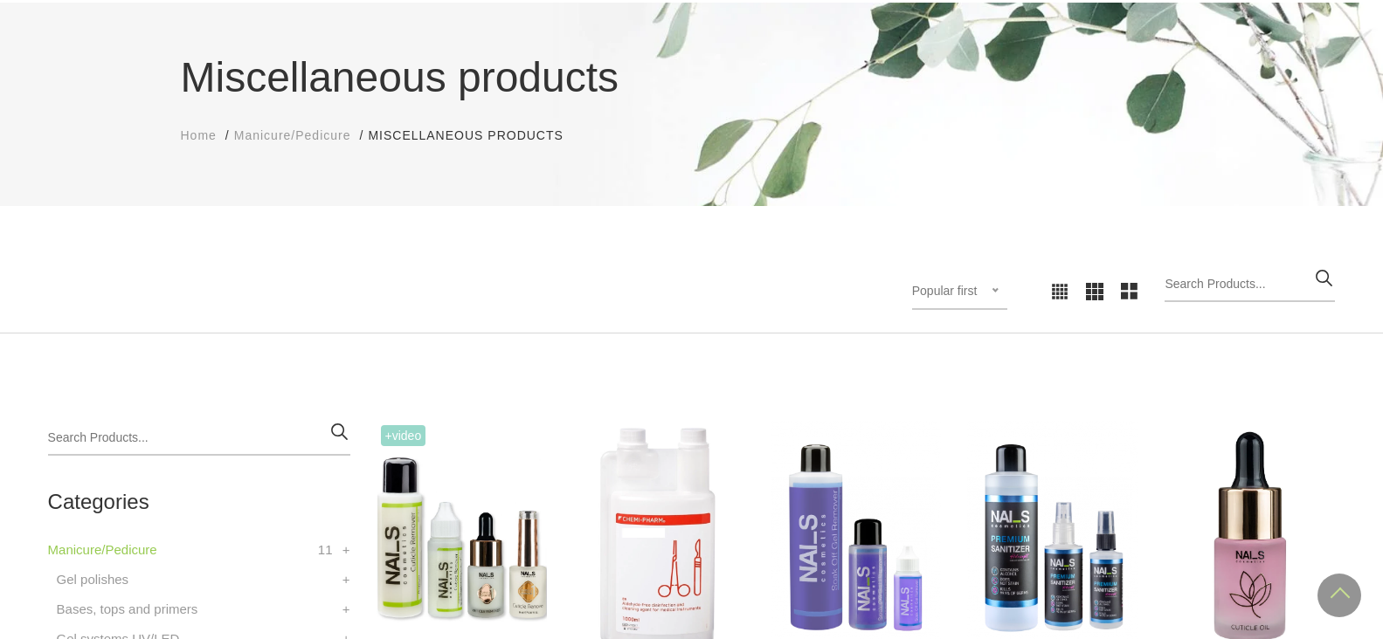
scroll to position [87, 0]
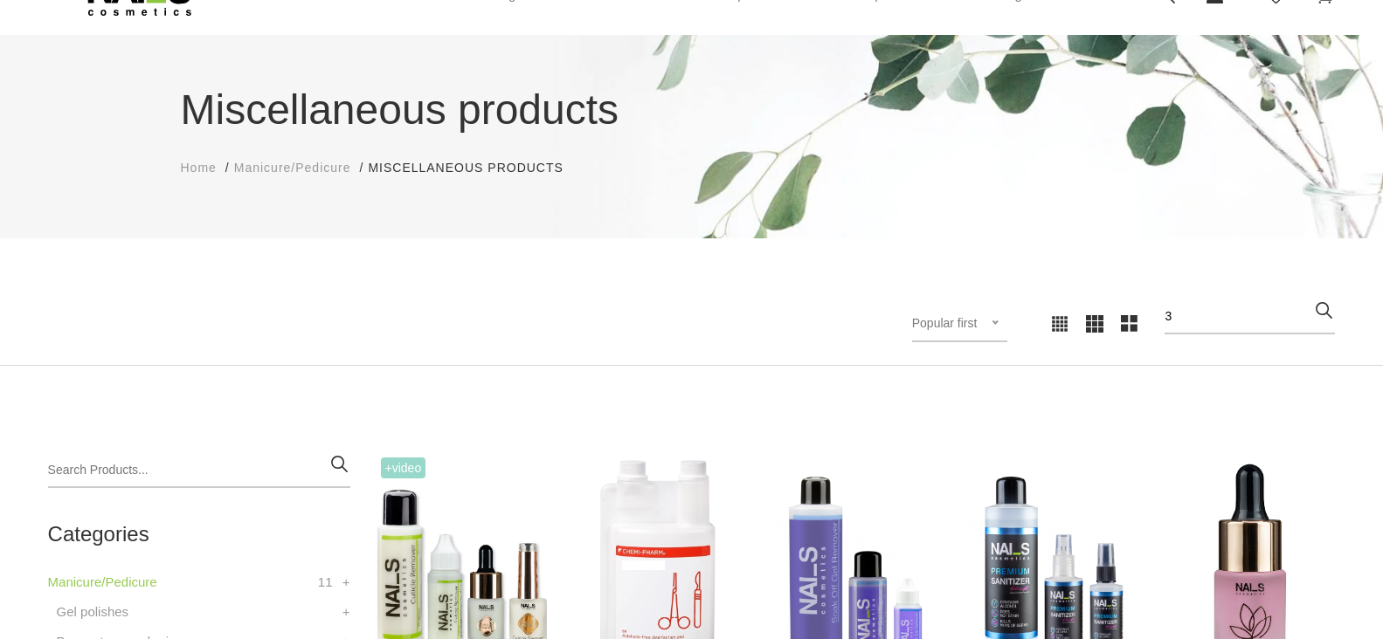
type input "3 in 1"
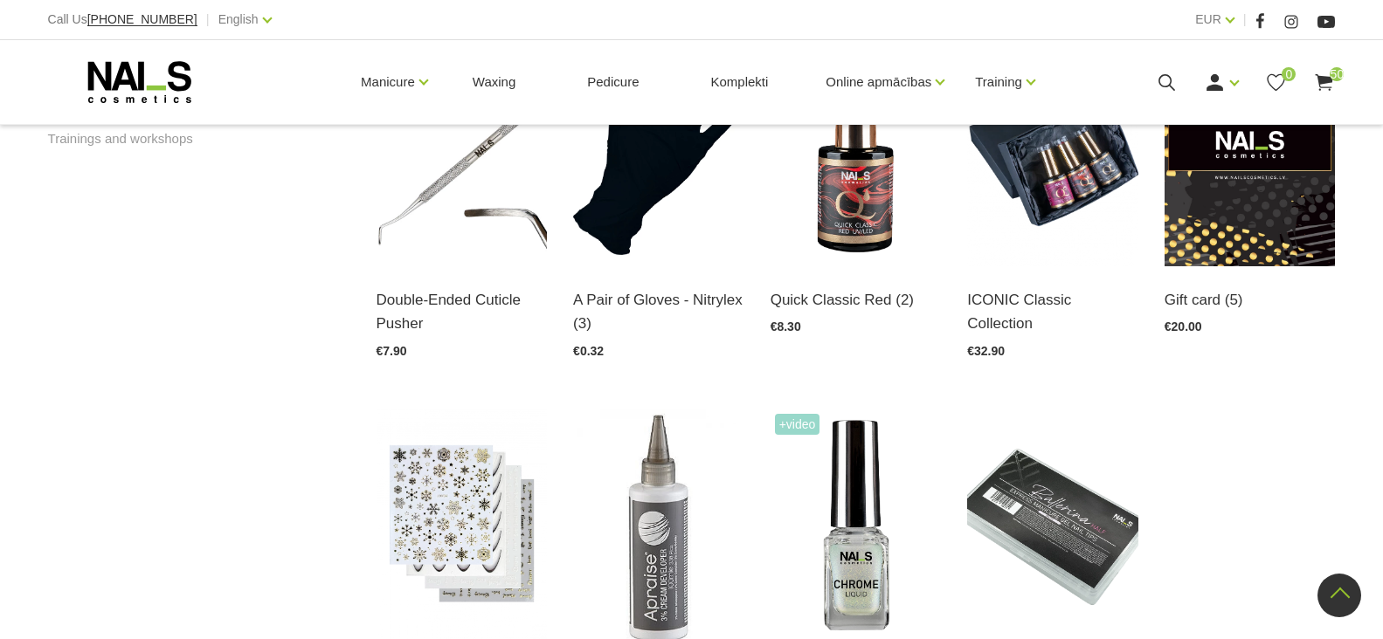
scroll to position [993, 0]
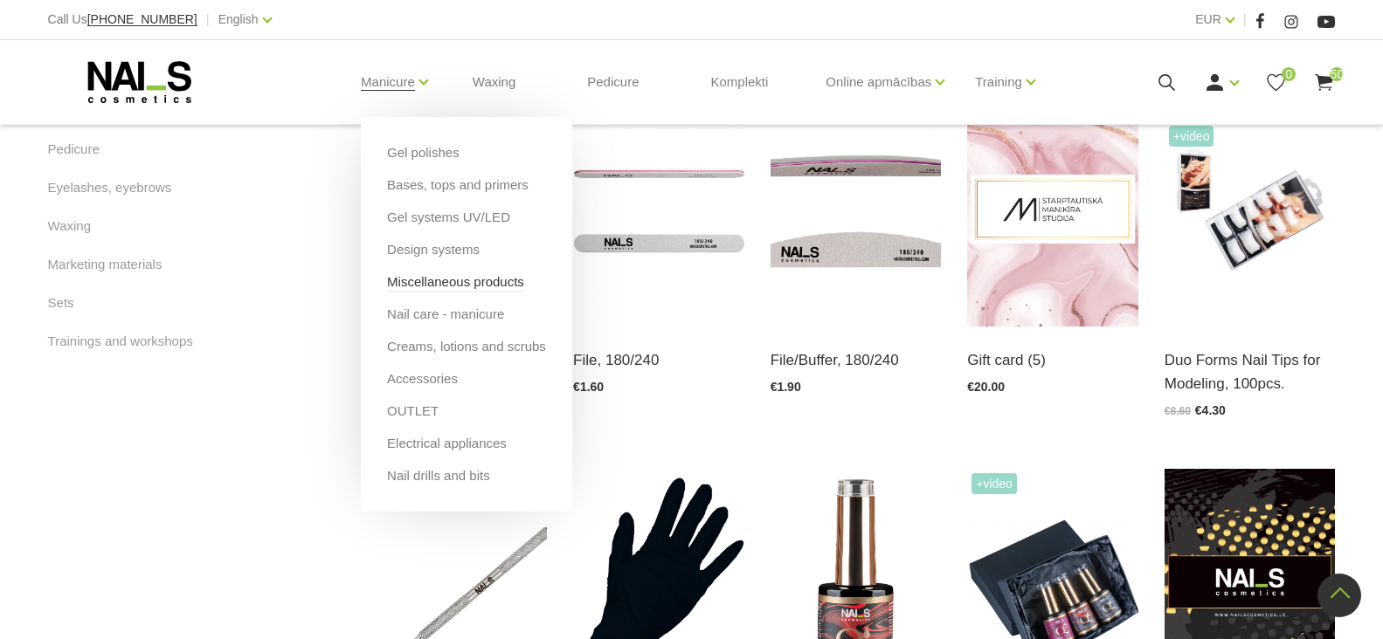
click at [425, 274] on link "Miscellaneous products" at bounding box center [455, 282] width 137 height 19
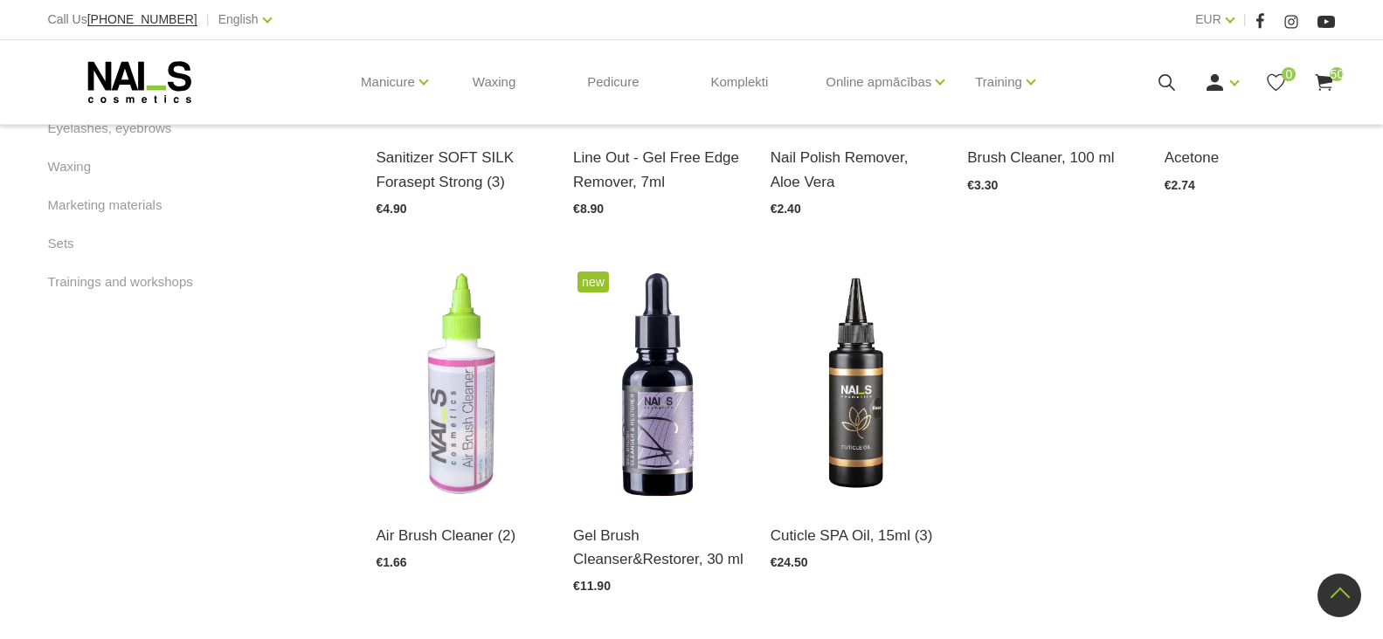
scroll to position [786, 0]
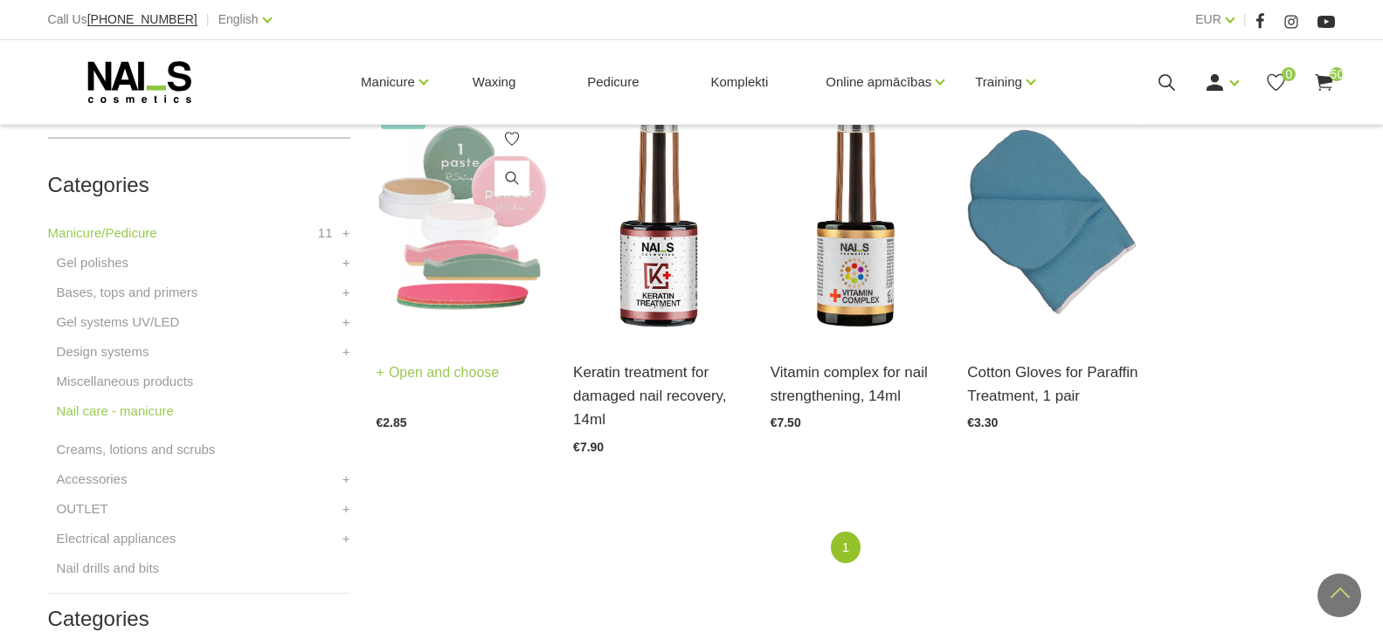
scroll to position [437, 0]
click at [402, 368] on link "Open and choose" at bounding box center [438, 373] width 123 height 24
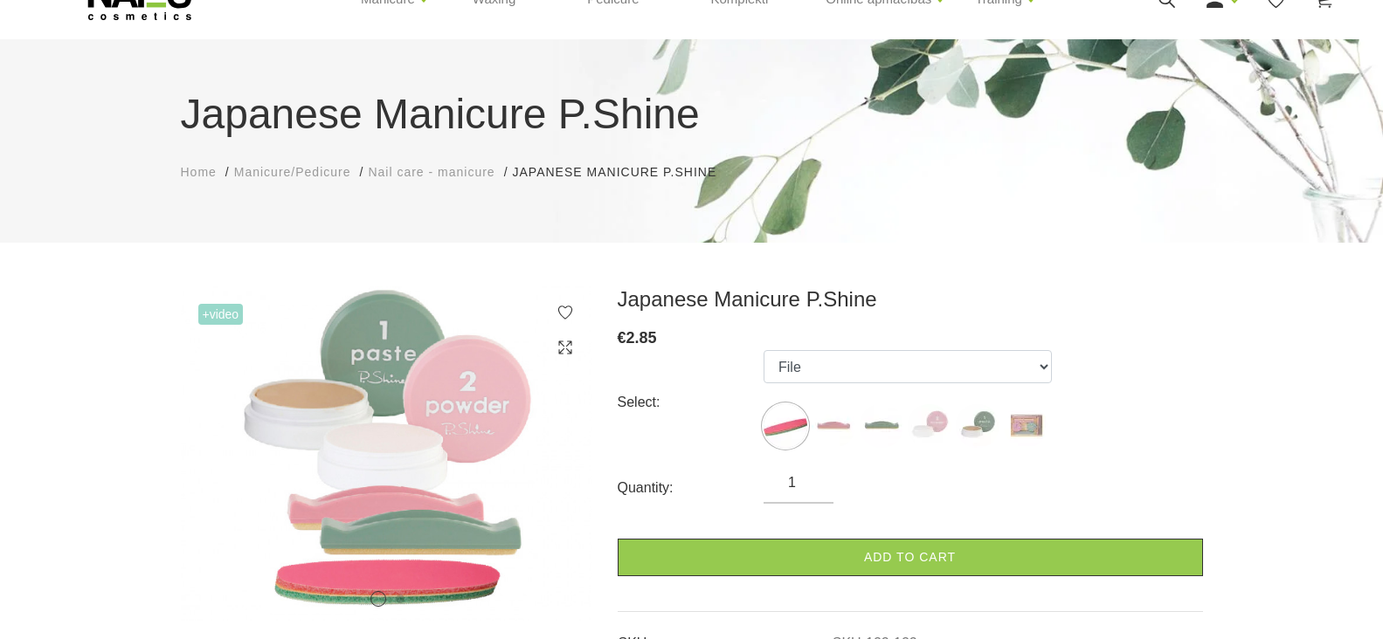
scroll to position [175, 0]
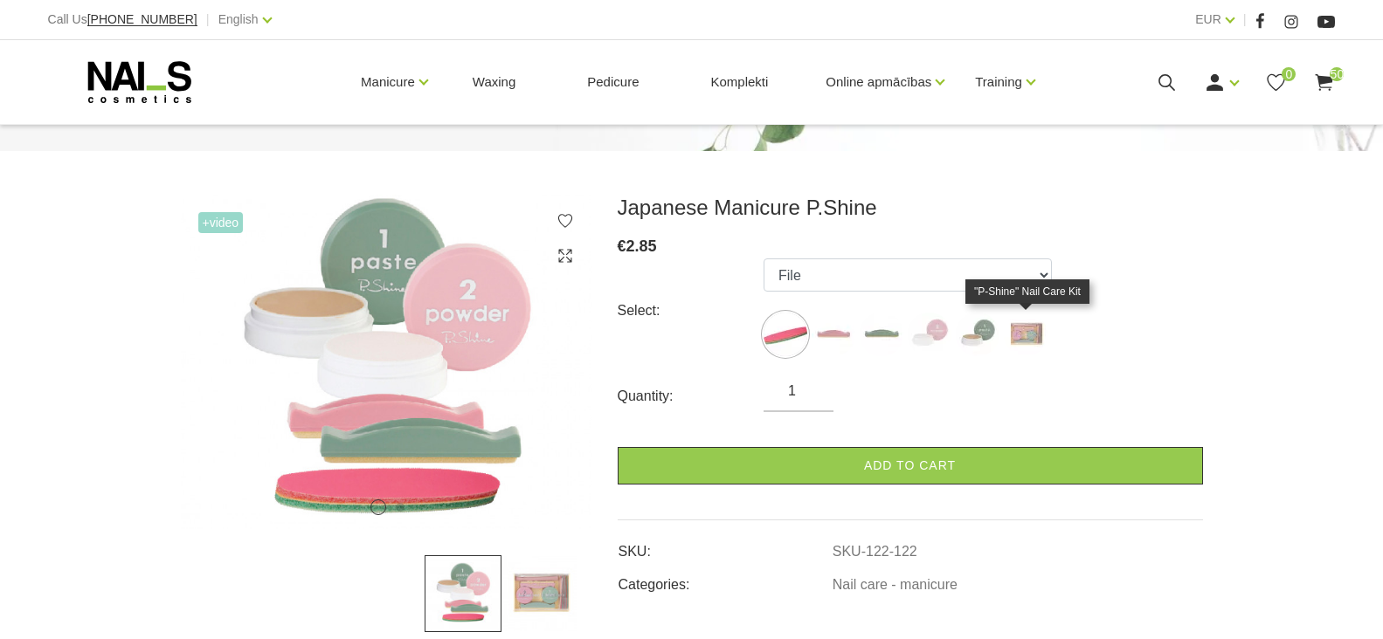
click at [1029, 328] on img at bounding box center [1026, 335] width 44 height 44
select select "127"
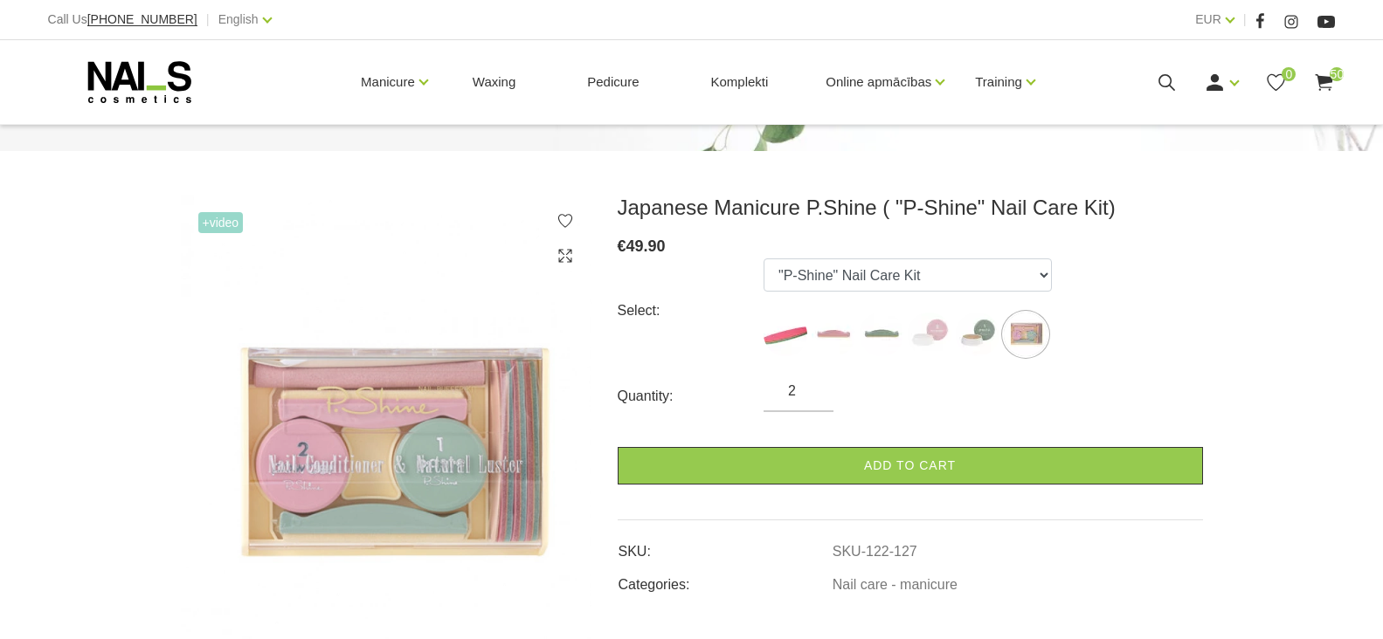
click at [812, 383] on input "2" at bounding box center [798, 391] width 70 height 21
type input "3"
click at [812, 383] on input "3" at bounding box center [798, 391] width 70 height 21
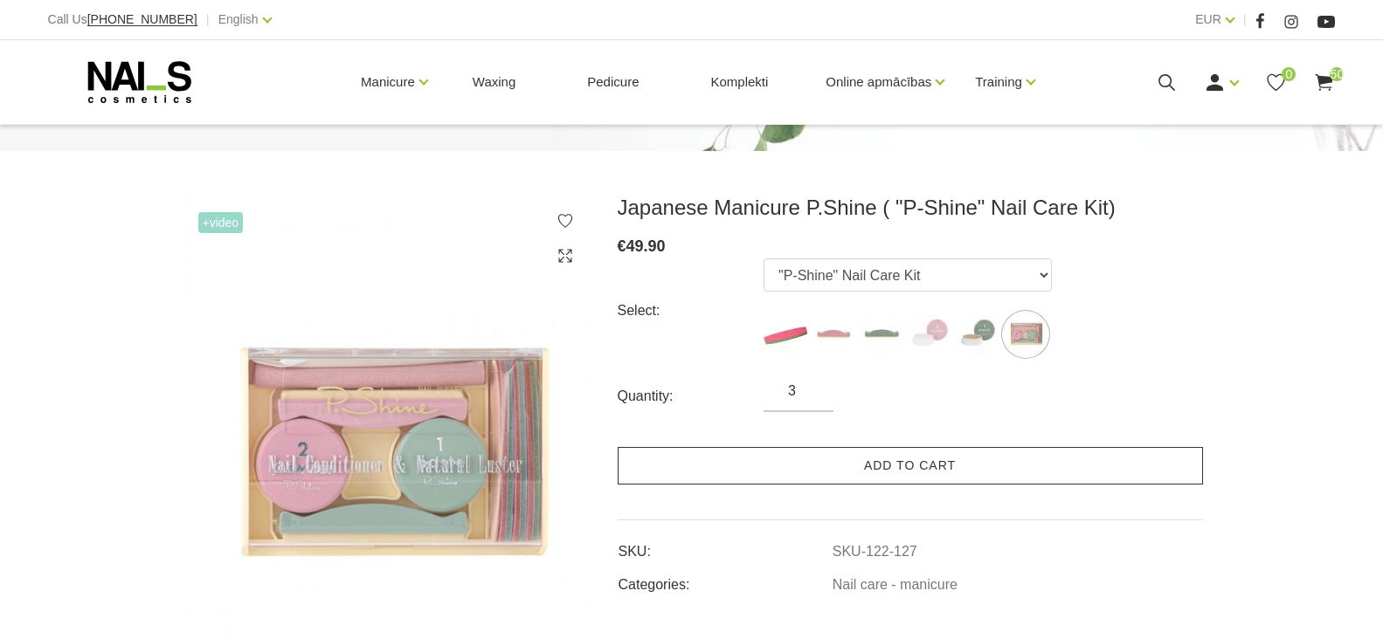
click at [880, 463] on link "Add to cart" at bounding box center [910, 466] width 585 height 38
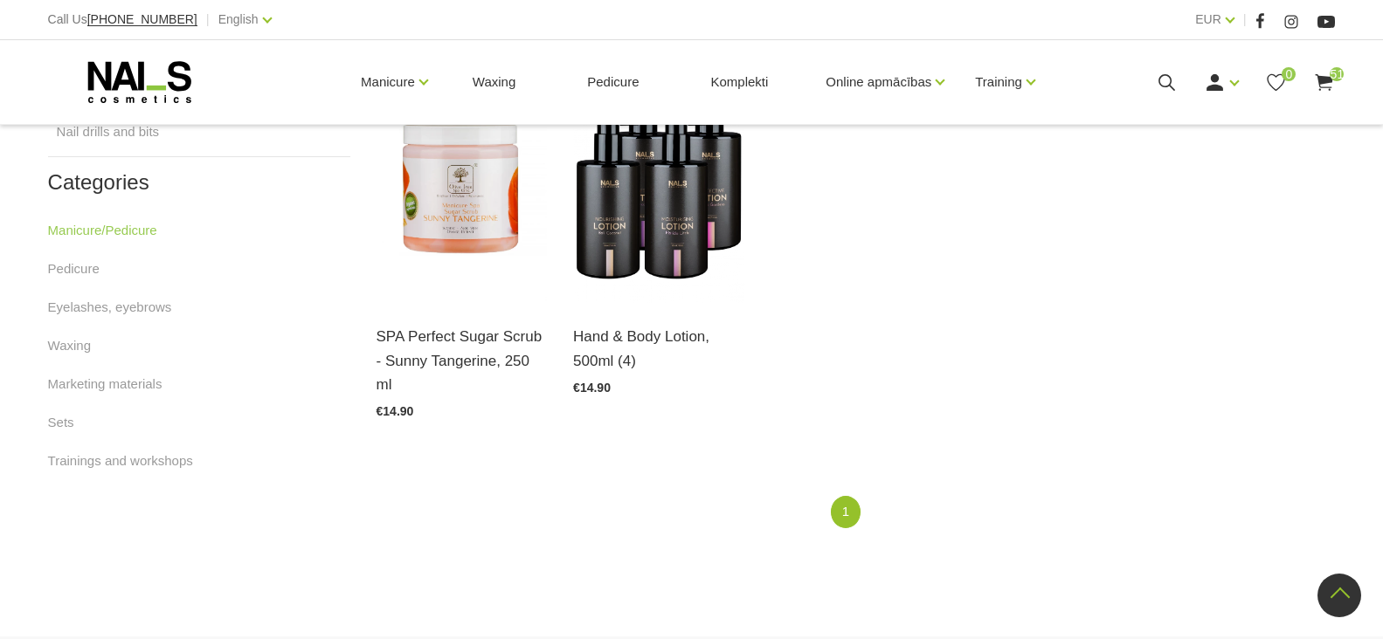
scroll to position [524, 0]
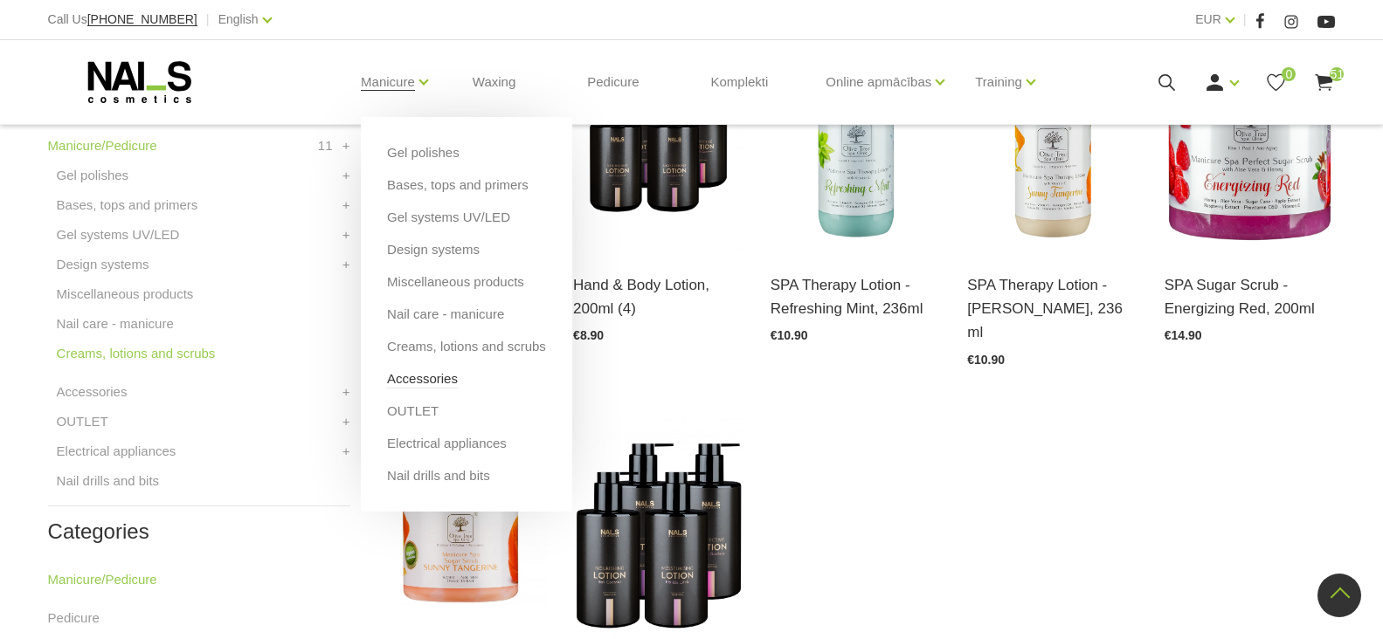
click at [407, 376] on link "Accessories" at bounding box center [422, 379] width 71 height 19
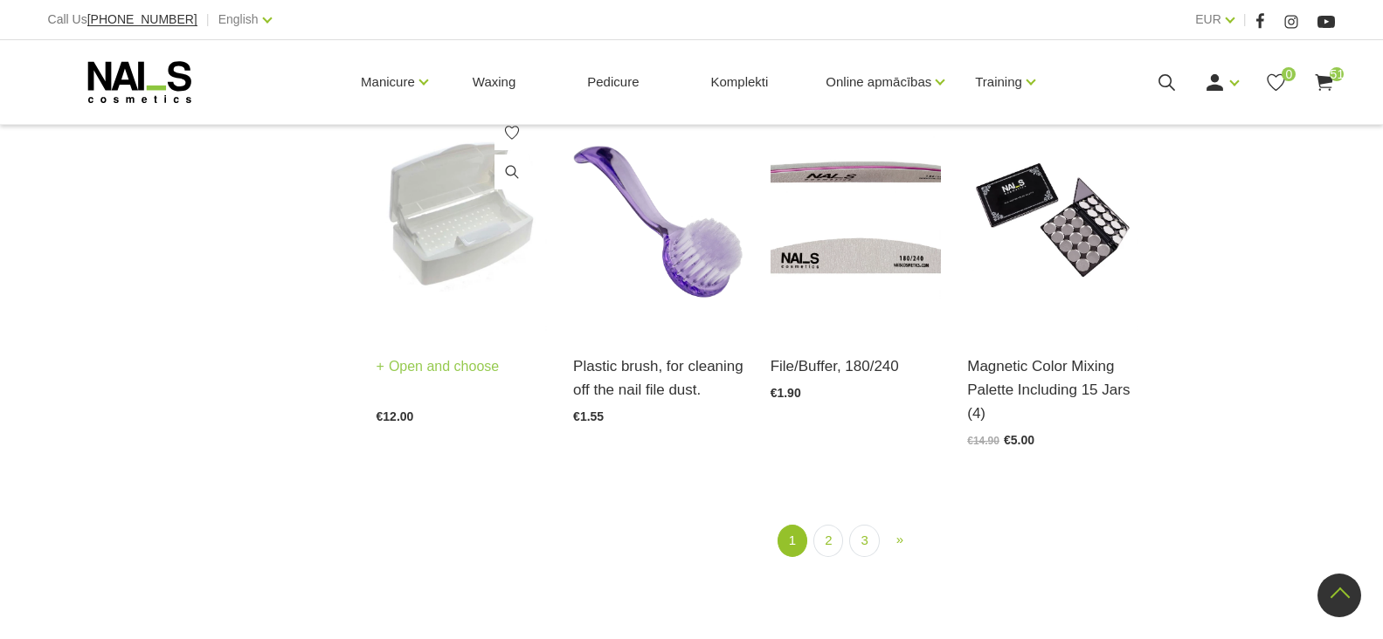
scroll to position [1922, 0]
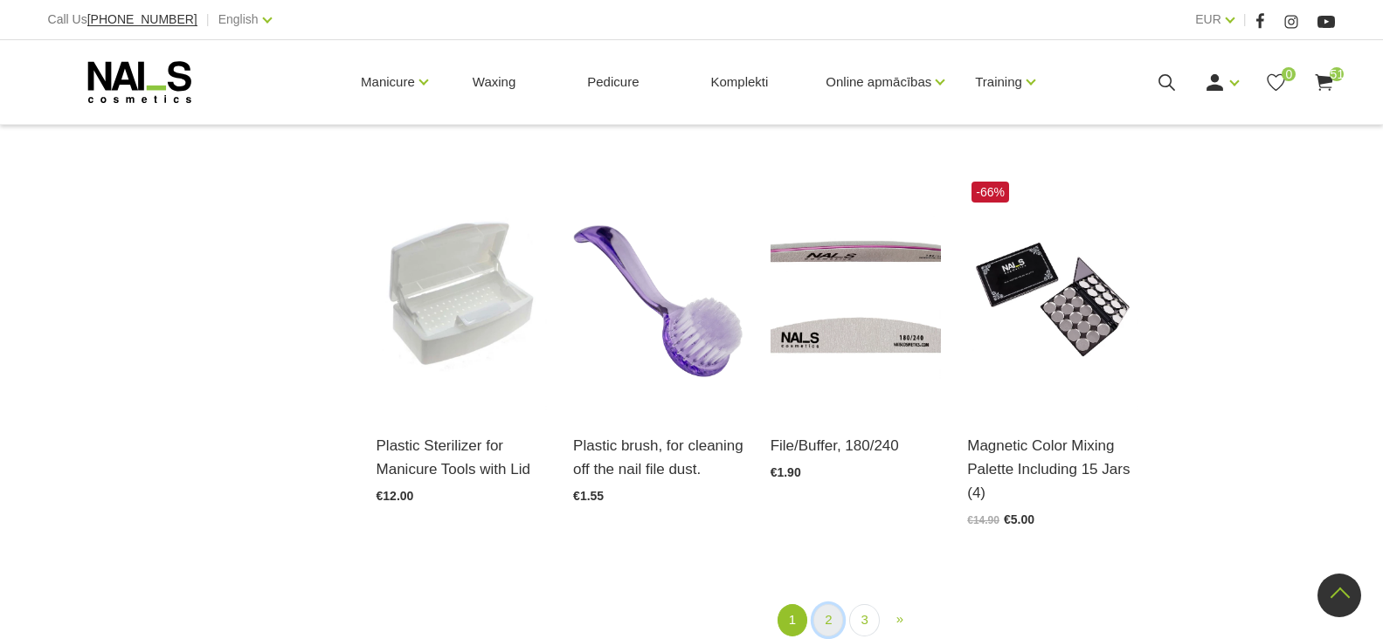
click at [827, 623] on link "2" at bounding box center [828, 621] width 30 height 32
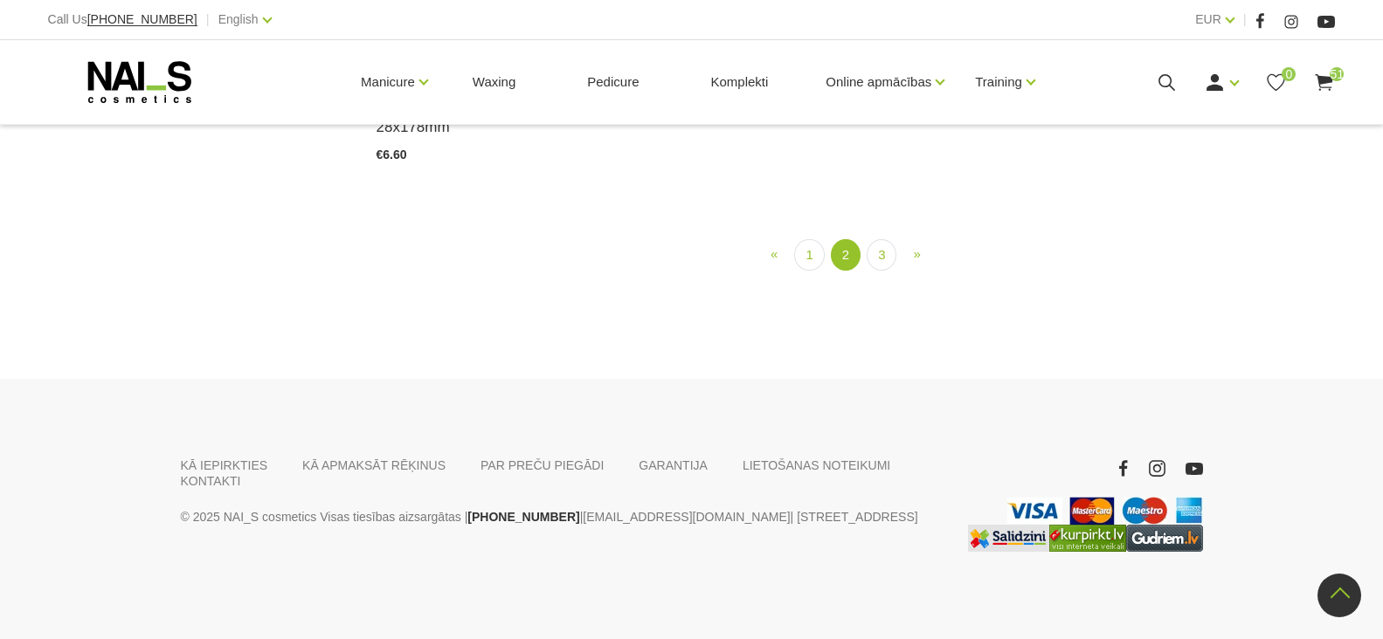
scroll to position [2017, 0]
click at [879, 272] on link "3" at bounding box center [882, 255] width 30 height 32
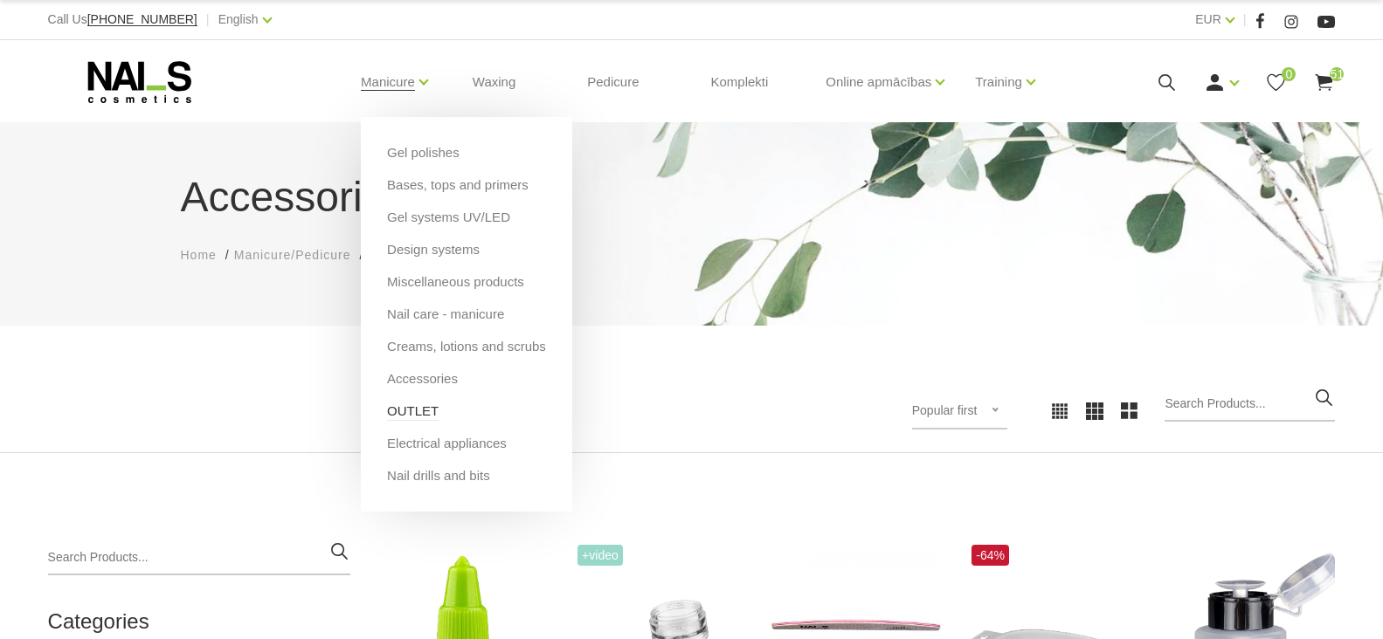
click at [395, 417] on link "OUTLET" at bounding box center [413, 411] width 52 height 19
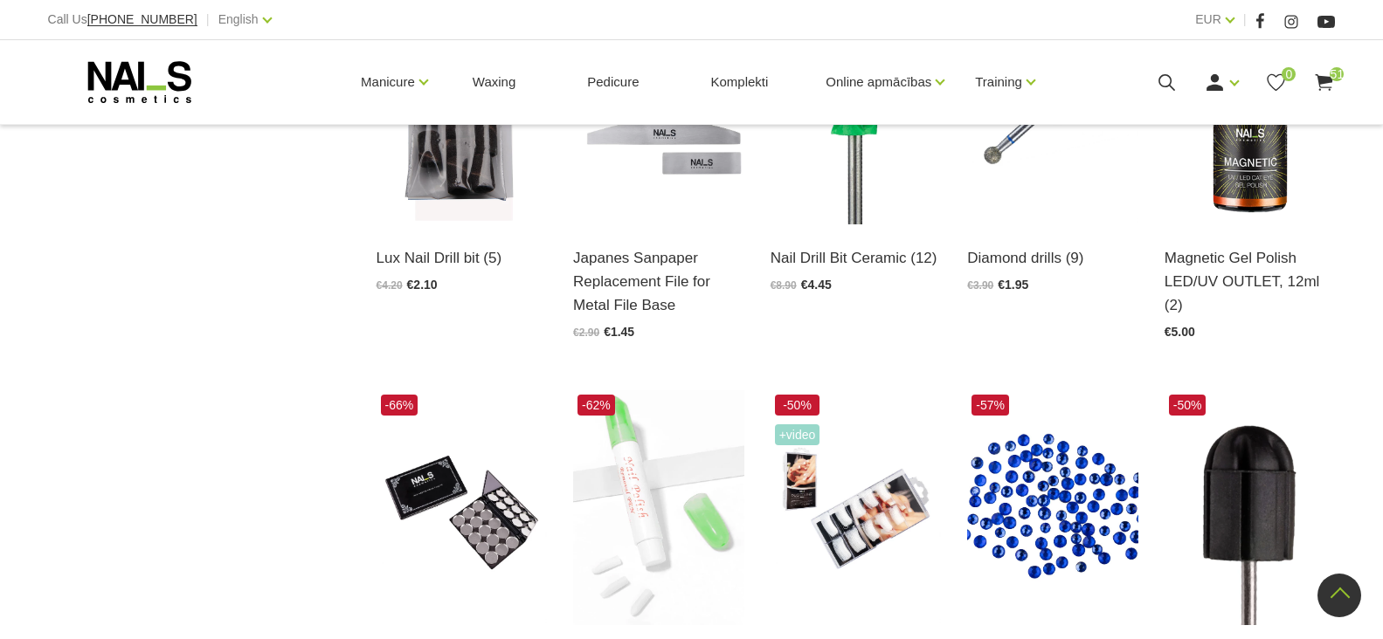
scroll to position [1310, 0]
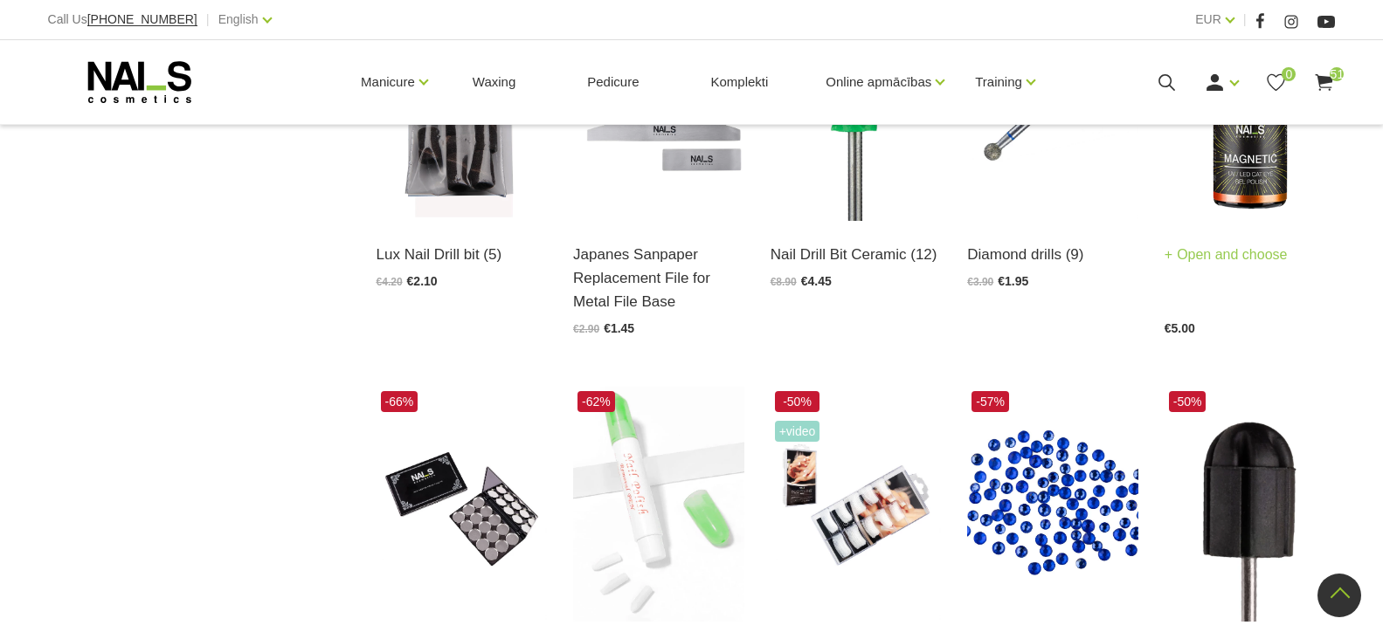
click at [1213, 255] on link "Open and choose" at bounding box center [1225, 255] width 123 height 24
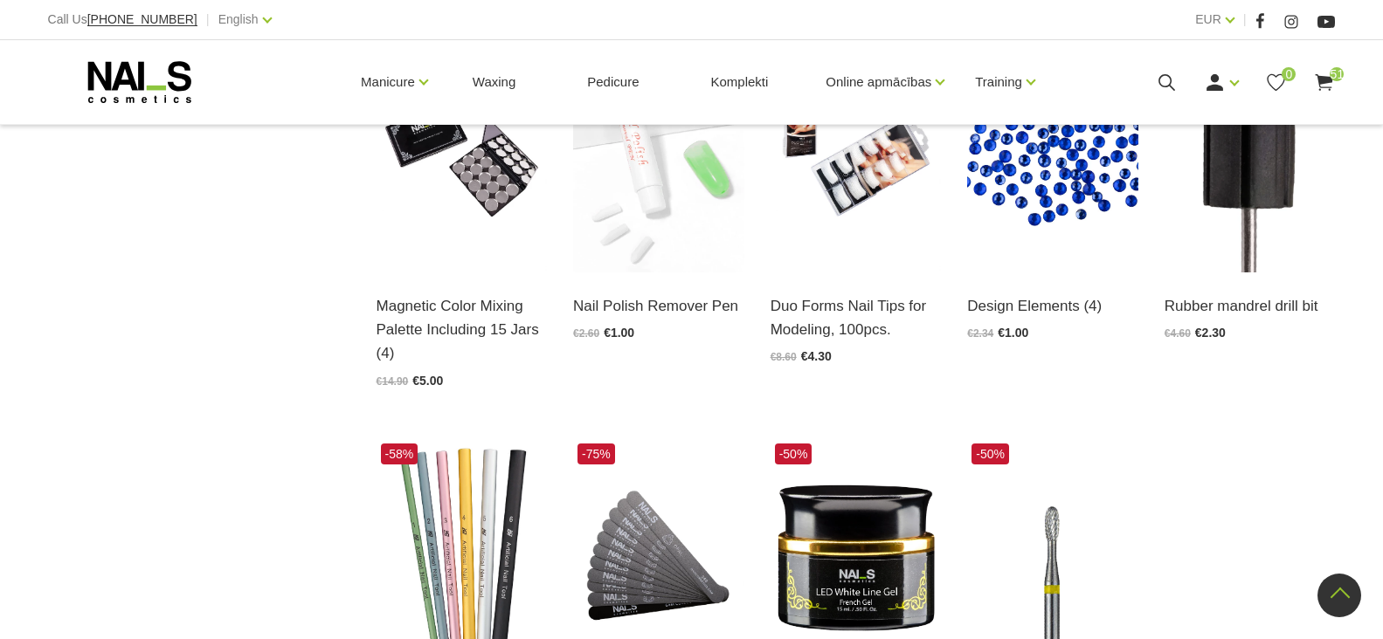
scroll to position [2009, 0]
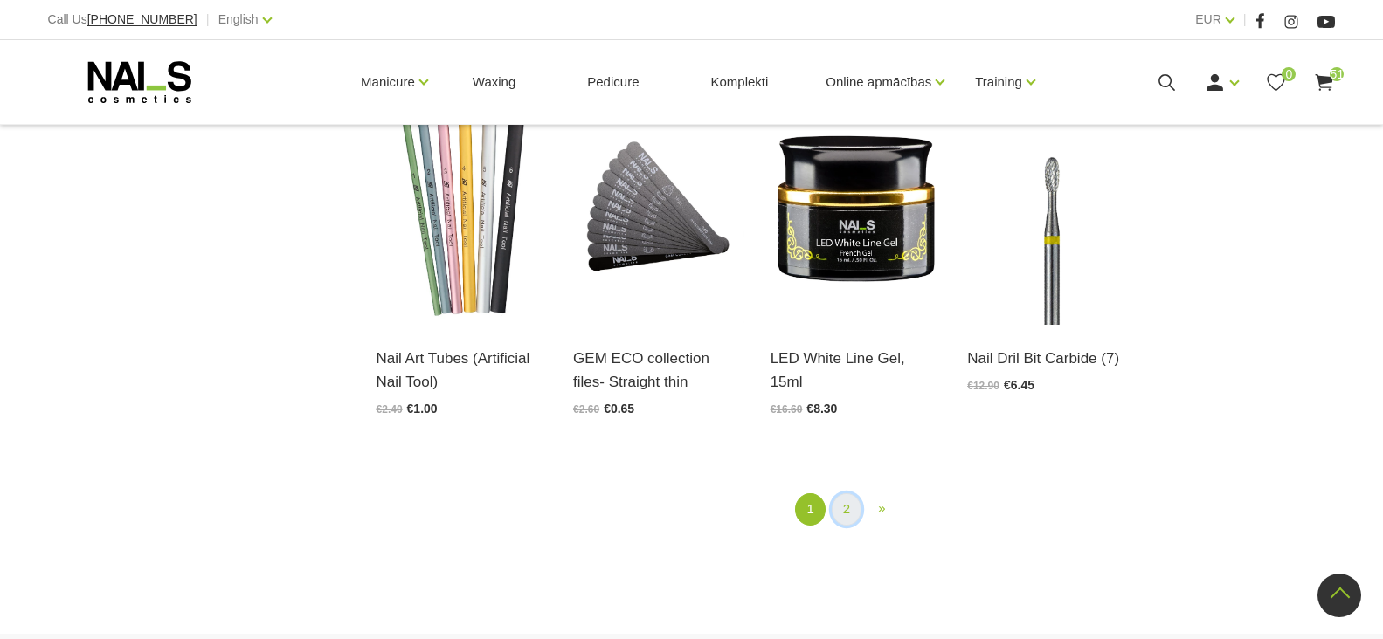
click at [837, 508] on link "2" at bounding box center [847, 510] width 30 height 32
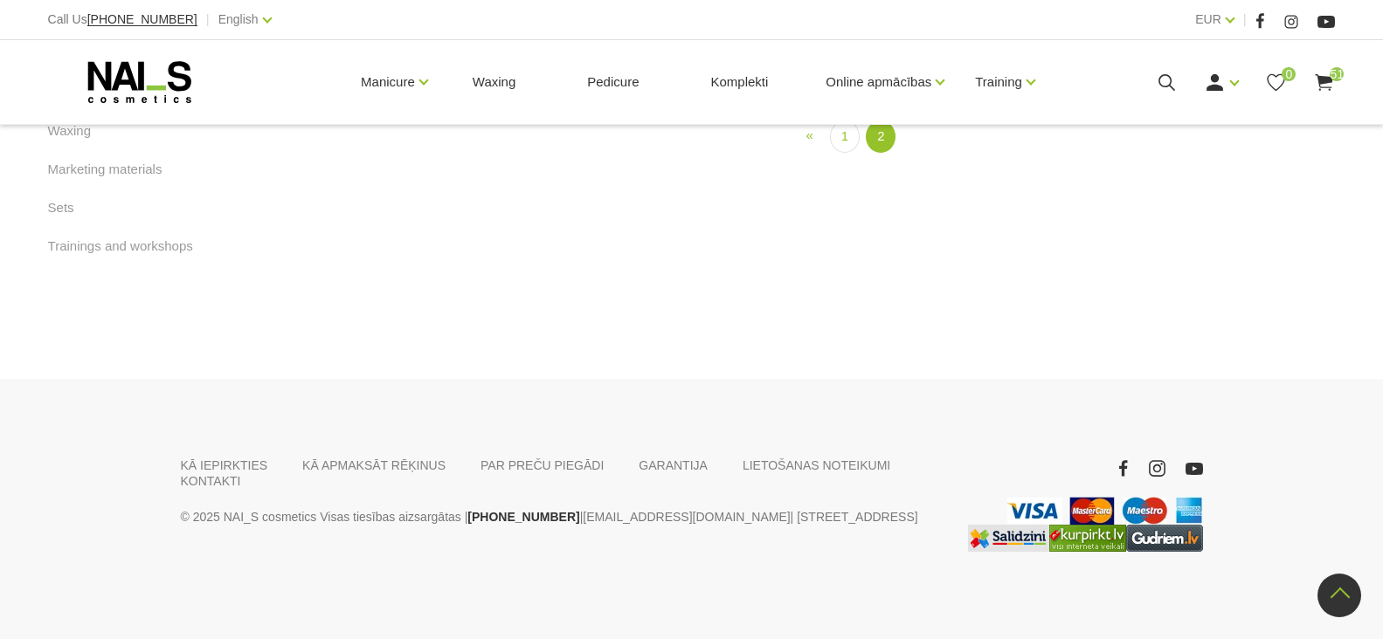
scroll to position [1461, 0]
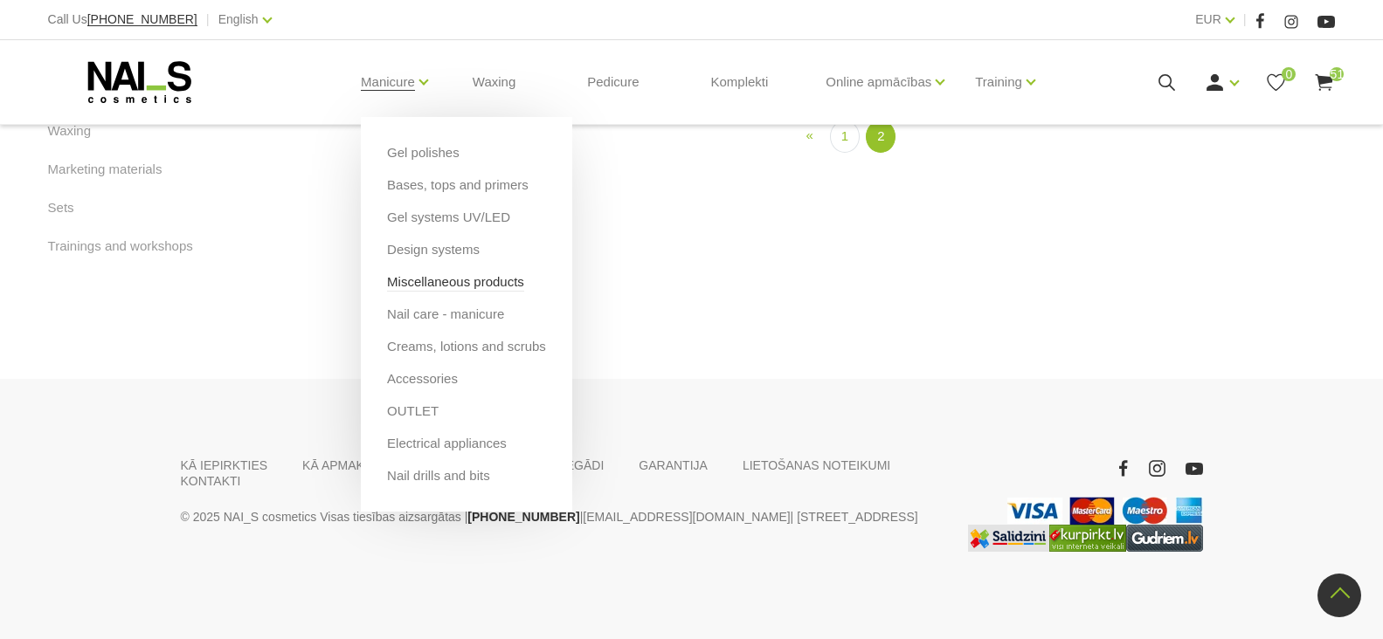
click at [413, 280] on link "Miscellaneous products" at bounding box center [455, 282] width 137 height 19
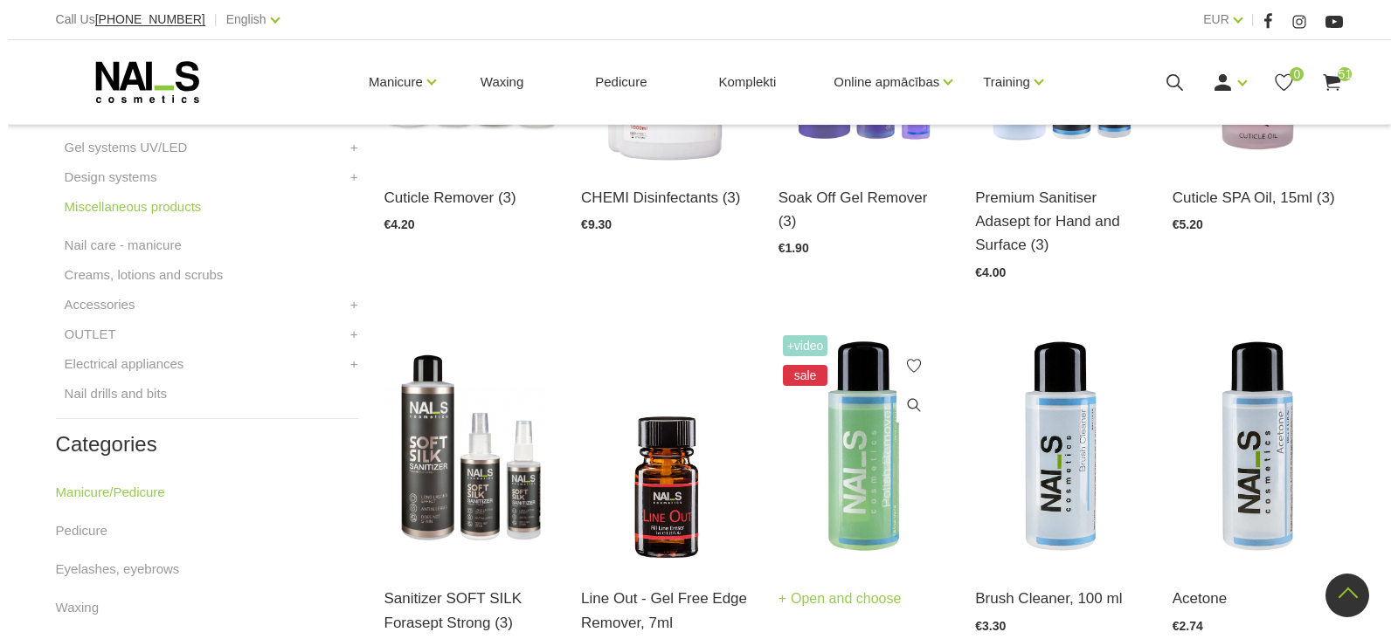
scroll to position [175, 0]
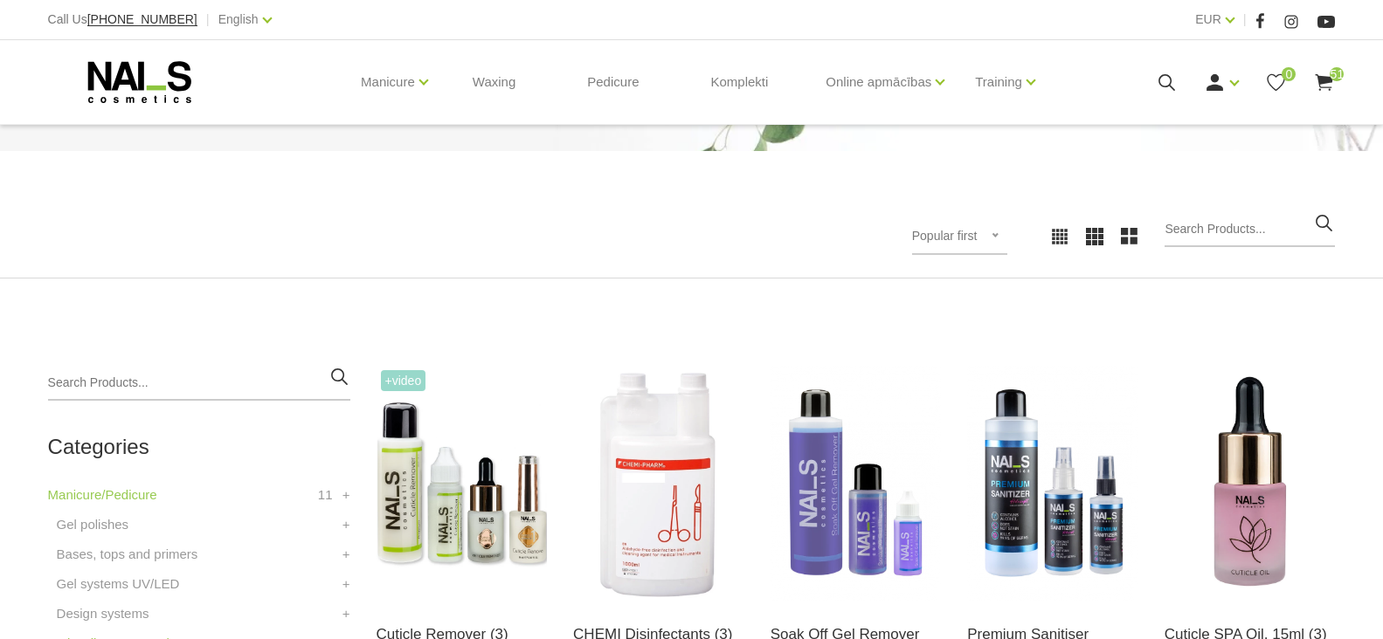
click at [1323, 79] on use at bounding box center [1324, 82] width 17 height 17
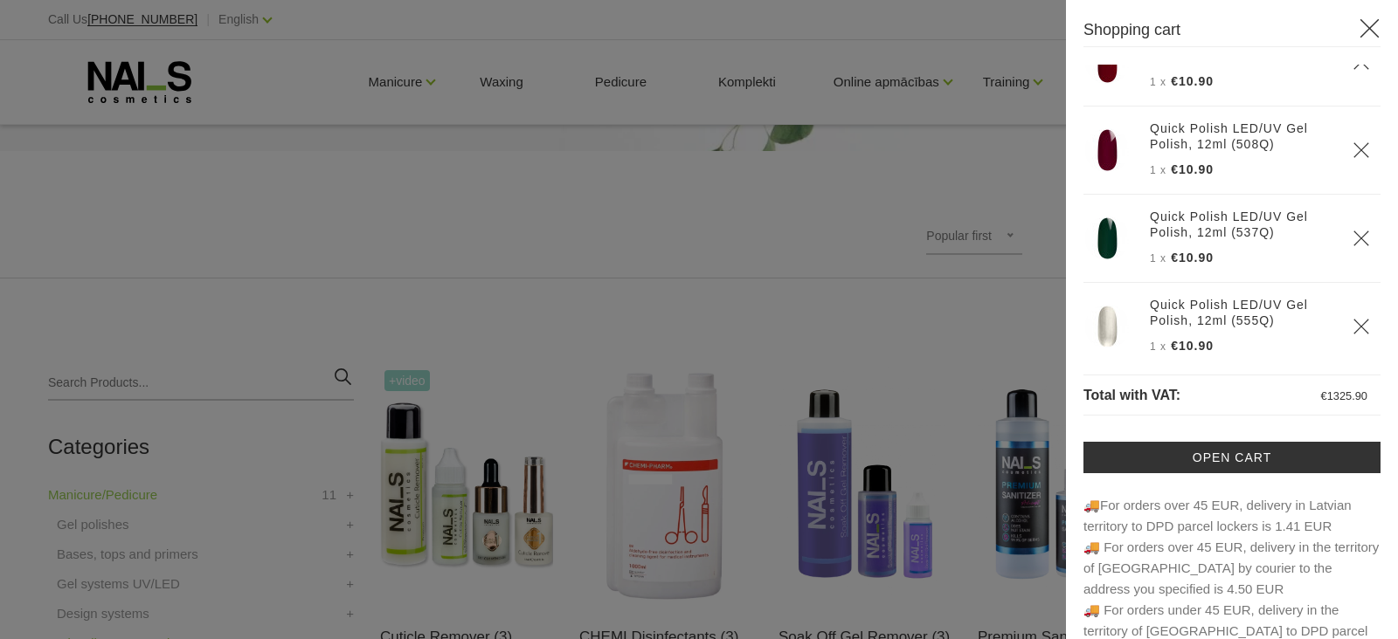
scroll to position [1813, 0]
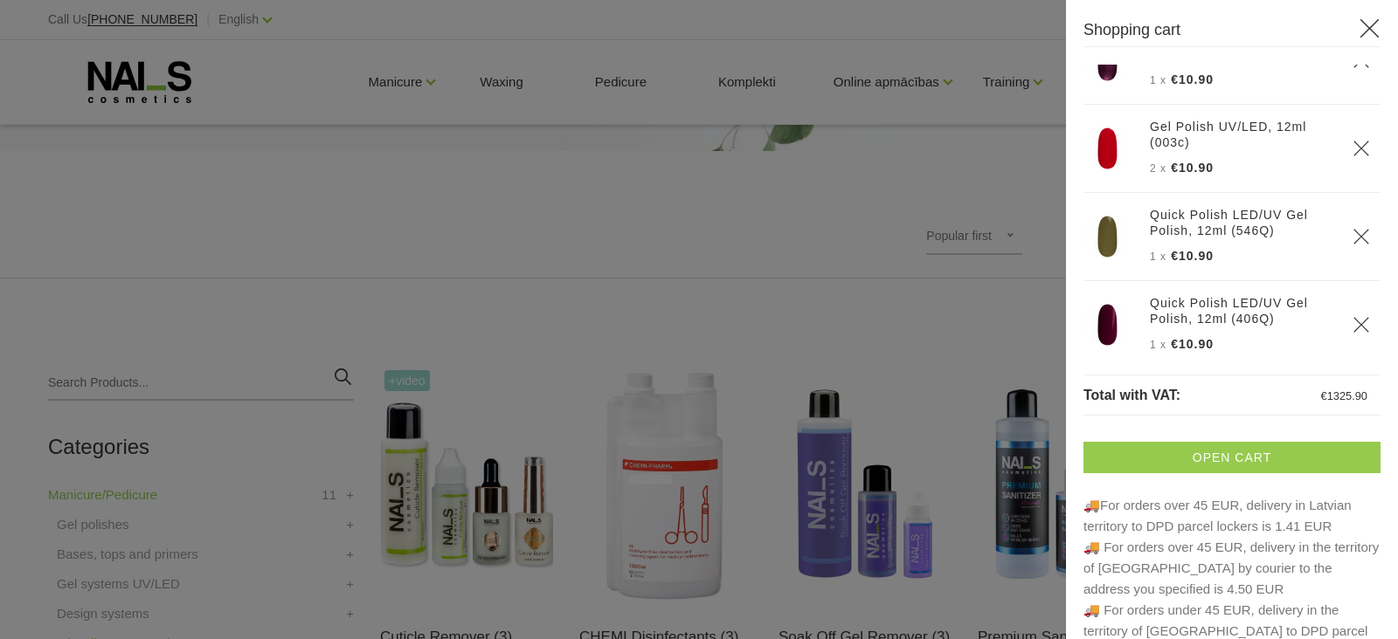
click at [1225, 456] on link "Open cart" at bounding box center [1231, 457] width 297 height 31
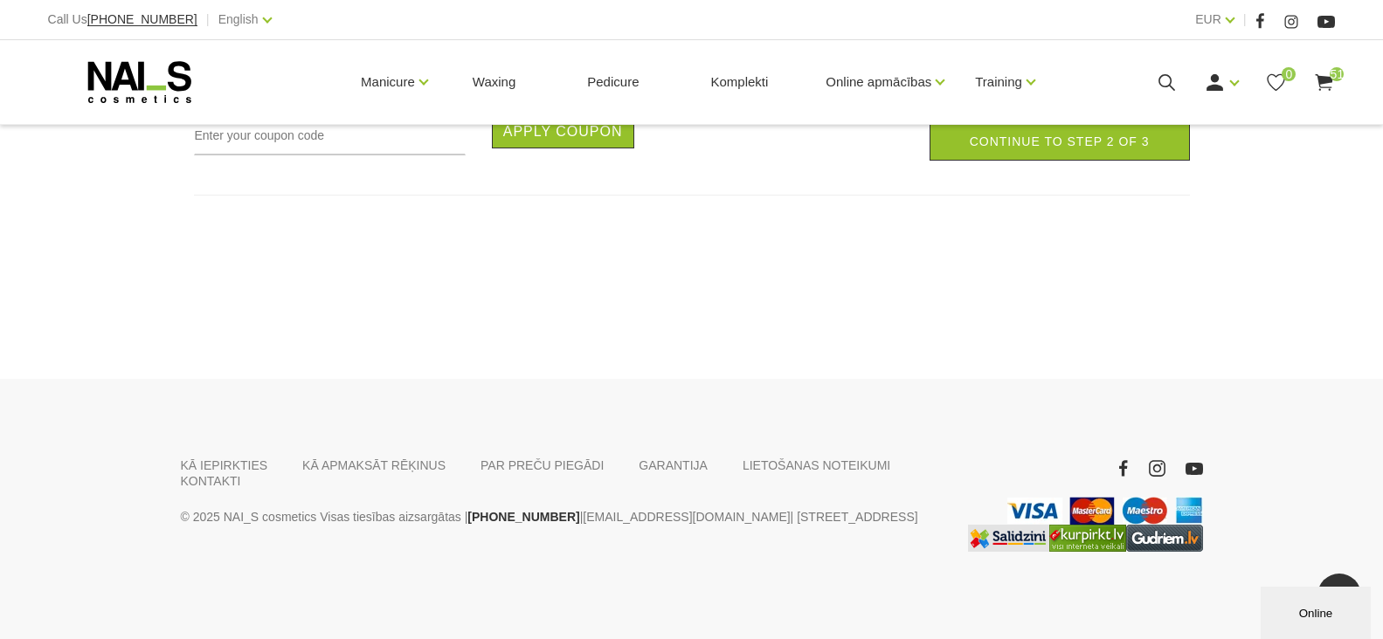
scroll to position [10237, 0]
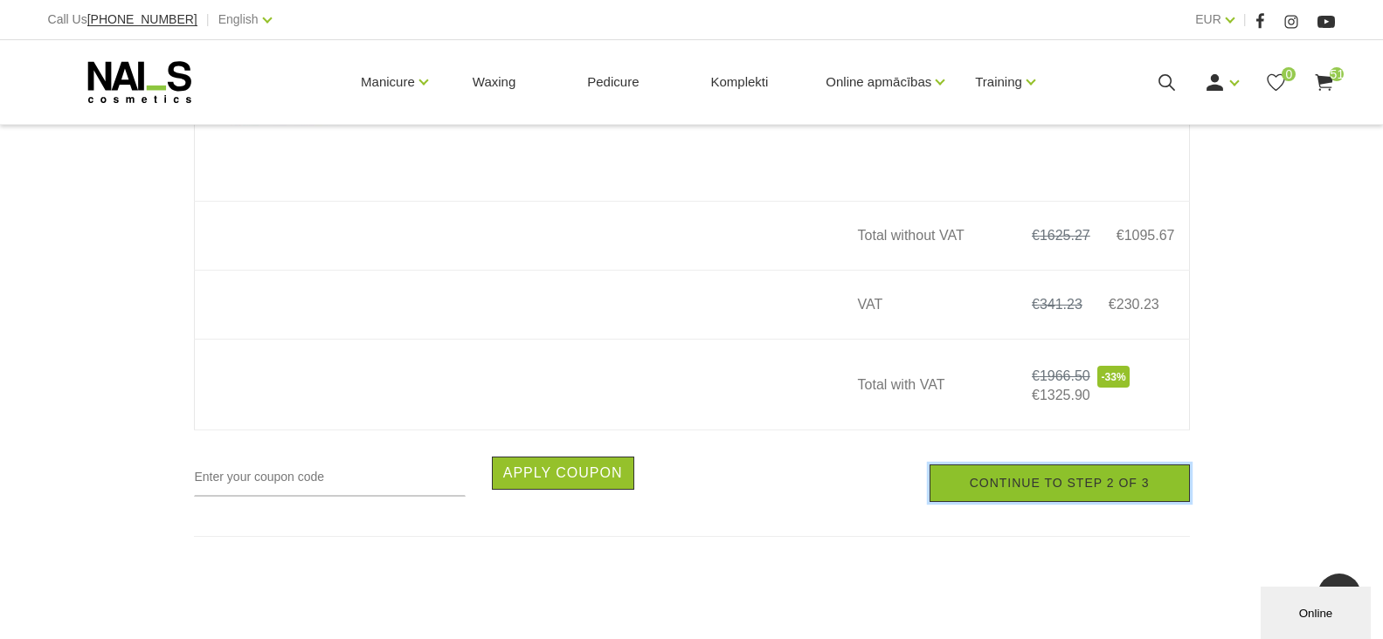
click at [1007, 498] on link "Continue to step 2 of 3" at bounding box center [1059, 484] width 260 height 38
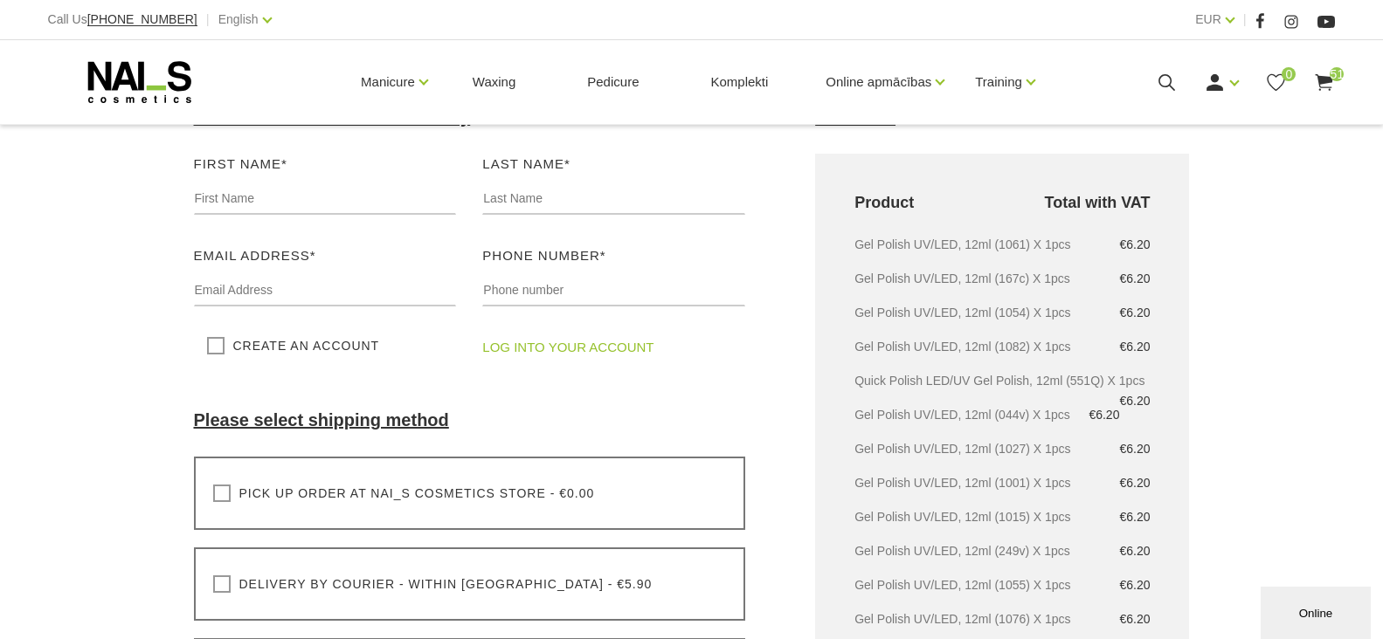
scroll to position [175, 0]
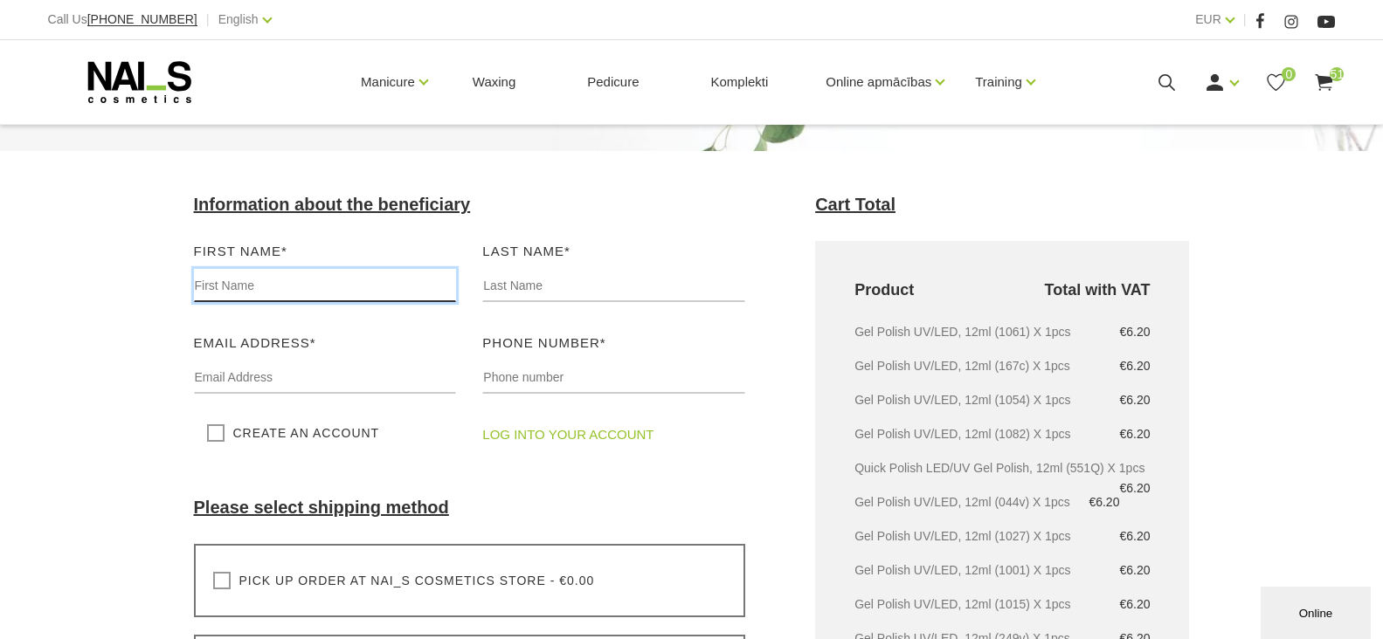
click at [228, 288] on input "text" at bounding box center [325, 285] width 263 height 33
type input "Tomas"
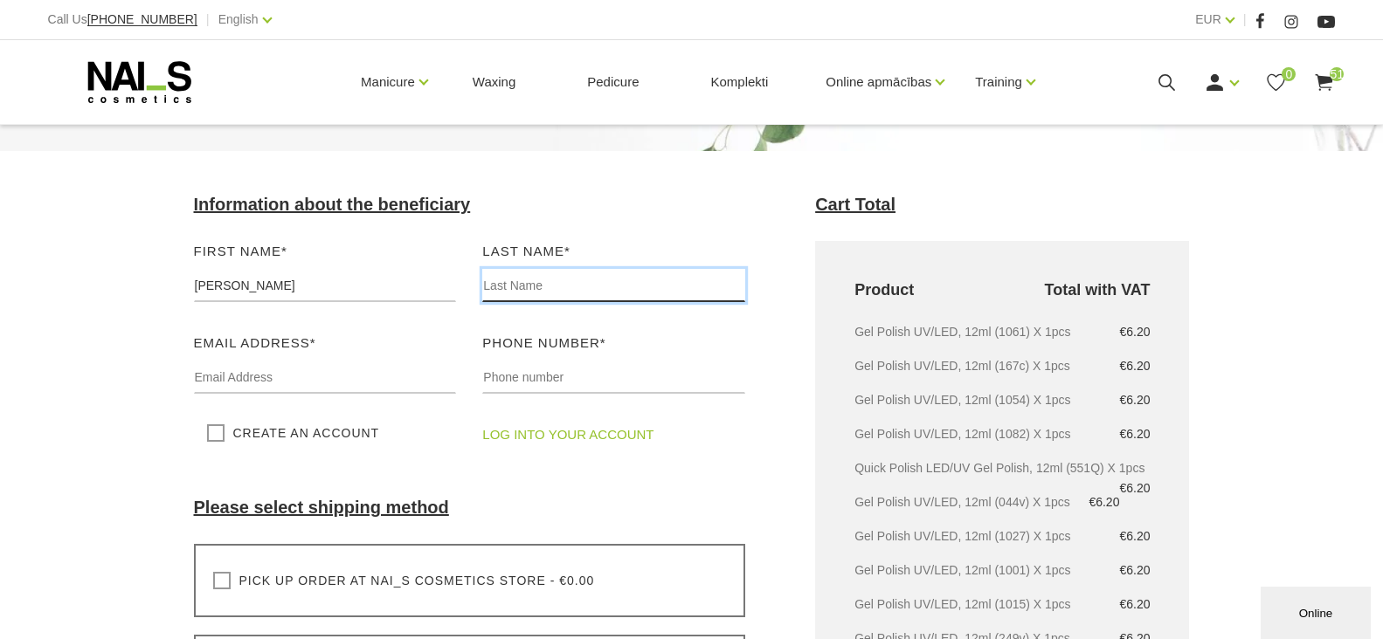
click at [504, 288] on input "text" at bounding box center [613, 285] width 263 height 33
type input "Mickevičius"
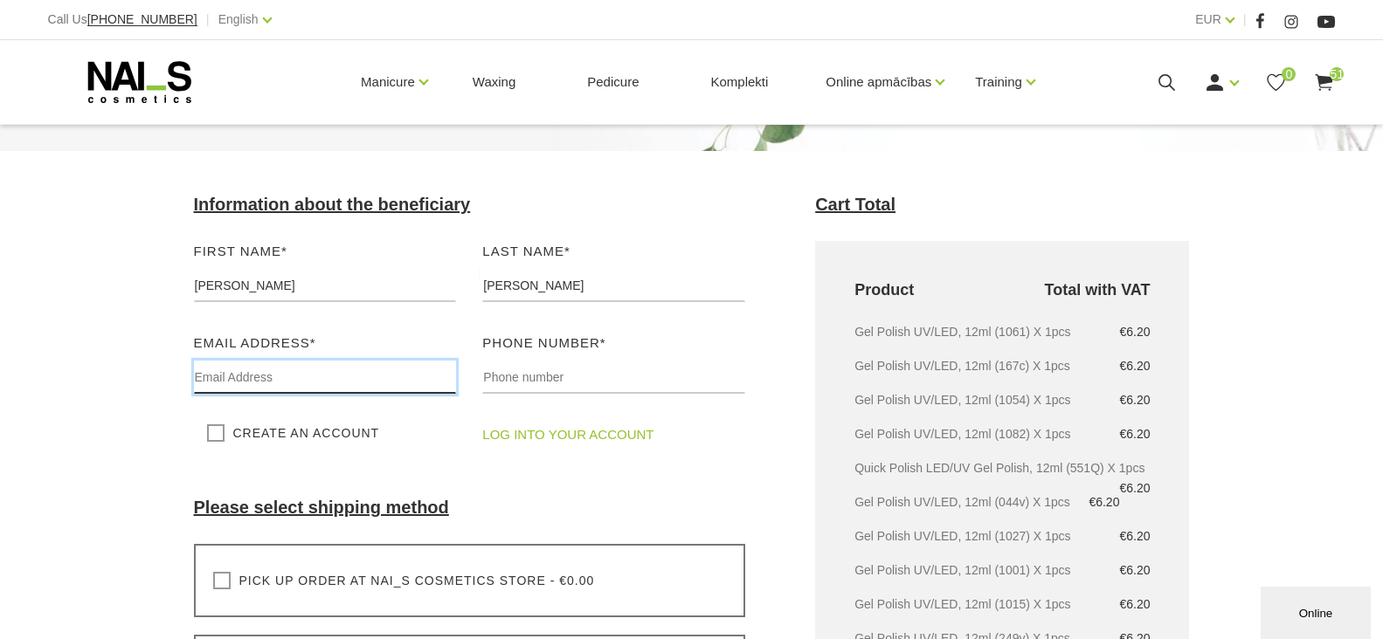
click at [217, 382] on input "text" at bounding box center [325, 377] width 263 height 33
type input "zundakaune@gmail.com"
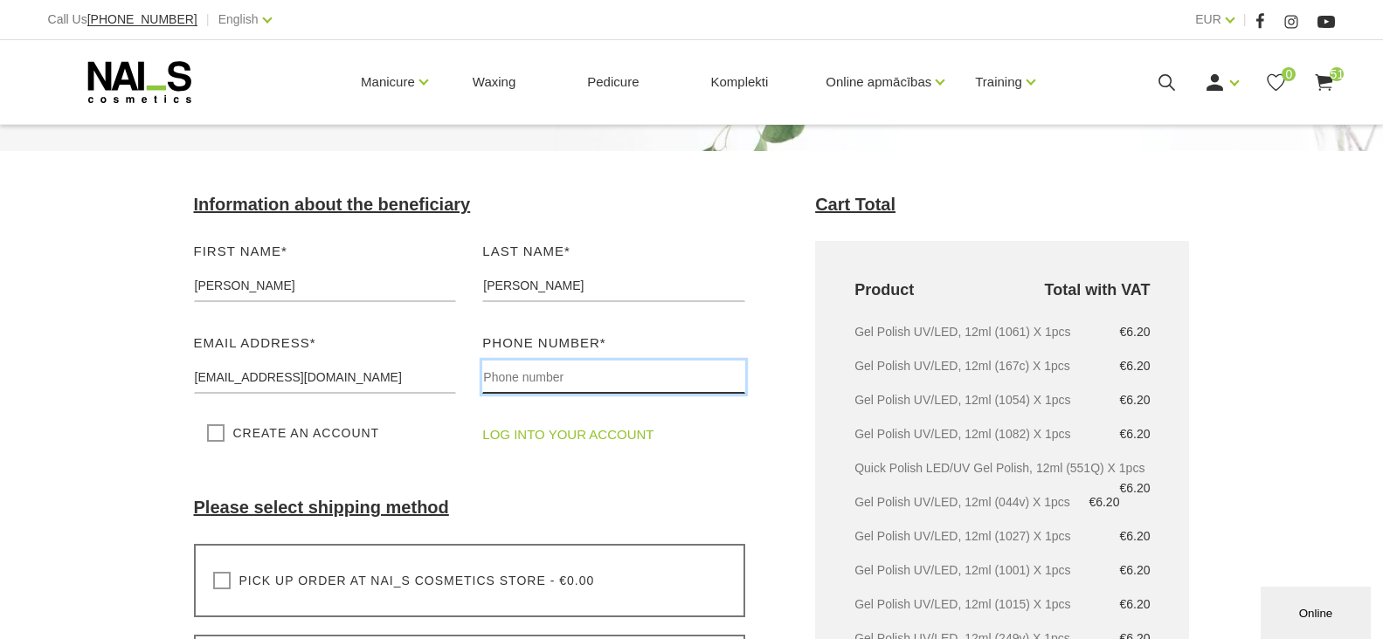
click at [572, 368] on input "text" at bounding box center [613, 377] width 263 height 33
type input "+37061645666"
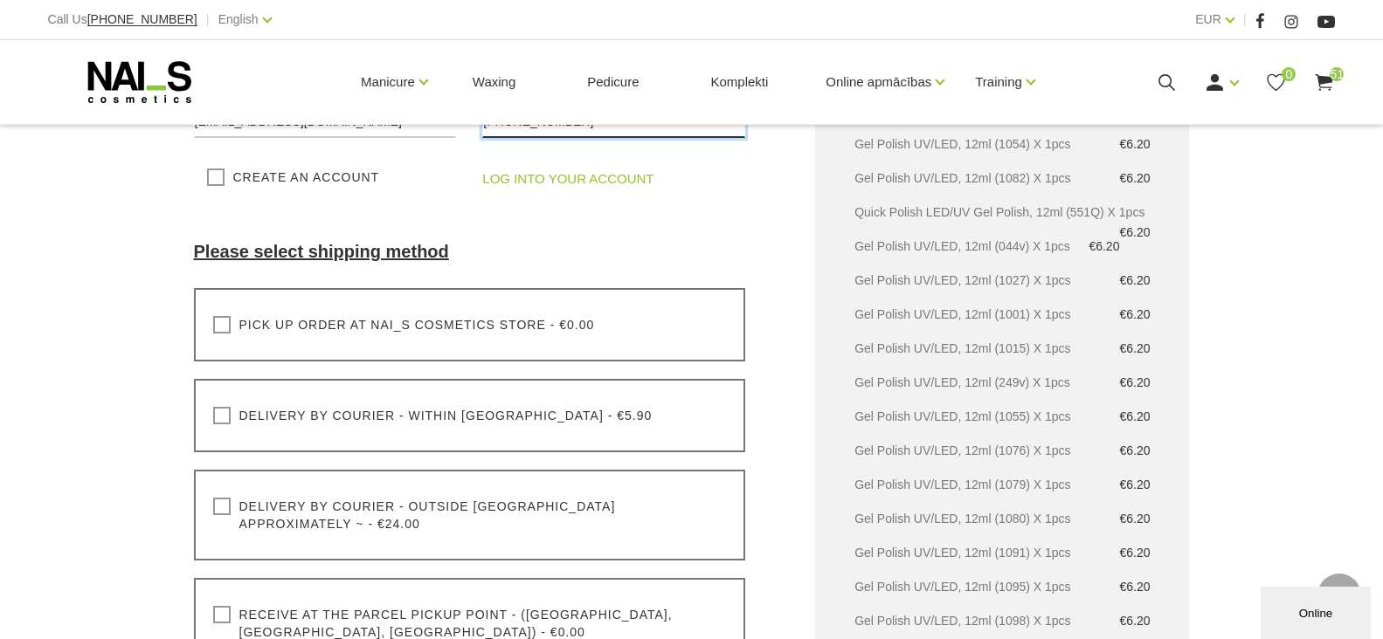
scroll to position [437, 0]
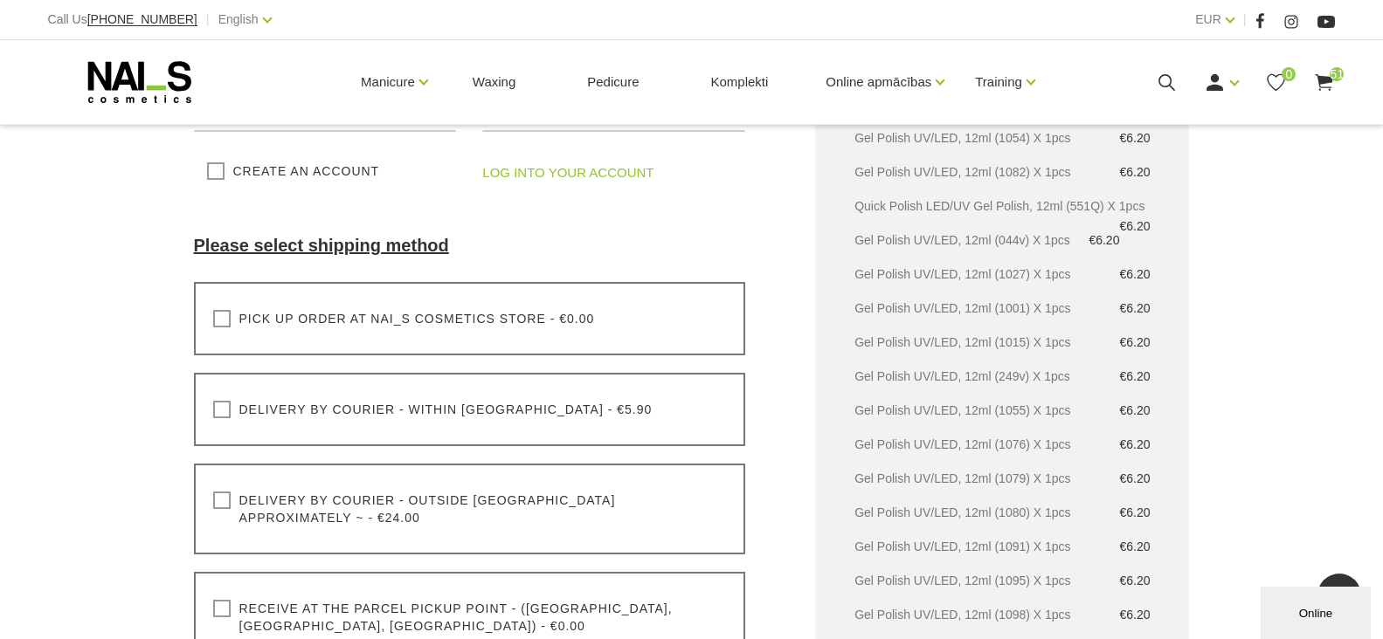
click at [220, 314] on label "Pick up order at NAI_S cosmetics store - €0.00" at bounding box center [404, 318] width 382 height 17
click at [0, 0] on input "Pick up order at NAI_S cosmetics store - €0.00" at bounding box center [0, 0] width 0 height 0
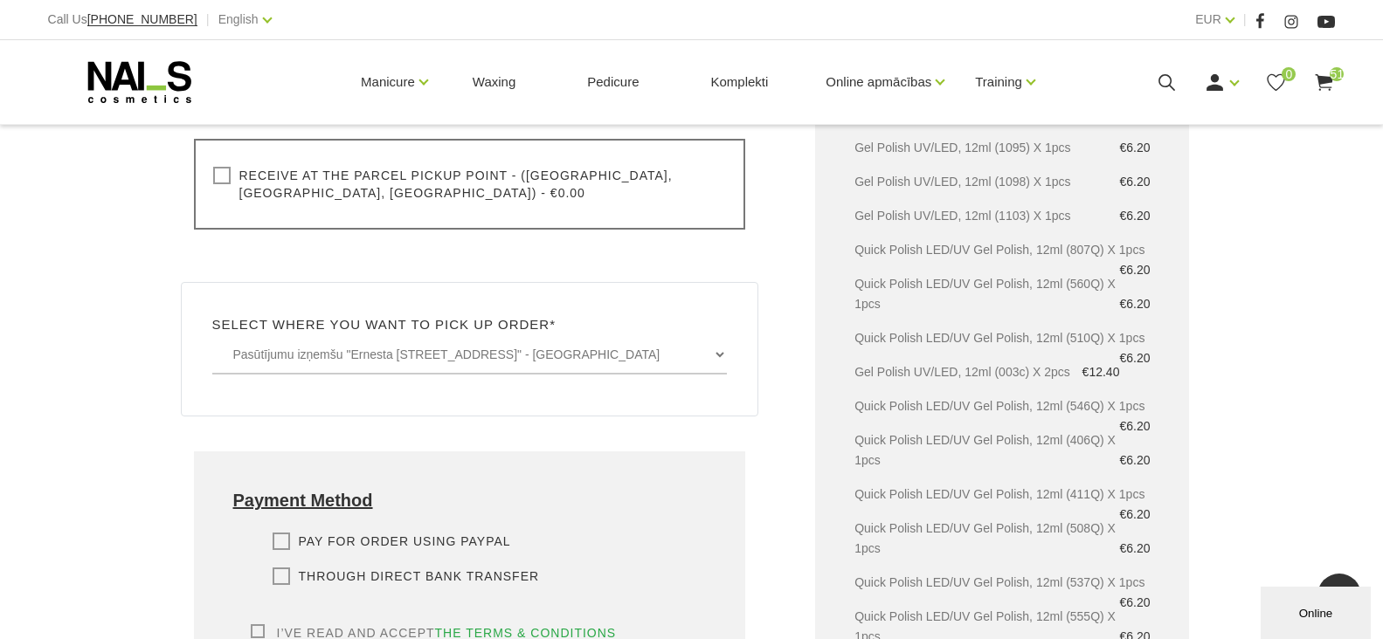
scroll to position [874, 0]
click at [280, 564] on label "Through direct Bank transfer" at bounding box center [406, 572] width 267 height 17
click at [0, 0] on input "Through direct Bank transfer" at bounding box center [0, 0] width 0 height 0
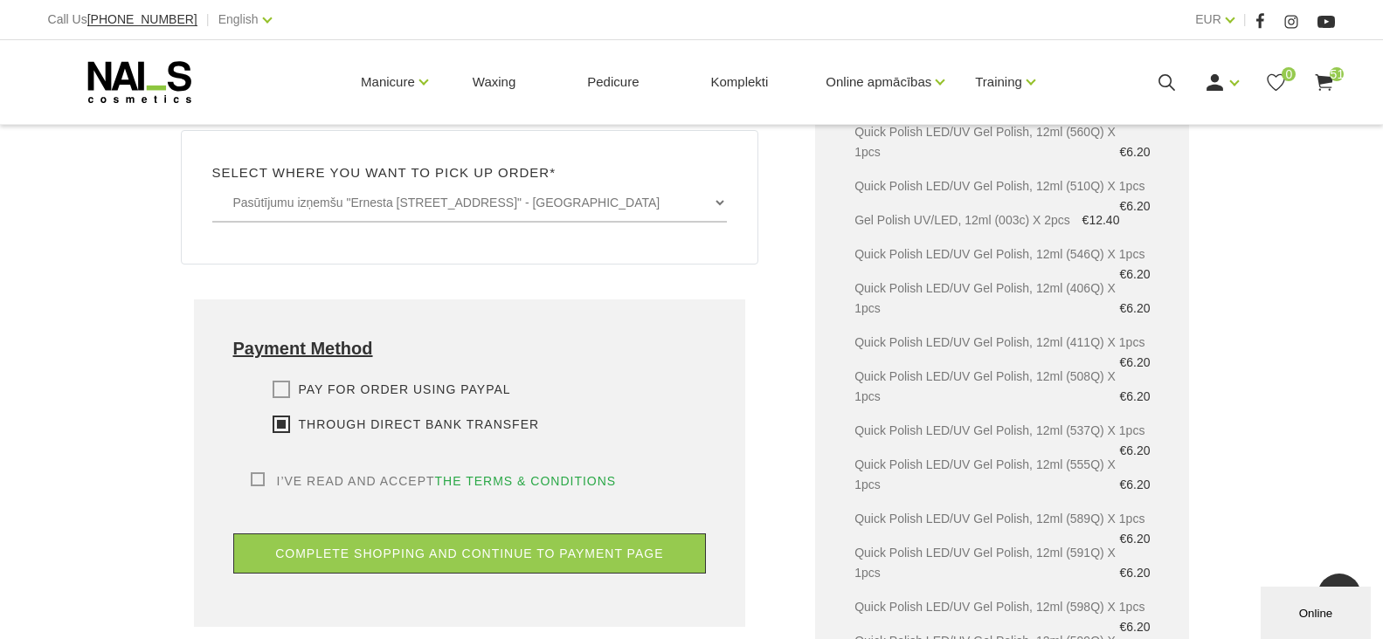
scroll to position [1048, 0]
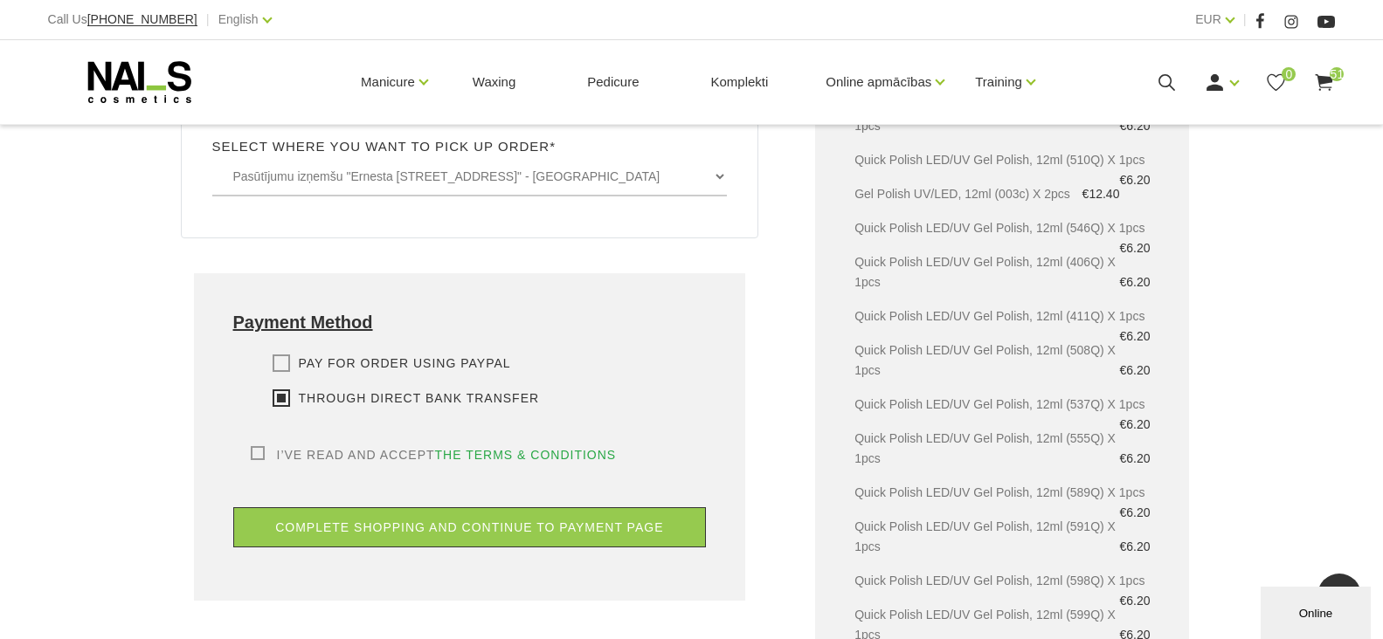
click at [252, 446] on label "I’ve read and accept the terms & conditions" at bounding box center [434, 454] width 366 height 17
click at [0, 0] on input "I’ve read and accept the terms & conditions" at bounding box center [0, 0] width 0 height 0
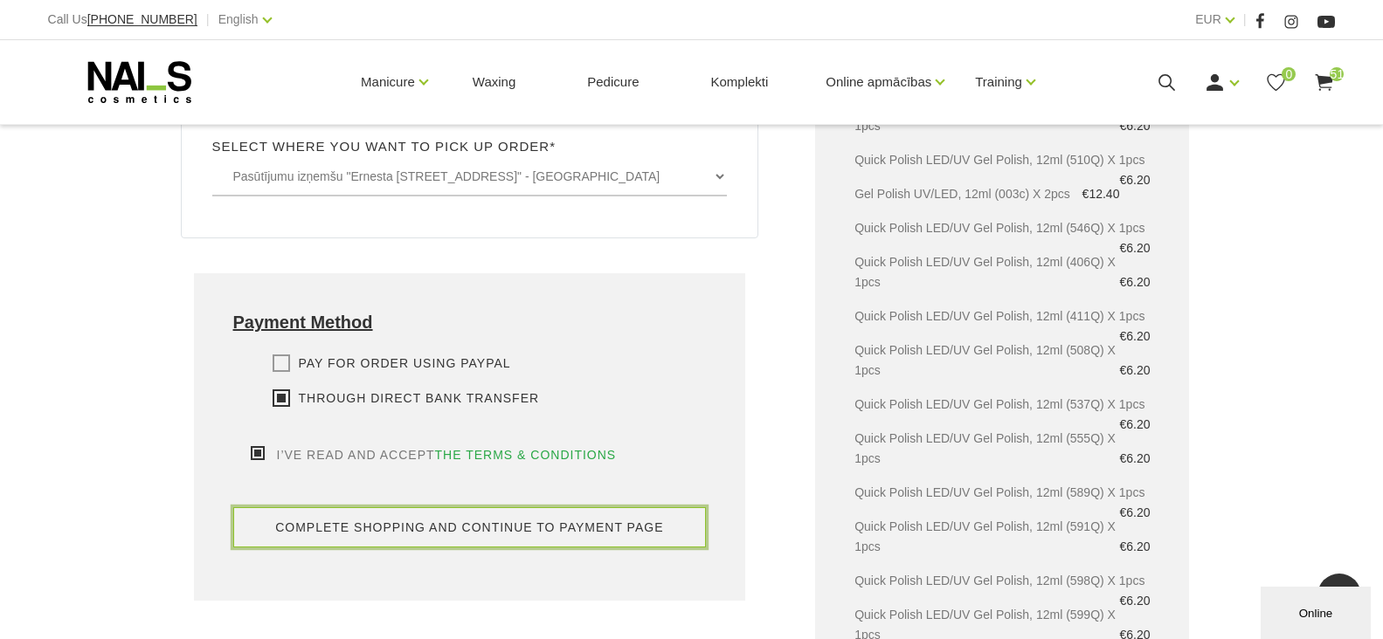
click at [480, 522] on button "complete shopping and continue to payment page" at bounding box center [469, 528] width 473 height 40
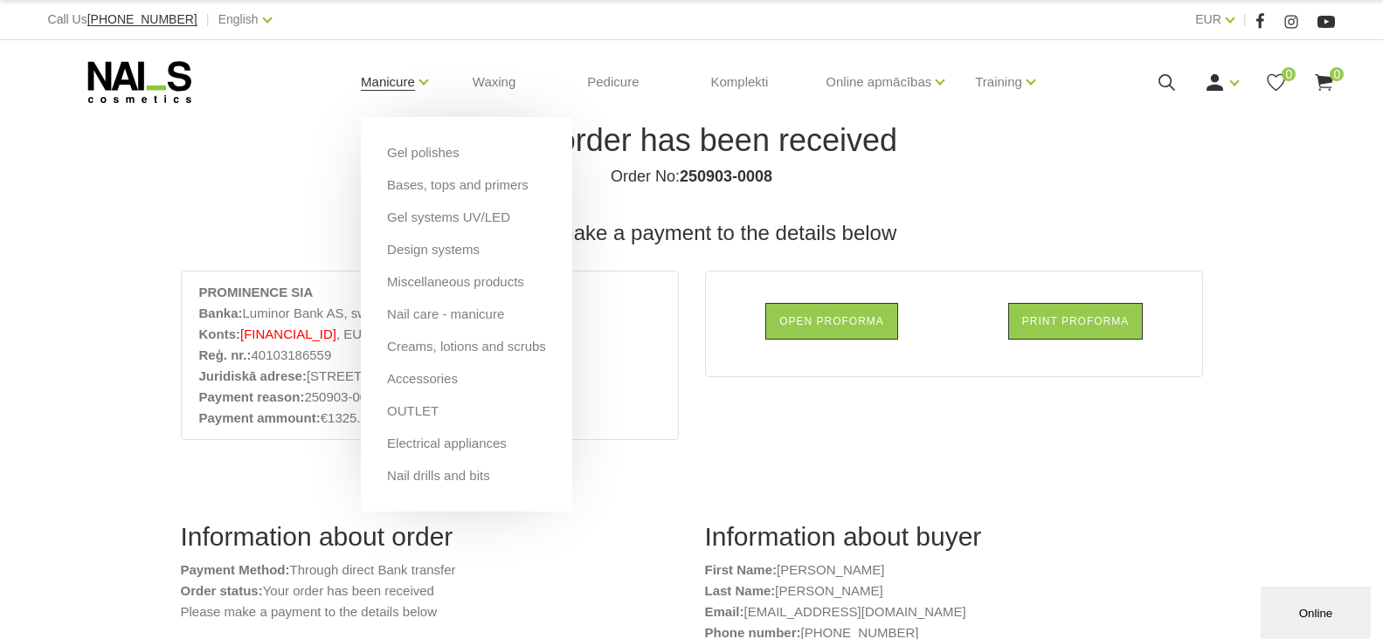
click at [384, 89] on link "Manicure" at bounding box center [388, 82] width 54 height 70
click at [392, 183] on link "Bases, tops and primers" at bounding box center [458, 185] width 142 height 19
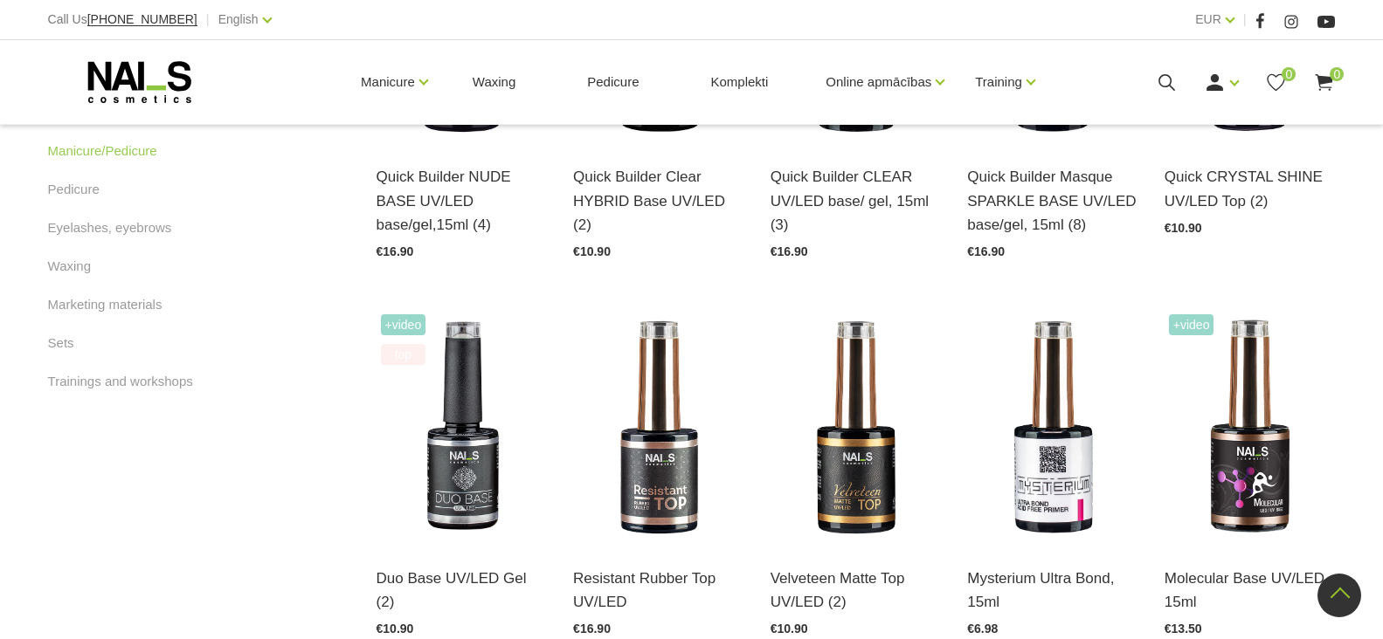
scroll to position [1048, 0]
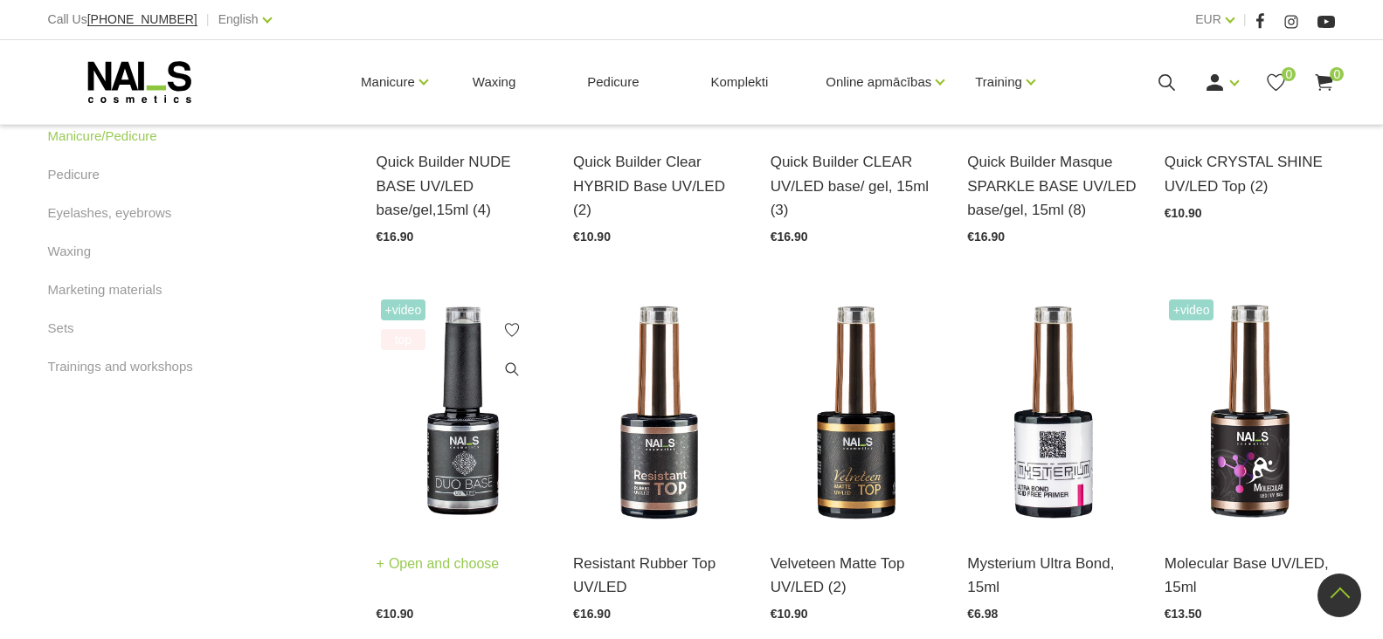
click at [440, 563] on link "Open and choose" at bounding box center [438, 564] width 123 height 24
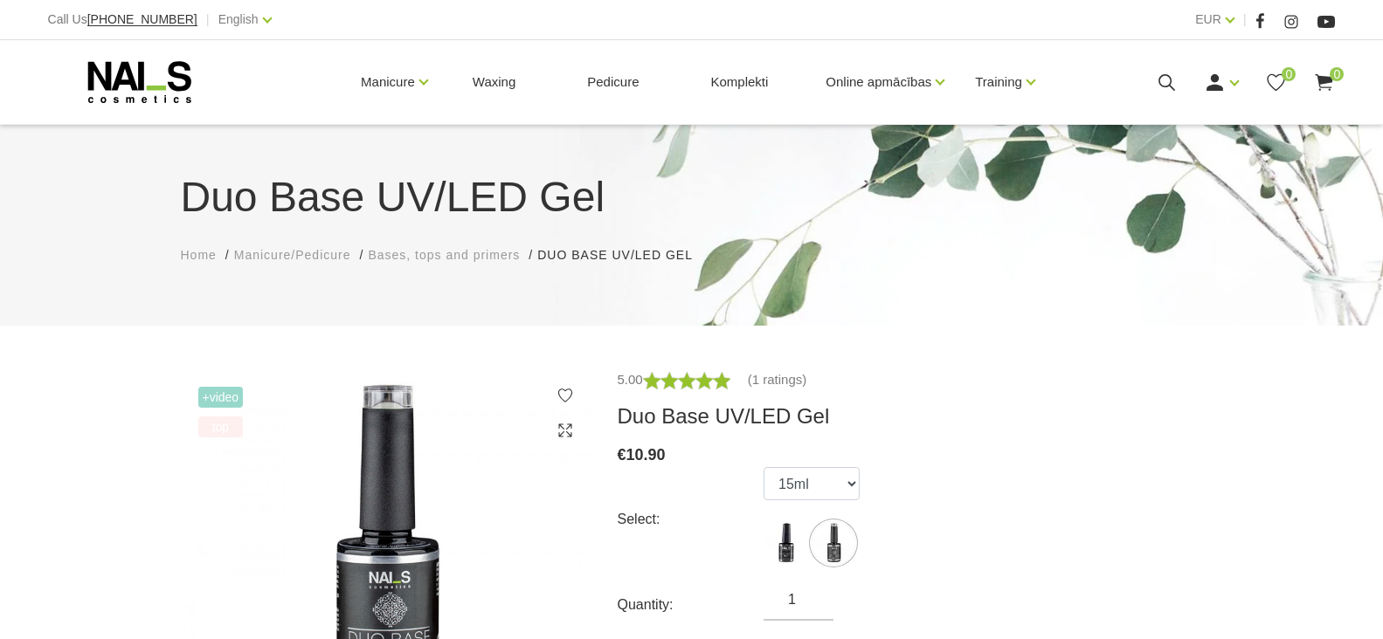
select select "1840"
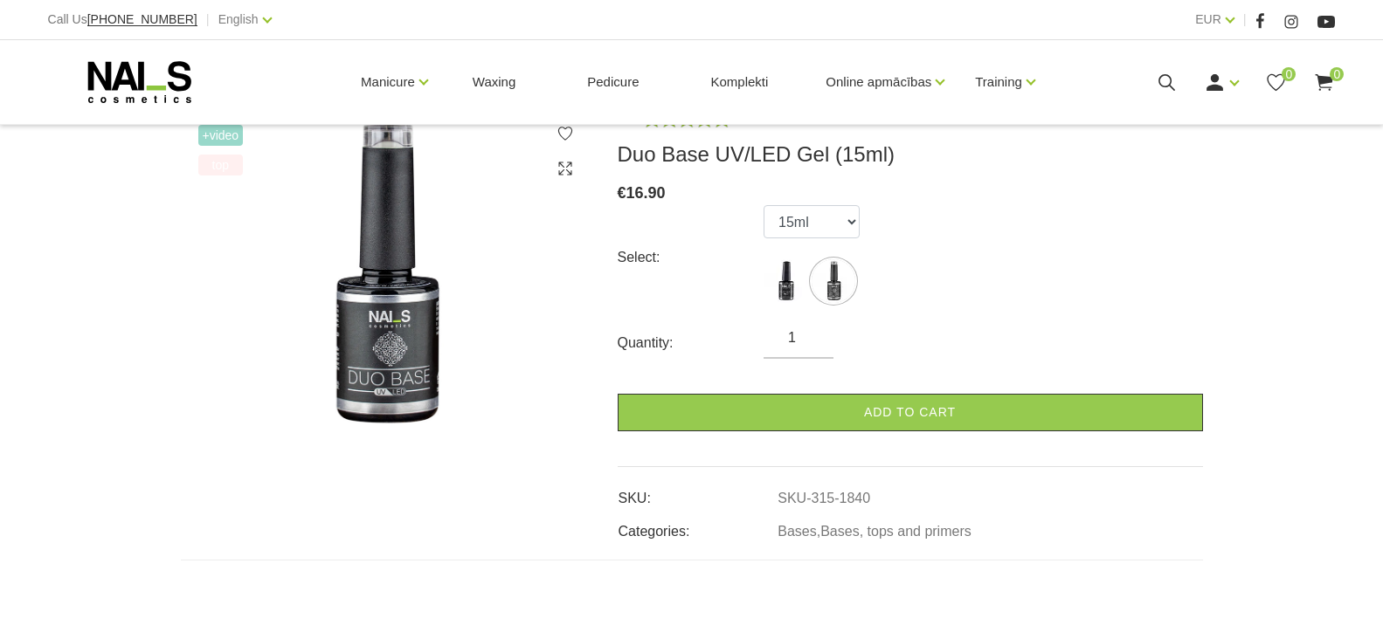
scroll to position [262, 0]
type input "2"
click at [815, 335] on input "2" at bounding box center [798, 338] width 70 height 21
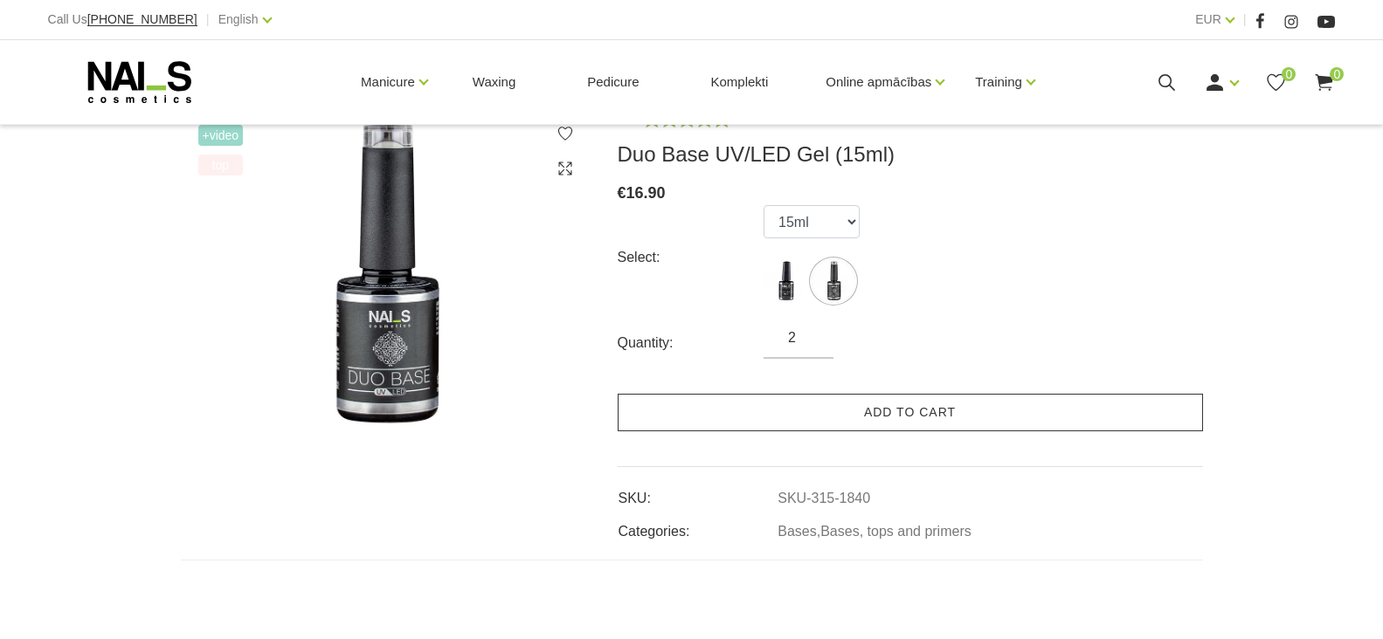
click at [853, 411] on link "Add to cart" at bounding box center [910, 413] width 585 height 38
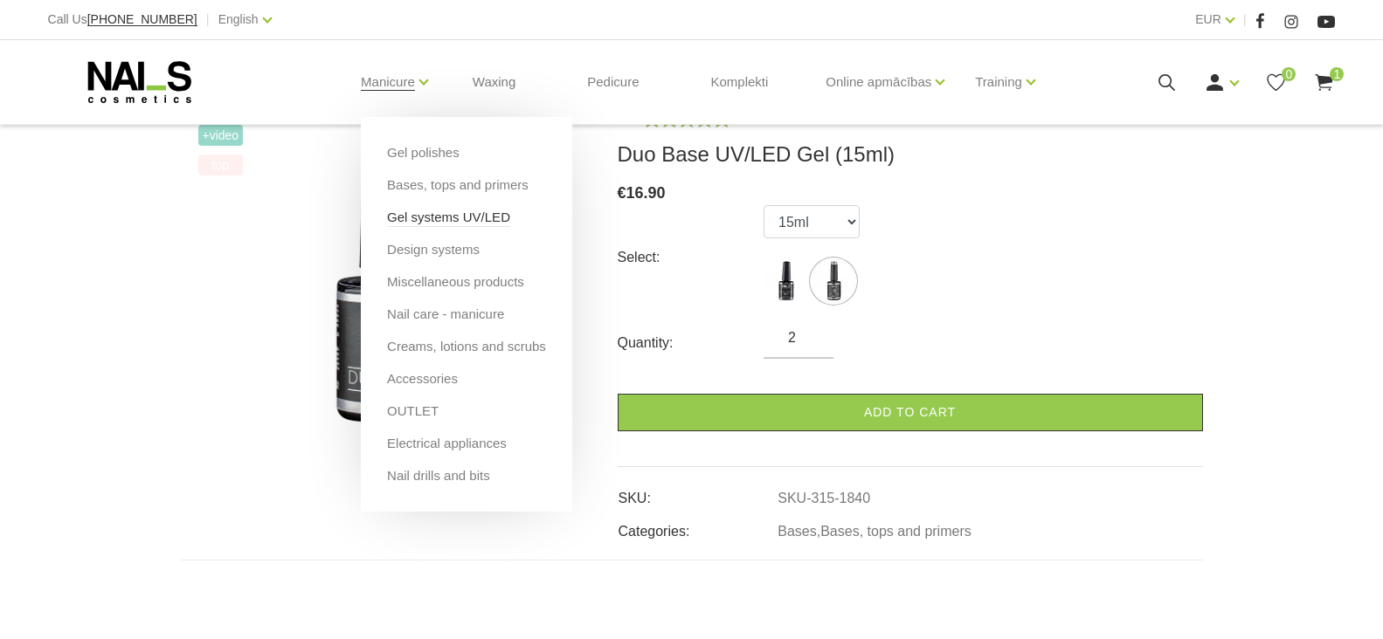
click at [407, 220] on link "Gel systems UV/LED" at bounding box center [448, 217] width 123 height 19
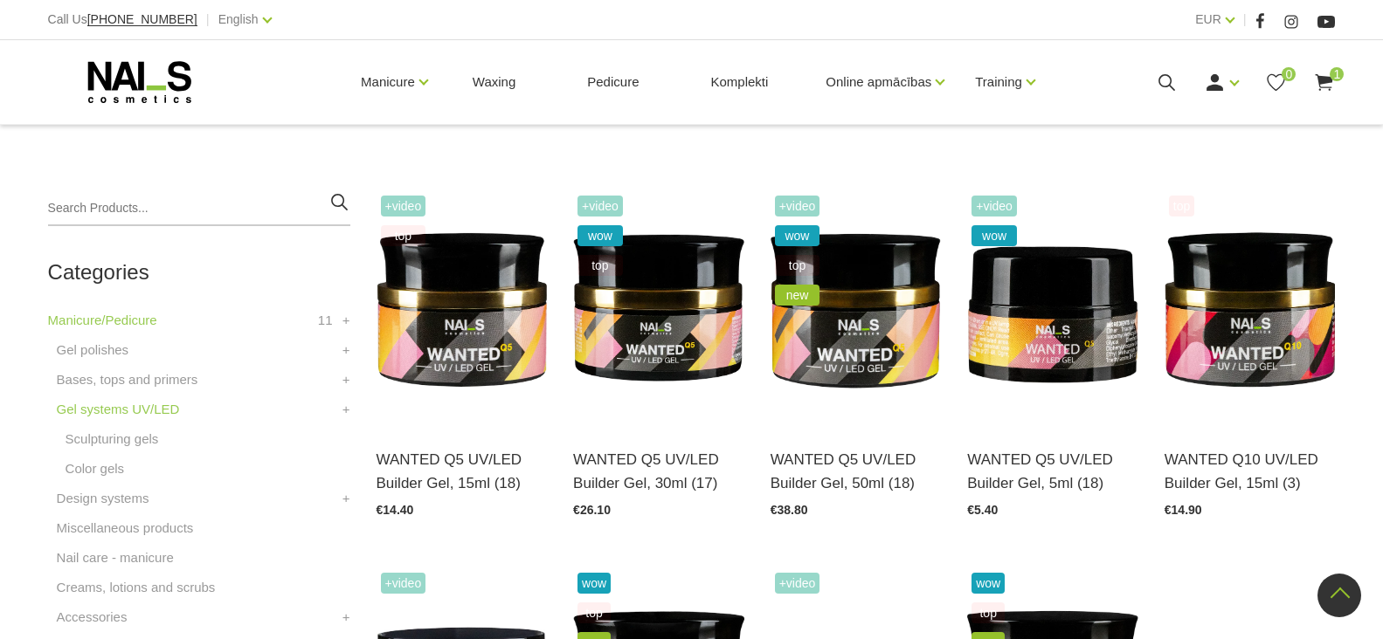
scroll to position [699, 0]
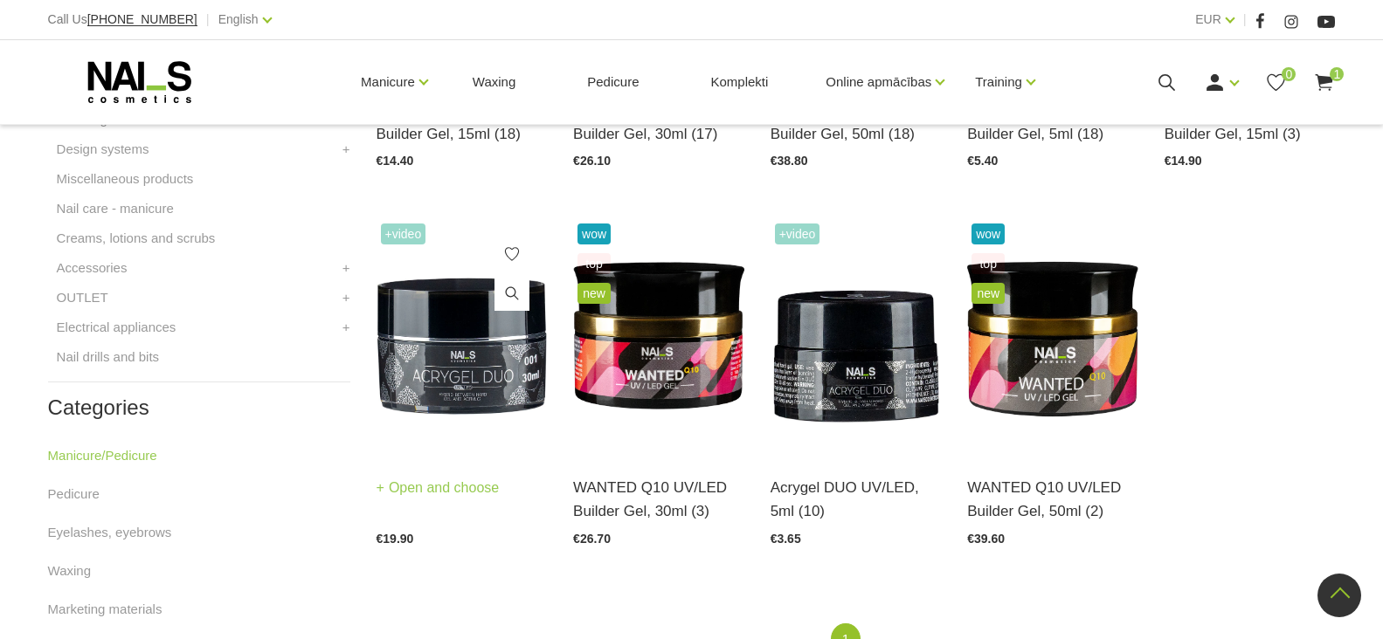
click at [425, 494] on link "Open and choose" at bounding box center [438, 488] width 123 height 24
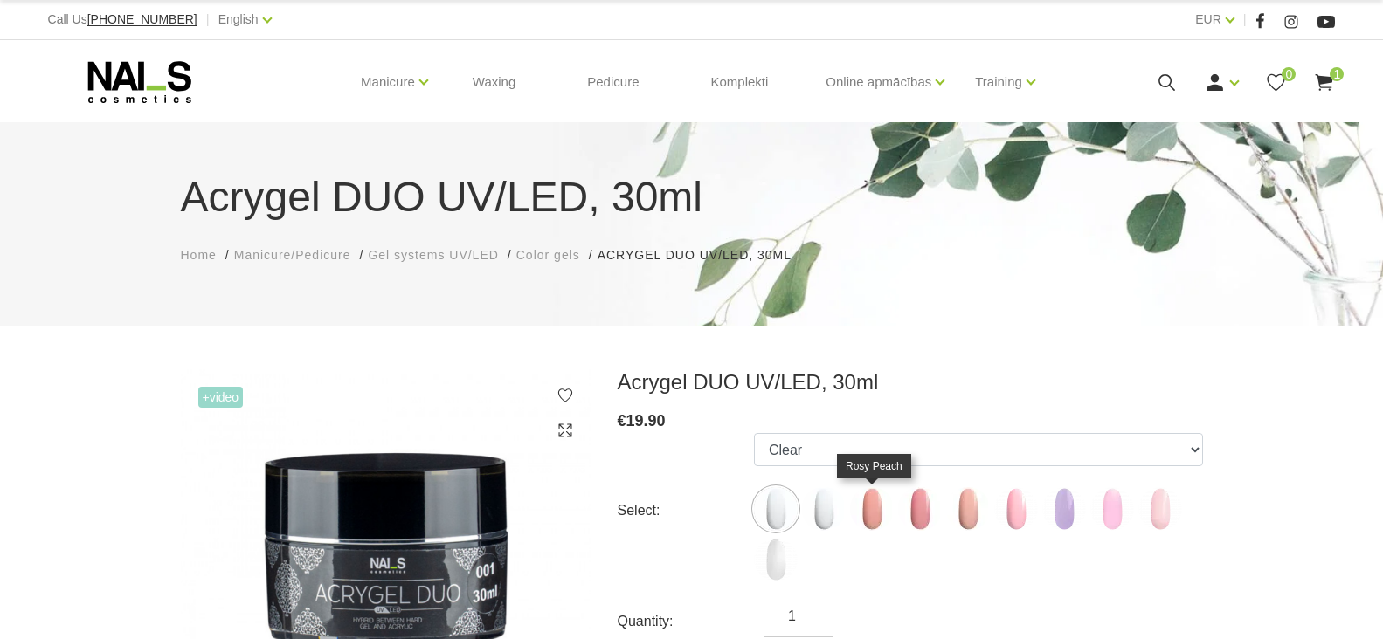
click at [874, 507] on img at bounding box center [872, 509] width 44 height 44
select select "5548"
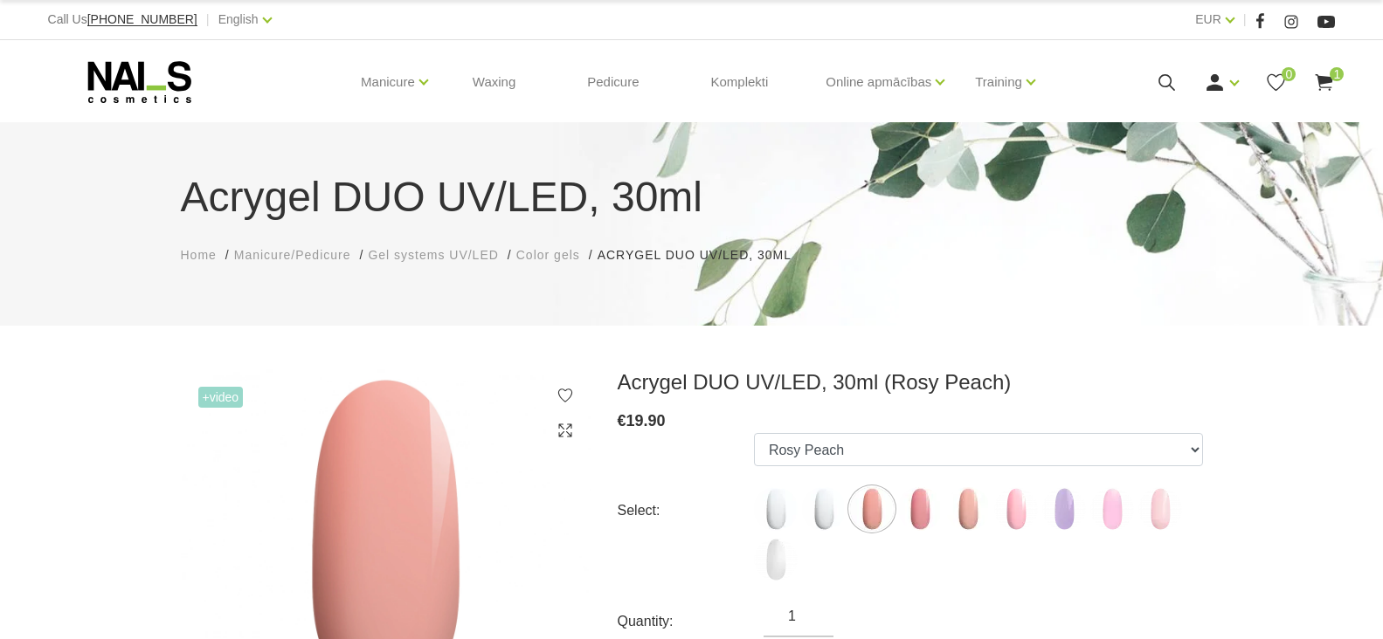
scroll to position [87, 0]
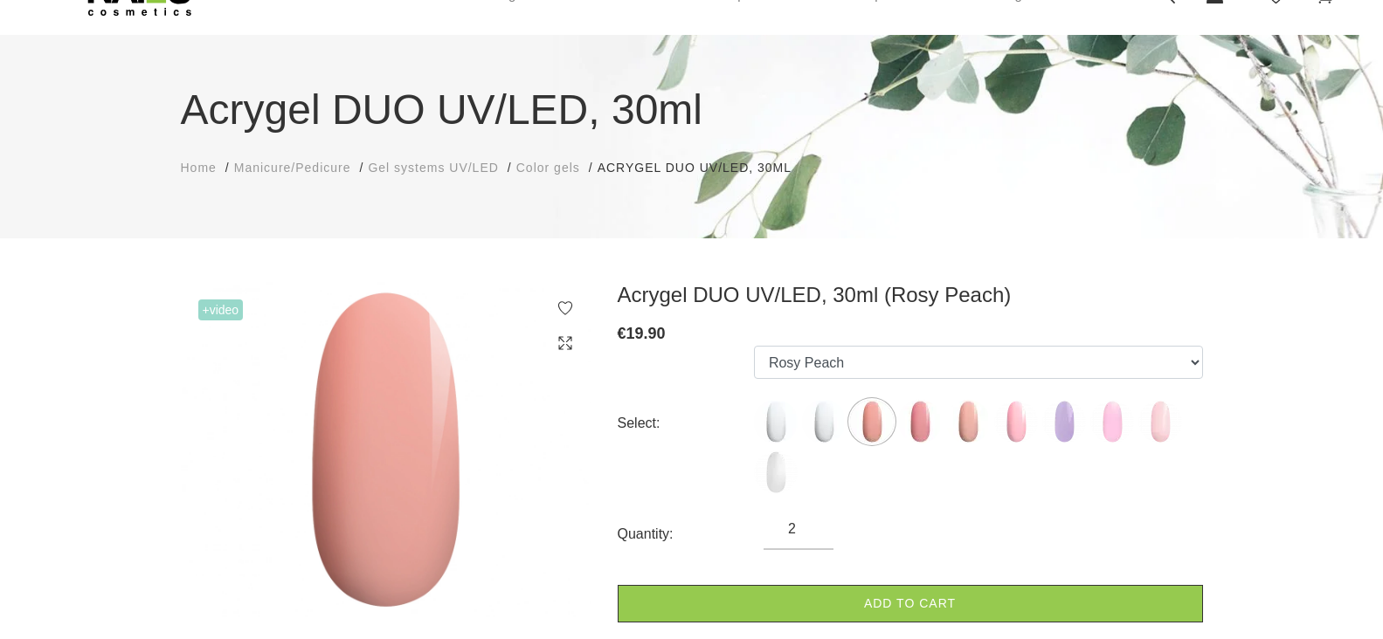
type input "2"
click at [813, 526] on input "2" at bounding box center [798, 529] width 70 height 21
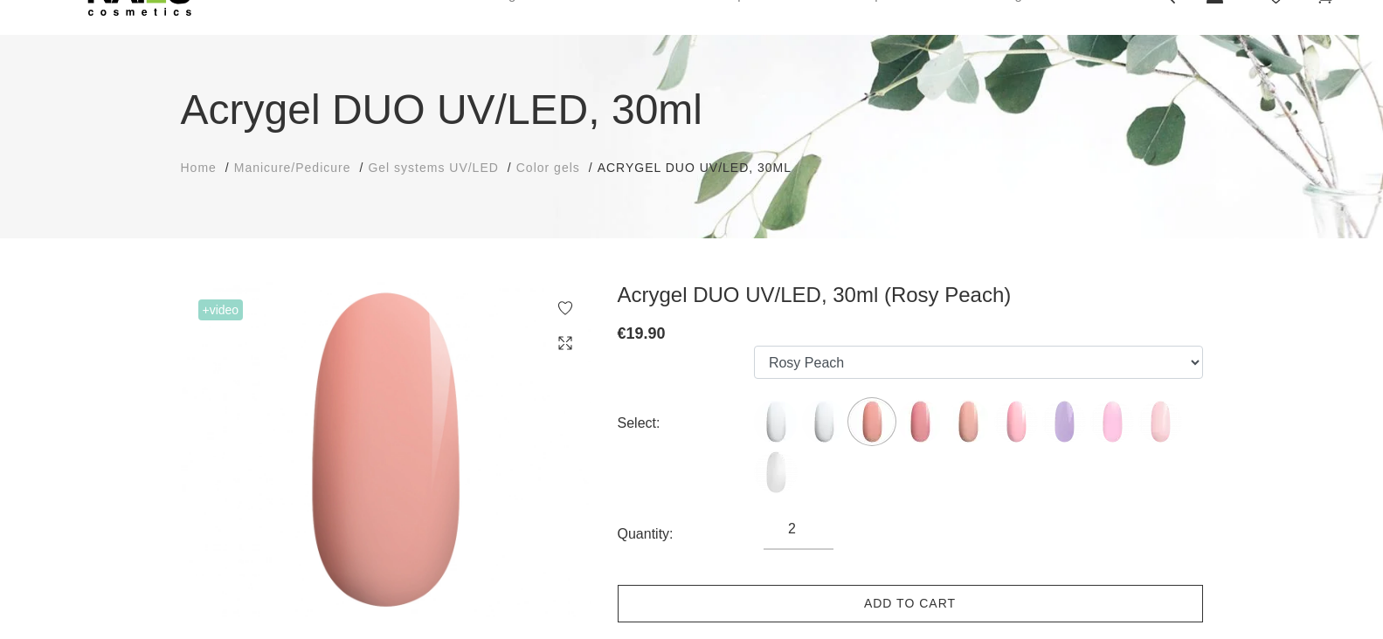
click at [884, 605] on link "Add to cart" at bounding box center [910, 604] width 585 height 38
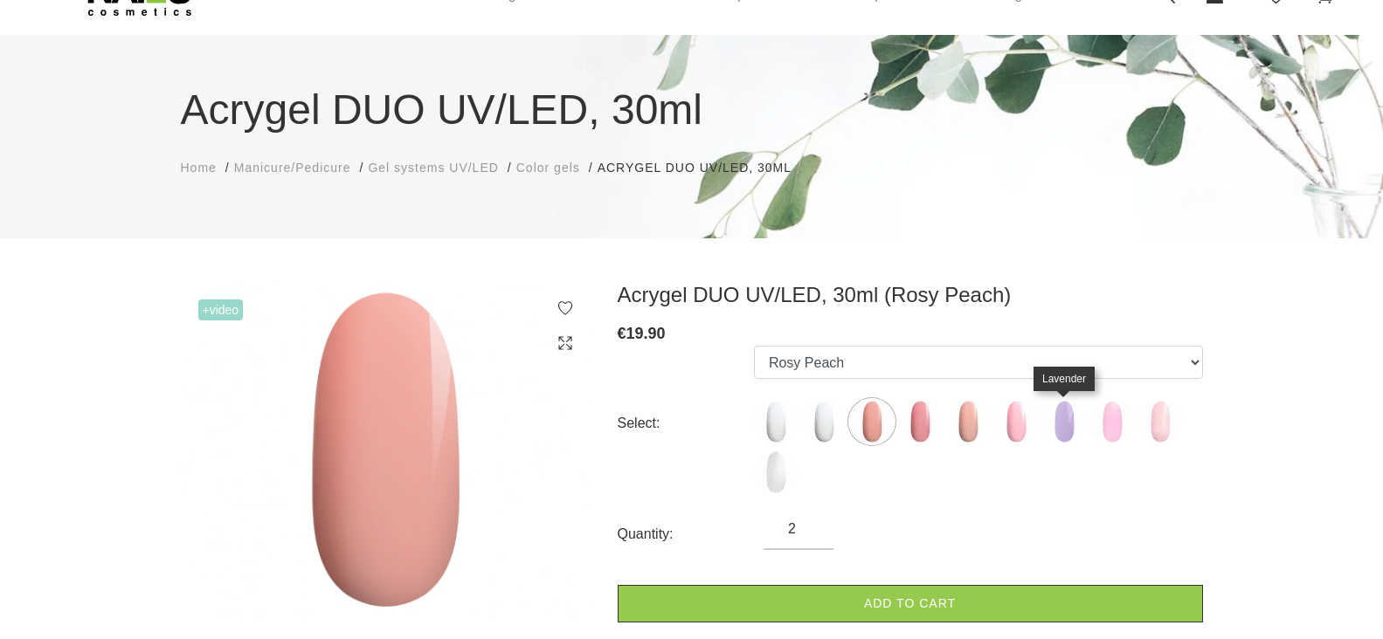
click at [1062, 411] on img at bounding box center [1064, 422] width 44 height 44
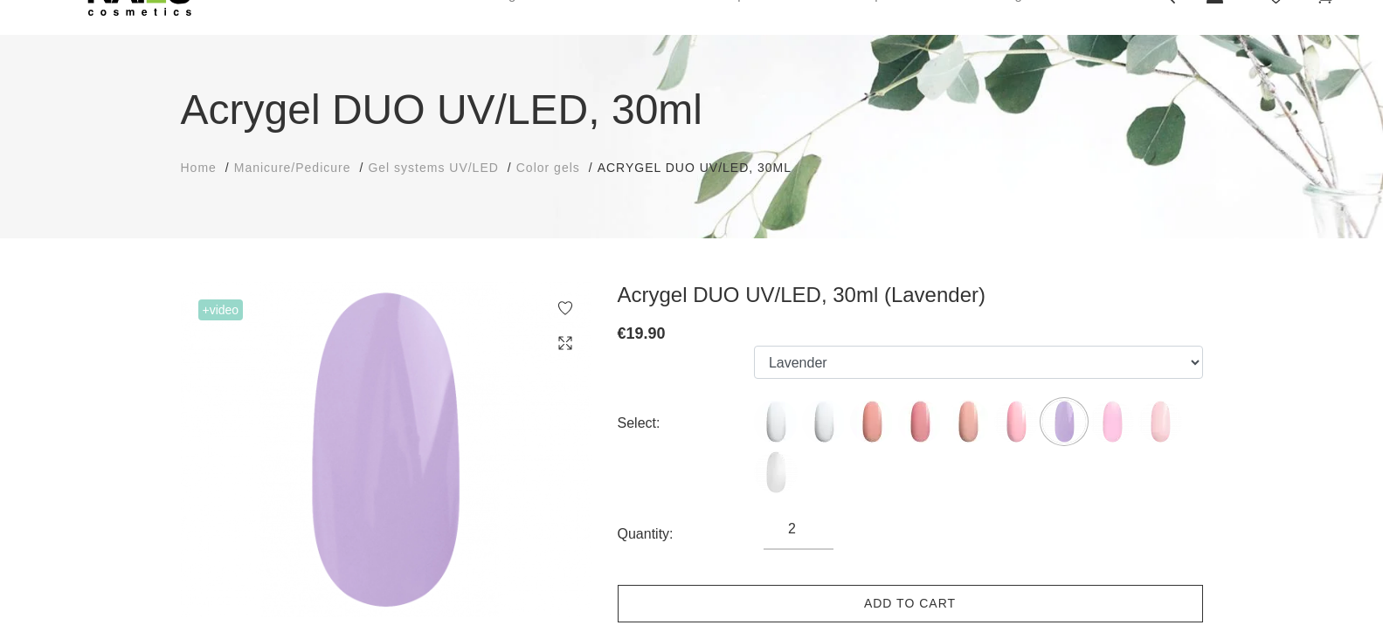
click at [865, 602] on link "Add to cart" at bounding box center [910, 604] width 585 height 38
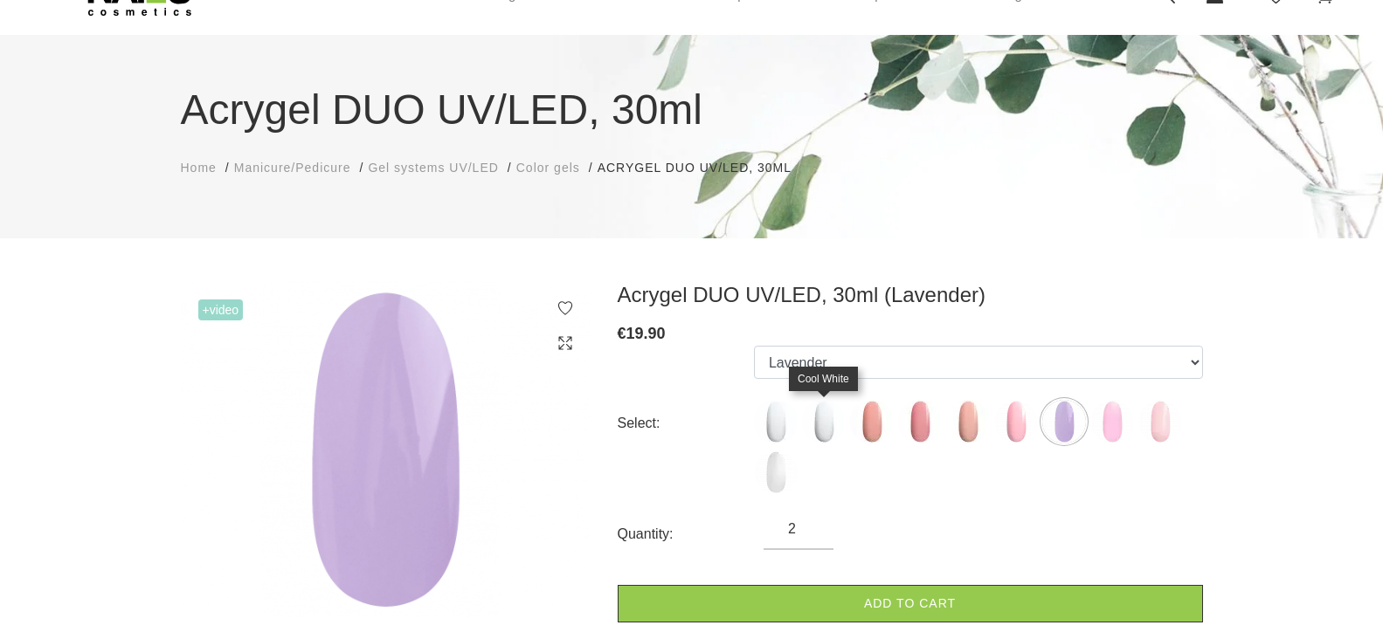
click at [821, 417] on img at bounding box center [824, 422] width 44 height 44
select select "5547"
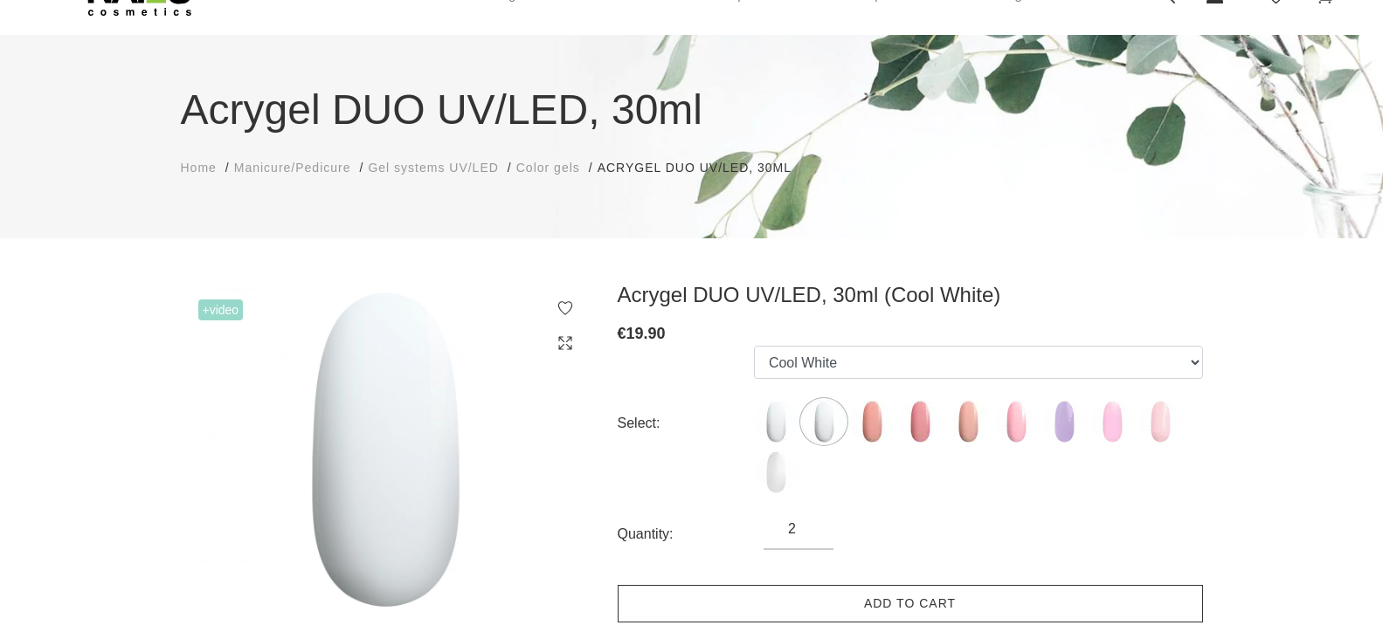
click at [894, 614] on link "Add to cart" at bounding box center [910, 604] width 585 height 38
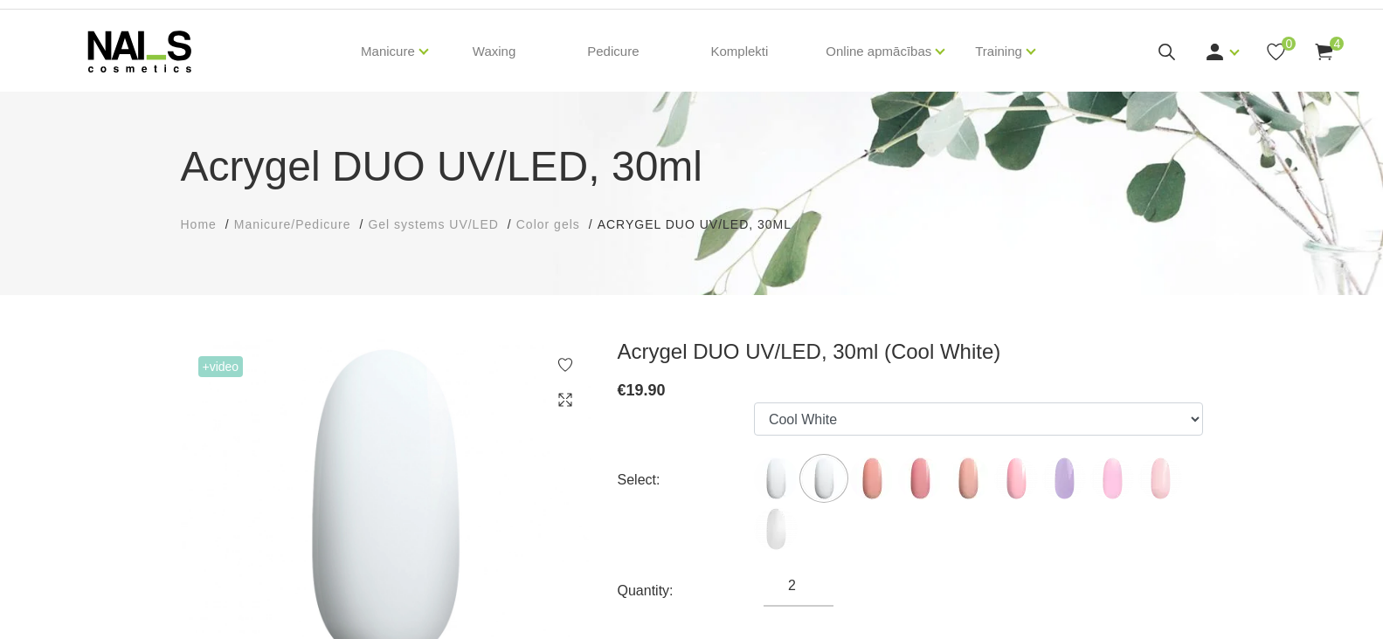
scroll to position [0, 0]
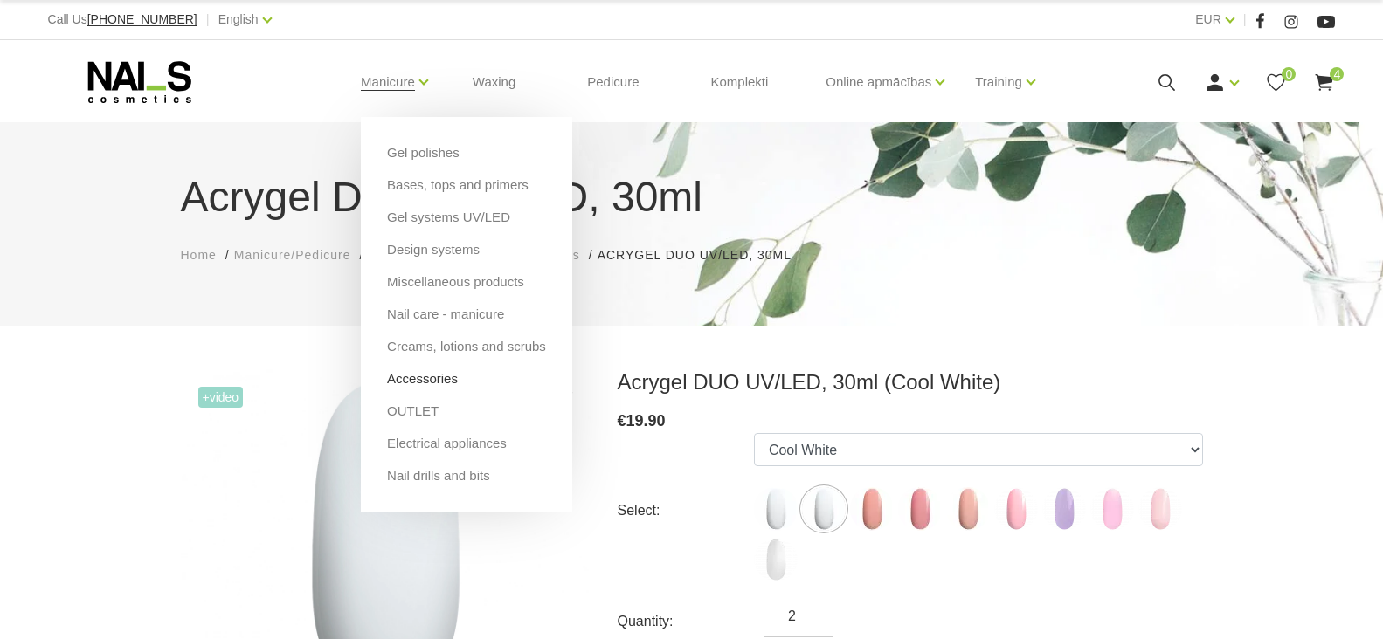
click at [407, 377] on link "Accessories" at bounding box center [422, 379] width 71 height 19
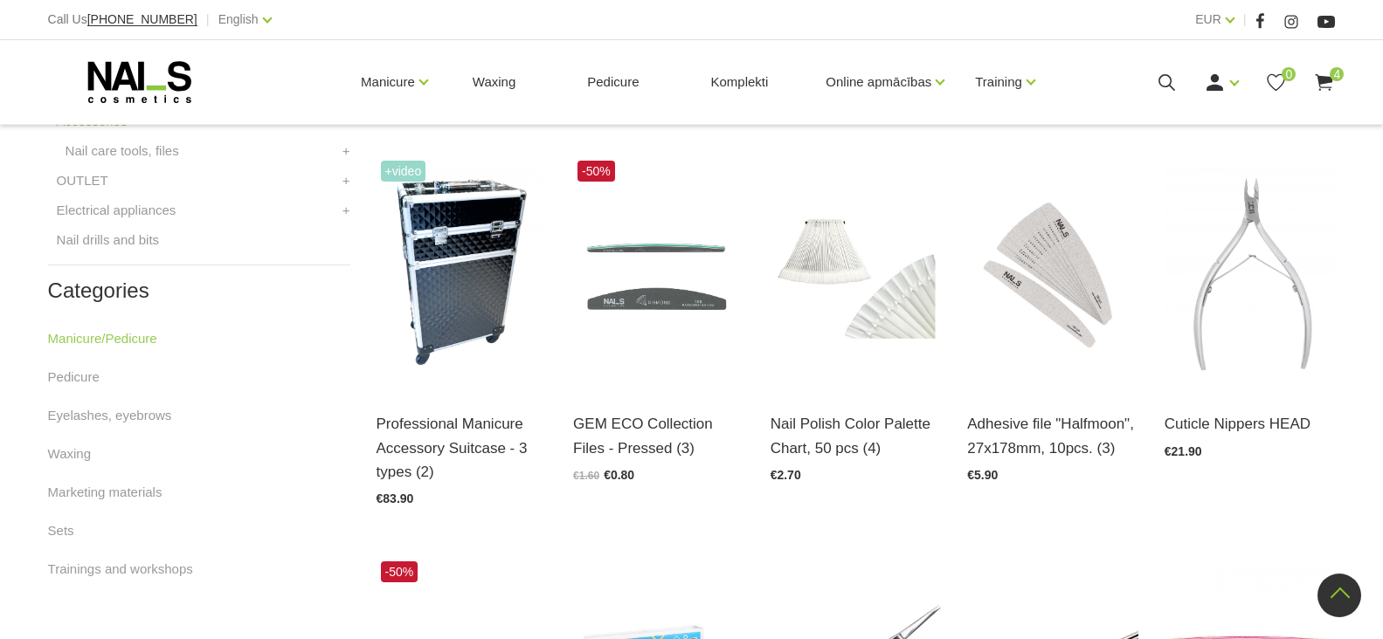
scroll to position [786, 0]
click at [1029, 422] on link "Open and choose" at bounding box center [1028, 424] width 123 height 24
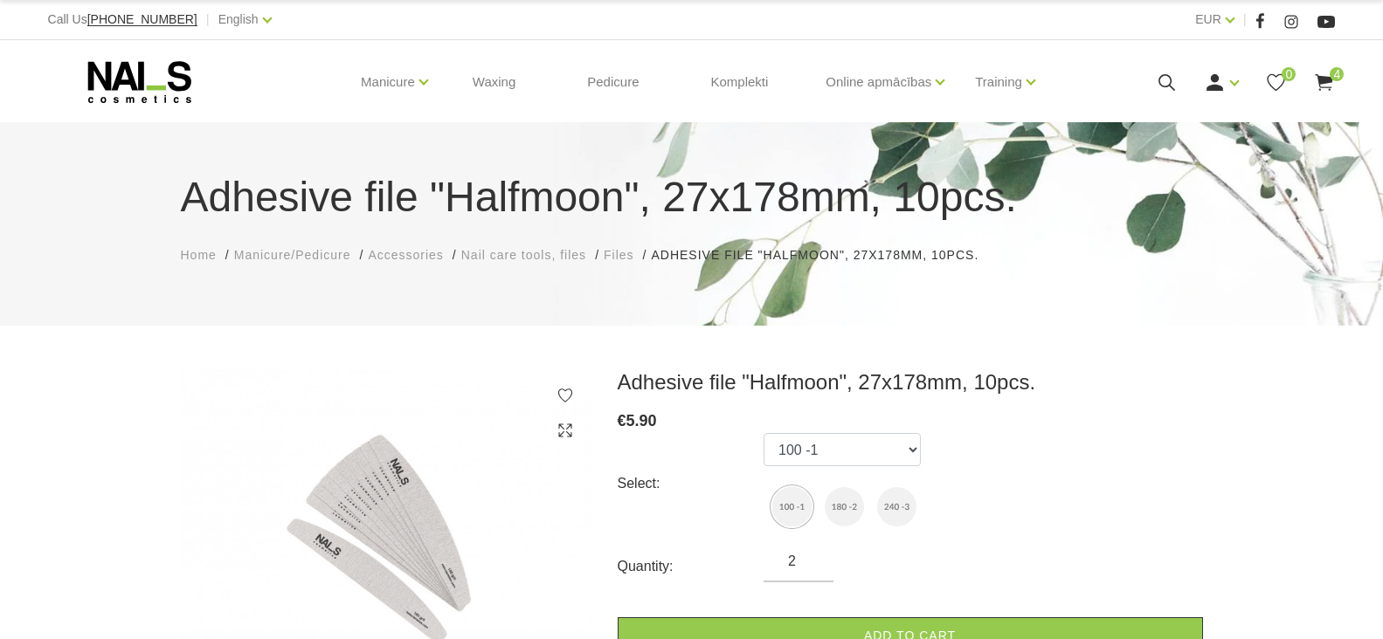
type input "2"
click at [814, 559] on input "2" at bounding box center [798, 561] width 70 height 21
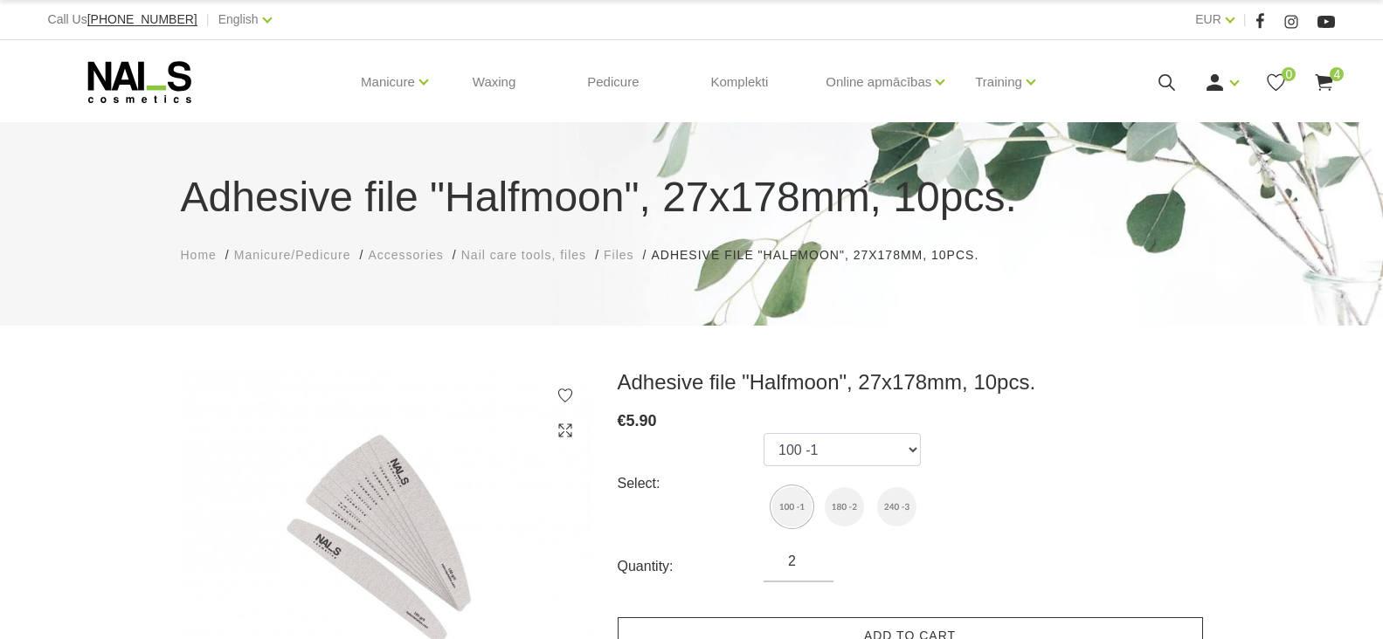
click at [868, 623] on link "Add to cart" at bounding box center [910, 637] width 585 height 38
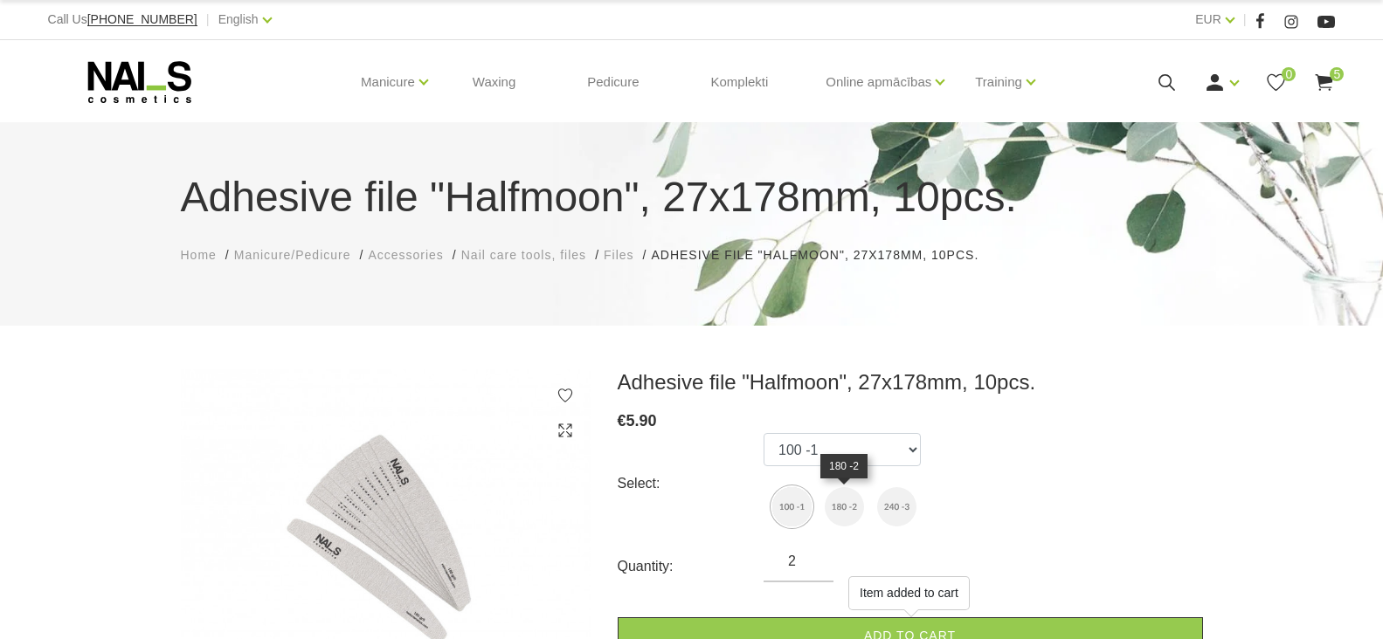
click at [845, 511] on img at bounding box center [844, 506] width 39 height 39
select select "4551"
click at [815, 563] on input "1" at bounding box center [798, 561] width 70 height 21
click at [811, 561] on input "1" at bounding box center [798, 561] width 70 height 21
click at [810, 558] on input "2" at bounding box center [798, 561] width 70 height 21
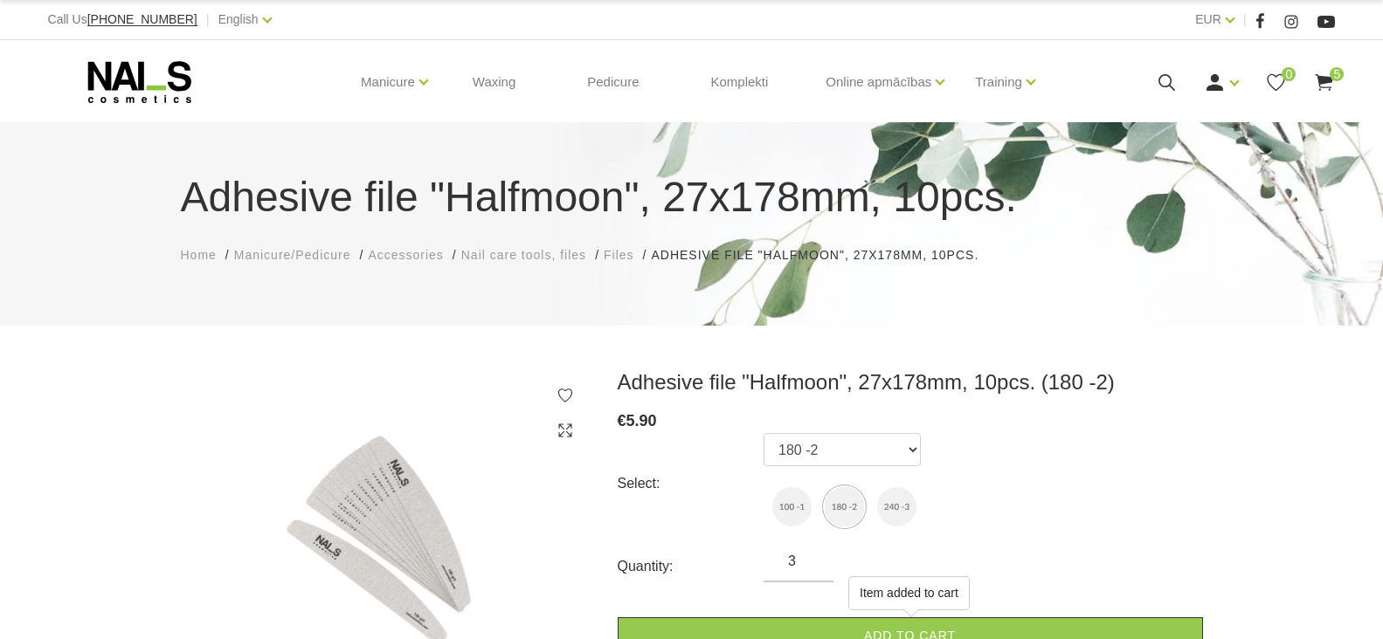
type input "3"
click at [811, 556] on input "3" at bounding box center [798, 561] width 70 height 21
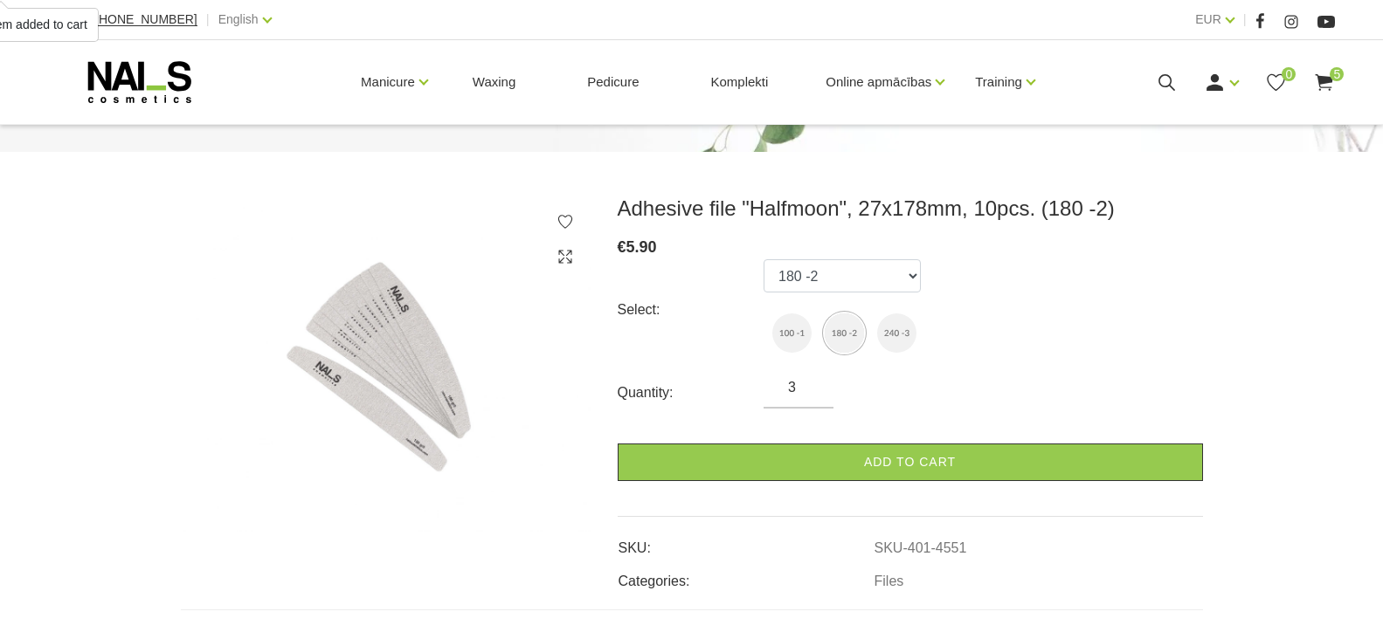
scroll to position [175, 0]
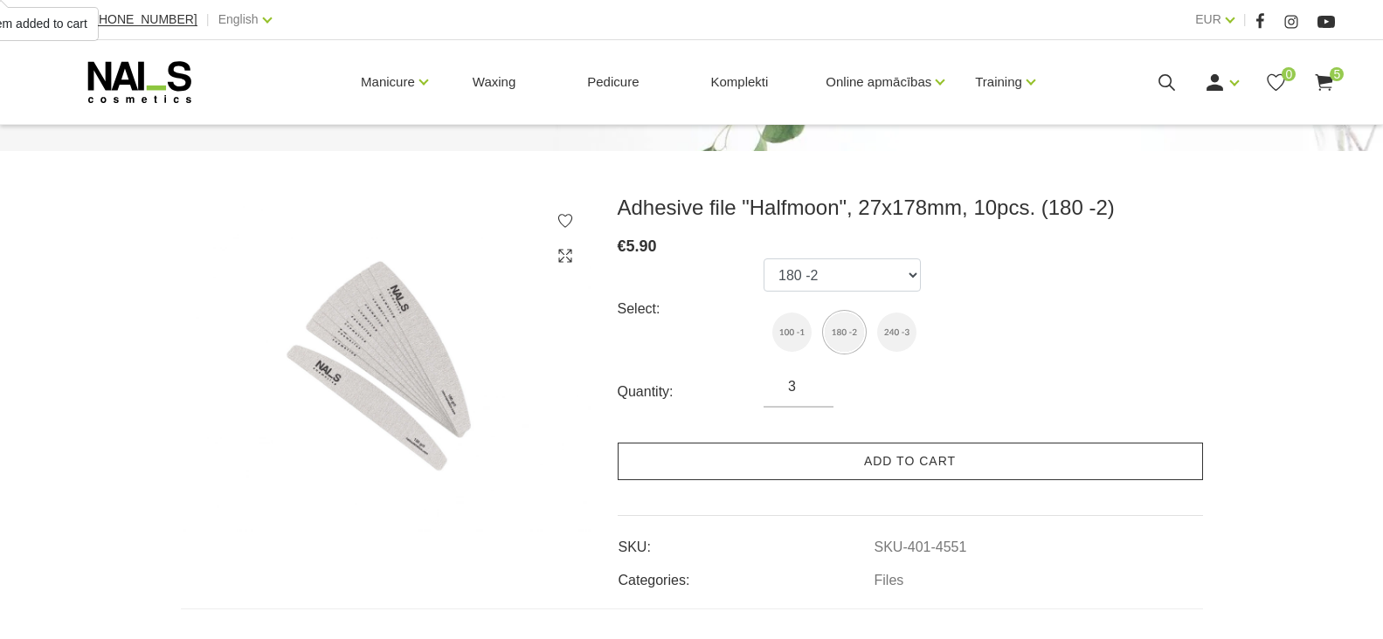
click at [869, 471] on link "Add to cart" at bounding box center [910, 462] width 585 height 38
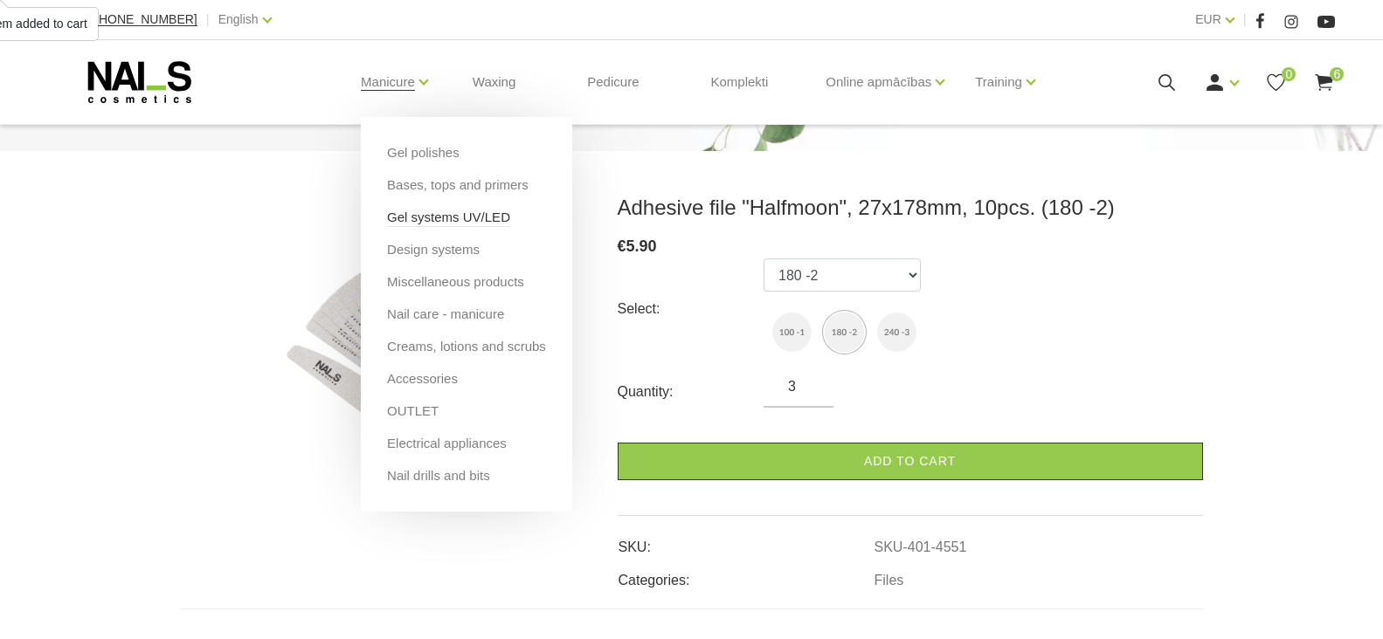
click at [393, 220] on link "Gel systems UV/LED" at bounding box center [448, 217] width 123 height 19
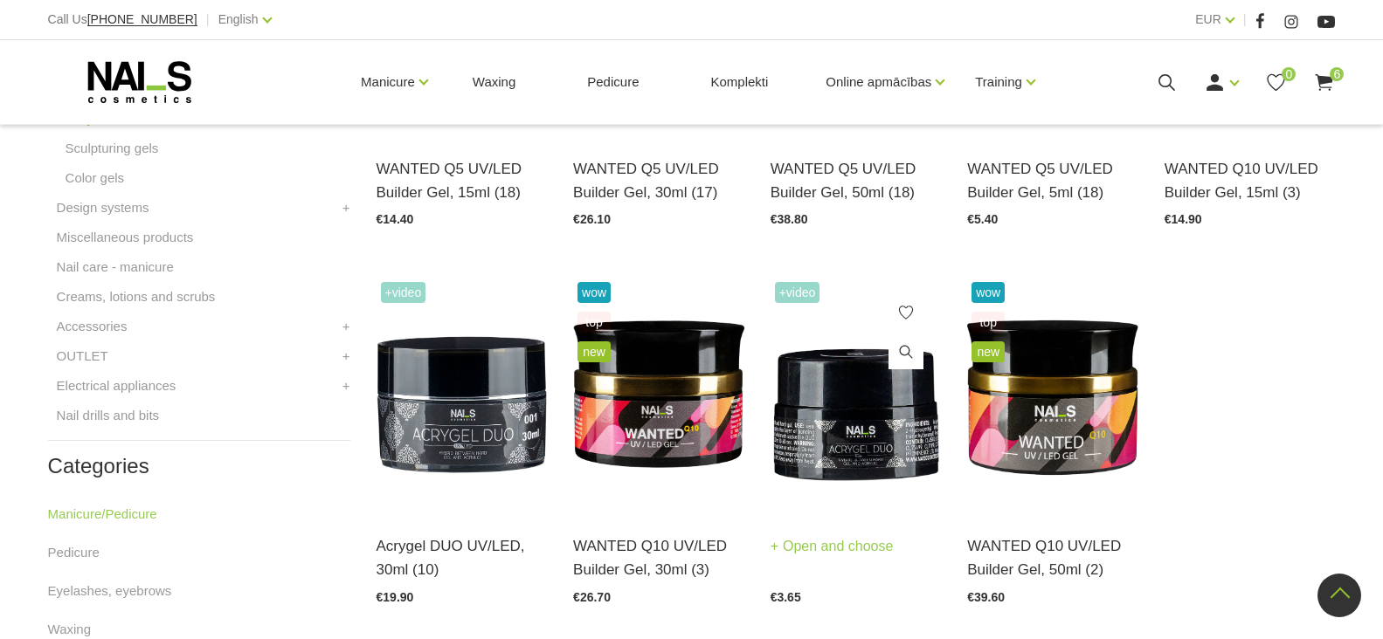
scroll to position [524, 0]
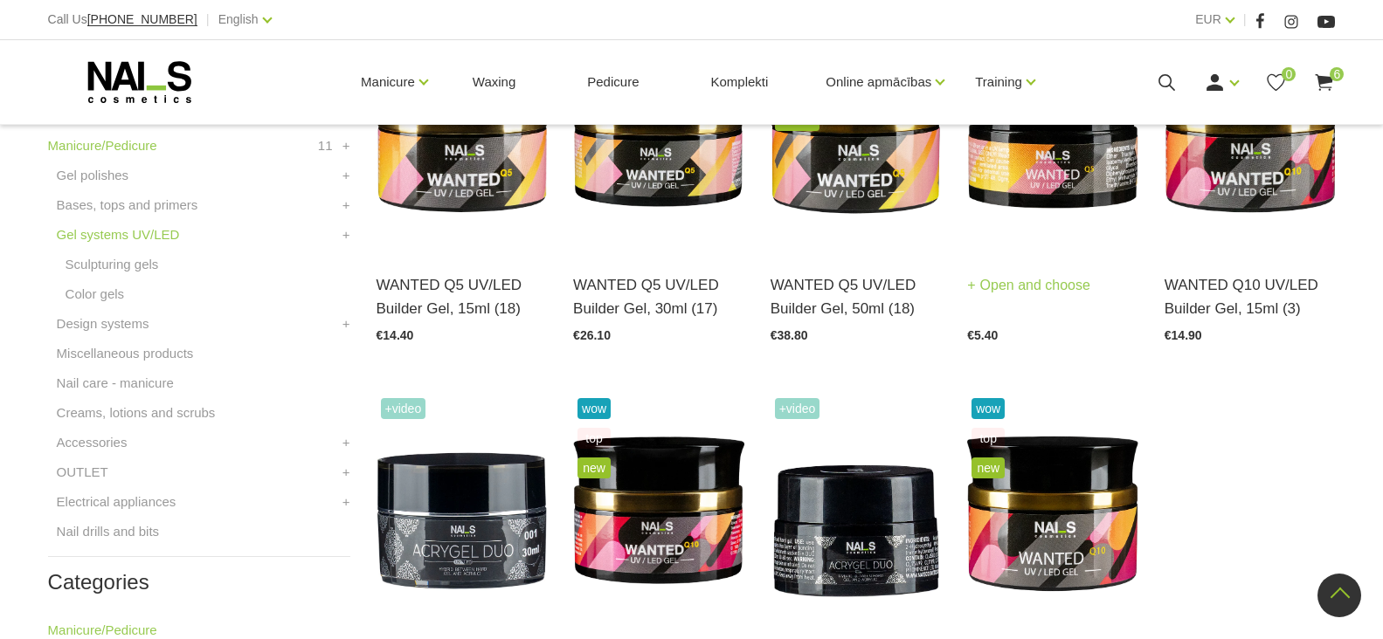
click at [1003, 290] on link "Open and choose" at bounding box center [1028, 285] width 123 height 24
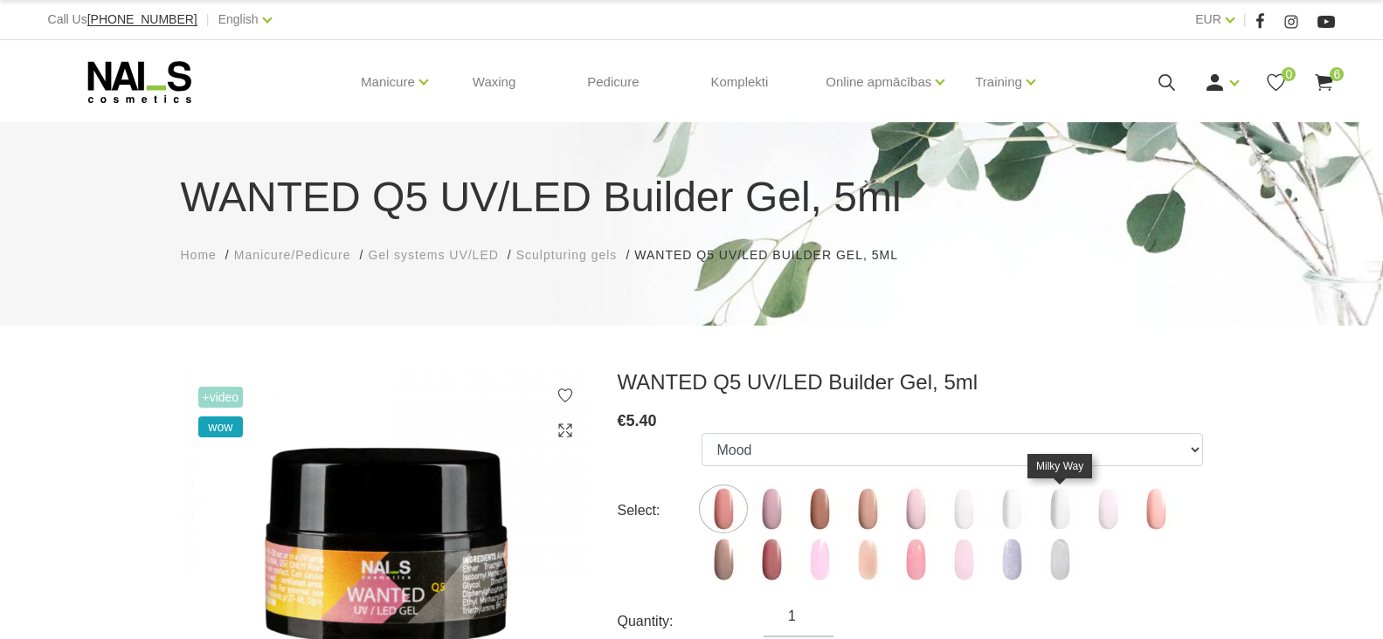
click at [1064, 496] on img at bounding box center [1060, 509] width 44 height 44
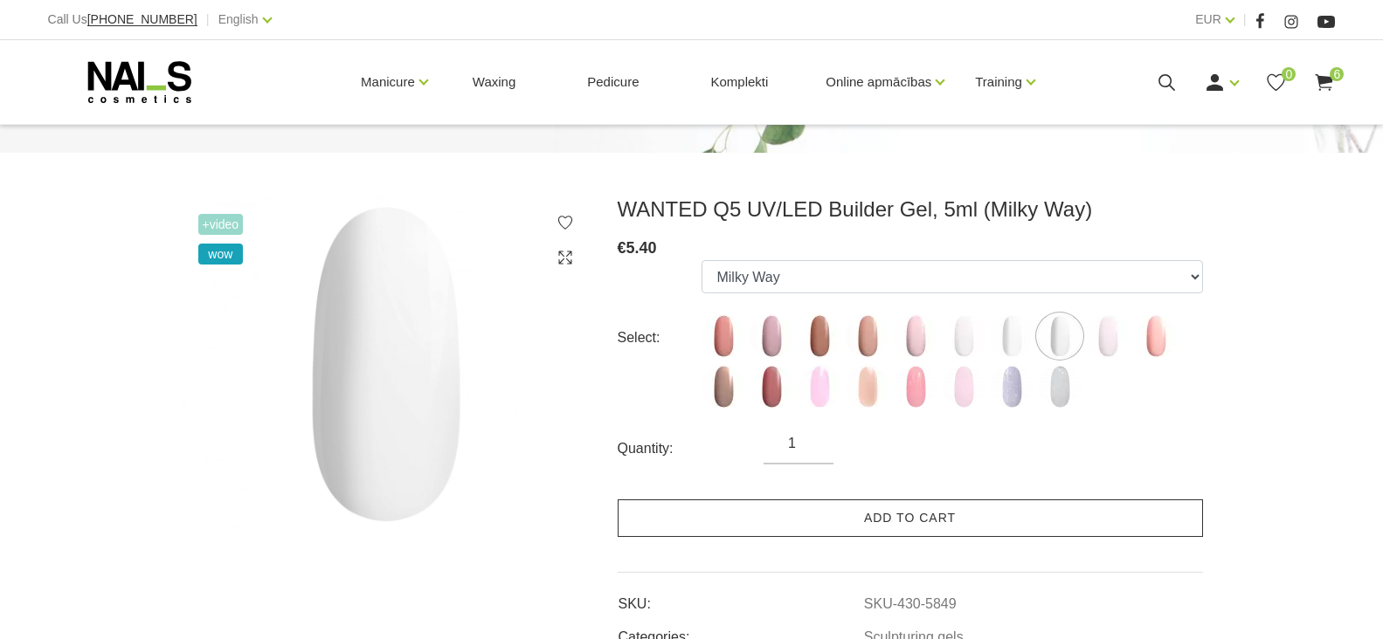
scroll to position [175, 0]
click at [888, 515] on link "Add to cart" at bounding box center [910, 517] width 585 height 38
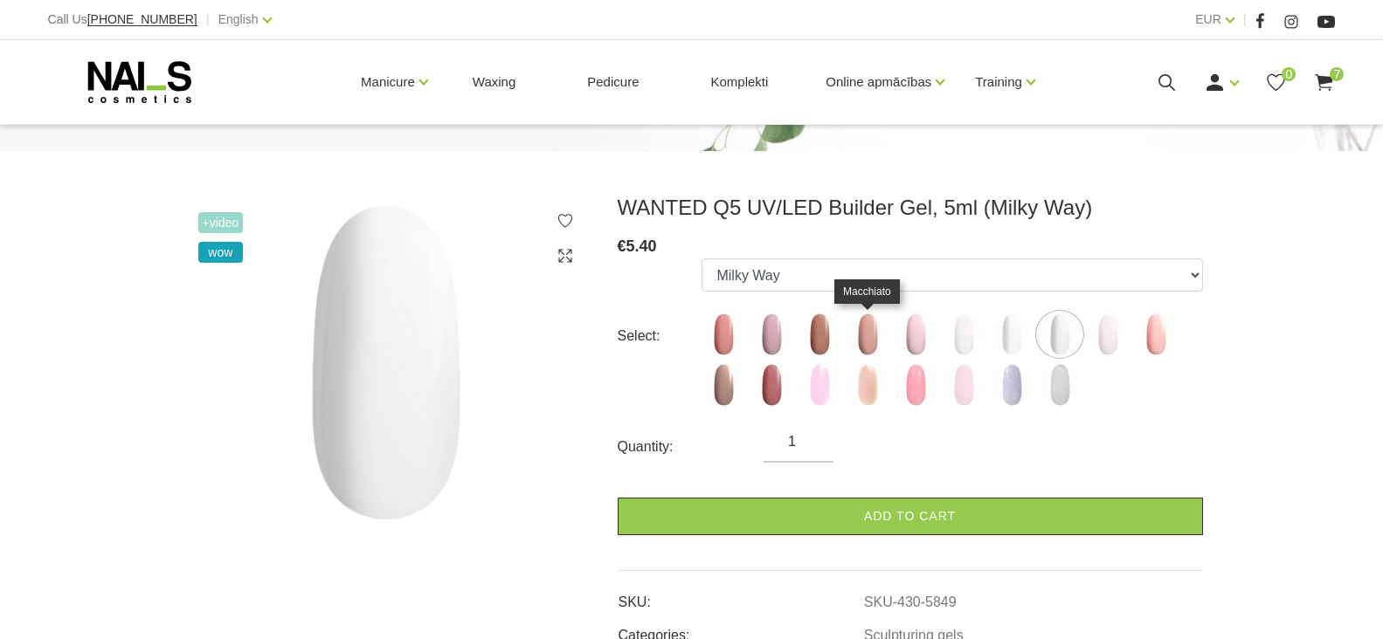
click at [867, 333] on img at bounding box center [868, 335] width 44 height 44
select select "4680"
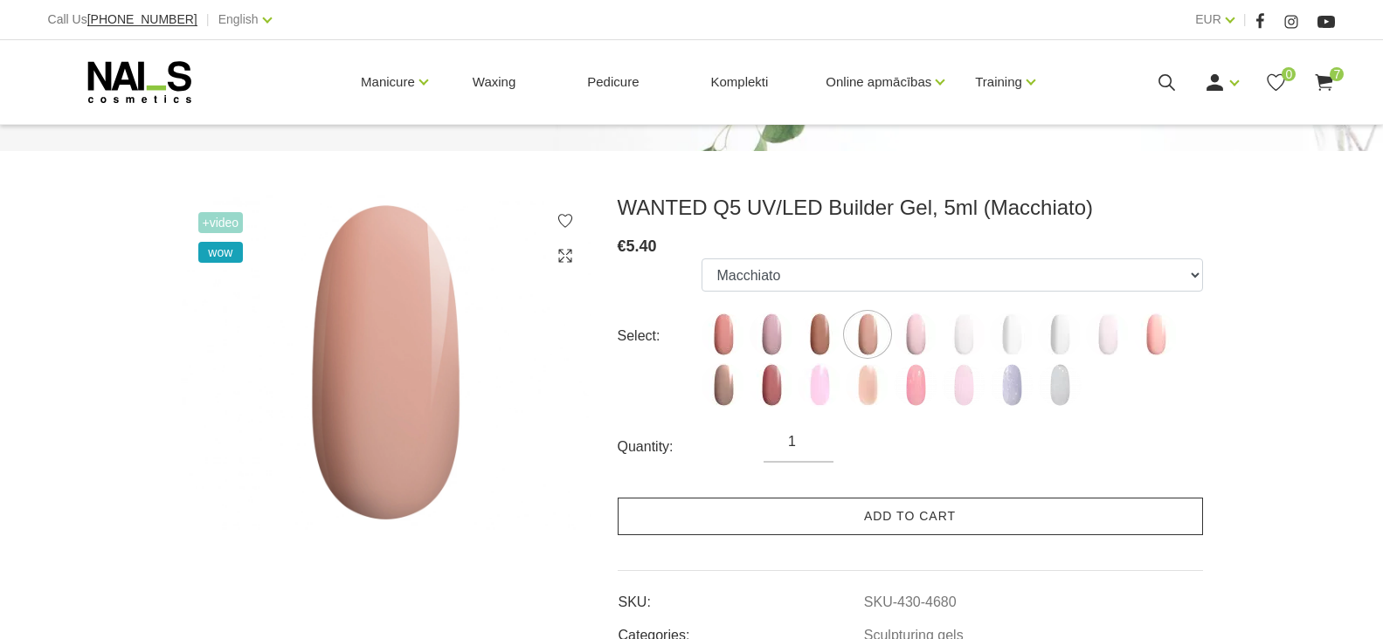
click at [888, 515] on link "Add to cart" at bounding box center [910, 517] width 585 height 38
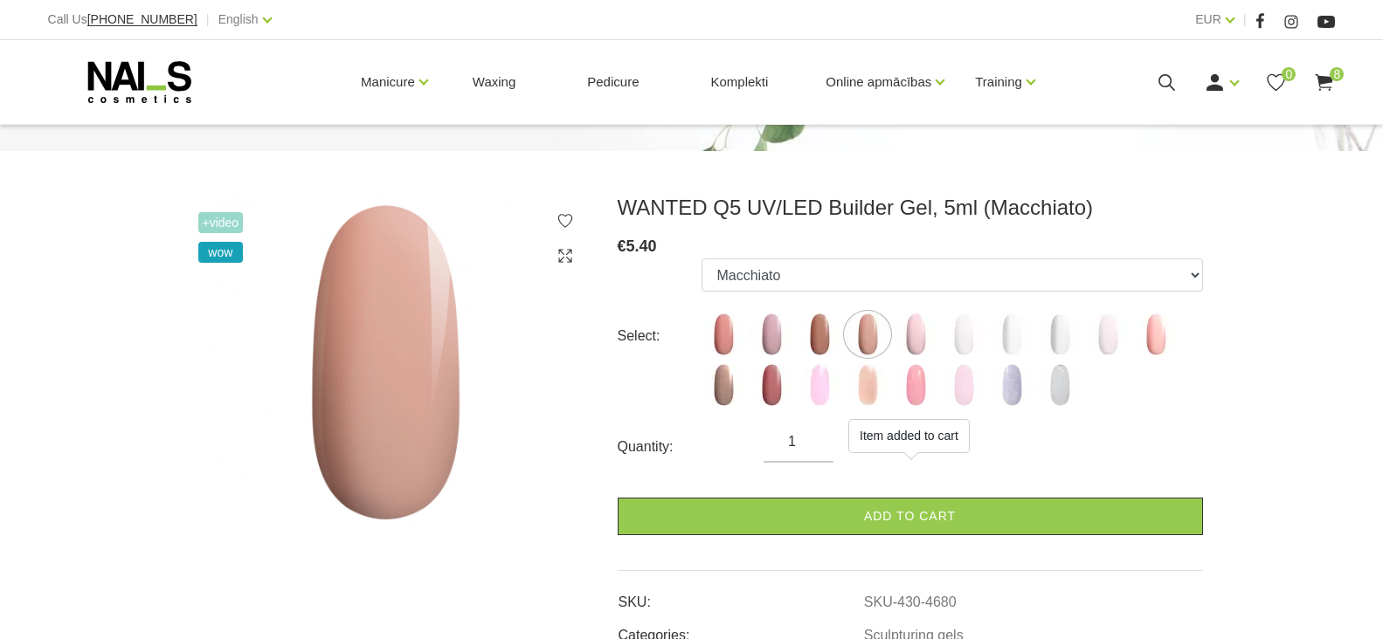
scroll to position [0, 0]
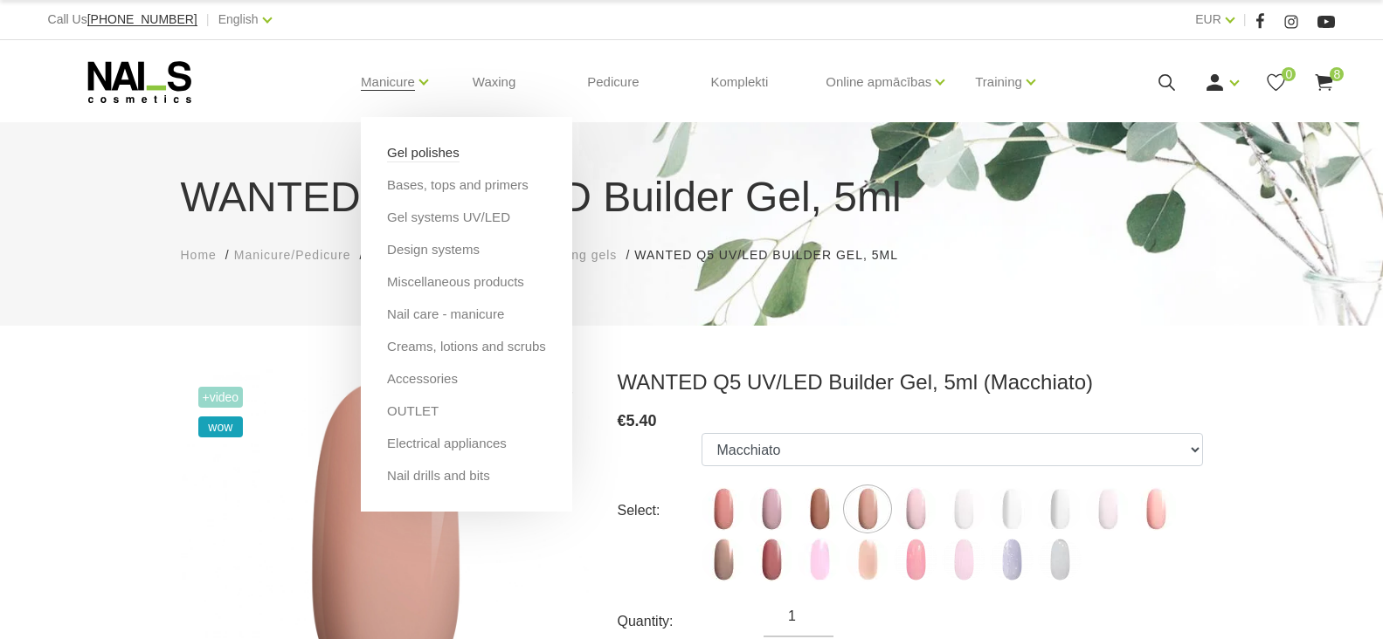
click at [418, 149] on link "Gel polishes" at bounding box center [423, 152] width 73 height 19
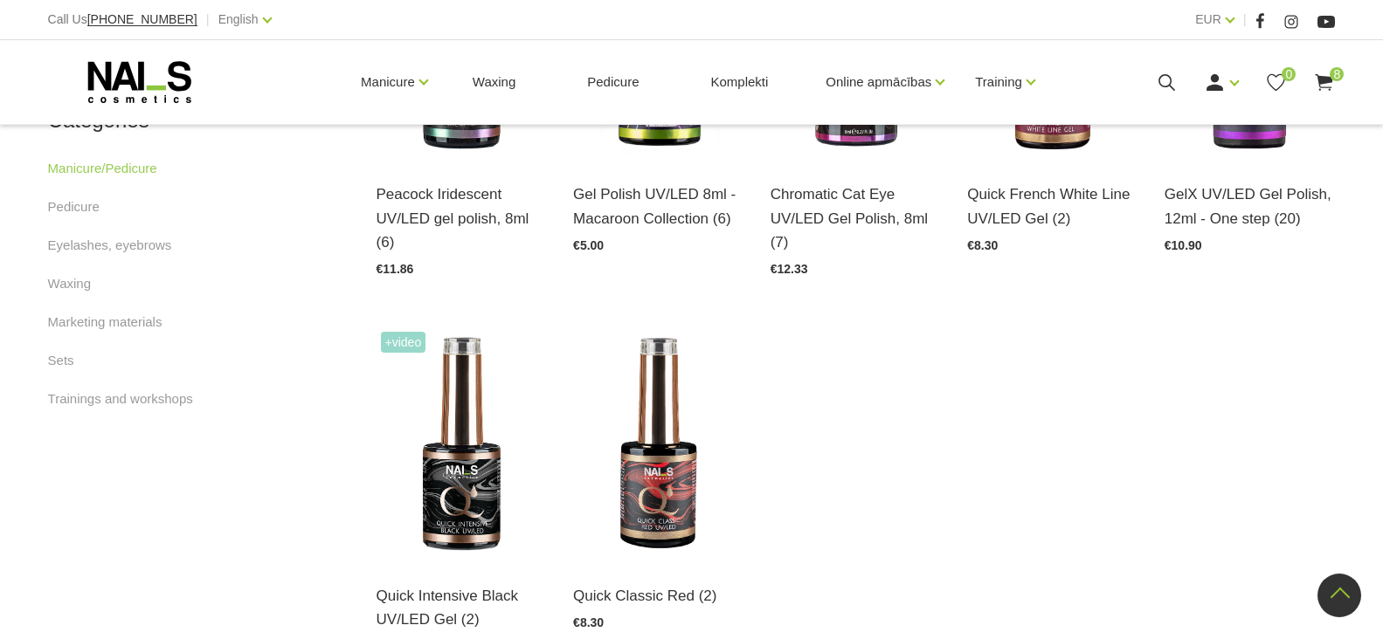
scroll to position [874, 0]
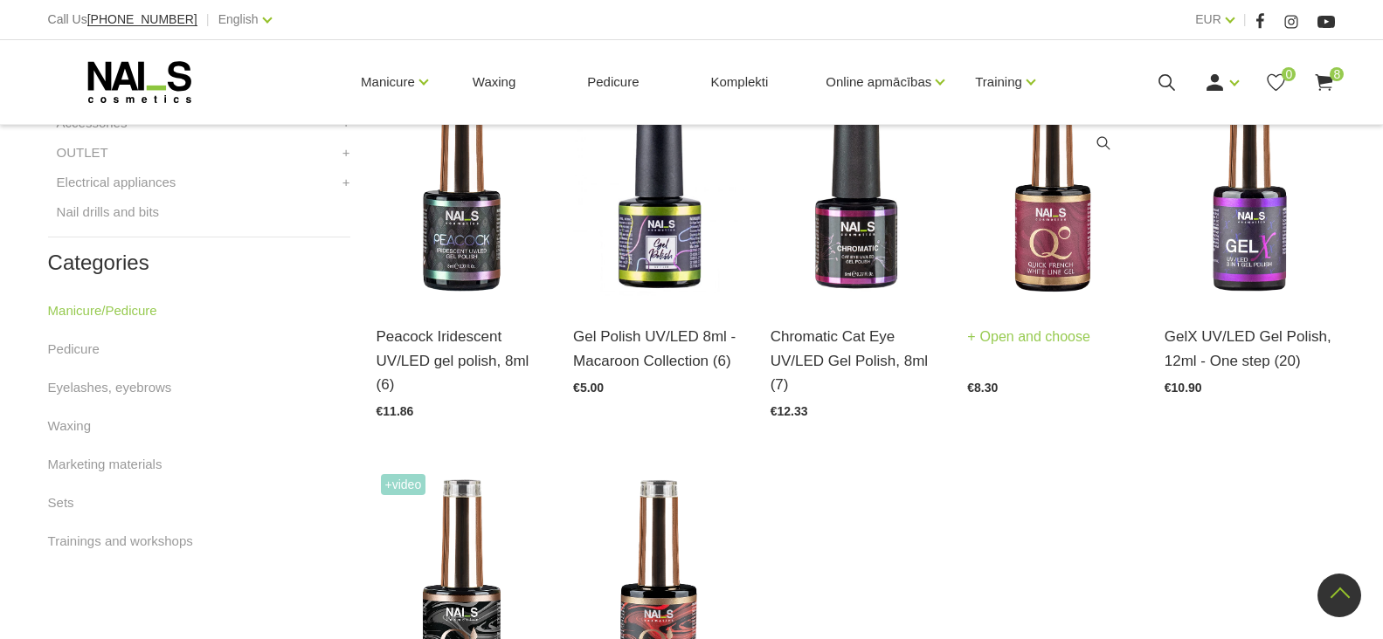
drag, startPoint x: 1032, startPoint y: 342, endPoint x: 1041, endPoint y: 376, distance: 35.4
click at [1032, 342] on link "Open and choose" at bounding box center [1028, 337] width 123 height 24
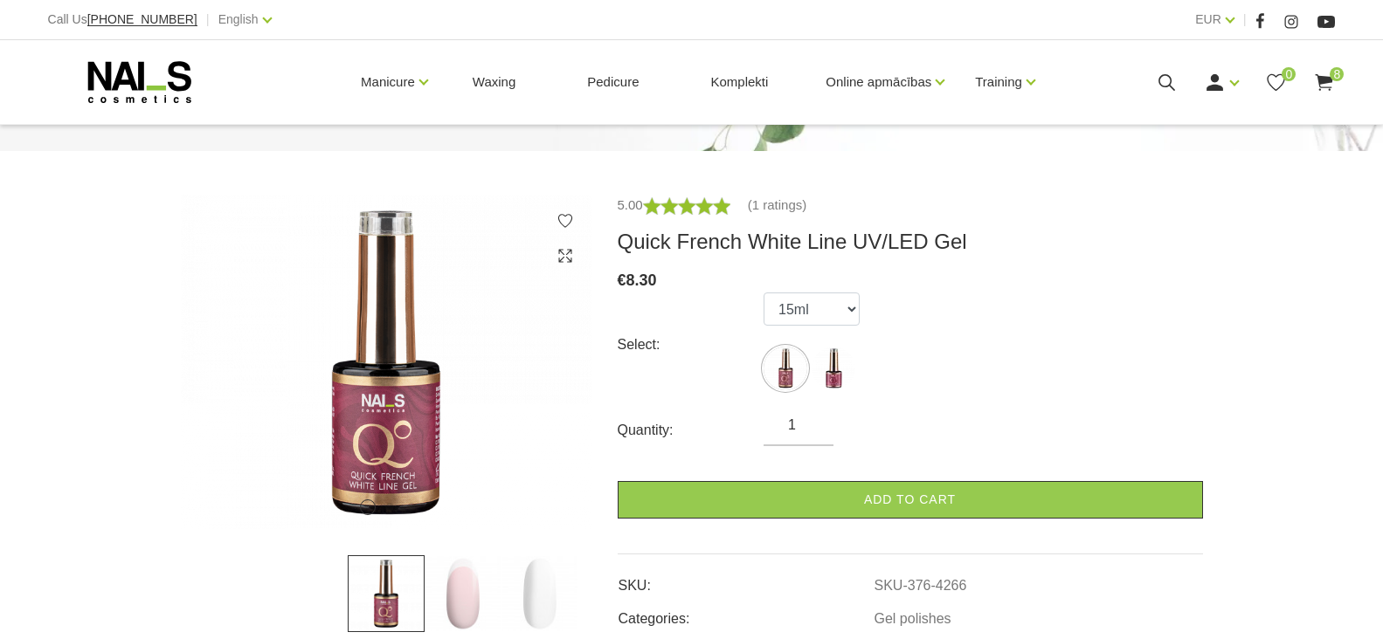
scroll to position [175, 0]
click at [819, 421] on input "2" at bounding box center [798, 425] width 70 height 21
type input "3"
click at [819, 421] on input "3" at bounding box center [798, 425] width 70 height 21
drag, startPoint x: 877, startPoint y: 497, endPoint x: 1018, endPoint y: 404, distance: 168.9
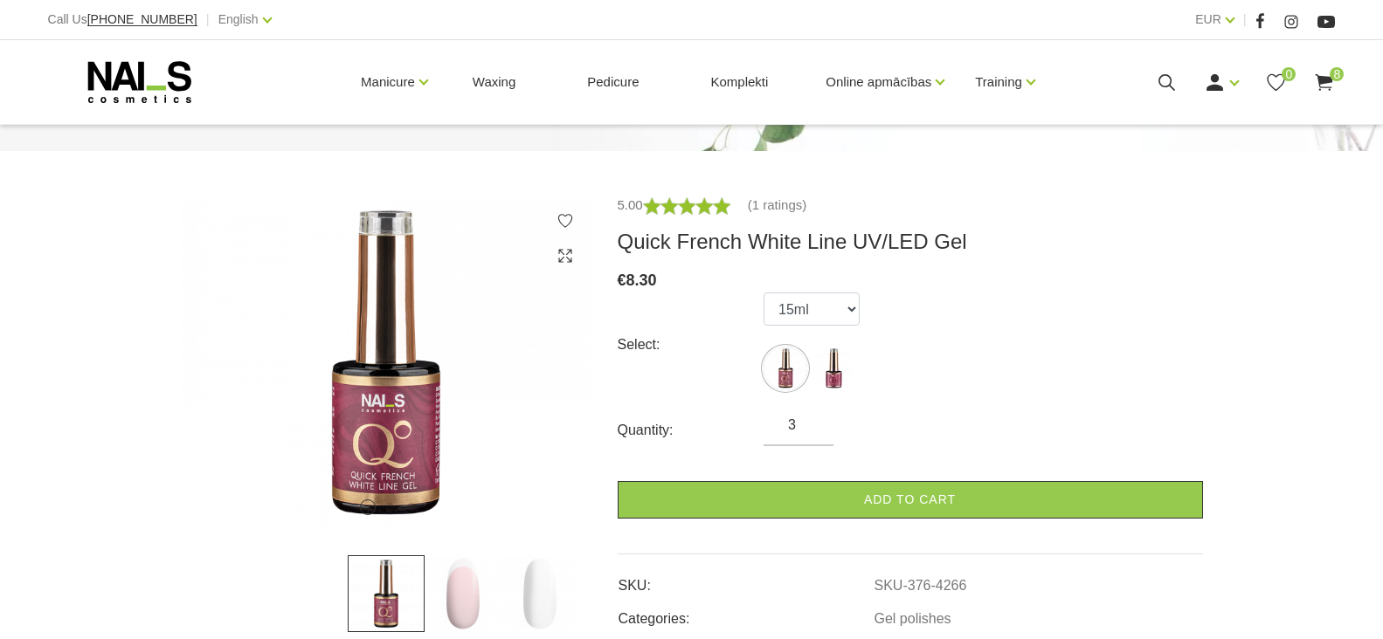
click at [877, 498] on link "Add to cart" at bounding box center [910, 500] width 585 height 38
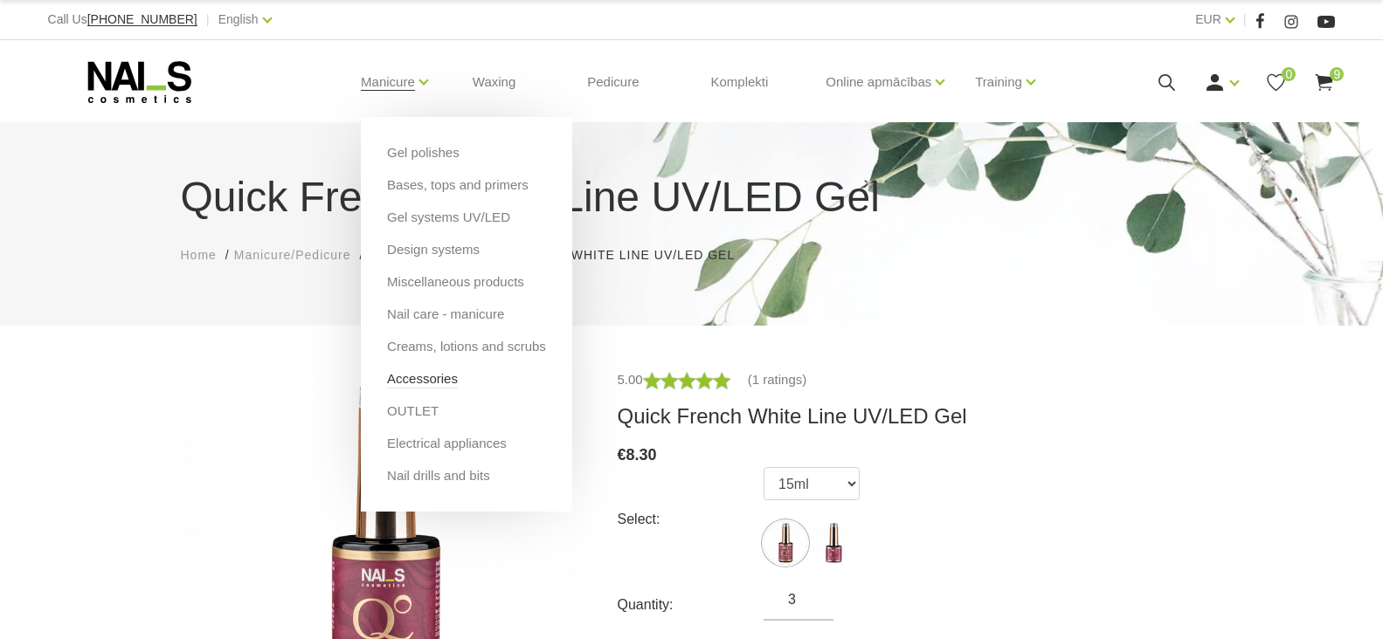
click at [419, 377] on link "Accessories" at bounding box center [422, 379] width 71 height 19
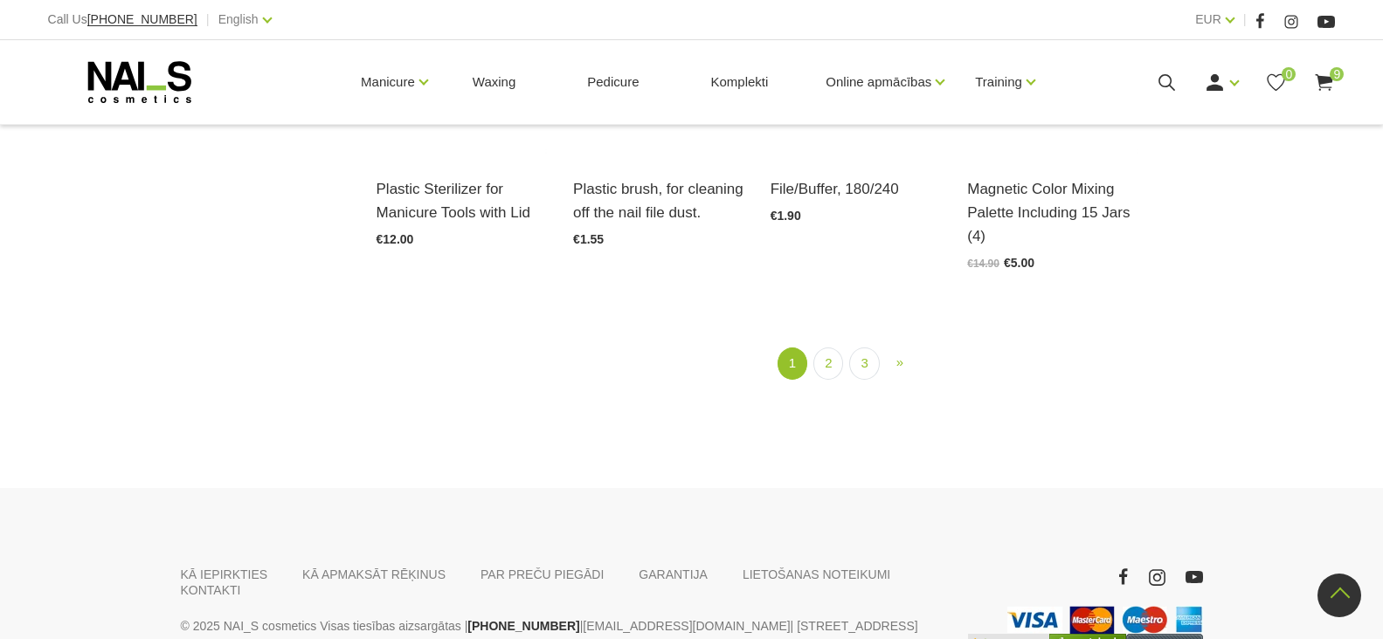
scroll to position [2184, 0]
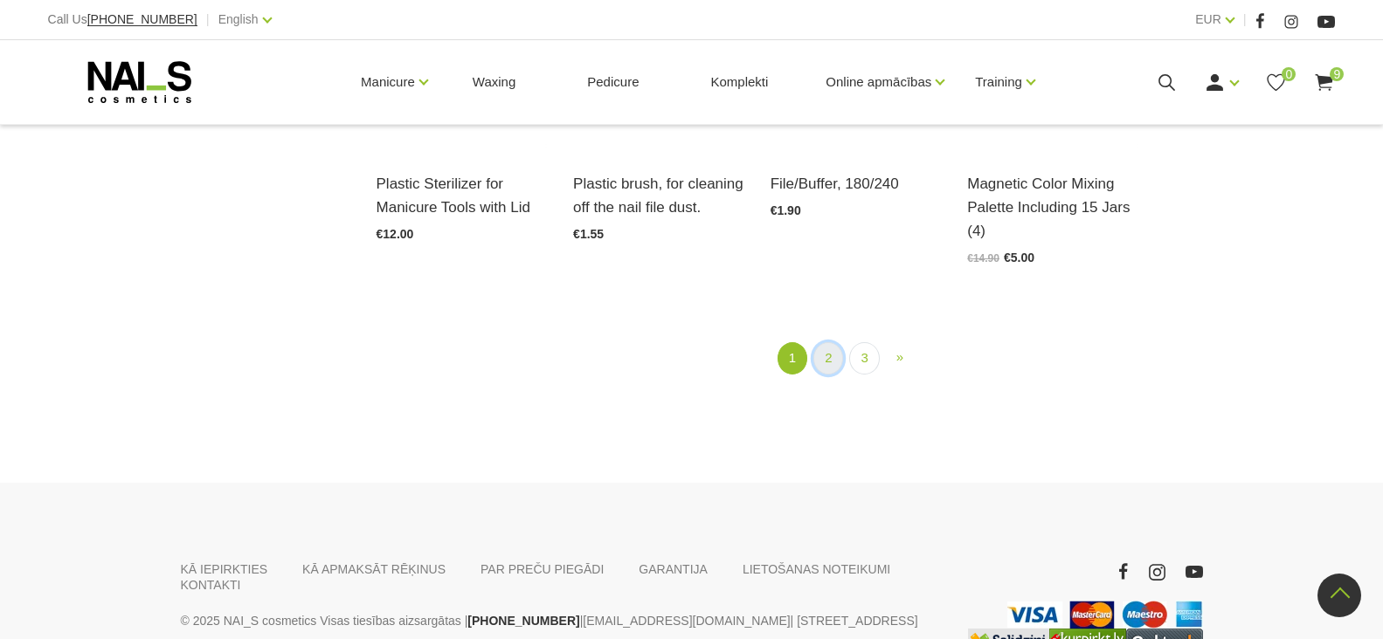
click at [833, 360] on link "2" at bounding box center [828, 358] width 30 height 32
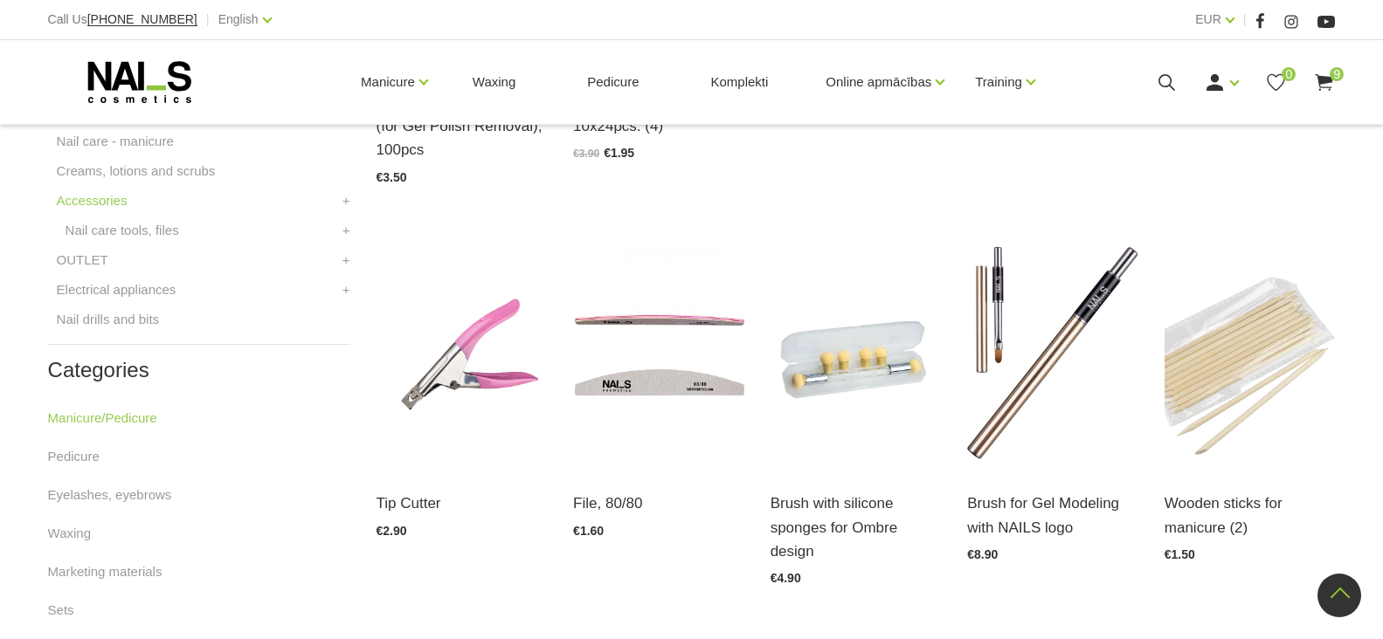
scroll to position [794, 0]
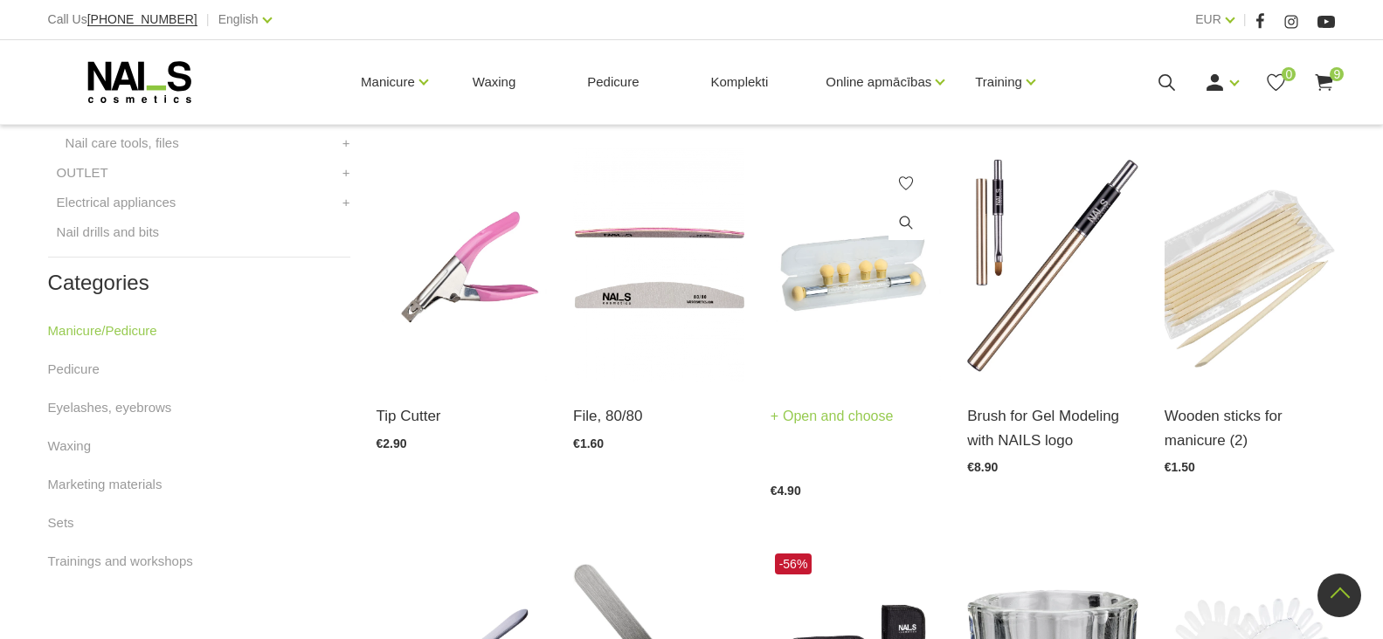
drag, startPoint x: 617, startPoint y: 424, endPoint x: 813, endPoint y: 439, distance: 197.2
click at [619, 424] on link "Open and choose" at bounding box center [634, 431] width 123 height 24
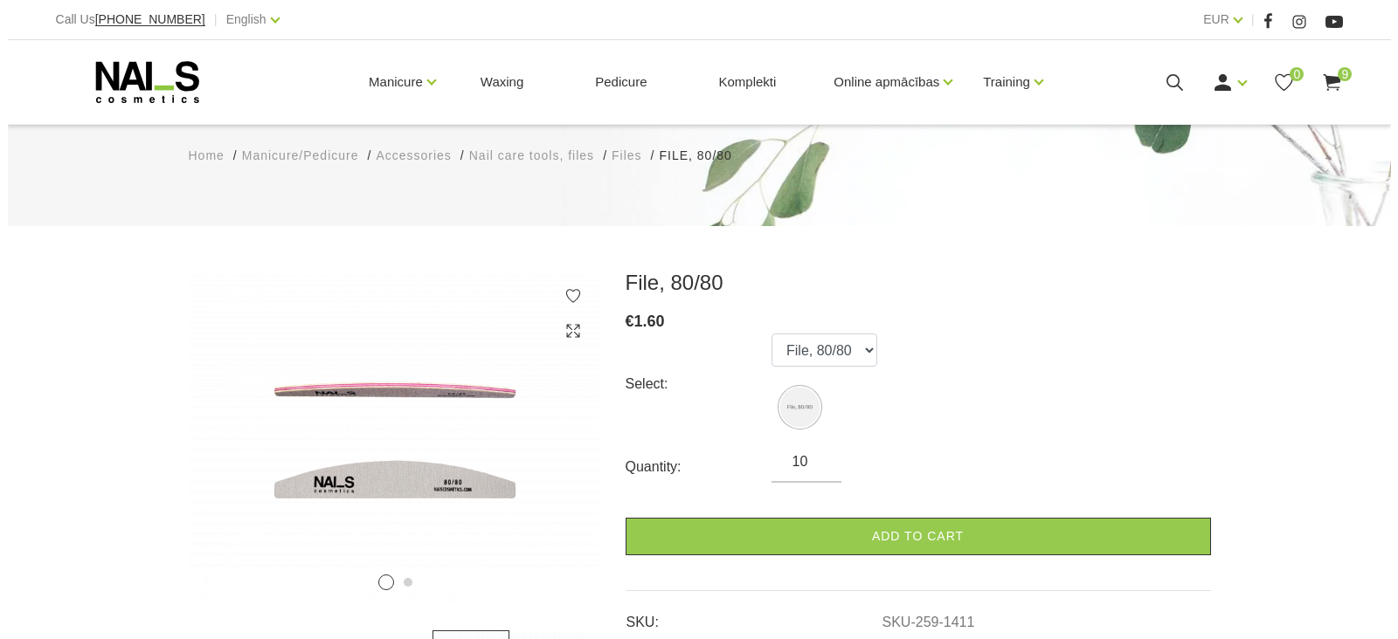
scroll to position [175, 0]
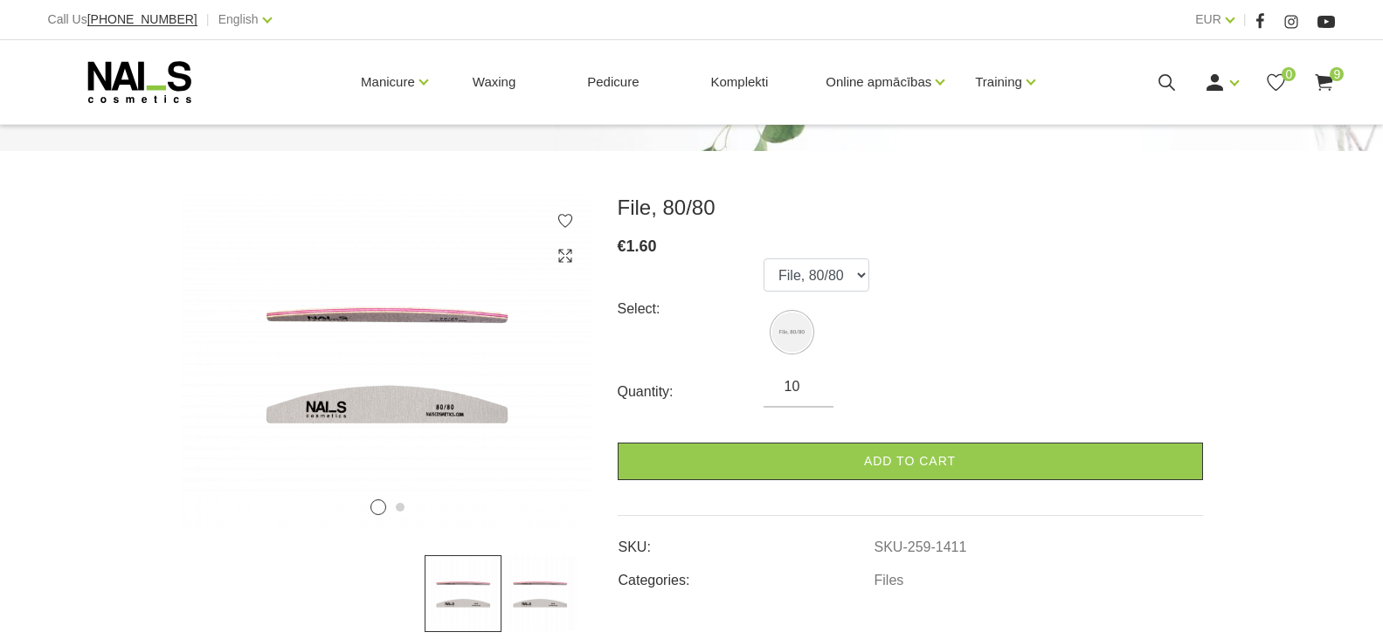
type input "10"
click at [859, 466] on link "Add to cart" at bounding box center [910, 462] width 585 height 38
click at [1326, 79] on use at bounding box center [1324, 82] width 17 height 17
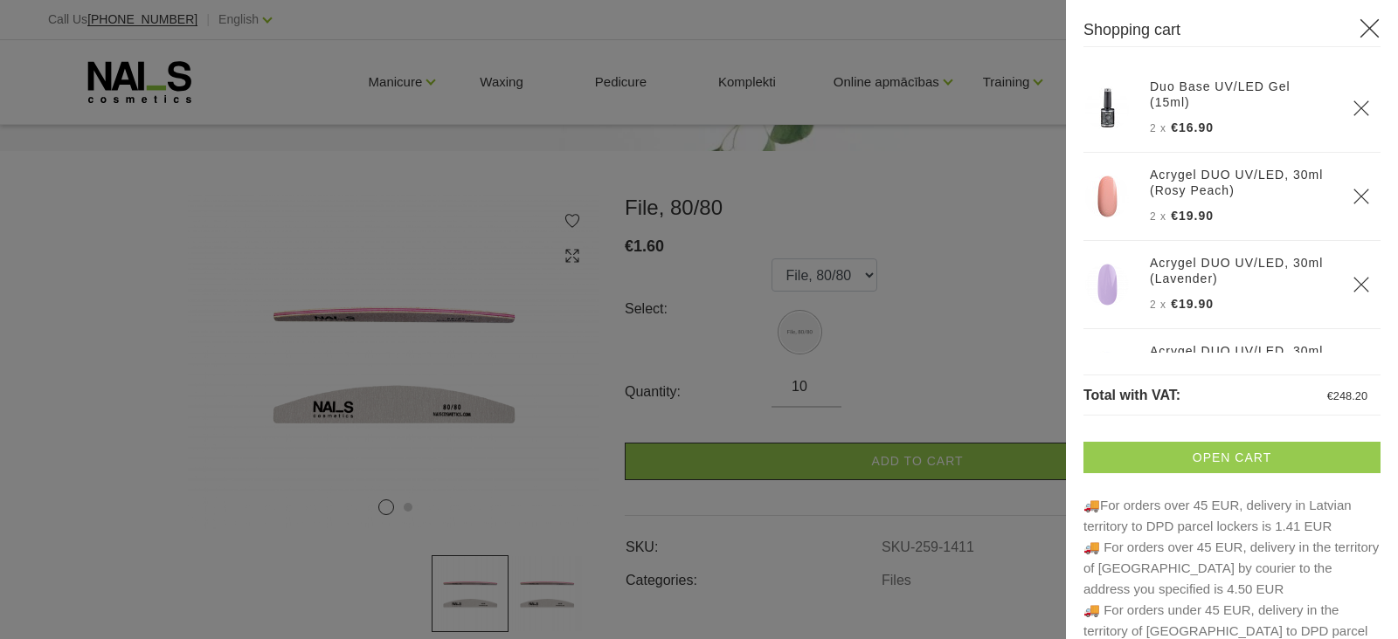
click at [1225, 458] on link "Open cart" at bounding box center [1231, 457] width 297 height 31
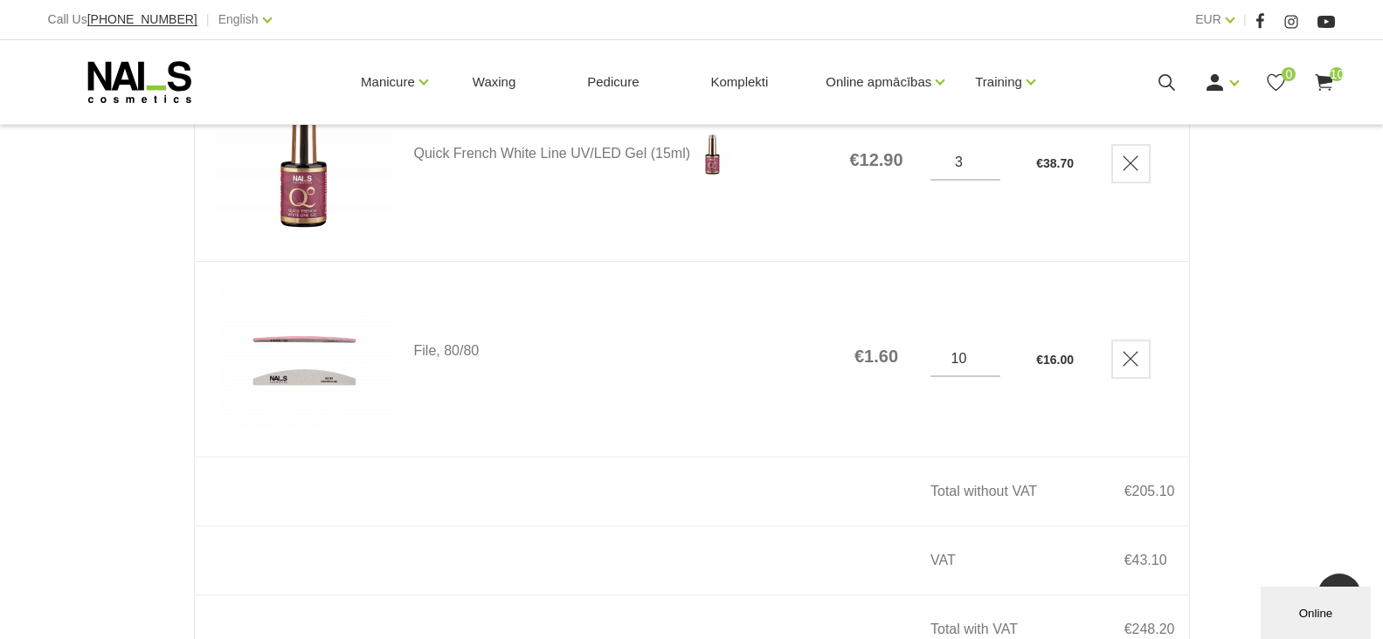
scroll to position [2184, 0]
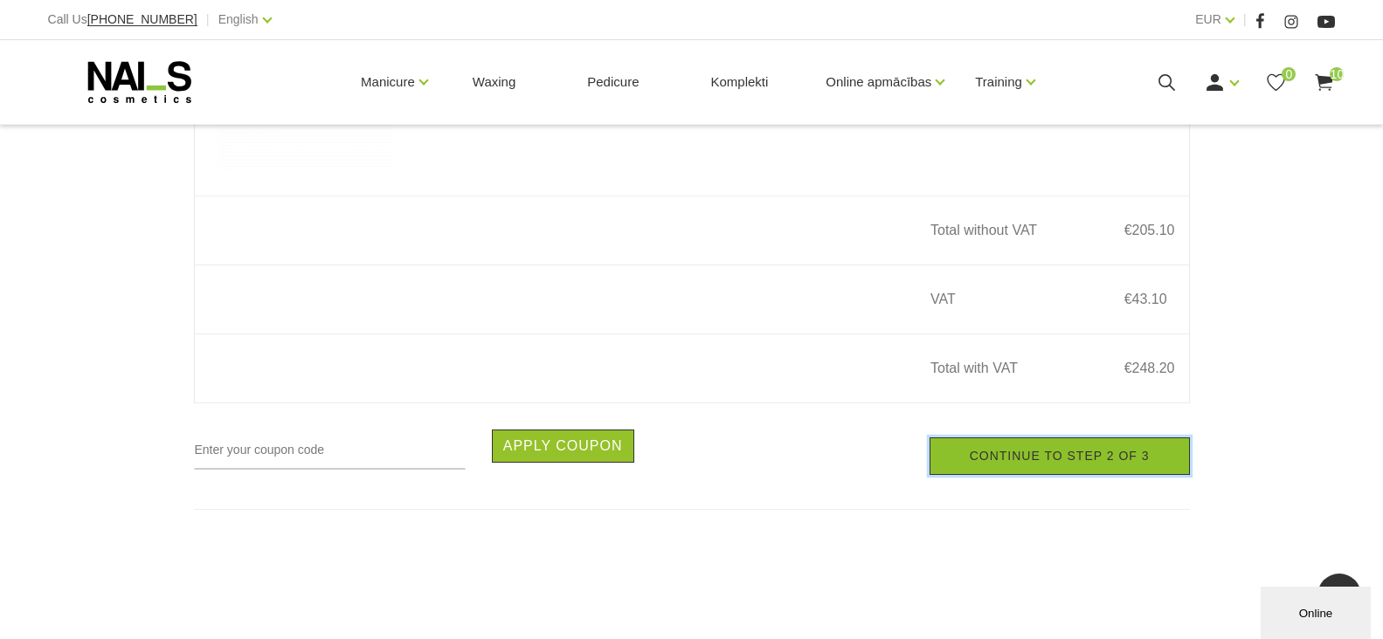
click at [1019, 465] on link "Continue to step 2 of 3" at bounding box center [1059, 457] width 260 height 38
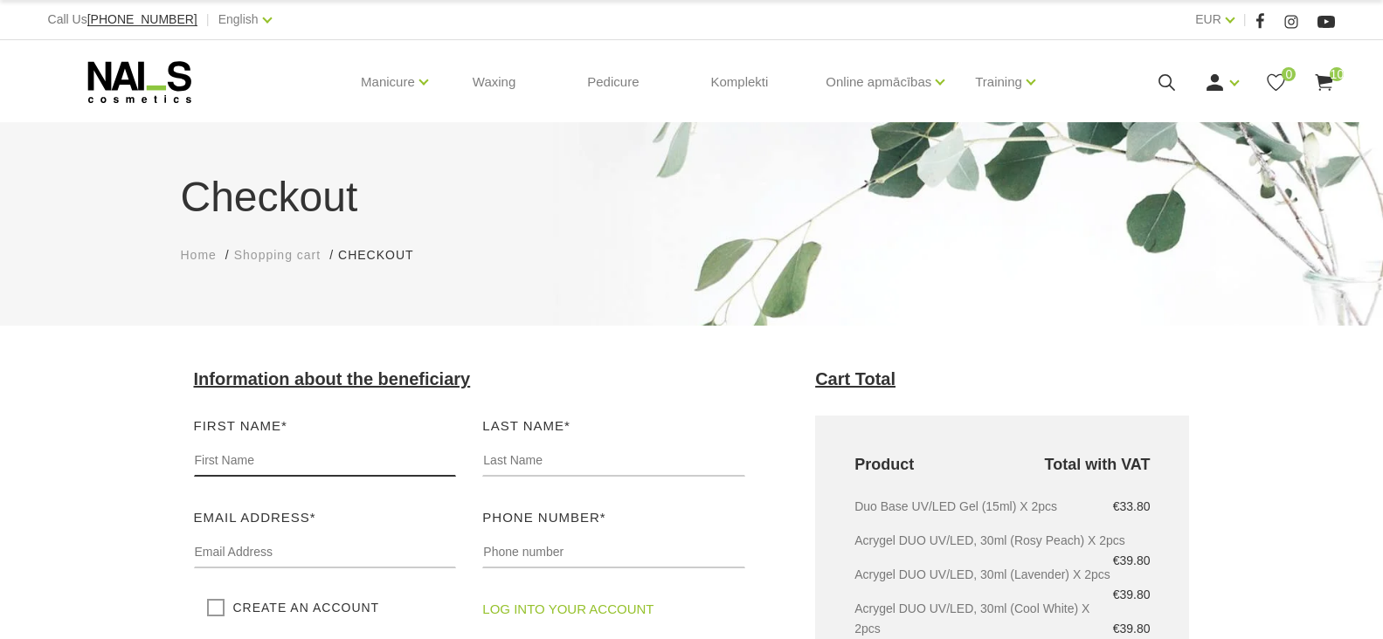
scroll to position [87, 0]
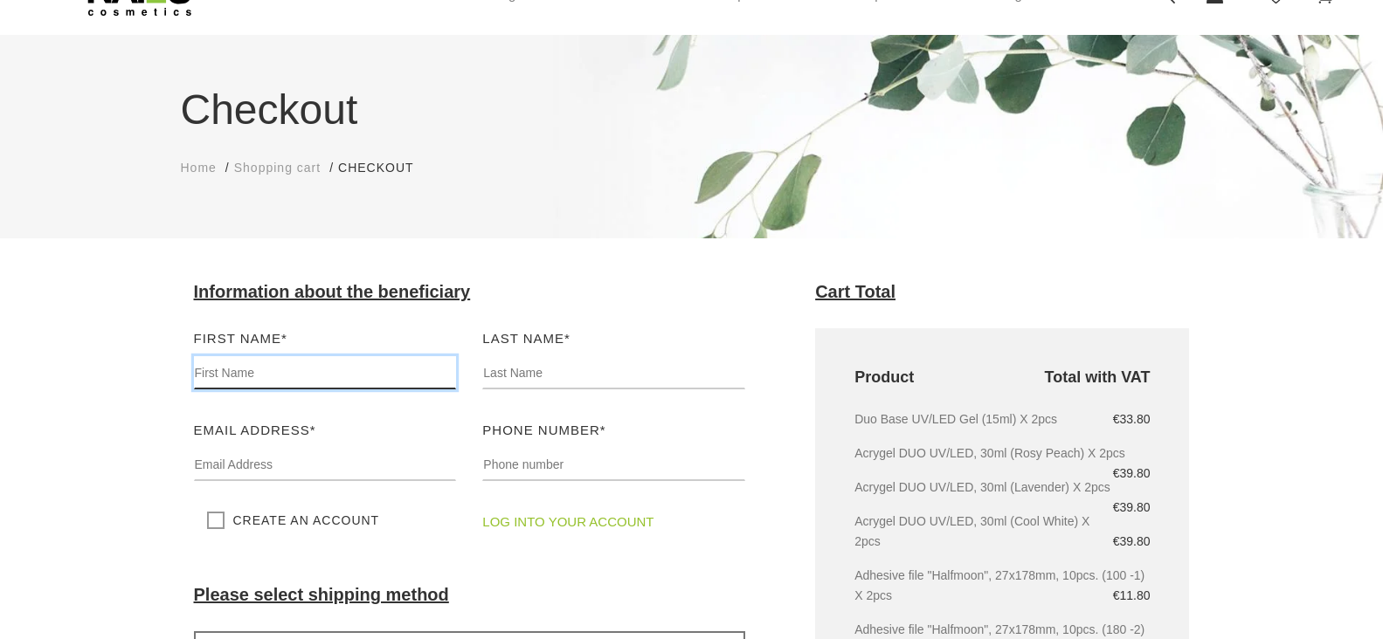
click at [294, 366] on input "text" at bounding box center [325, 372] width 263 height 33
type input "[PERSON_NAME]"
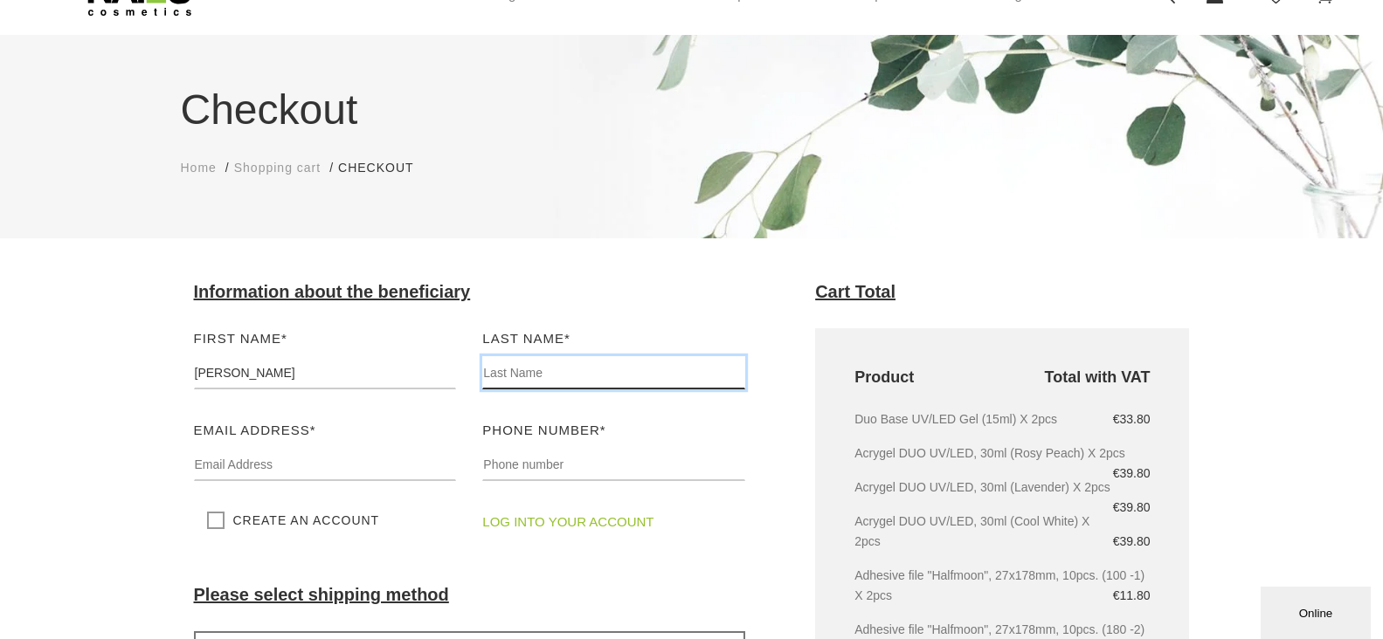
click at [508, 363] on input "text" at bounding box center [613, 372] width 263 height 33
type input "[PERSON_NAME]"
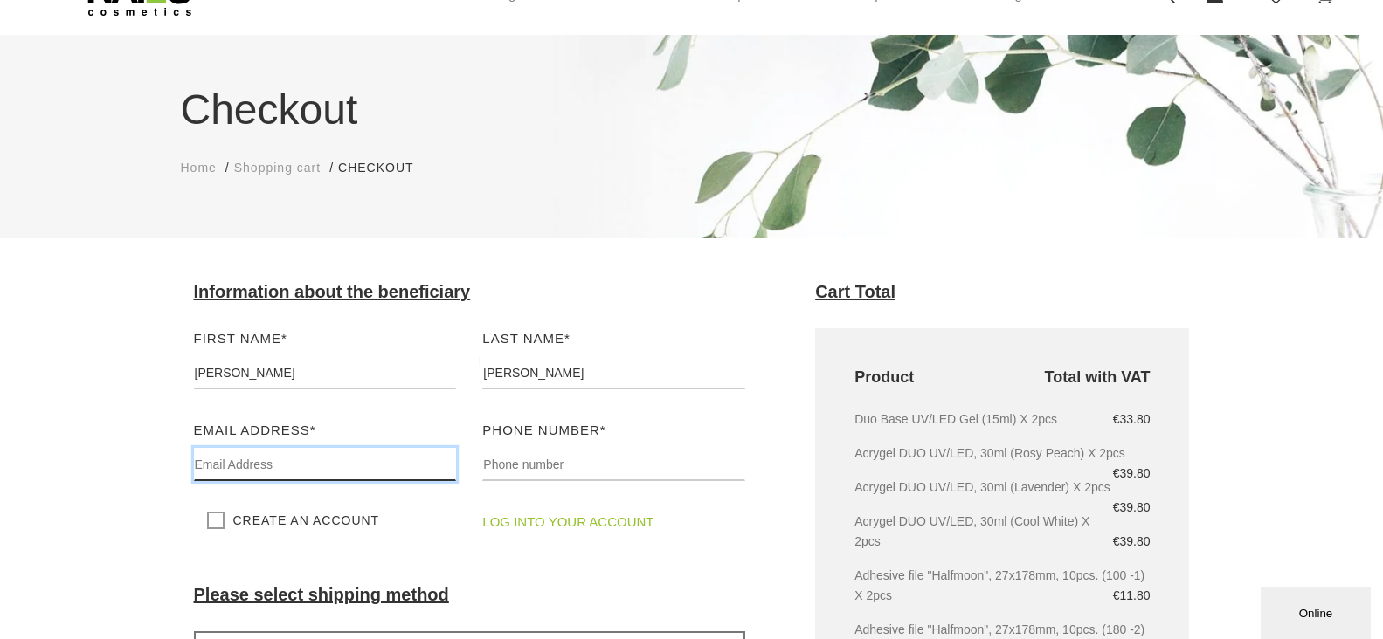
click at [195, 473] on input "text" at bounding box center [325, 464] width 263 height 33
type input "[EMAIL_ADDRESS][DOMAIN_NAME]"
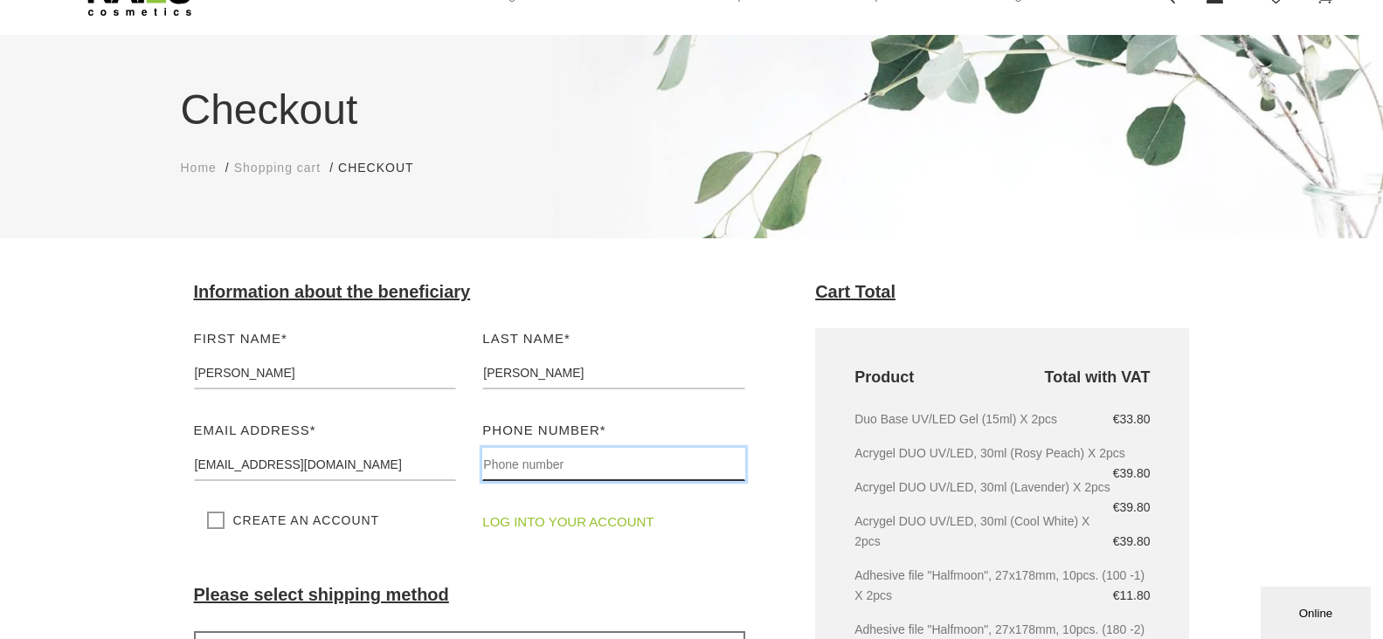
click at [534, 458] on input "text" at bounding box center [613, 464] width 263 height 33
type input "[PHONE_NUMBER]"
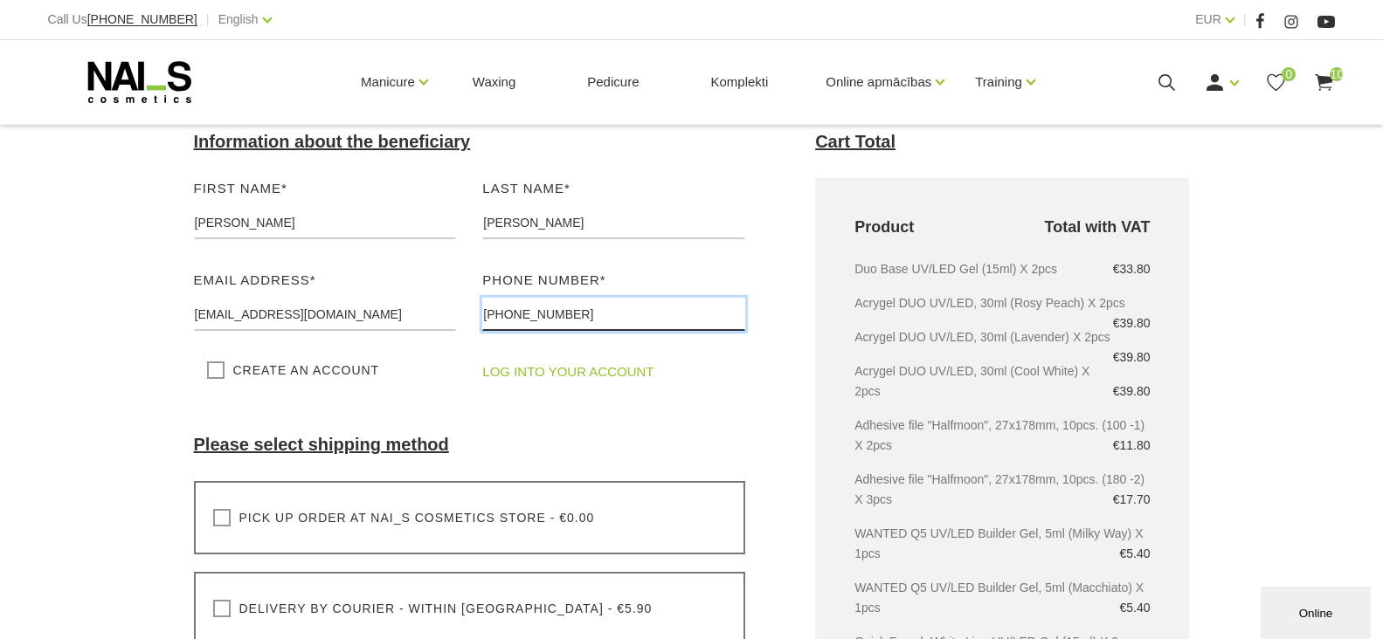
scroll to position [262, 0]
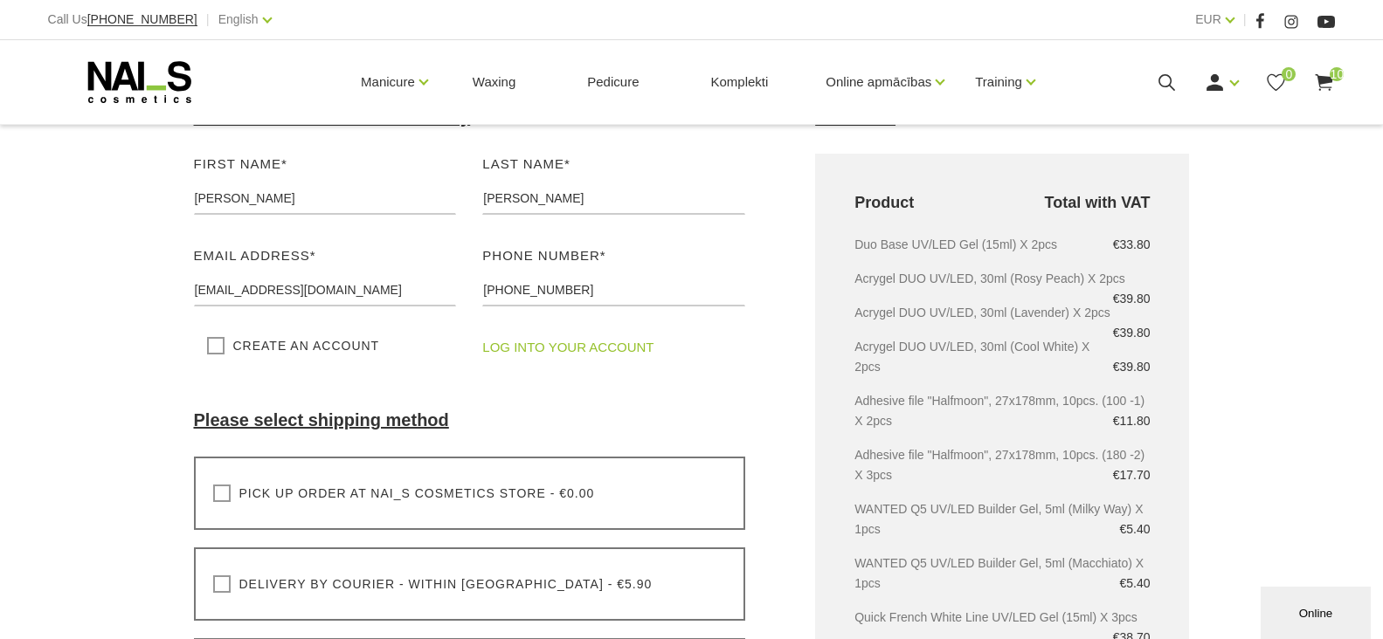
click at [224, 492] on label "Pick up order at NAI_S cosmetics store - €0.00" at bounding box center [404, 493] width 382 height 17
click at [0, 0] on input "Pick up order at NAI_S cosmetics store - €0.00" at bounding box center [0, 0] width 0 height 0
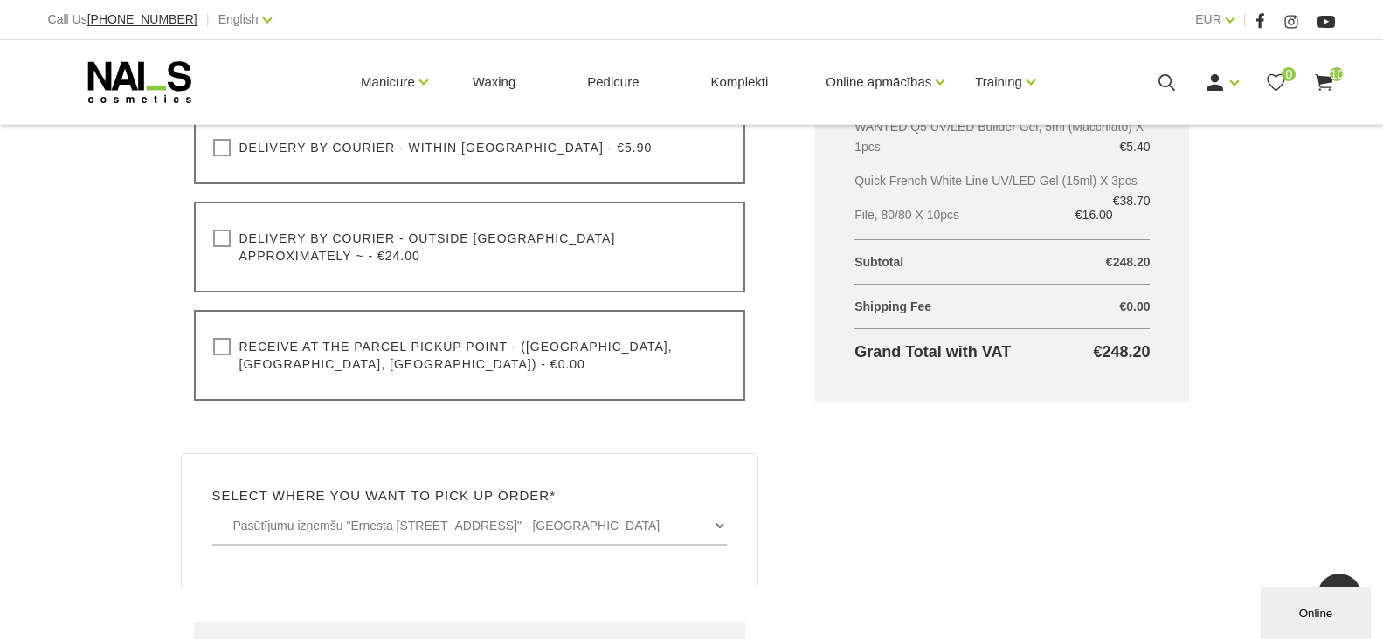
scroll to position [874, 0]
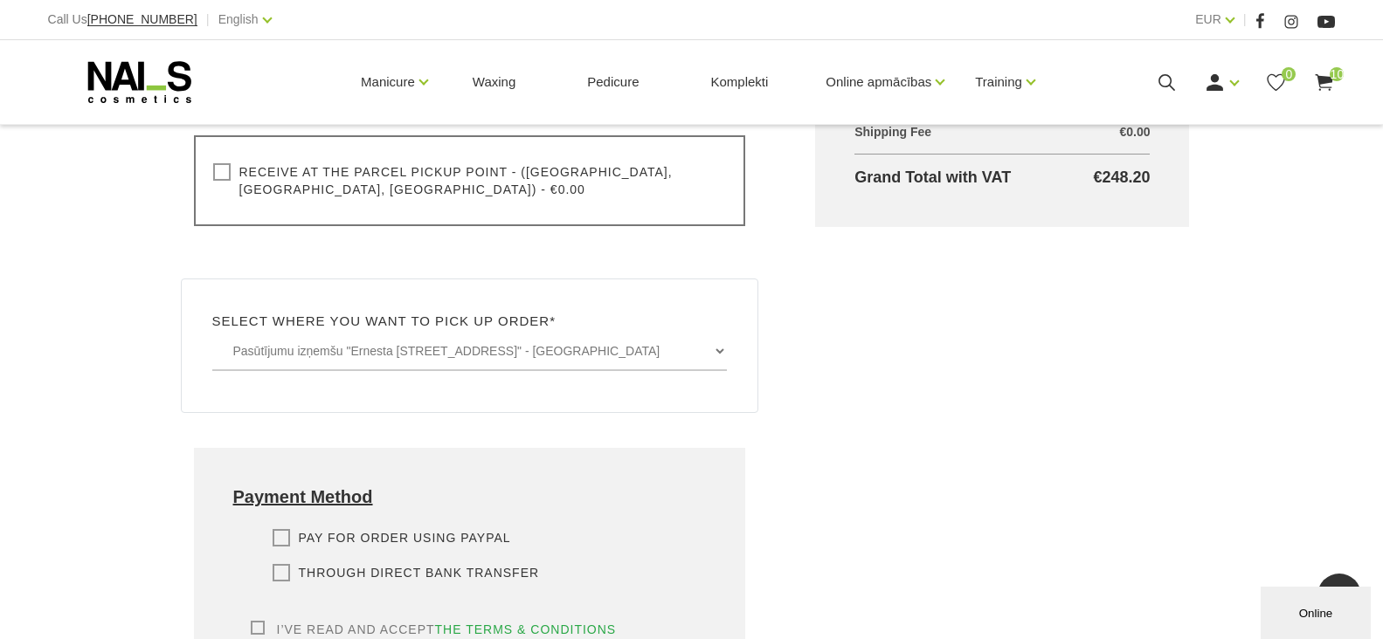
click at [279, 564] on label "Through direct Bank transfer" at bounding box center [406, 572] width 267 height 17
click at [0, 0] on input "Through direct Bank transfer" at bounding box center [0, 0] width 0 height 0
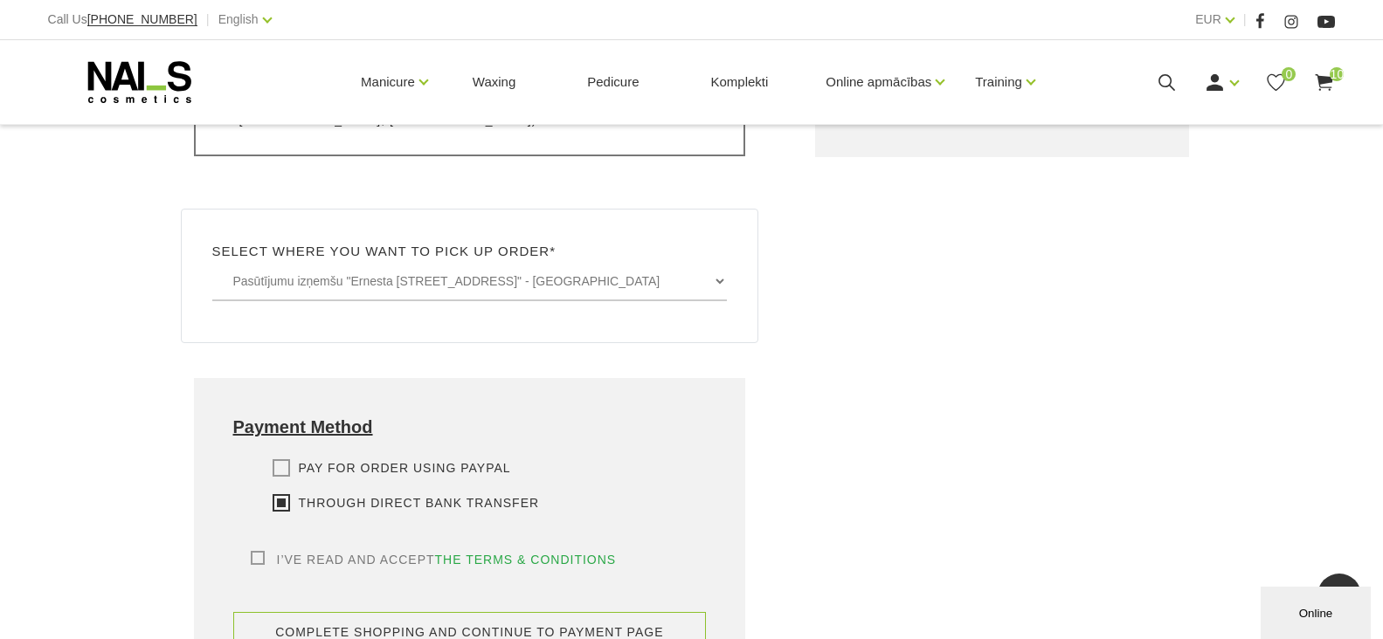
scroll to position [1048, 0]
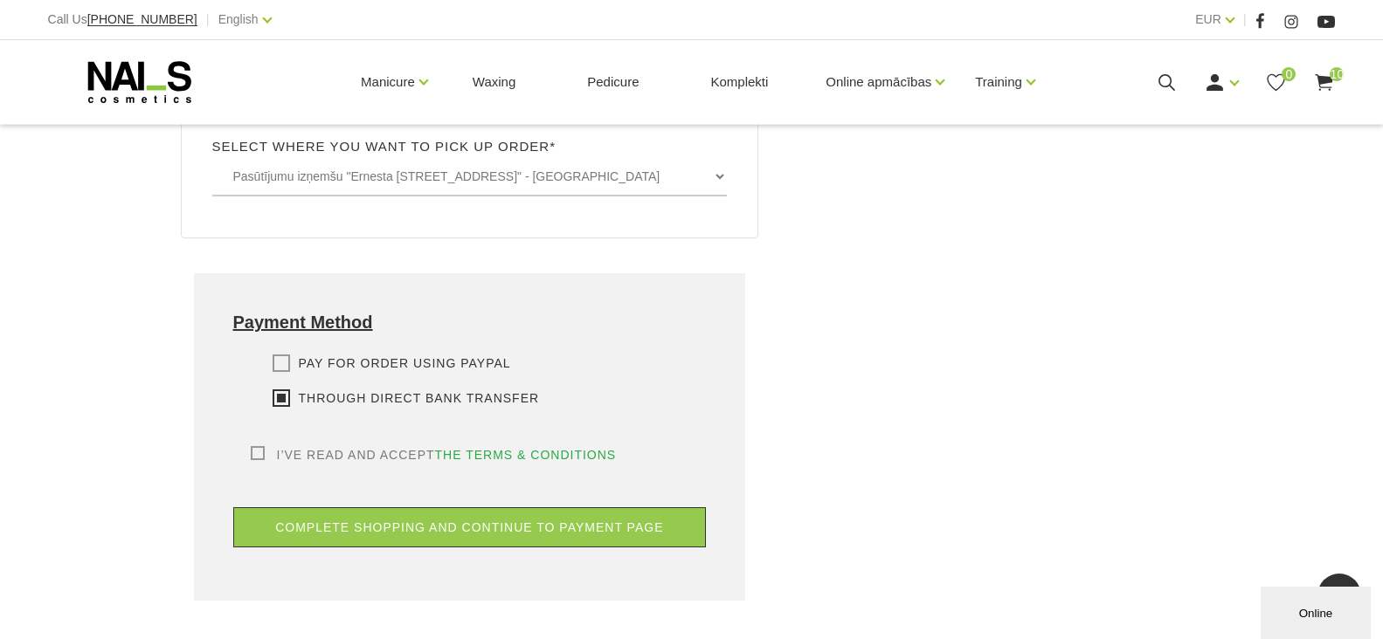
click at [262, 446] on label "I’ve read and accept the terms & conditions" at bounding box center [434, 454] width 366 height 17
click at [0, 0] on input "I’ve read and accept the terms & conditions" at bounding box center [0, 0] width 0 height 0
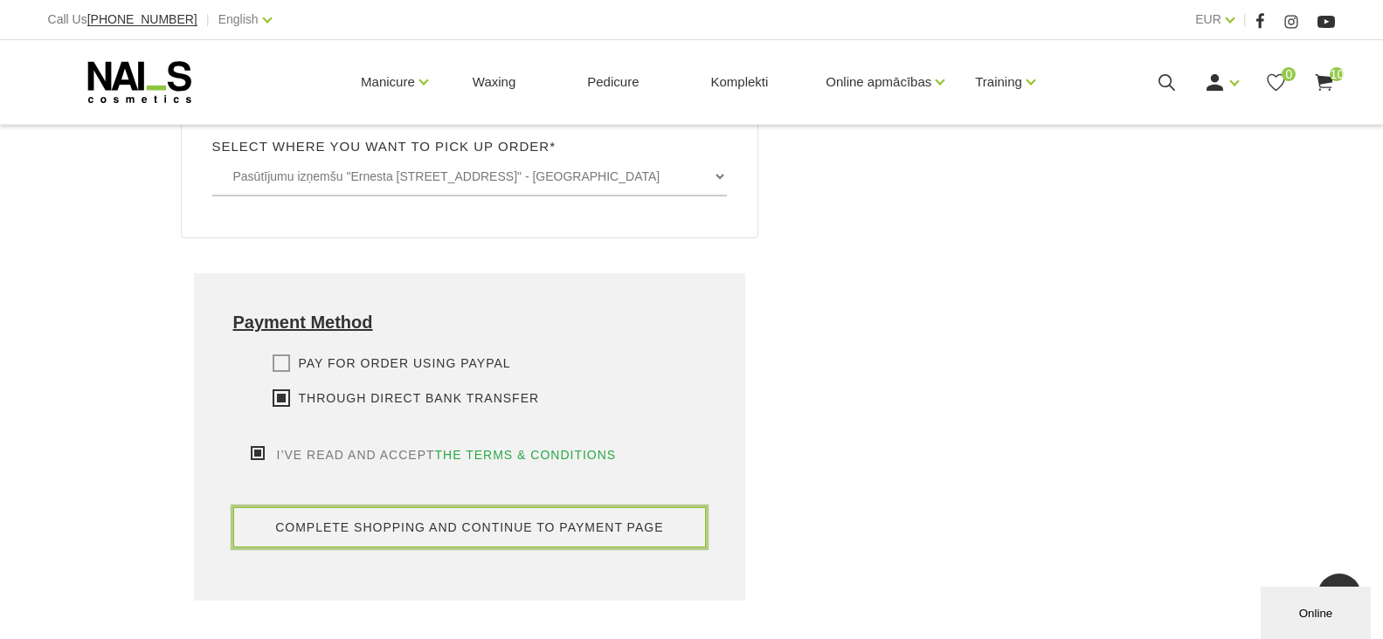
click at [469, 509] on button "complete shopping and continue to payment page" at bounding box center [469, 528] width 473 height 40
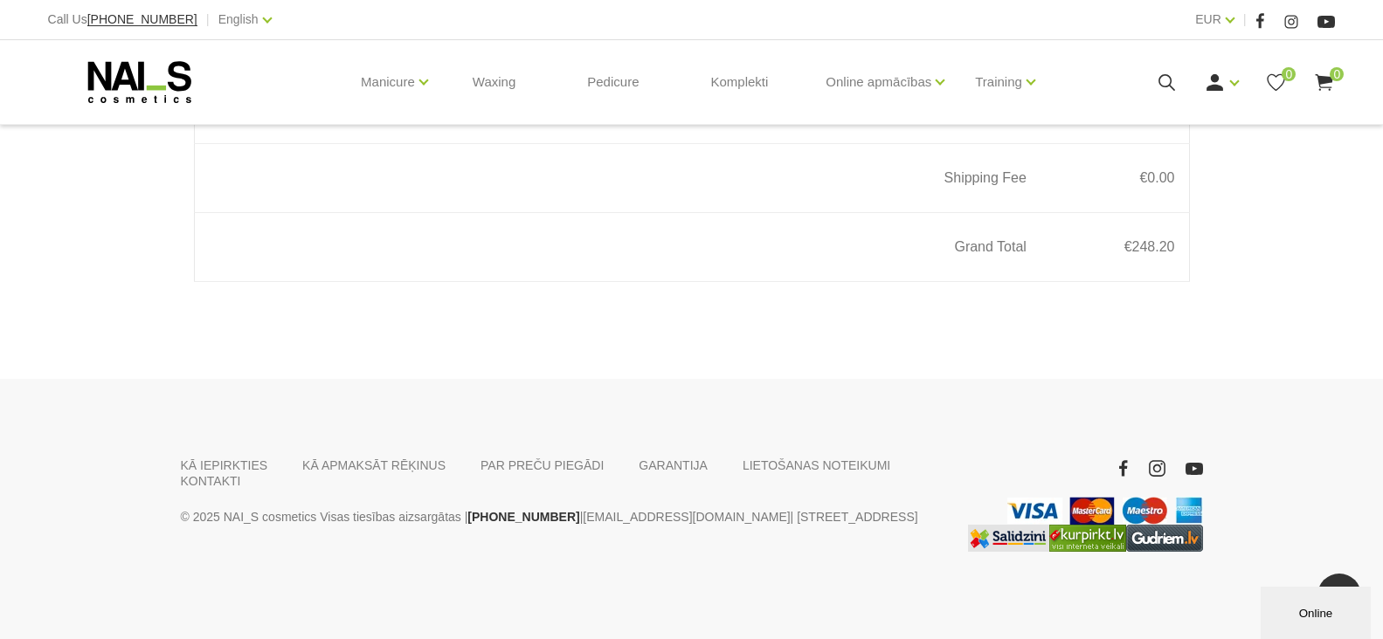
click at [751, 36] on div "Call Us [PHONE_NUMBER] | English Latviešu Russian English EUR EUR |" at bounding box center [691, 20] width 1383 height 40
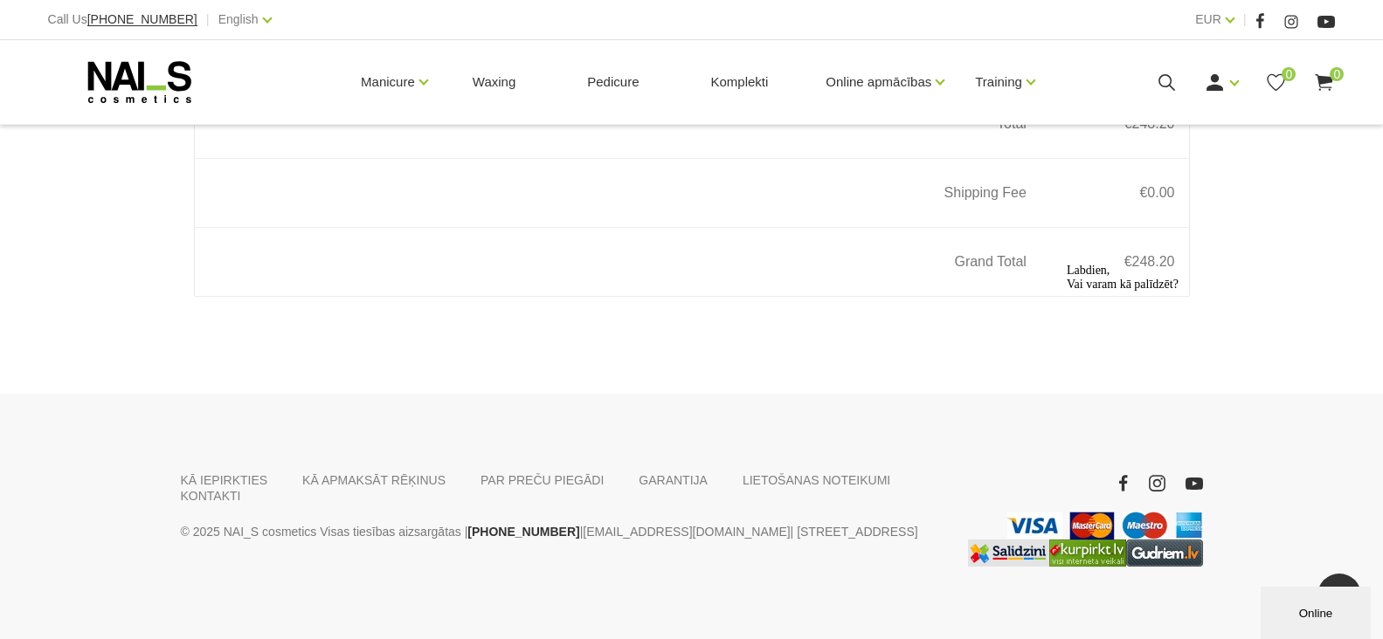
scroll to position [2771, 0]
